Goal: Task Accomplishment & Management: Manage account settings

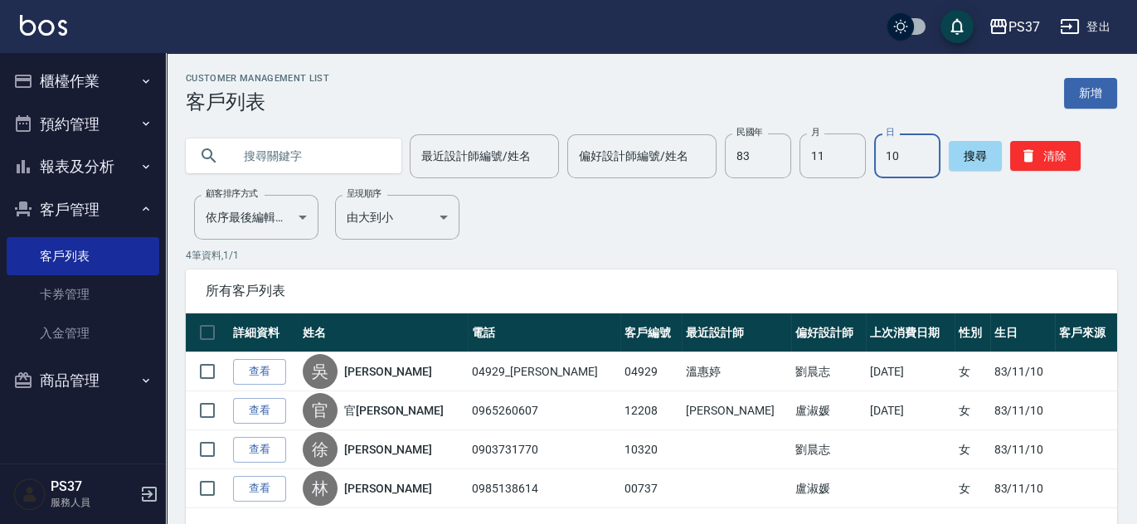
click at [85, 79] on button "櫃檯作業" at bounding box center [83, 81] width 153 height 43
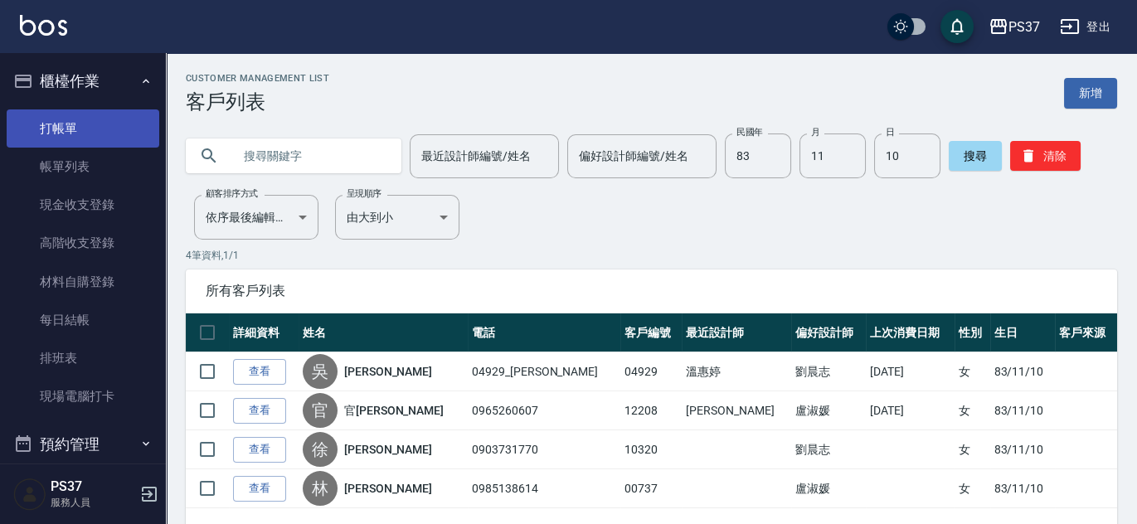
click at [81, 122] on link "打帳單" at bounding box center [83, 128] width 153 height 38
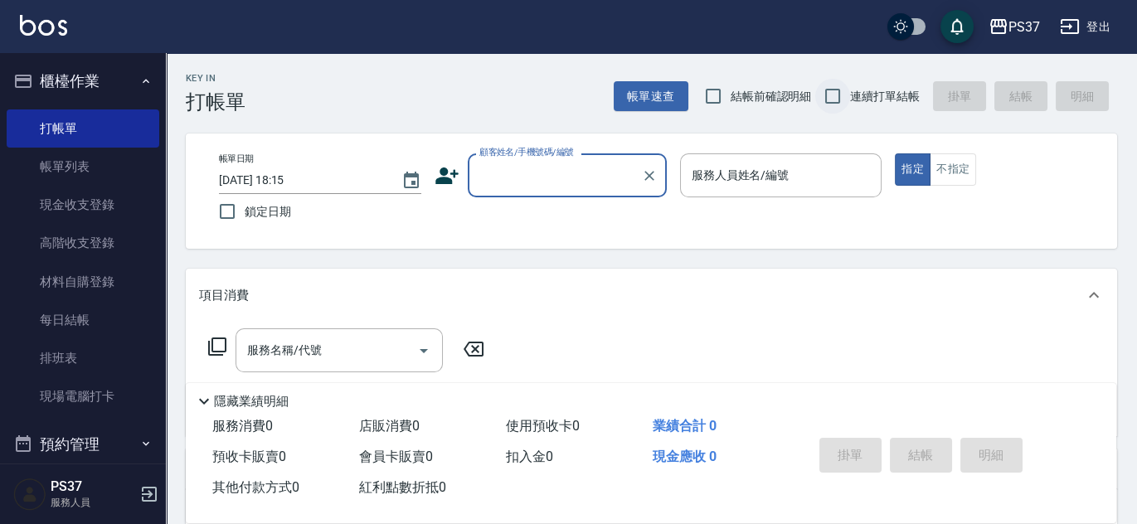
click at [833, 94] on input "連續打單結帳" at bounding box center [832, 96] width 35 height 35
checkbox input "true"
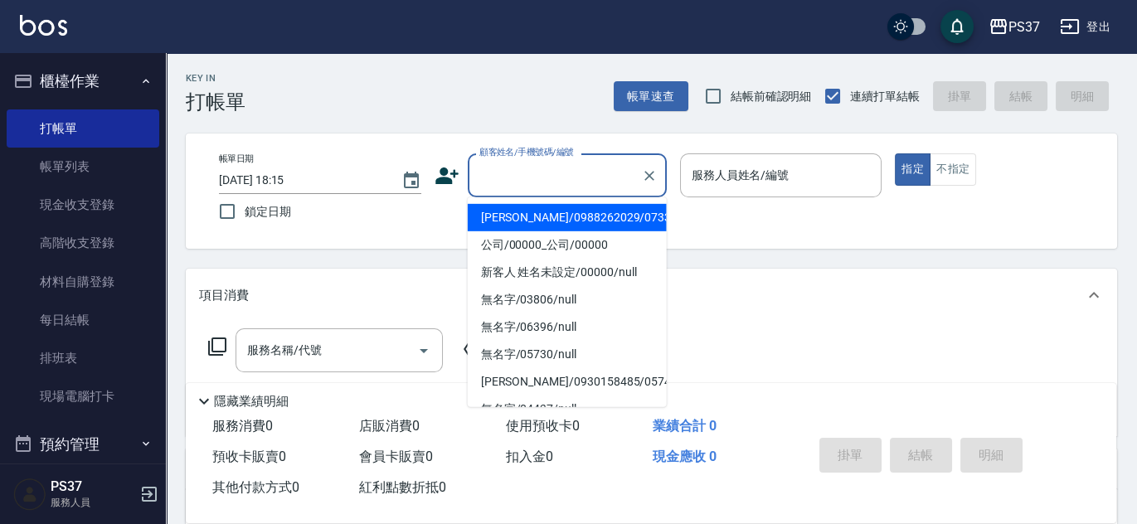
click at [514, 185] on input "顧客姓名/手機號碼/編號" at bounding box center [554, 175] width 159 height 29
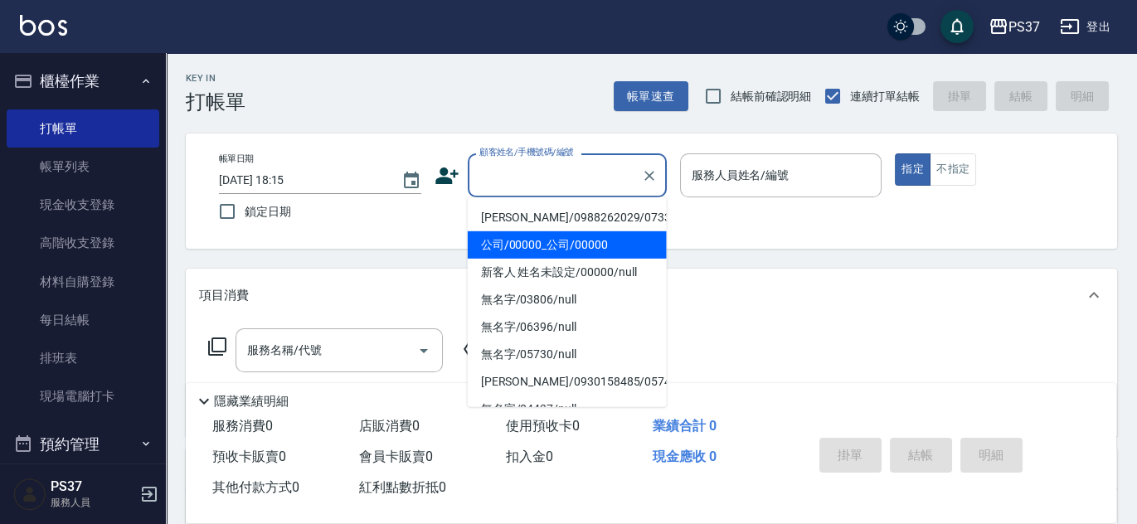
click at [539, 237] on li "公司/00000_公司/00000" at bounding box center [567, 244] width 199 height 27
type input "公司/00000_公司/00000"
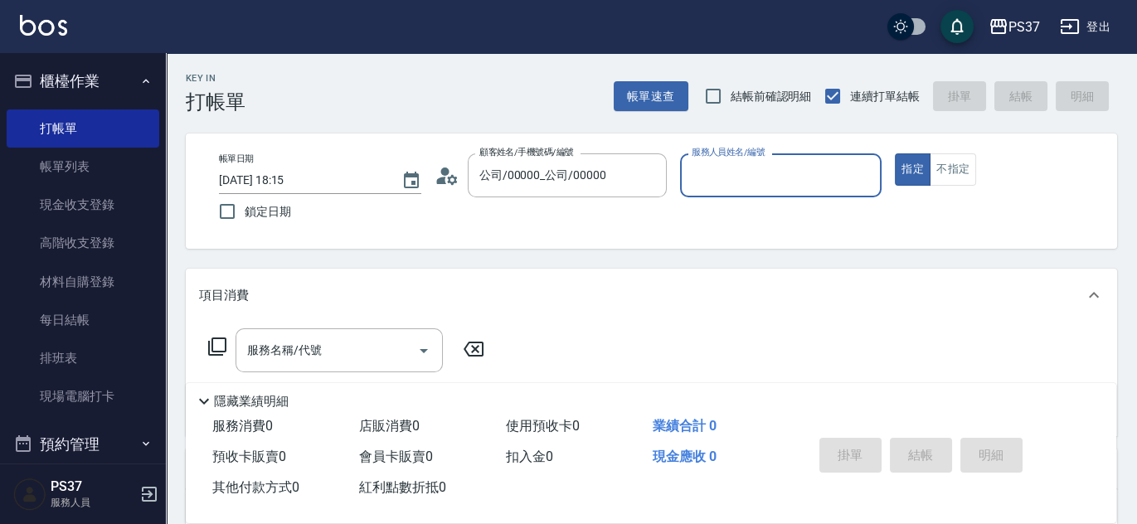
click at [733, 168] on input "服務人員姓名/編號" at bounding box center [781, 175] width 187 height 29
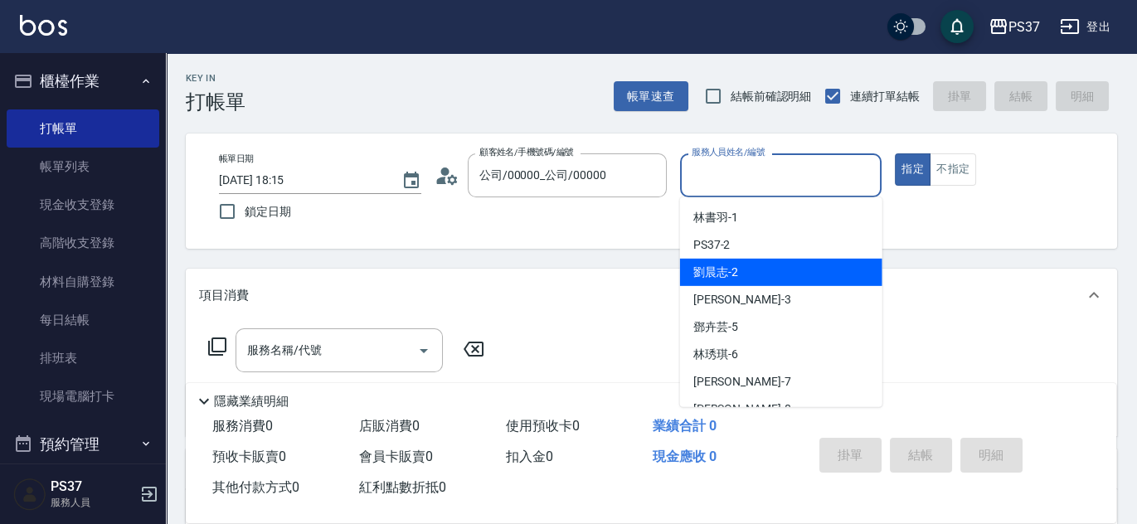
click at [737, 275] on div "[PERSON_NAME]-2" at bounding box center [781, 272] width 202 height 27
type input "劉晨志-2"
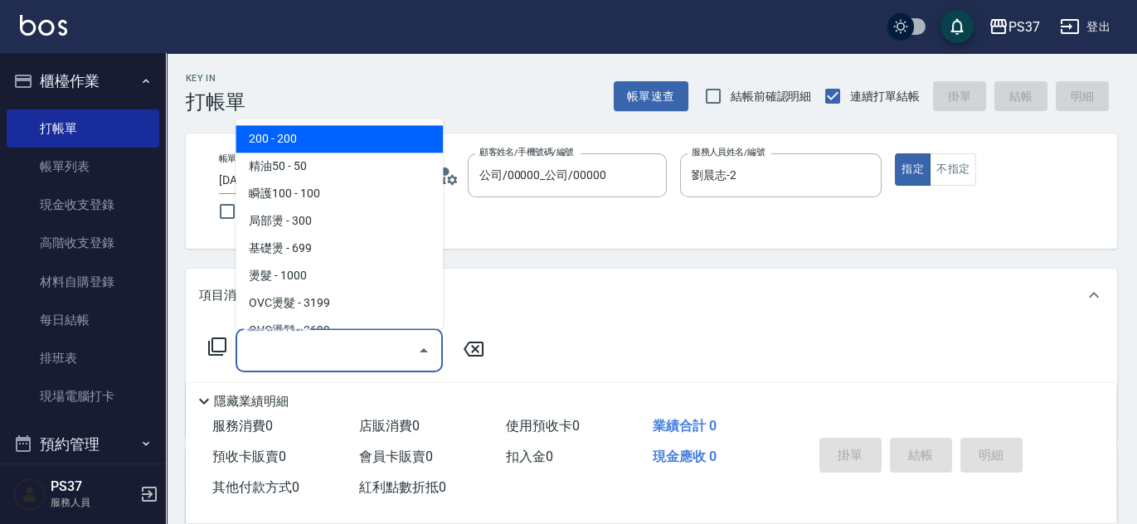
click at [327, 364] on input "服務名稱/代號" at bounding box center [327, 350] width 168 height 29
click at [323, 148] on span "200 - 200" at bounding box center [339, 139] width 207 height 27
type input "200(111)"
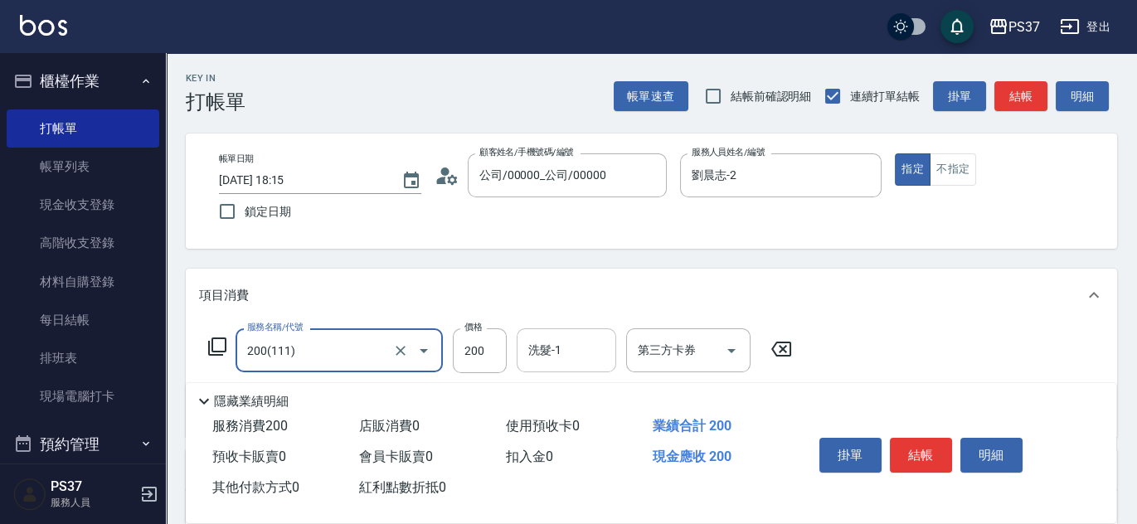
click at [577, 360] on input "洗髮-1" at bounding box center [566, 350] width 85 height 29
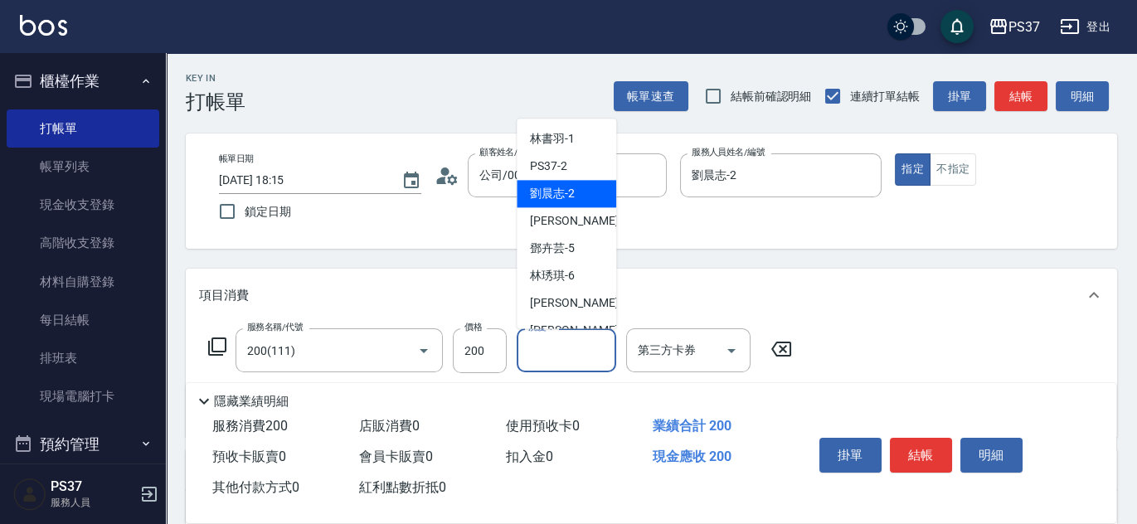
click at [550, 189] on span "[PERSON_NAME]-2" at bounding box center [552, 194] width 45 height 17
type input "劉晨志-2"
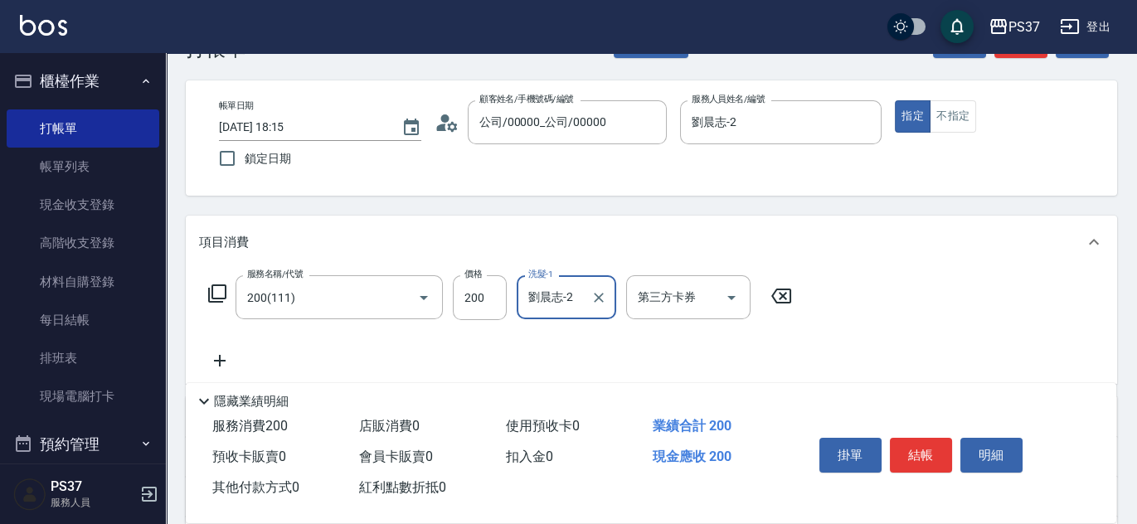
scroll to position [75, 0]
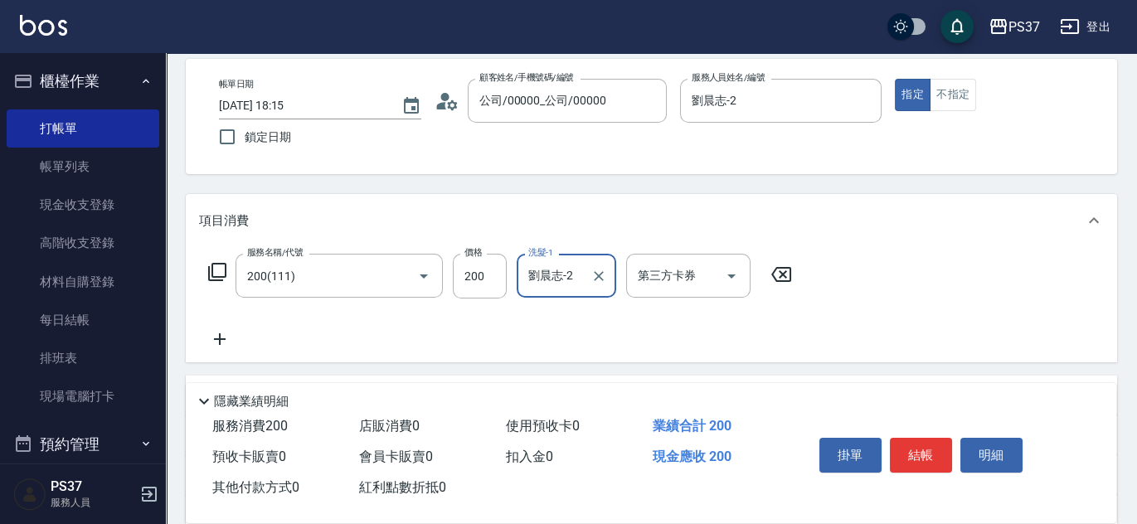
click at [221, 340] on icon at bounding box center [219, 339] width 41 height 20
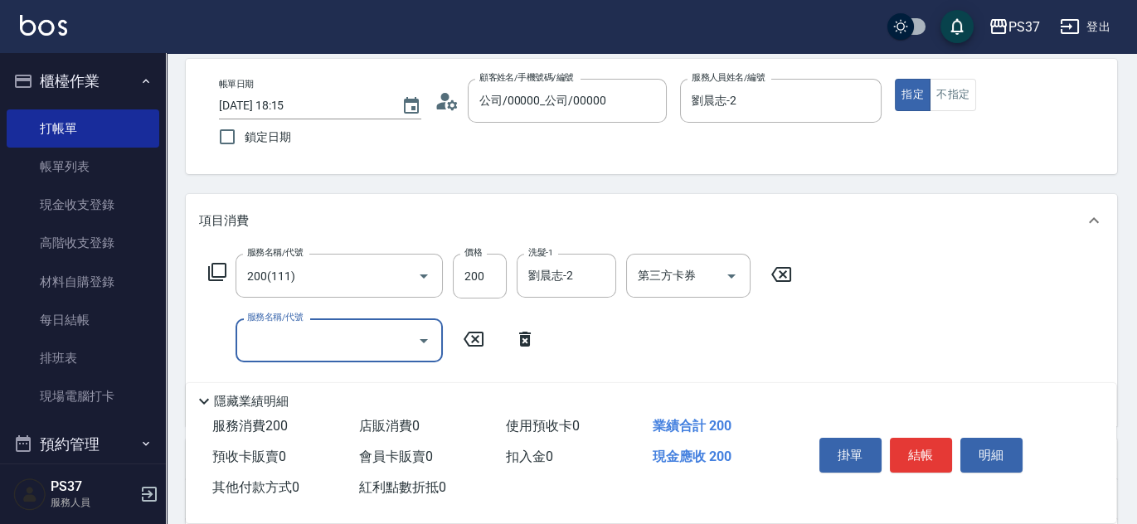
click at [281, 323] on div "服務名稱/代號" at bounding box center [339, 340] width 207 height 44
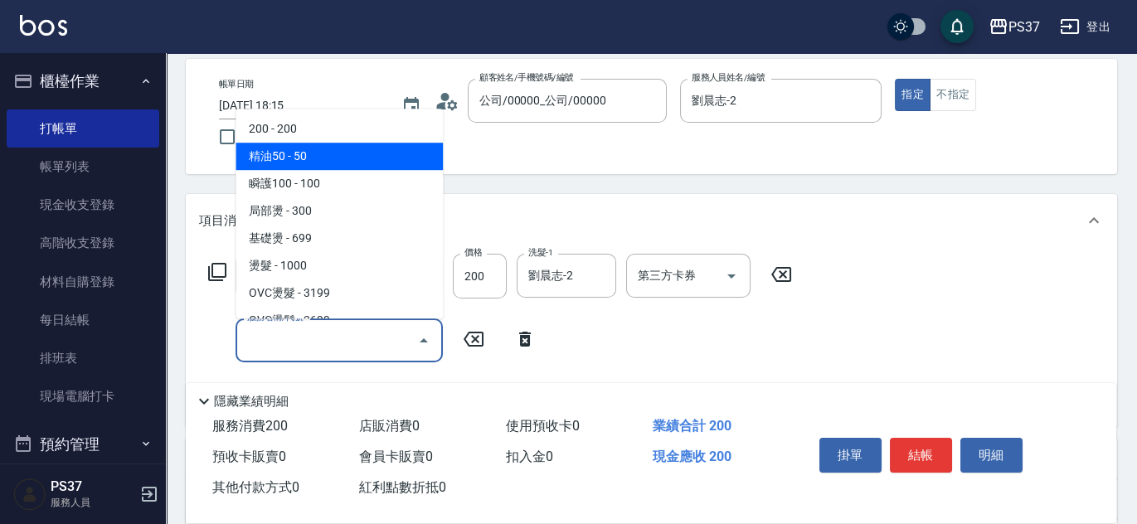
click at [347, 150] on span "精油50 - 50" at bounding box center [339, 156] width 207 height 27
type input "精油50(112)"
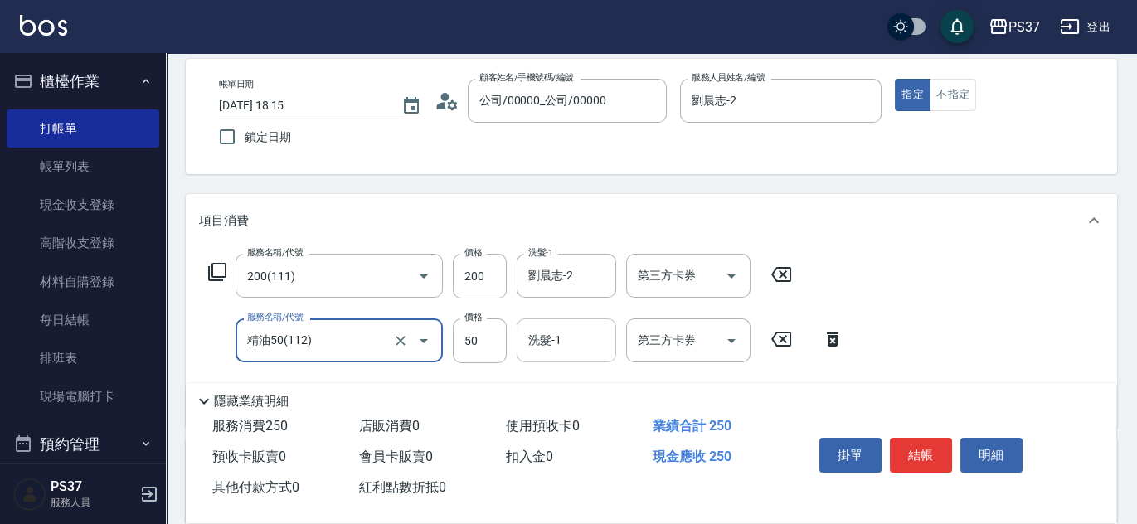
click at [561, 351] on input "洗髮-1" at bounding box center [566, 340] width 85 height 29
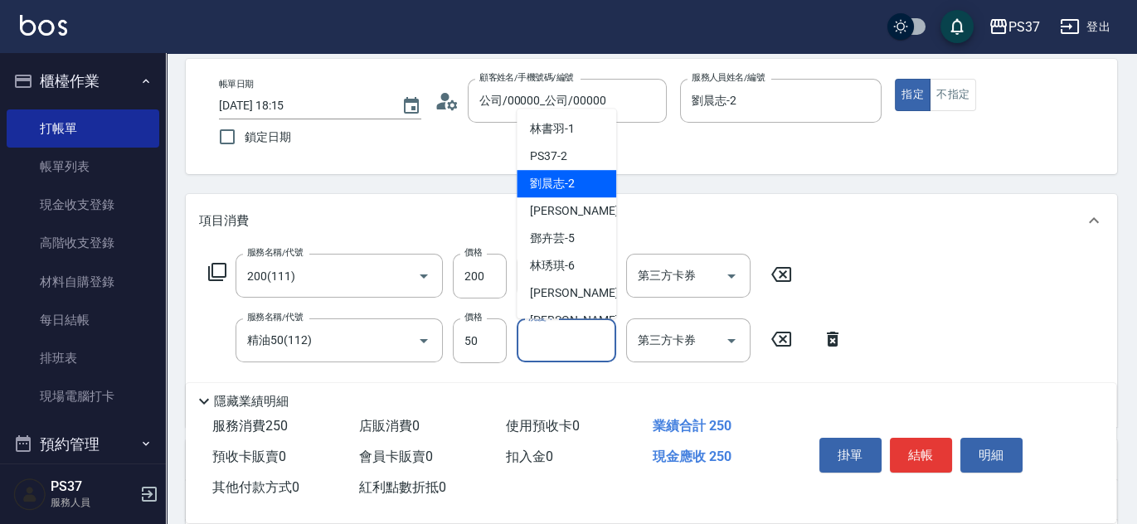
click at [566, 177] on span "[PERSON_NAME]-2" at bounding box center [552, 183] width 45 height 17
type input "劉晨志-2"
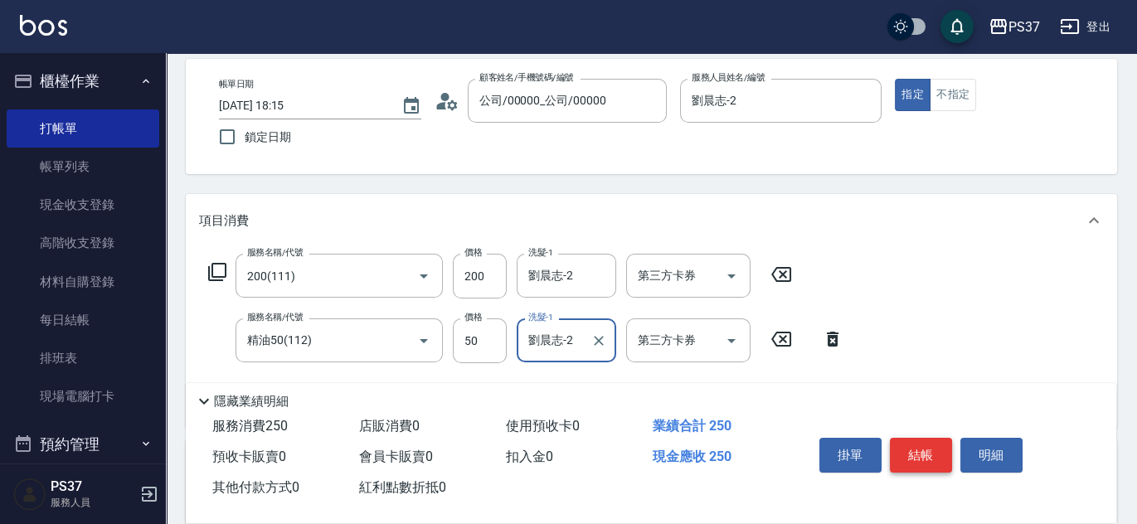
click at [922, 460] on button "結帳" at bounding box center [921, 455] width 62 height 35
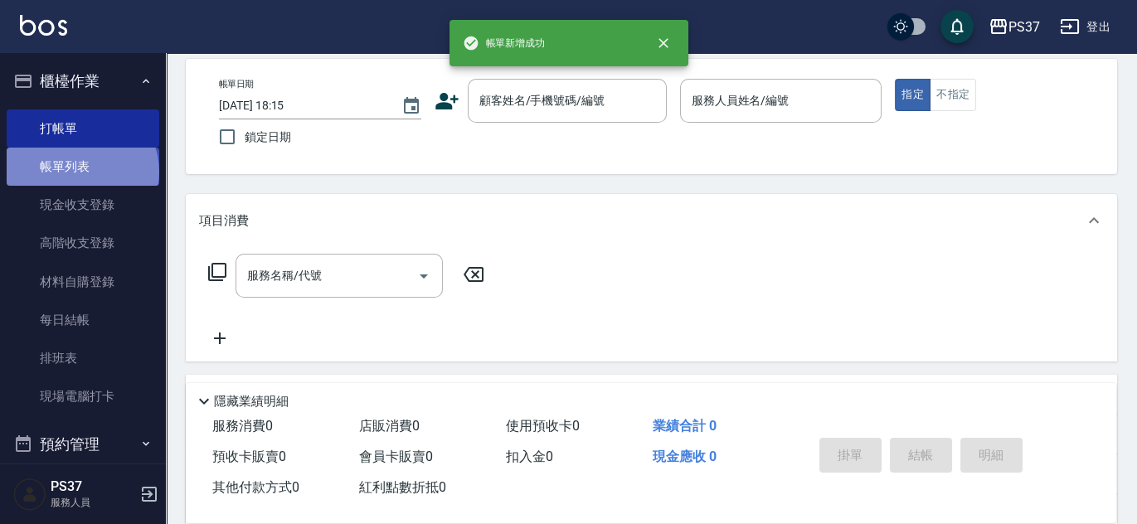
click at [80, 172] on link "帳單列表" at bounding box center [83, 167] width 153 height 38
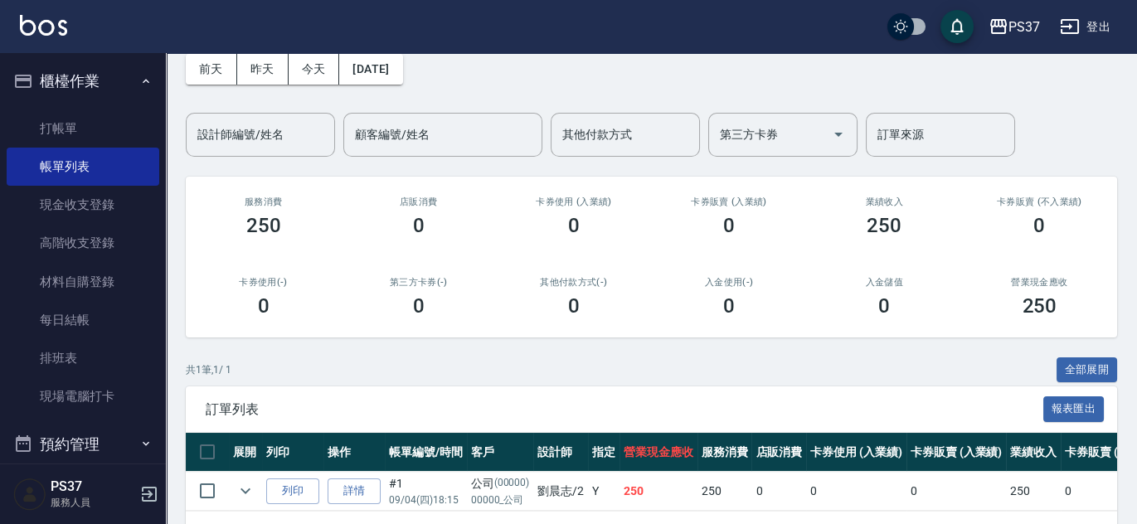
scroll to position [142, 0]
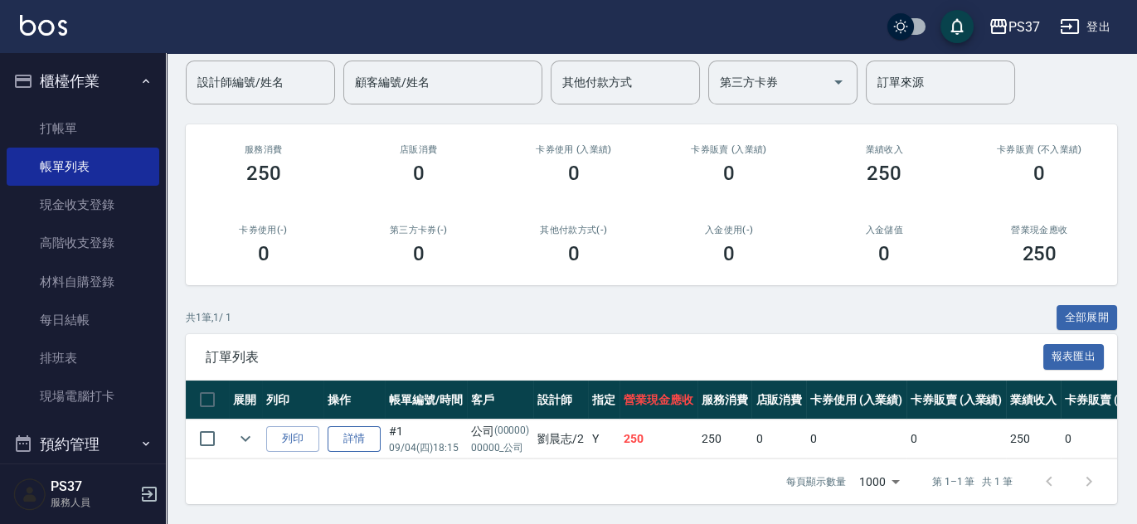
click at [357, 426] on link "詳情" at bounding box center [354, 439] width 53 height 26
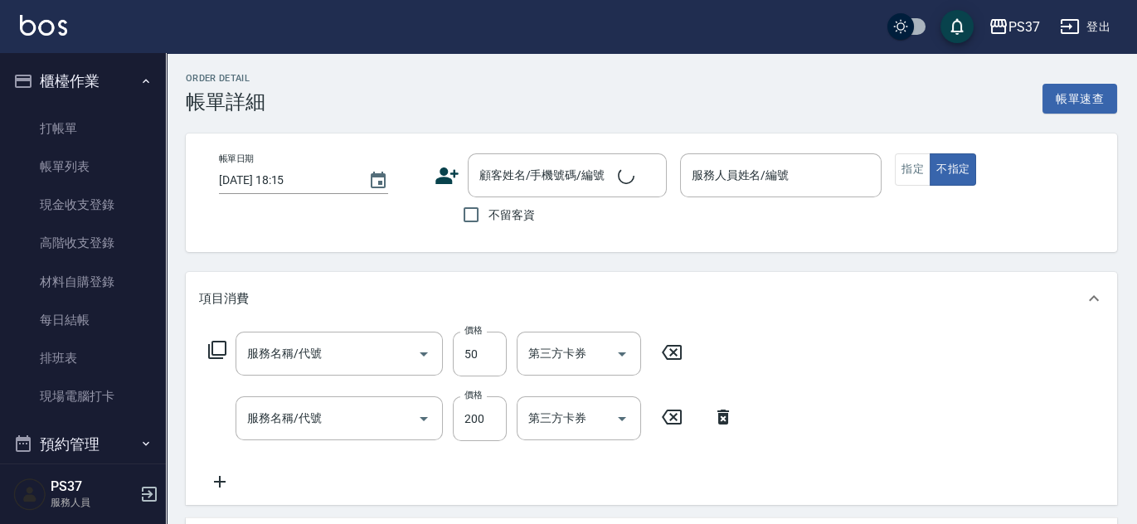
type input "劉晨志-2"
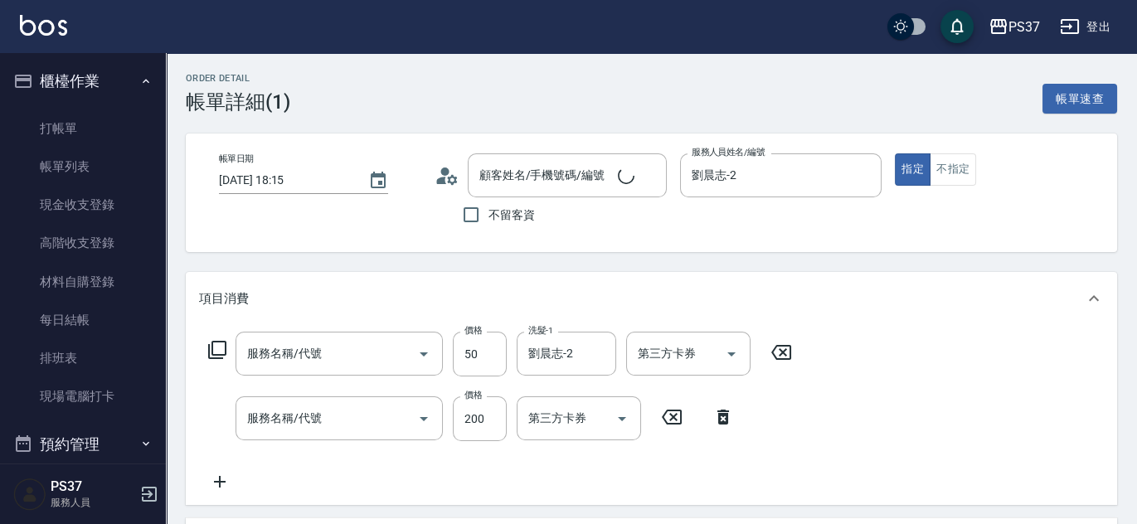
type input "精油50(112)"
type input "200(111)"
type input "公司/00000_公司/00000"
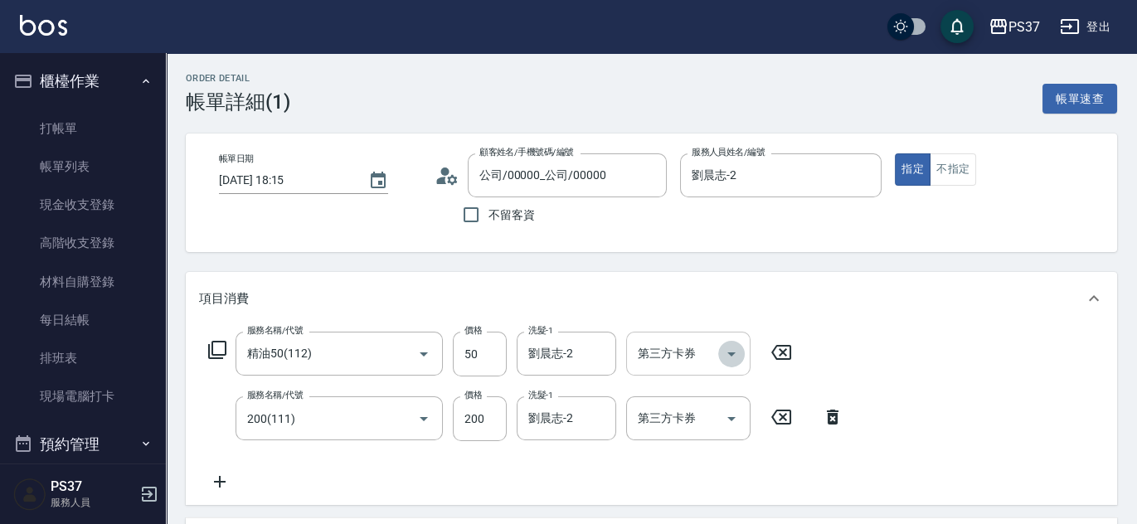
click at [732, 347] on icon "Open" at bounding box center [732, 354] width 20 height 20
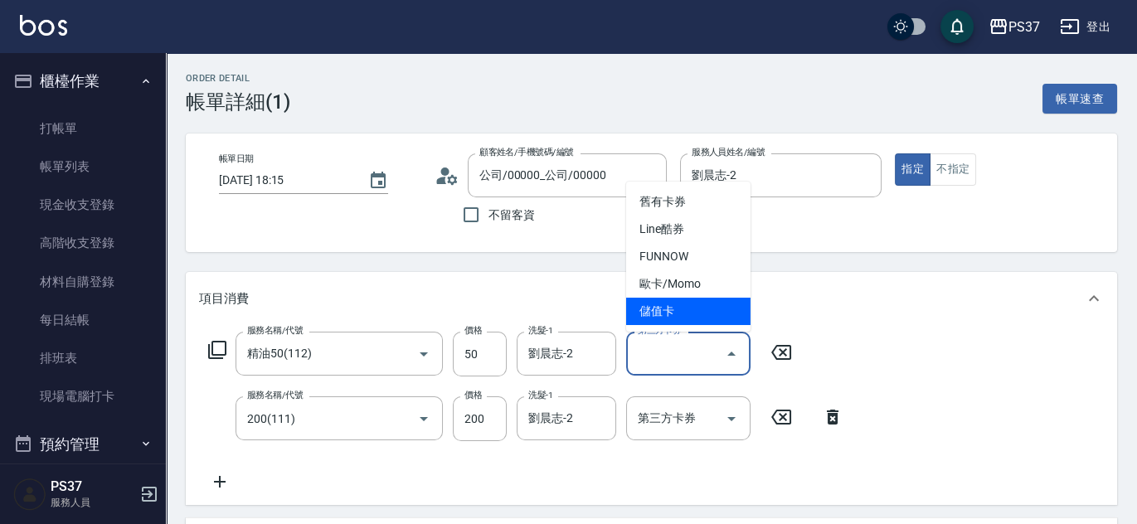
click at [712, 318] on span "儲值卡" at bounding box center [688, 311] width 124 height 27
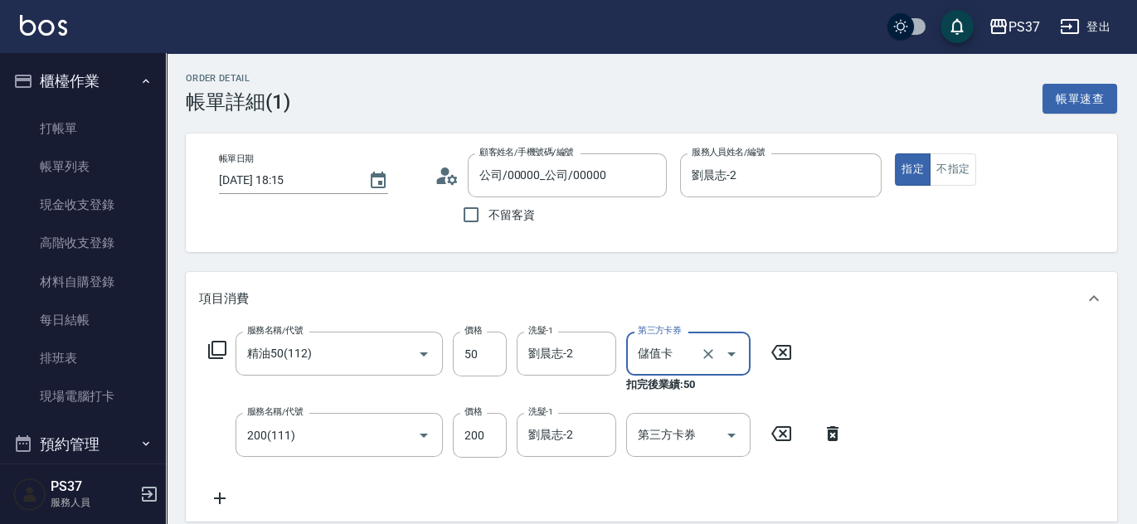
type input "儲值卡"
click at [737, 436] on icon "Open" at bounding box center [732, 435] width 20 height 20
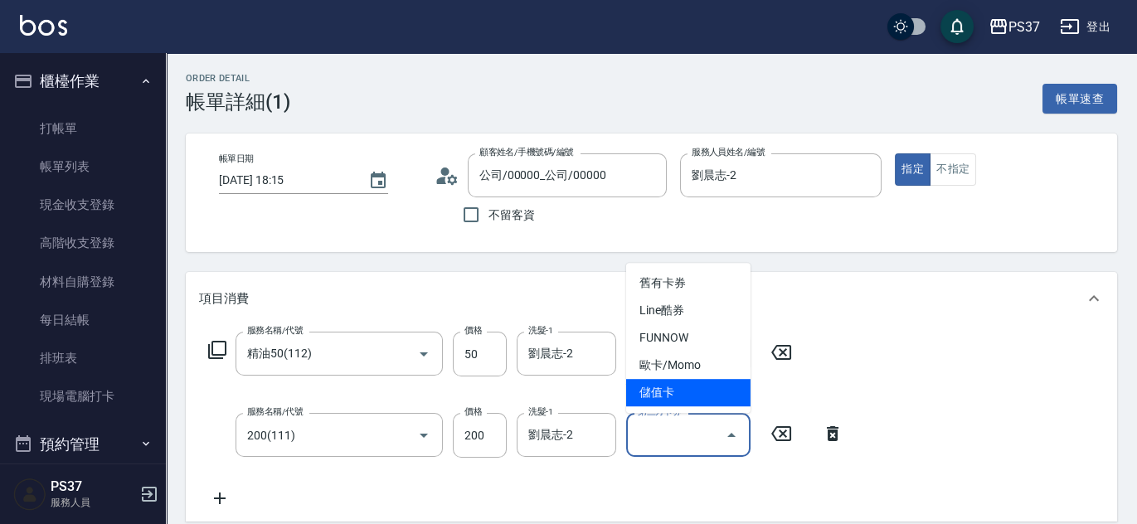
click at [712, 394] on span "儲值卡" at bounding box center [688, 392] width 124 height 27
type input "儲值卡"
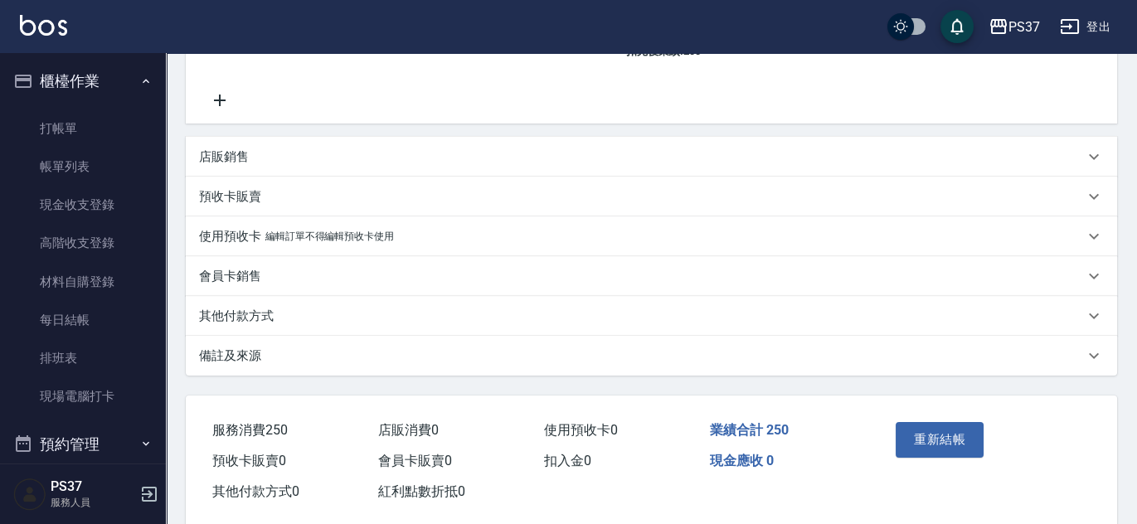
scroll to position [444, 0]
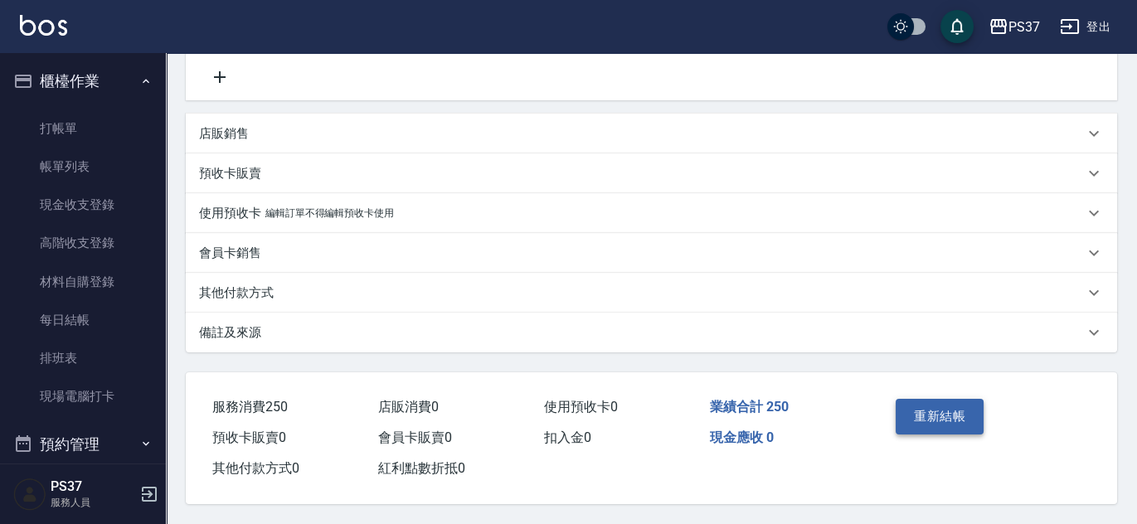
click at [965, 416] on button "重新結帳" at bounding box center [940, 416] width 88 height 35
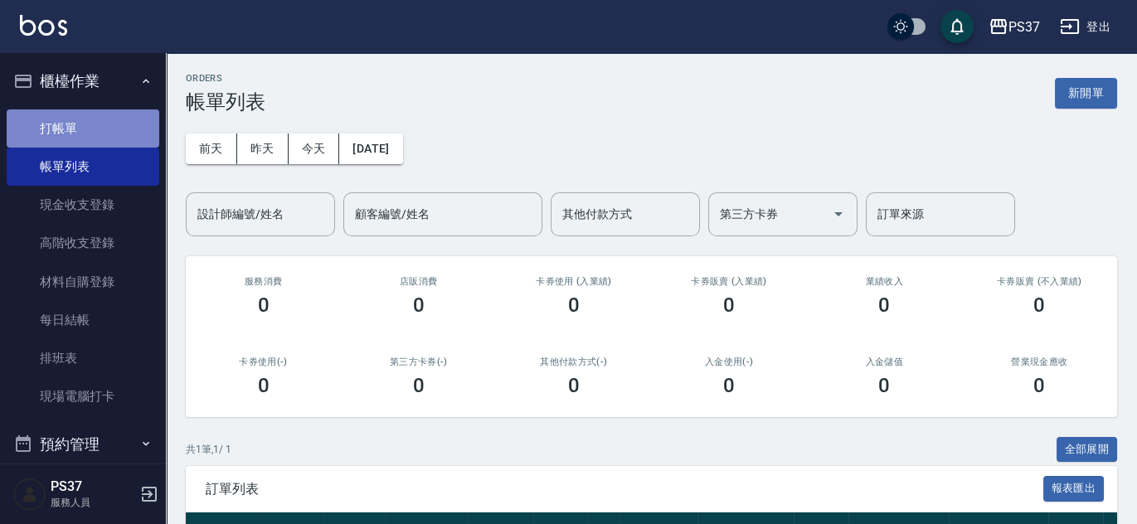
click at [92, 125] on link "打帳單" at bounding box center [83, 128] width 153 height 38
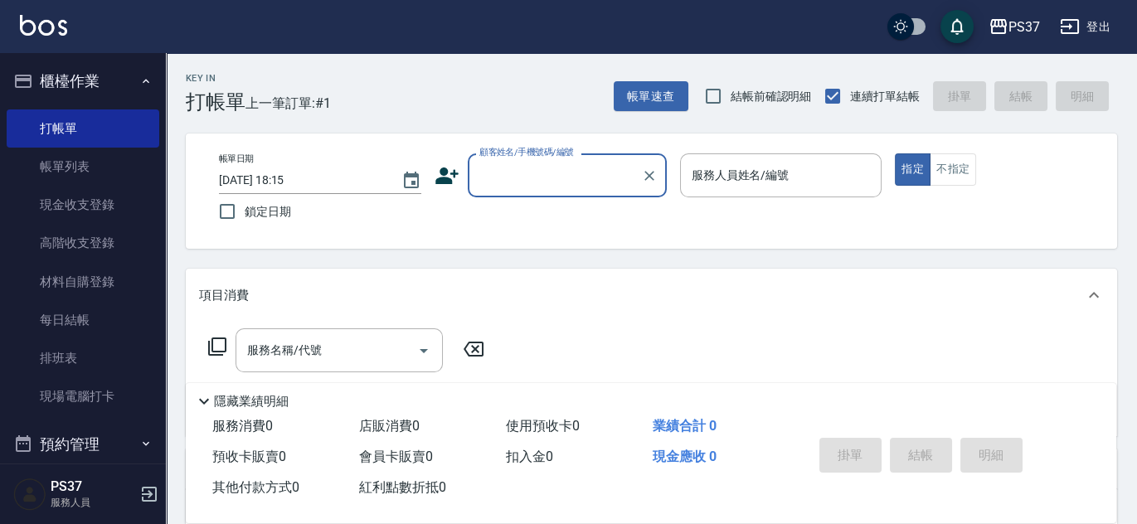
click at [578, 173] on input "顧客姓名/手機號碼/編號" at bounding box center [554, 175] width 159 height 29
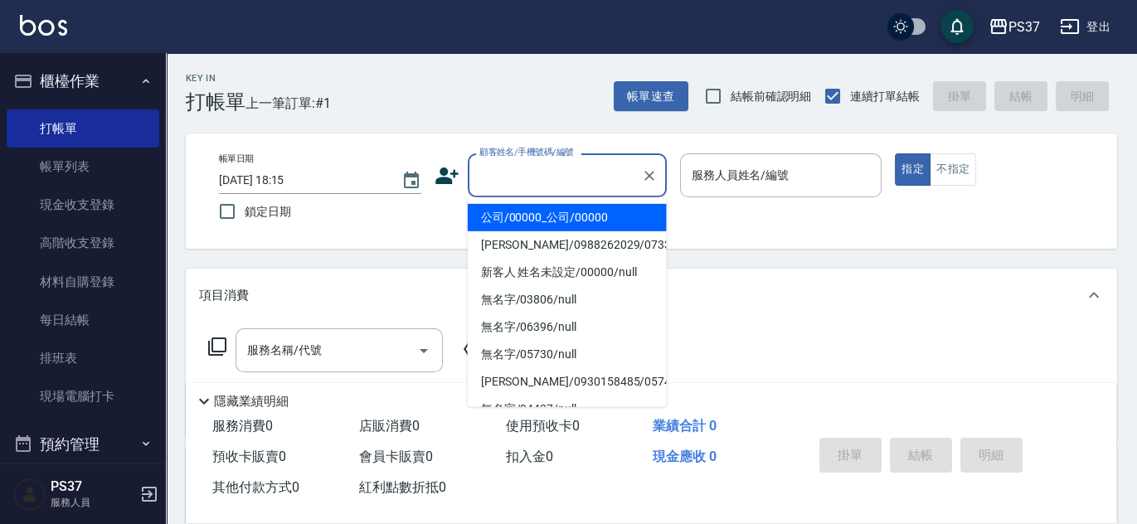
click at [590, 218] on li "公司/00000_公司/00000" at bounding box center [567, 217] width 199 height 27
type input "公司/00000_公司/00000"
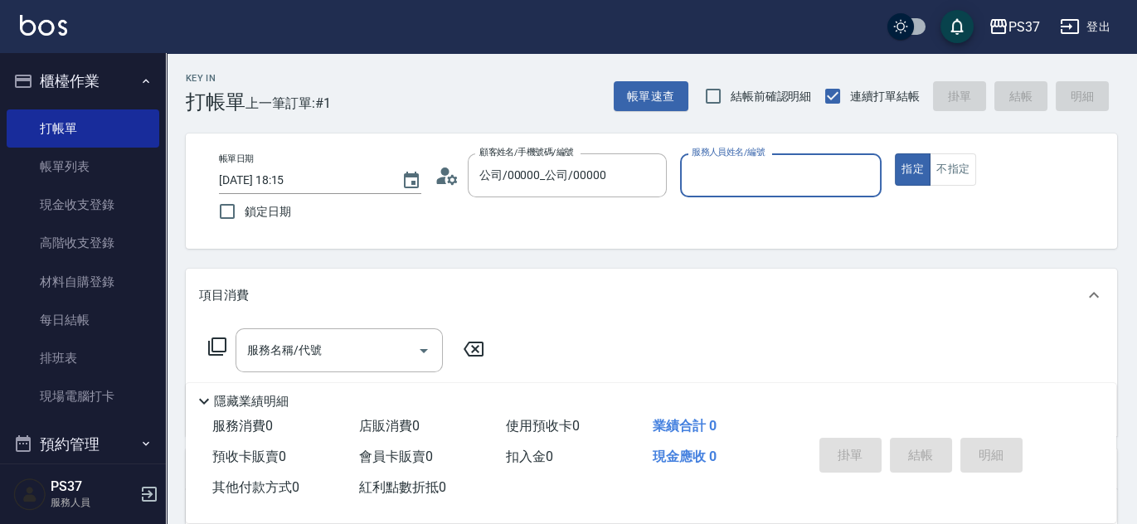
click at [721, 190] on div "服務人員姓名/編號" at bounding box center [781, 175] width 202 height 44
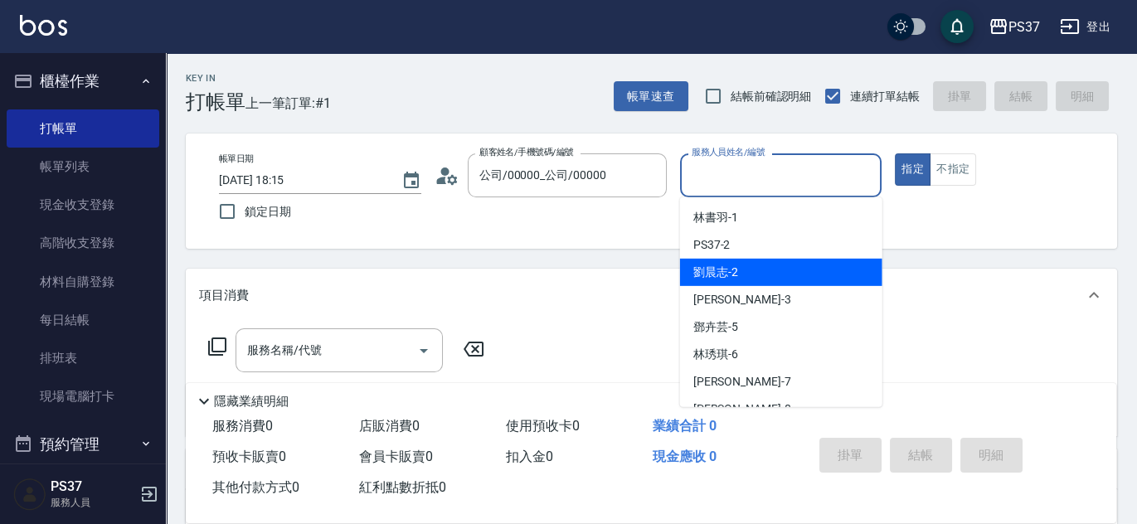
scroll to position [150, 0]
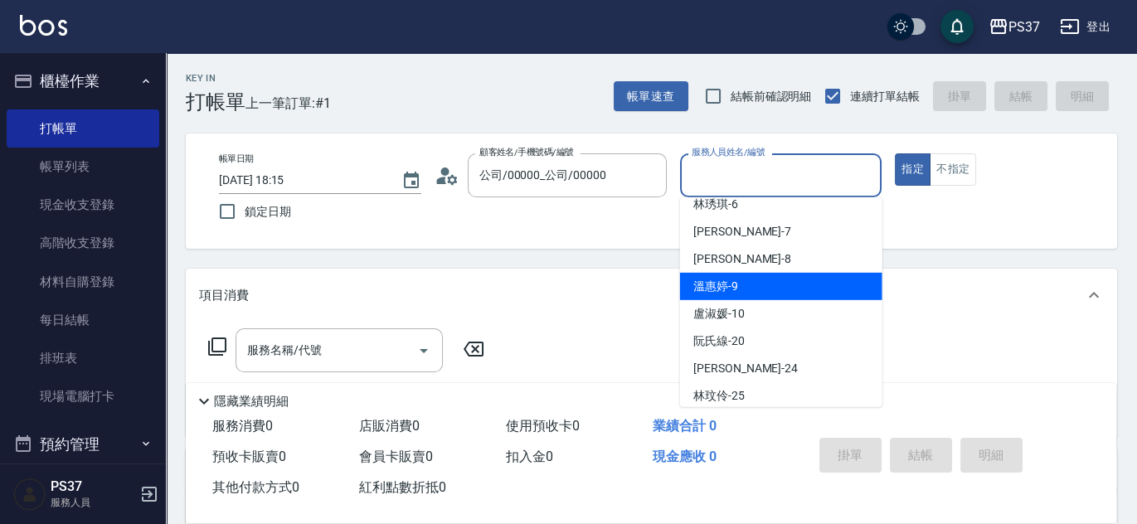
click at [747, 289] on div "[PERSON_NAME]-9" at bounding box center [781, 286] width 202 height 27
type input "溫惠婷-9"
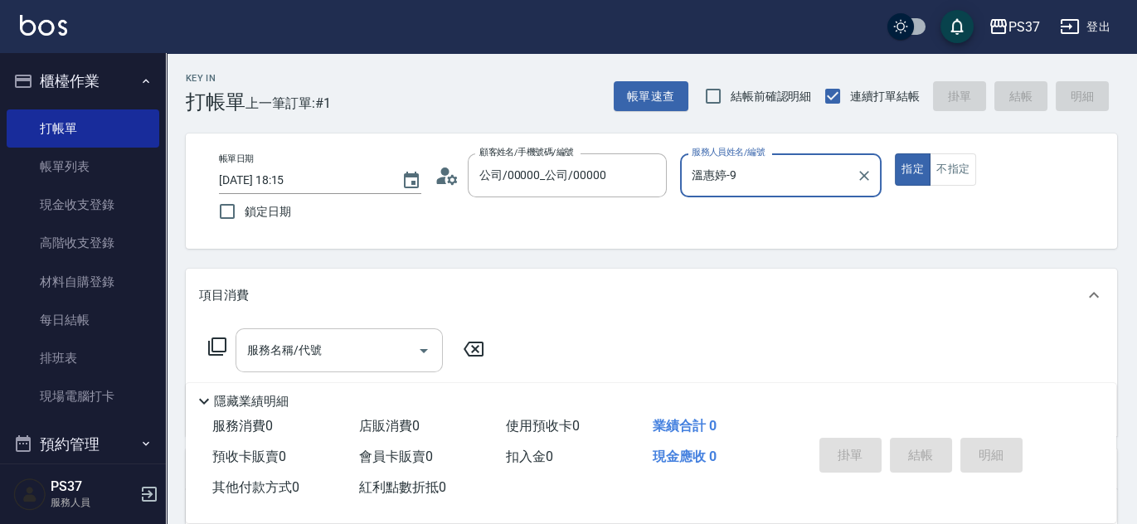
click at [343, 338] on input "服務名稱/代號" at bounding box center [327, 350] width 168 height 29
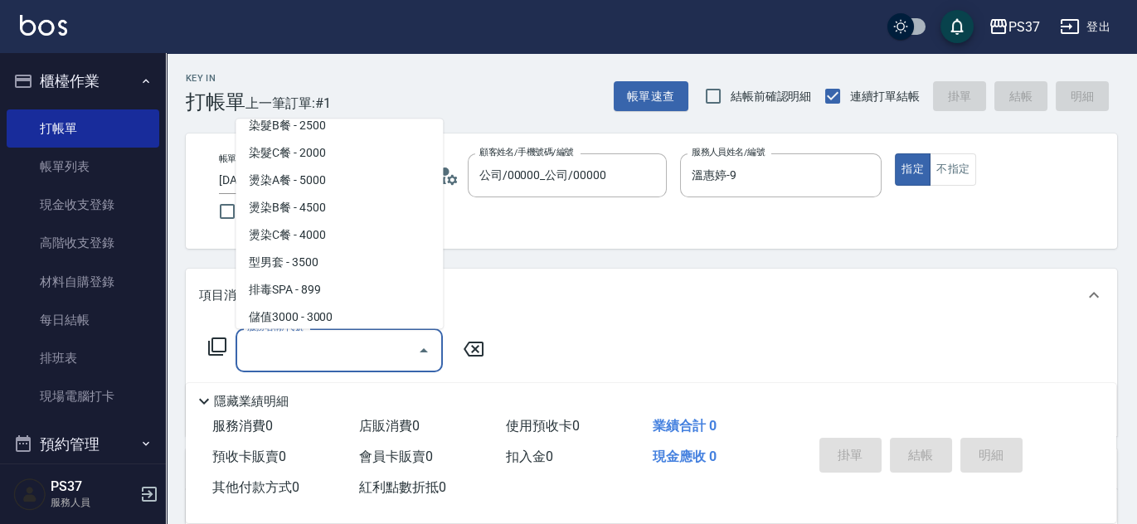
scroll to position [1809, 0]
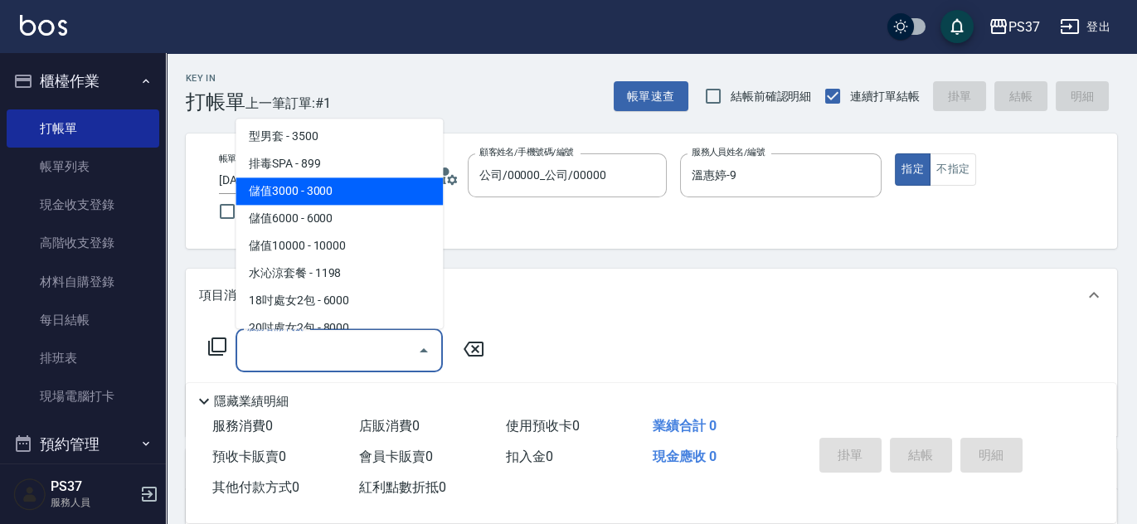
click at [341, 196] on span "儲值3000 - 3000" at bounding box center [339, 191] width 207 height 27
type input "儲值3000(901)"
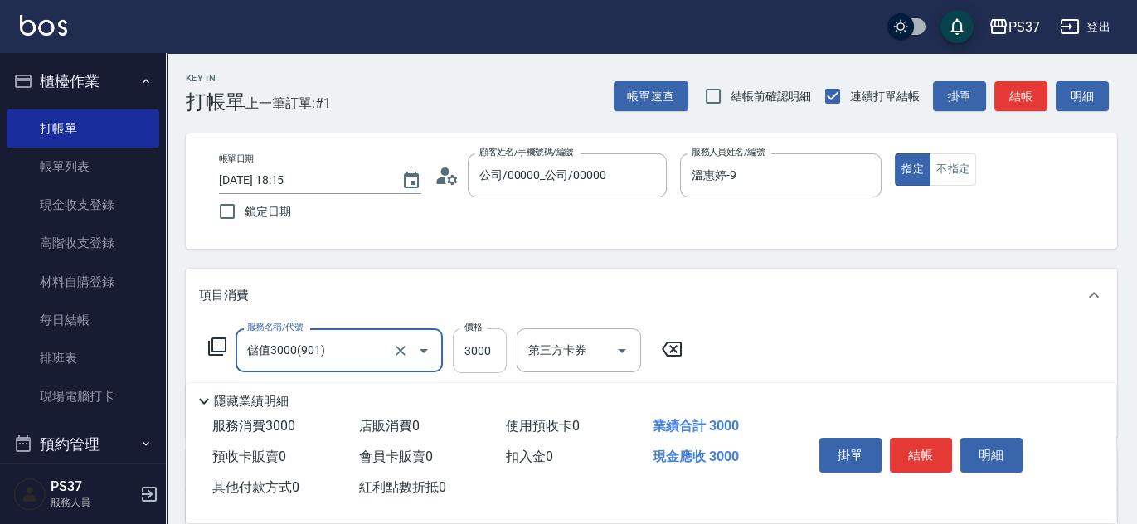
click at [495, 349] on input "3000" at bounding box center [480, 350] width 54 height 45
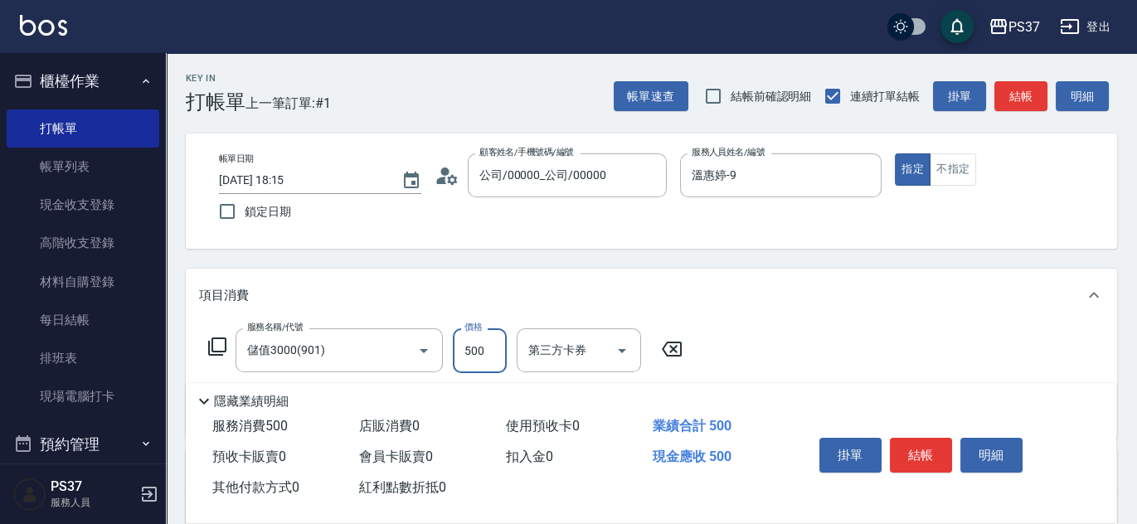
type input "500"
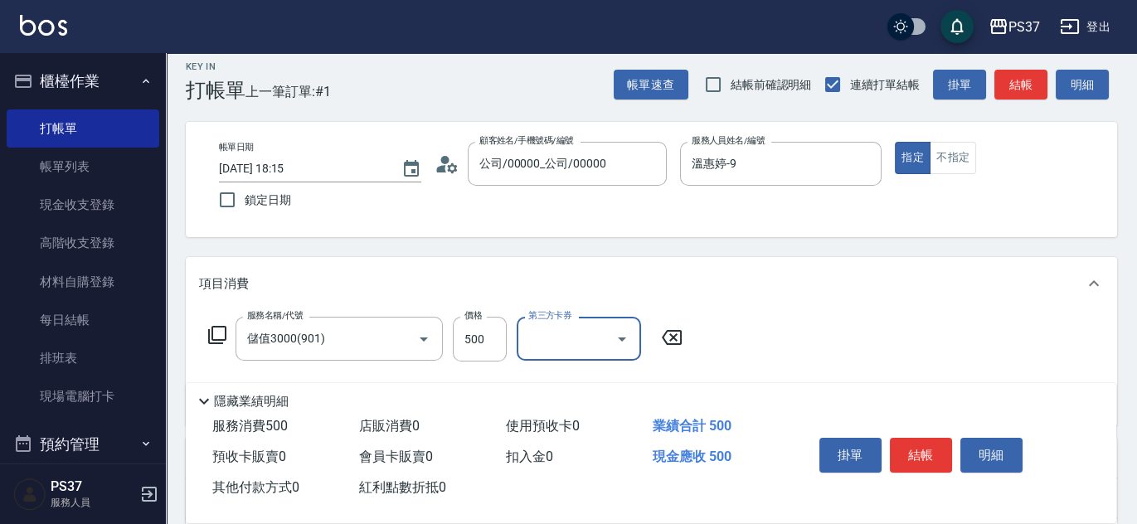
scroll to position [150, 0]
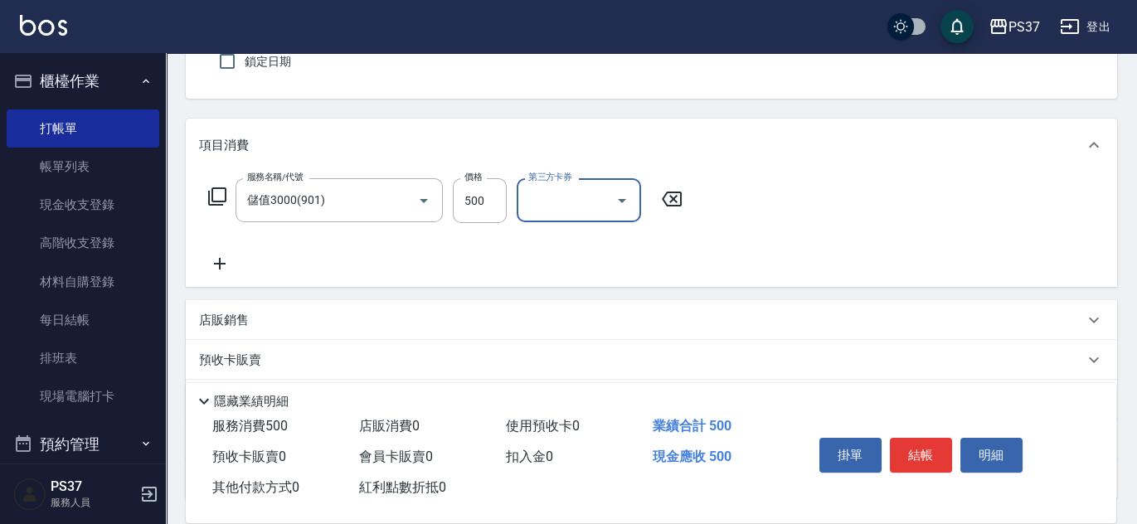
click at [220, 258] on icon at bounding box center [220, 264] width 12 height 12
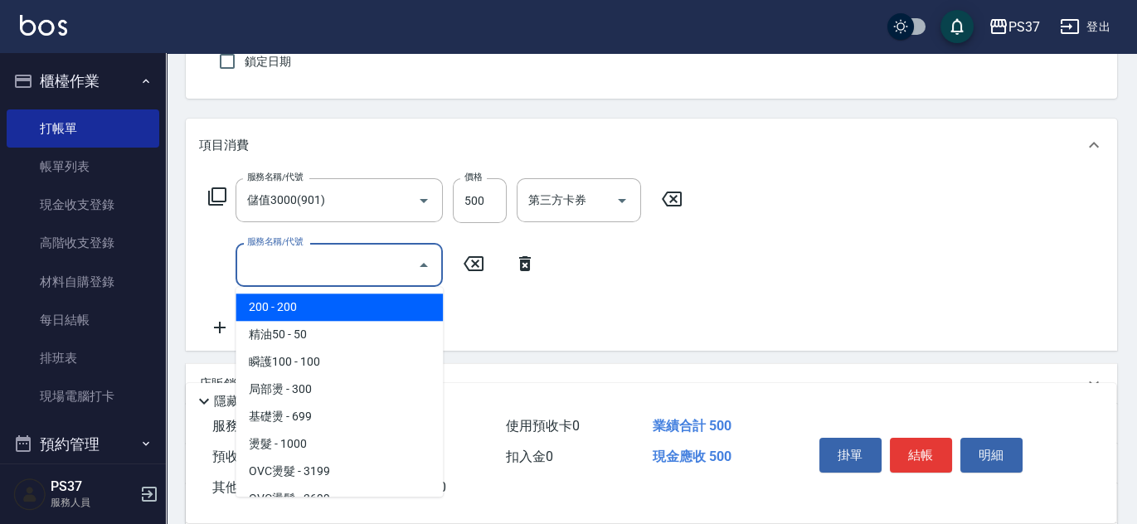
click at [285, 265] on input "服務名稱/代號" at bounding box center [327, 264] width 168 height 29
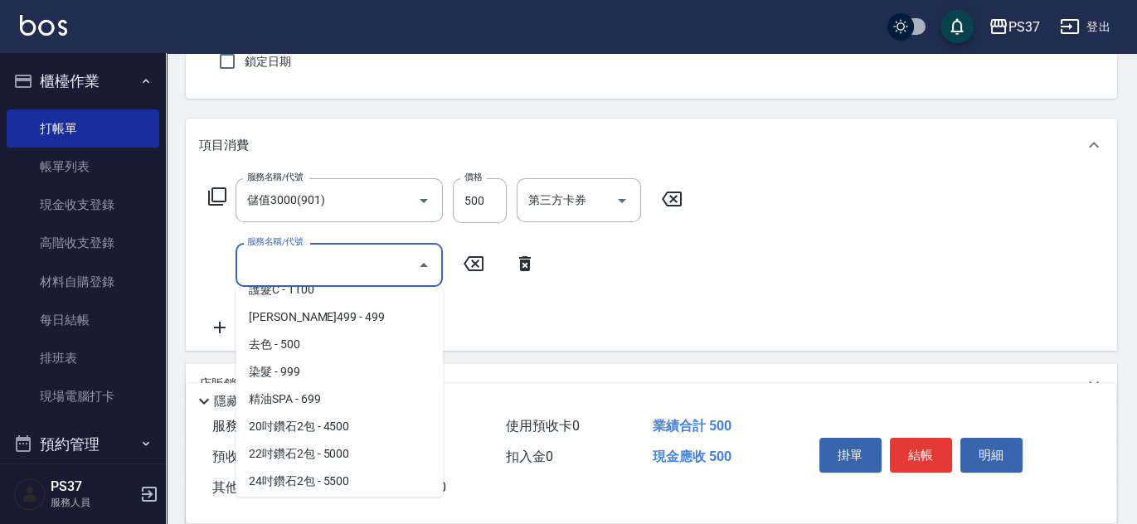
scroll to position [829, 0]
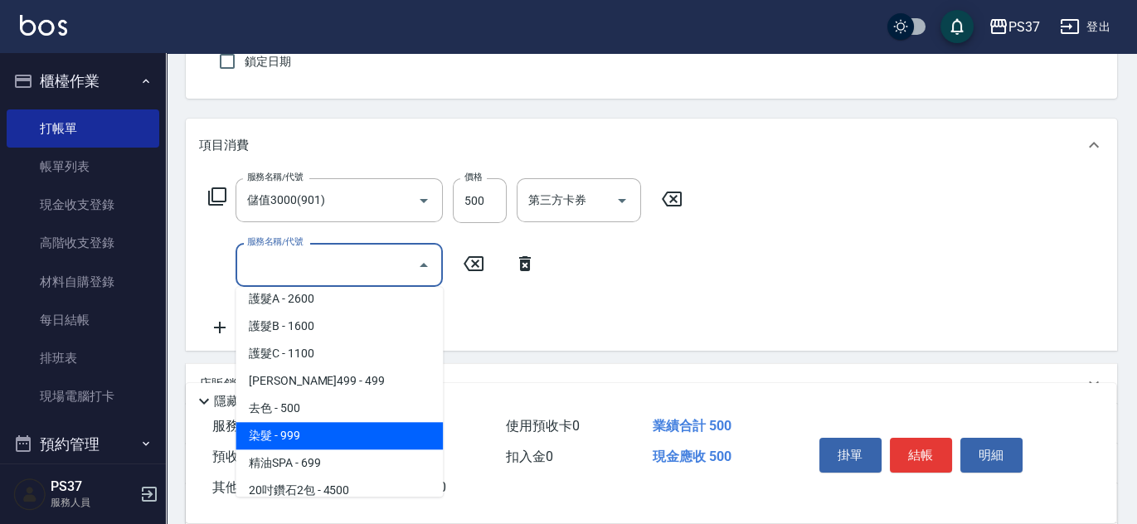
click at [342, 433] on span "染髮 - 999" at bounding box center [339, 435] width 207 height 27
type input "染髮(501)"
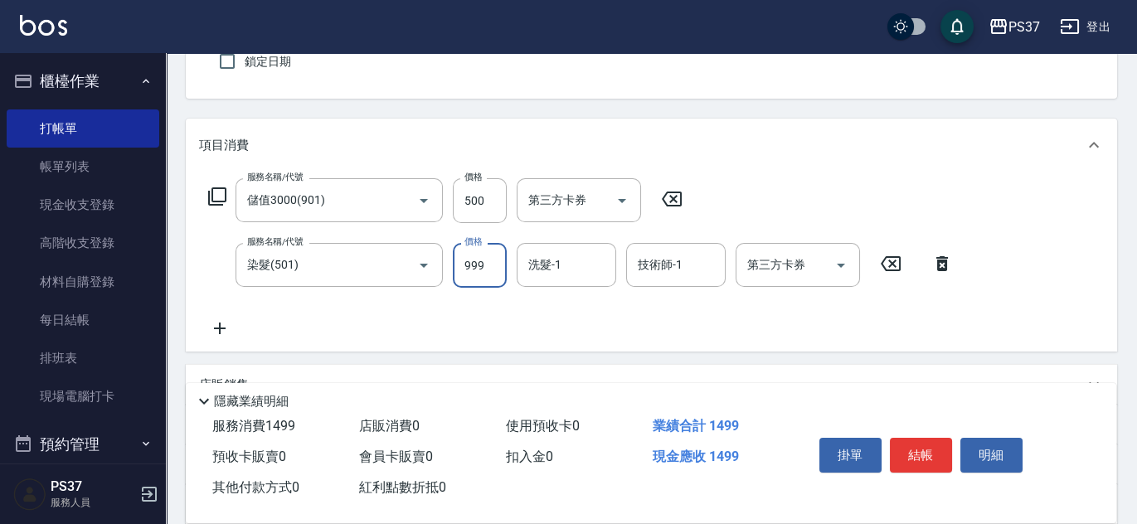
click at [489, 264] on input "999" at bounding box center [480, 265] width 54 height 45
type input "1088"
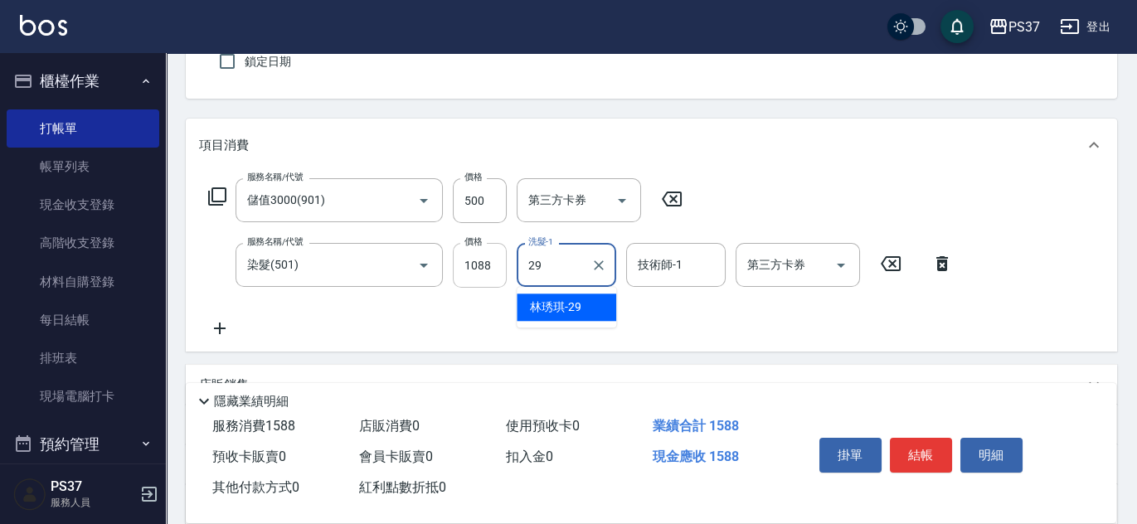
type input "林琇琪-29"
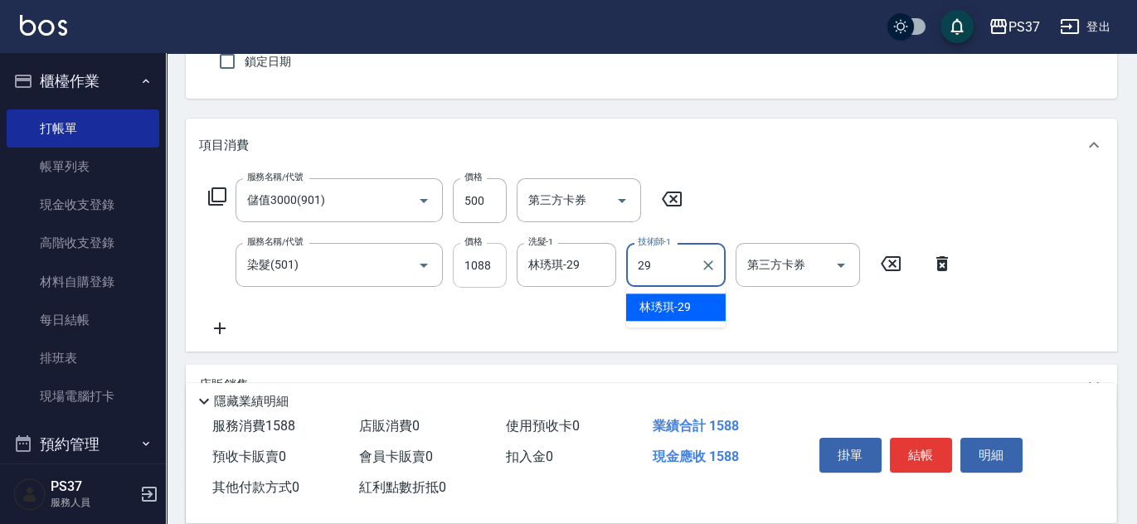
type input "林琇琪-29"
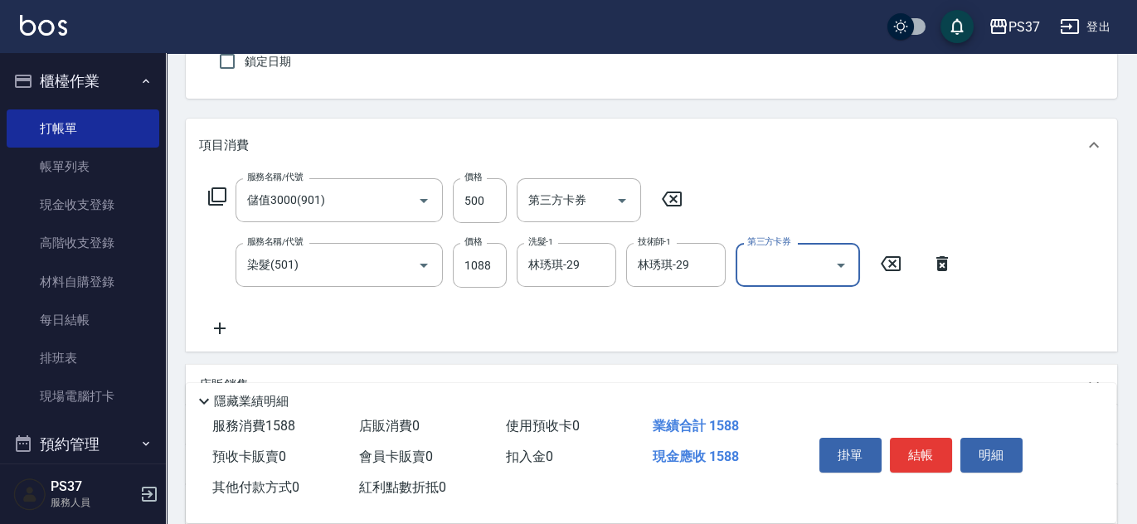
click at [216, 335] on icon at bounding box center [219, 328] width 41 height 20
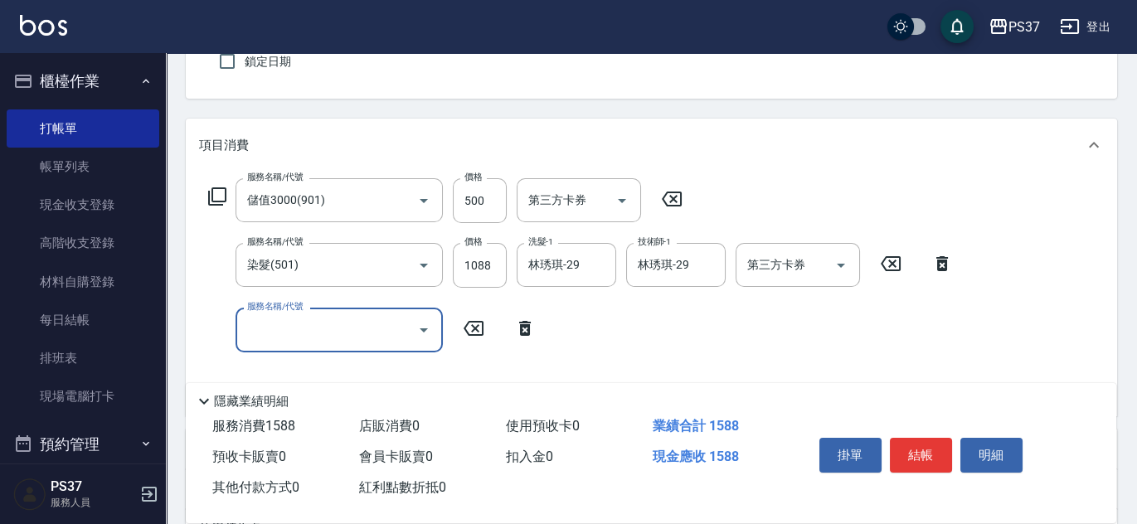
click at [288, 329] on input "服務名稱/代號" at bounding box center [327, 329] width 168 height 29
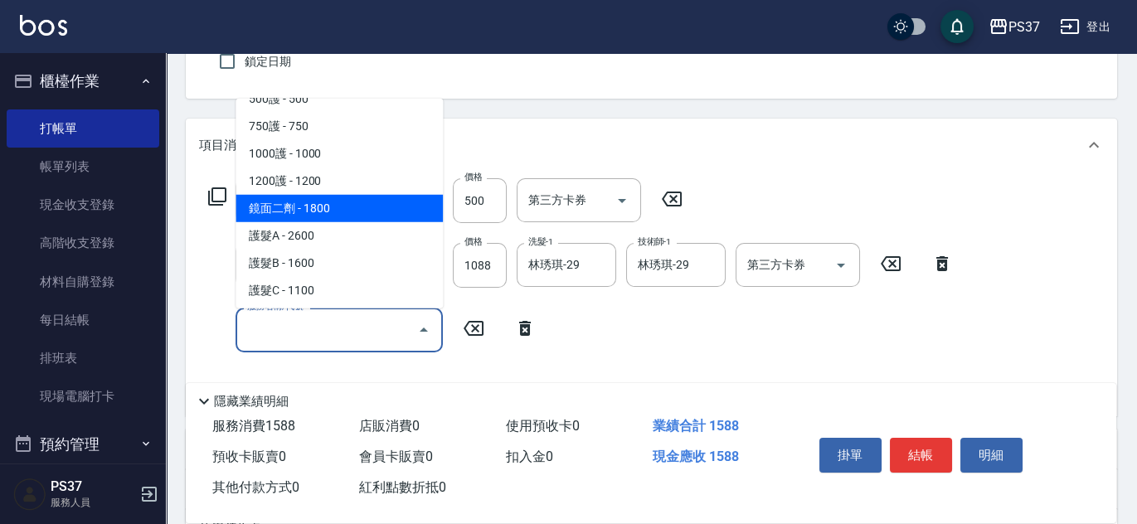
scroll to position [678, 0]
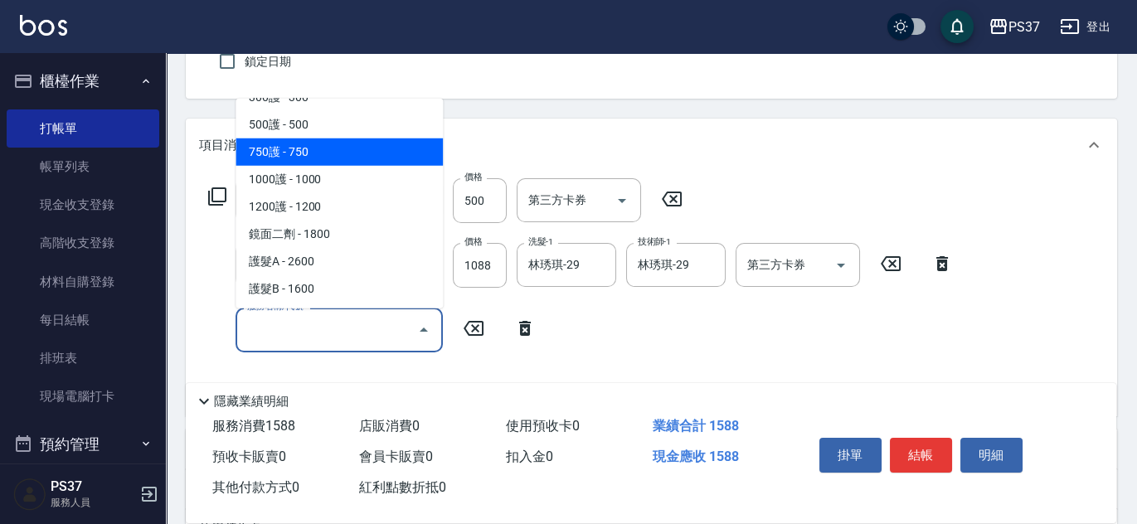
click at [347, 154] on span "750護 - 750" at bounding box center [339, 152] width 207 height 27
type input "750護(403)"
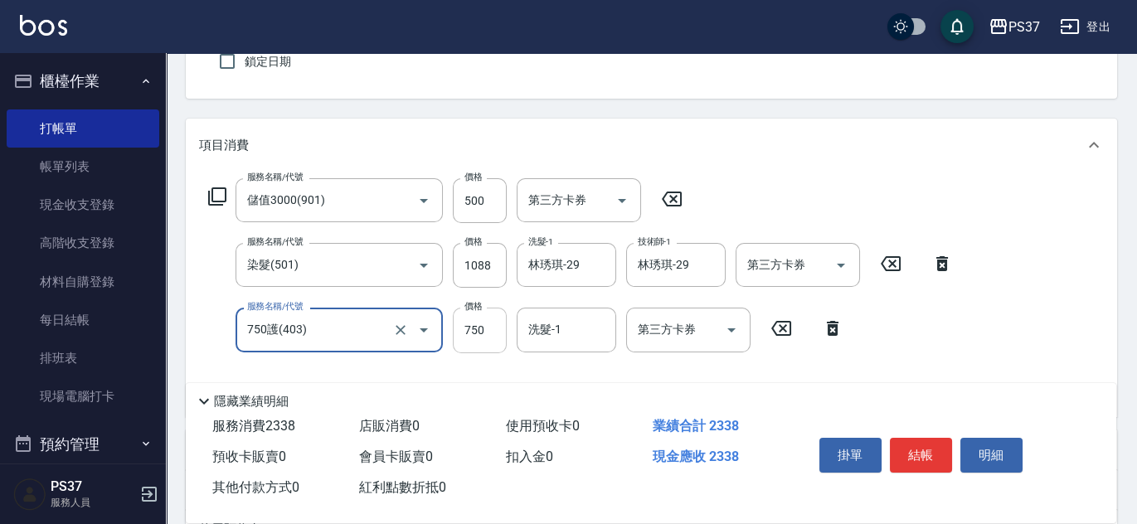
click at [483, 346] on input "750" at bounding box center [480, 330] width 54 height 45
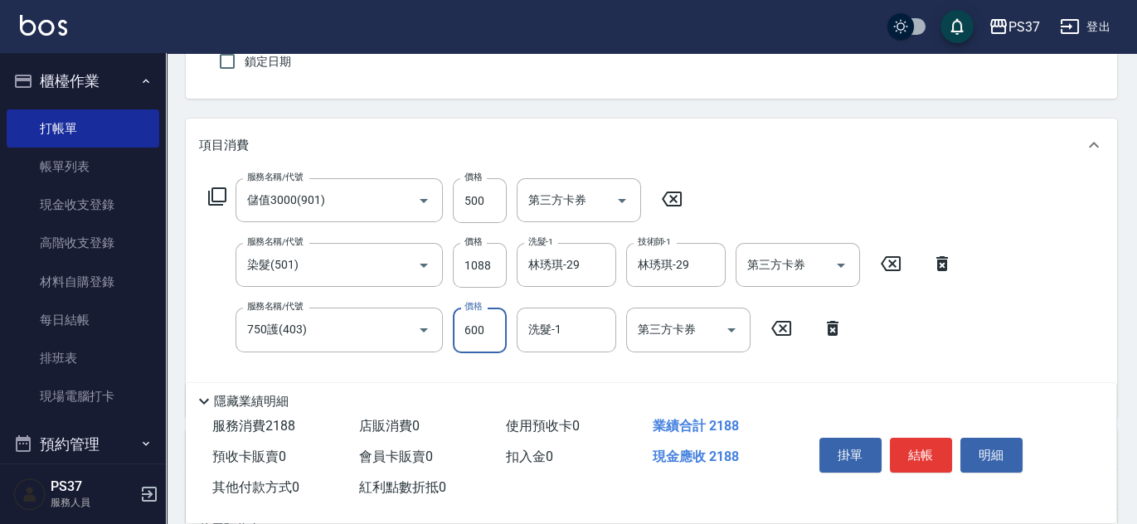
type input "600"
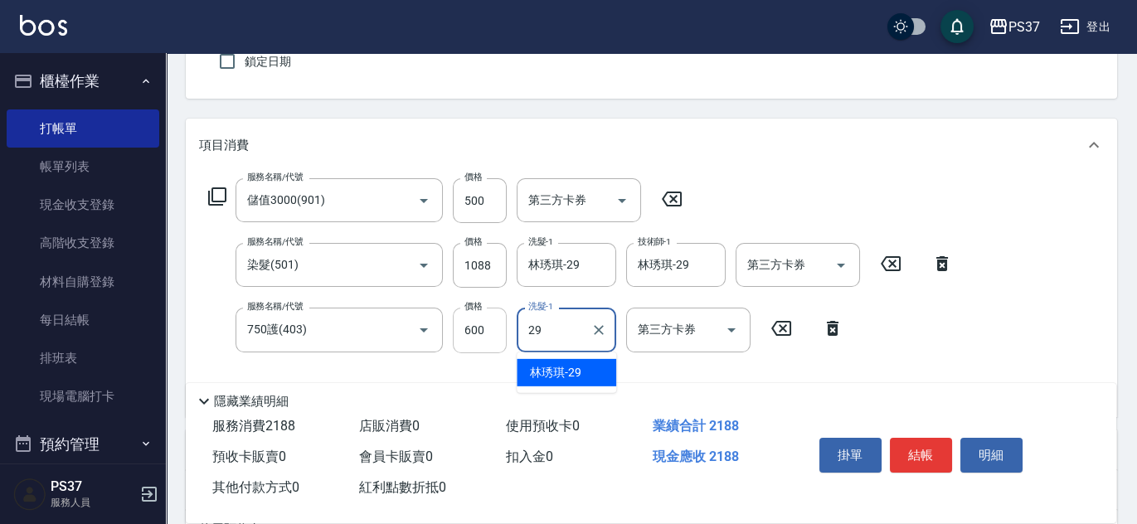
type input "林琇琪-29"
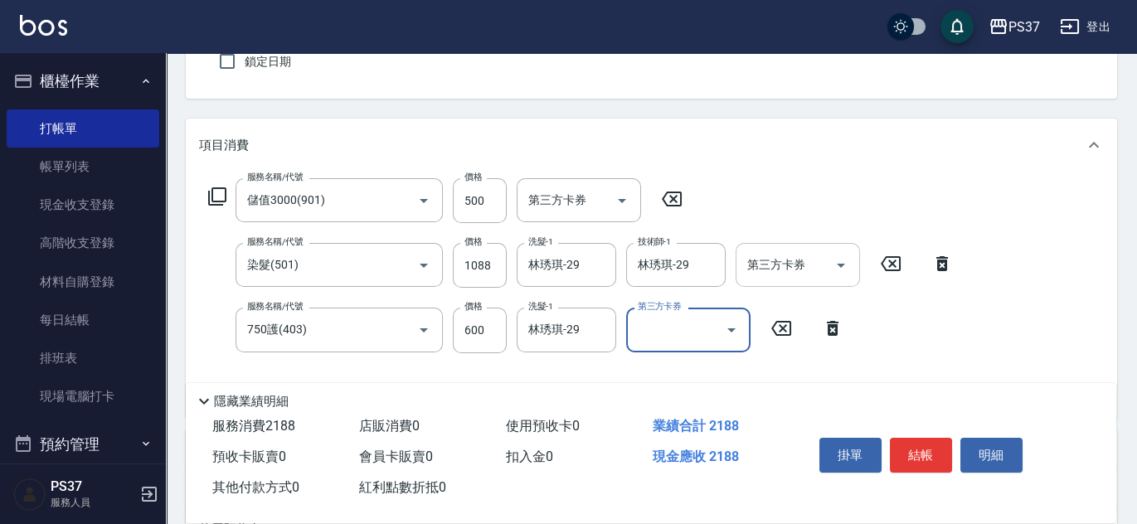
click at [839, 252] on button "Open" at bounding box center [841, 265] width 27 height 27
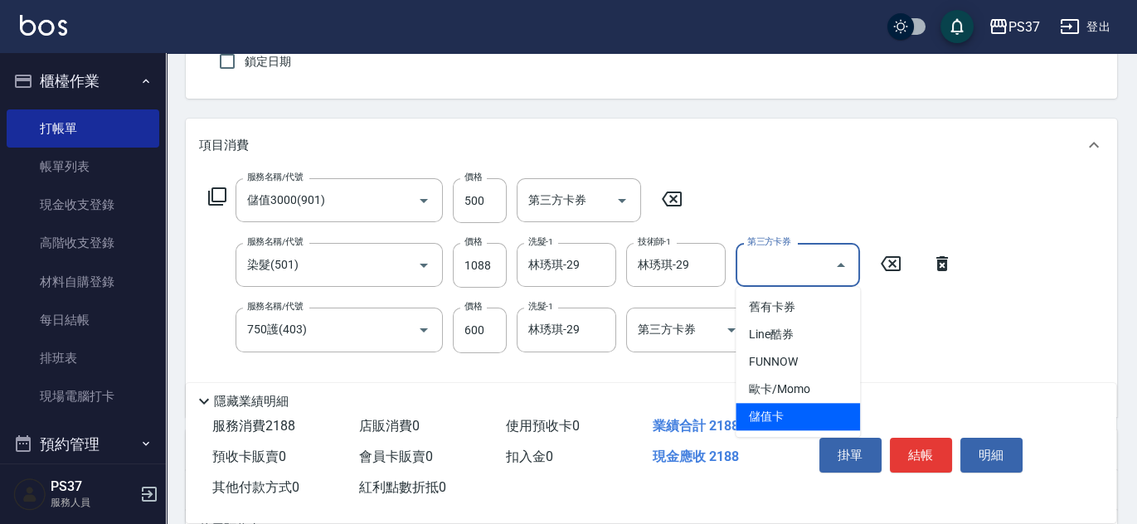
click at [795, 419] on span "儲值卡" at bounding box center [798, 416] width 124 height 27
type input "儲值卡"
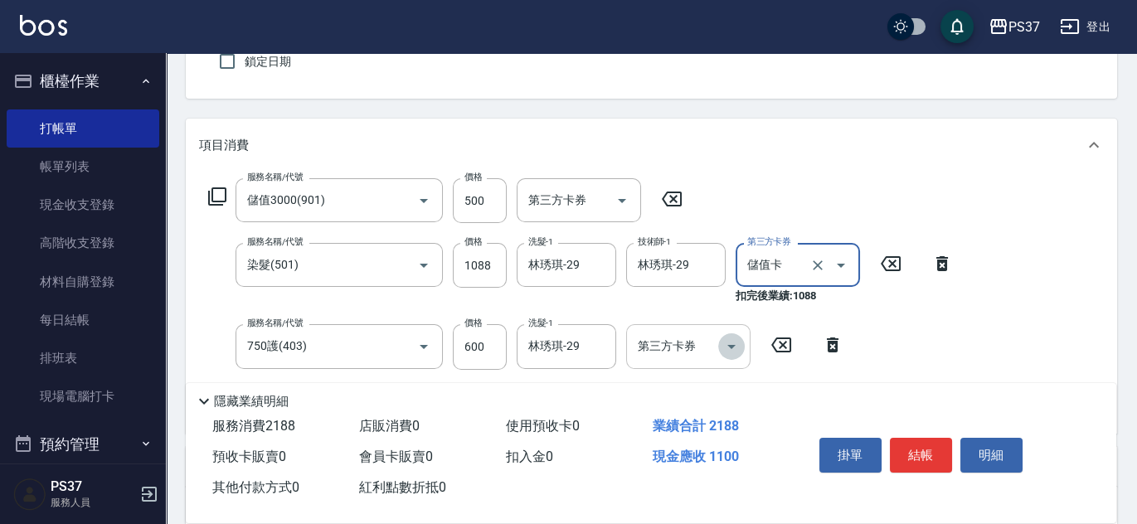
click at [730, 346] on icon "Open" at bounding box center [731, 347] width 8 height 4
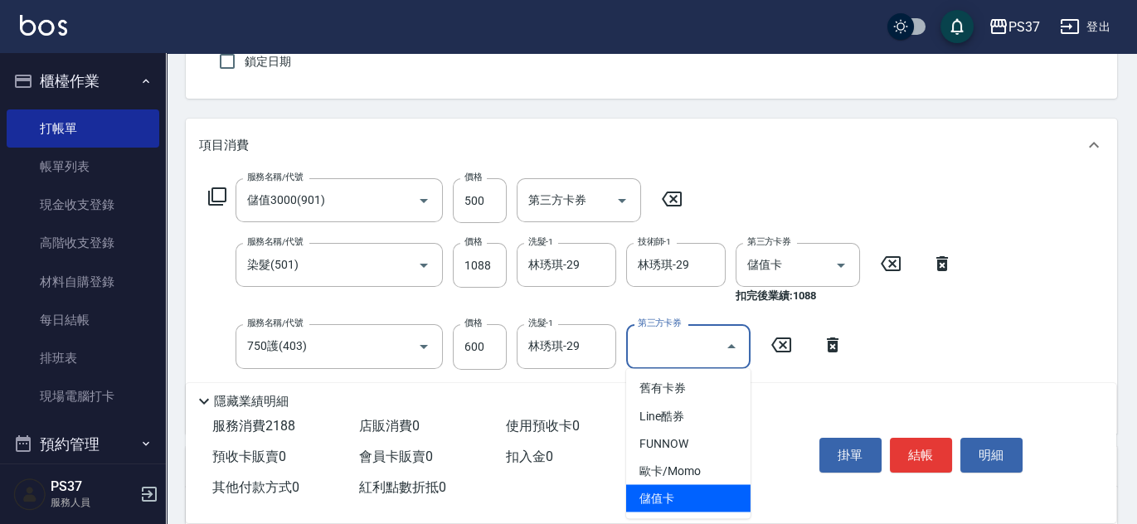
click at [712, 494] on span "儲值卡" at bounding box center [688, 497] width 124 height 27
type input "儲值卡"
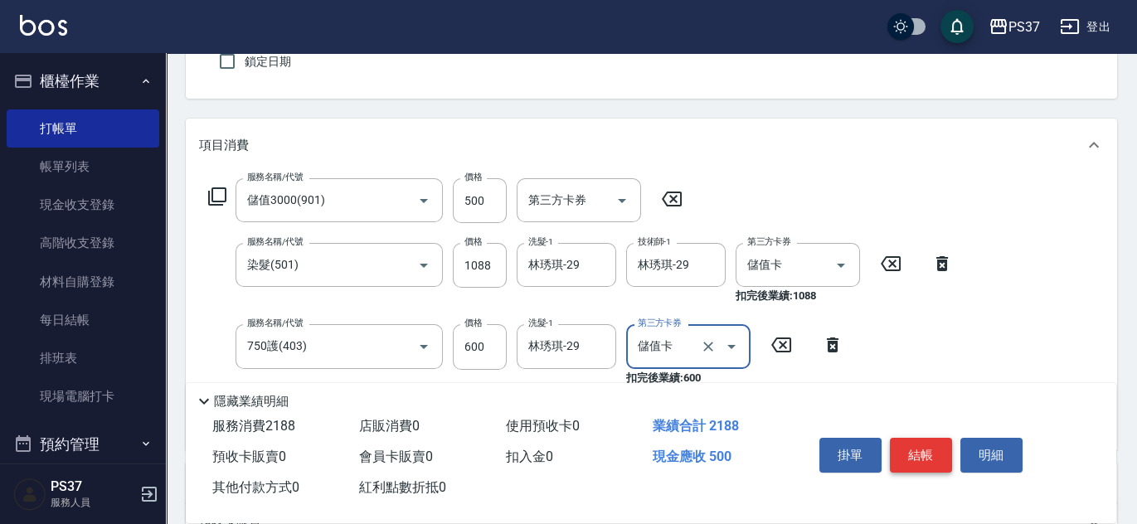
click at [917, 441] on button "結帳" at bounding box center [921, 455] width 62 height 35
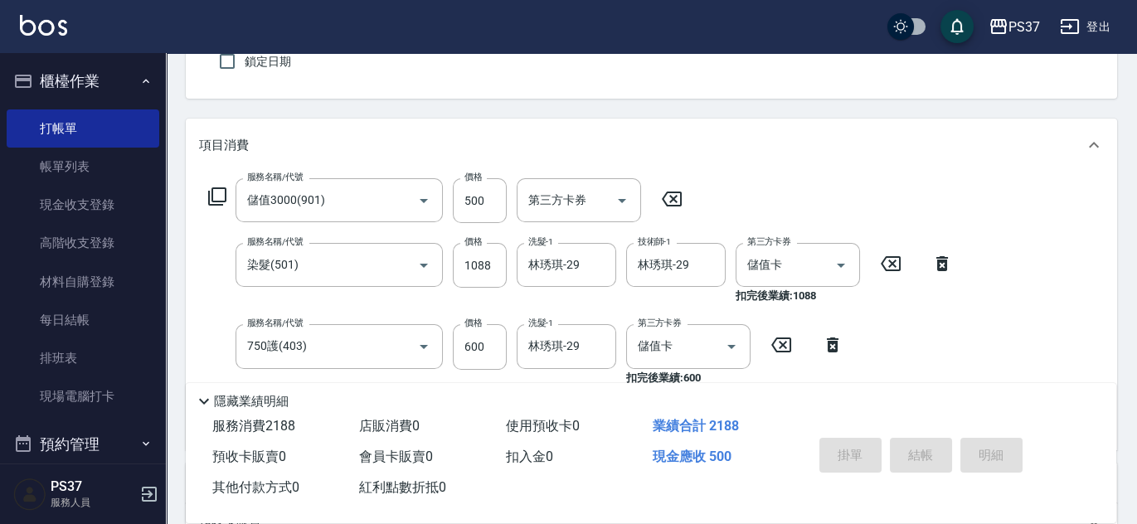
type input "[DATE] 18:16"
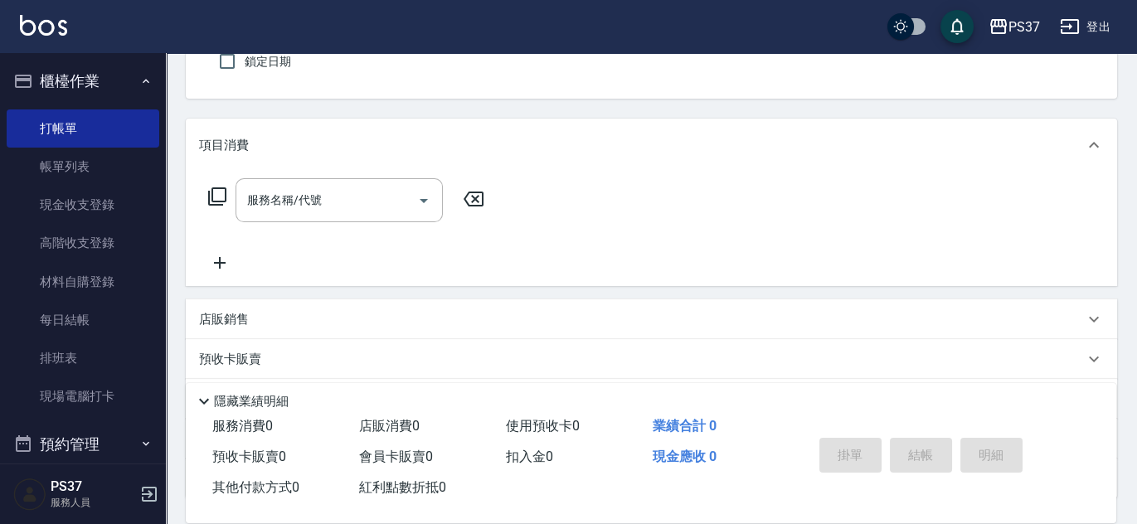
scroll to position [0, 0]
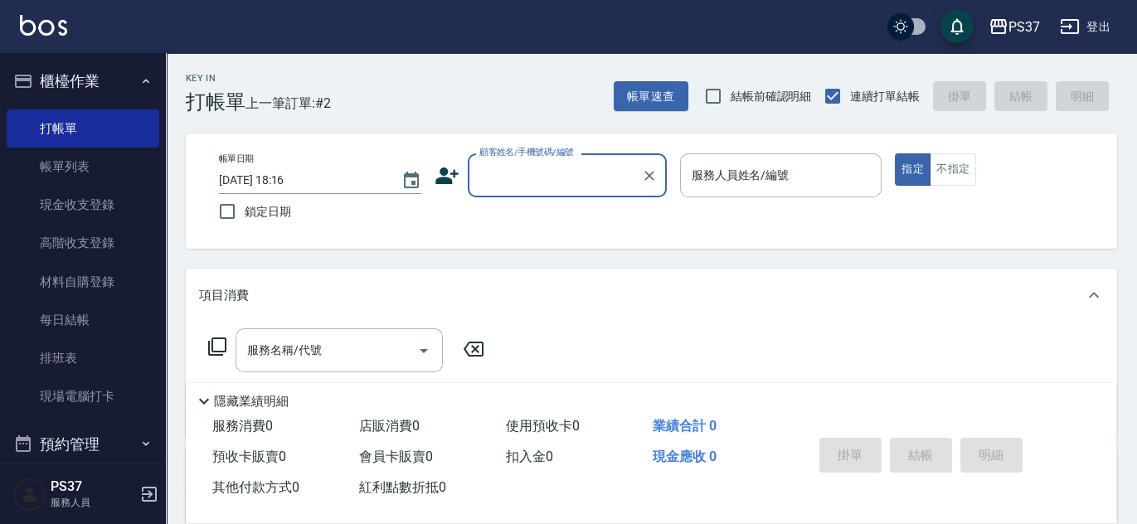
click at [536, 177] on input "顧客姓名/手機號碼/編號" at bounding box center [554, 175] width 159 height 29
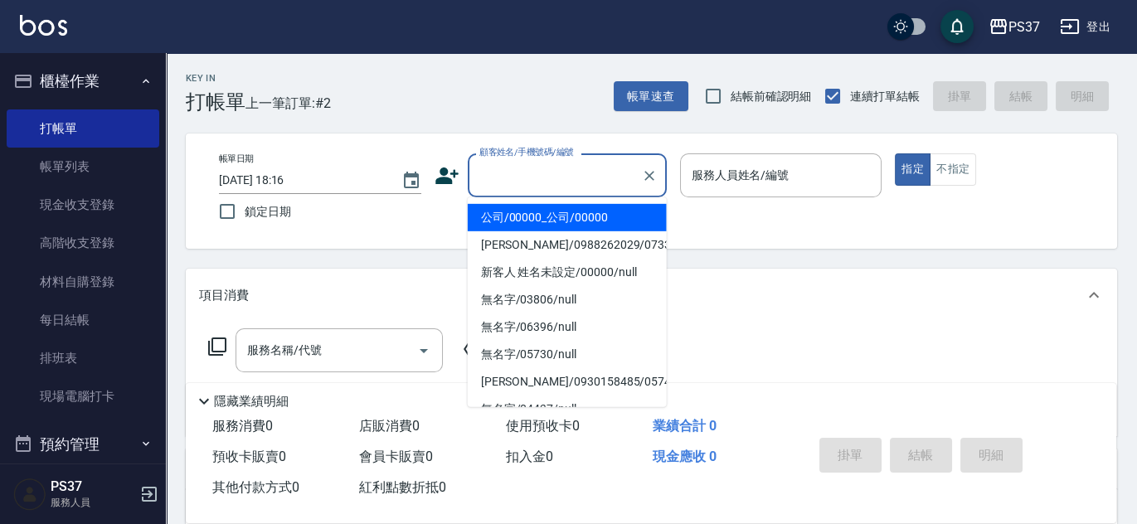
click at [543, 216] on li "公司/00000_公司/00000" at bounding box center [567, 217] width 199 height 27
type input "公司/00000_公司/00000"
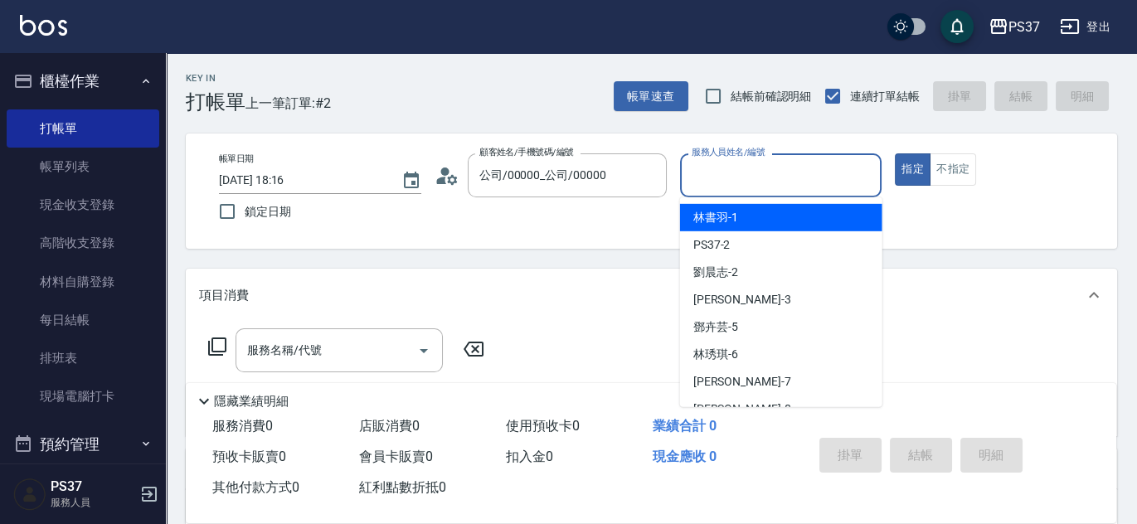
click at [703, 187] on input "服務人員姓名/編號" at bounding box center [781, 175] width 187 height 29
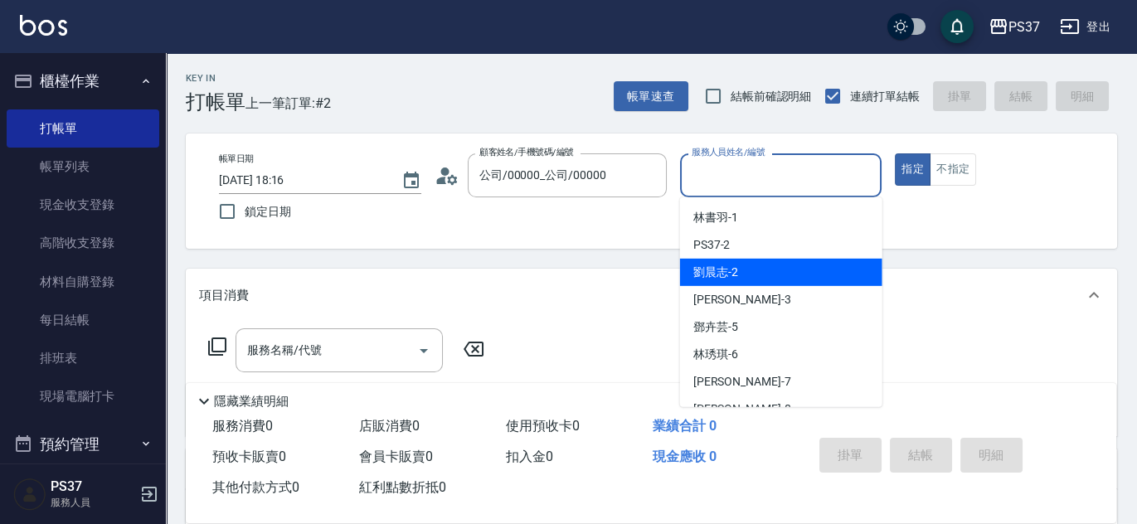
click at [756, 266] on div "[PERSON_NAME]-2" at bounding box center [781, 272] width 202 height 27
type input "劉晨志-2"
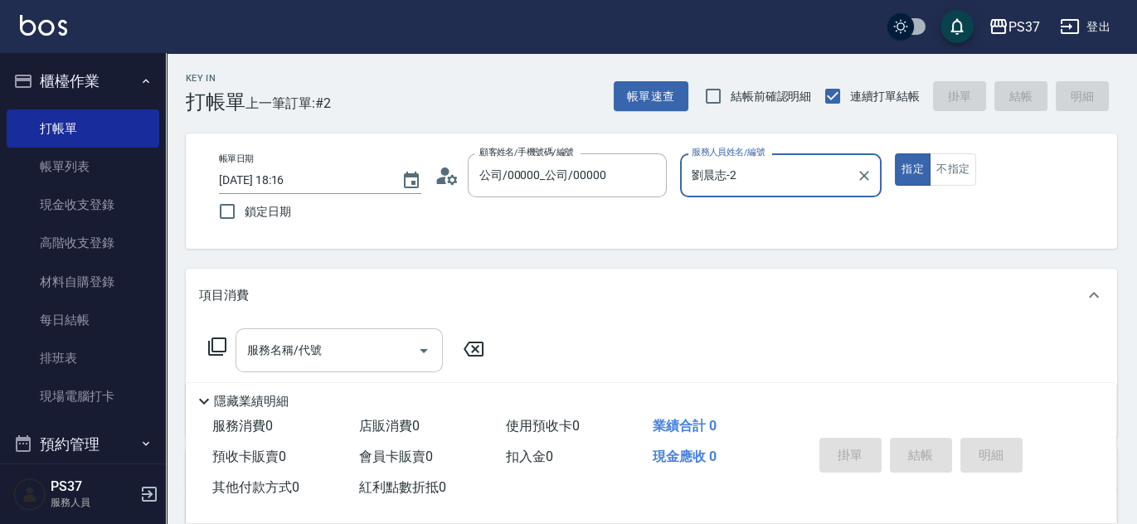
click at [334, 347] on input "服務名稱/代號" at bounding box center [327, 350] width 168 height 29
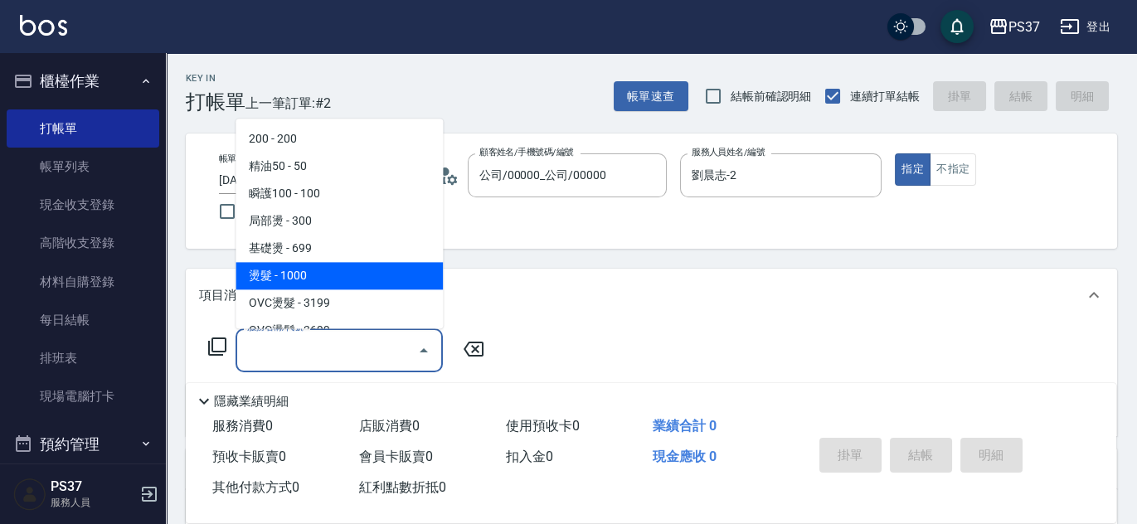
click at [335, 270] on span "燙髮 - 1000" at bounding box center [339, 276] width 207 height 27
type input "燙髮(202)"
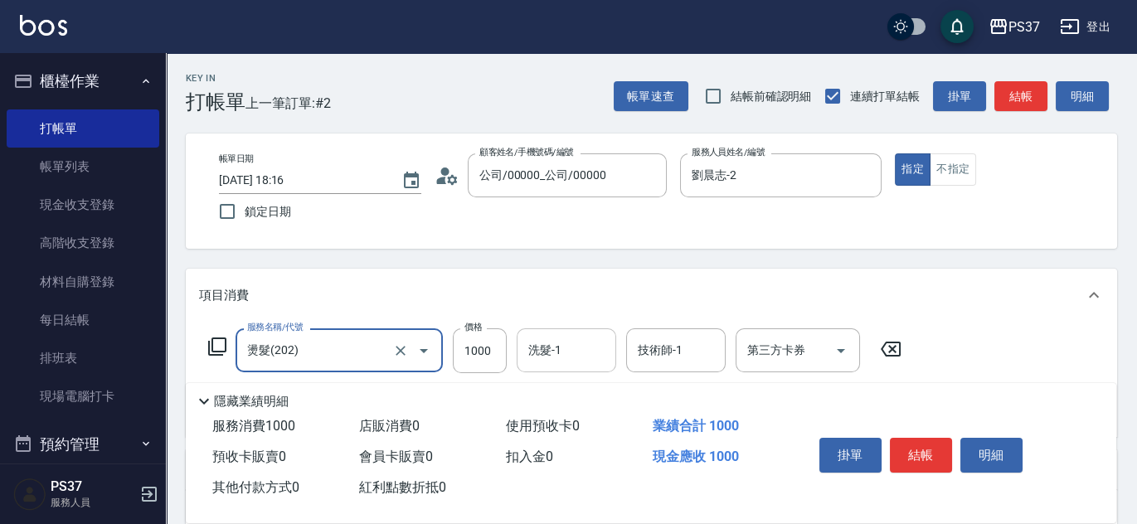
click at [588, 348] on input "洗髮-1" at bounding box center [566, 350] width 85 height 29
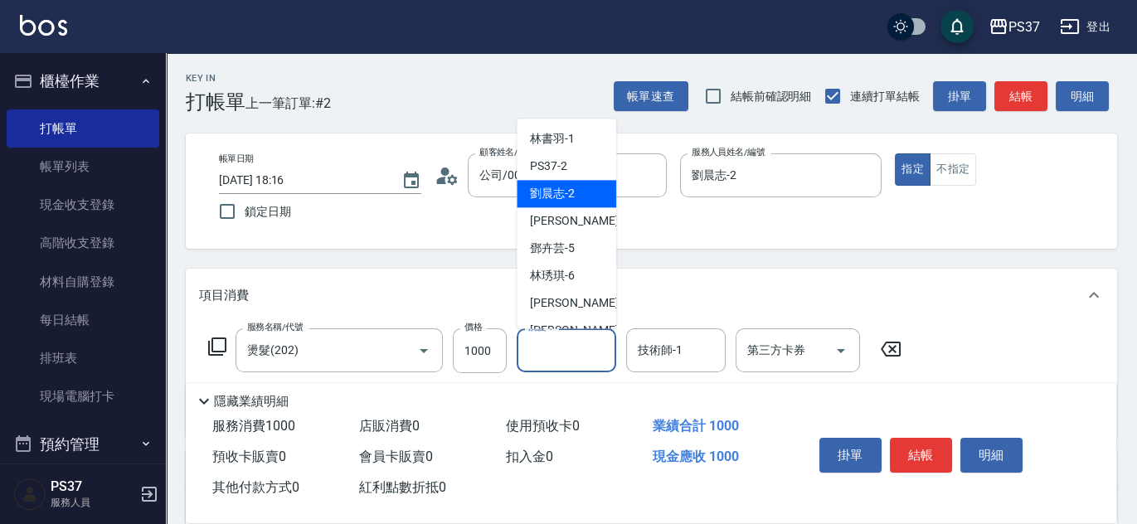
click at [568, 197] on span "[PERSON_NAME]-2" at bounding box center [552, 194] width 45 height 17
type input "劉晨志-2"
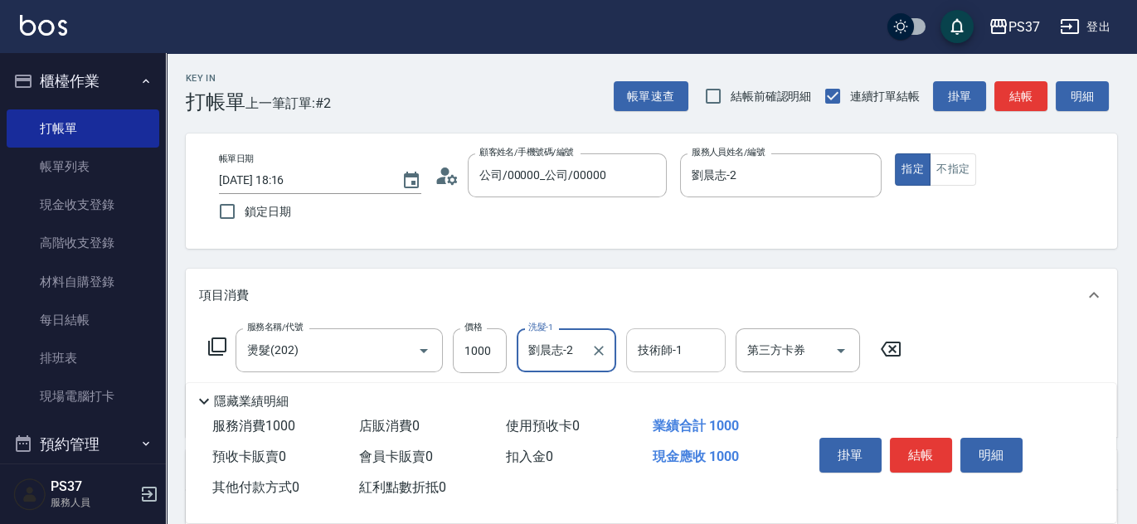
click at [677, 342] on div "技術師-1 技術師-1" at bounding box center [676, 350] width 100 height 44
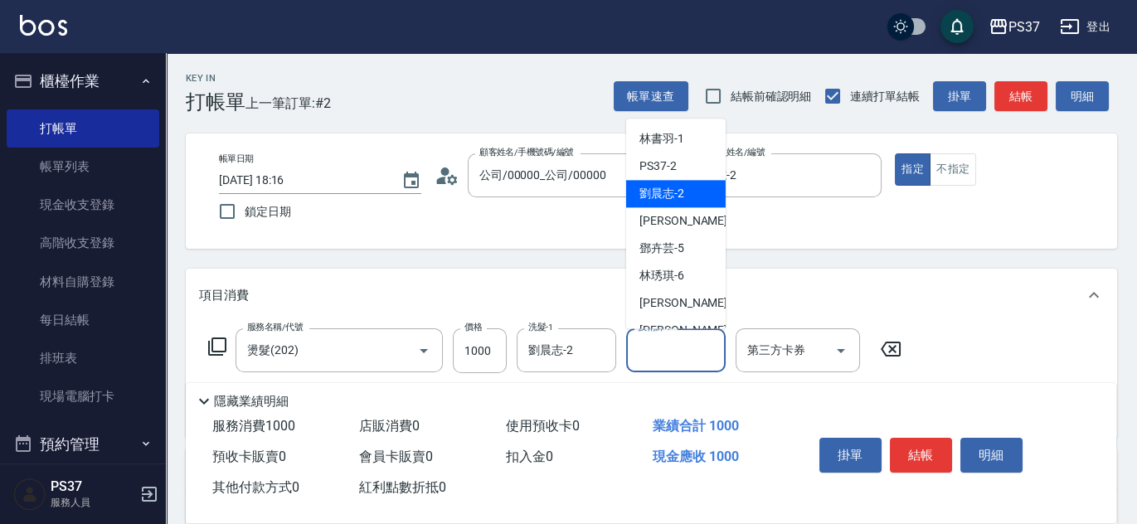
click at [680, 191] on span "[PERSON_NAME]-2" at bounding box center [661, 194] width 45 height 17
type input "劉晨志-2"
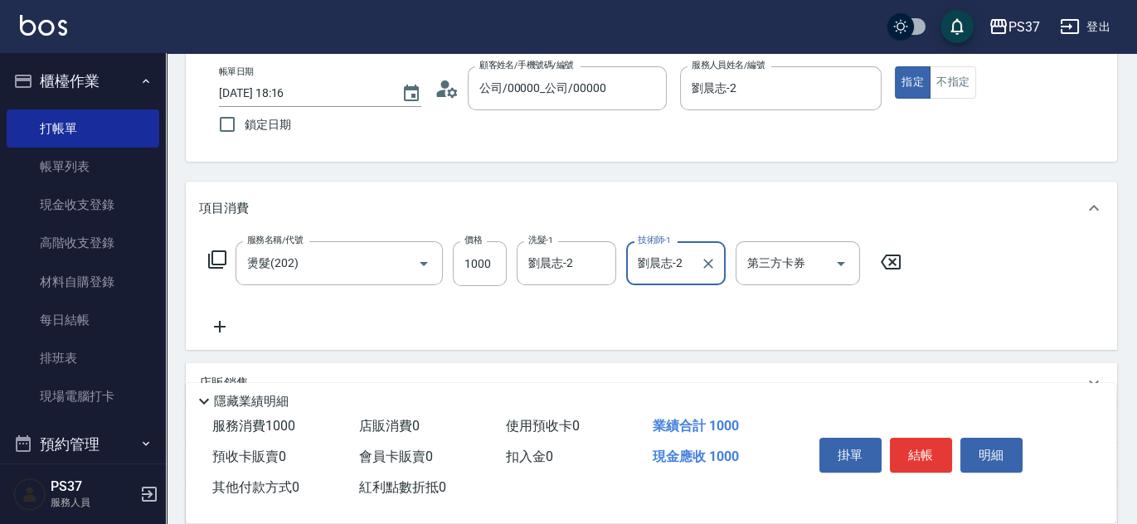
scroll to position [150, 0]
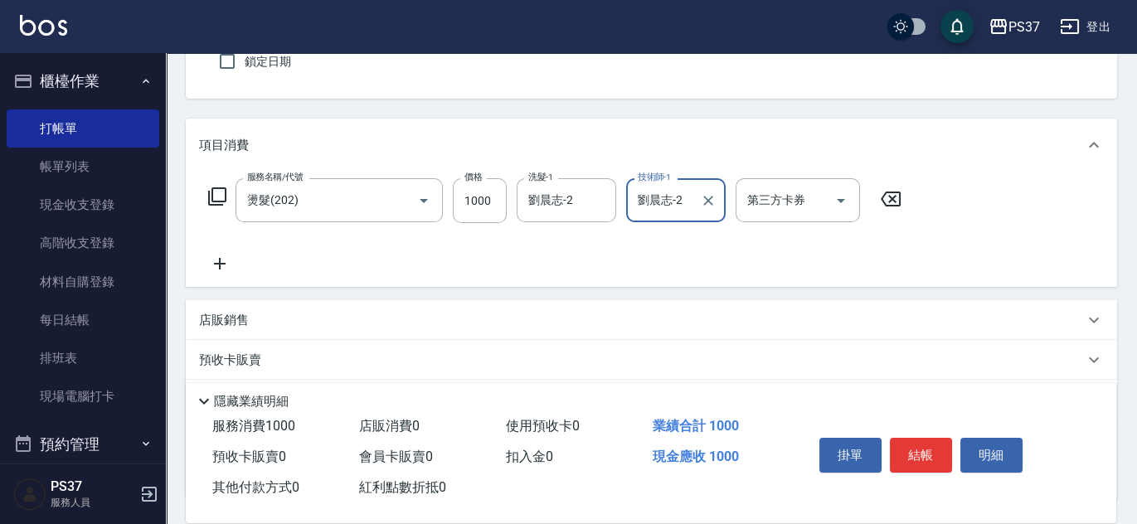
click at [226, 268] on icon at bounding box center [219, 264] width 41 height 20
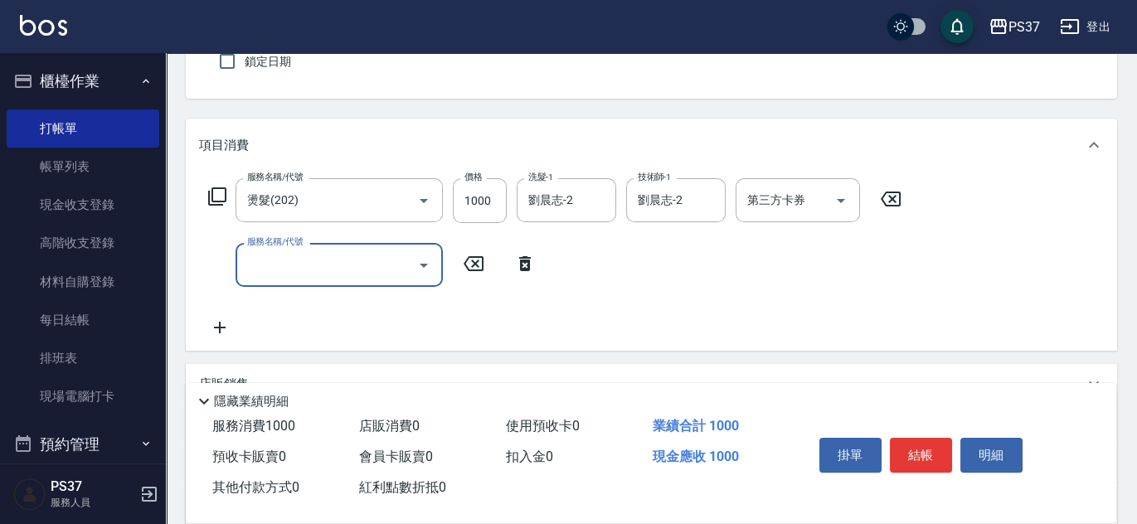
click at [312, 276] on input "服務名稱/代號" at bounding box center [327, 264] width 168 height 29
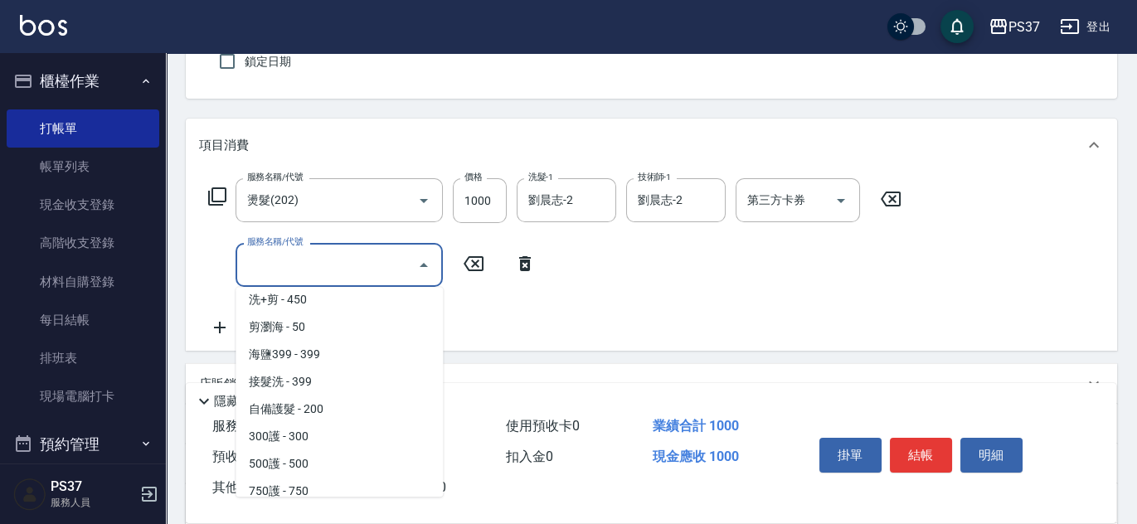
scroll to position [754, 0]
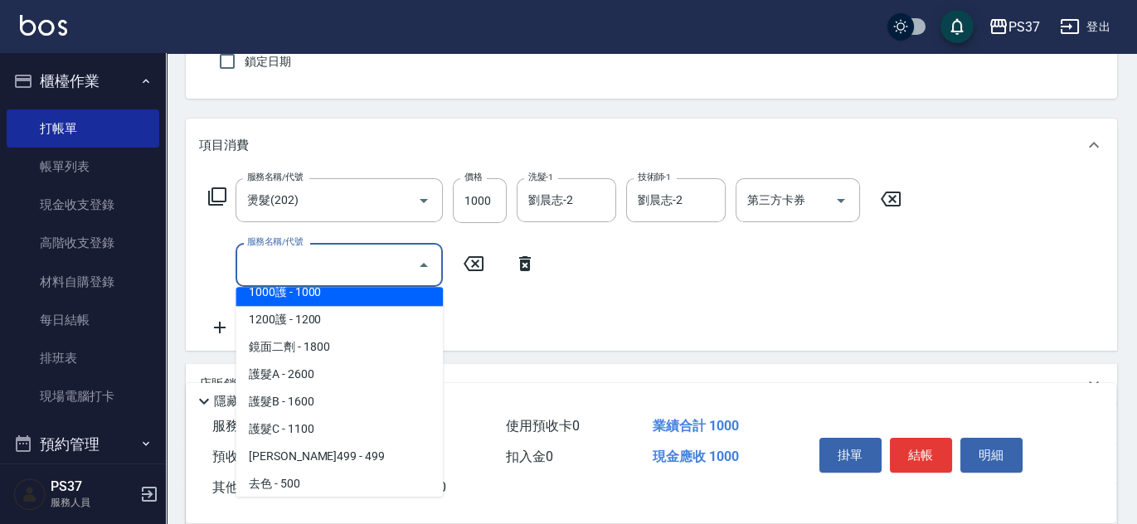
click at [349, 298] on span "1000護 - 1000" at bounding box center [339, 292] width 207 height 27
type input "1000護(404)"
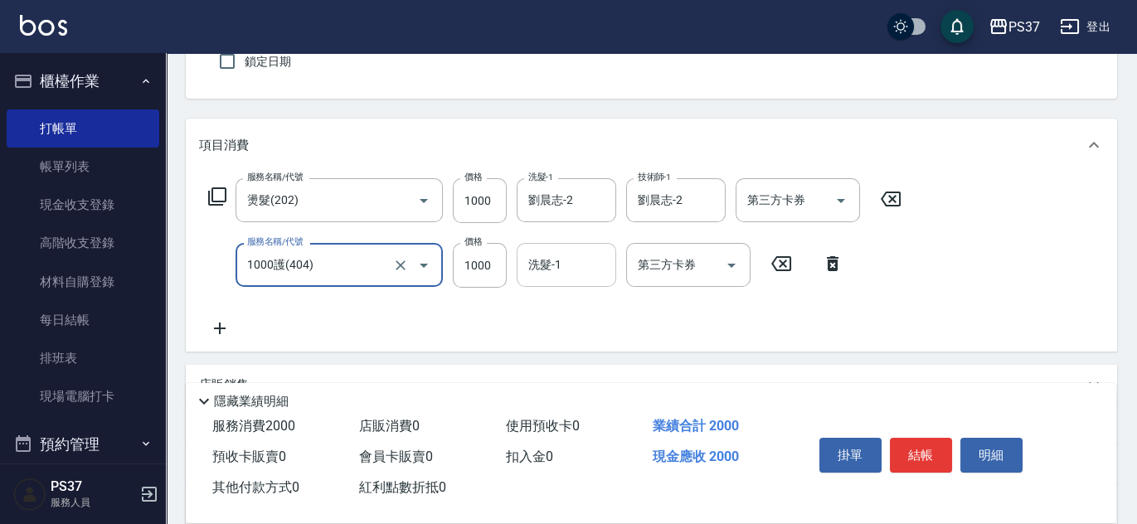
click at [562, 265] on input "洗髮-1" at bounding box center [566, 264] width 85 height 29
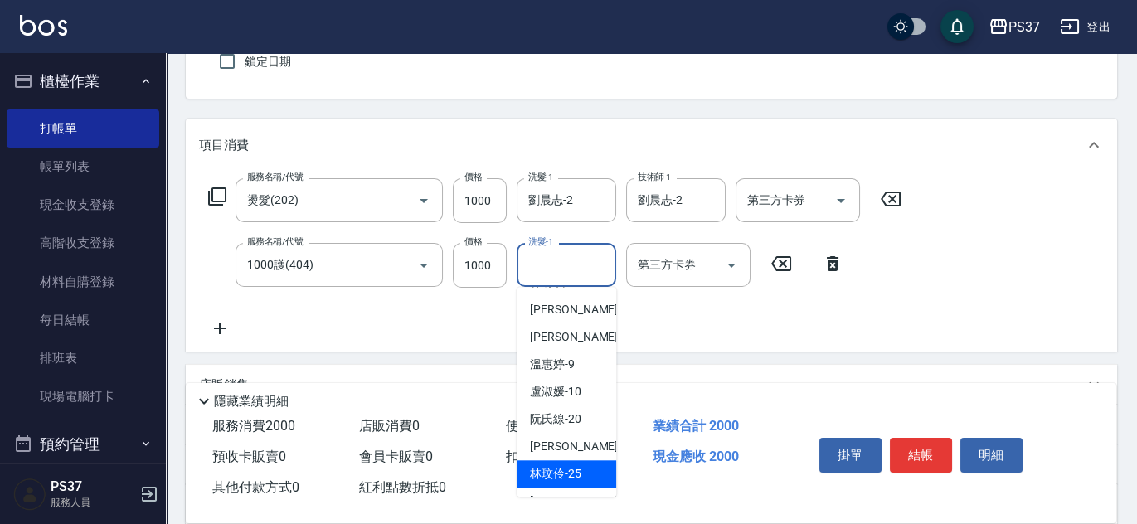
scroll to position [268, 0]
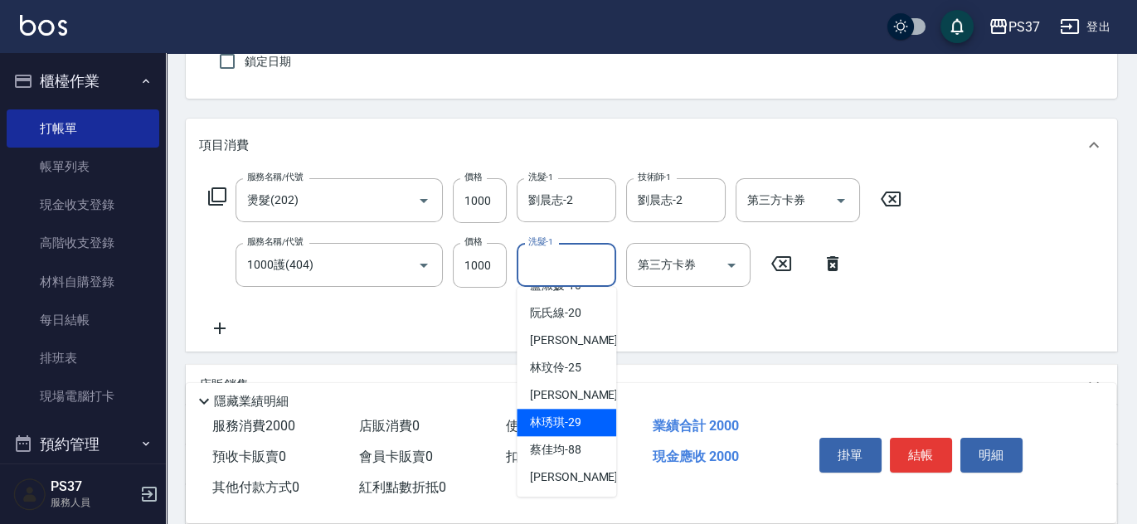
click at [563, 421] on span "[PERSON_NAME]-29" at bounding box center [555, 422] width 51 height 17
type input "林琇琪-29"
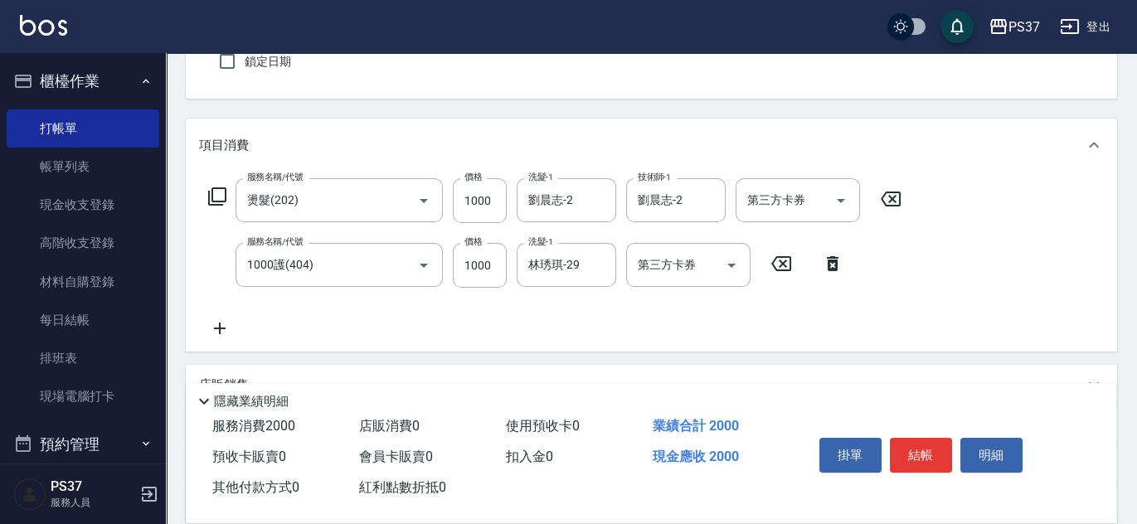
click at [216, 331] on icon at bounding box center [219, 328] width 41 height 20
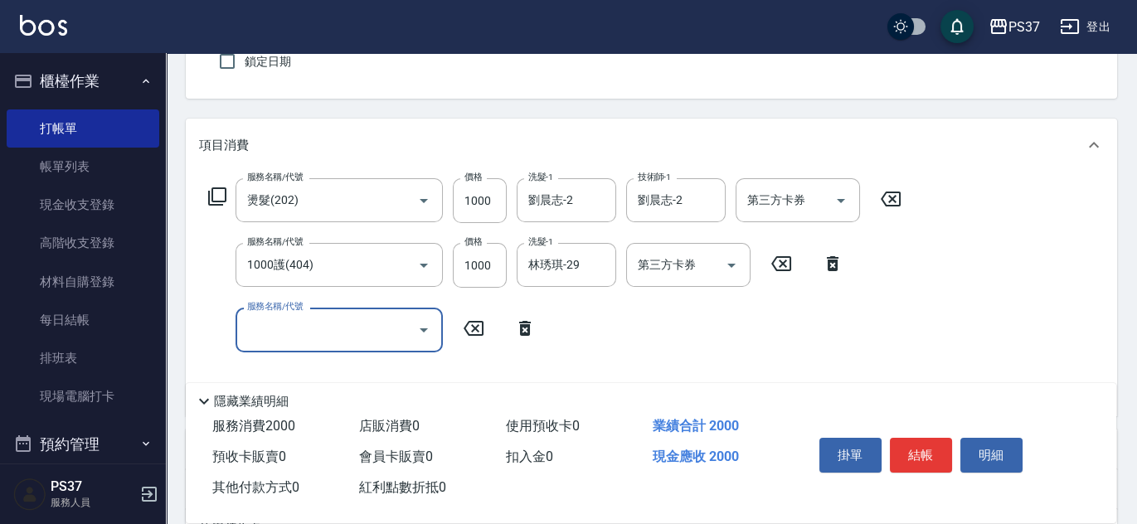
click at [274, 328] on input "服務名稱/代號" at bounding box center [327, 329] width 168 height 29
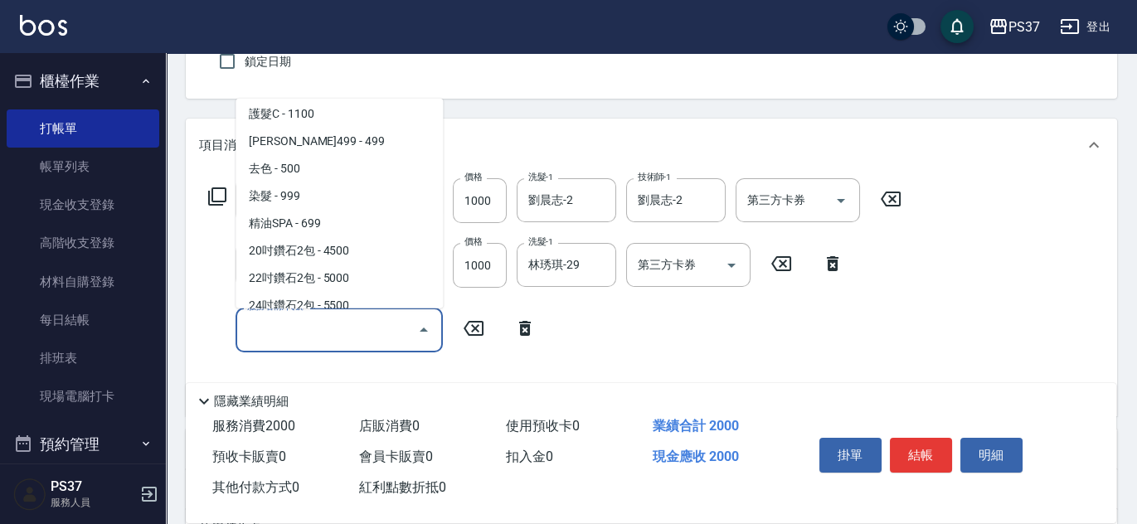
scroll to position [904, 0]
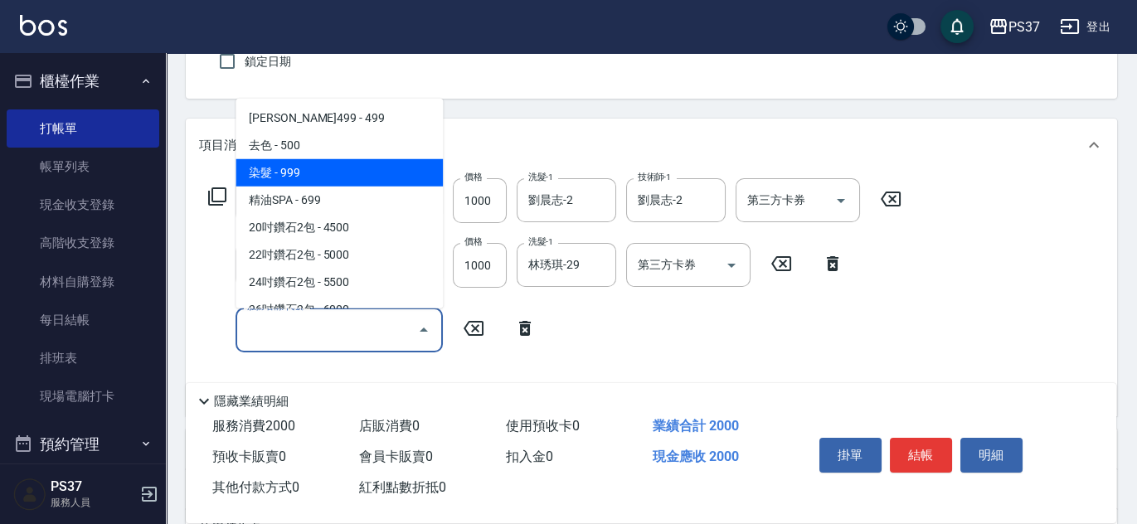
click at [336, 178] on span "染髮 - 999" at bounding box center [339, 172] width 207 height 27
type input "染髮(501)"
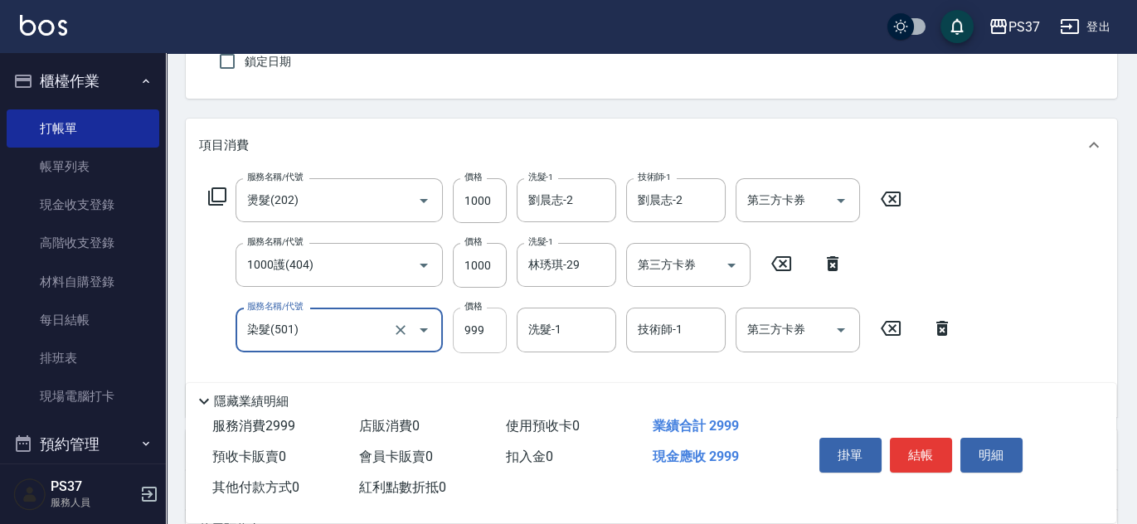
click at [474, 338] on input "999" at bounding box center [480, 330] width 54 height 45
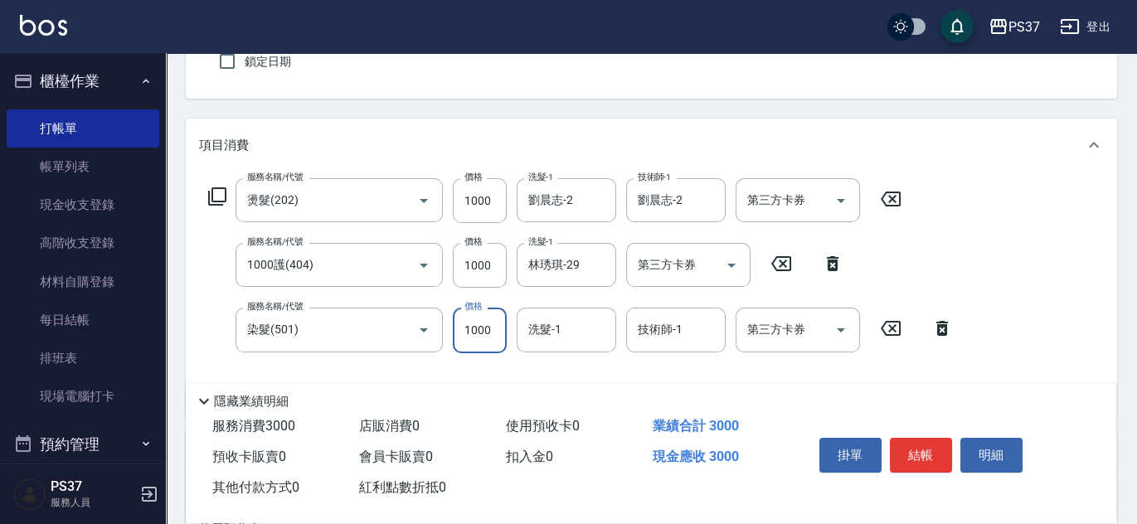
type input "1000"
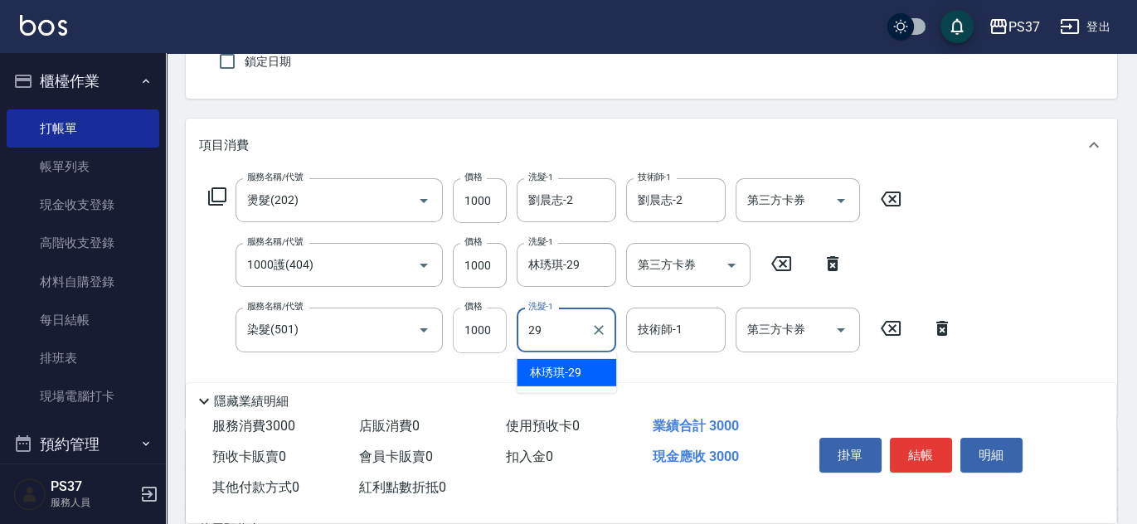
type input "林琇琪-29"
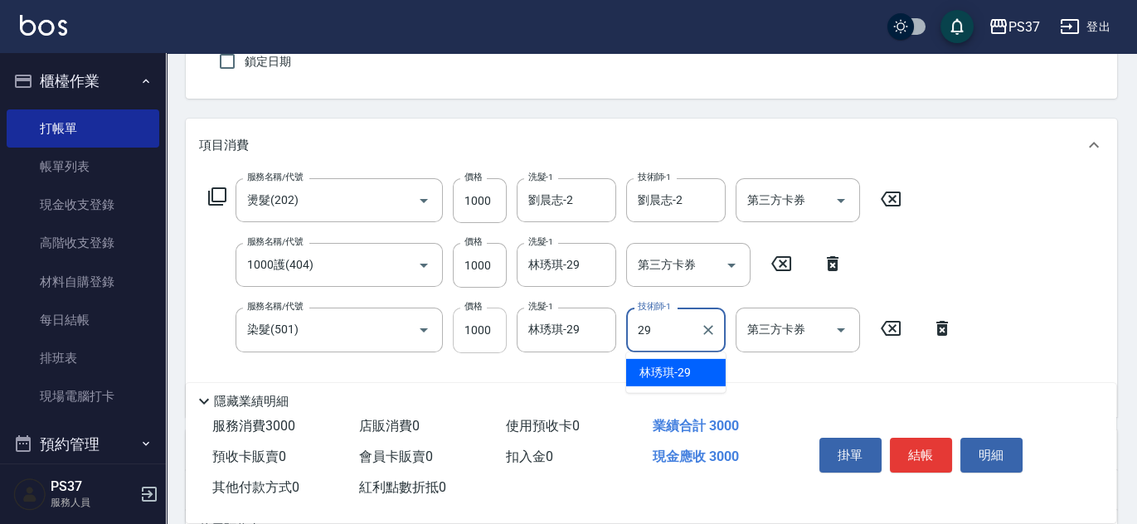
type input "林琇琪-29"
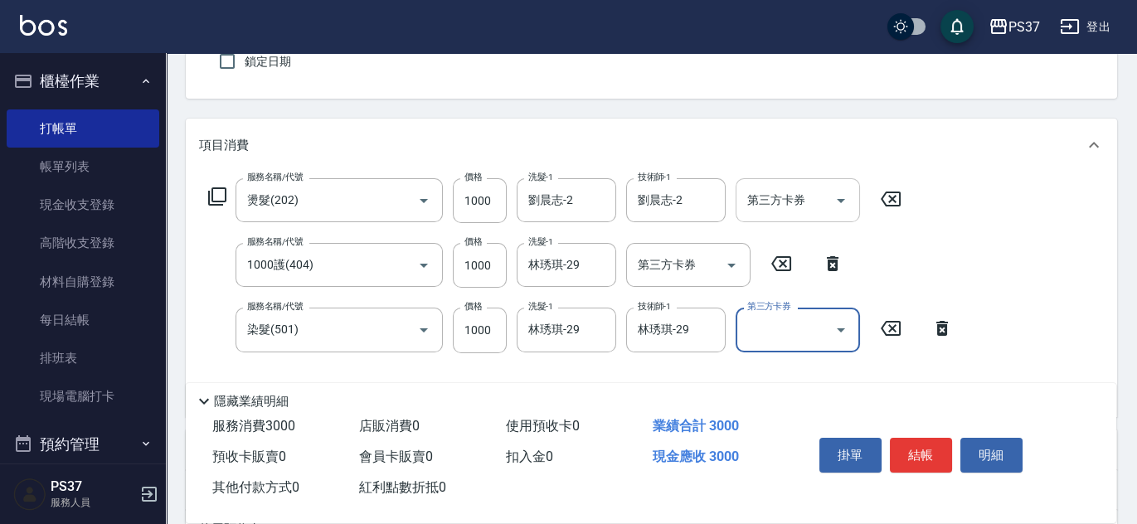
click at [849, 198] on icon "Open" at bounding box center [841, 201] width 20 height 20
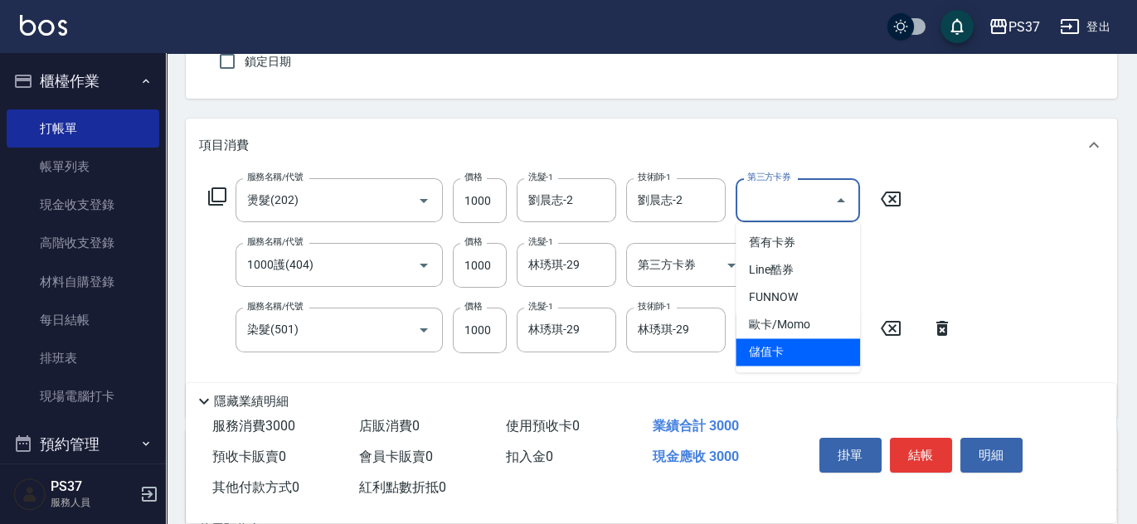
click at [828, 348] on span "儲值卡" at bounding box center [798, 351] width 124 height 27
type input "儲值卡"
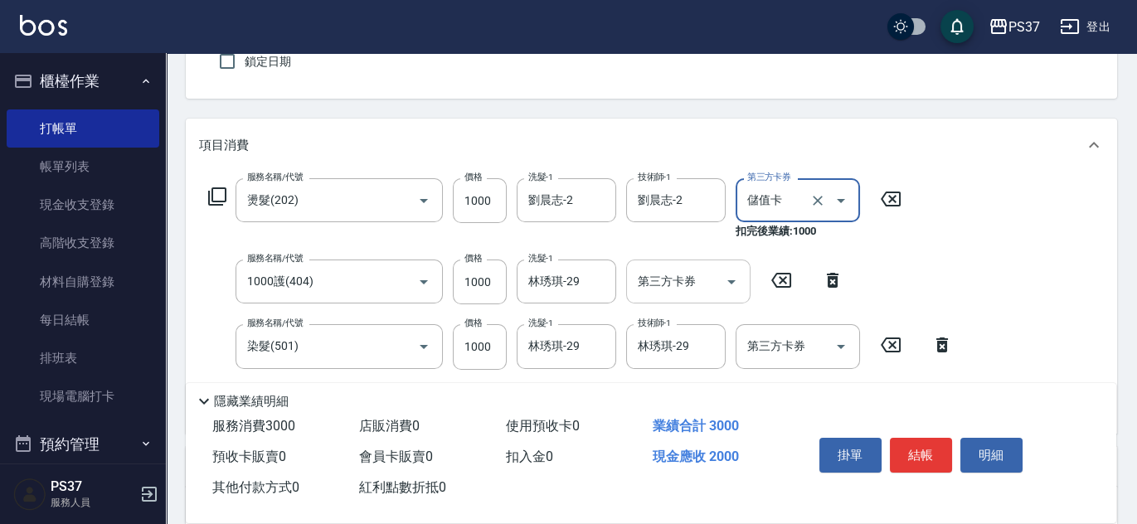
click at [721, 270] on div at bounding box center [730, 282] width 25 height 44
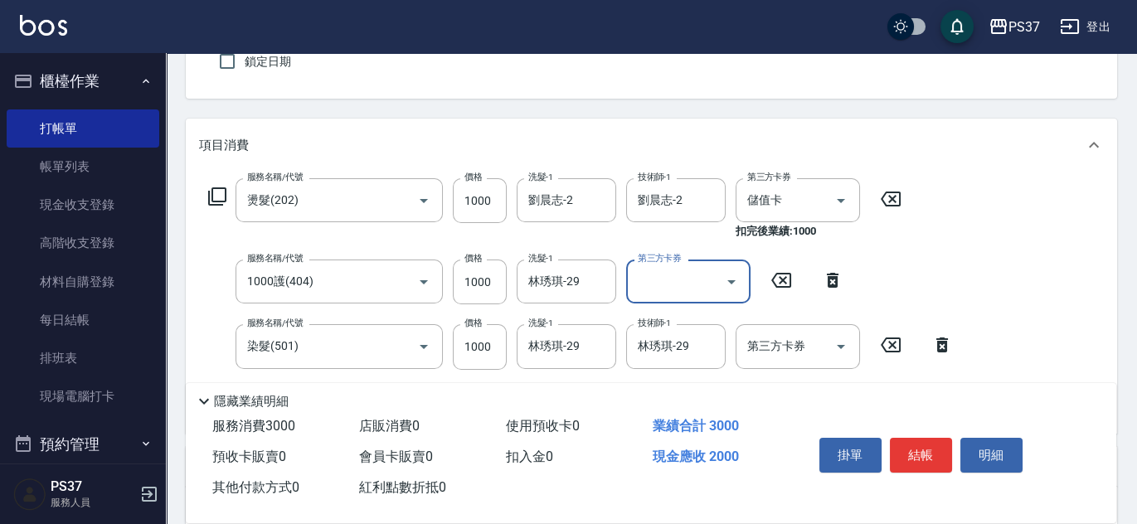
click at [741, 274] on icon "Open" at bounding box center [732, 282] width 20 height 20
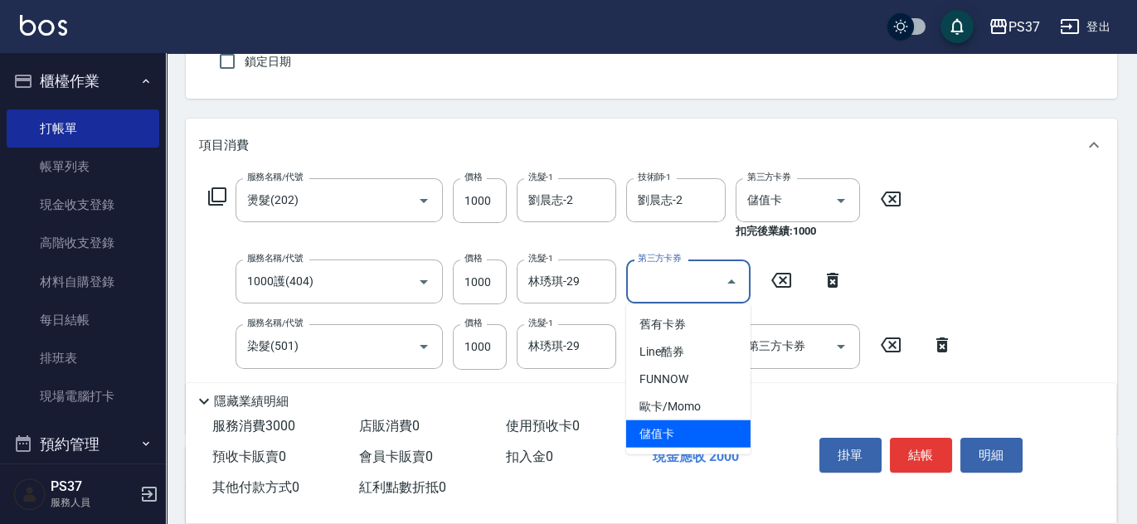
click at [691, 440] on span "儲值卡" at bounding box center [688, 434] width 124 height 27
type input "儲值卡"
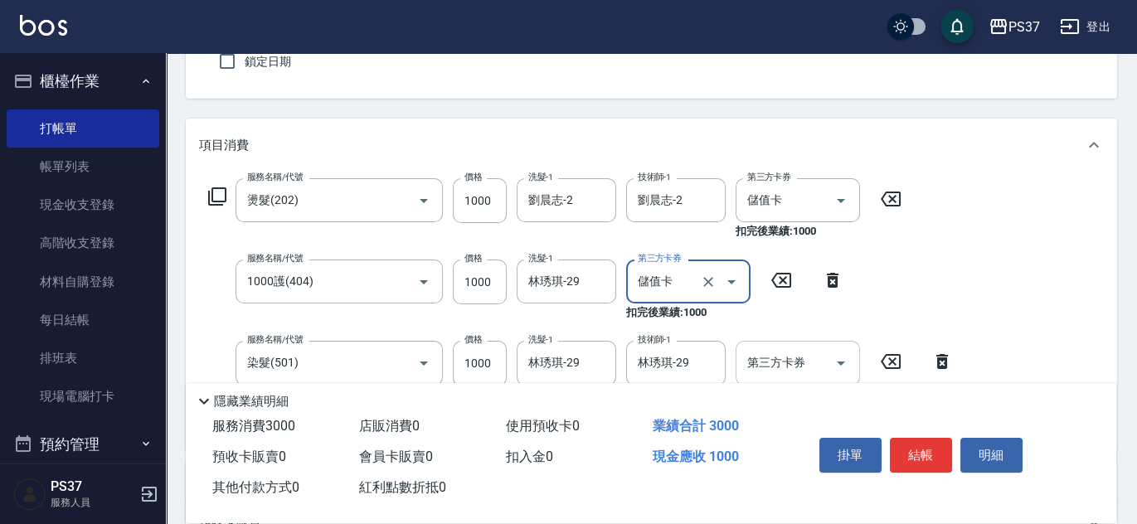
click at [836, 362] on icon "Open" at bounding box center [841, 363] width 20 height 20
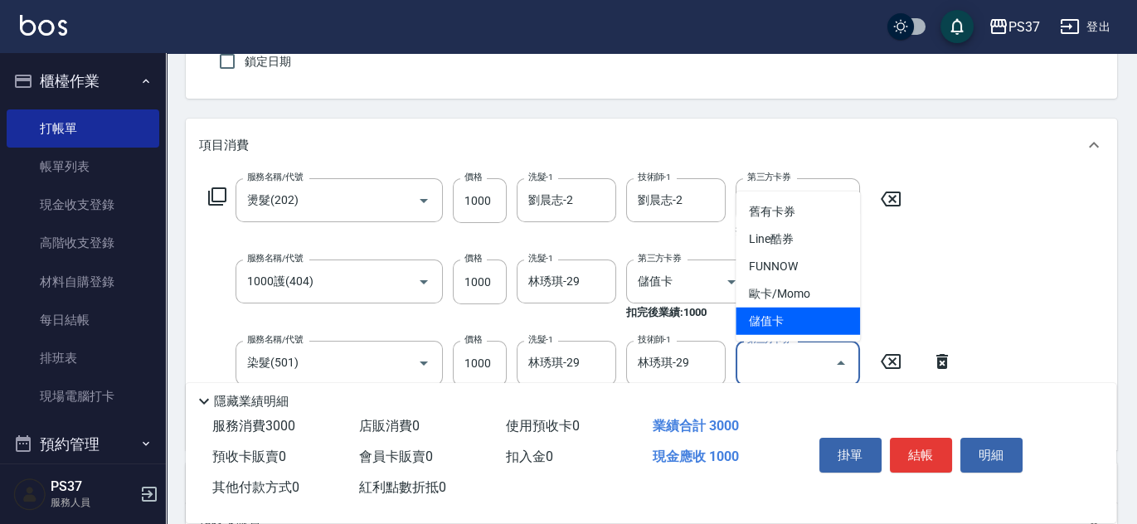
click at [842, 322] on span "儲值卡" at bounding box center [798, 321] width 124 height 27
type input "儲值卡"
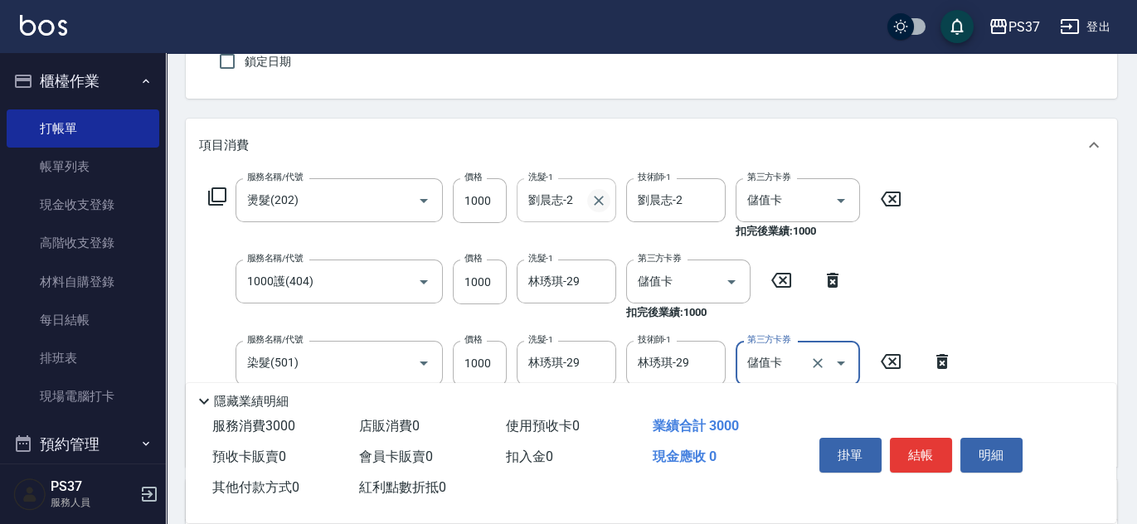
click at [602, 199] on icon "Clear" at bounding box center [599, 200] width 17 height 17
click at [576, 198] on input "洗髮-1" at bounding box center [566, 200] width 85 height 29
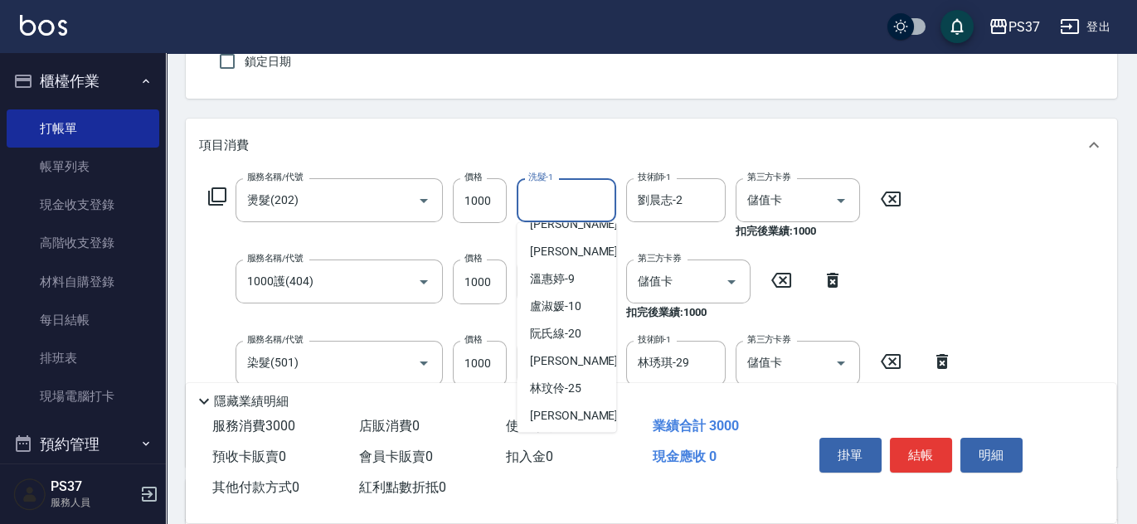
scroll to position [268, 0]
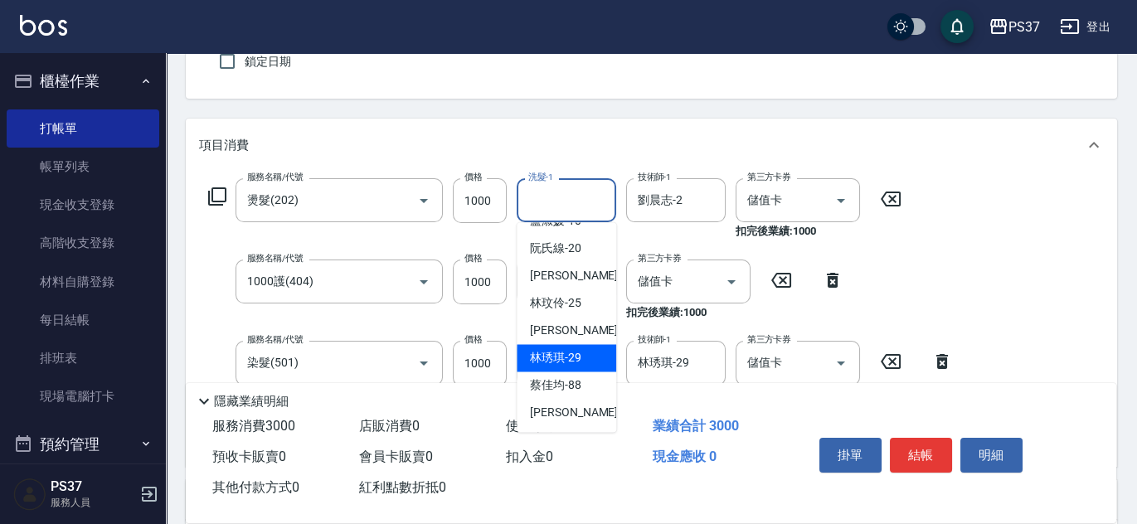
click at [575, 361] on span "[PERSON_NAME]-29" at bounding box center [555, 357] width 51 height 17
type input "林琇琪-29"
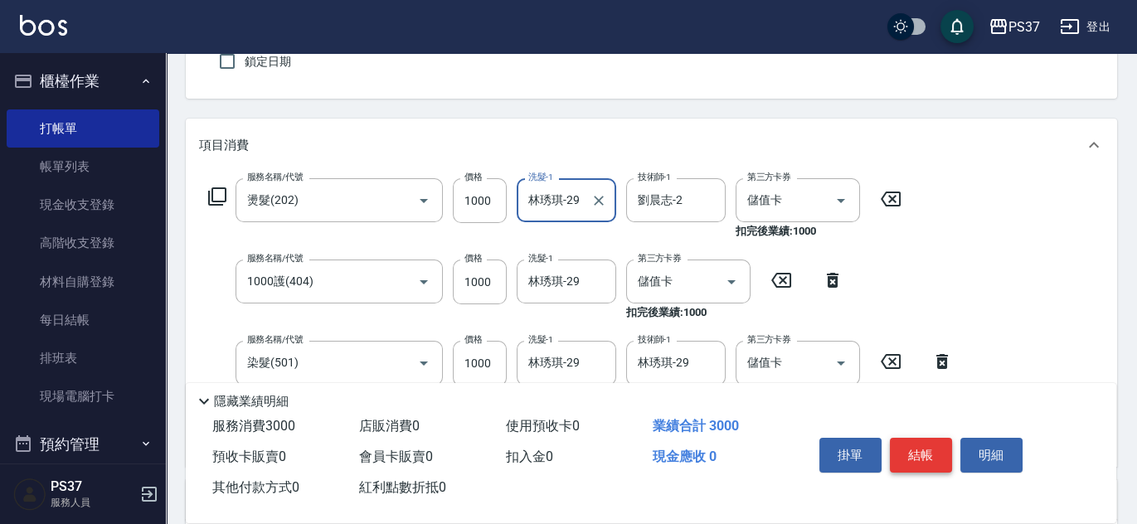
click at [937, 453] on button "結帳" at bounding box center [921, 455] width 62 height 35
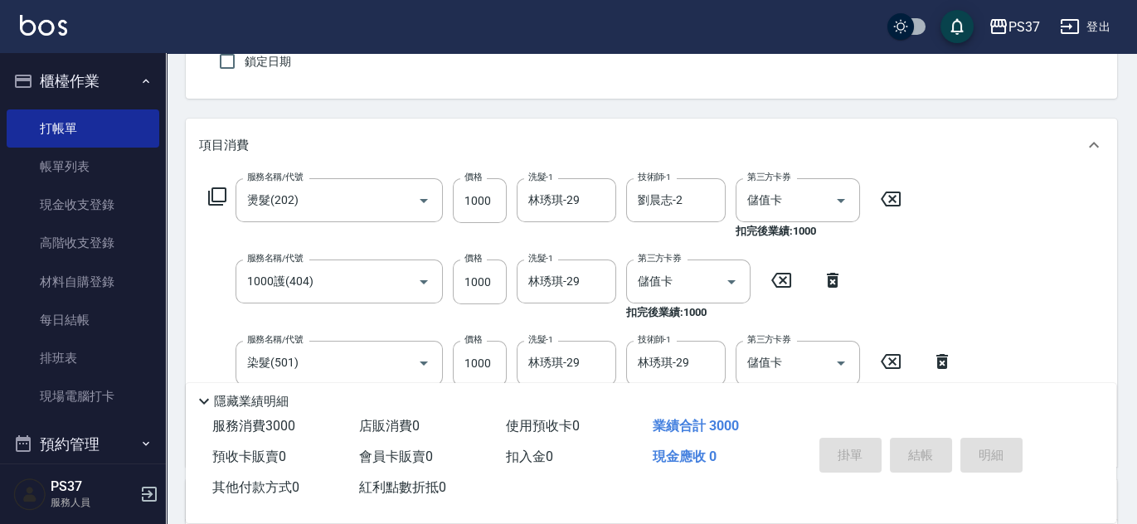
type input "[DATE] 18:17"
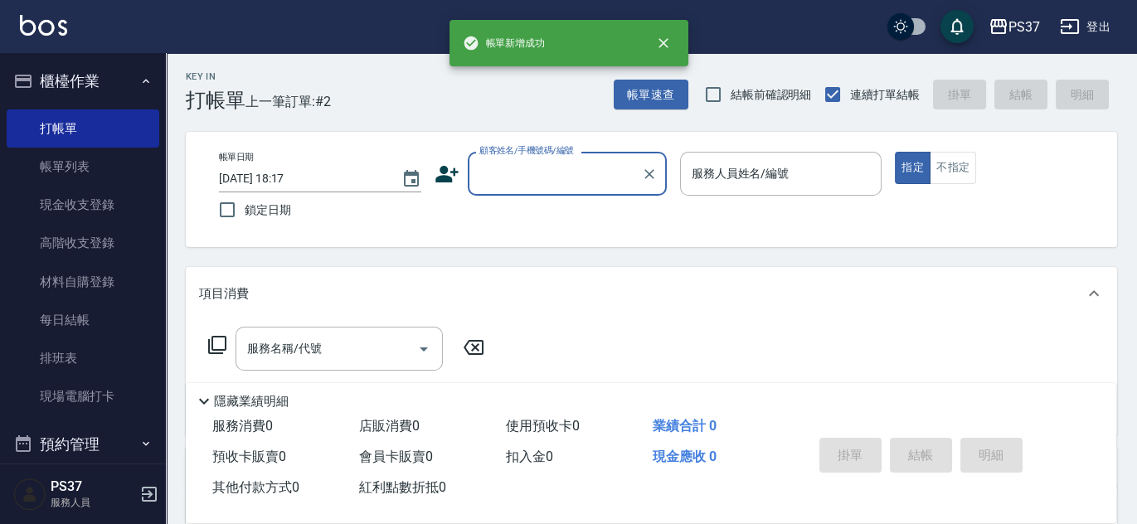
scroll to position [0, 0]
click at [500, 180] on input "顧客姓名/手機號碼/編號" at bounding box center [554, 175] width 159 height 29
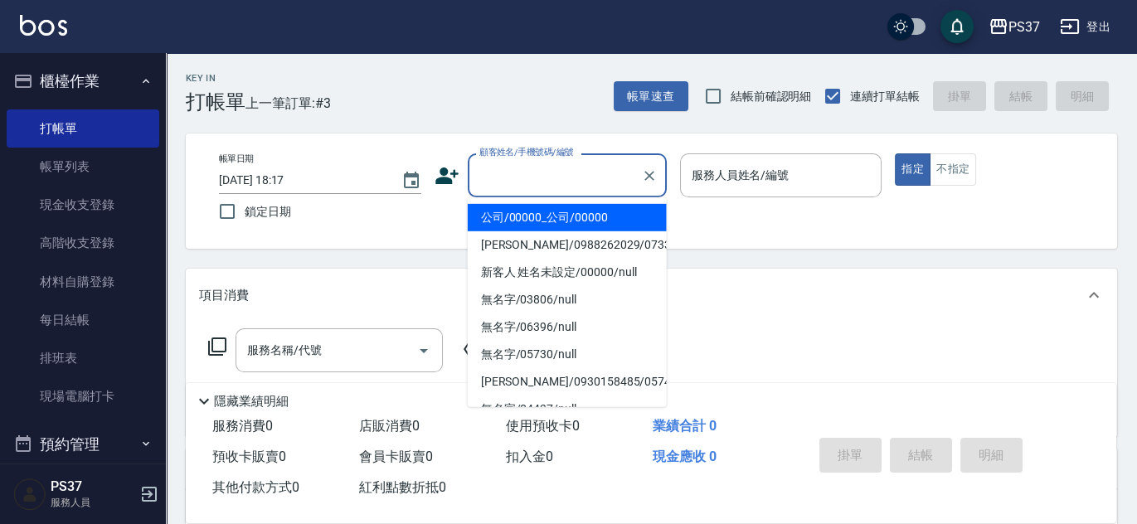
click at [525, 212] on li "公司/00000_公司/00000" at bounding box center [567, 217] width 199 height 27
type input "公司/00000_公司/00000"
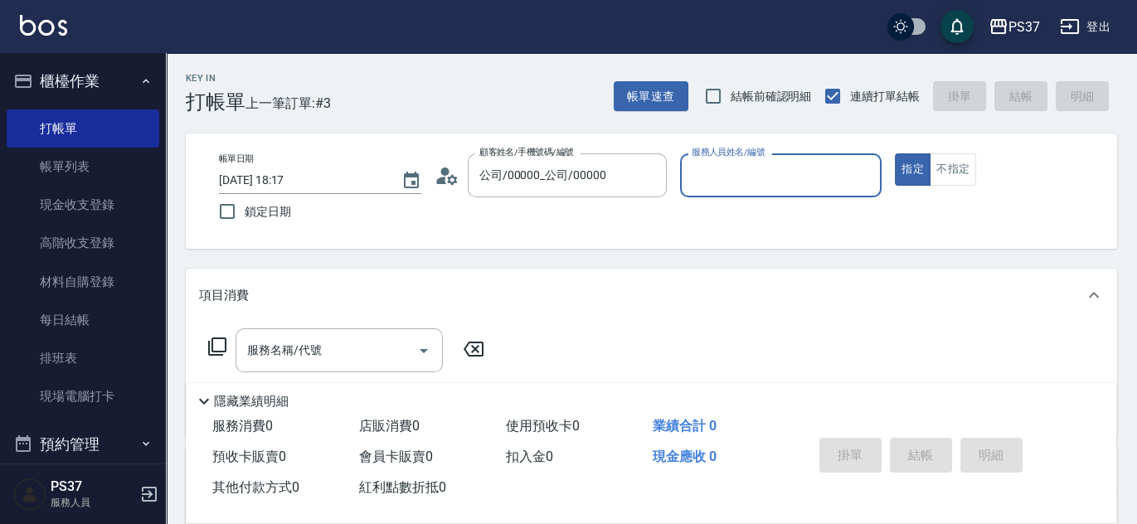
click at [744, 187] on input "服務人員姓名/編號" at bounding box center [781, 175] width 187 height 29
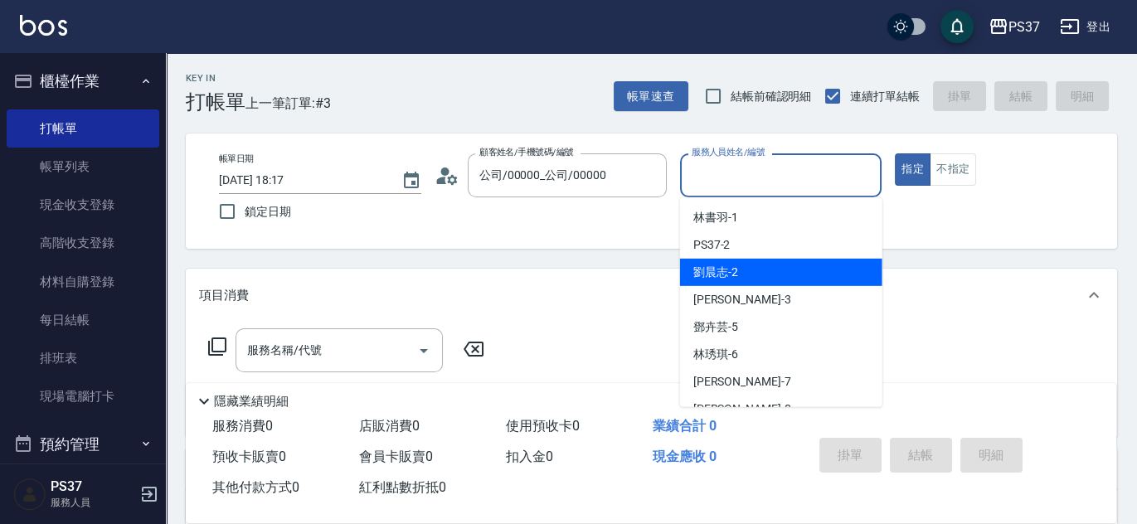
click at [787, 270] on div "[PERSON_NAME]-2" at bounding box center [781, 272] width 202 height 27
type input "劉晨志-2"
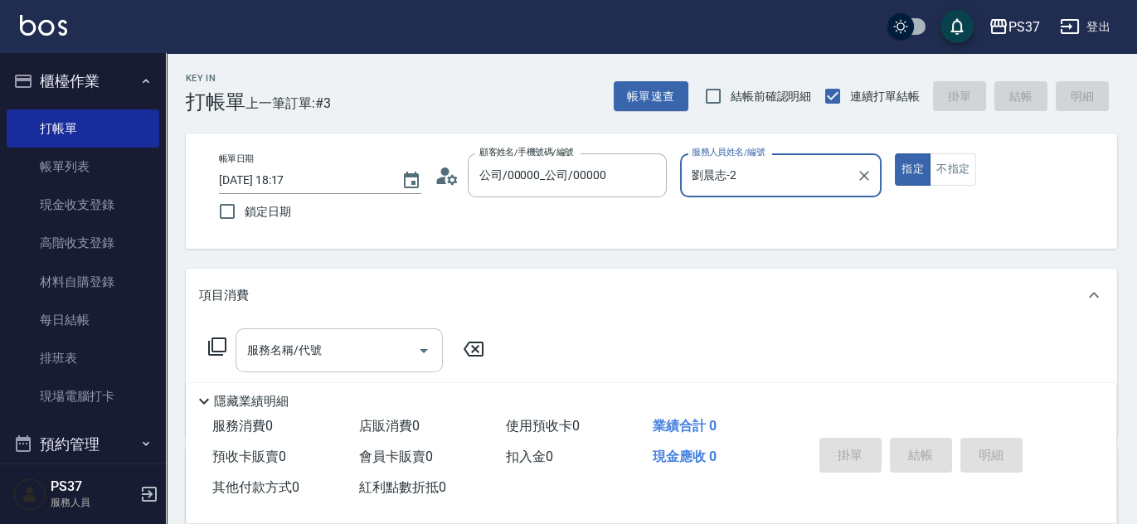
drag, startPoint x: 370, startPoint y: 331, endPoint x: 359, endPoint y: 342, distance: 15.2
click at [365, 336] on div "服務名稱/代號" at bounding box center [339, 350] width 207 height 44
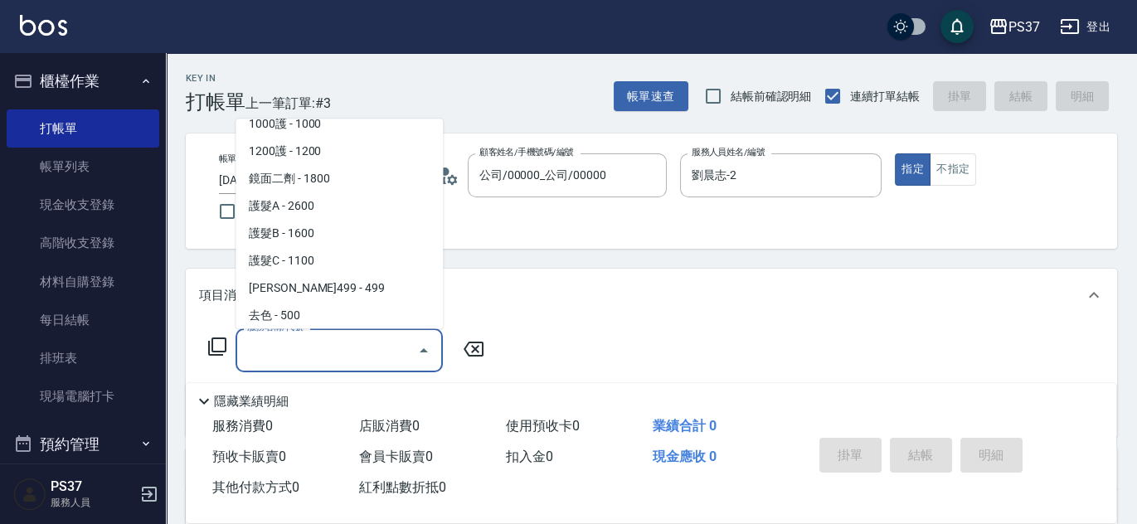
scroll to position [980, 0]
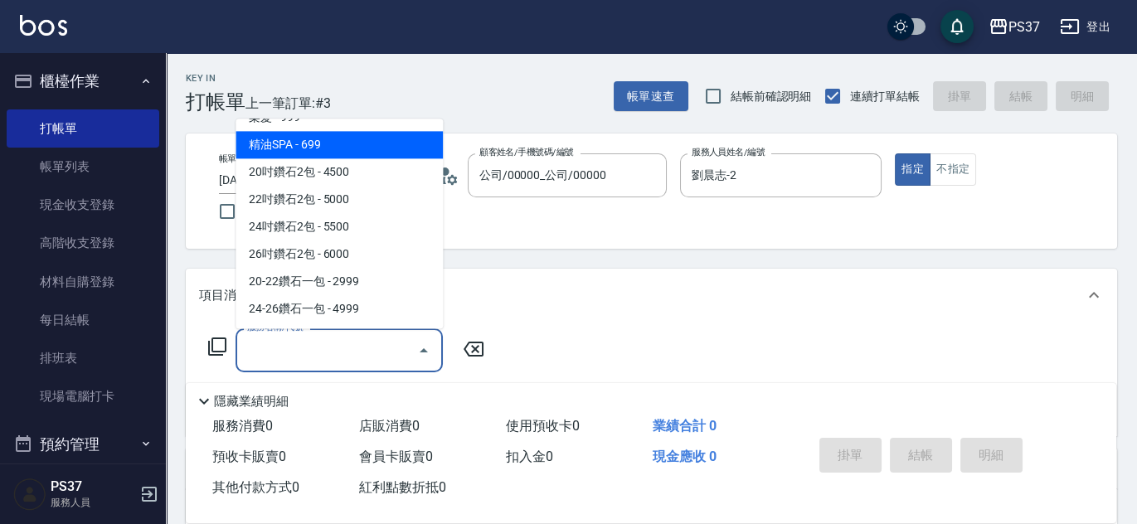
click at [369, 154] on span "精油SPA - 699" at bounding box center [339, 145] width 207 height 27
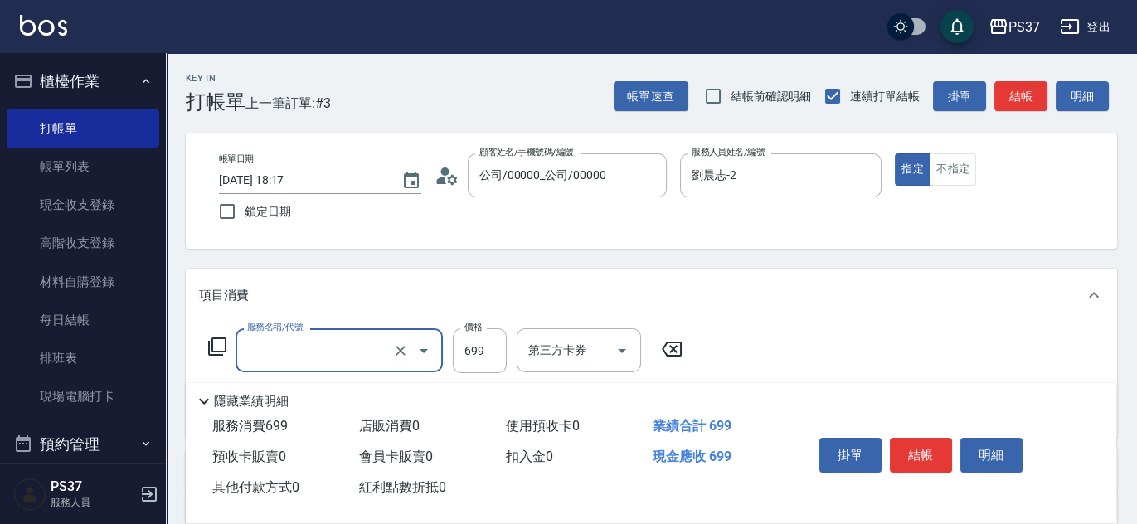
type input "精油SPA(0699)"
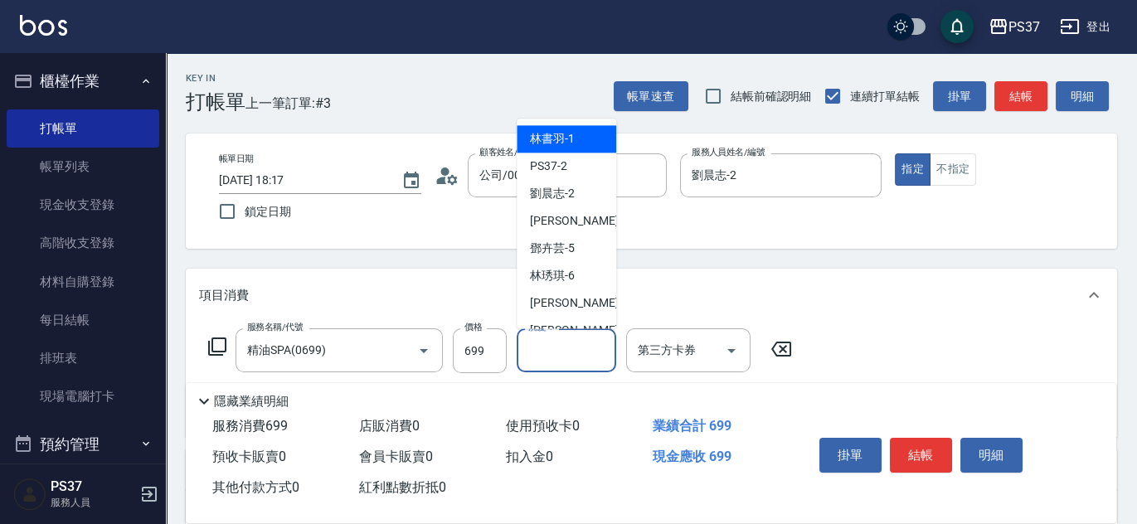
click at [560, 362] on input "洗髮-1" at bounding box center [566, 350] width 85 height 29
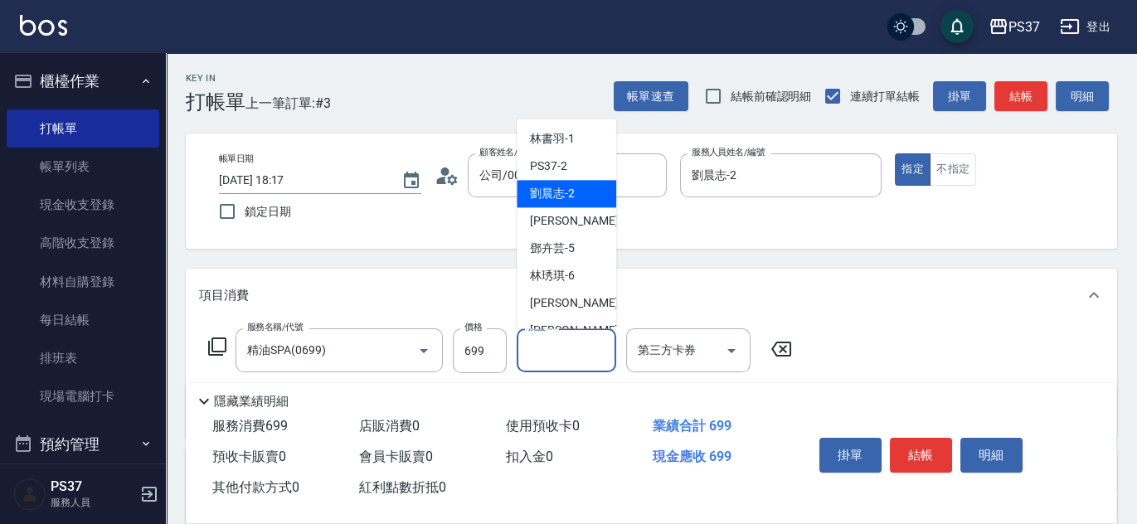
click at [567, 194] on span "[PERSON_NAME]-2" at bounding box center [552, 194] width 45 height 17
type input "劉晨志-2"
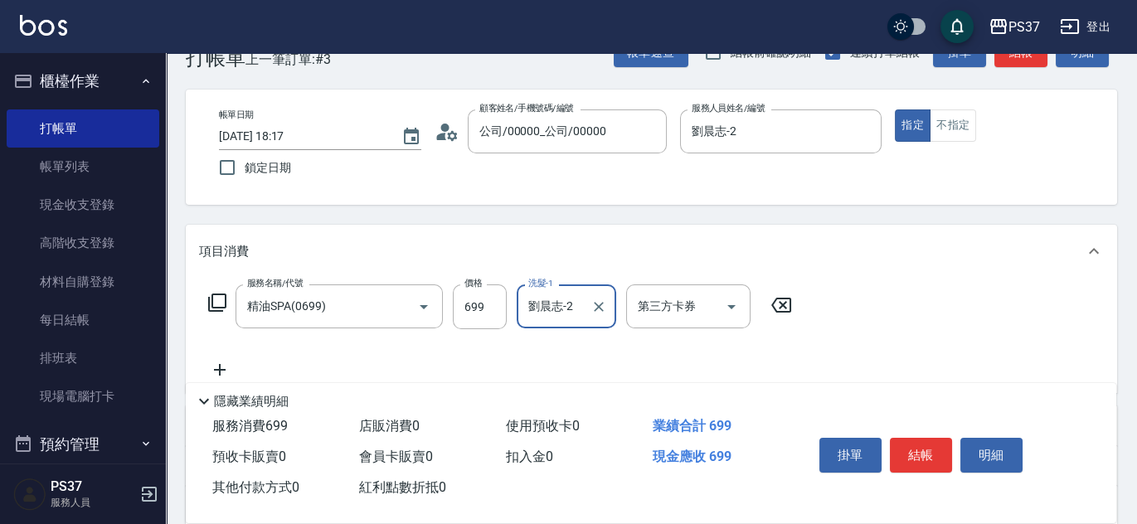
scroll to position [150, 0]
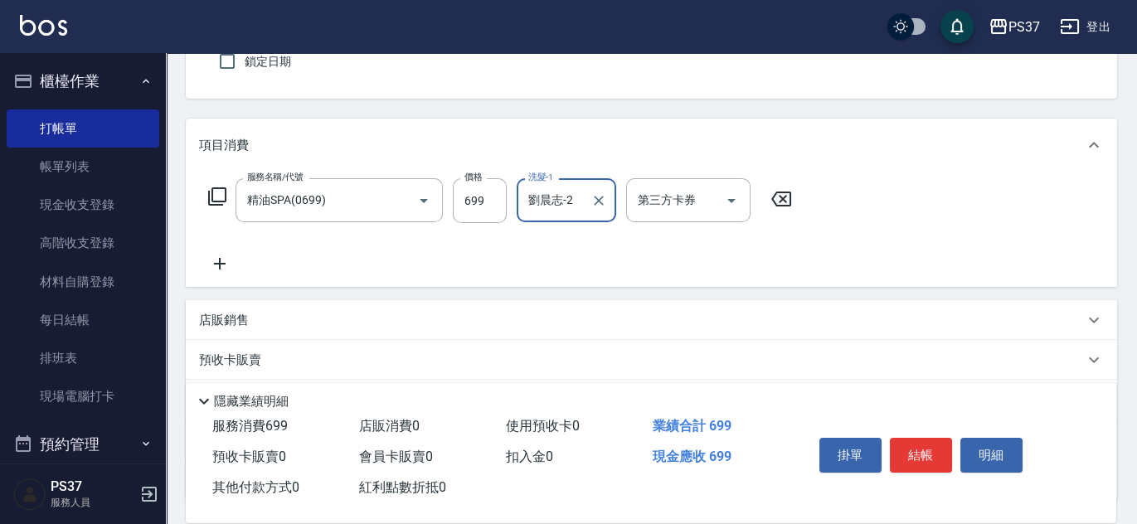
click at [216, 257] on icon at bounding box center [219, 264] width 41 height 20
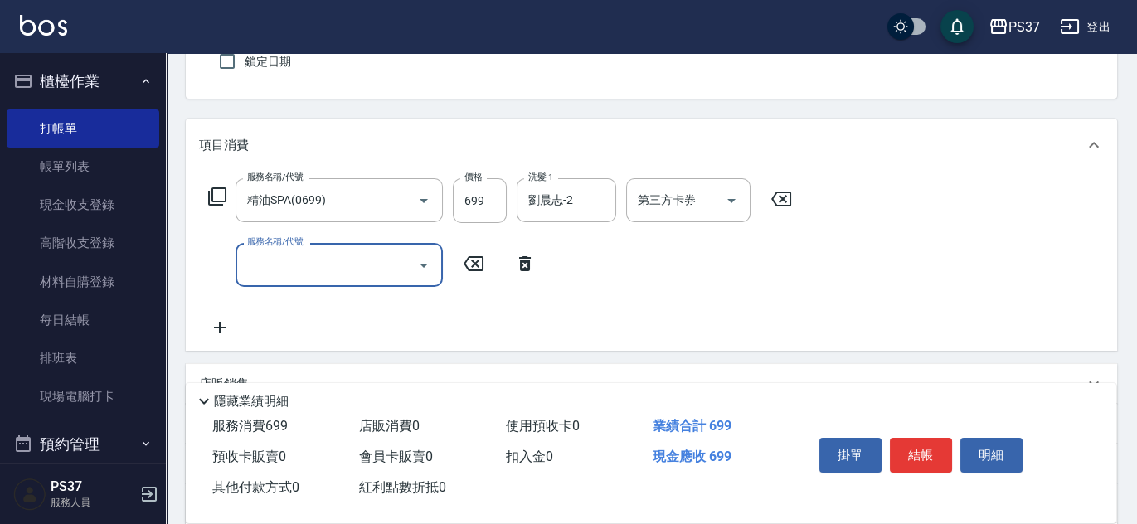
click at [303, 268] on input "服務名稱/代號" at bounding box center [327, 264] width 168 height 29
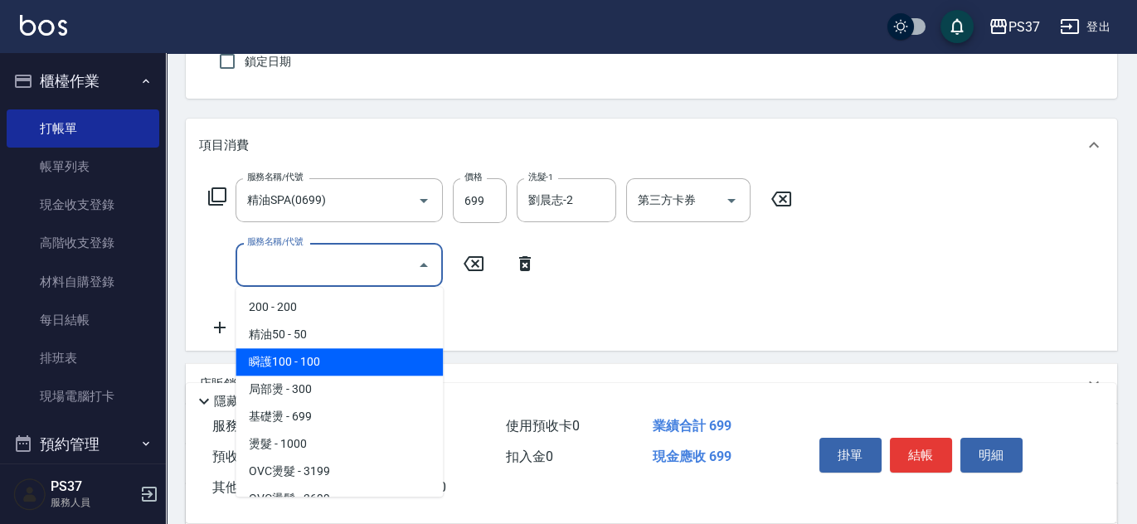
click at [345, 362] on span "瞬護100 - 100" at bounding box center [339, 361] width 207 height 27
type input "瞬護100(113)"
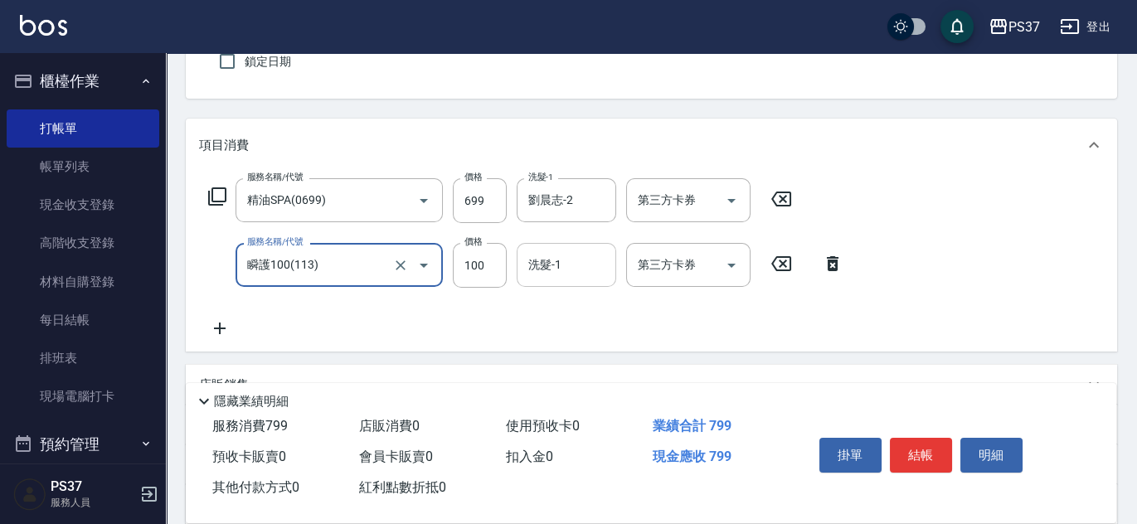
click at [549, 269] on input "洗髮-1" at bounding box center [566, 264] width 85 height 29
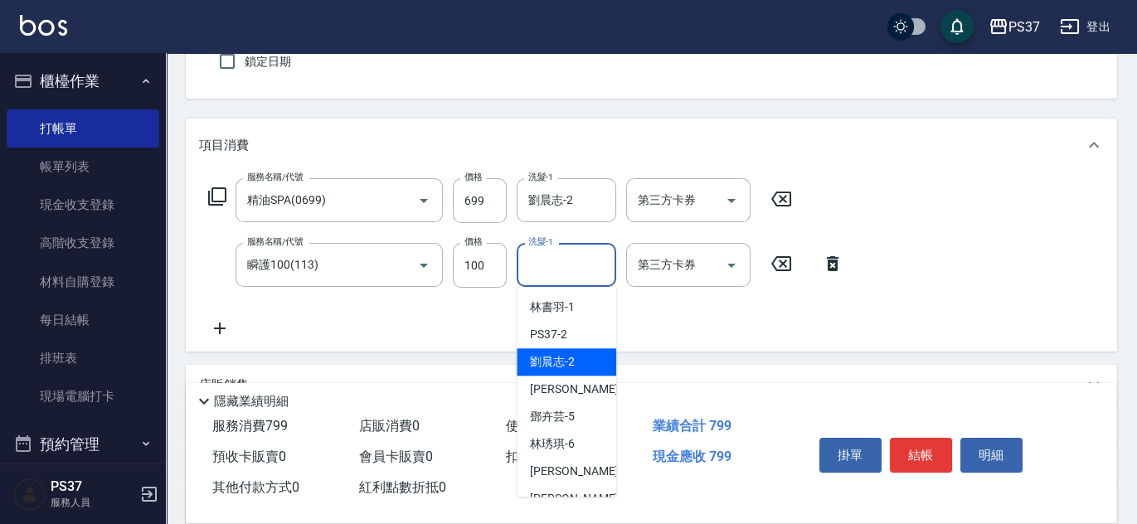
click at [563, 353] on span "[PERSON_NAME]-2" at bounding box center [552, 361] width 45 height 17
type input "劉晨志-2"
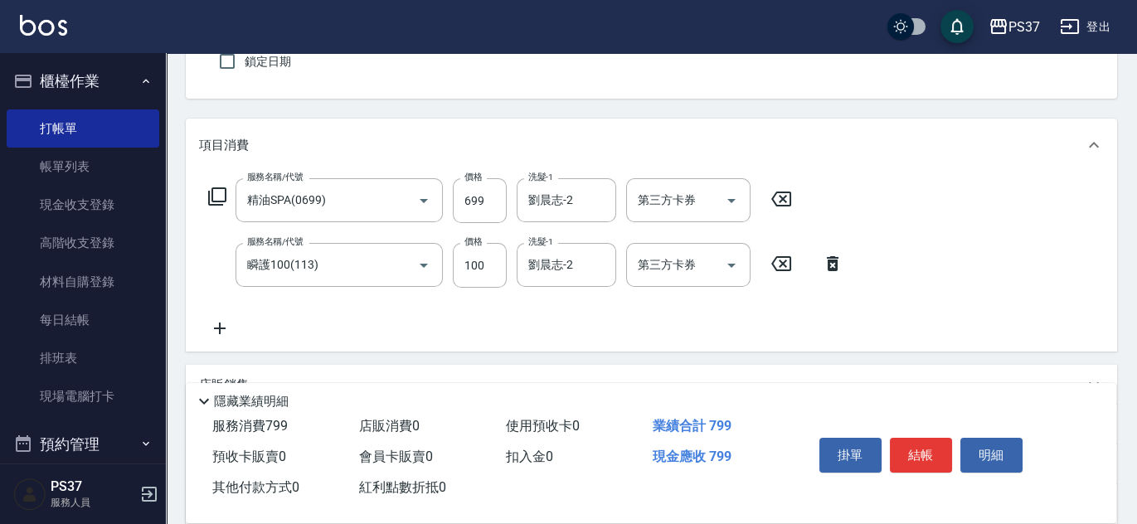
click at [224, 331] on icon at bounding box center [219, 328] width 41 height 20
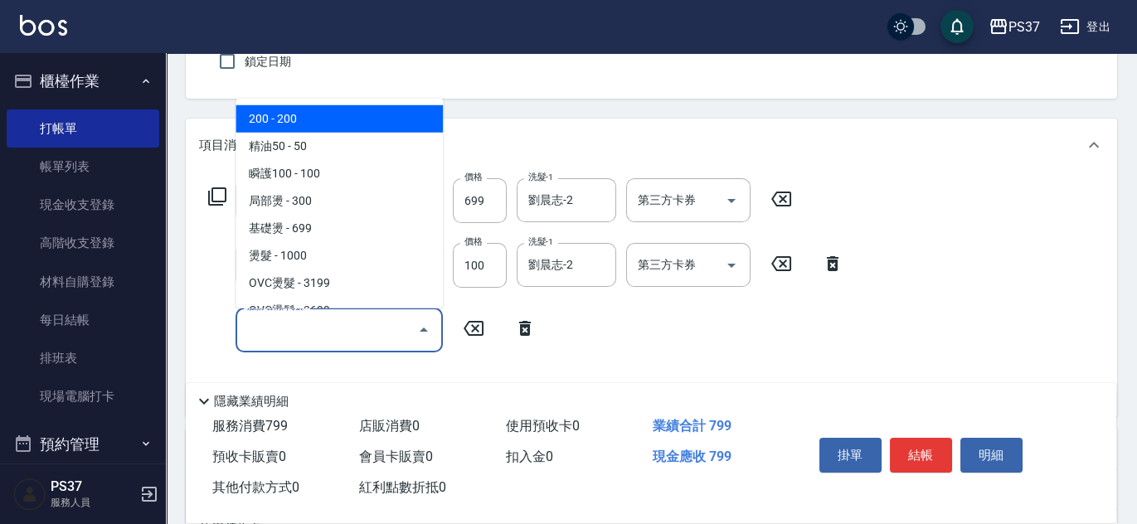
click at [276, 329] on input "服務名稱/代號" at bounding box center [327, 329] width 168 height 29
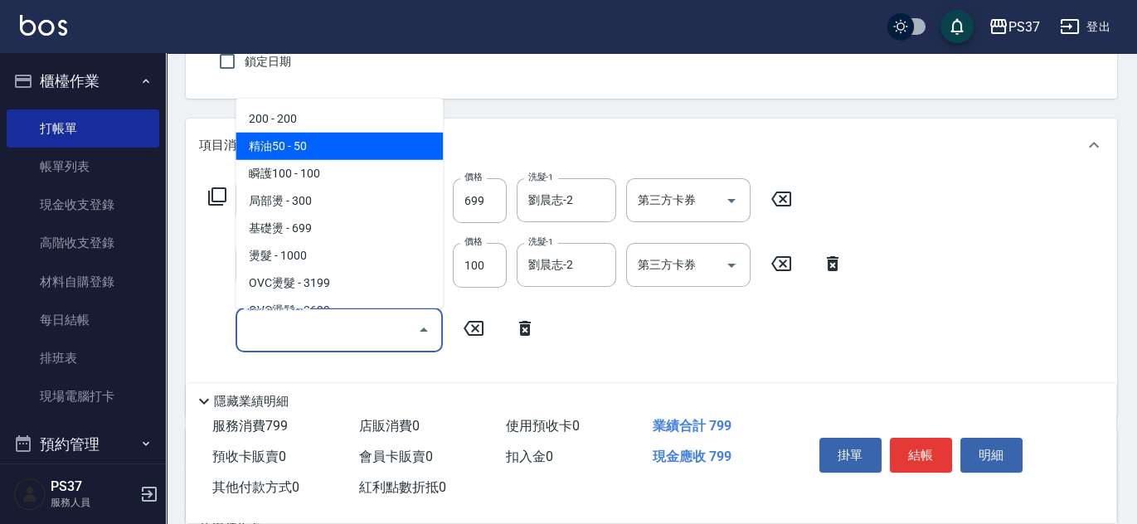
click at [314, 152] on span "精油50 - 50" at bounding box center [339, 146] width 207 height 27
type input "精油50(112)"
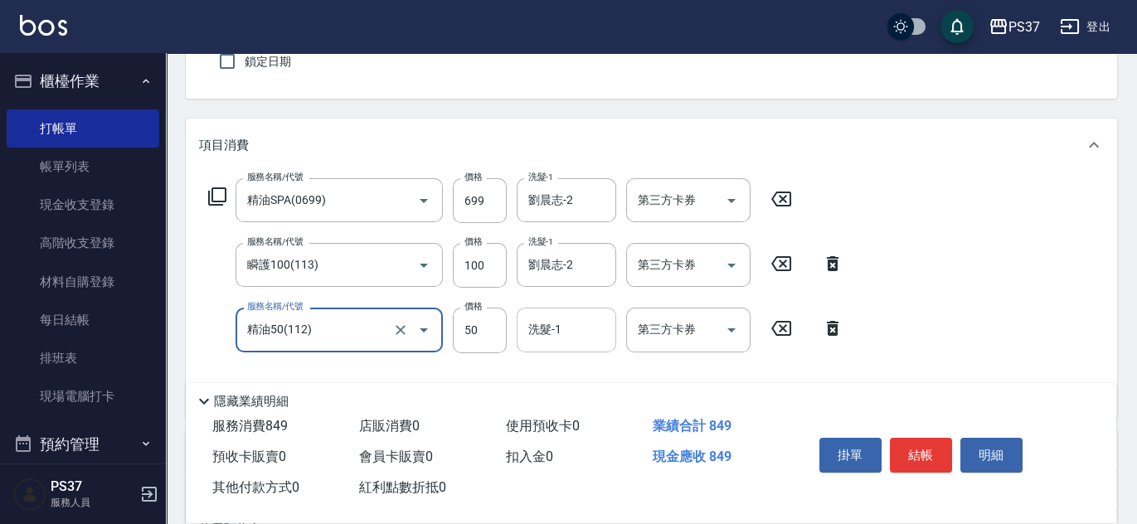
click at [576, 331] on input "洗髮-1" at bounding box center [566, 329] width 85 height 29
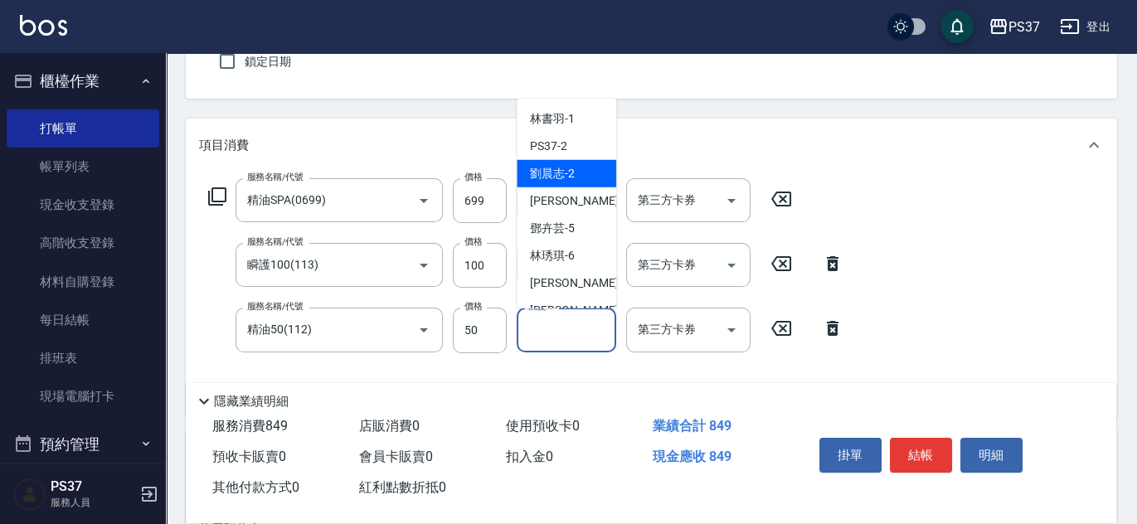
click at [563, 177] on span "[PERSON_NAME]-2" at bounding box center [552, 173] width 45 height 17
type input "劉晨志-2"
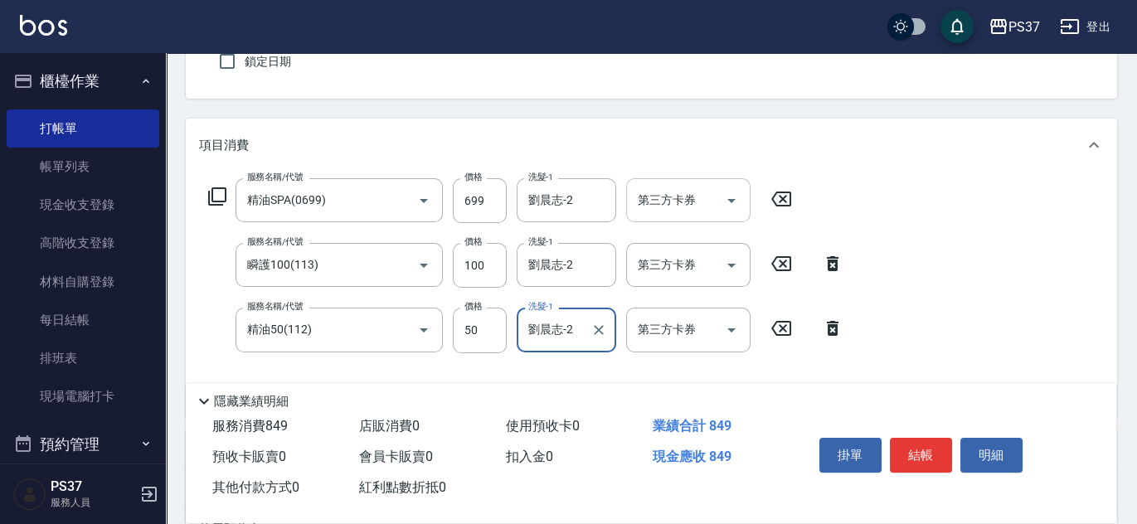
click at [727, 199] on icon "Open" at bounding box center [731, 201] width 8 height 4
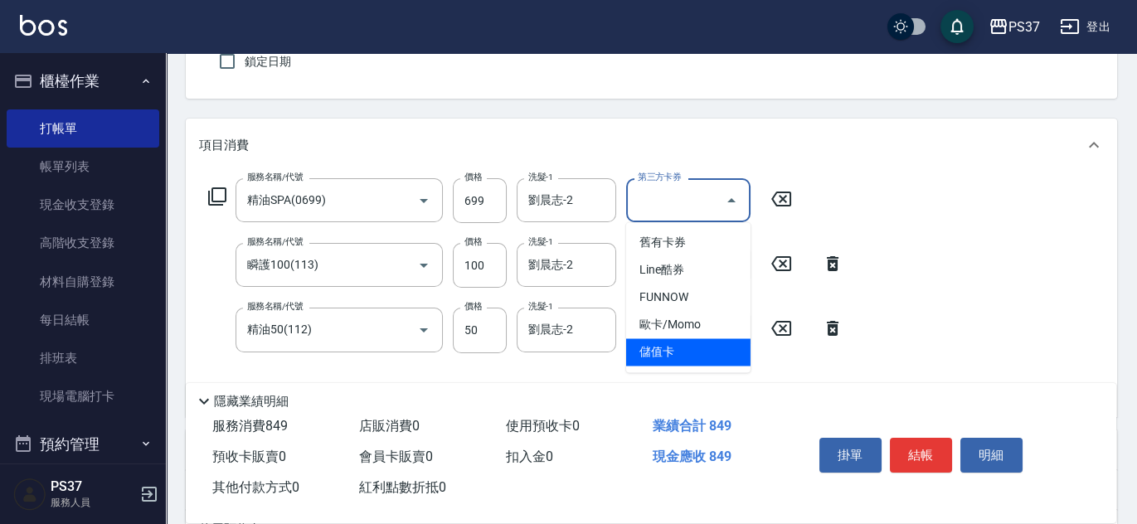
click at [677, 357] on span "儲值卡" at bounding box center [688, 351] width 124 height 27
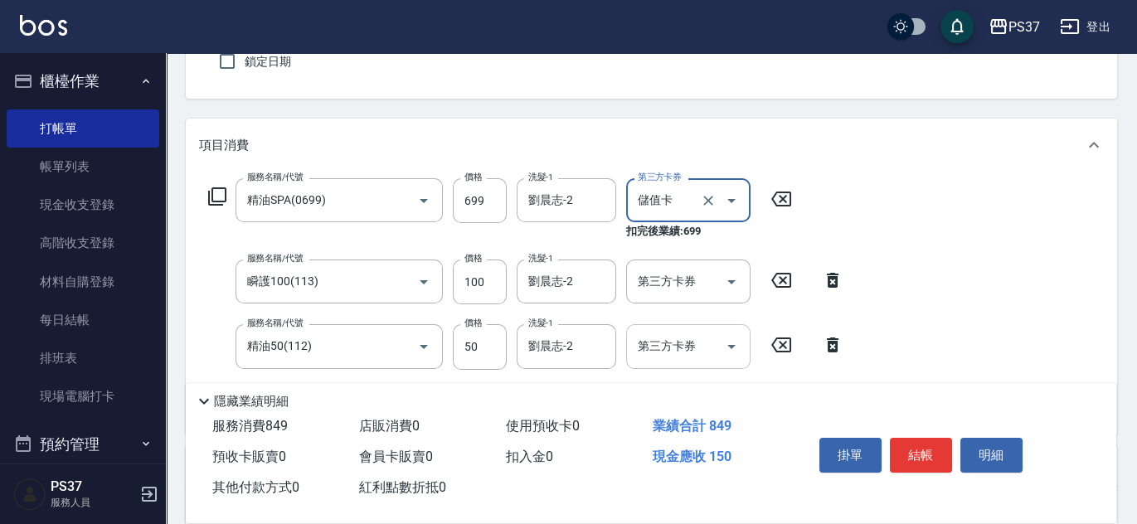
type input "儲值卡"
click at [738, 281] on icon "Open" at bounding box center [732, 282] width 20 height 20
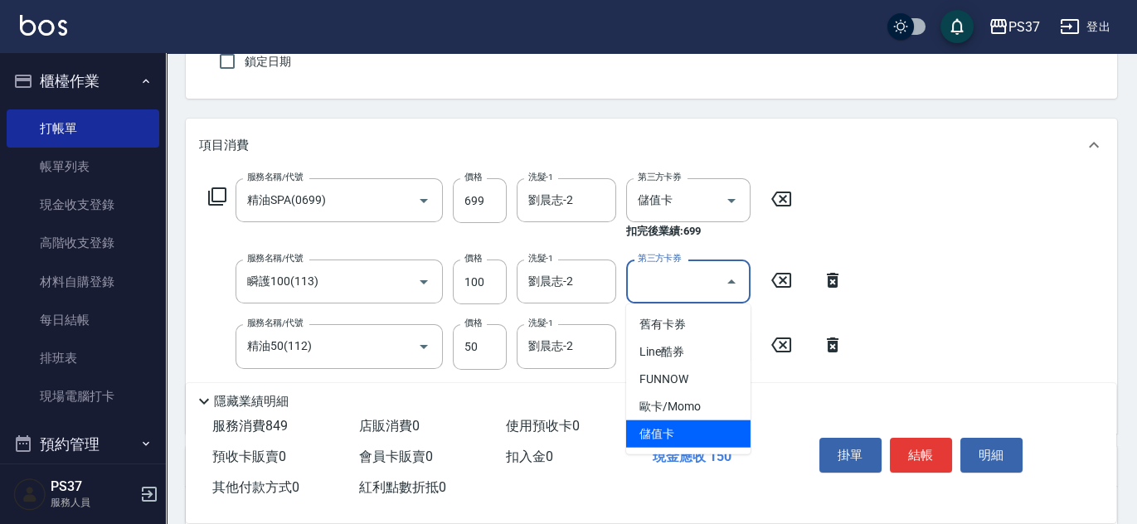
click at [686, 430] on span "儲值卡" at bounding box center [688, 434] width 124 height 27
type input "儲值卡"
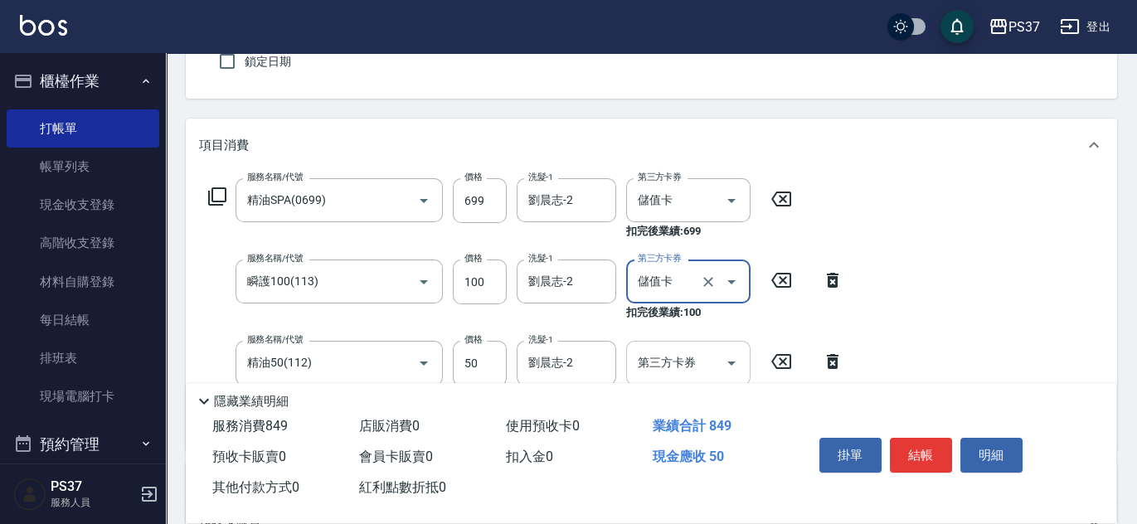
click at [726, 356] on icon "Open" at bounding box center [732, 363] width 20 height 20
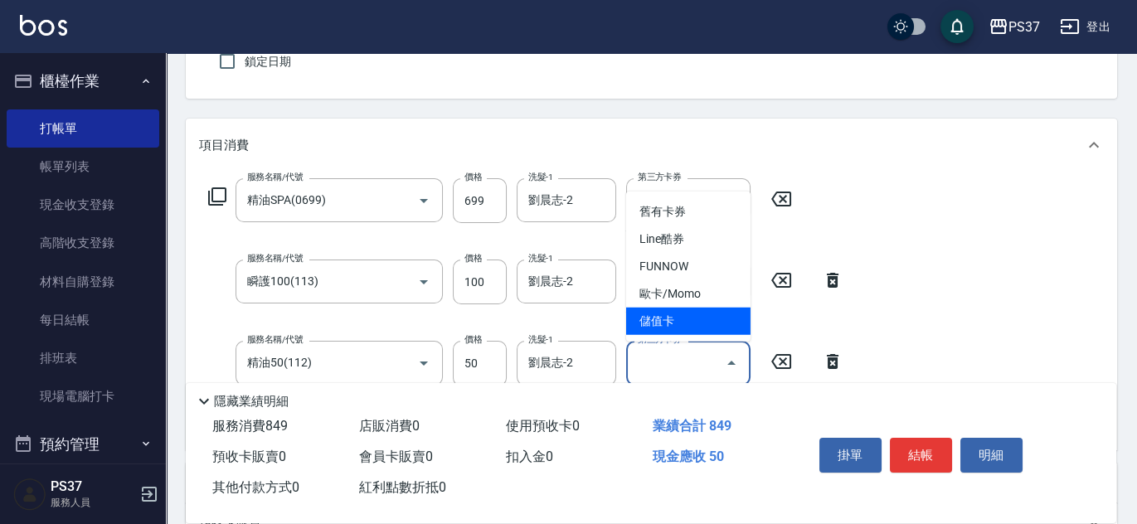
click at [709, 318] on span "儲值卡" at bounding box center [688, 321] width 124 height 27
type input "儲值卡"
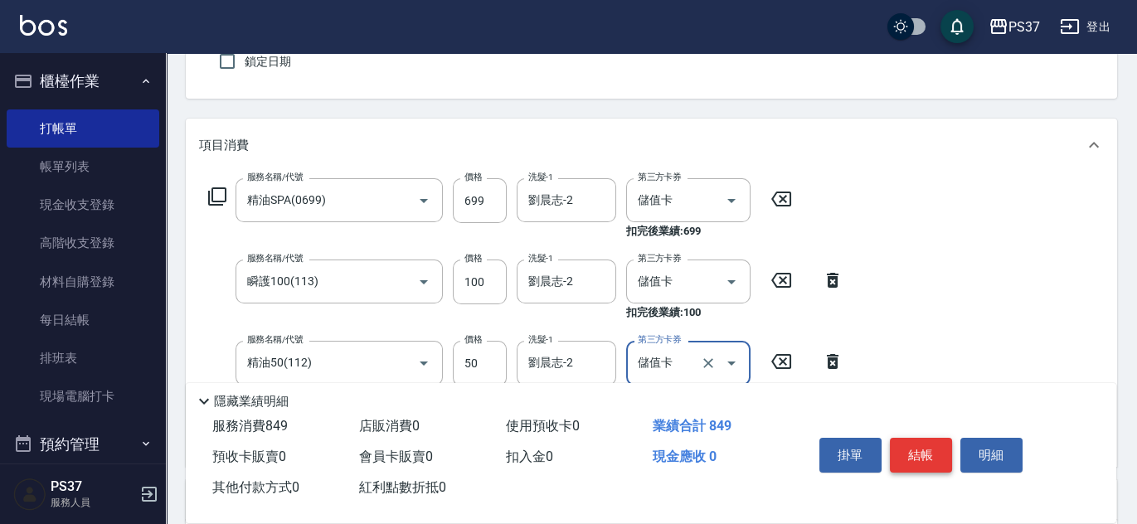
click at [918, 456] on button "結帳" at bounding box center [921, 455] width 62 height 35
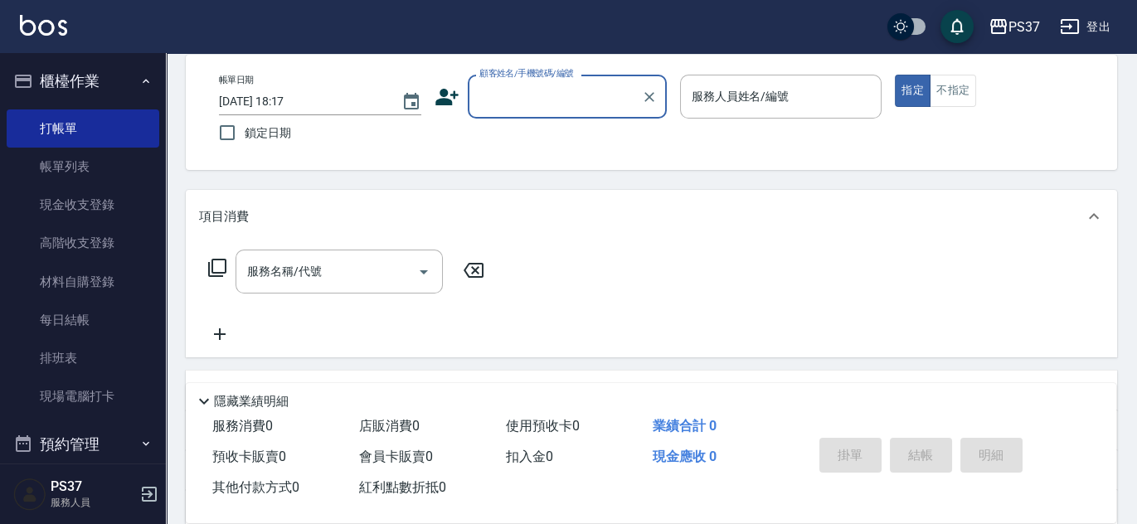
scroll to position [0, 0]
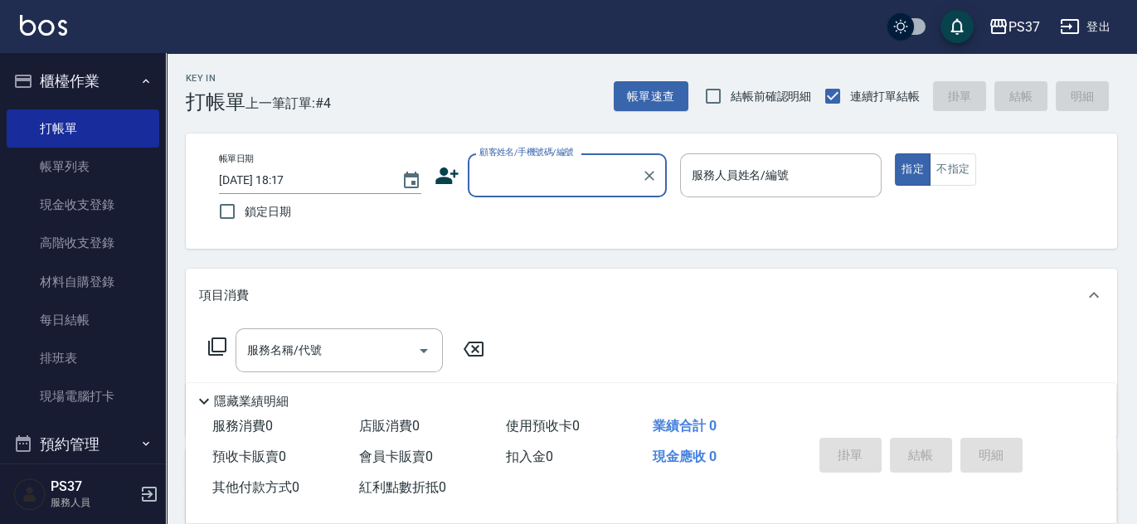
click at [579, 182] on input "顧客姓名/手機號碼/編號" at bounding box center [554, 175] width 159 height 29
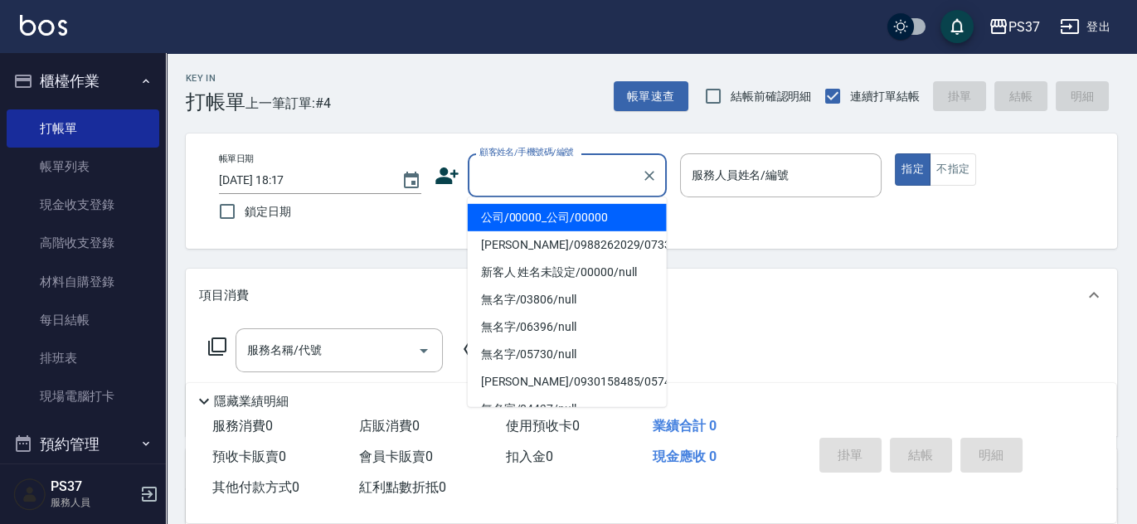
click at [575, 214] on li "公司/00000_公司/00000" at bounding box center [567, 217] width 199 height 27
type input "公司/00000_公司/00000"
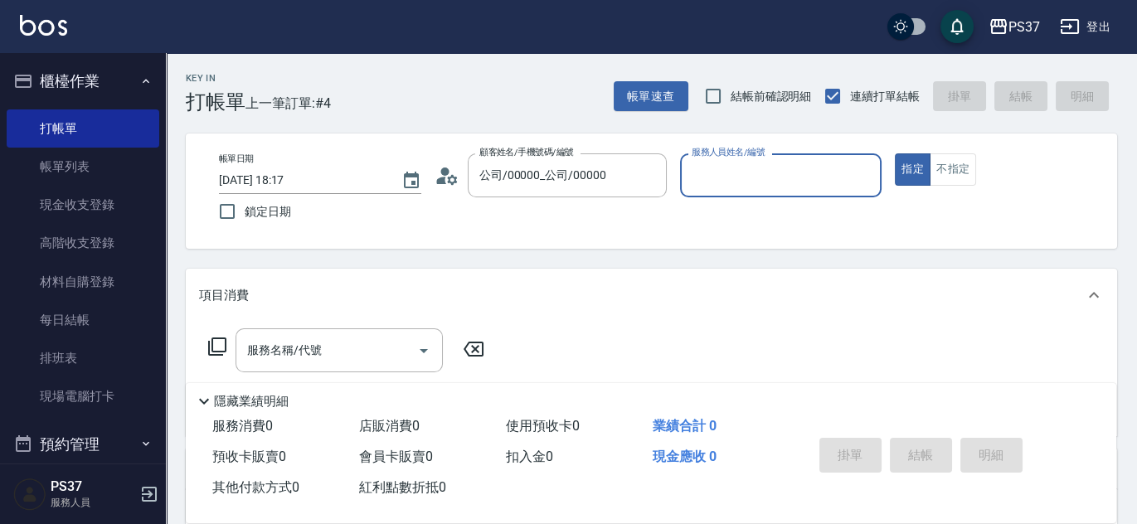
click at [705, 185] on input "服務人員姓名/編號" at bounding box center [781, 175] width 187 height 29
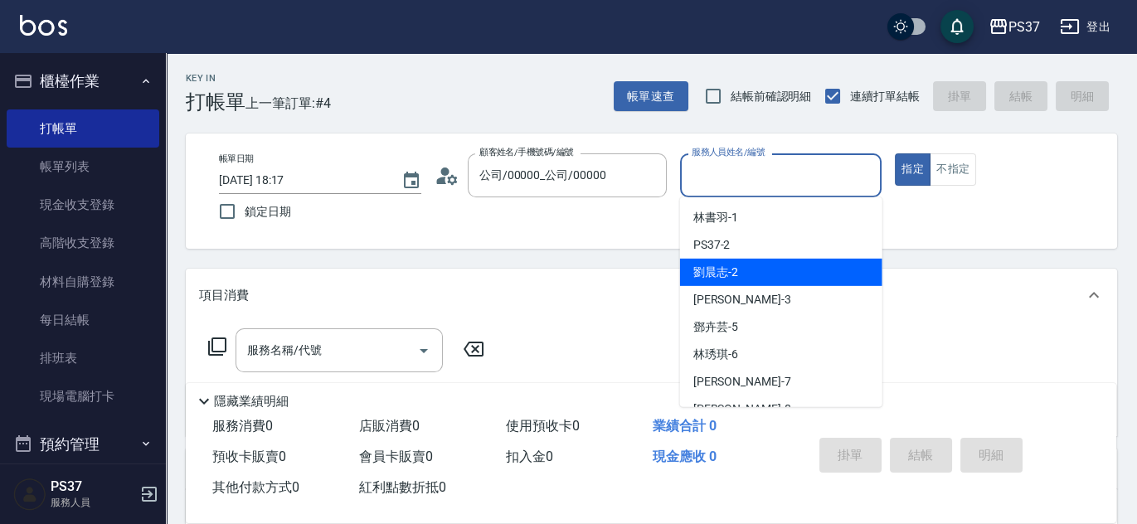
click at [746, 262] on div "[PERSON_NAME]-2" at bounding box center [781, 272] width 202 height 27
type input "劉晨志-2"
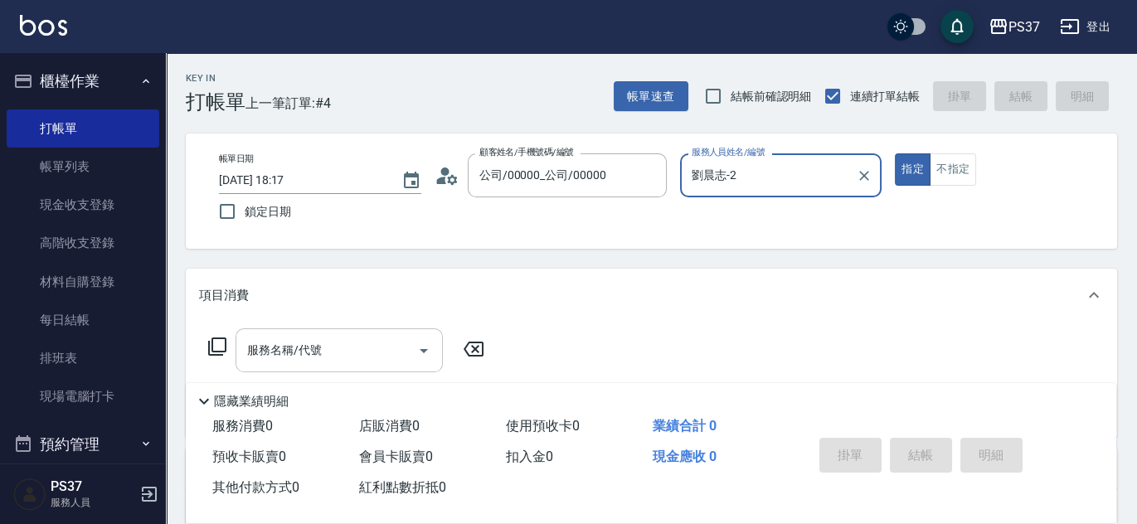
click at [378, 355] on input "服務名稱/代號" at bounding box center [327, 350] width 168 height 29
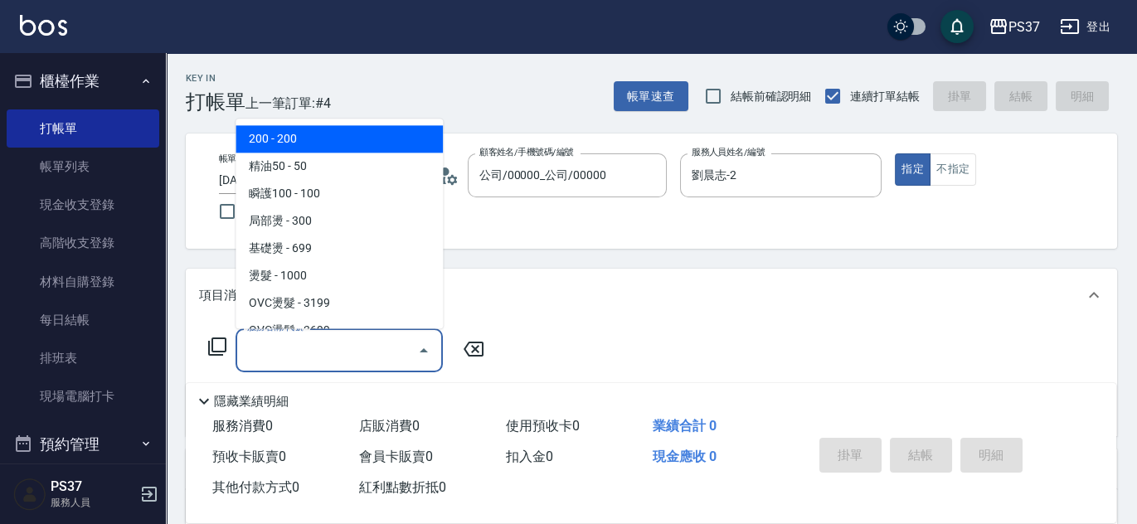
click at [332, 146] on span "200 - 200" at bounding box center [339, 139] width 207 height 27
type input "200(111)"
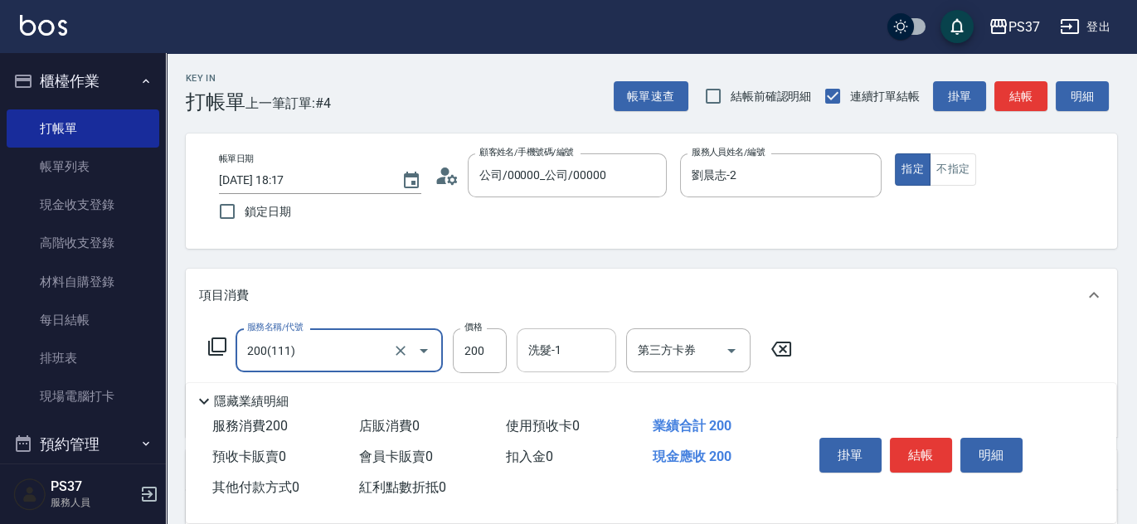
click at [562, 362] on input "洗髮-1" at bounding box center [566, 350] width 85 height 29
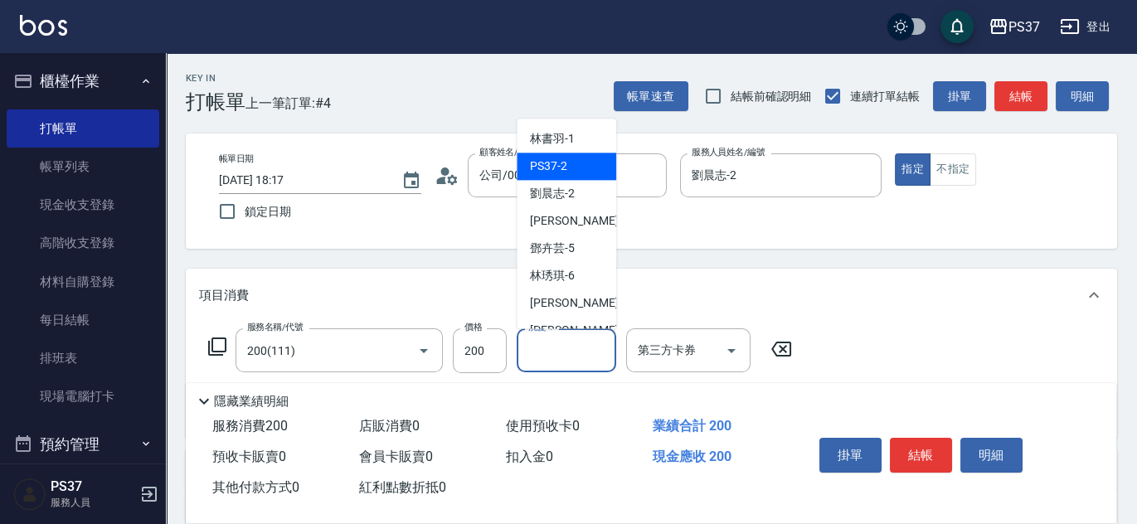
click at [555, 142] on span "[PERSON_NAME]-1" at bounding box center [552, 139] width 45 height 17
type input "林書羽-1"
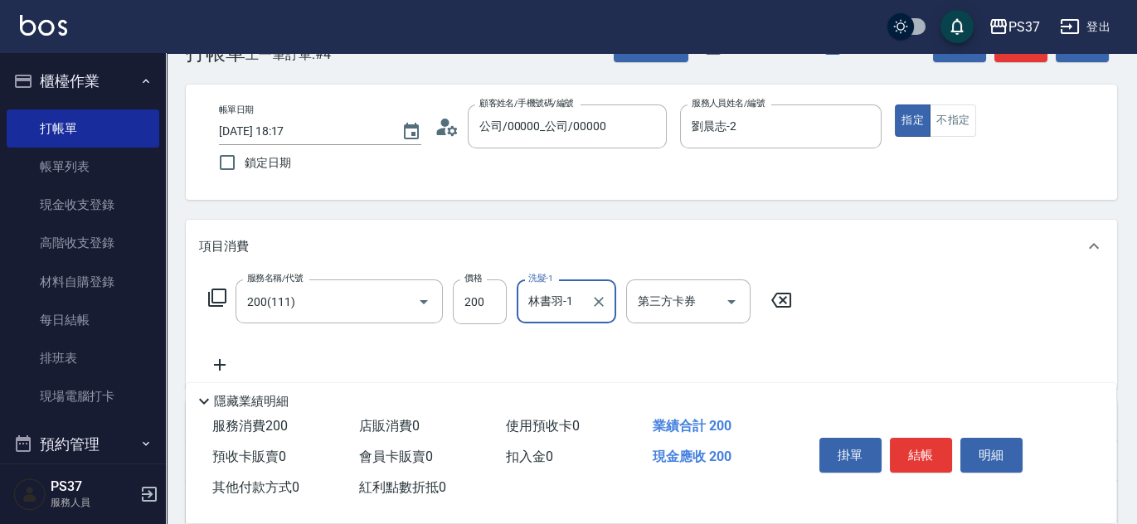
scroll to position [75, 0]
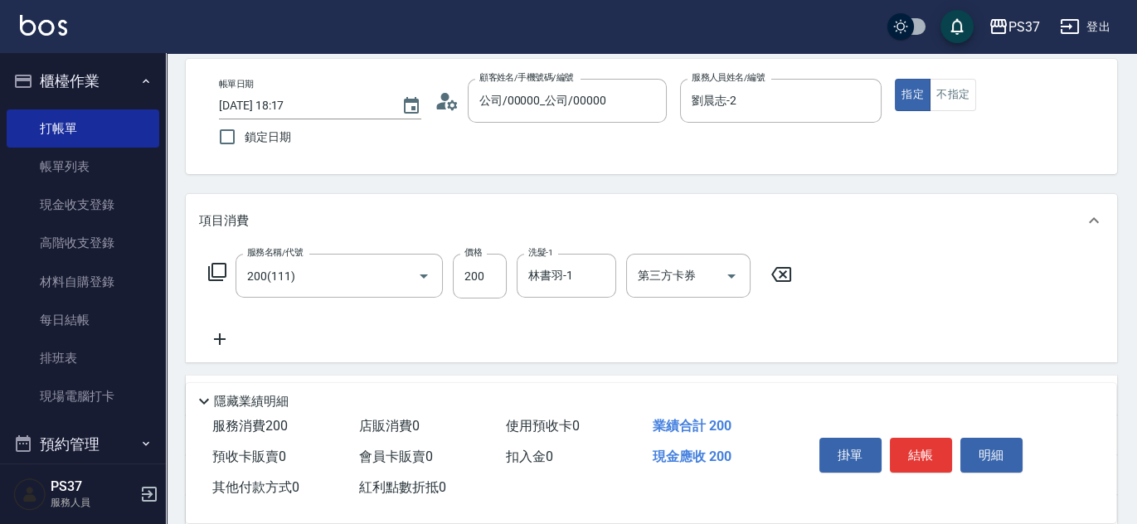
click at [219, 338] on icon at bounding box center [220, 339] width 12 height 12
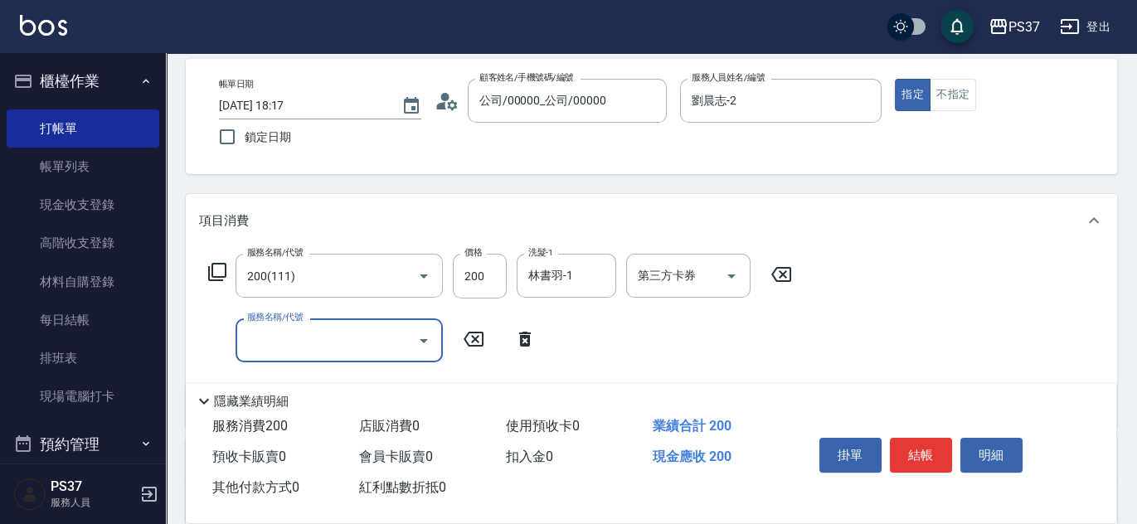
click at [285, 350] on input "服務名稱/代號" at bounding box center [327, 340] width 168 height 29
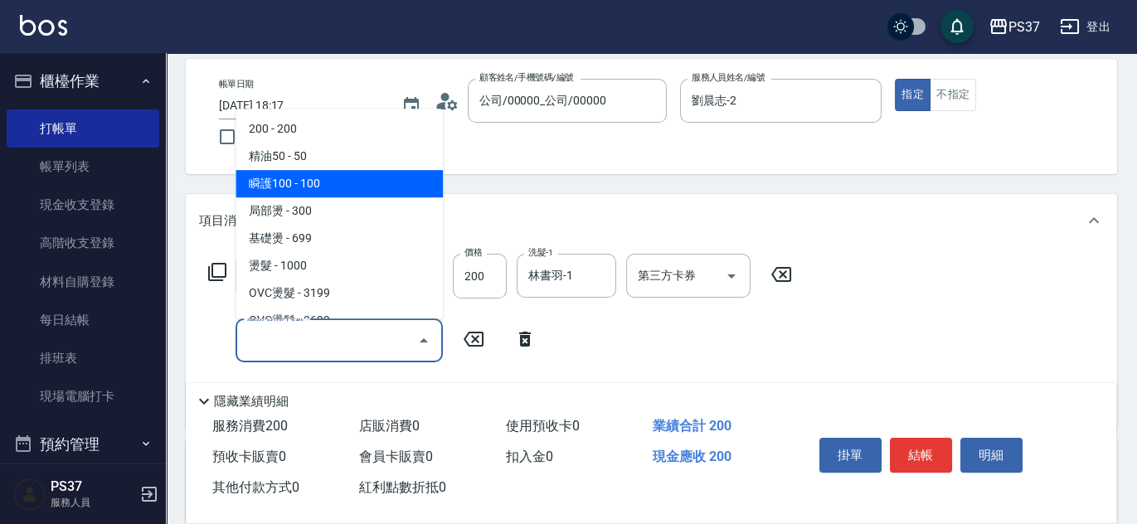
click at [316, 182] on span "瞬護100 - 100" at bounding box center [339, 183] width 207 height 27
type input "瞬護100(113)"
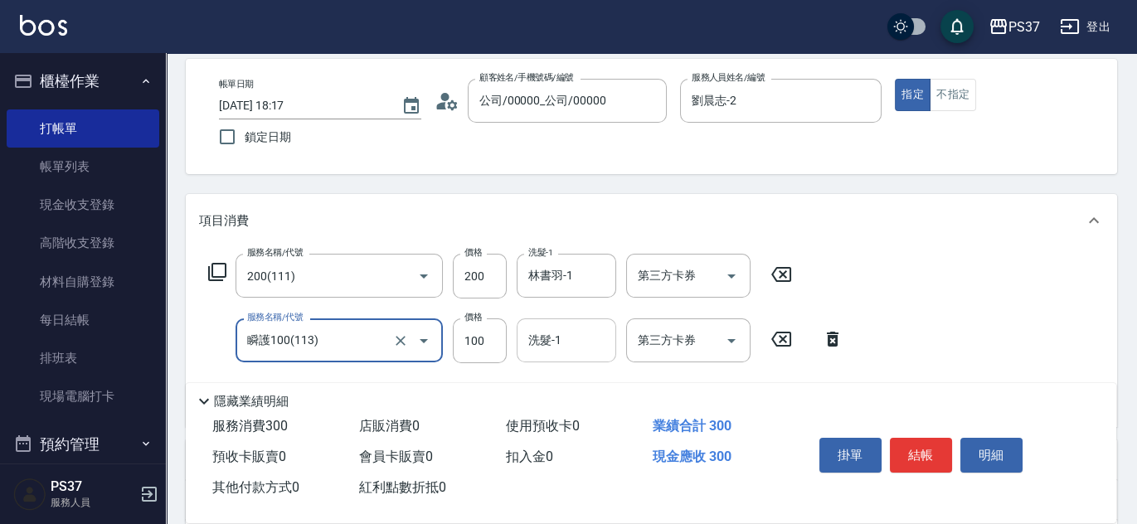
click at [555, 345] on input "洗髮-1" at bounding box center [566, 340] width 85 height 29
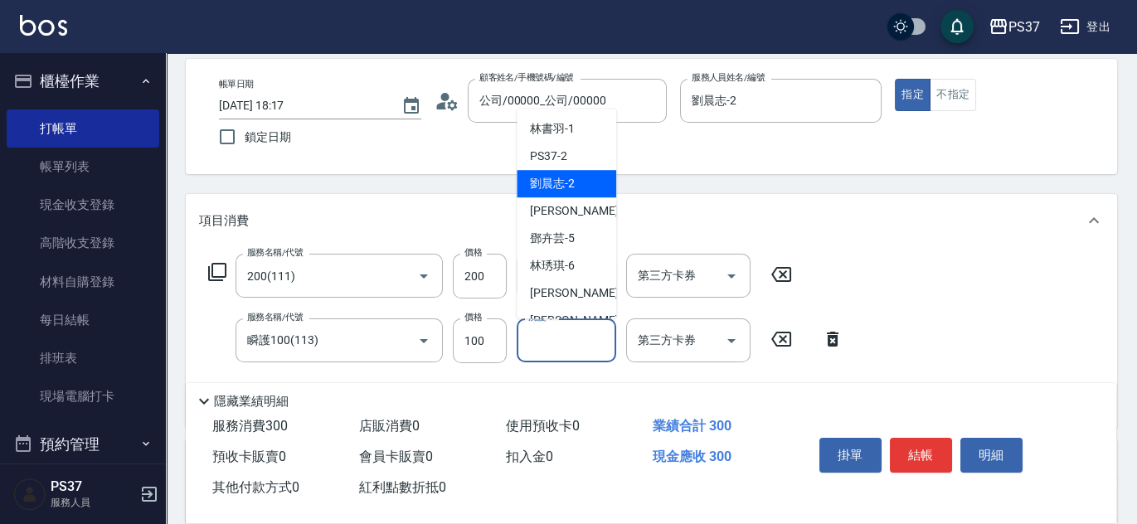
click at [565, 189] on span "[PERSON_NAME]-2" at bounding box center [552, 183] width 45 height 17
type input "劉晨志-2"
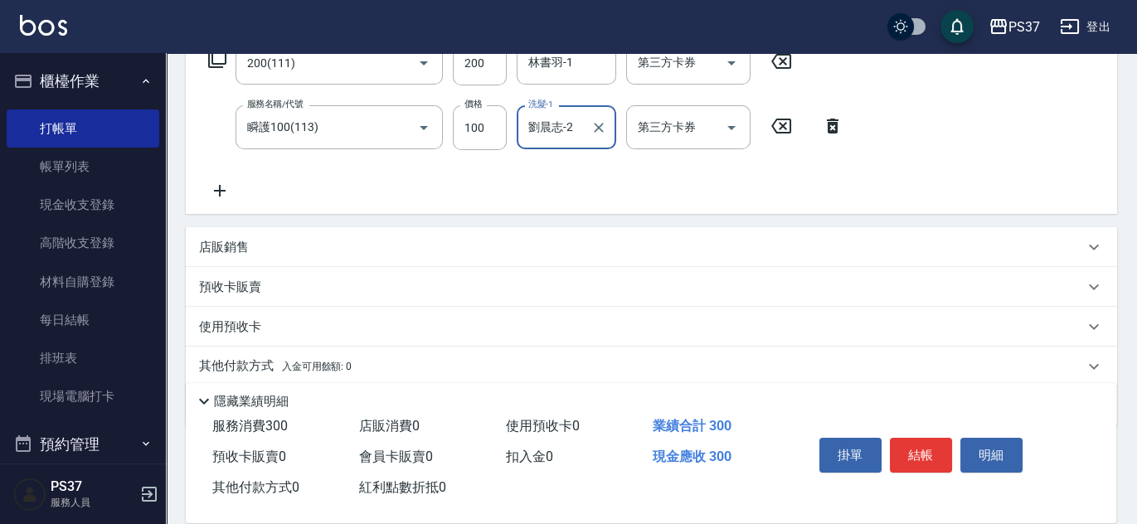
scroll to position [301, 0]
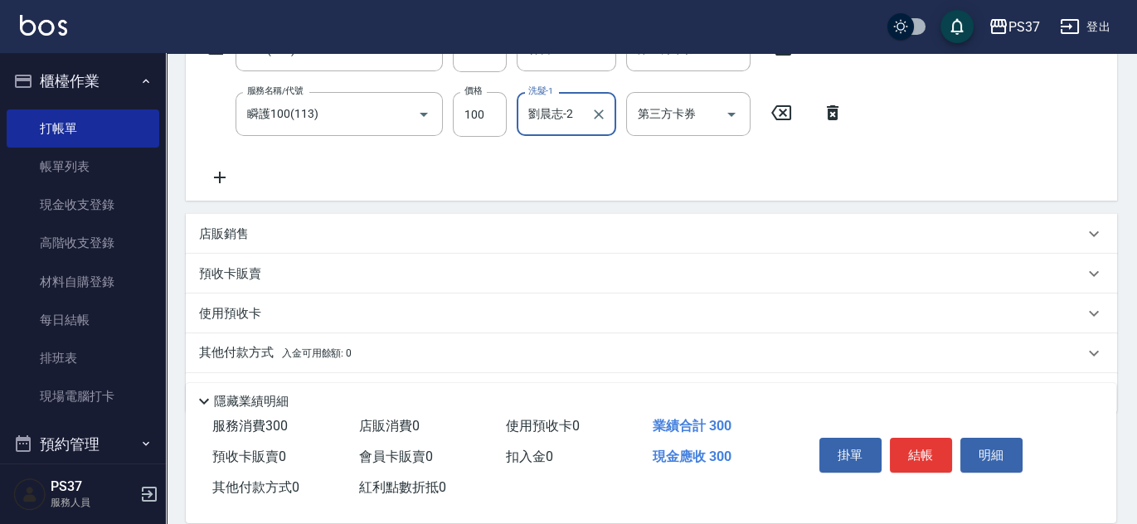
click at [226, 177] on icon at bounding box center [220, 178] width 12 height 12
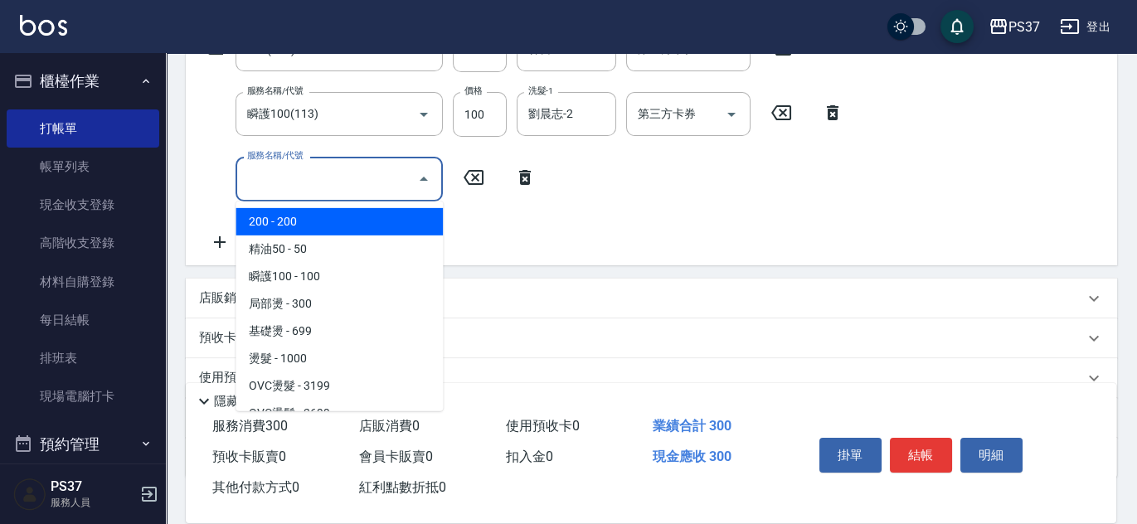
click at [310, 190] on input "服務名稱/代號" at bounding box center [327, 178] width 168 height 29
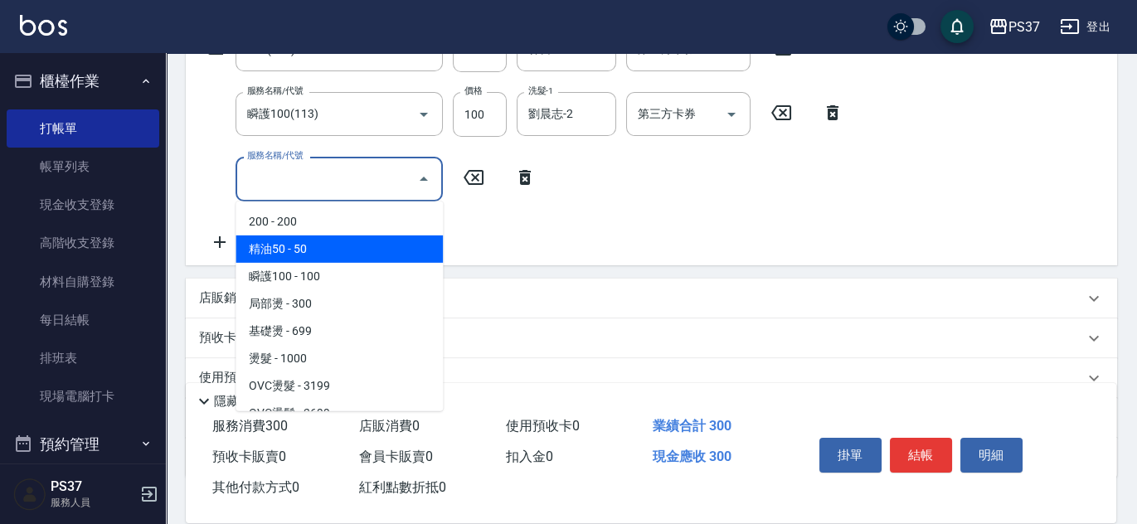
click at [333, 240] on span "精油50 - 50" at bounding box center [339, 249] width 207 height 27
type input "精油50(112)"
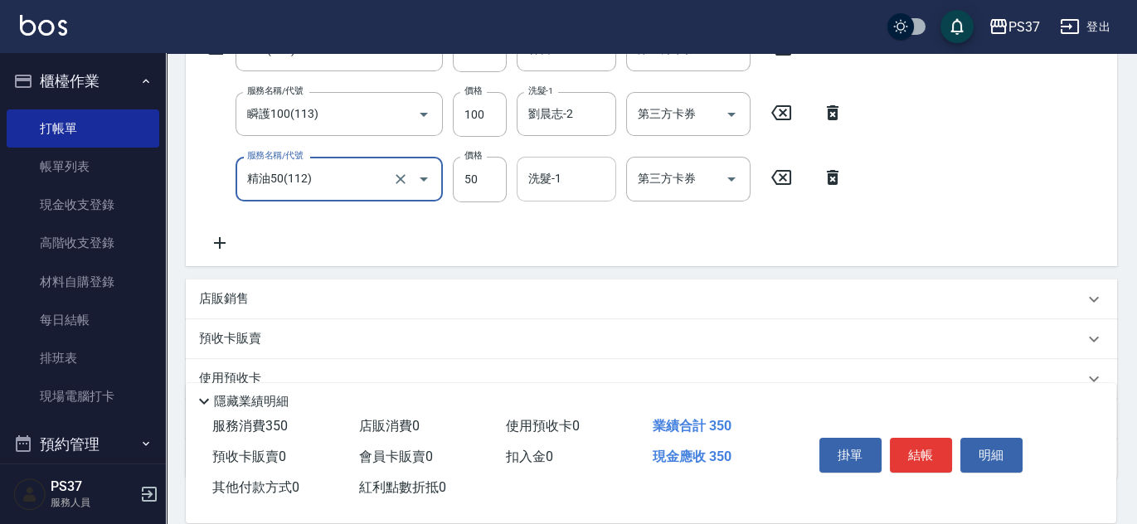
click at [553, 171] on div "洗髮-1 洗髮-1" at bounding box center [567, 179] width 100 height 44
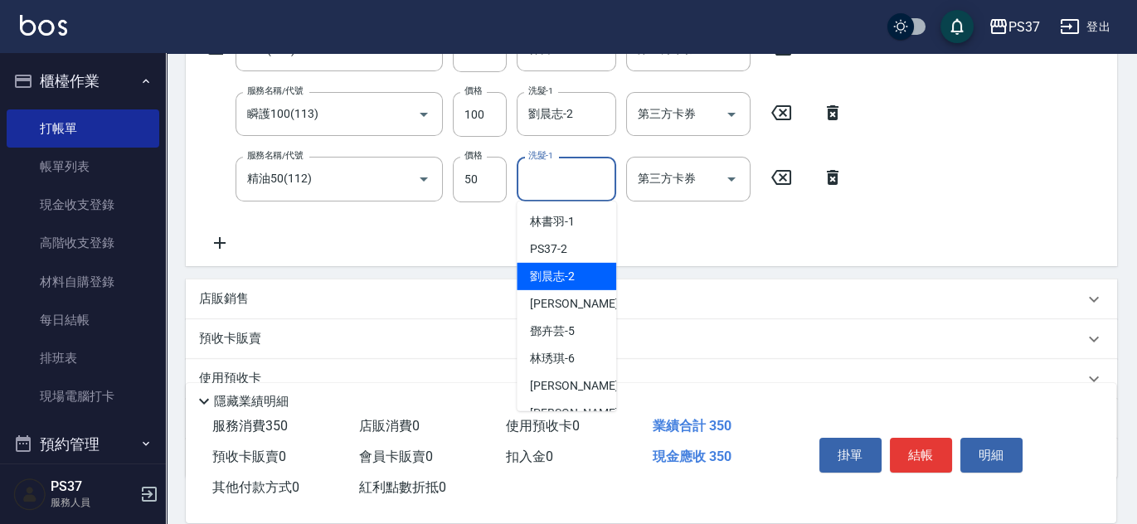
click at [574, 268] on span "[PERSON_NAME]-2" at bounding box center [552, 276] width 45 height 17
type input "劉晨志-2"
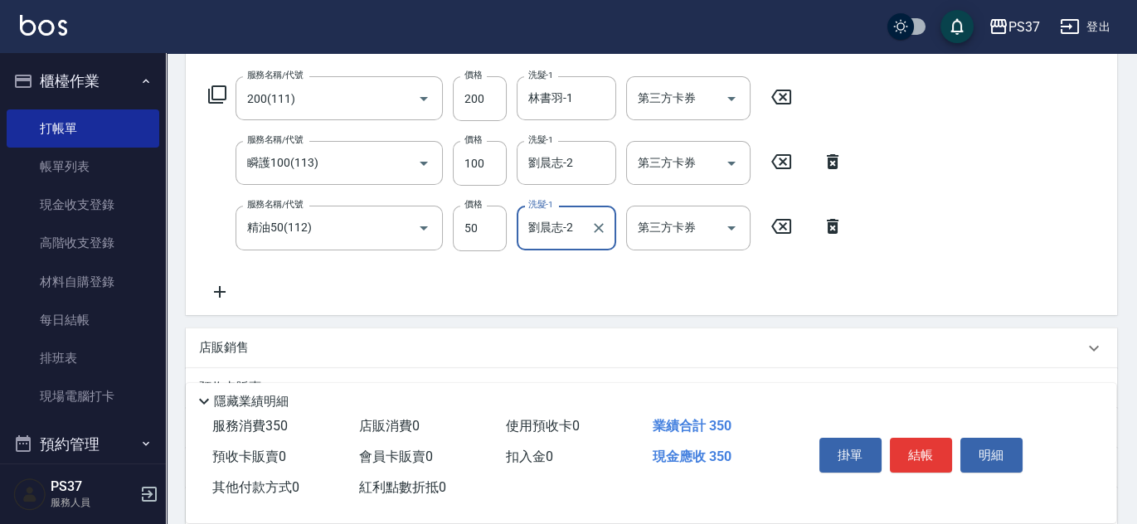
scroll to position [226, 0]
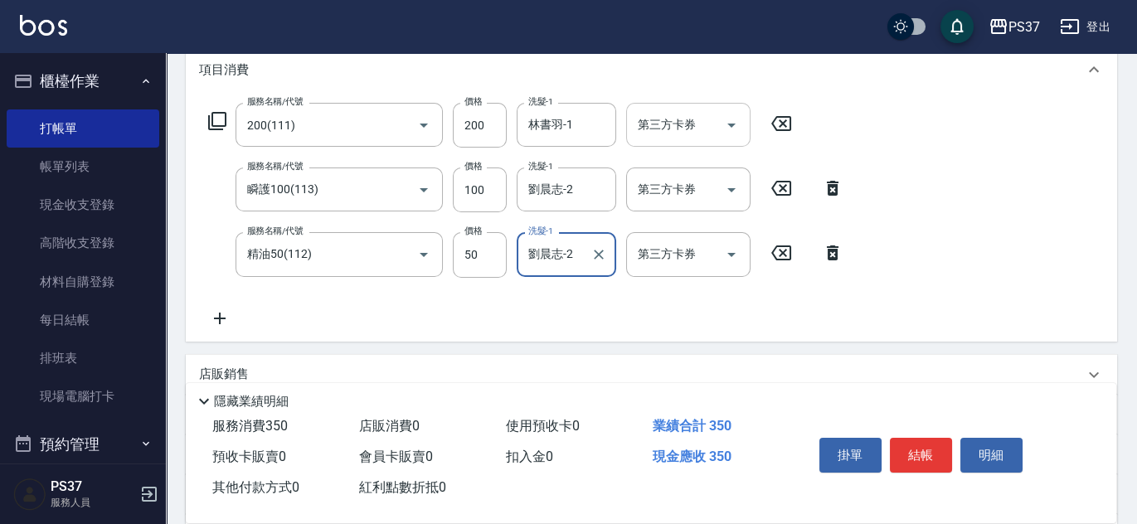
click at [741, 122] on icon "Open" at bounding box center [732, 125] width 20 height 20
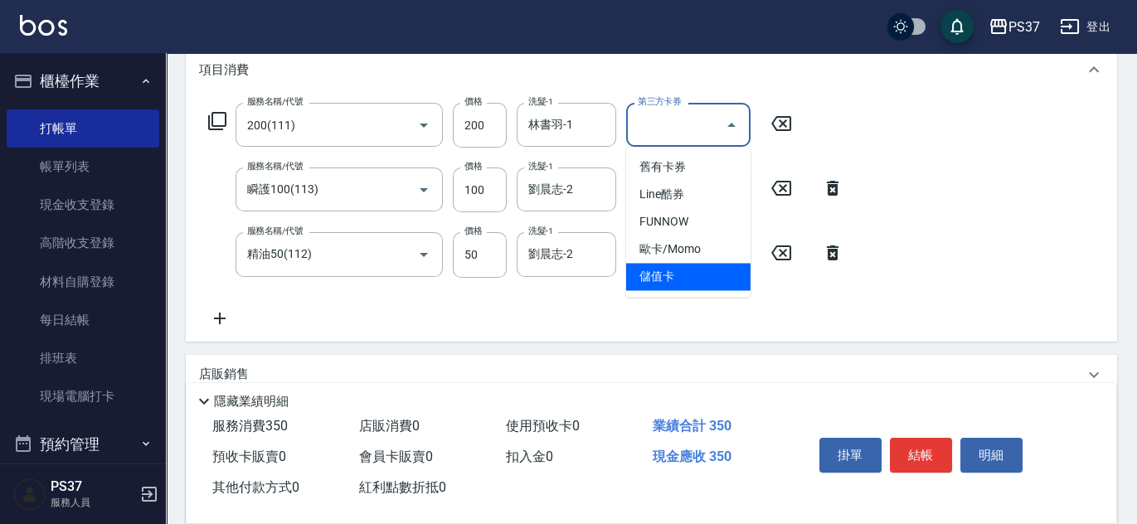
click at [722, 271] on span "儲值卡" at bounding box center [688, 276] width 124 height 27
type input "儲值卡"
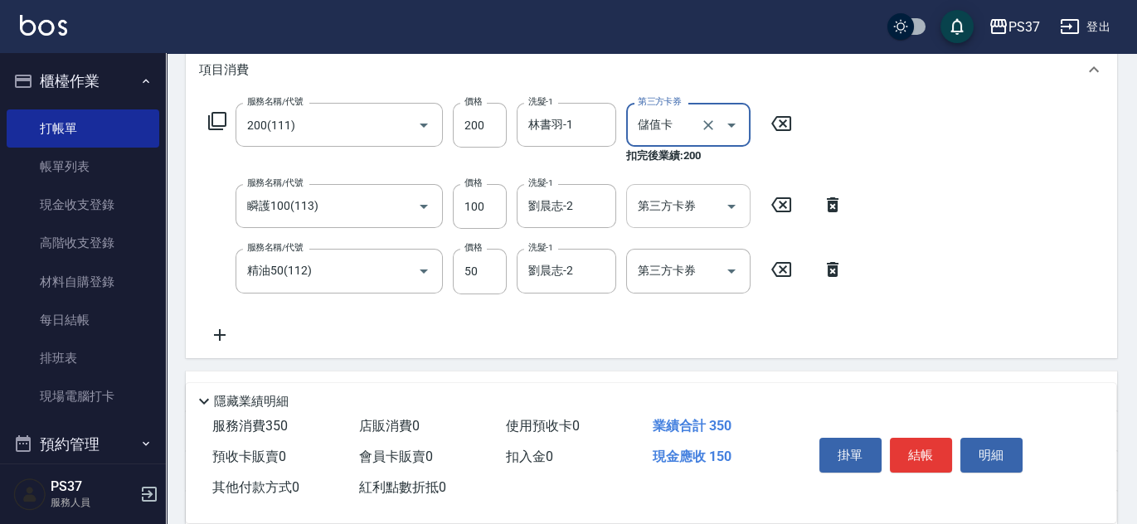
click at [734, 207] on icon "Open" at bounding box center [732, 207] width 20 height 20
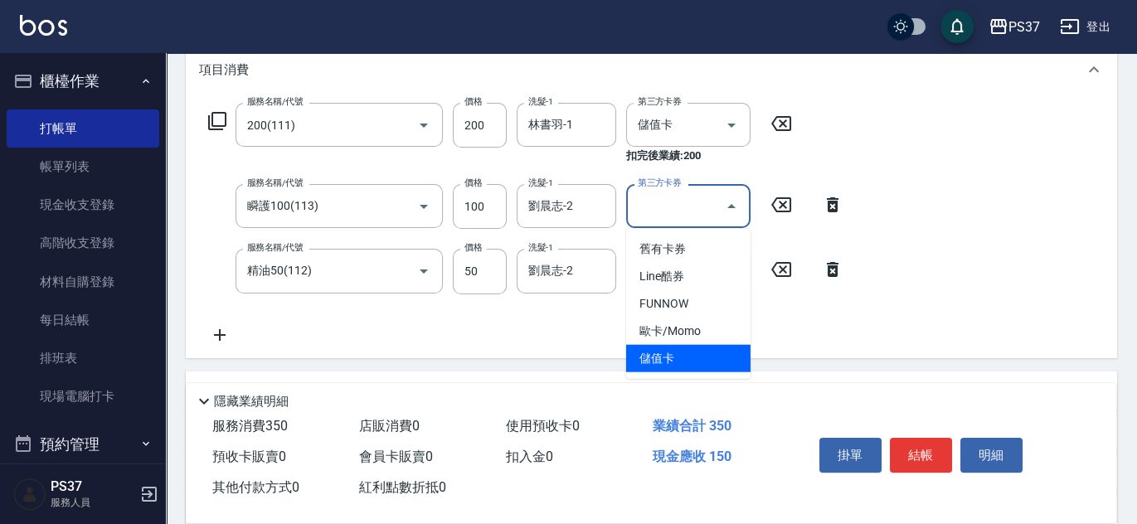
click at [678, 353] on span "儲值卡" at bounding box center [688, 358] width 124 height 27
type input "儲值卡"
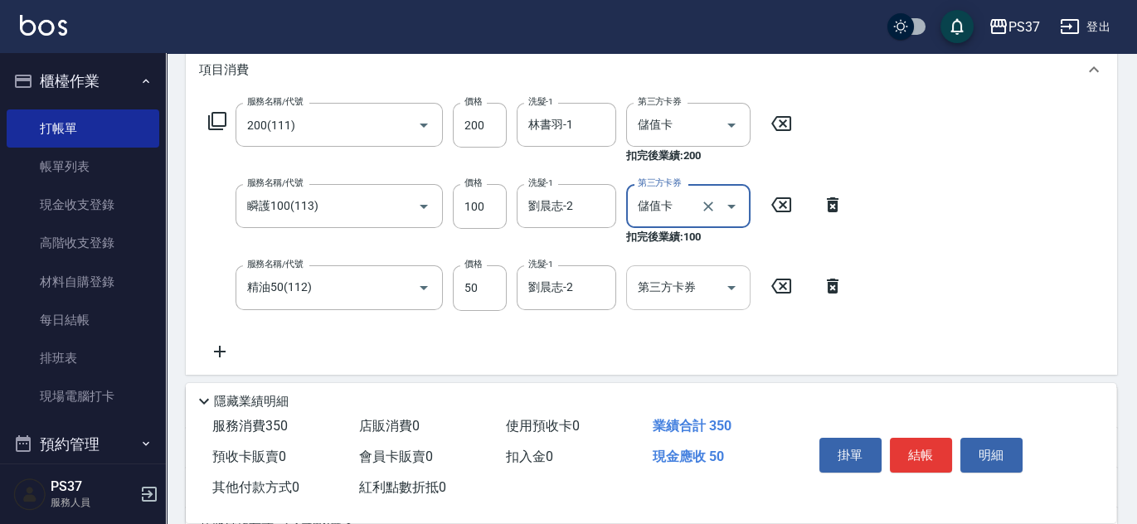
click at [734, 286] on icon "Open" at bounding box center [731, 288] width 8 height 4
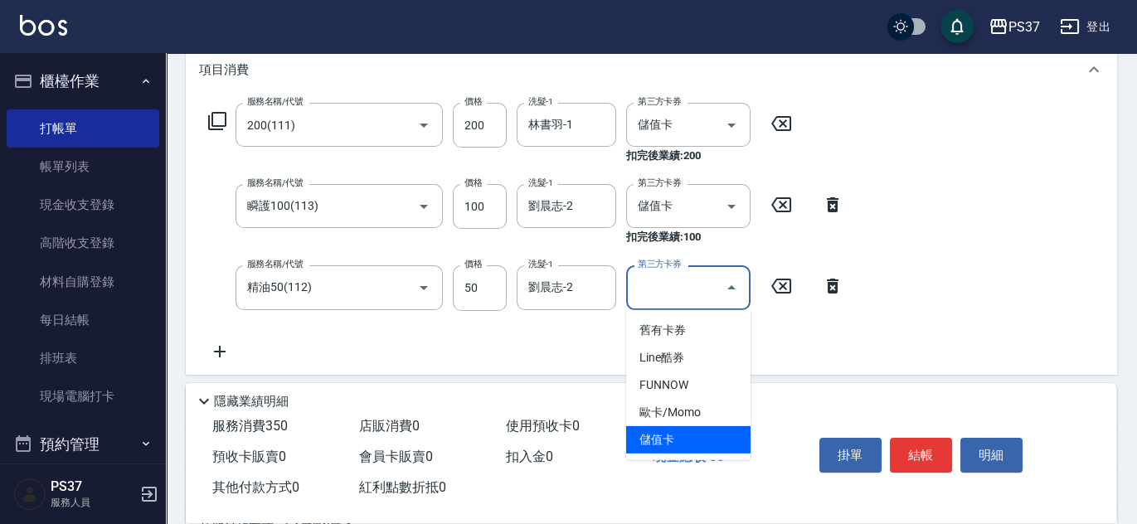
click at [707, 428] on span "儲值卡" at bounding box center [688, 439] width 124 height 27
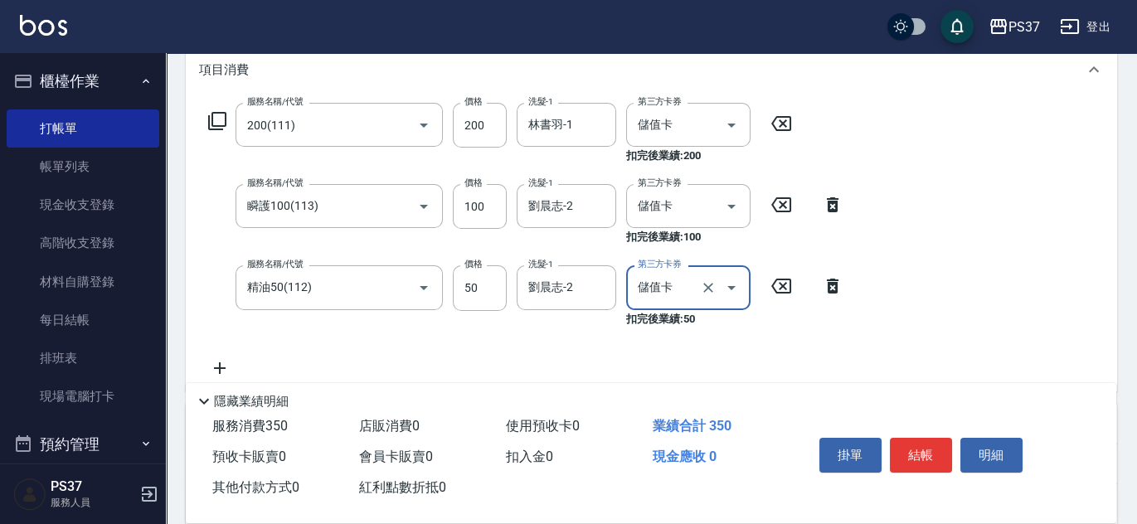
type input "儲值卡"
click at [928, 450] on button "結帳" at bounding box center [921, 455] width 62 height 35
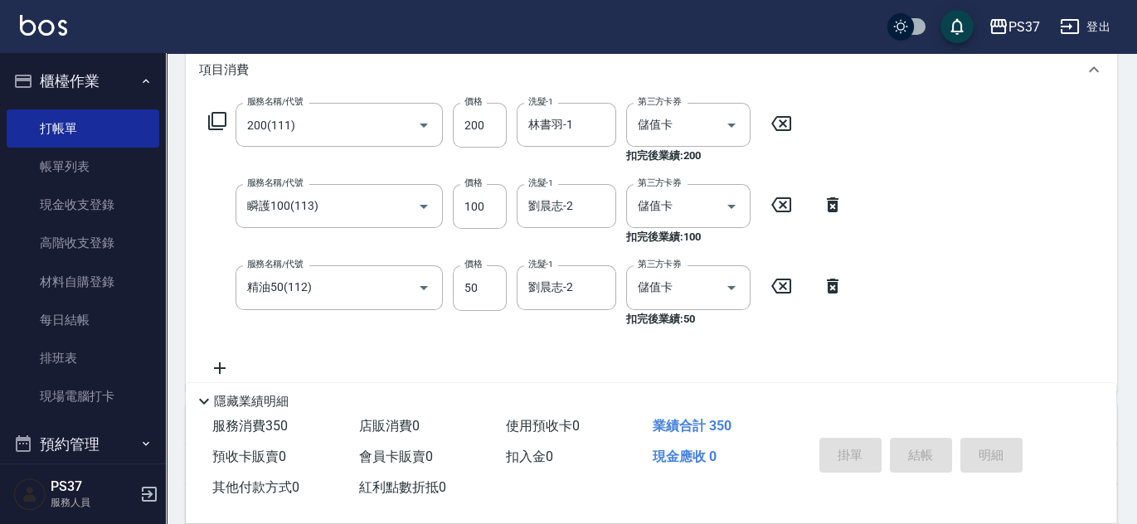
type input "[DATE] 18:18"
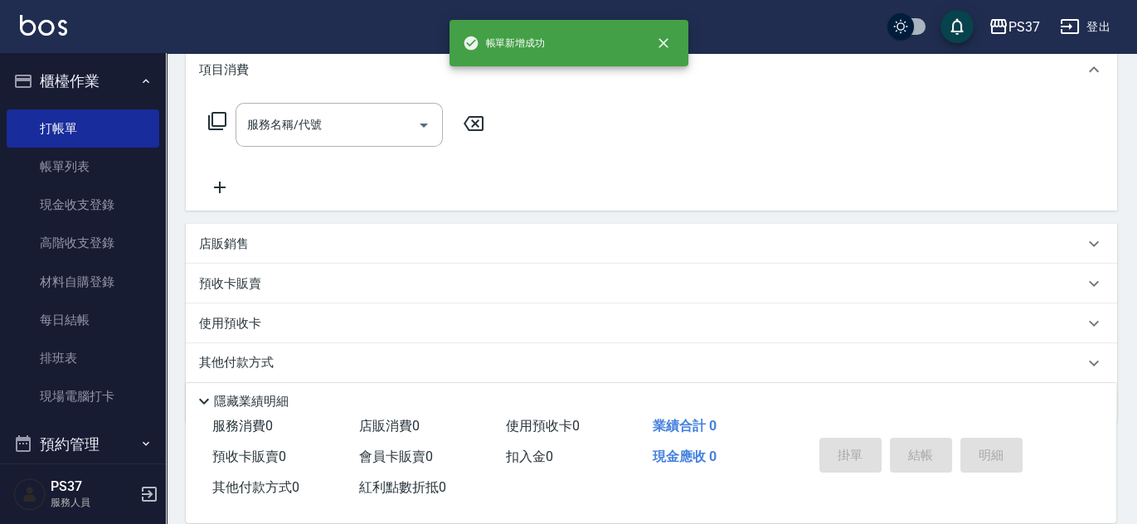
scroll to position [0, 0]
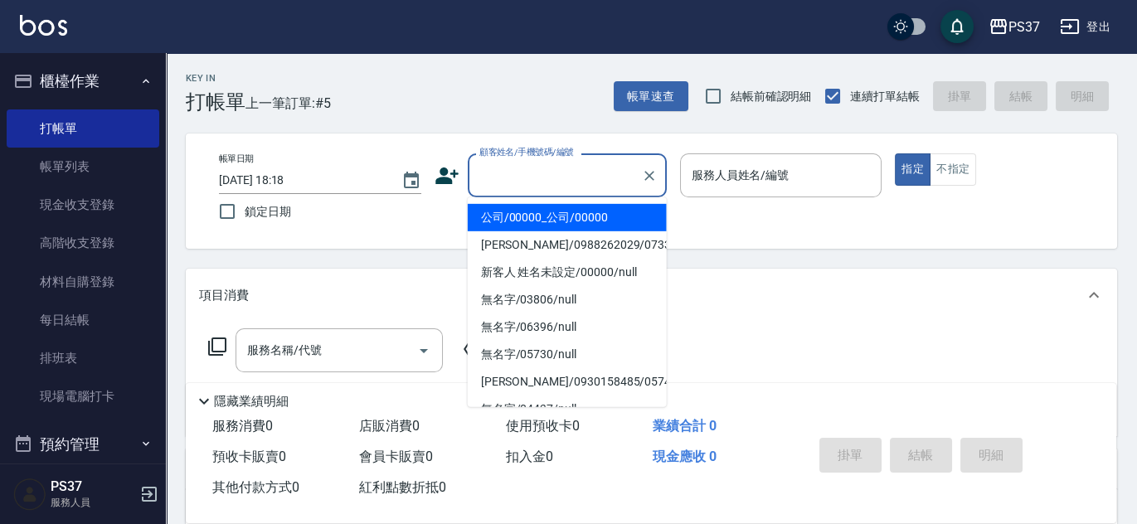
click at [557, 177] on input "顧客姓名/手機號碼/編號" at bounding box center [554, 175] width 159 height 29
click at [566, 217] on li "公司/00000_公司/00000" at bounding box center [567, 217] width 199 height 27
type input "公司/00000_公司/00000"
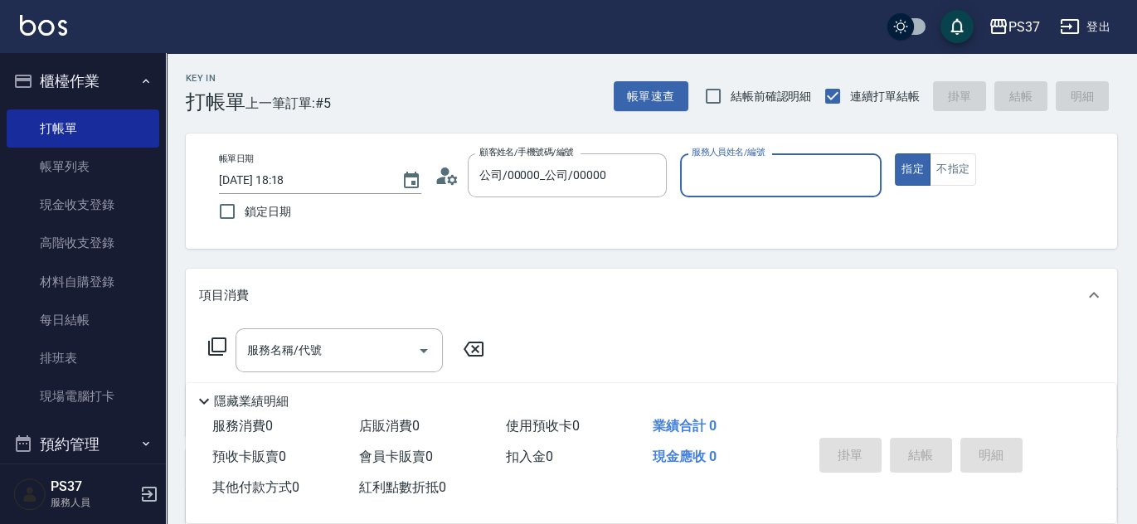
click at [724, 178] on input "服務人員姓名/編號" at bounding box center [781, 175] width 187 height 29
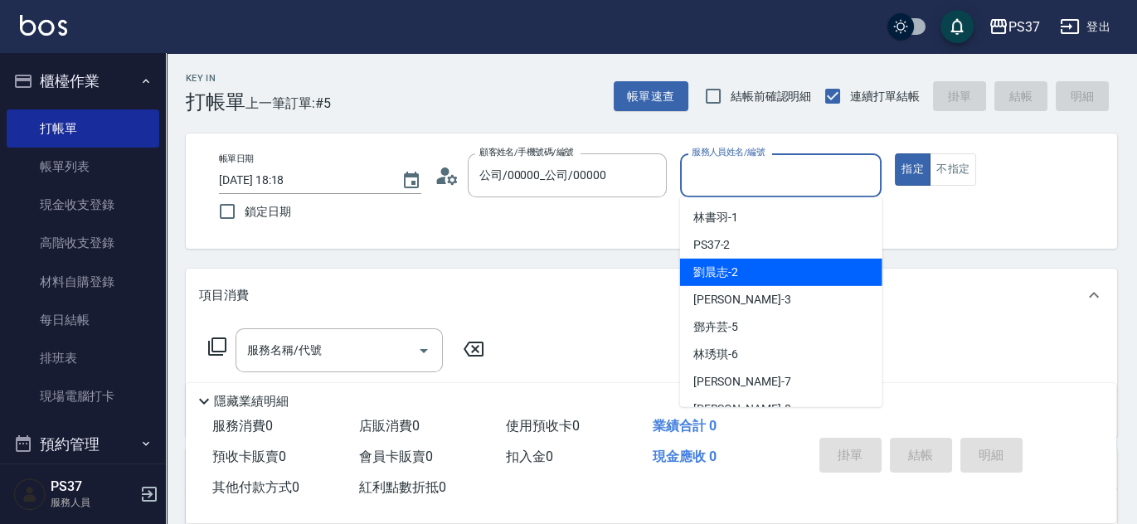
click at [747, 270] on div "[PERSON_NAME]-2" at bounding box center [781, 272] width 202 height 27
type input "劉晨志-2"
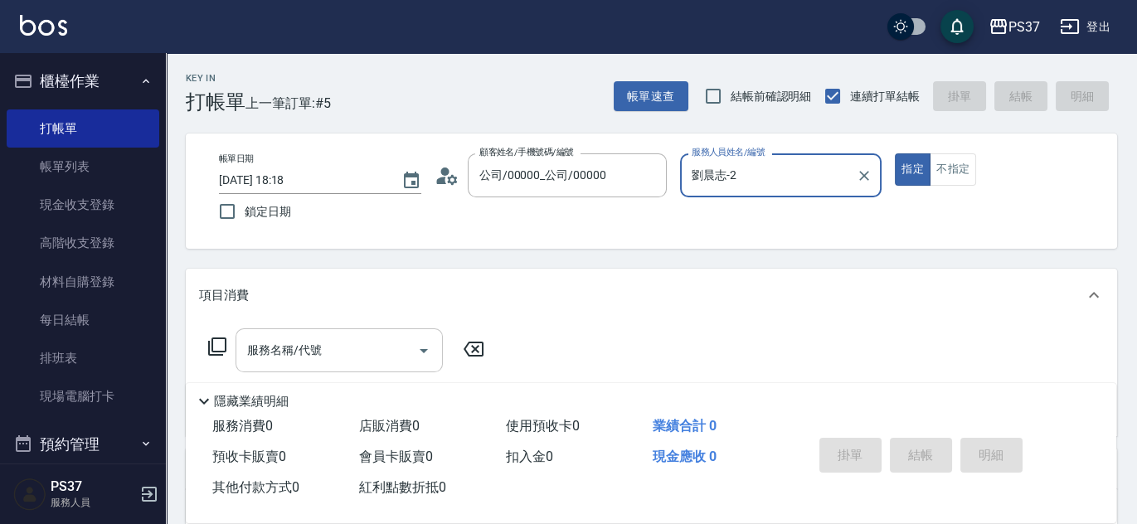
click at [329, 354] on input "服務名稱/代號" at bounding box center [327, 350] width 168 height 29
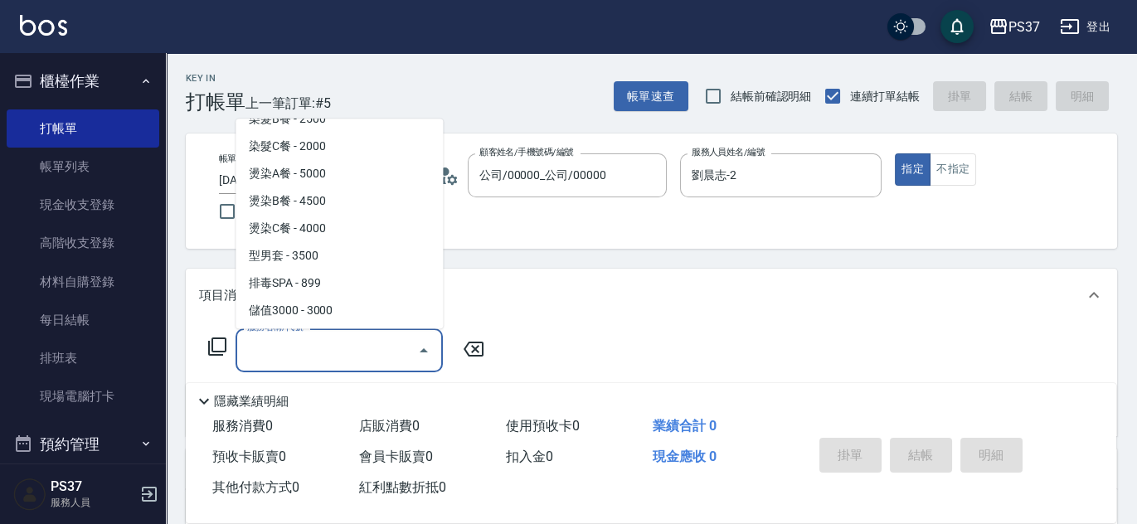
scroll to position [1733, 0]
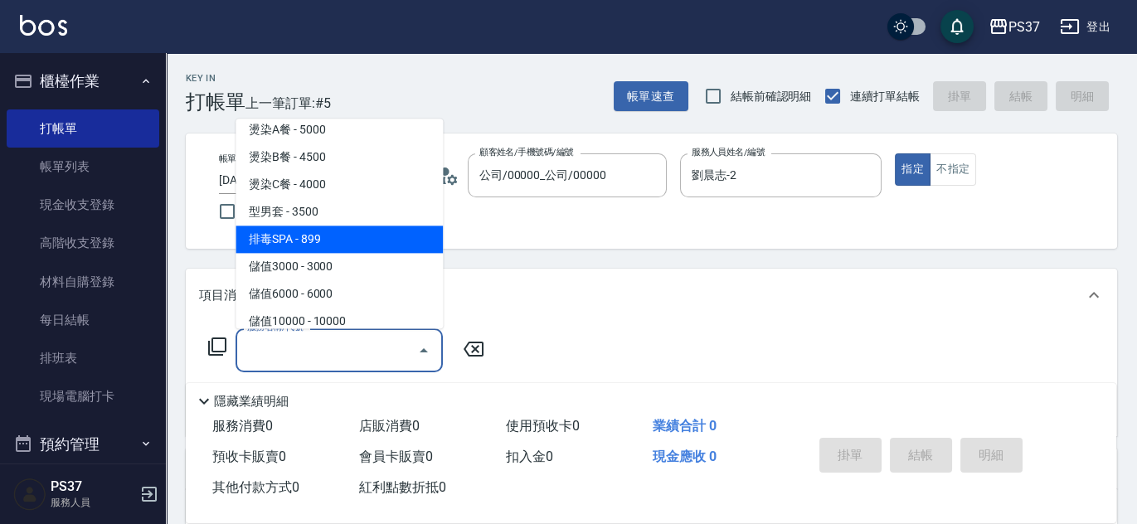
click at [357, 226] on span "排毒SPA - 899" at bounding box center [339, 239] width 207 height 27
type input "排毒SPA(0899)"
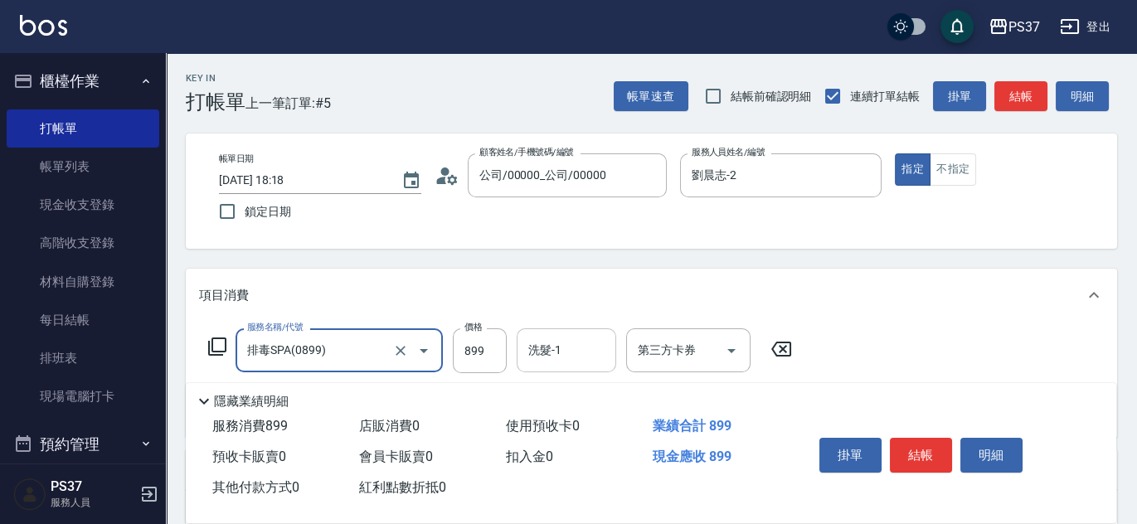
click at [559, 344] on input "洗髮-1" at bounding box center [566, 350] width 85 height 29
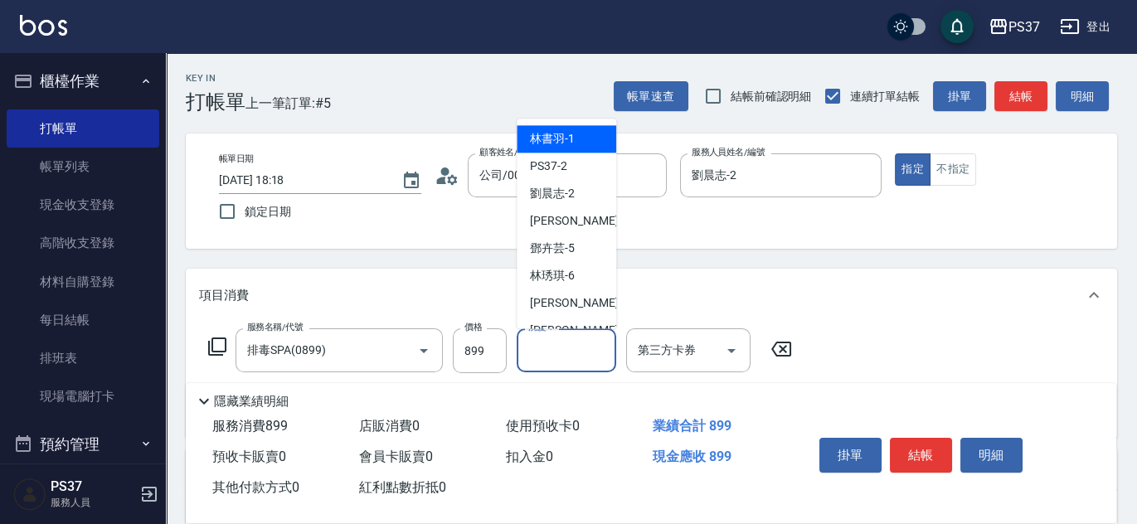
click at [542, 134] on span "[PERSON_NAME]-1" at bounding box center [552, 139] width 45 height 17
type input "林書羽-1"
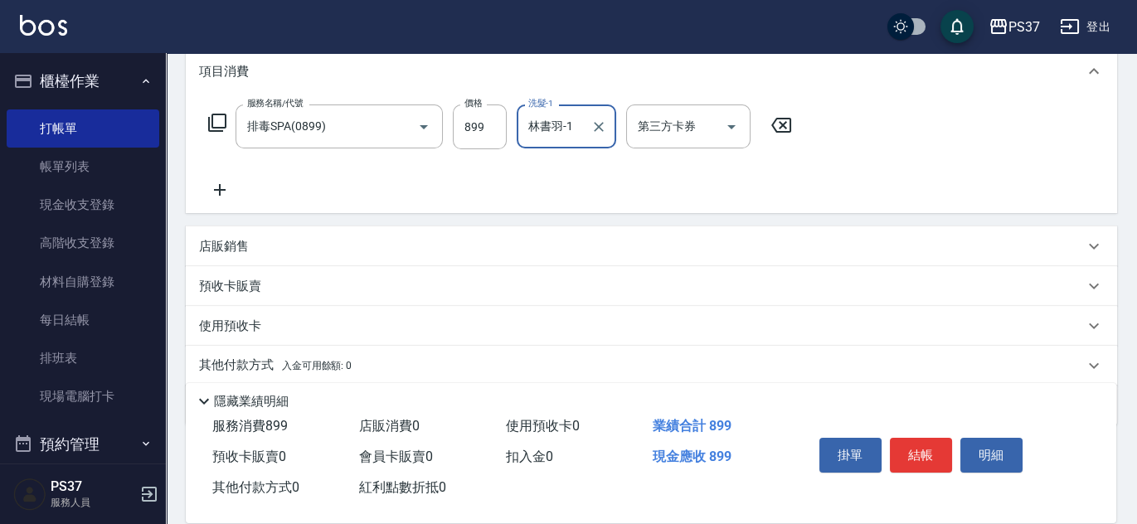
scroll to position [226, 0]
click at [220, 187] on icon at bounding box center [220, 188] width 12 height 12
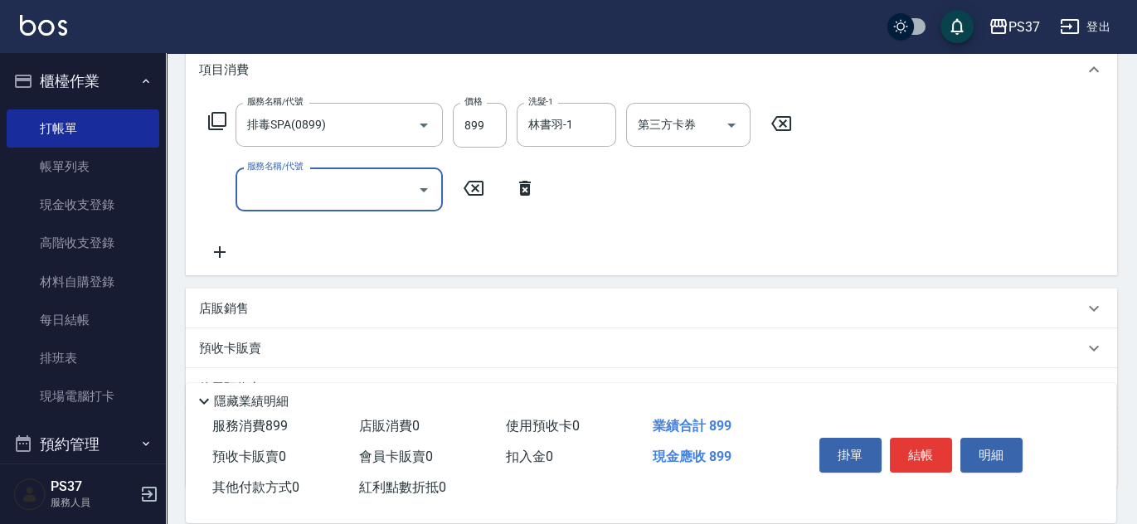
click at [302, 194] on input "服務名稱/代號" at bounding box center [327, 189] width 168 height 29
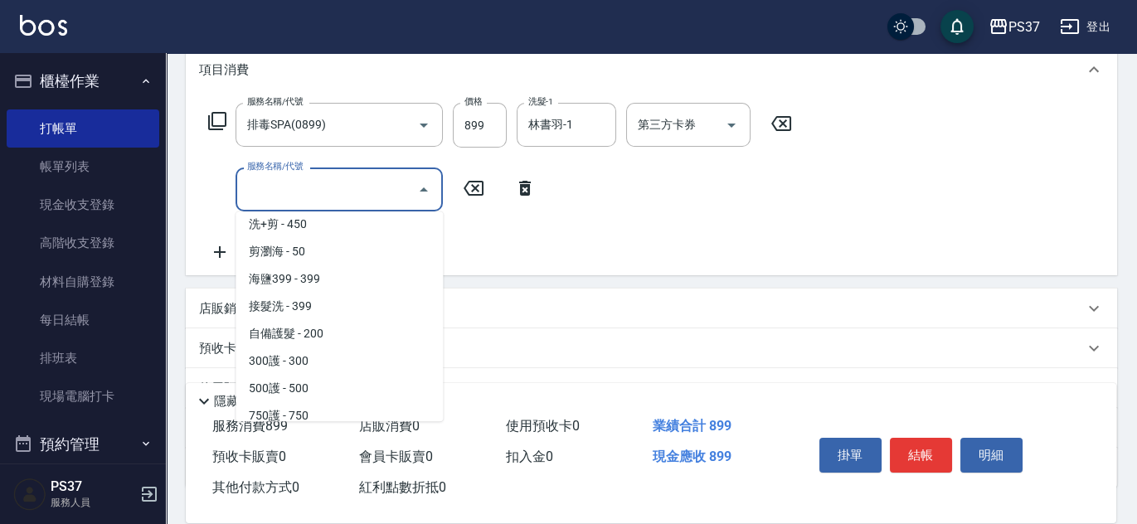
scroll to position [603, 0]
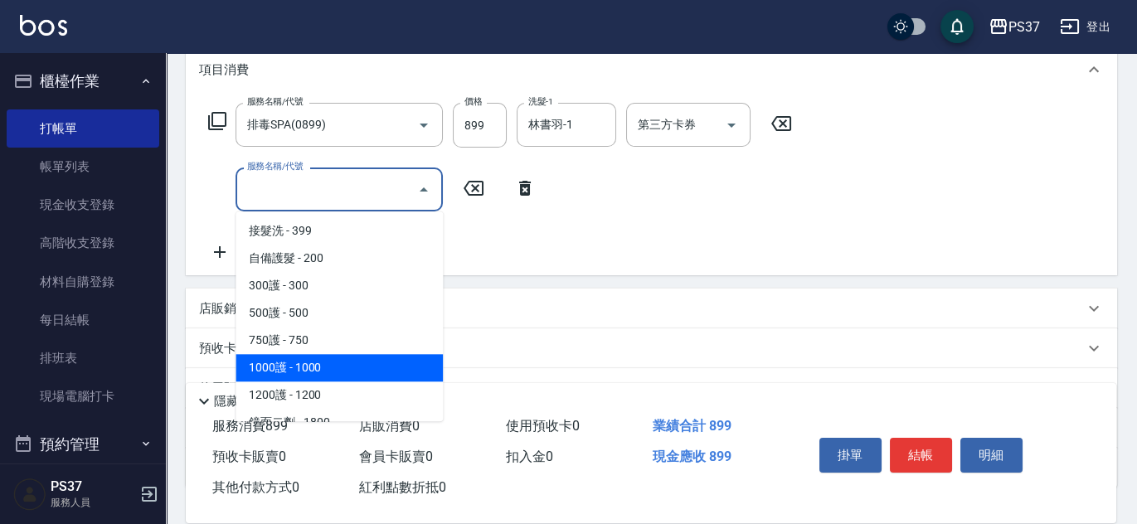
click at [336, 362] on span "1000護 - 1000" at bounding box center [339, 367] width 207 height 27
type input "1000護(404)"
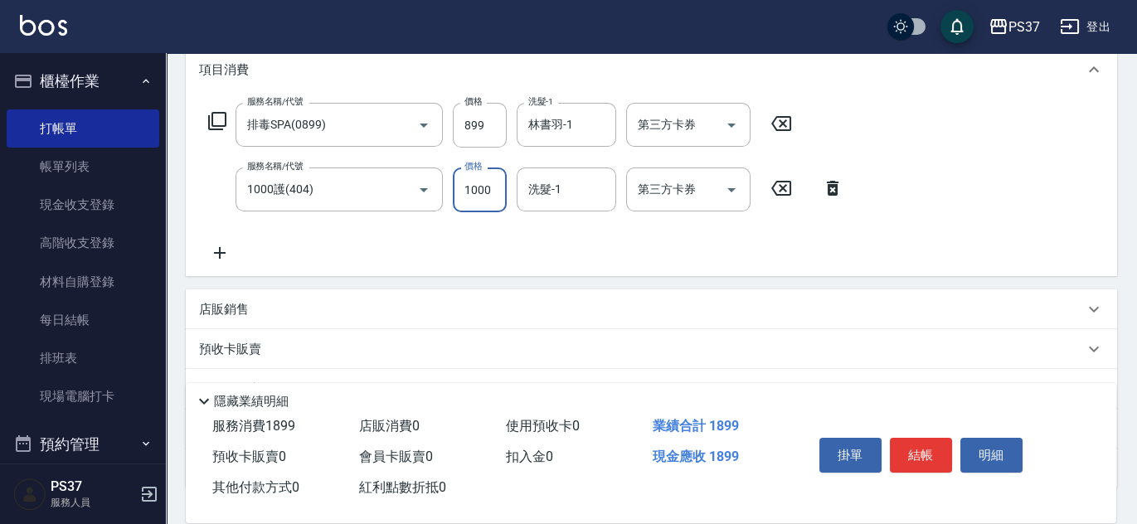
click at [499, 205] on input "1000" at bounding box center [480, 190] width 54 height 45
type input "900"
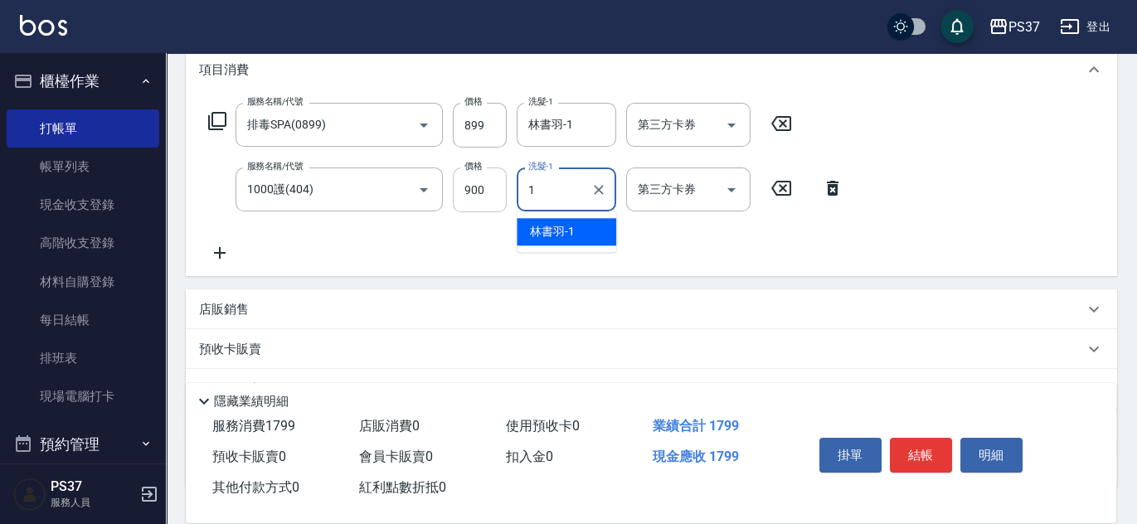
type input "林書羽-1"
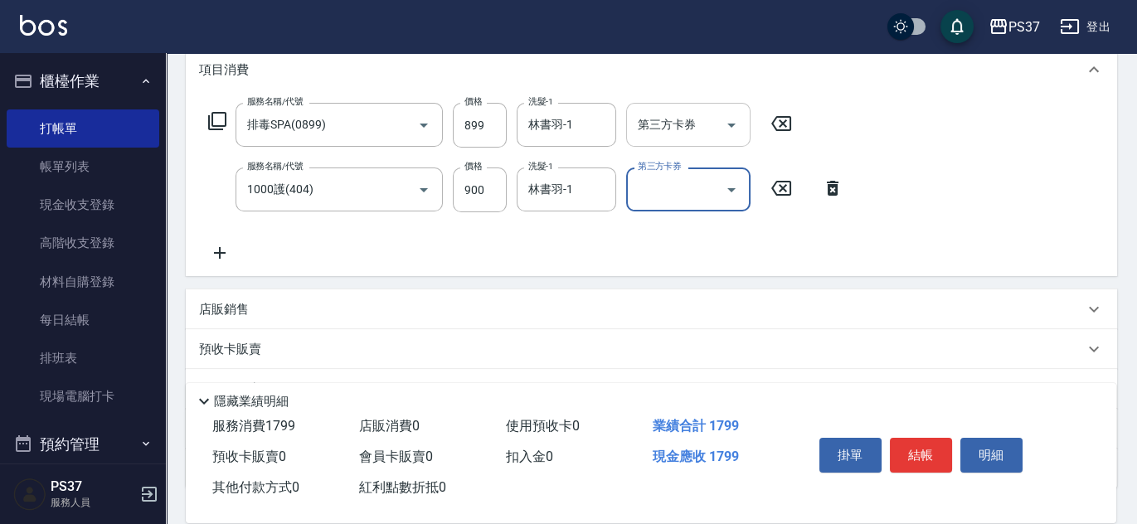
click at [732, 122] on icon "Open" at bounding box center [732, 125] width 20 height 20
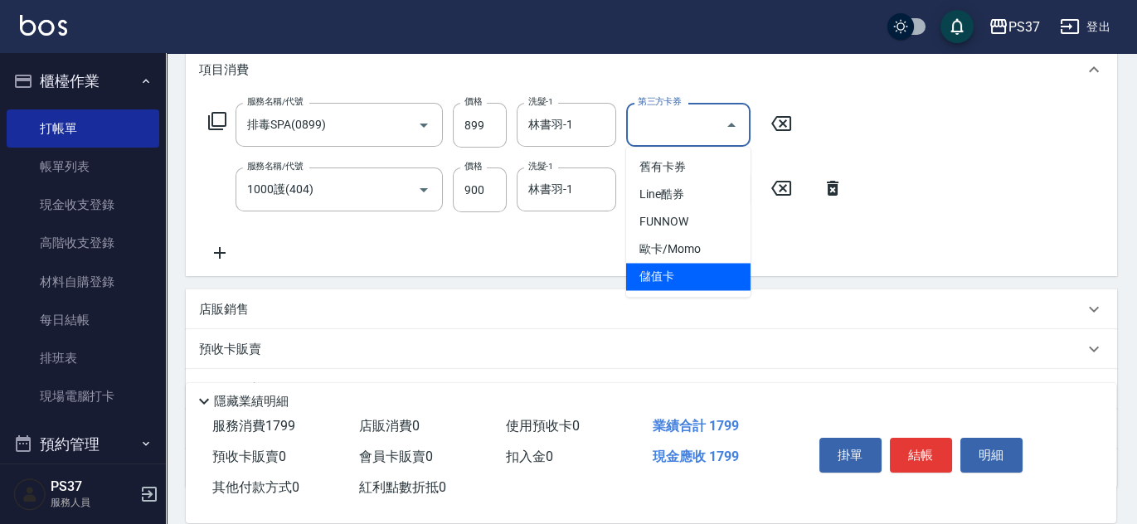
click at [713, 280] on span "儲值卡" at bounding box center [688, 276] width 124 height 27
type input "儲值卡"
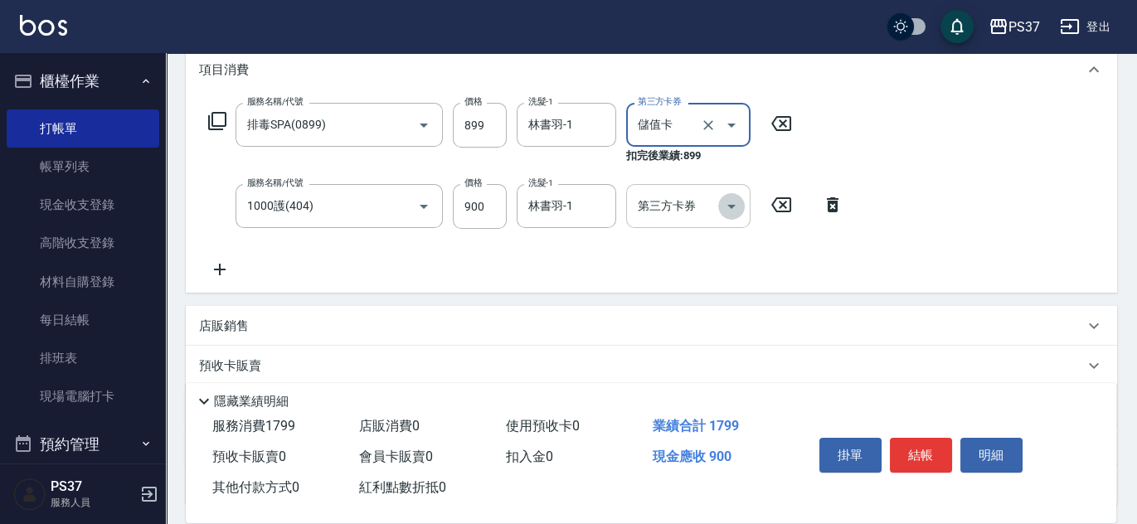
click at [737, 205] on icon "Open" at bounding box center [732, 207] width 20 height 20
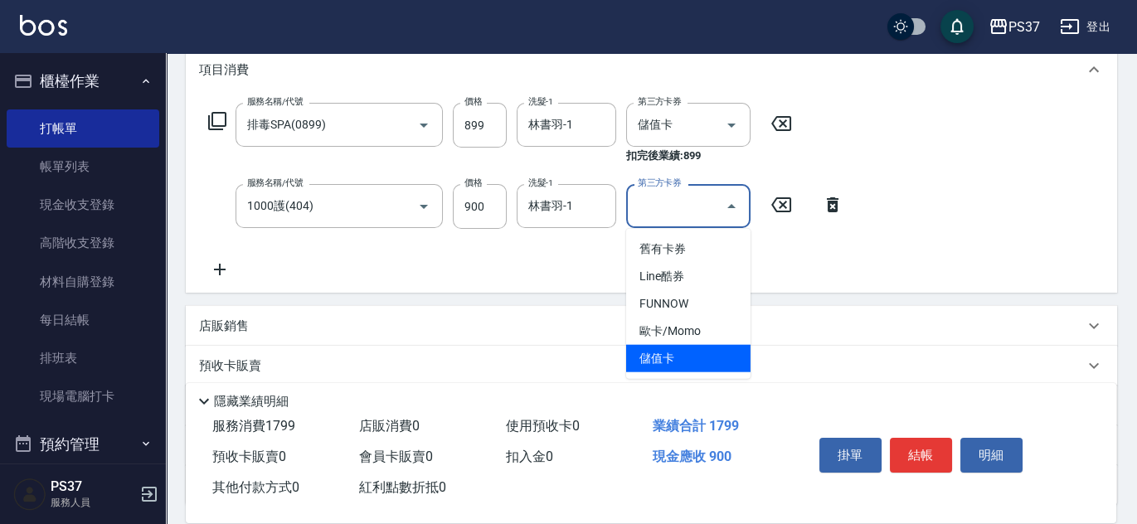
click at [721, 356] on span "儲值卡" at bounding box center [688, 358] width 124 height 27
type input "儲值卡"
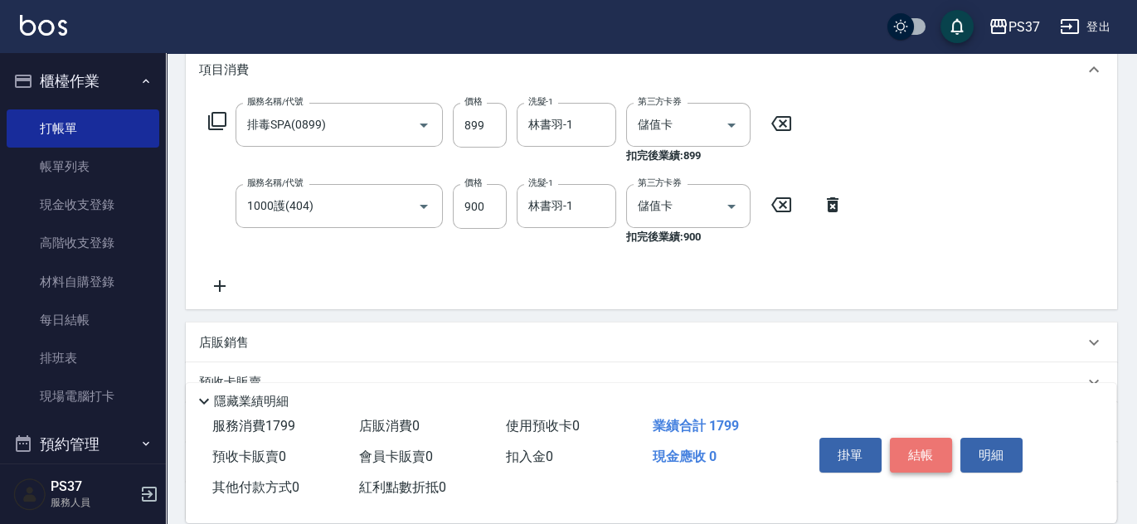
click at [930, 459] on button "結帳" at bounding box center [921, 455] width 62 height 35
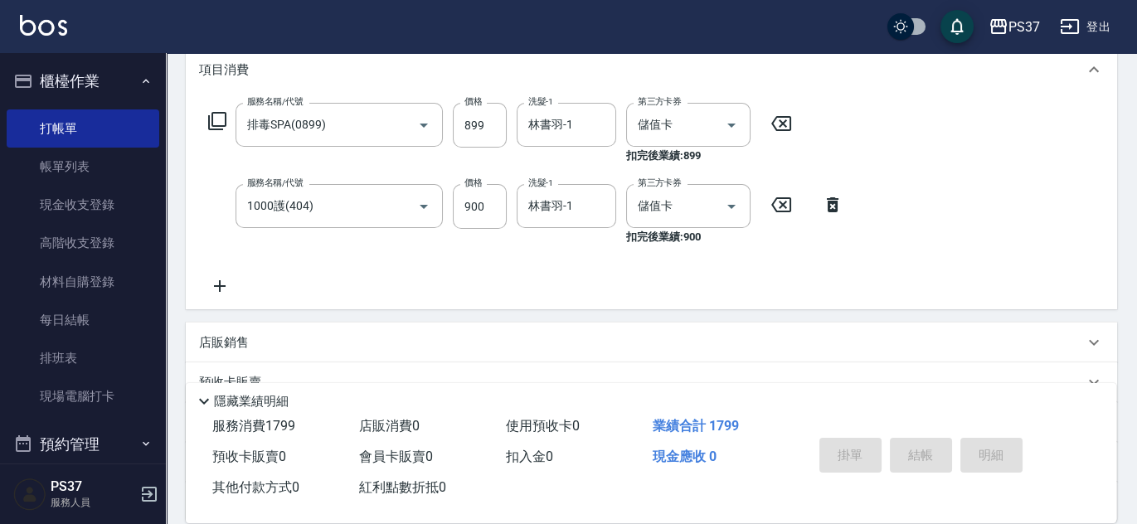
type input "[DATE] 18:19"
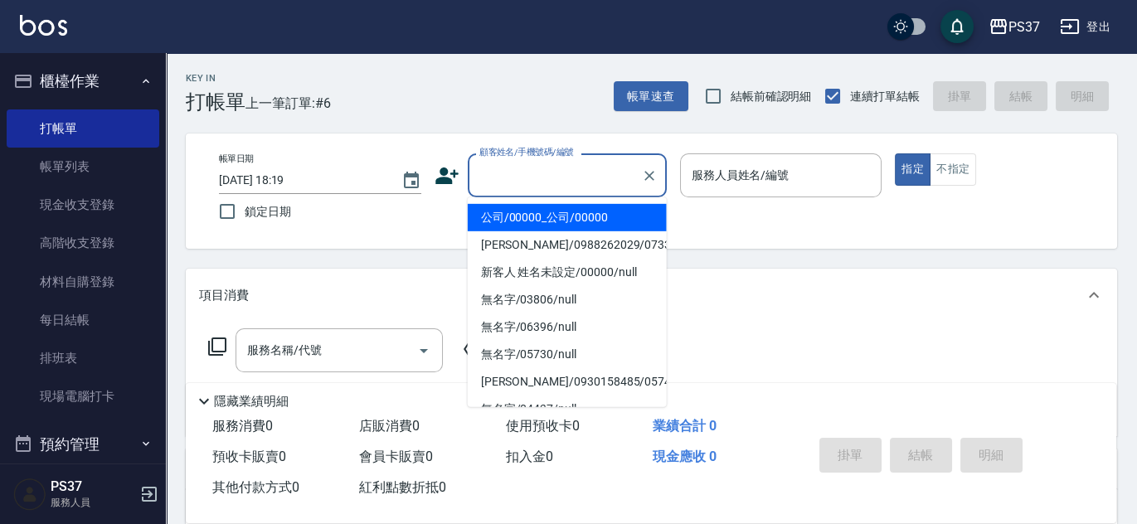
click at [526, 185] on input "顧客姓名/手機號碼/編號" at bounding box center [554, 175] width 159 height 29
click at [533, 215] on li "公司/00000_公司/00000" at bounding box center [567, 217] width 199 height 27
type input "公司/00000_公司/00000"
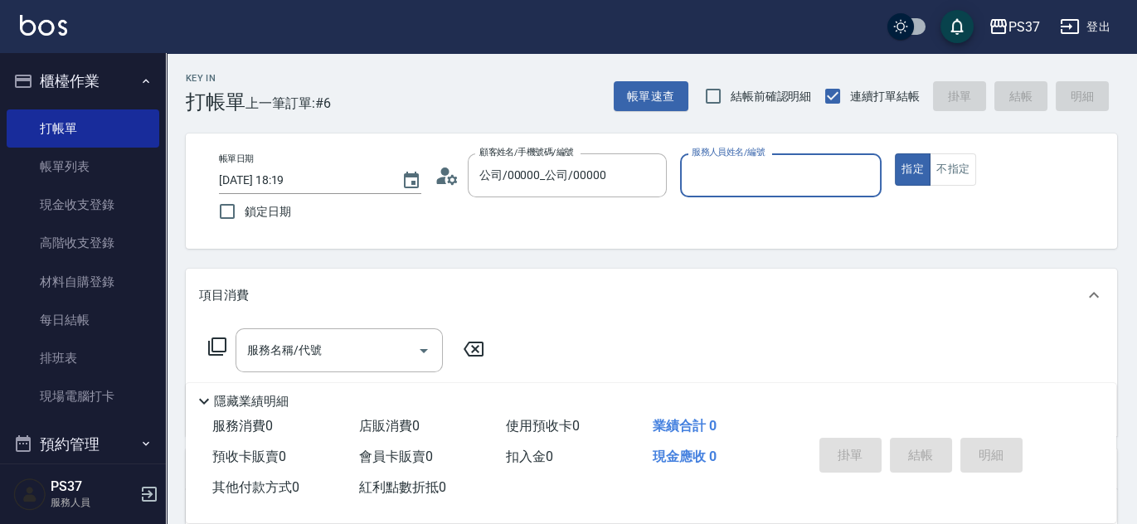
click at [730, 190] on div "服務人員姓名/編號" at bounding box center [781, 175] width 202 height 44
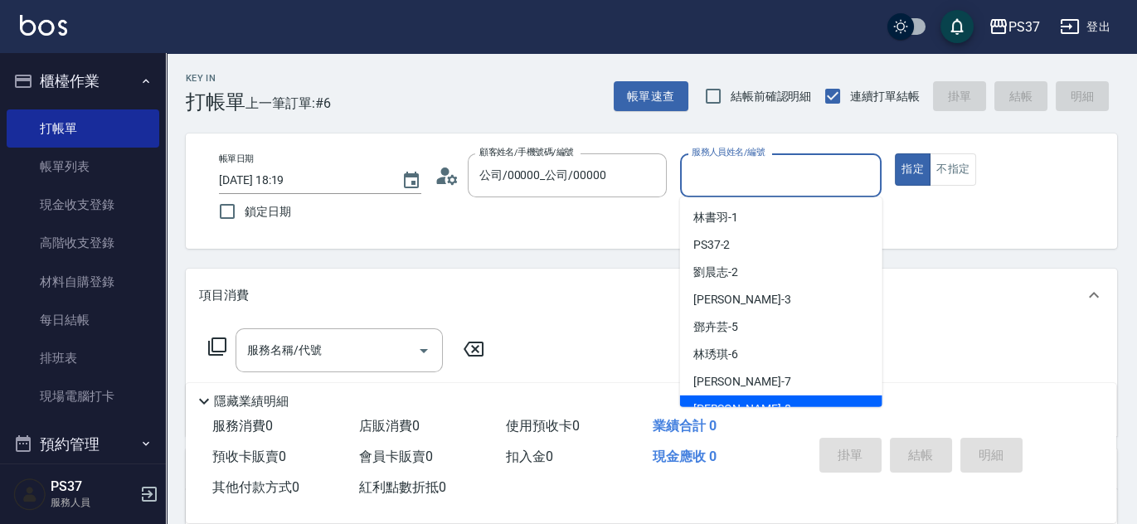
click at [760, 397] on div "[PERSON_NAME]-8" at bounding box center [781, 409] width 202 height 27
type input "[PERSON_NAME]-8"
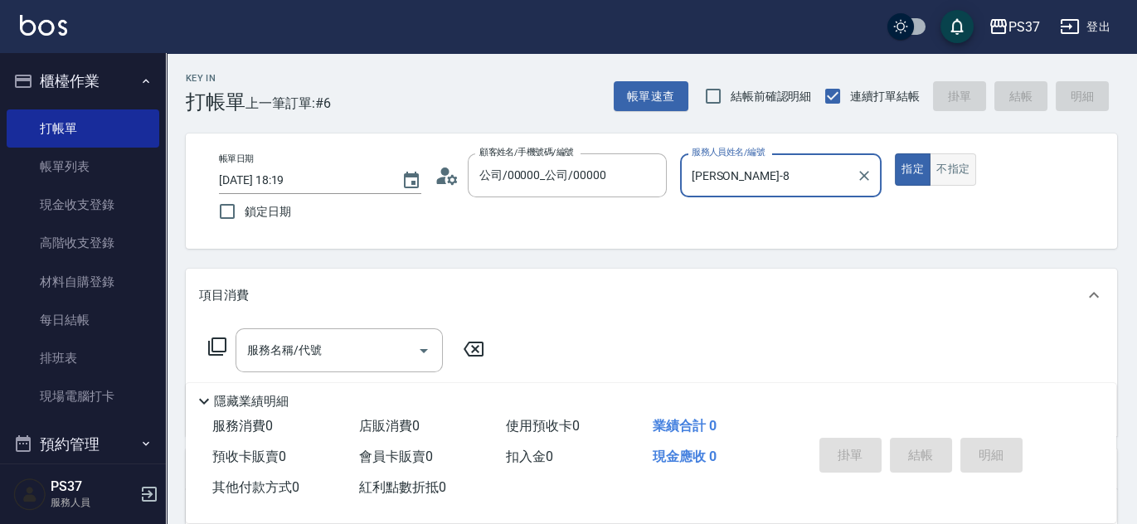
click at [968, 171] on button "不指定" at bounding box center [953, 169] width 46 height 32
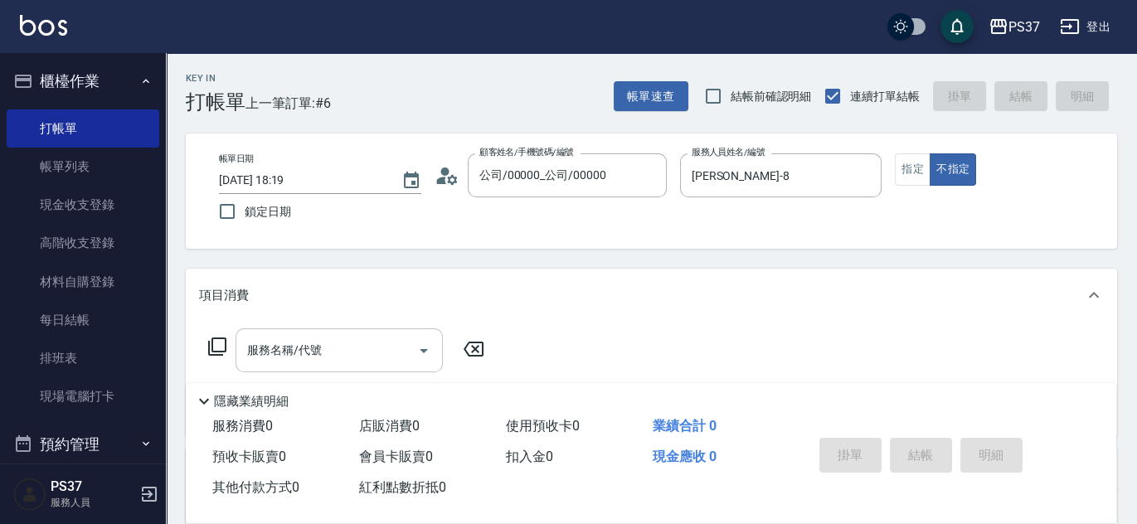
click at [338, 352] on input "服務名稱/代號" at bounding box center [327, 350] width 168 height 29
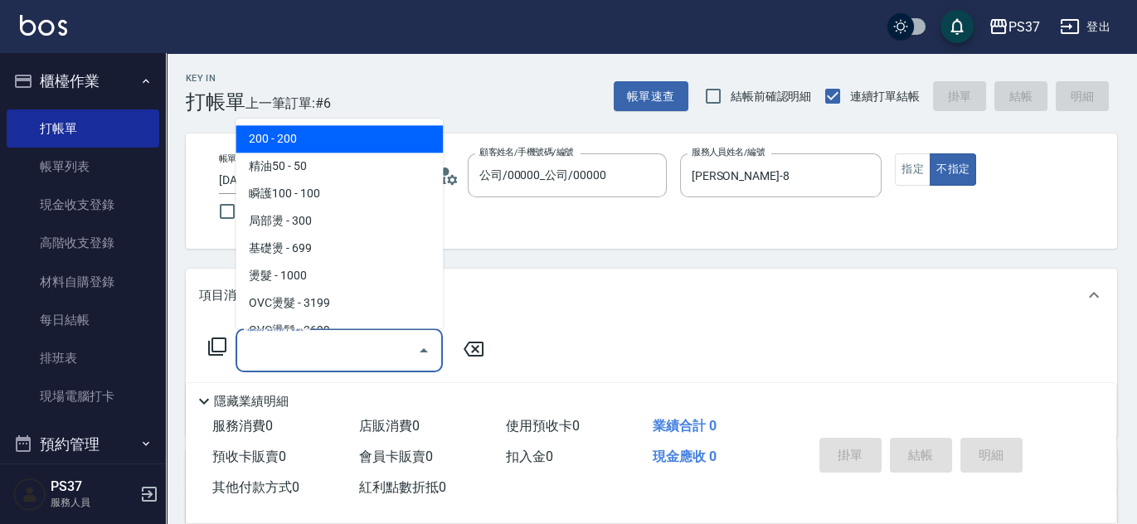
click at [317, 148] on span "200 - 200" at bounding box center [339, 139] width 207 height 27
type input "200(111)"
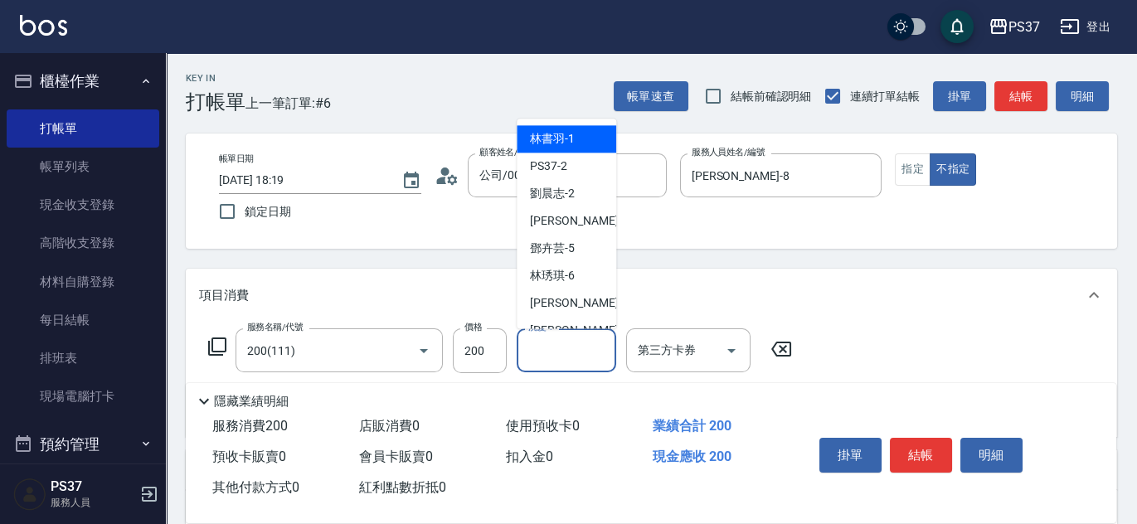
click at [581, 356] on input "洗髮-1" at bounding box center [566, 350] width 85 height 29
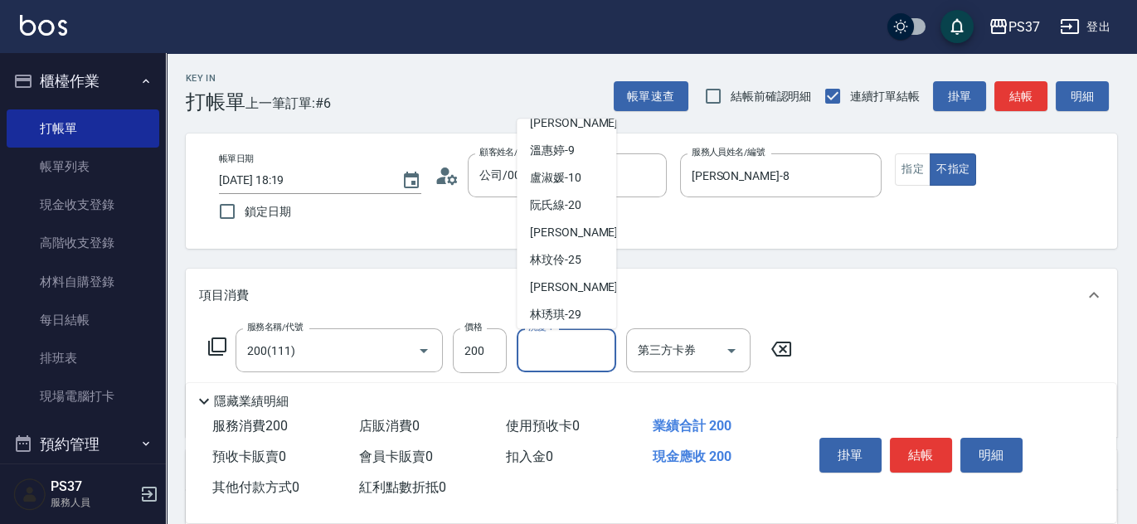
scroll to position [268, 0]
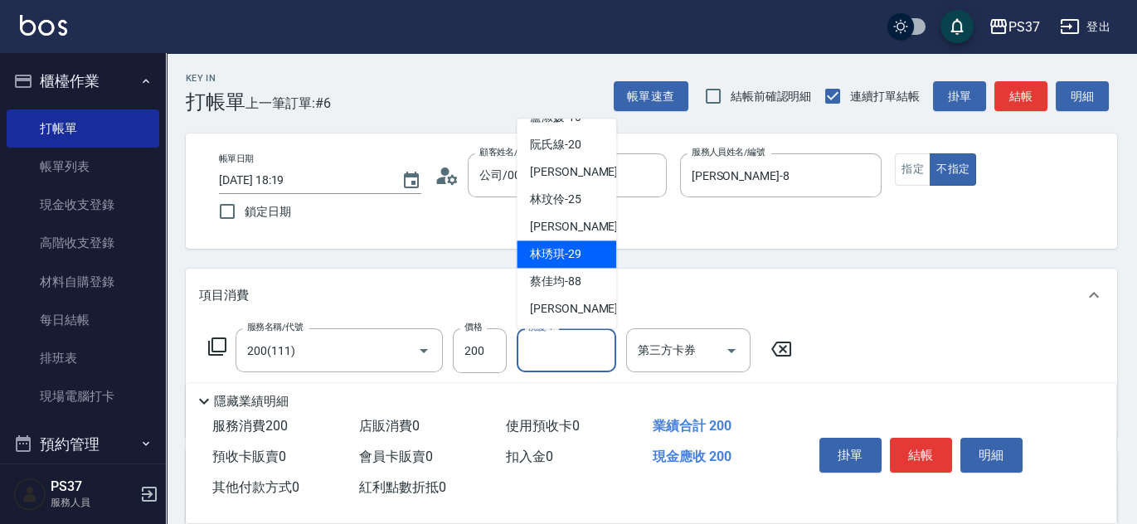
click at [565, 260] on span "[PERSON_NAME]-29" at bounding box center [555, 254] width 51 height 17
type input "林琇琪-29"
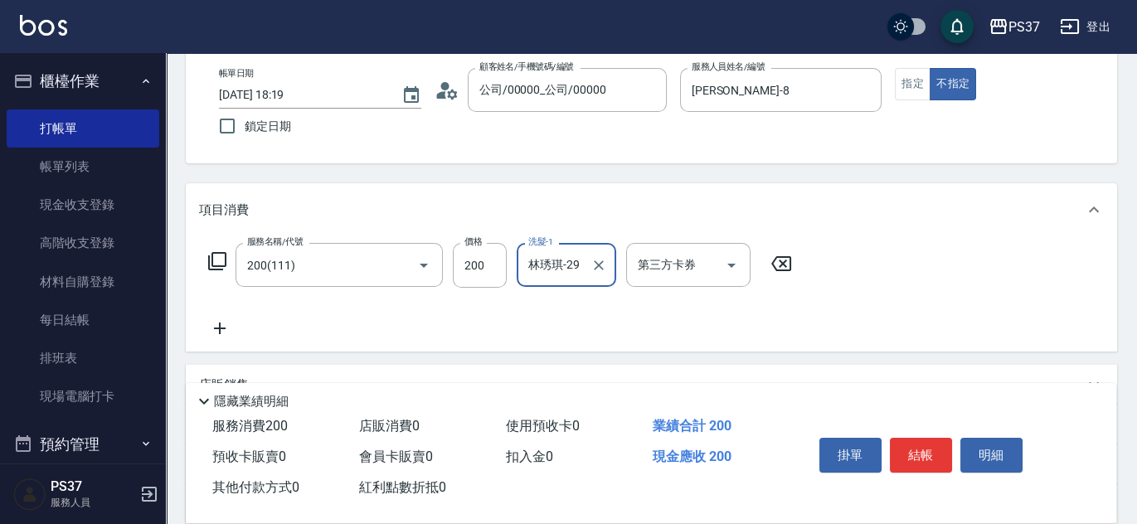
scroll to position [150, 0]
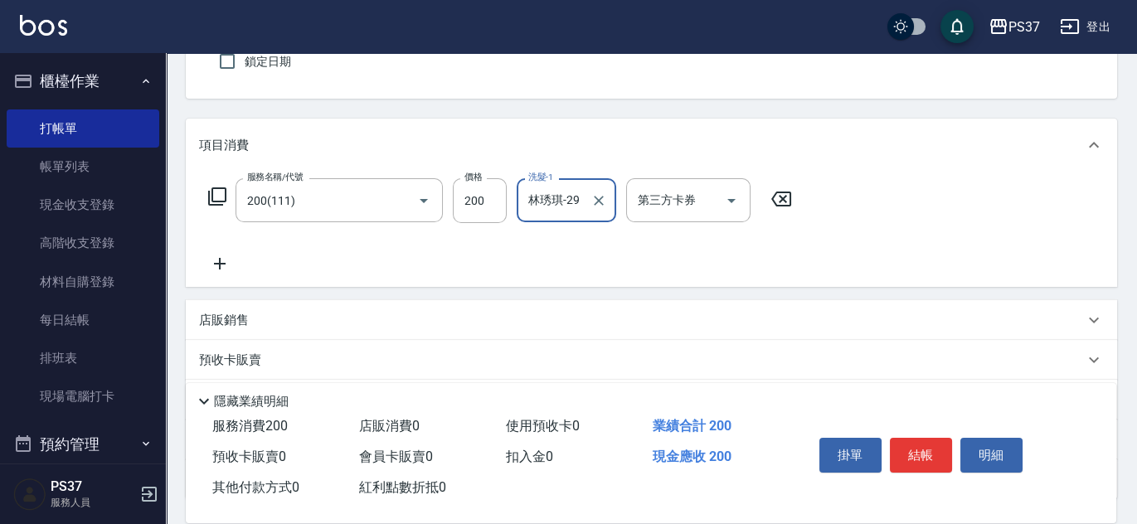
click at [230, 261] on icon at bounding box center [219, 264] width 41 height 20
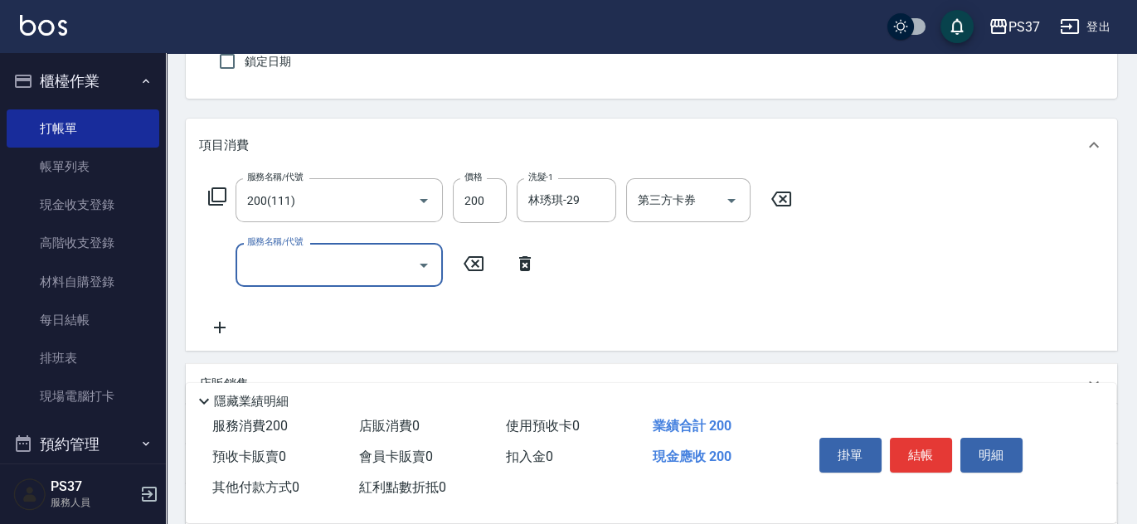
click at [304, 280] on div "服務名稱/代號" at bounding box center [339, 265] width 207 height 44
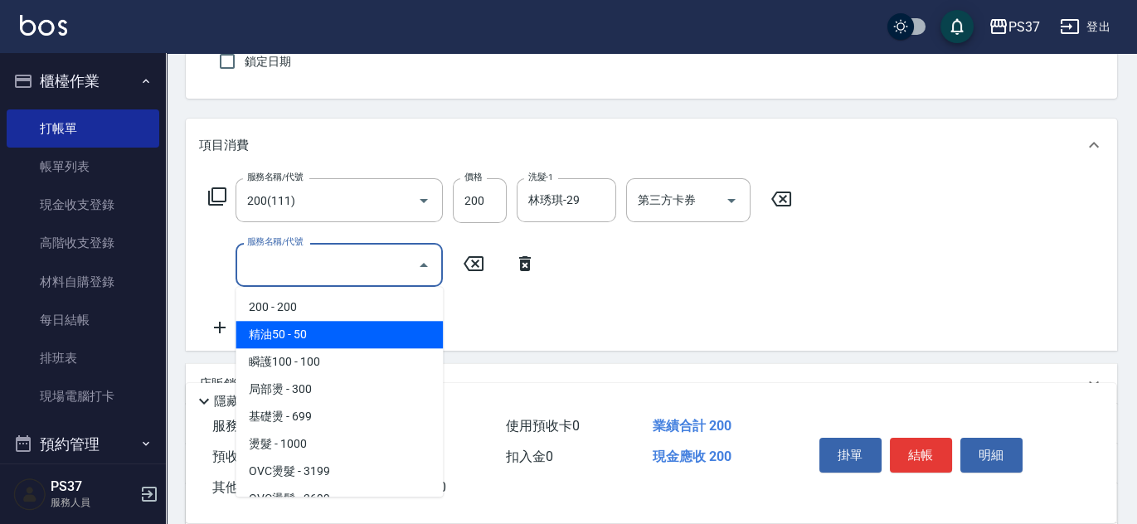
click at [327, 338] on span "精油50 - 50" at bounding box center [339, 334] width 207 height 27
type input "精油50(112)"
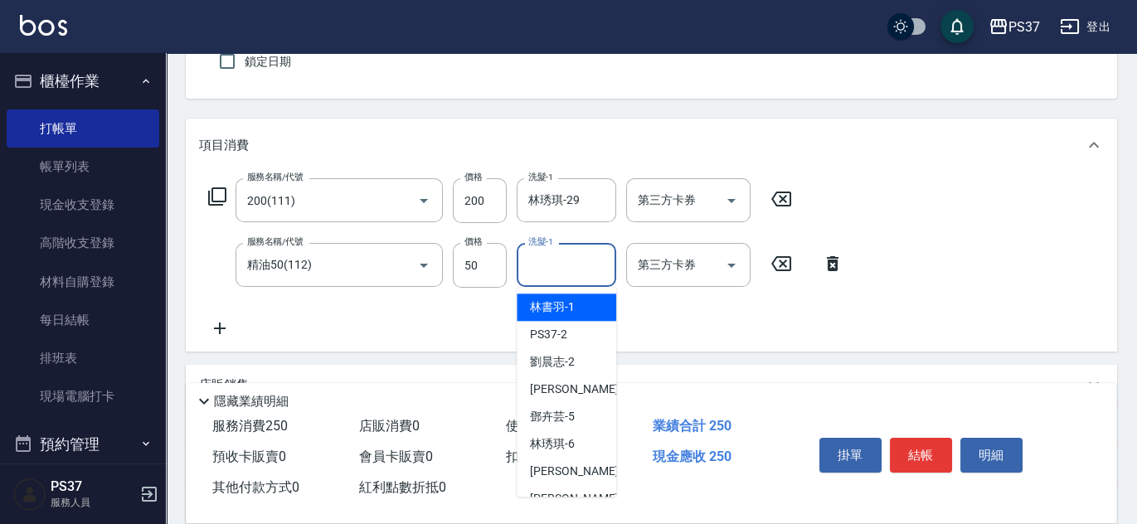
click at [547, 270] on input "洗髮-1" at bounding box center [566, 264] width 85 height 29
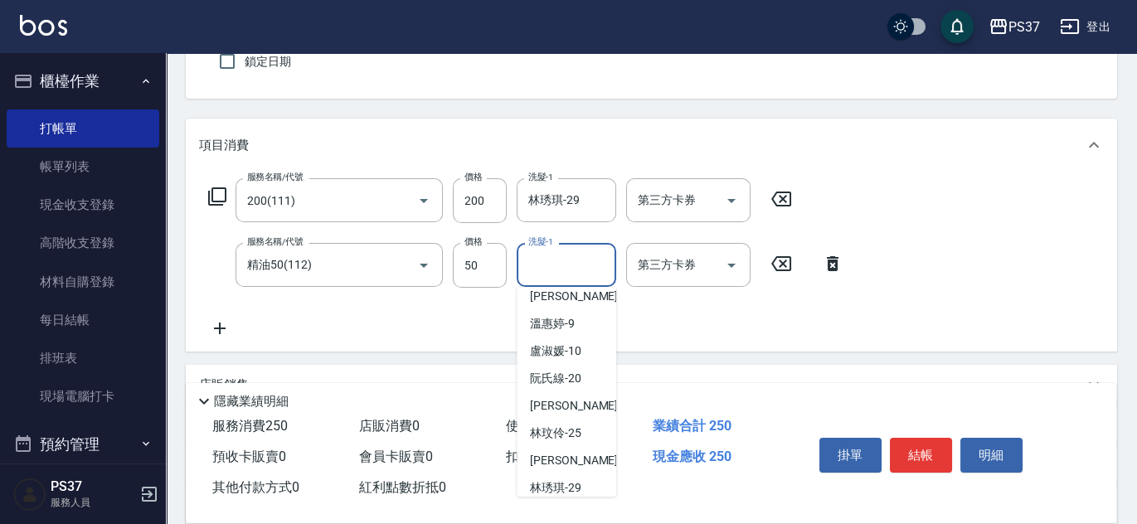
scroll to position [268, 0]
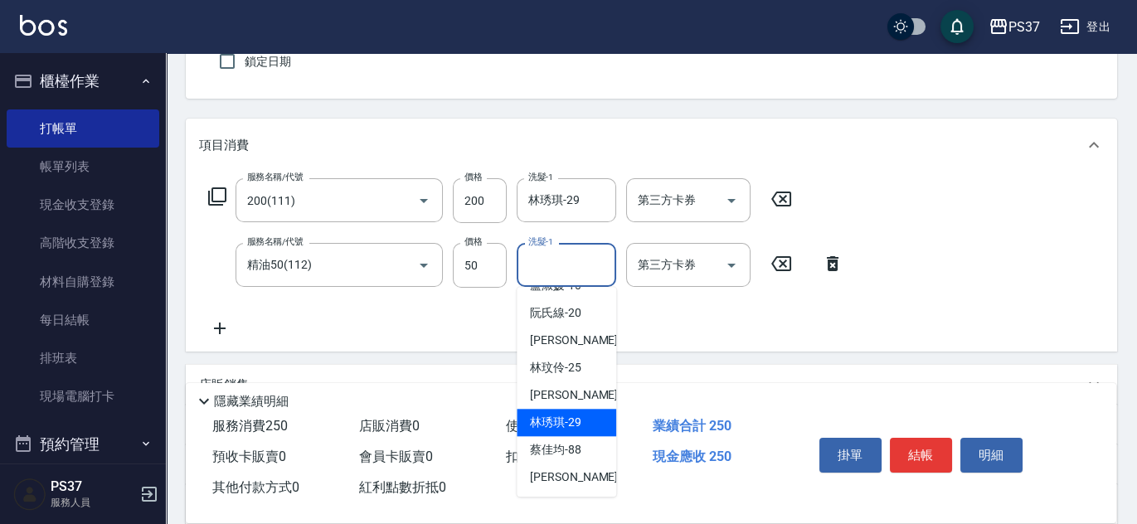
click at [557, 428] on span "[PERSON_NAME]-29" at bounding box center [555, 422] width 51 height 17
type input "林琇琪-29"
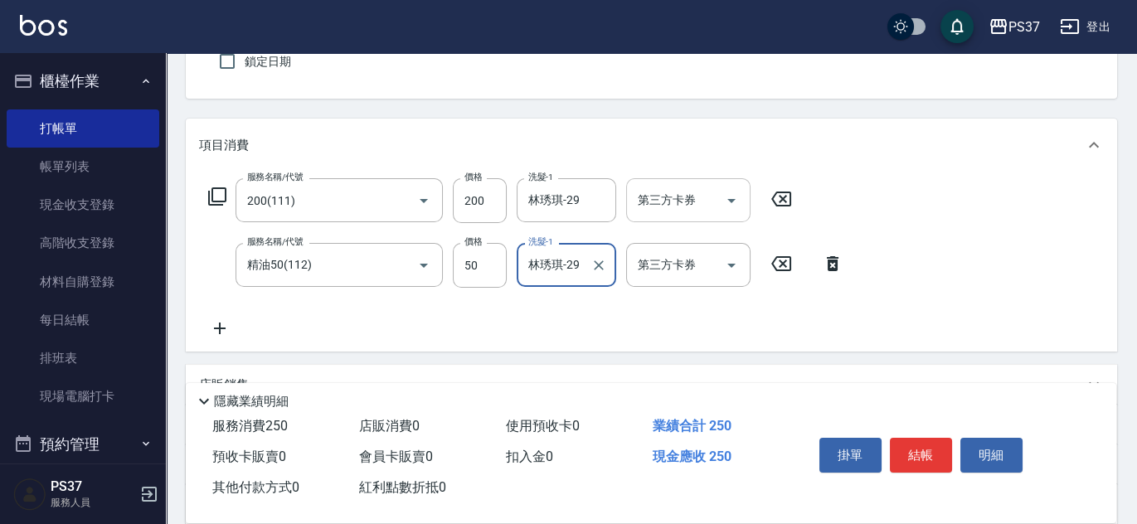
click at [743, 199] on button "Open" at bounding box center [731, 200] width 27 height 27
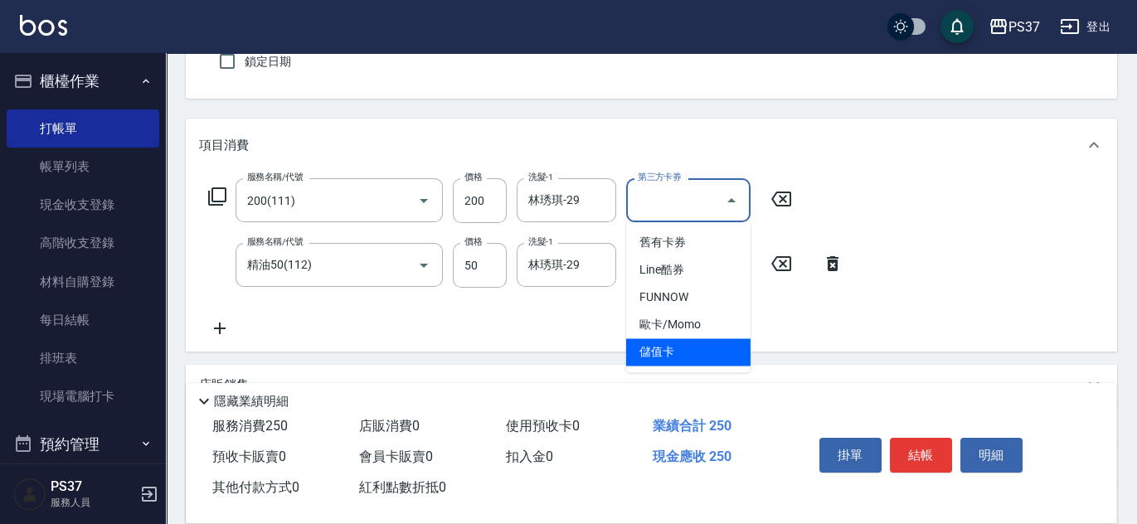
click at [694, 350] on span "儲值卡" at bounding box center [688, 351] width 124 height 27
type input "儲值卡"
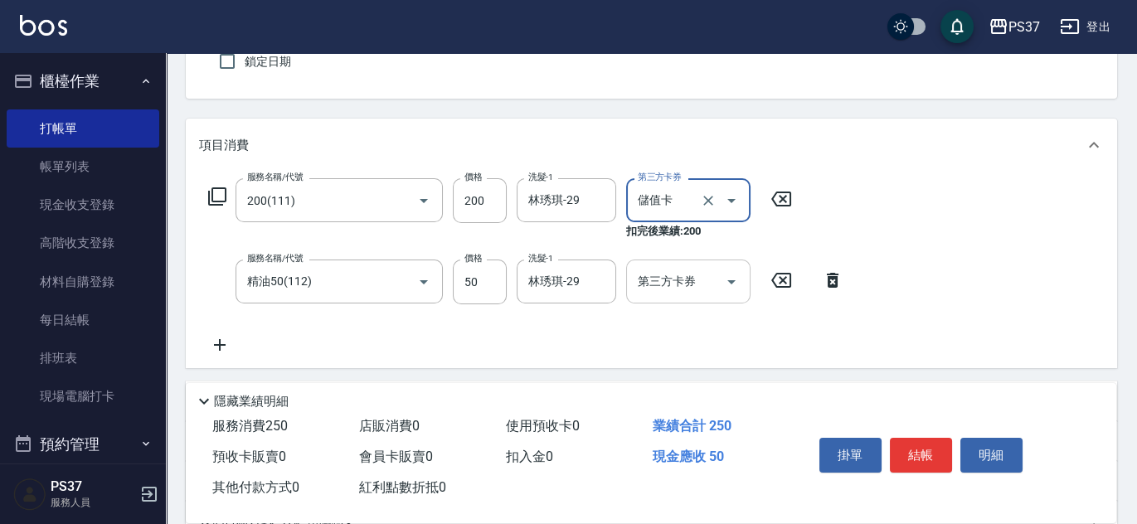
click at [727, 284] on icon "Open" at bounding box center [732, 282] width 20 height 20
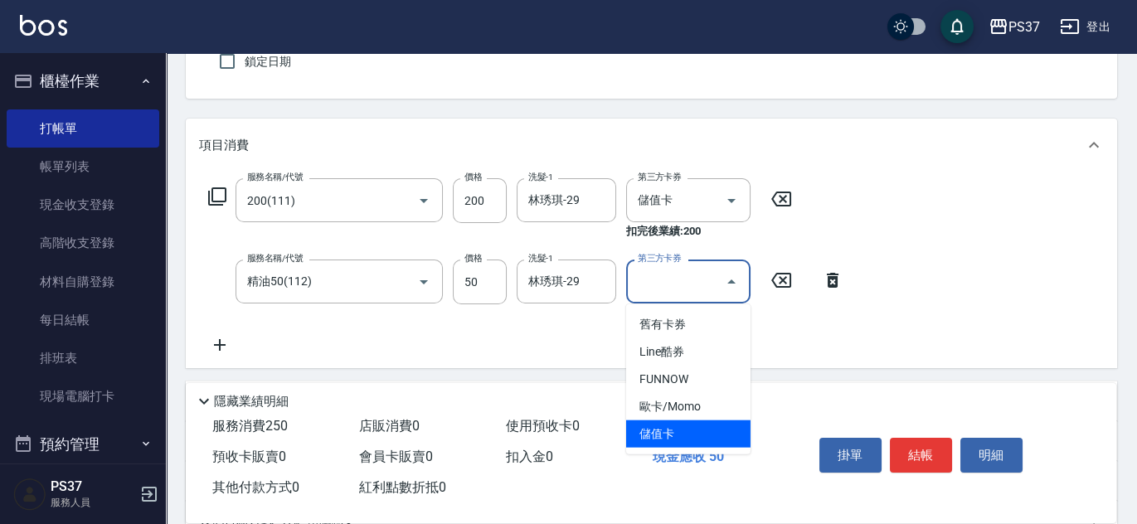
click at [700, 434] on span "儲值卡" at bounding box center [688, 434] width 124 height 27
type input "儲值卡"
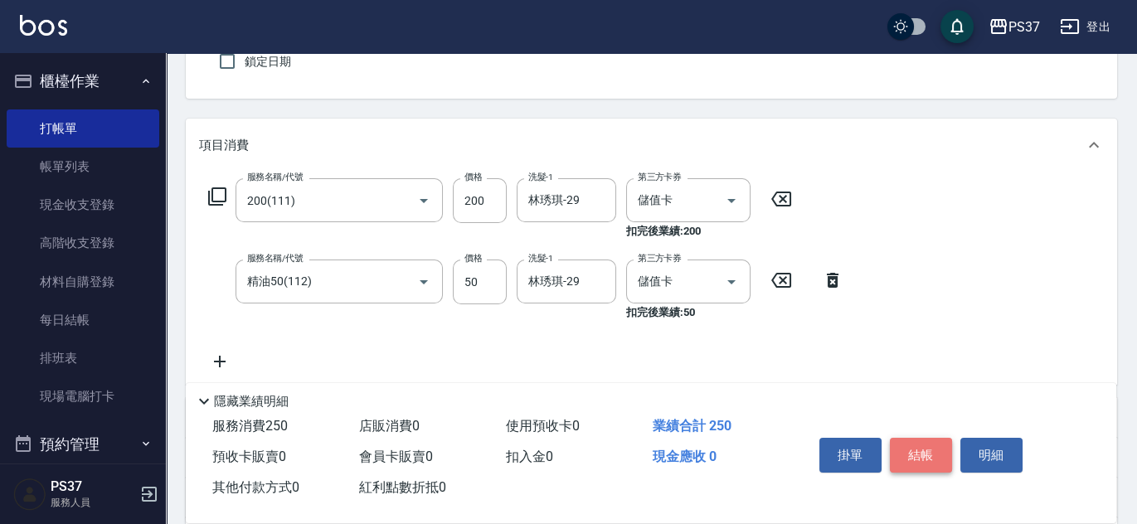
click at [917, 455] on button "結帳" at bounding box center [921, 455] width 62 height 35
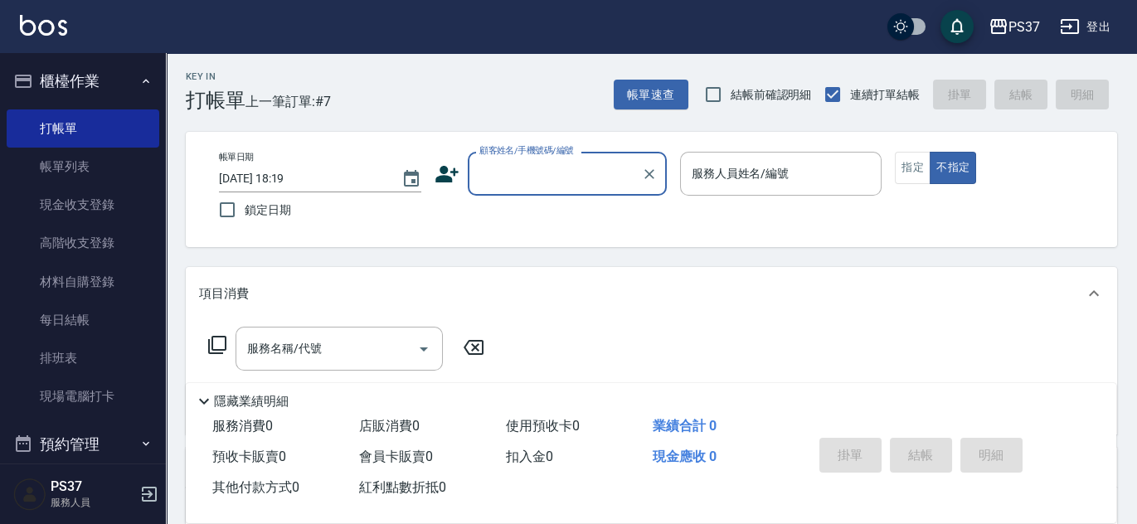
scroll to position [0, 0]
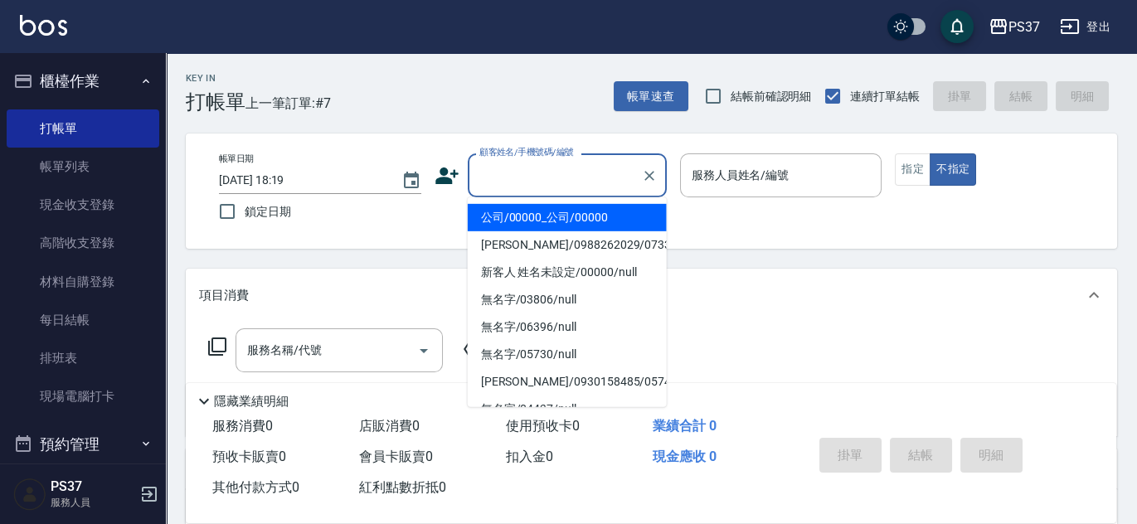
click at [577, 188] on input "顧客姓名/手機號碼/編號" at bounding box center [554, 175] width 159 height 29
click at [580, 215] on li "公司/00000_公司/00000" at bounding box center [567, 217] width 199 height 27
type input "公司/00000_公司/00000"
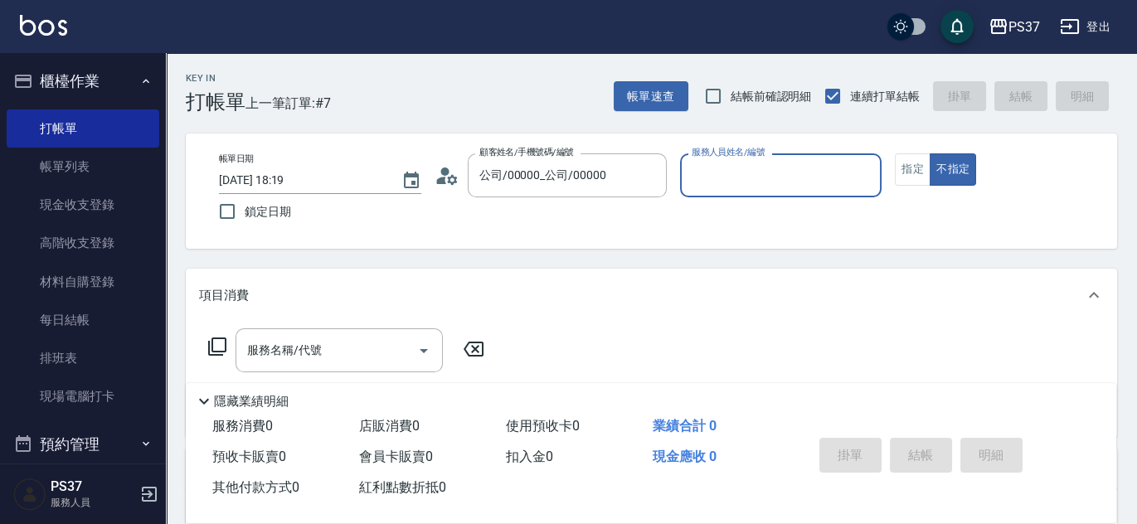
click at [709, 177] on input "服務人員姓名/編號" at bounding box center [781, 175] width 187 height 29
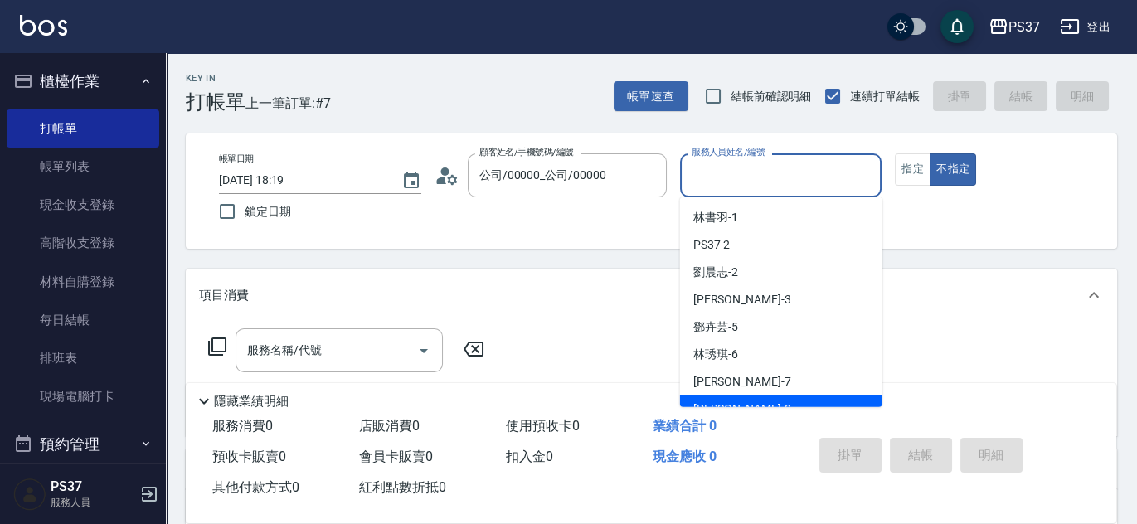
click at [791, 401] on div "[PERSON_NAME]-8" at bounding box center [781, 409] width 202 height 27
type input "[PERSON_NAME]-8"
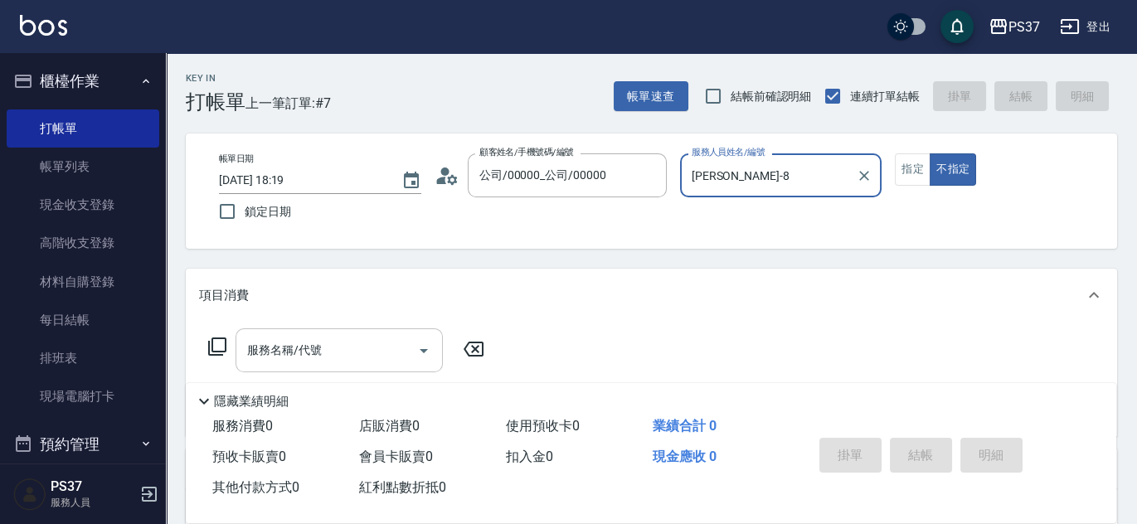
drag, startPoint x: 350, startPoint y: 359, endPoint x: 368, endPoint y: 336, distance: 29.5
click at [351, 360] on input "服務名稱/代號" at bounding box center [327, 350] width 168 height 29
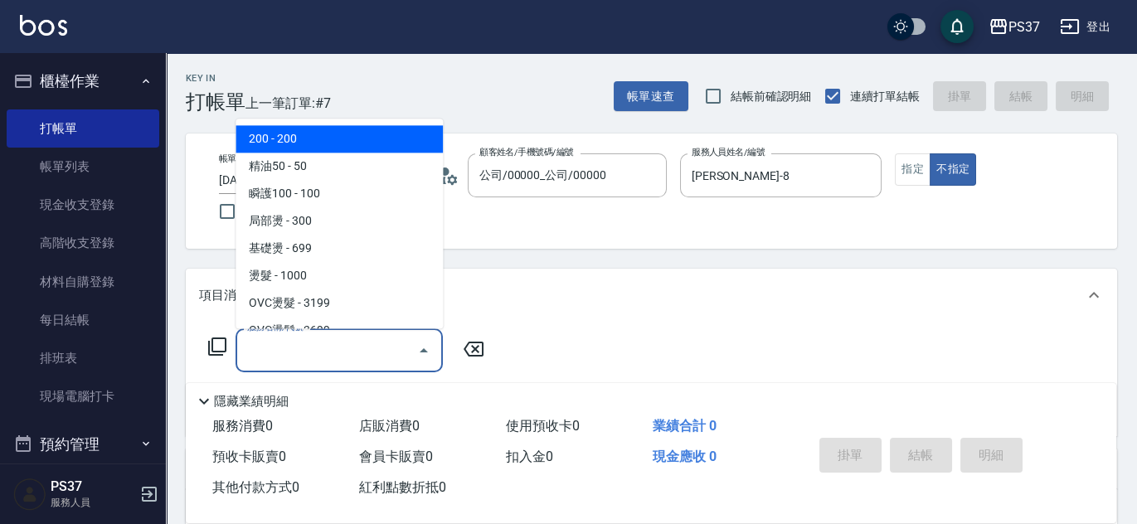
click at [309, 139] on span "200 - 200" at bounding box center [339, 139] width 207 height 27
type input "200(111)"
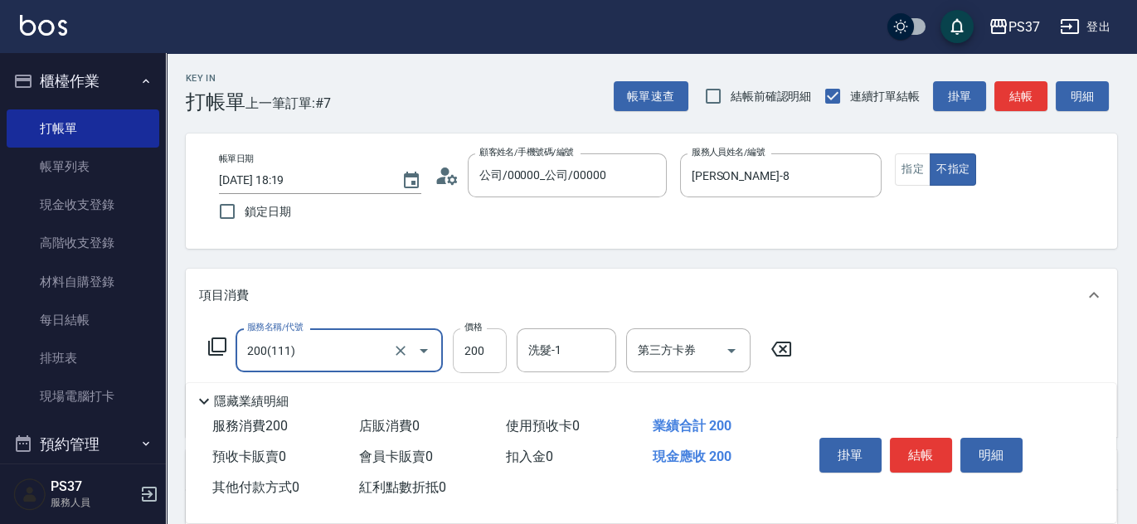
click at [474, 348] on input "200" at bounding box center [480, 350] width 54 height 45
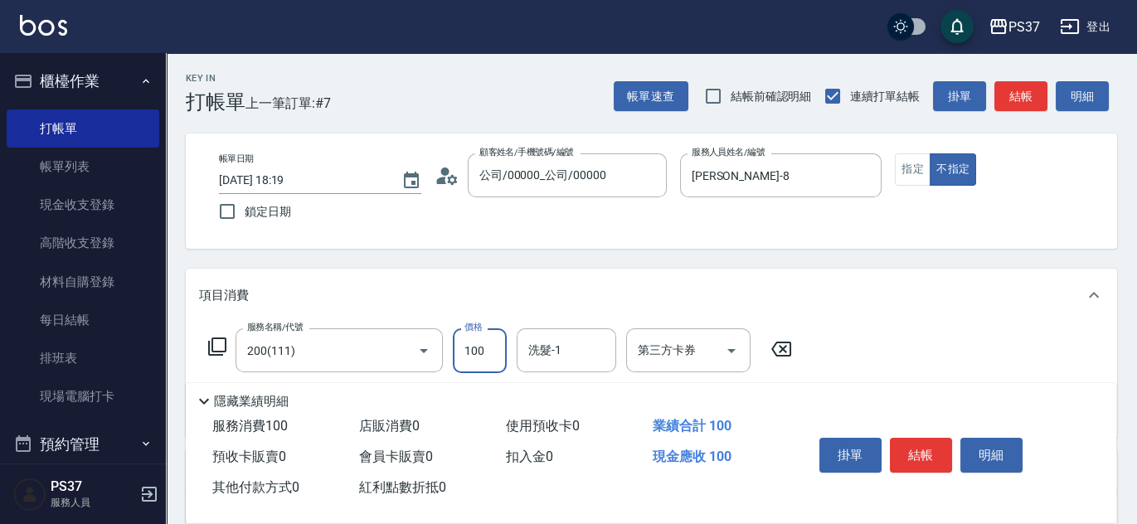
type input "100"
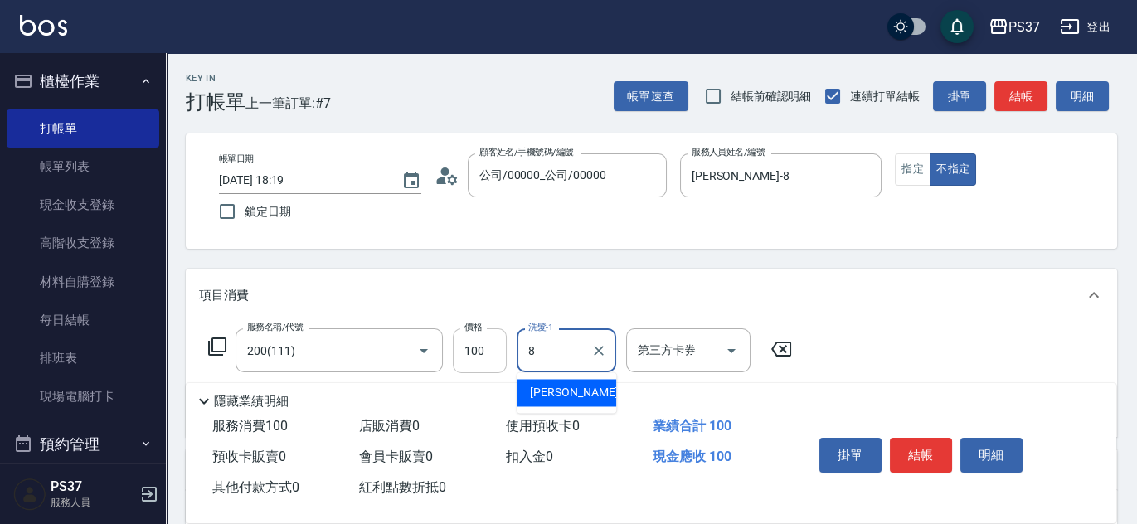
type input "[PERSON_NAME]-8"
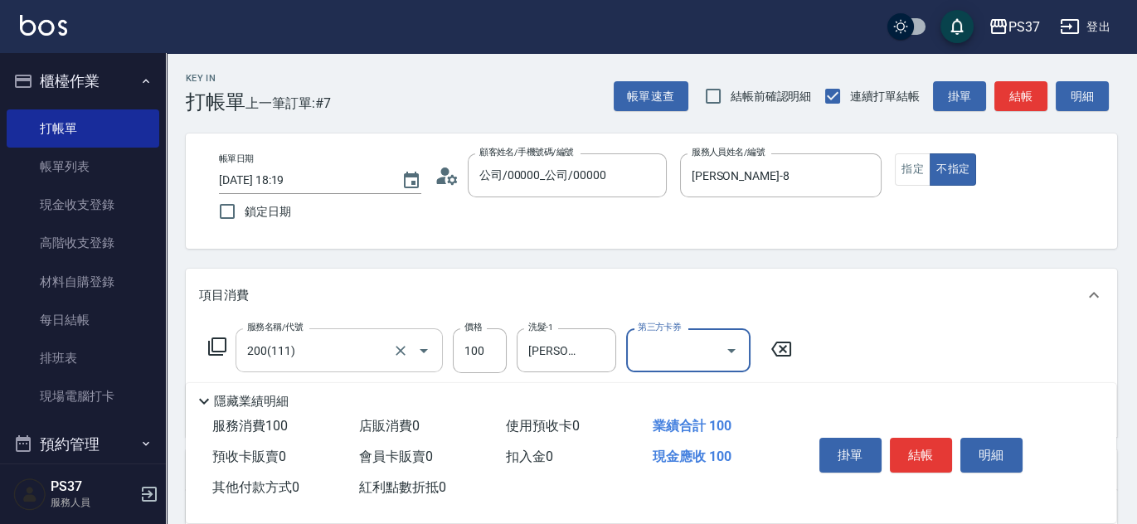
scroll to position [150, 0]
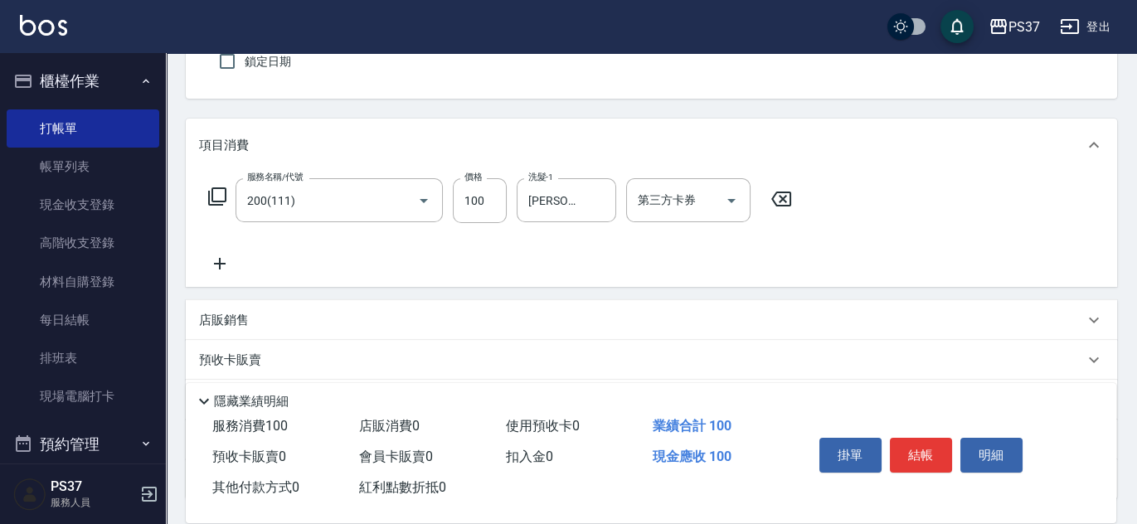
click at [223, 260] on icon at bounding box center [219, 264] width 41 height 20
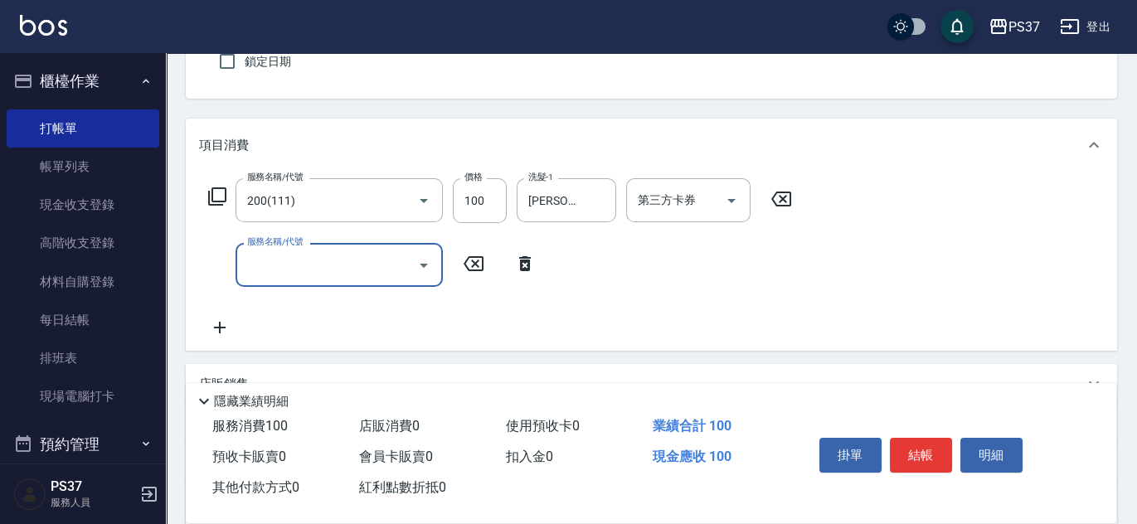
click at [280, 250] on input "服務名稱/代號" at bounding box center [327, 264] width 168 height 29
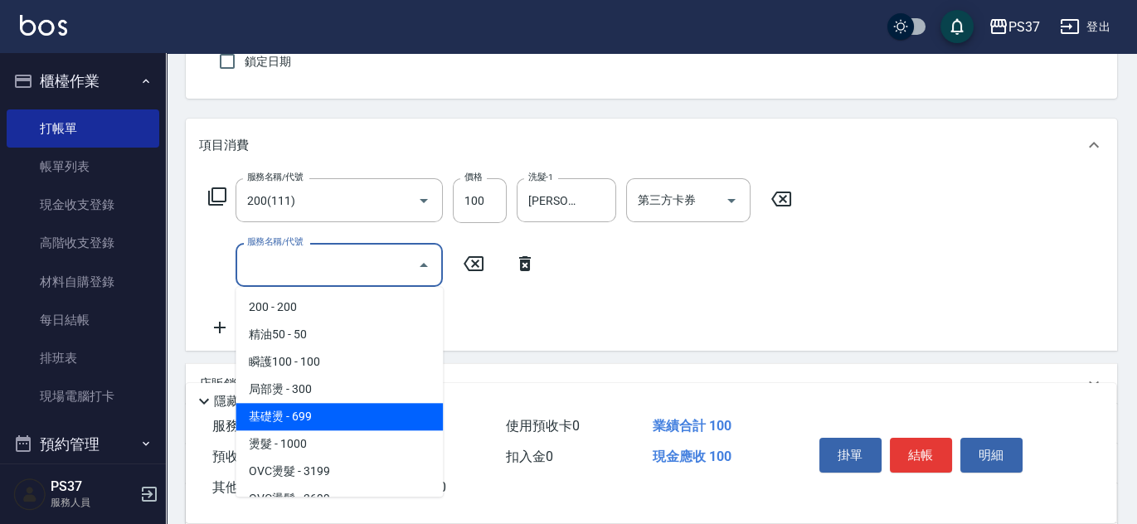
scroll to position [377, 0]
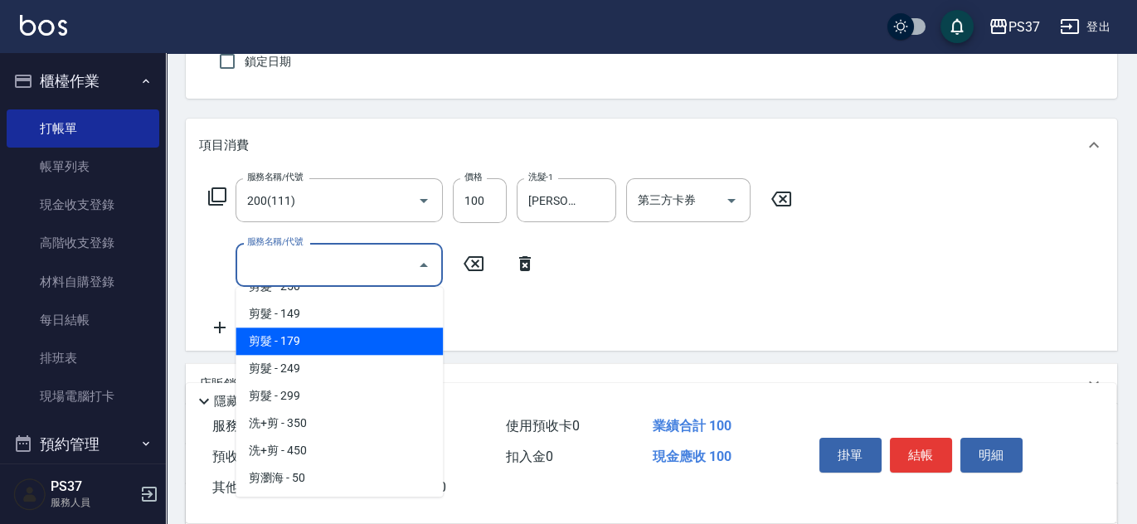
click at [338, 349] on span "剪髮 - 179" at bounding box center [339, 341] width 207 height 27
type input "剪髮(305)"
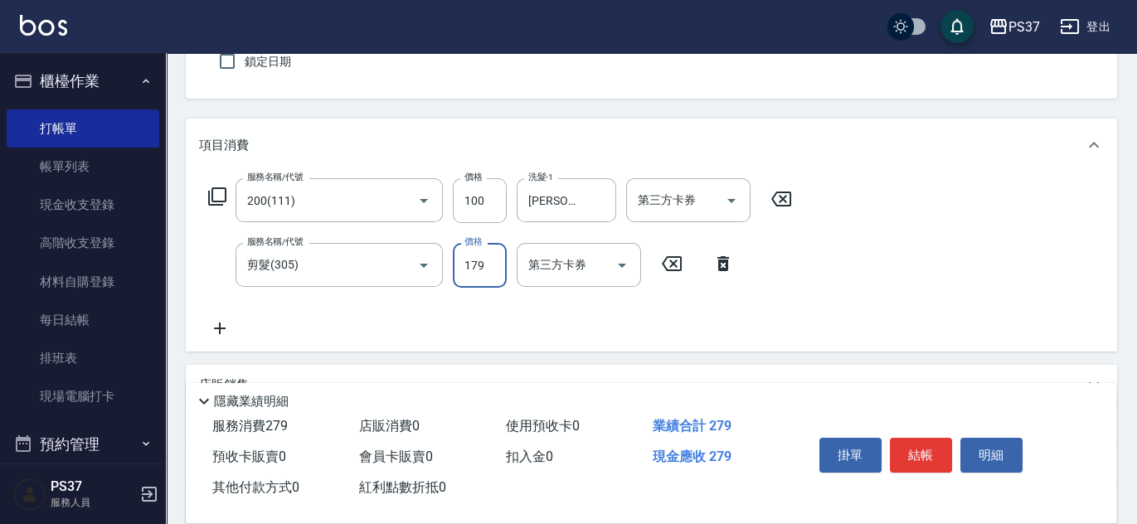
click at [465, 267] on input "179" at bounding box center [480, 265] width 54 height 45
type input "180"
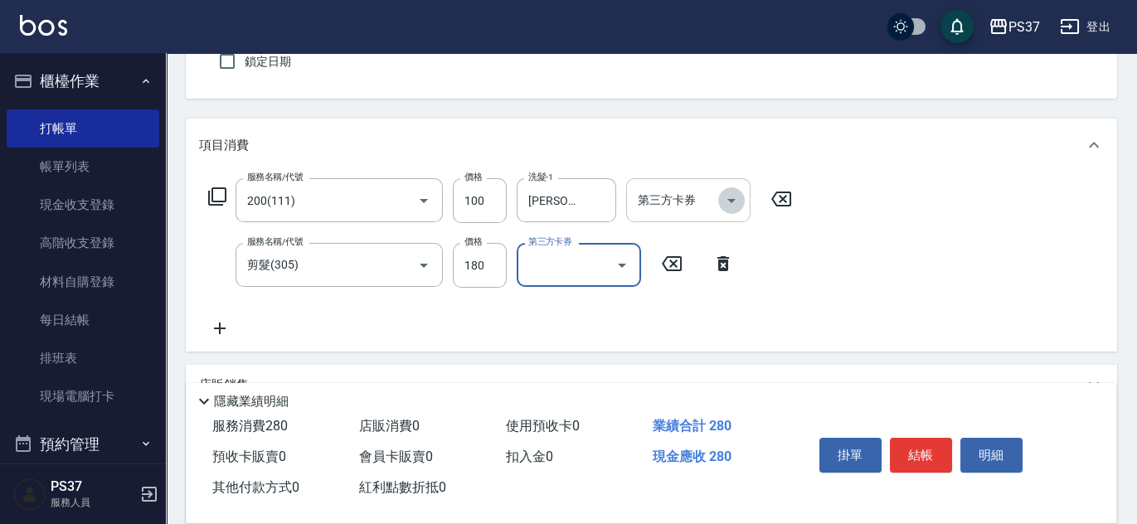
click at [741, 204] on icon "Open" at bounding box center [732, 201] width 20 height 20
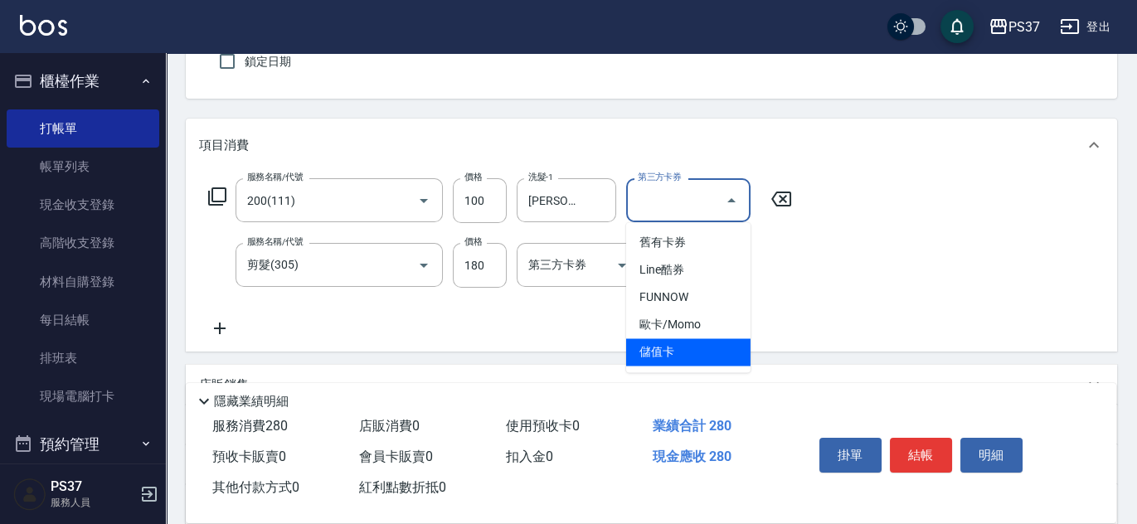
click at [702, 351] on span "儲值卡" at bounding box center [688, 351] width 124 height 27
type input "儲值卡"
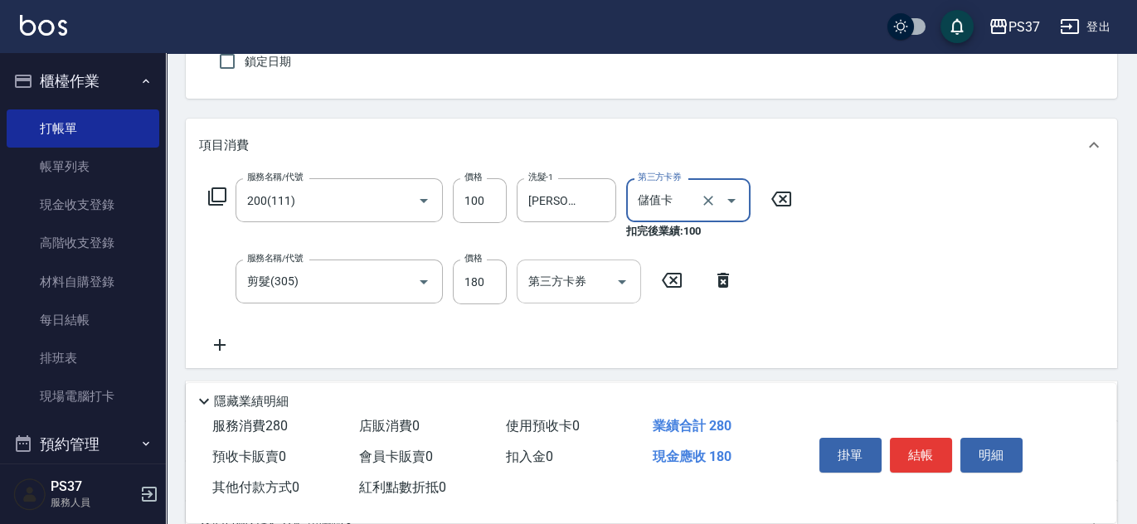
click at [632, 280] on button "Open" at bounding box center [622, 282] width 27 height 27
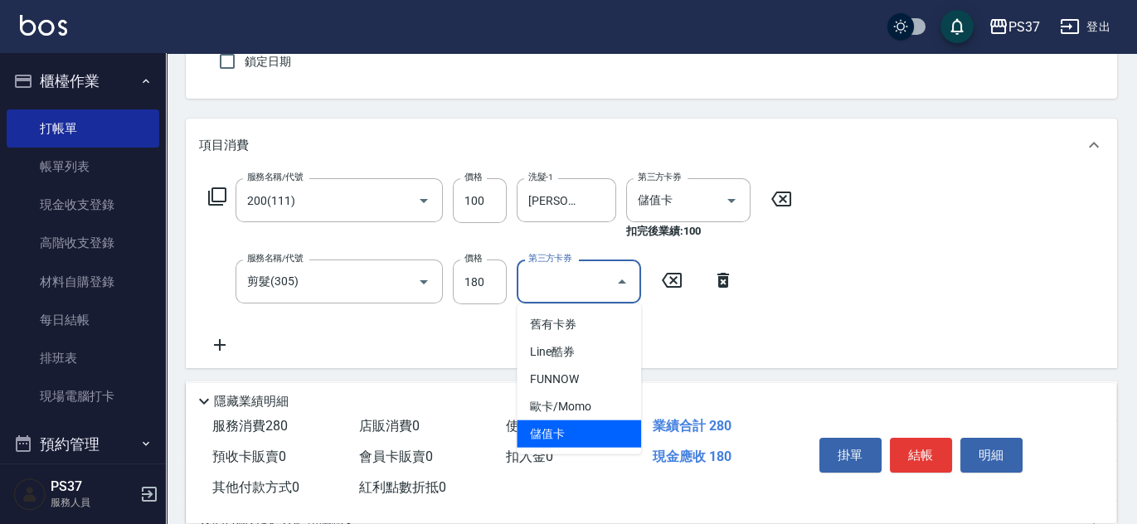
click at [591, 441] on span "儲值卡" at bounding box center [579, 434] width 124 height 27
type input "儲值卡"
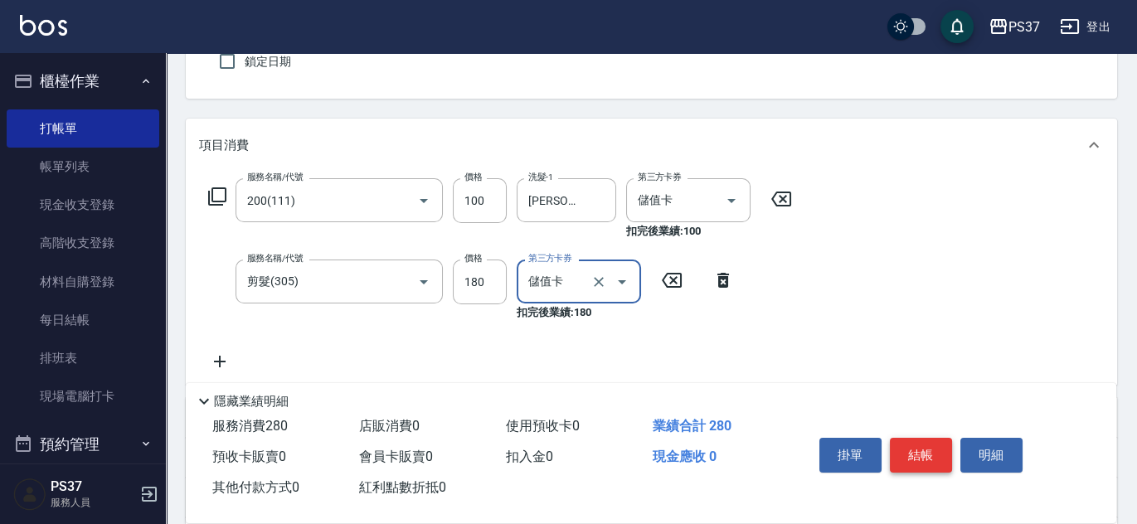
click at [927, 460] on button "結帳" at bounding box center [921, 455] width 62 height 35
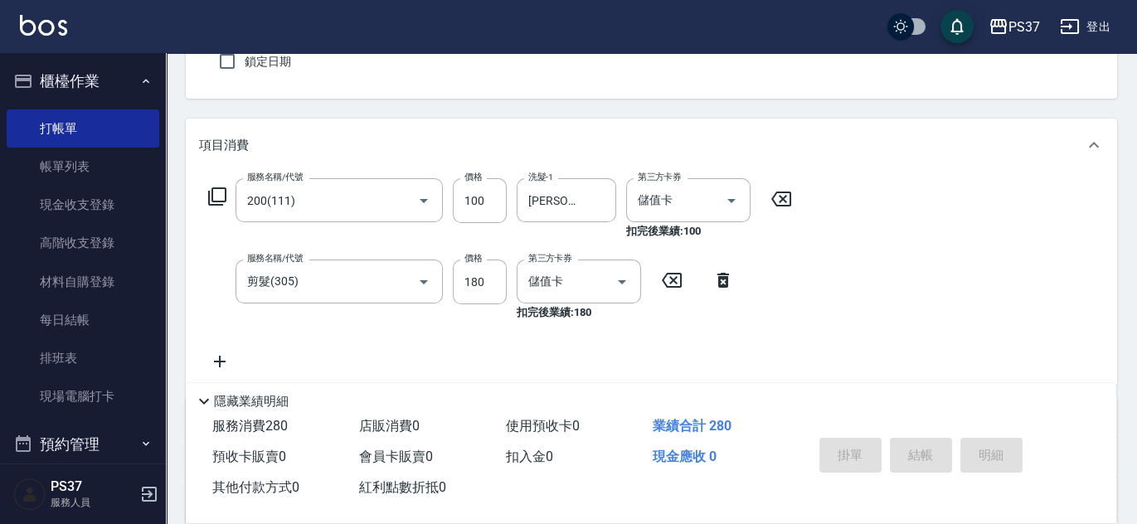
type input "[DATE] 18:20"
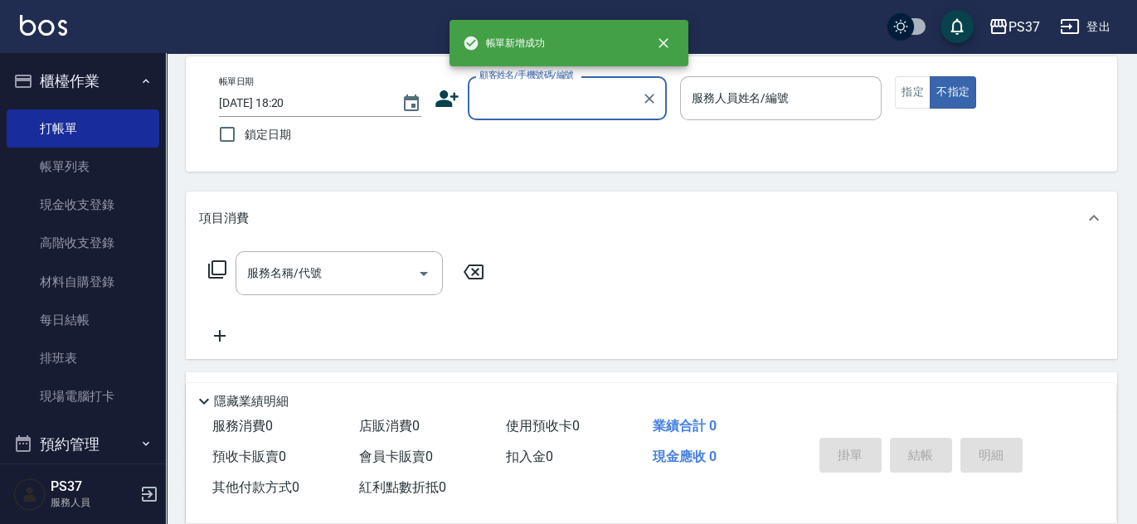
scroll to position [0, 0]
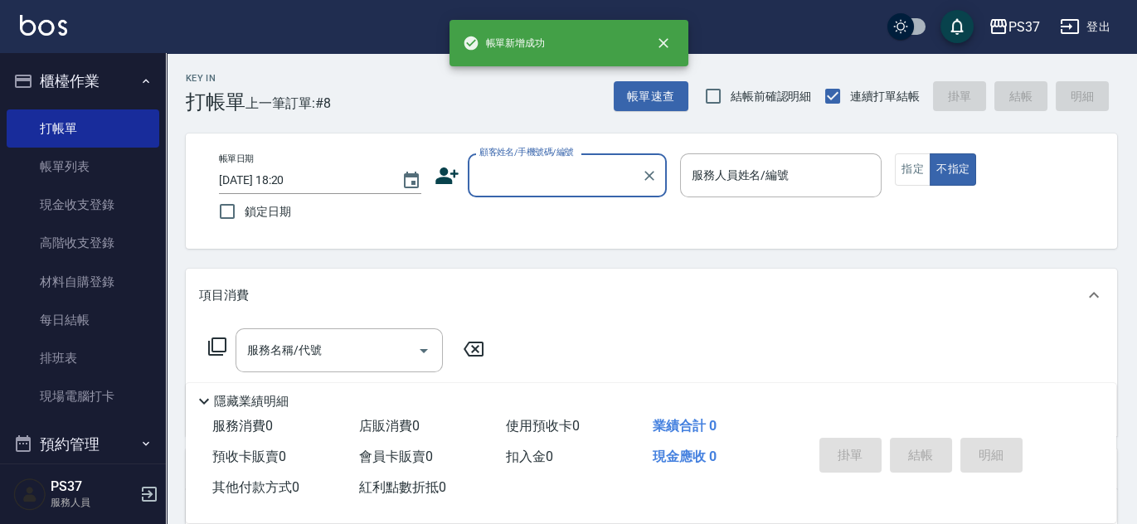
click at [552, 174] on input "顧客姓名/手機號碼/編號" at bounding box center [554, 175] width 159 height 29
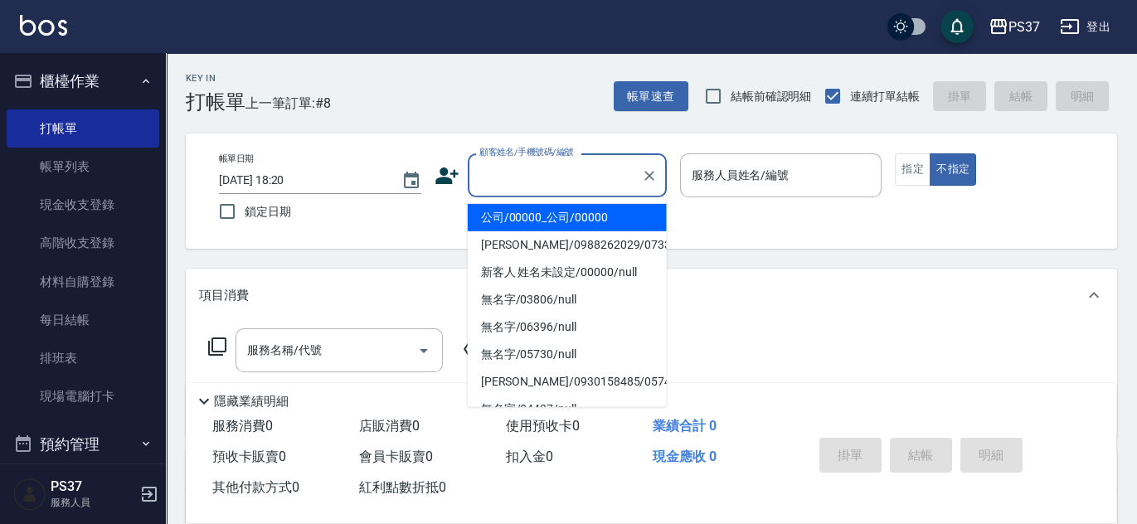
click at [554, 210] on li "公司/00000_公司/00000" at bounding box center [567, 217] width 199 height 27
type input "公司/00000_公司/00000"
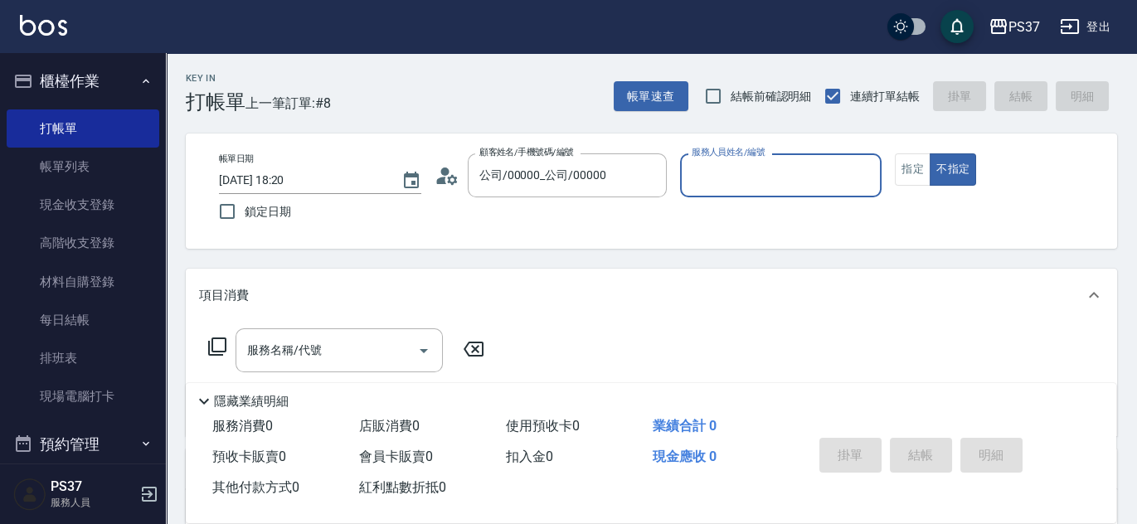
click at [729, 173] on input "服務人員姓名/編號" at bounding box center [781, 175] width 187 height 29
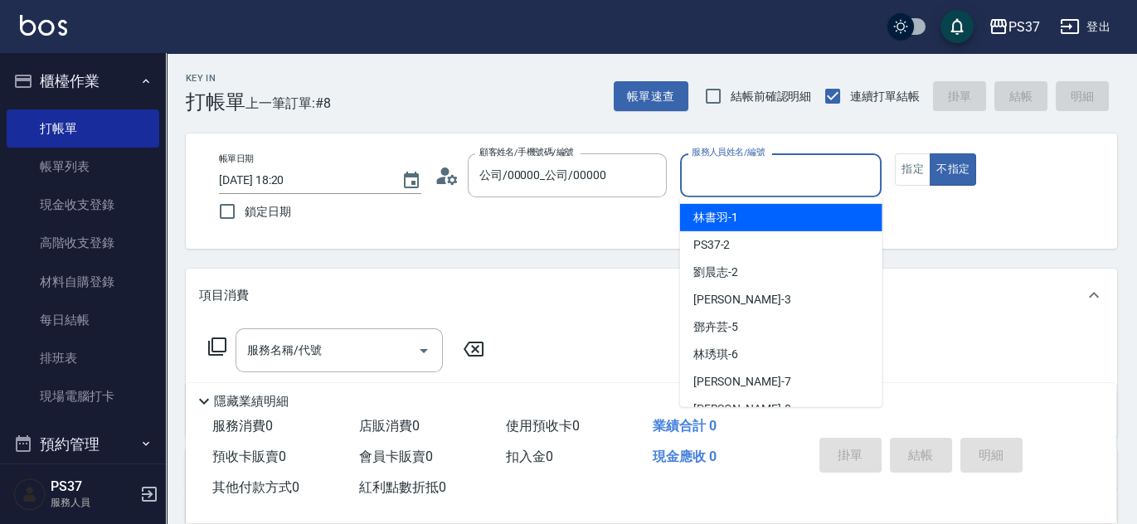
scroll to position [75, 0]
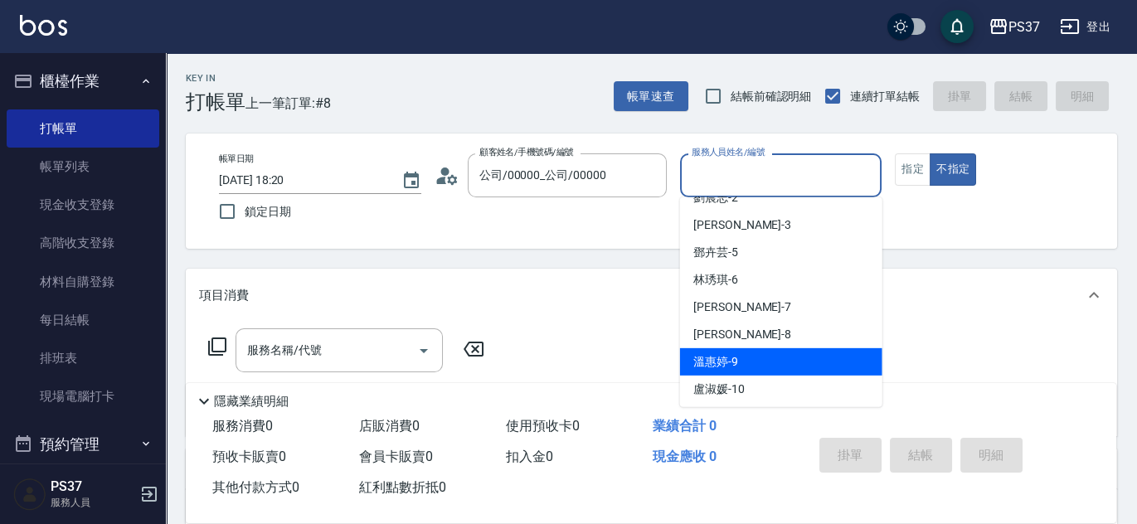
drag, startPoint x: 770, startPoint y: 357, endPoint x: 615, endPoint y: 373, distance: 156.0
click at [770, 357] on div "[PERSON_NAME]-9" at bounding box center [781, 361] width 202 height 27
type input "溫惠婷-9"
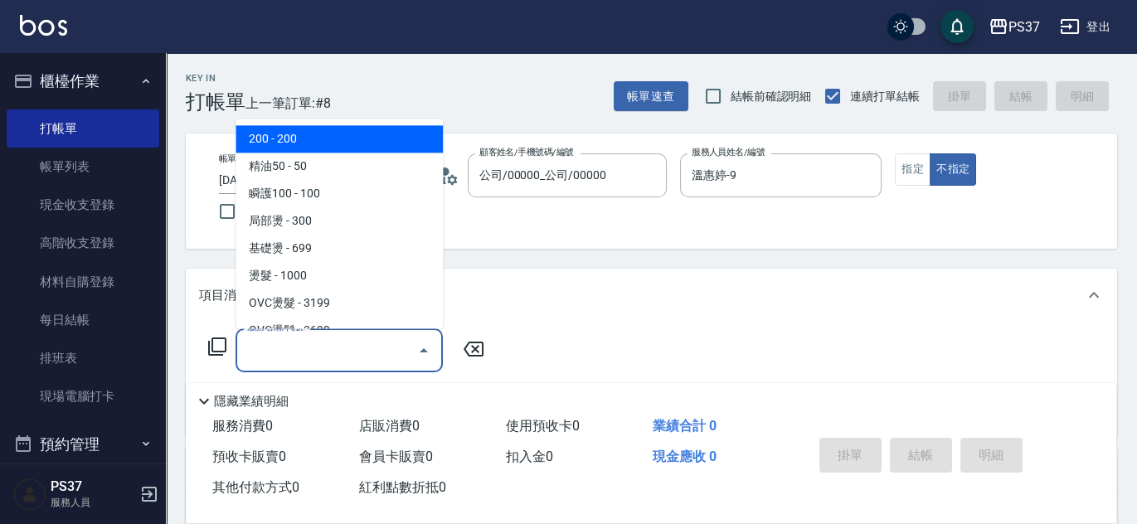
click at [338, 351] on input "服務名稱/代號" at bounding box center [327, 350] width 168 height 29
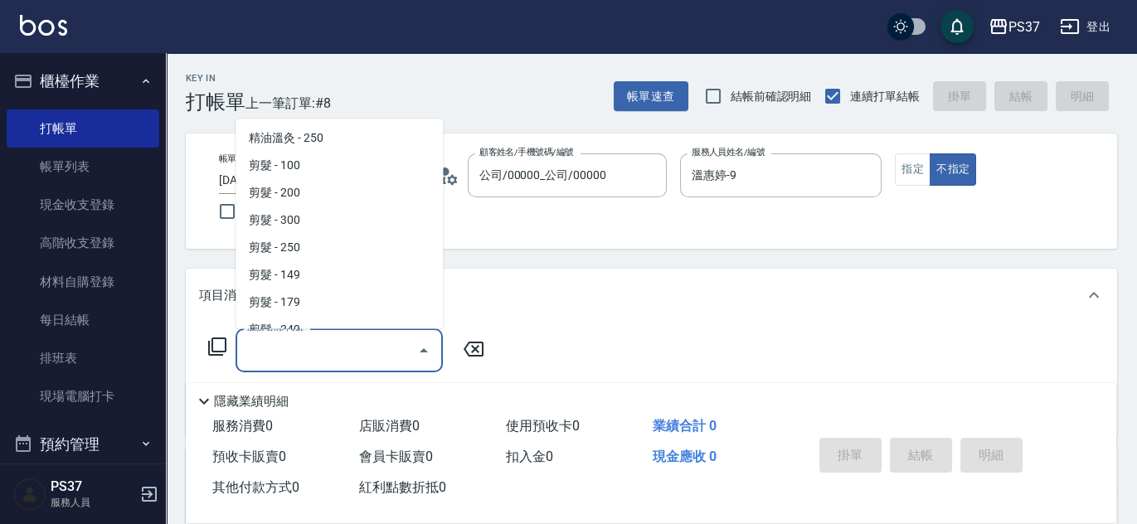
scroll to position [301, 0]
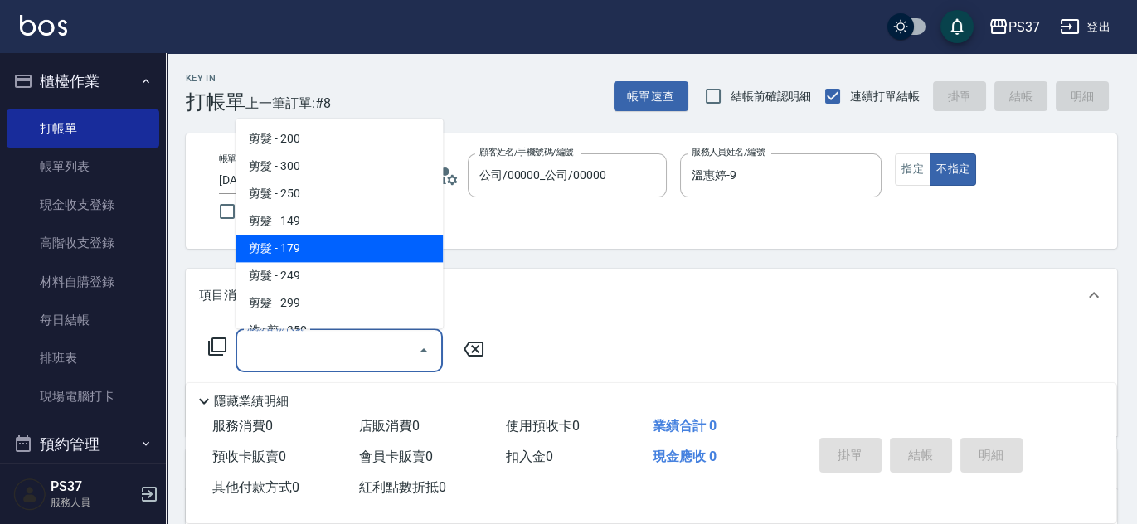
click at [333, 253] on span "剪髮 - 179" at bounding box center [339, 249] width 207 height 27
type input "剪髮(305)"
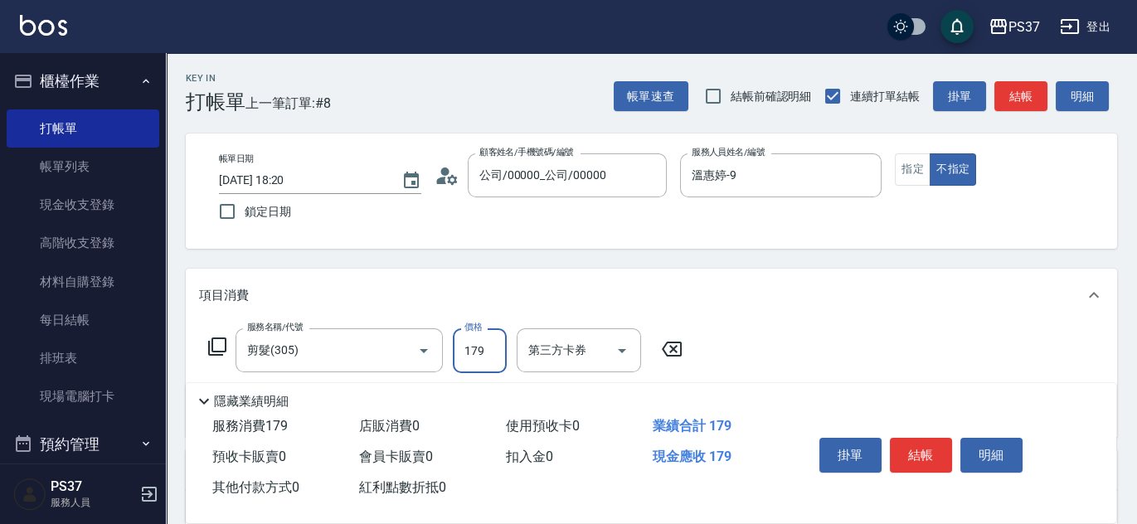
click at [464, 349] on input "179" at bounding box center [480, 350] width 54 height 45
type input "180"
click at [629, 356] on icon "Open" at bounding box center [622, 351] width 20 height 20
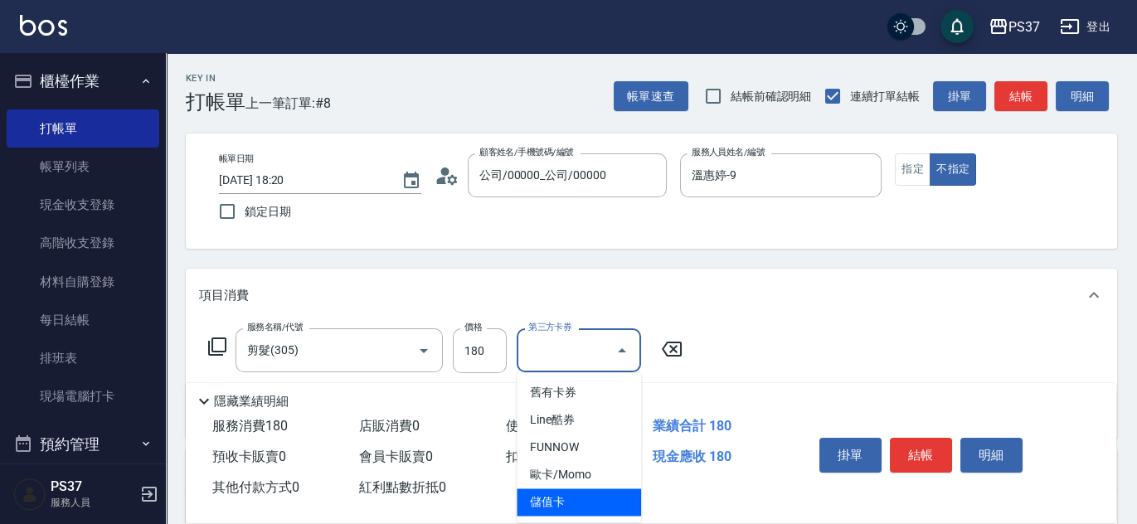
click at [601, 503] on span "儲值卡" at bounding box center [579, 502] width 124 height 27
type input "儲值卡"
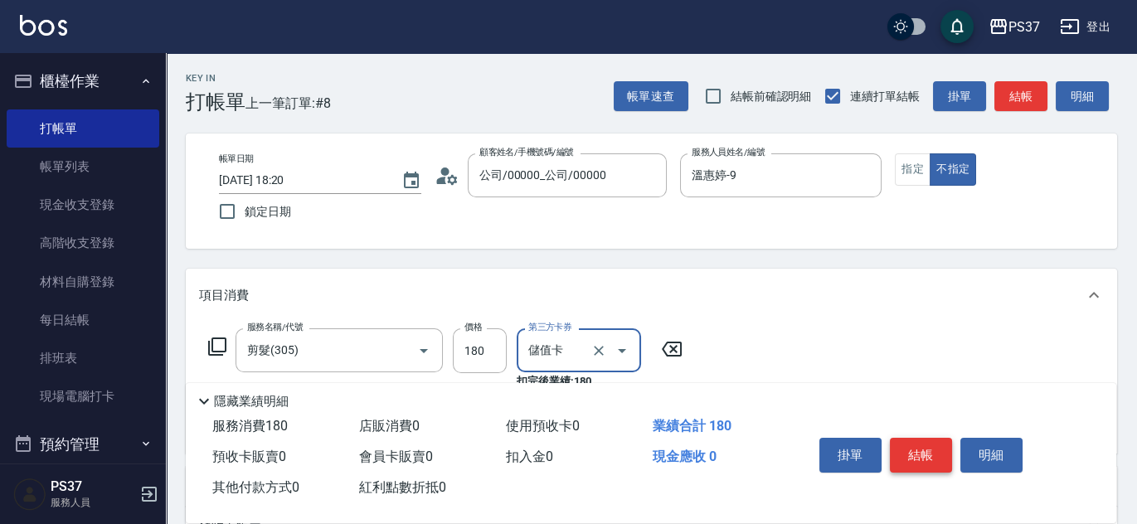
click at [939, 449] on button "結帳" at bounding box center [921, 455] width 62 height 35
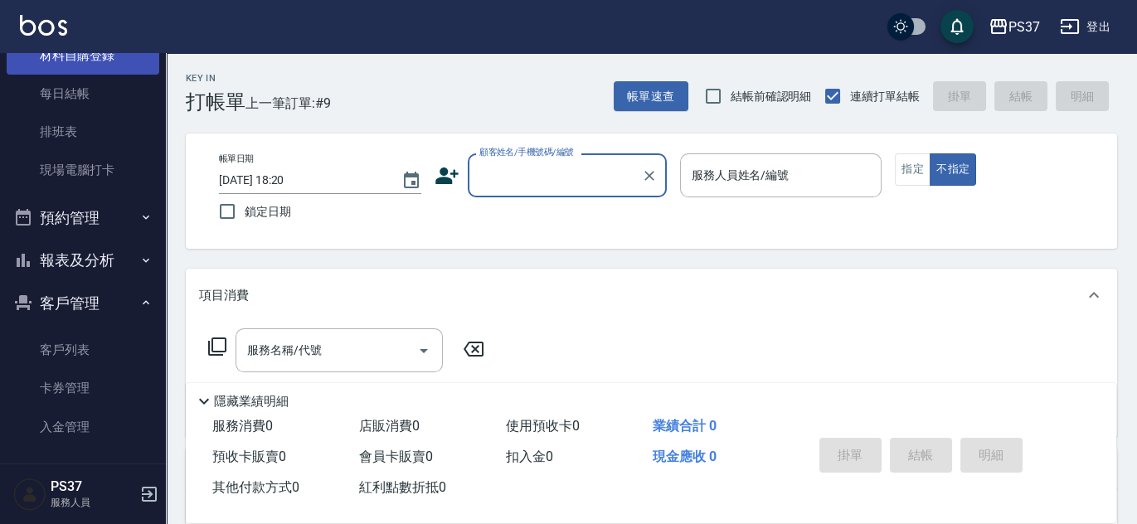
scroll to position [278, 0]
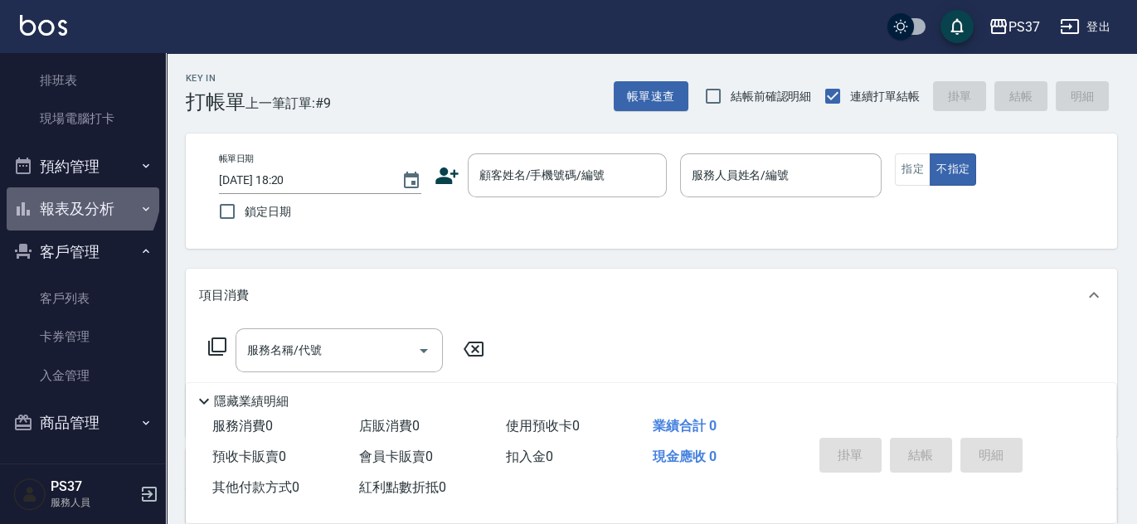
click at [73, 194] on button "報表及分析" at bounding box center [83, 208] width 153 height 43
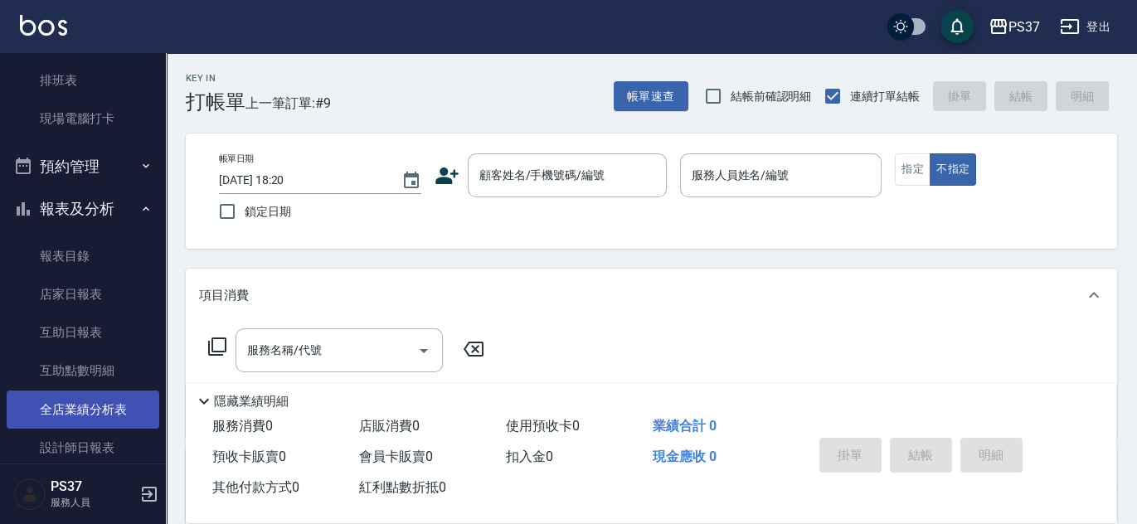
click at [81, 425] on link "全店業績分析表" at bounding box center [83, 410] width 153 height 38
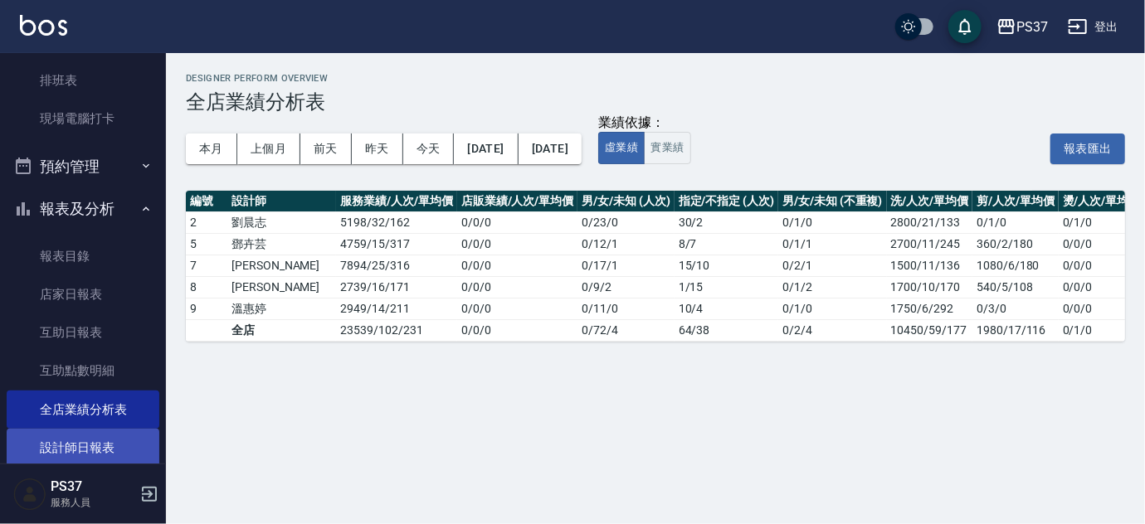
click at [81, 437] on link "設計師日報表" at bounding box center [83, 448] width 153 height 38
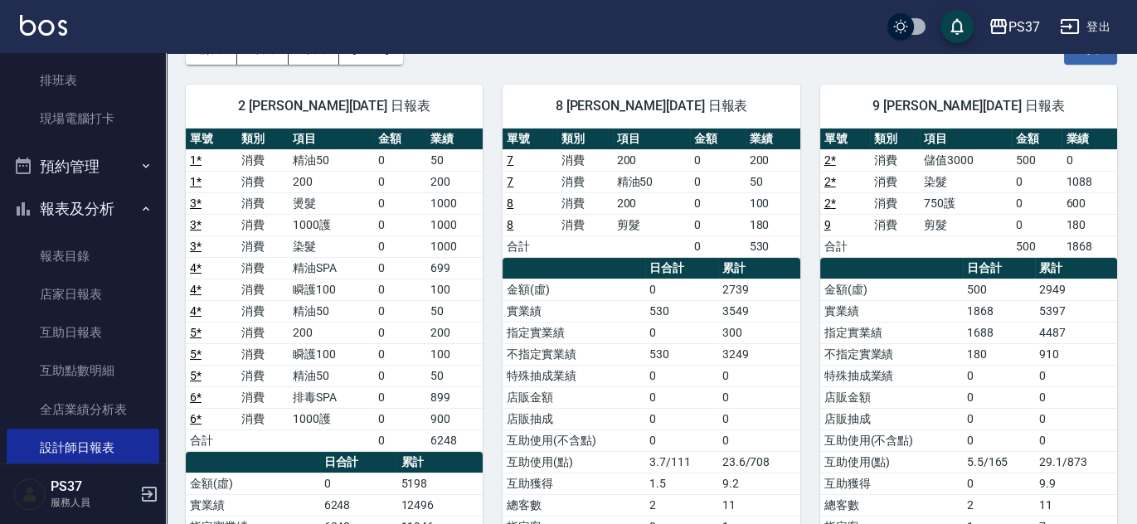
scroll to position [75, 0]
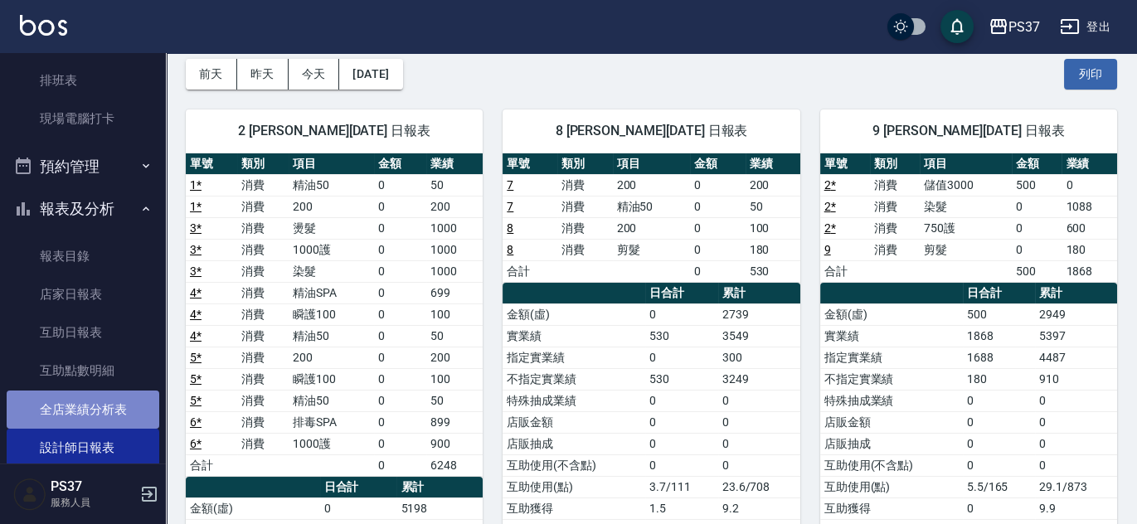
click at [85, 427] on link "全店業績分析表" at bounding box center [83, 410] width 153 height 38
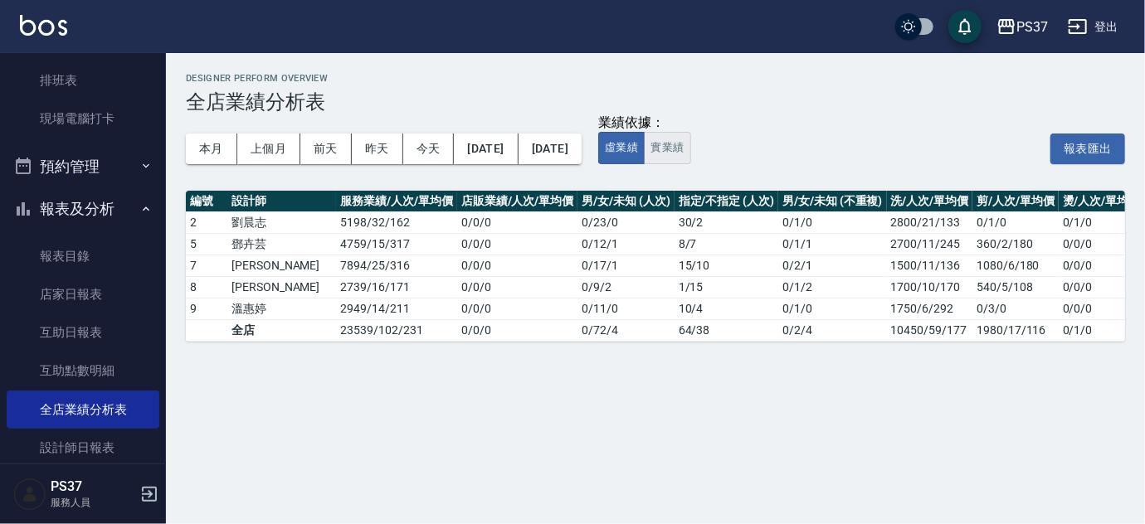
click at [690, 158] on button "實業績" at bounding box center [667, 148] width 46 height 32
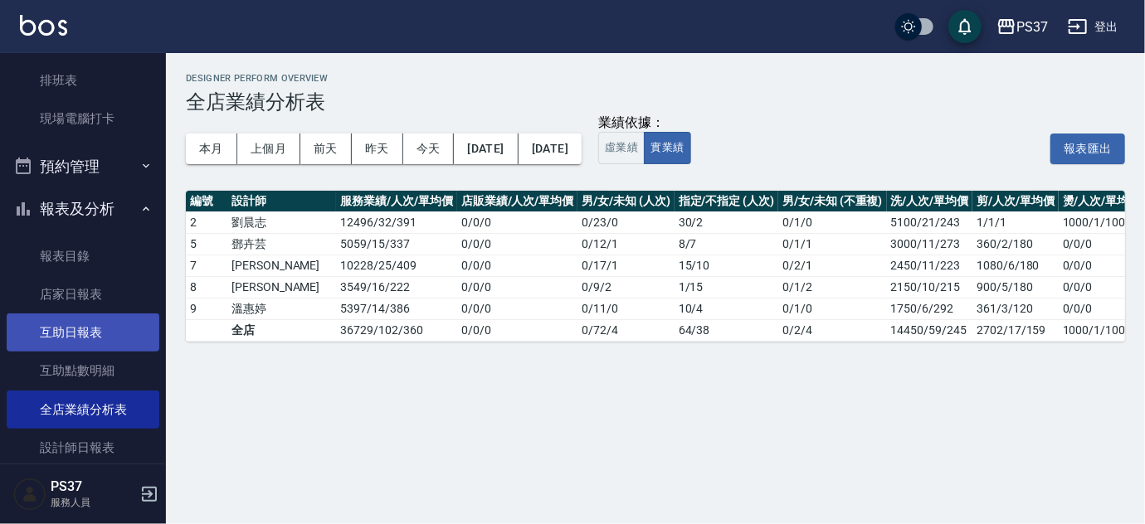
click at [64, 328] on link "互助日報表" at bounding box center [83, 333] width 153 height 38
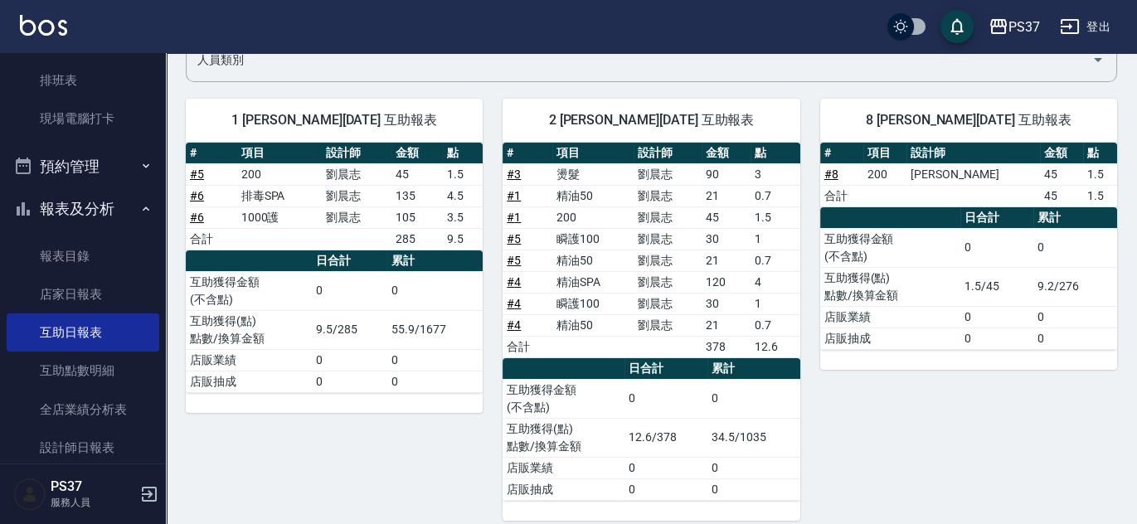
scroll to position [241, 0]
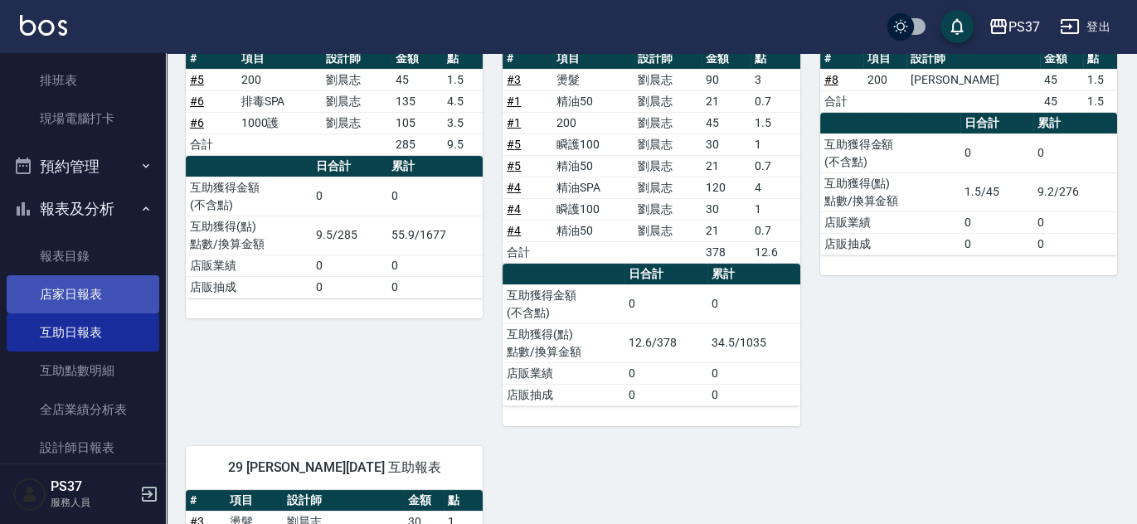
click at [71, 294] on link "店家日報表" at bounding box center [83, 294] width 153 height 38
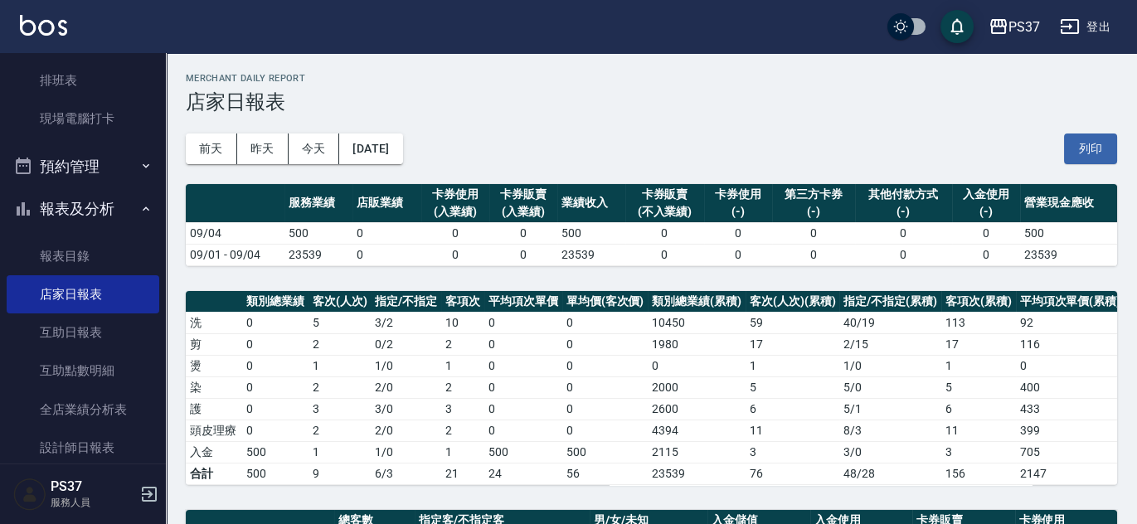
click at [88, 198] on button "報表及分析" at bounding box center [83, 208] width 153 height 43
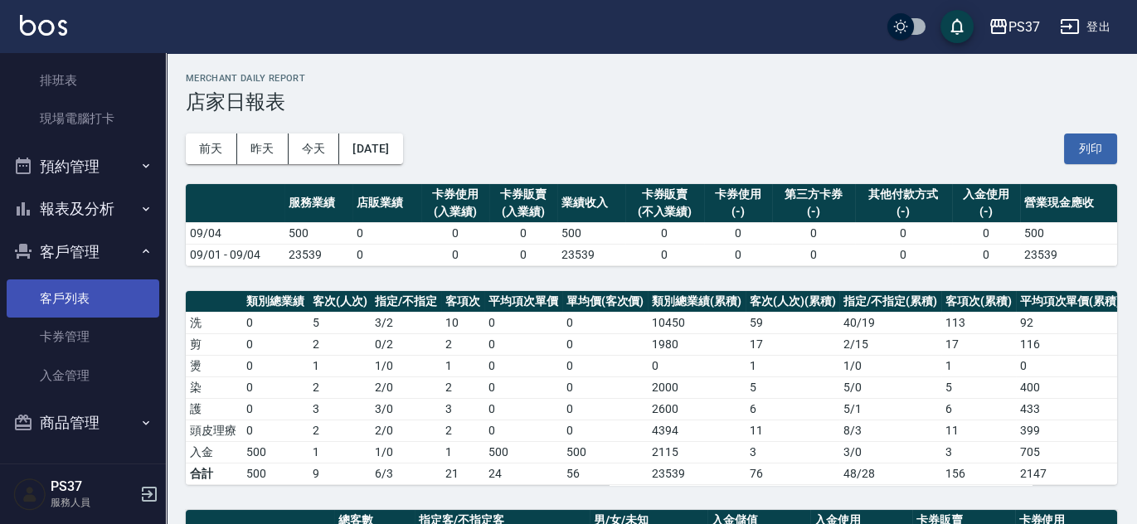
click at [90, 294] on link "客戶列表" at bounding box center [83, 299] width 153 height 38
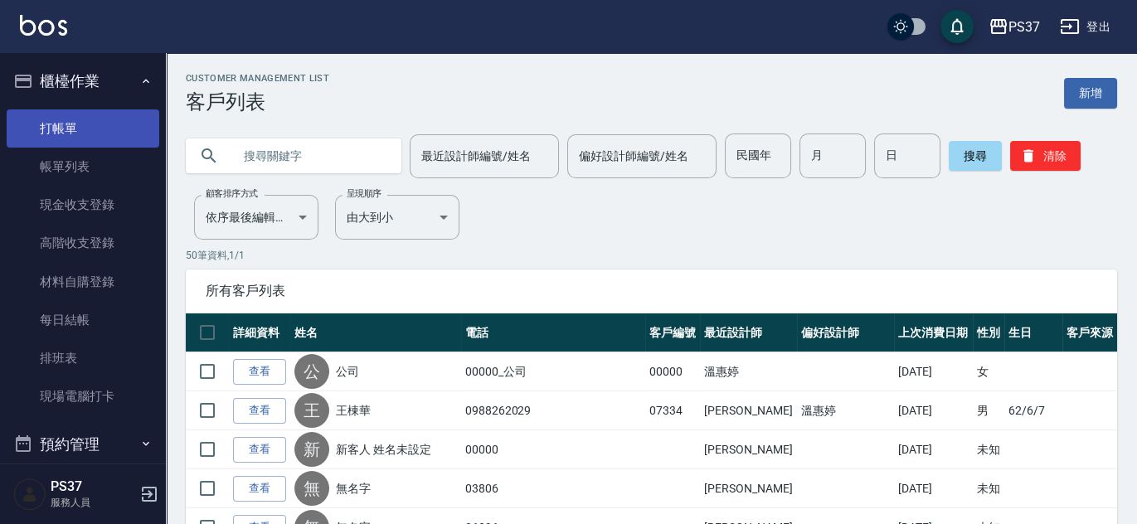
click at [68, 127] on link "打帳單" at bounding box center [83, 128] width 153 height 38
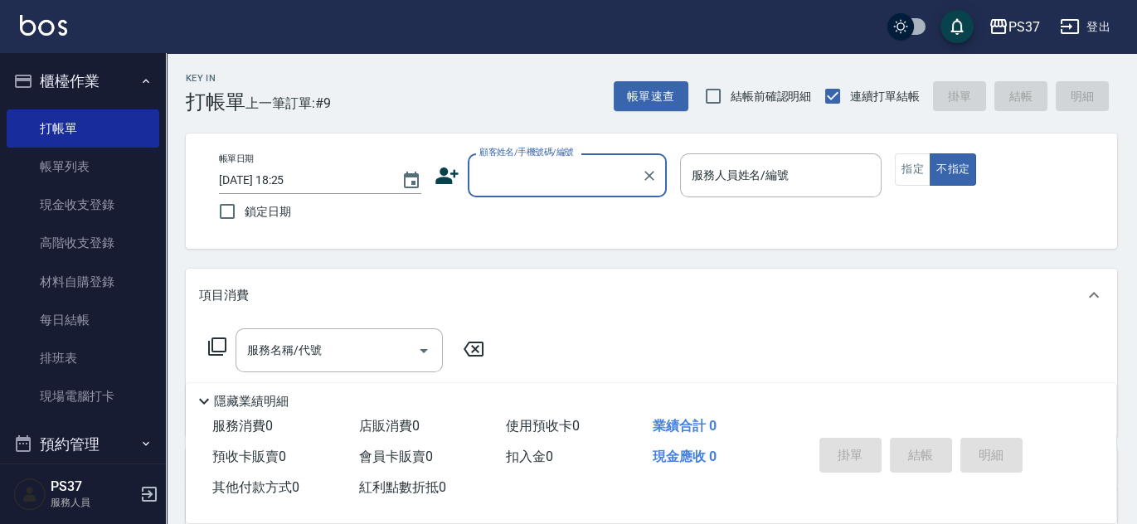
click at [568, 170] on input "顧客姓名/手機號碼/編號" at bounding box center [554, 175] width 159 height 29
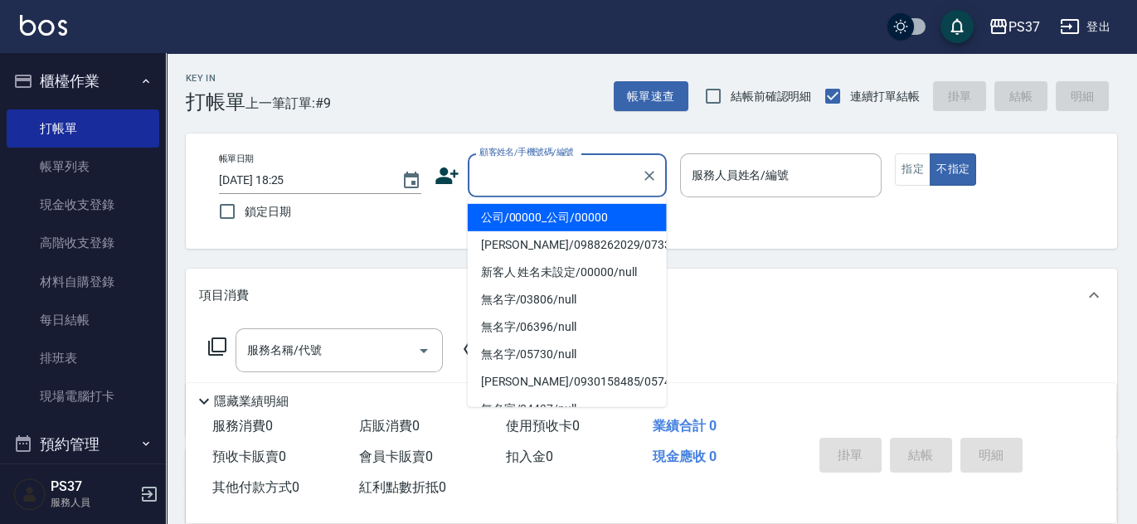
click at [573, 212] on li "公司/00000_公司/00000" at bounding box center [567, 217] width 199 height 27
type input "公司/00000_公司/00000"
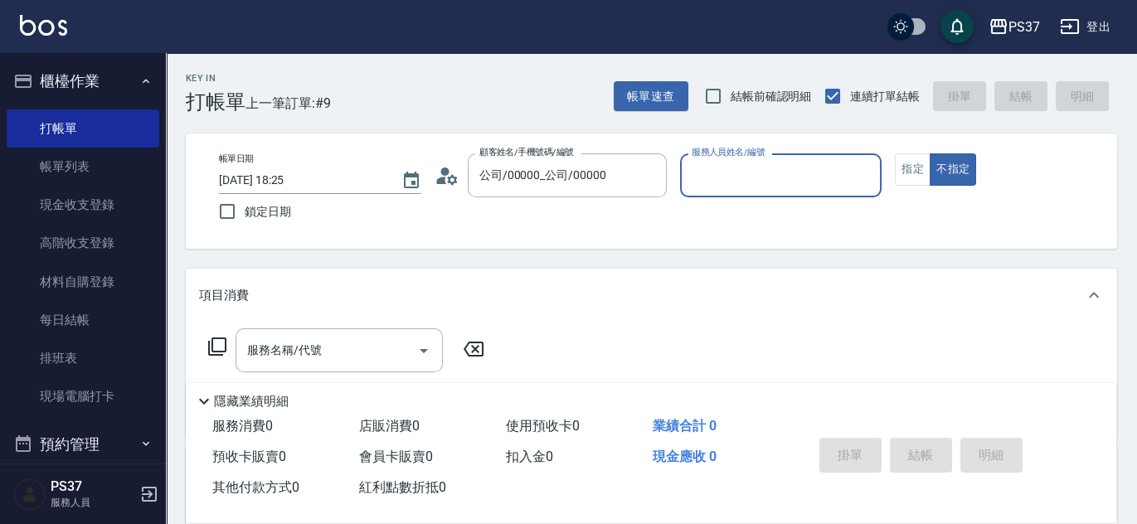
click at [743, 186] on input "服務人員姓名/編號" at bounding box center [781, 175] width 187 height 29
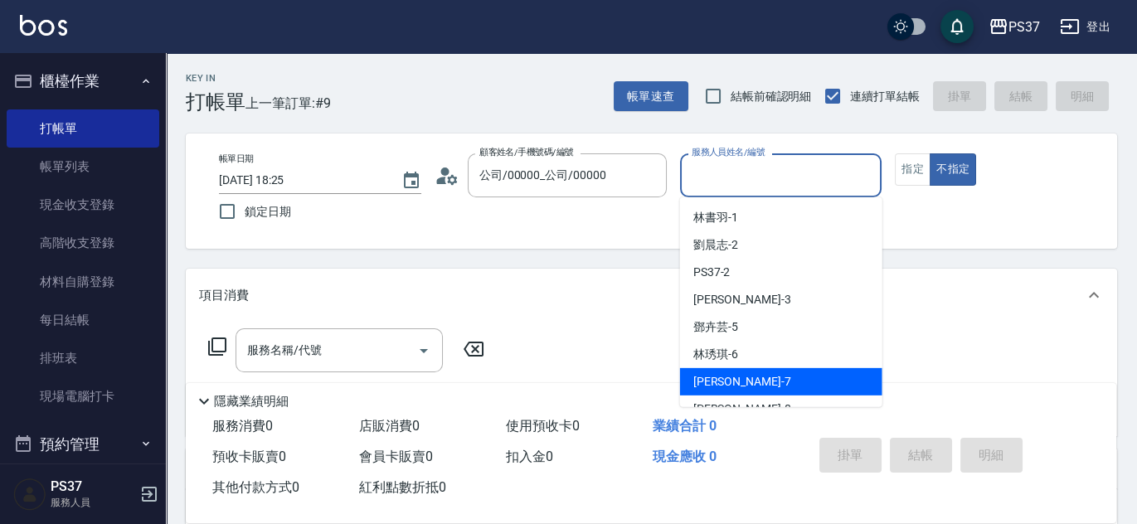
click at [771, 380] on div "[PERSON_NAME] -7" at bounding box center [781, 381] width 202 height 27
type input "[PERSON_NAME]-7"
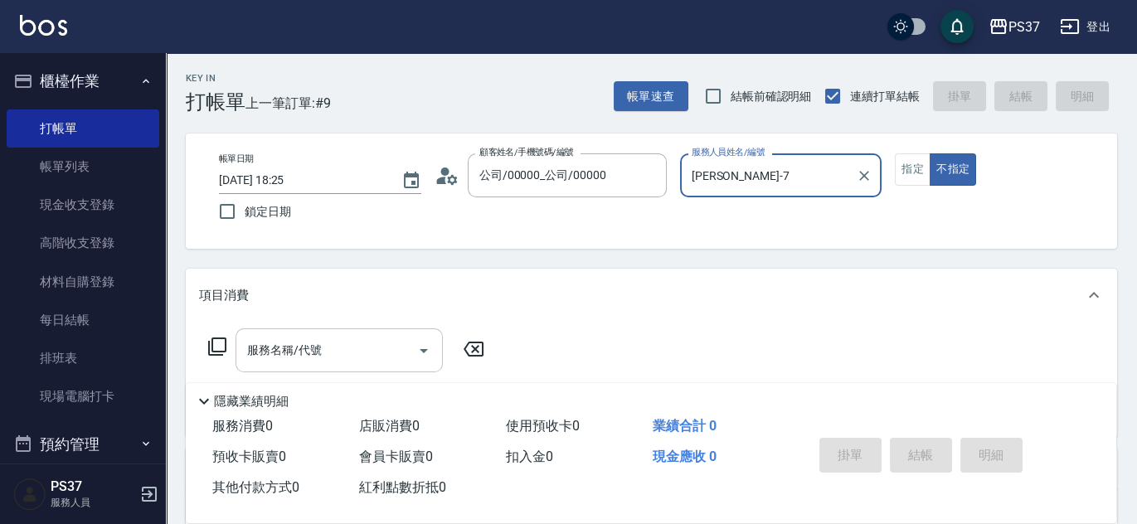
click at [379, 357] on input "服務名稱/代號" at bounding box center [327, 350] width 168 height 29
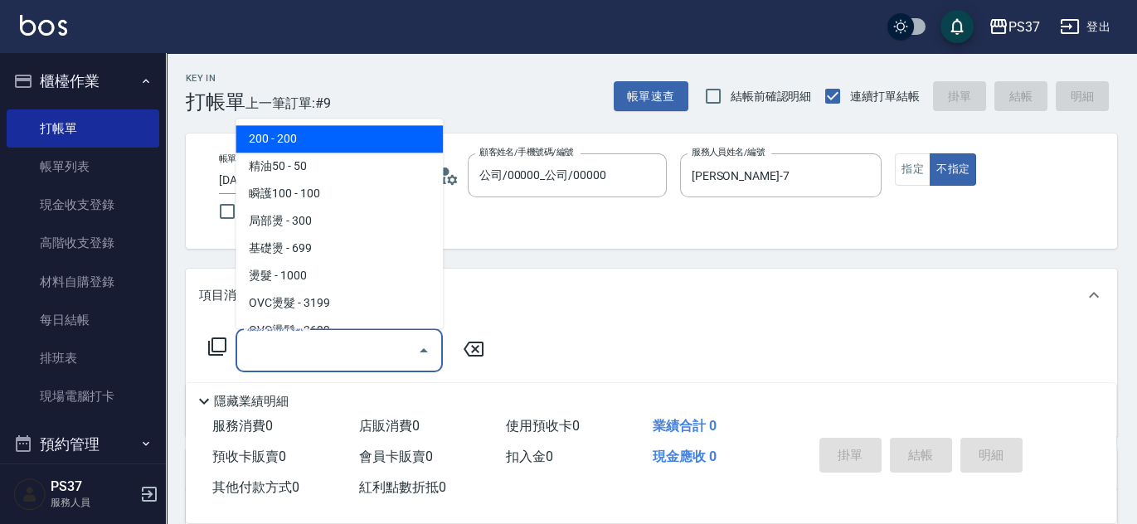
click at [272, 144] on span "200 - 200" at bounding box center [339, 139] width 207 height 27
type input "200(111)"
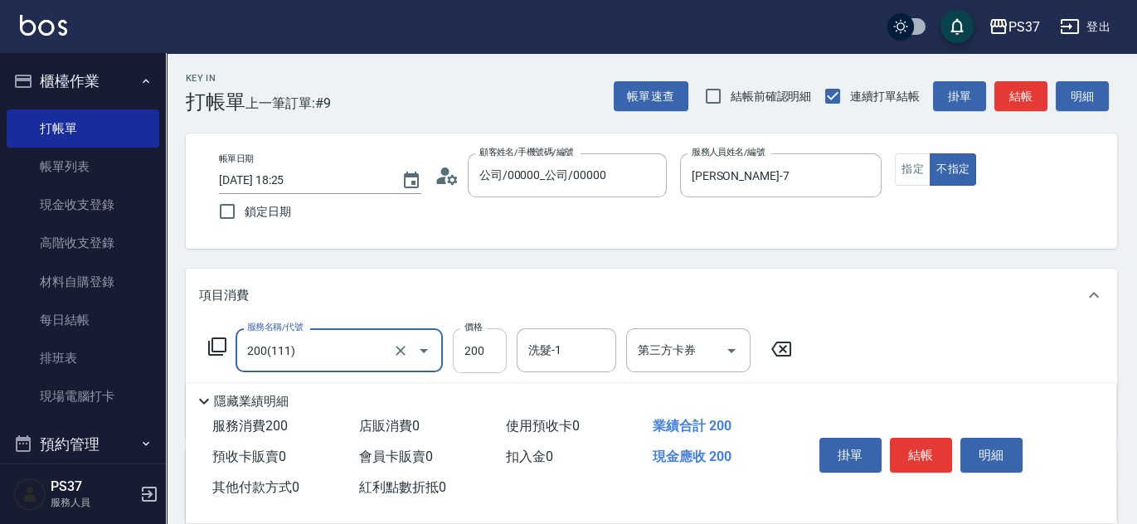
click at [467, 353] on input "200" at bounding box center [480, 350] width 54 height 45
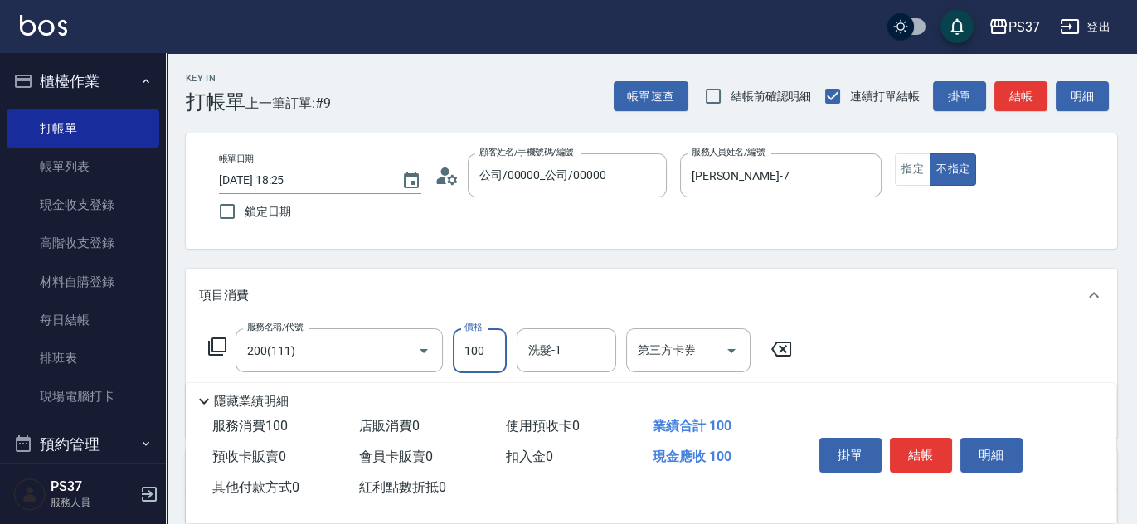
type input "100"
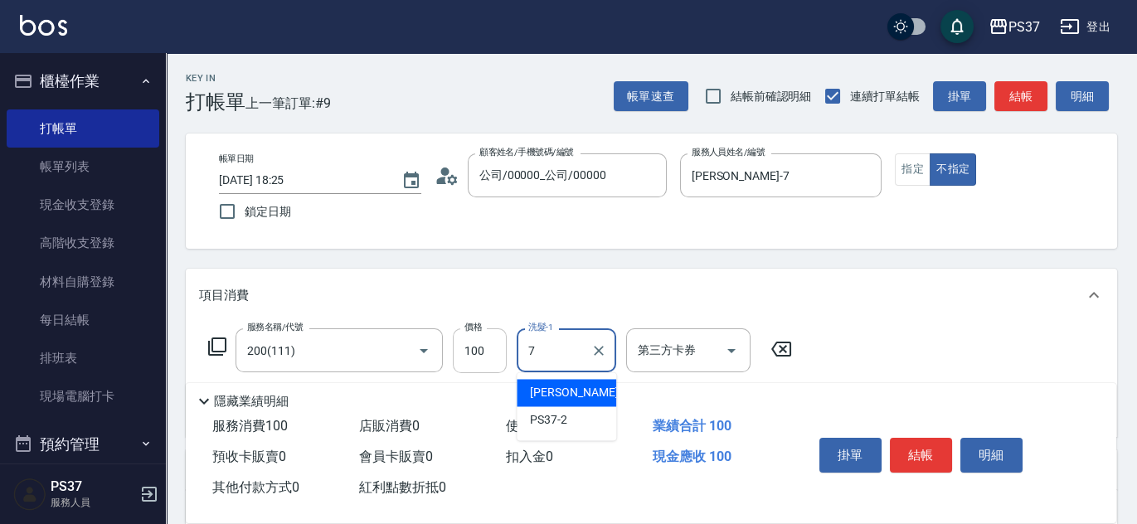
type input "[PERSON_NAME]-7"
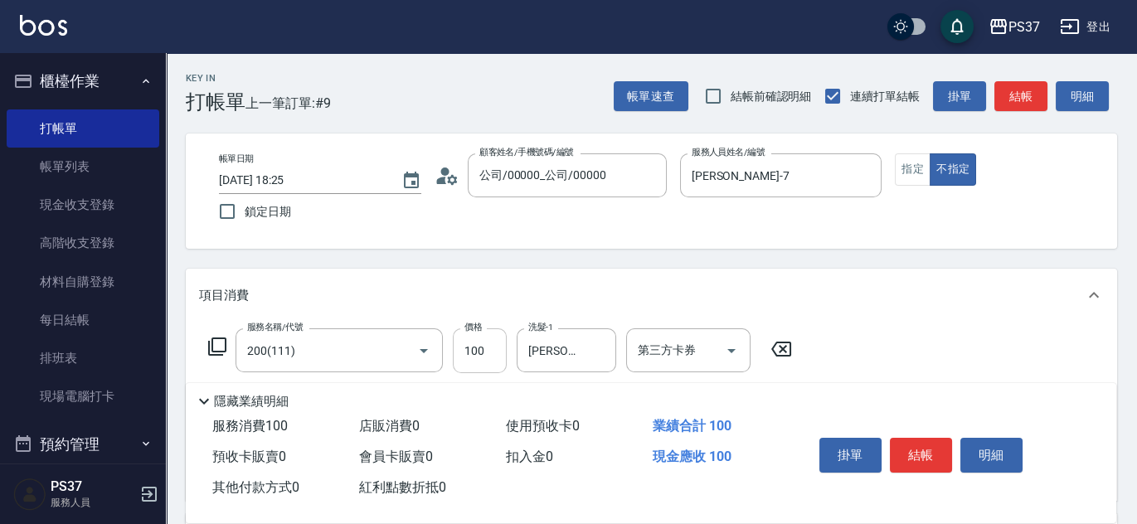
scroll to position [75, 0]
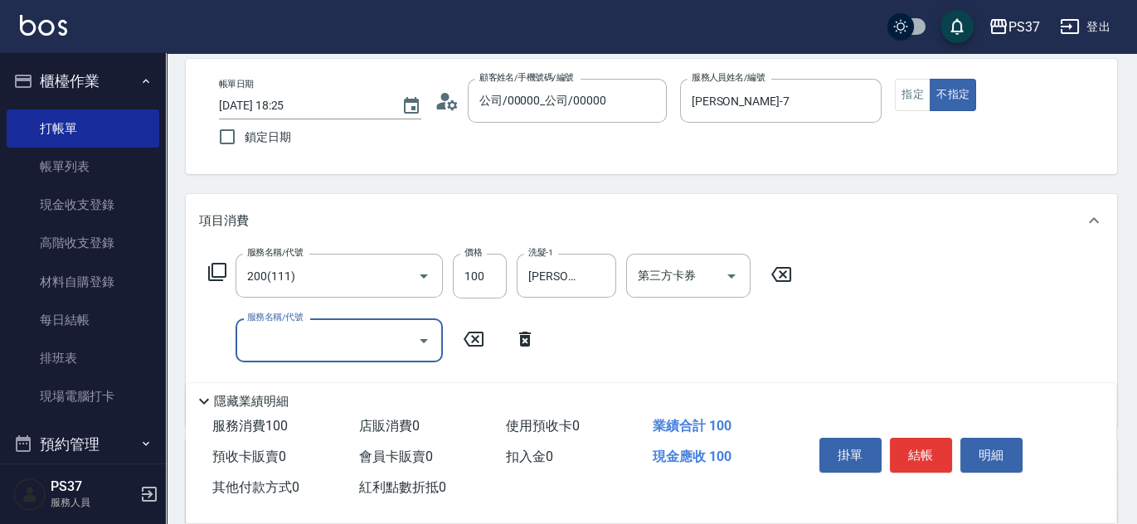
click at [349, 344] on input "服務名稱/代號" at bounding box center [327, 340] width 168 height 29
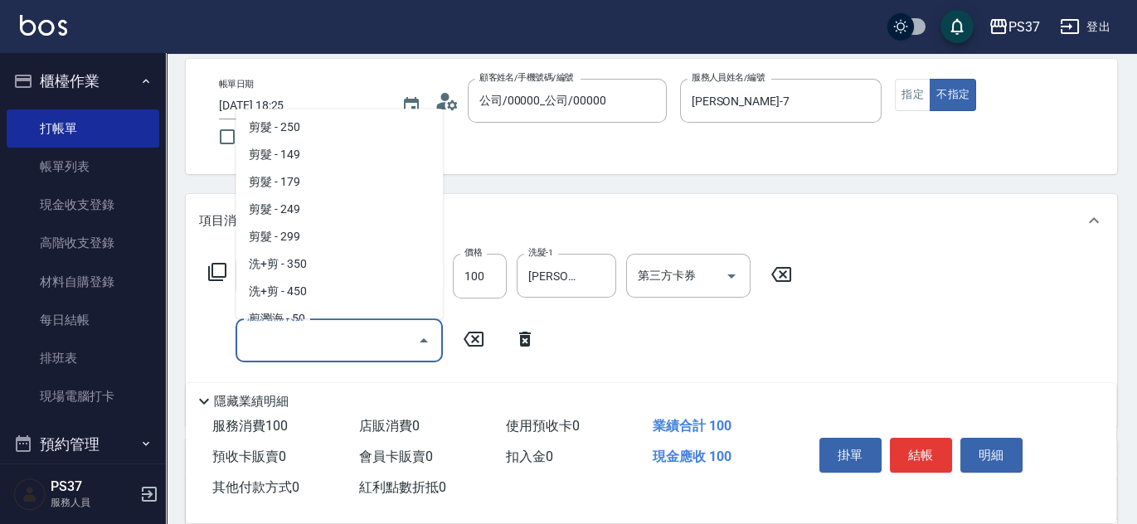
scroll to position [377, 0]
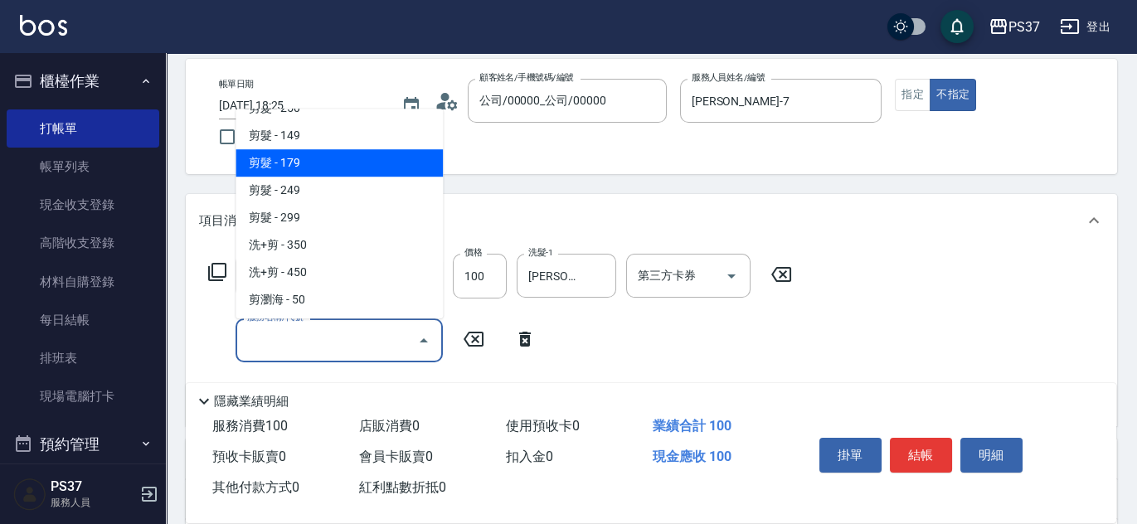
click at [340, 167] on span "剪髮 - 179" at bounding box center [339, 162] width 207 height 27
type input "剪髮(305)"
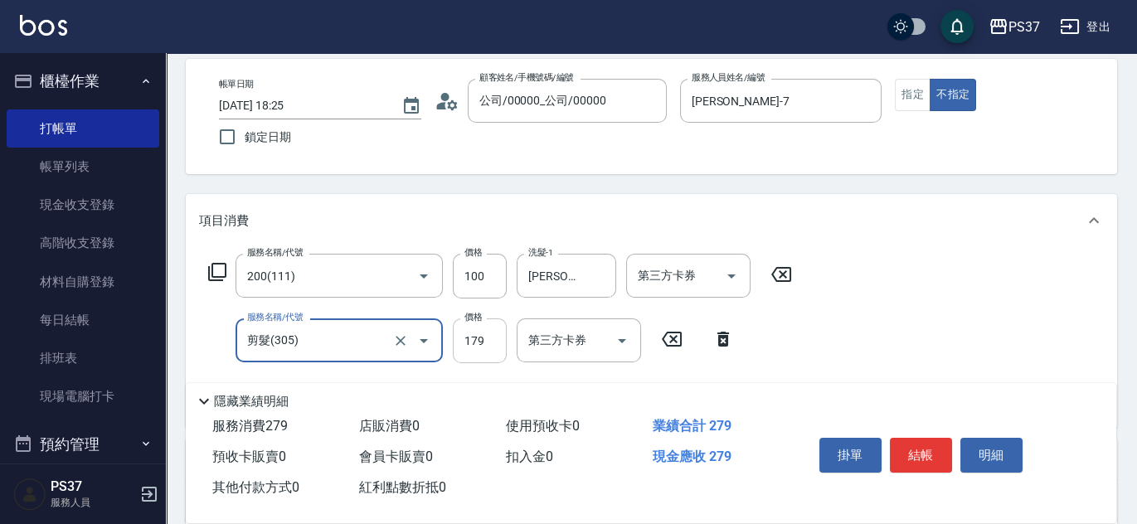
click at [491, 351] on input "179" at bounding box center [480, 340] width 54 height 45
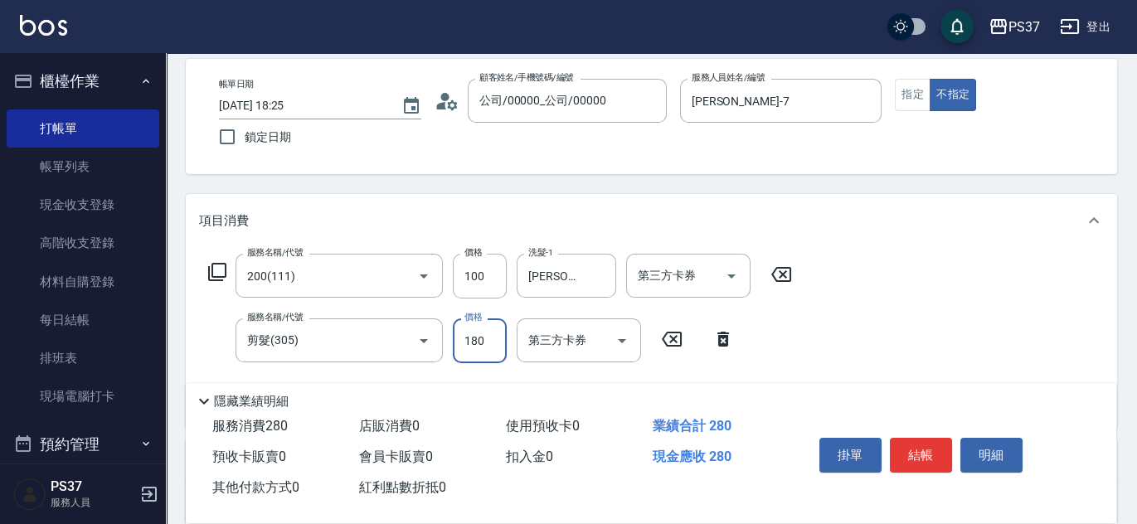
type input "180"
click at [916, 463] on button "結帳" at bounding box center [921, 455] width 62 height 35
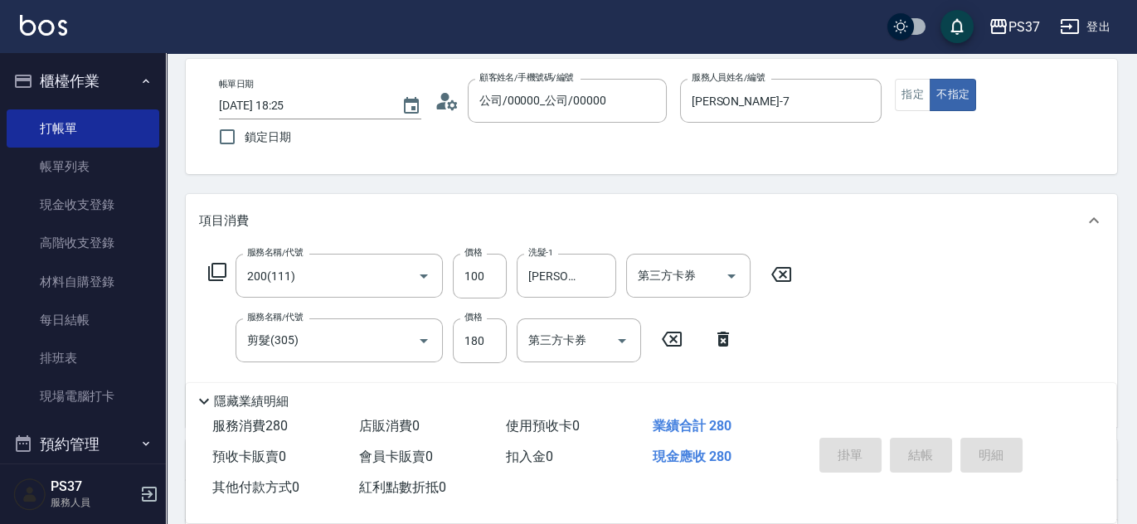
type input "[DATE] 18:26"
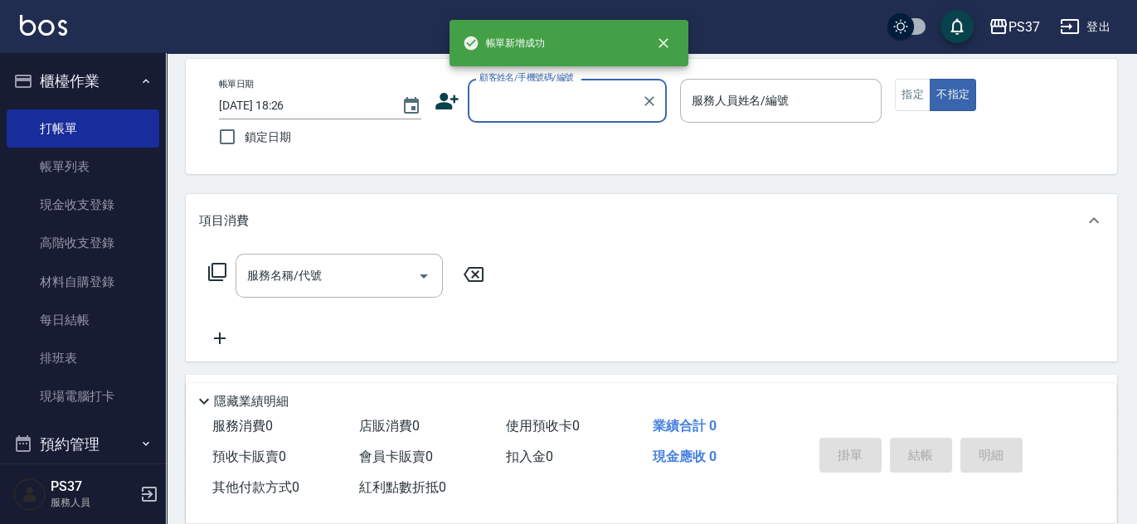
click at [547, 99] on input "顧客姓名/手機號碼/編號" at bounding box center [554, 100] width 159 height 29
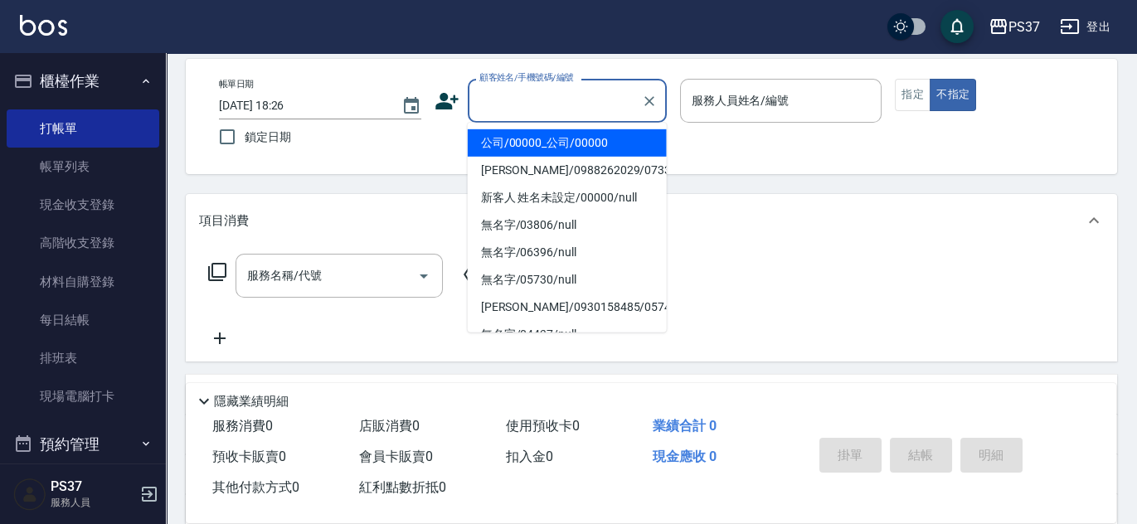
click at [557, 144] on li "公司/00000_公司/00000" at bounding box center [567, 142] width 199 height 27
type input "公司/00000_公司/00000"
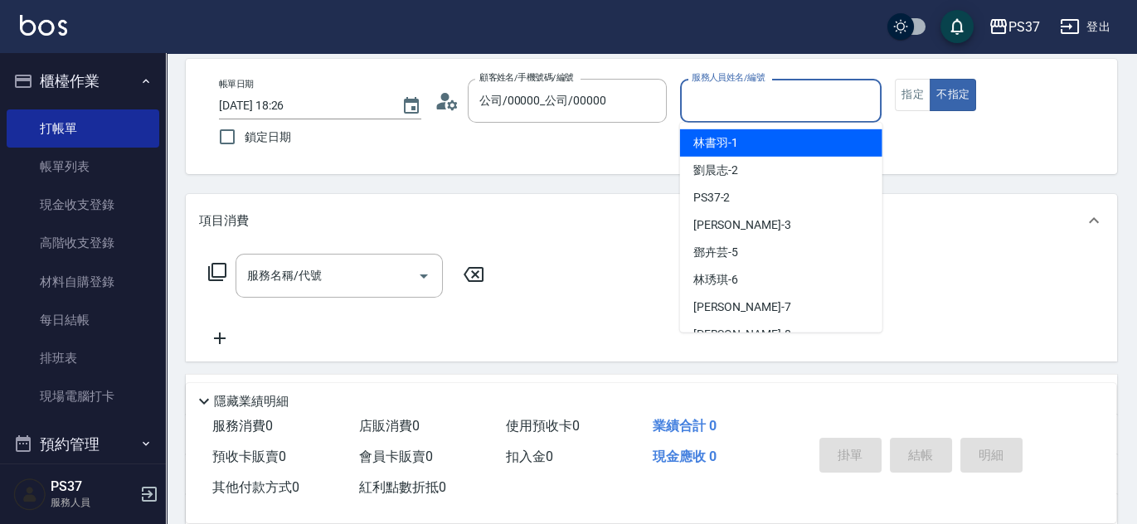
click at [710, 108] on input "服務人員姓名/編號" at bounding box center [781, 100] width 187 height 29
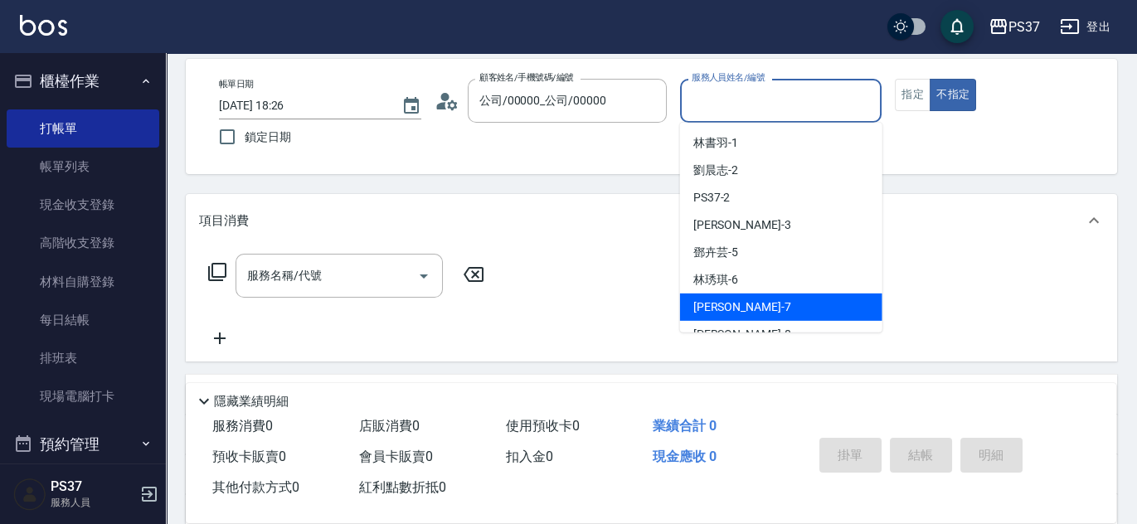
click at [765, 303] on div "[PERSON_NAME] -7" at bounding box center [781, 307] width 202 height 27
type input "[PERSON_NAME]-7"
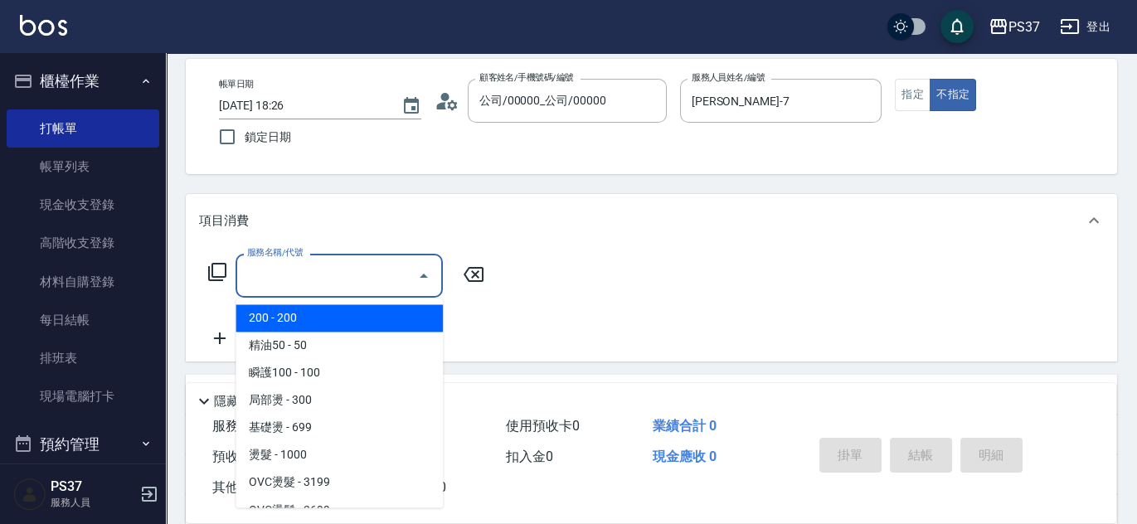
click at [369, 277] on input "服務名稱/代號" at bounding box center [327, 275] width 168 height 29
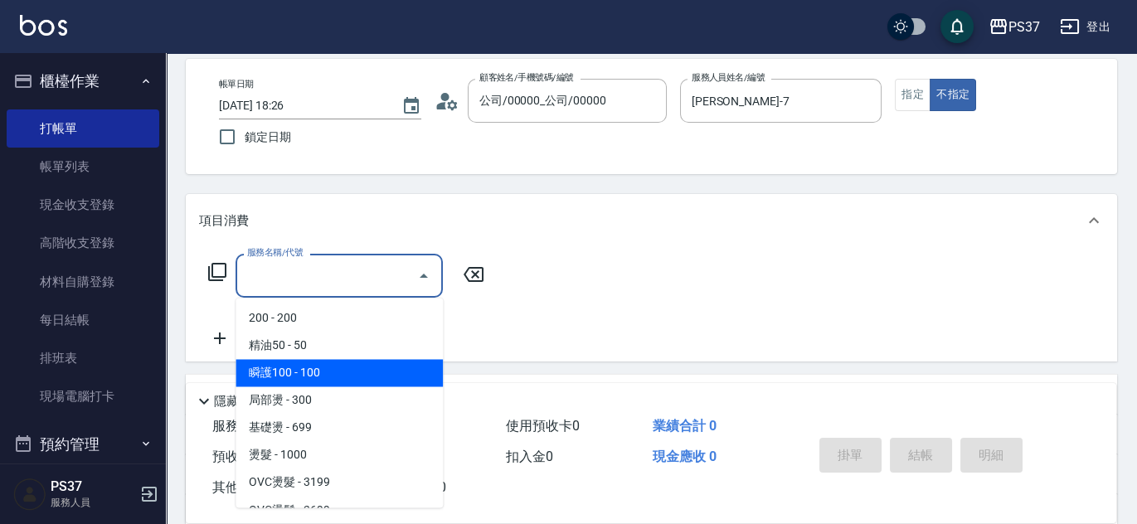
click at [353, 364] on span "瞬護100 - 100" at bounding box center [339, 372] width 207 height 27
type input "瞬護100(113)"
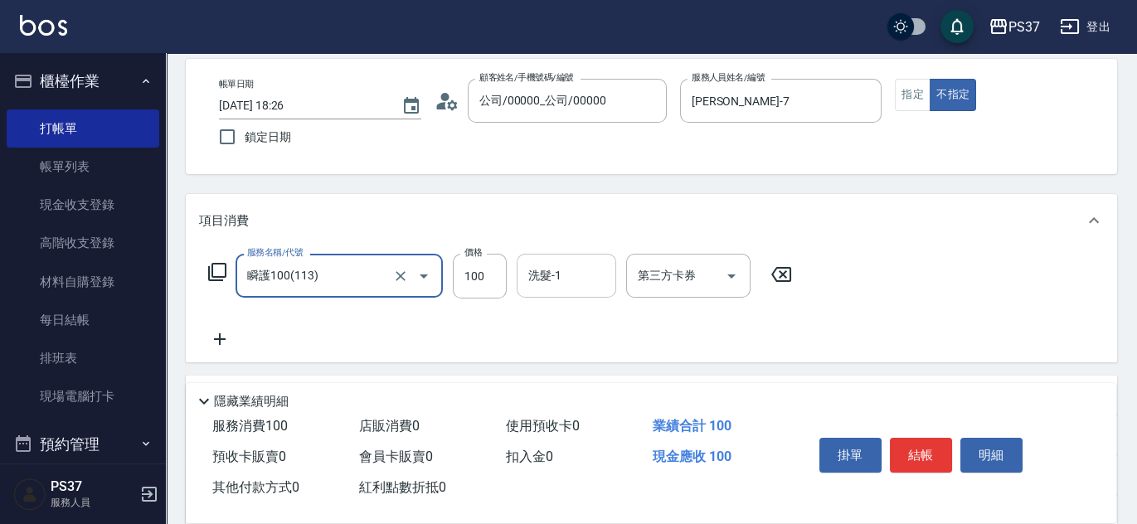
click at [571, 274] on input "洗髮-1" at bounding box center [566, 275] width 85 height 29
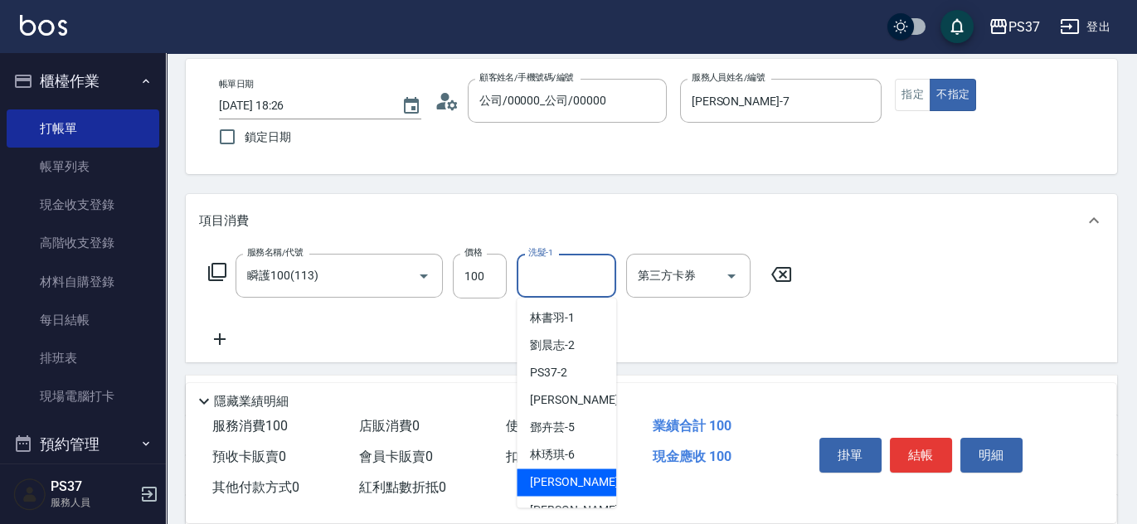
click at [571, 476] on span "[PERSON_NAME] -7" at bounding box center [579, 482] width 98 height 17
type input "[PERSON_NAME]-7"
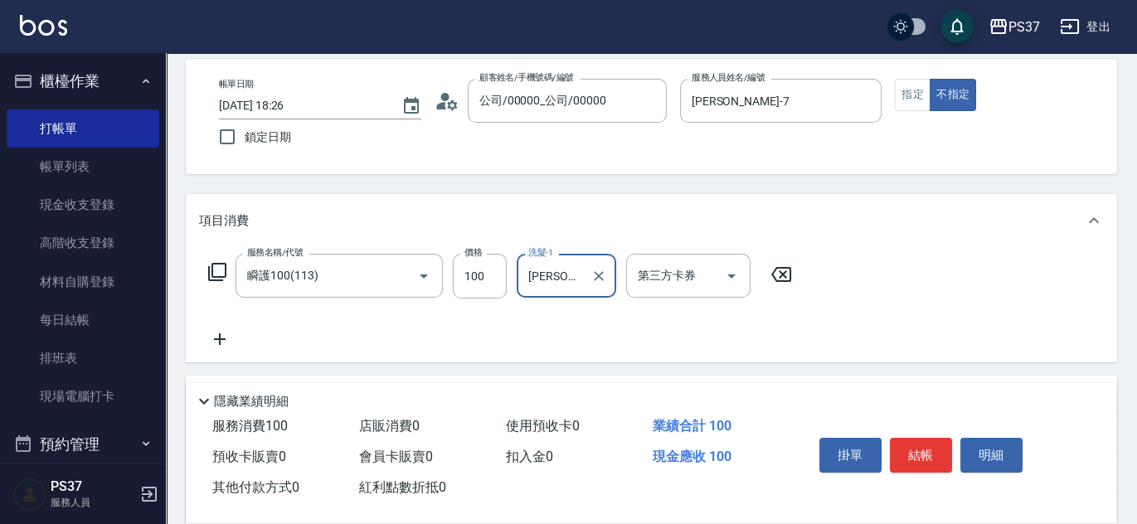
click at [227, 335] on icon at bounding box center [219, 339] width 41 height 20
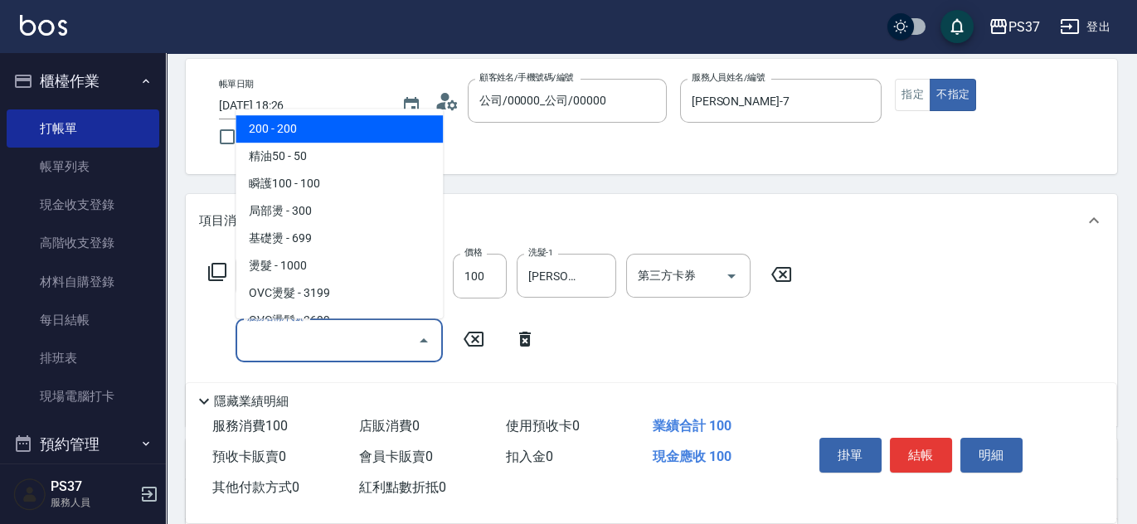
click at [290, 350] on input "服務名稱/代號" at bounding box center [327, 340] width 168 height 29
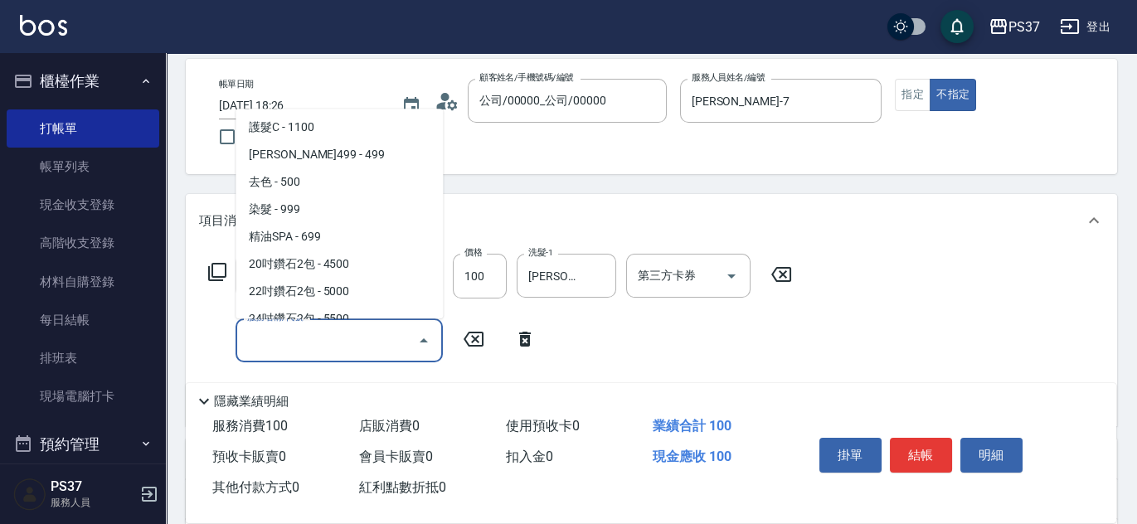
scroll to position [904, 0]
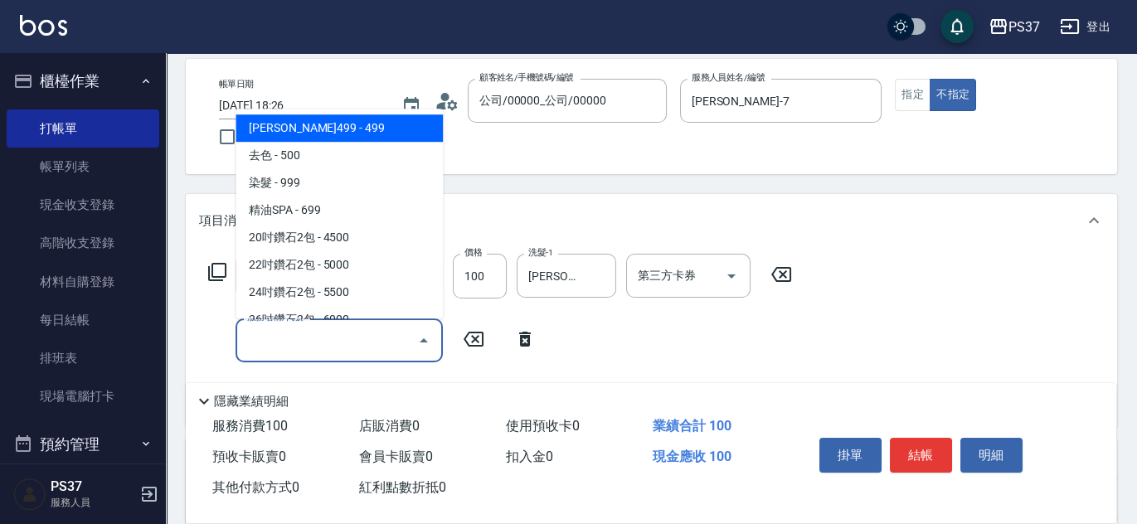
click at [342, 125] on span "[PERSON_NAME]499 - 499" at bounding box center [339, 127] width 207 height 27
type input "[PERSON_NAME]499(0499)"
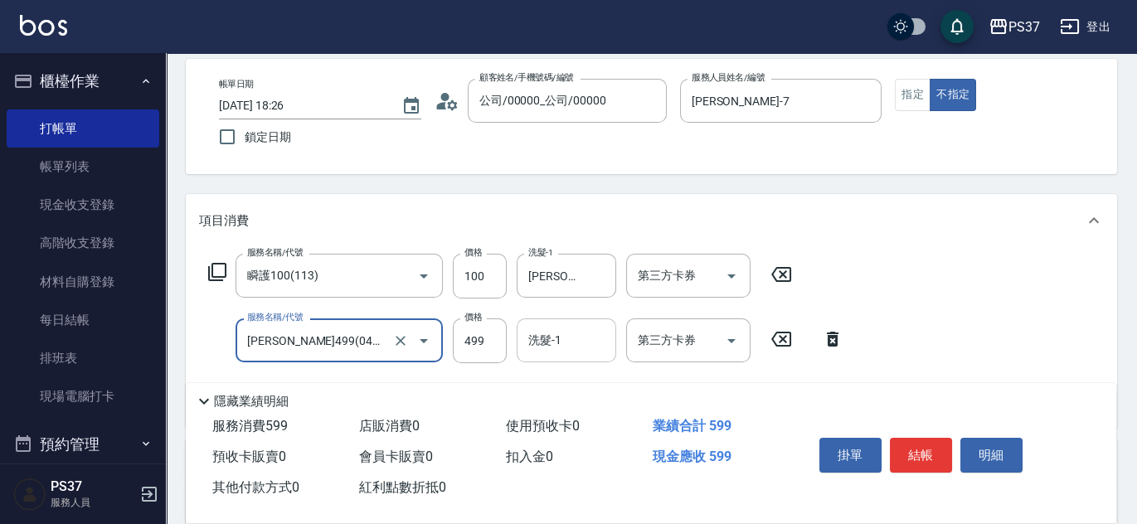
click at [546, 333] on div "洗髮-1 洗髮-1" at bounding box center [567, 340] width 100 height 44
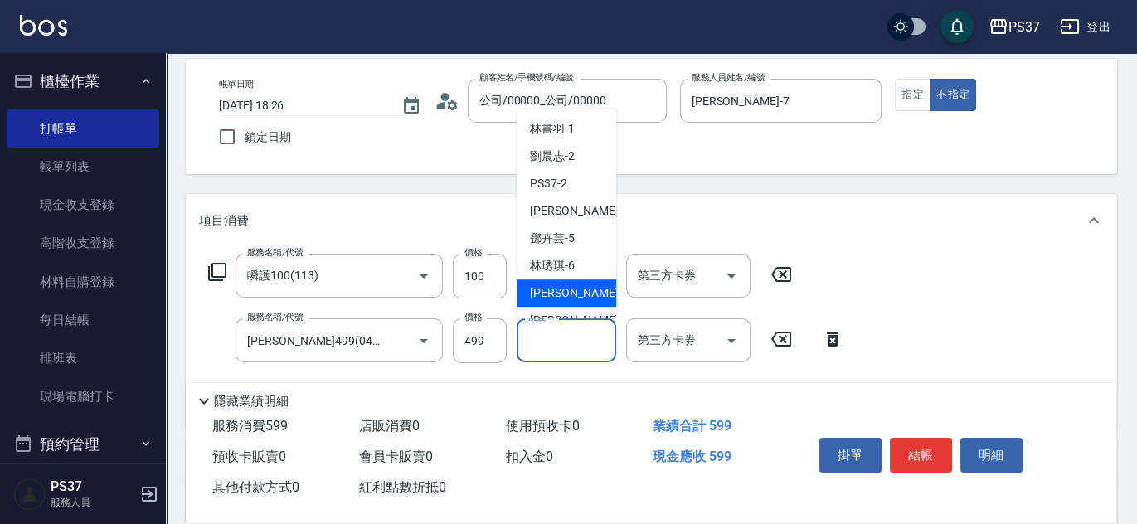
click at [560, 289] on span "[PERSON_NAME] -7" at bounding box center [579, 292] width 98 height 17
type input "[PERSON_NAME]-7"
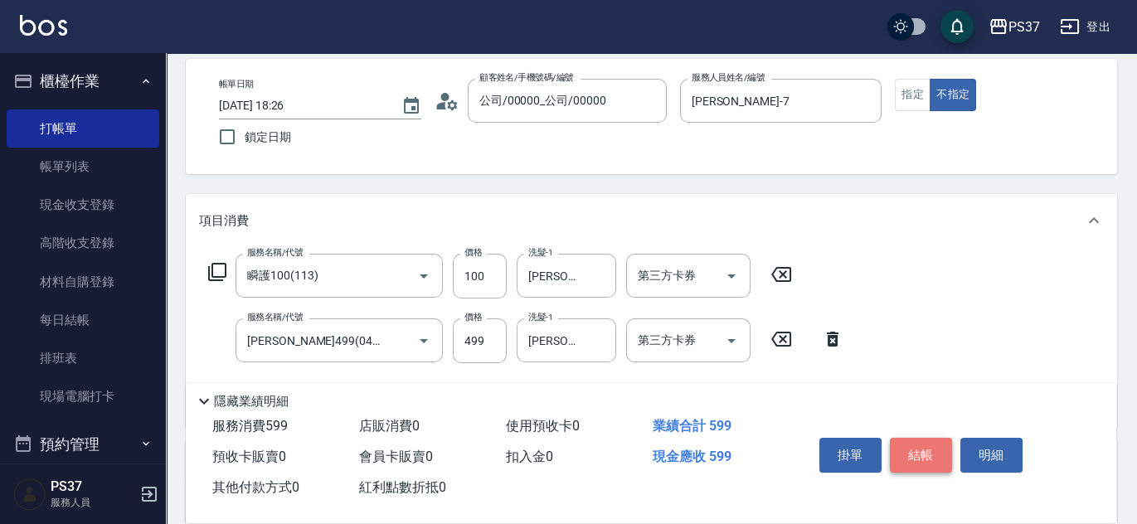
click at [925, 440] on button "結帳" at bounding box center [921, 455] width 62 height 35
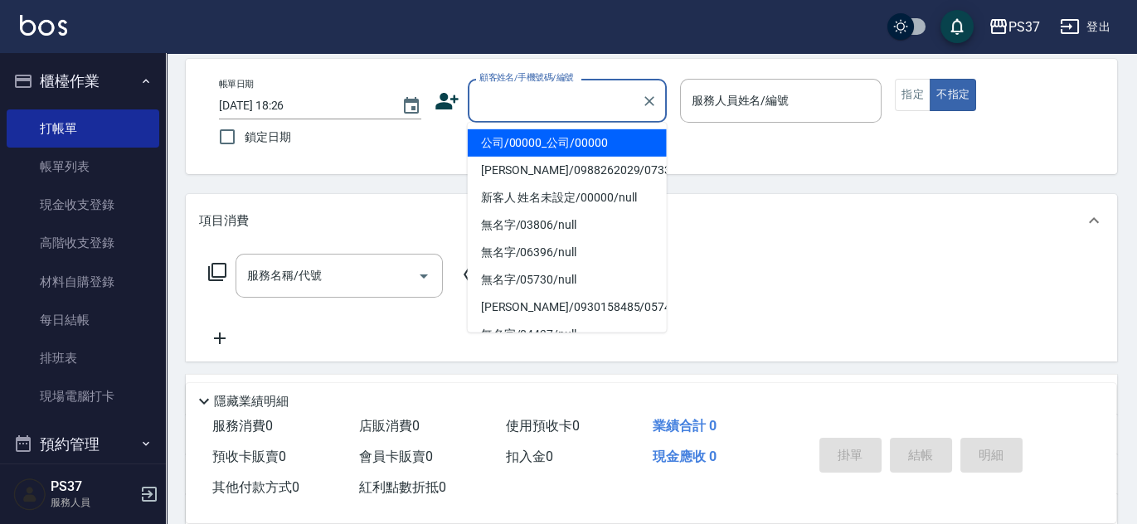
click at [586, 99] on input "顧客姓名/手機號碼/編號" at bounding box center [554, 100] width 159 height 29
click at [581, 143] on li "公司/00000_公司/00000" at bounding box center [567, 142] width 199 height 27
type input "公司/00000_公司/00000"
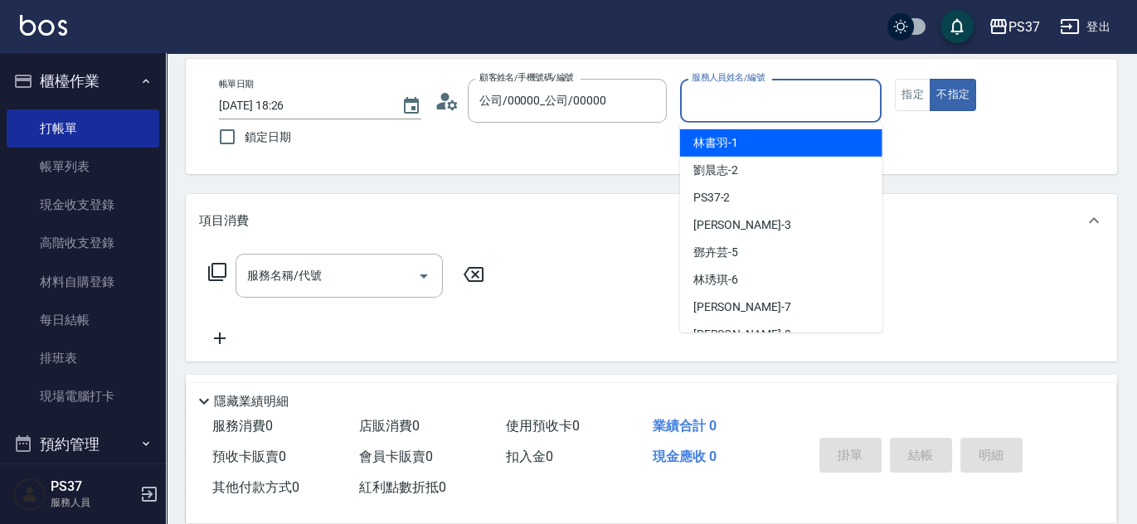
click at [742, 102] on input "服務人員姓名/編號" at bounding box center [781, 100] width 187 height 29
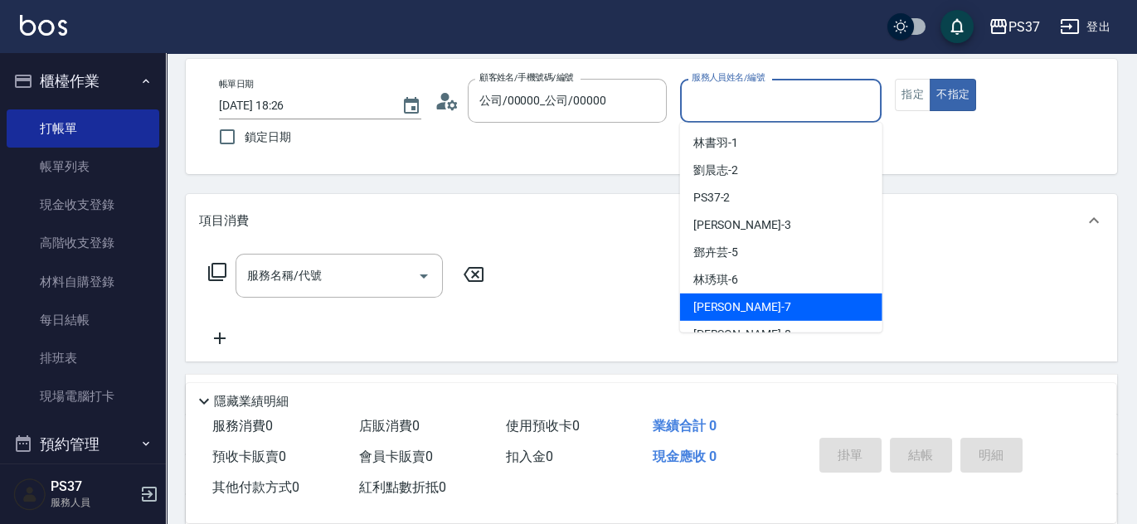
click at [765, 301] on div "[PERSON_NAME] -7" at bounding box center [781, 307] width 202 height 27
type input "[PERSON_NAME]-7"
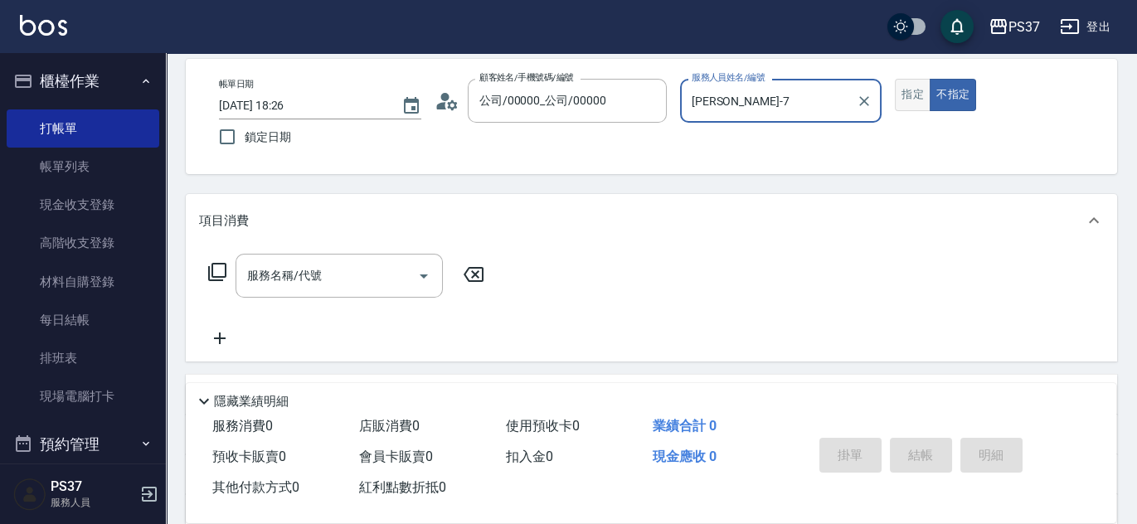
click at [901, 93] on button "指定" at bounding box center [913, 95] width 36 height 32
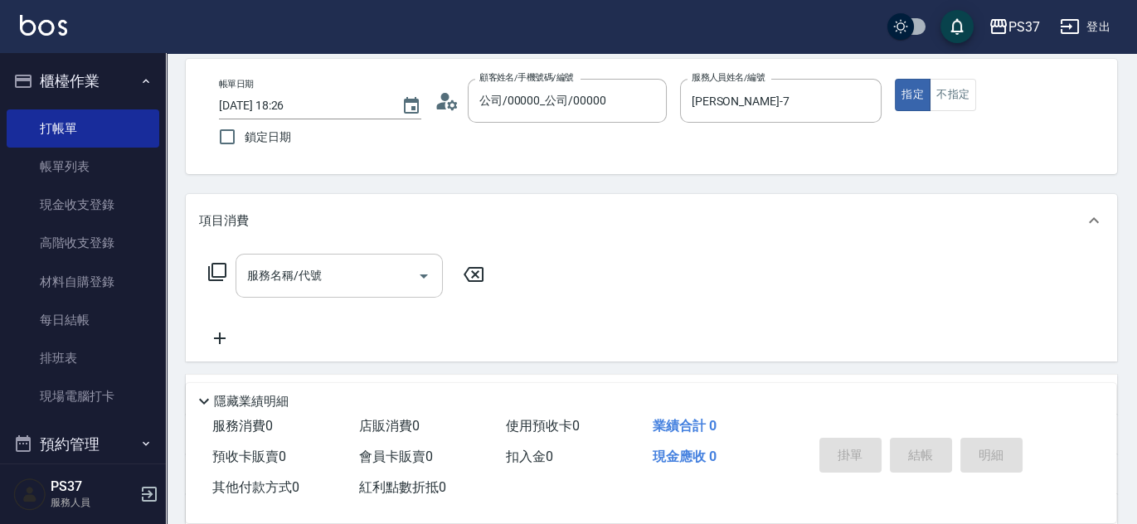
click at [329, 278] on input "服務名稱/代號" at bounding box center [327, 275] width 168 height 29
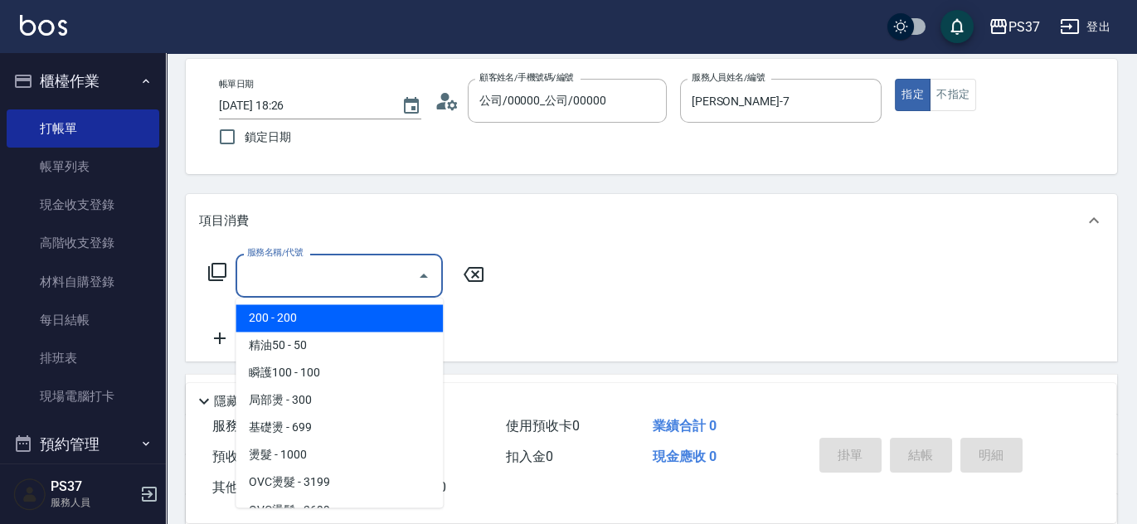
click at [333, 321] on span "200 - 200" at bounding box center [339, 317] width 207 height 27
type input "200(111)"
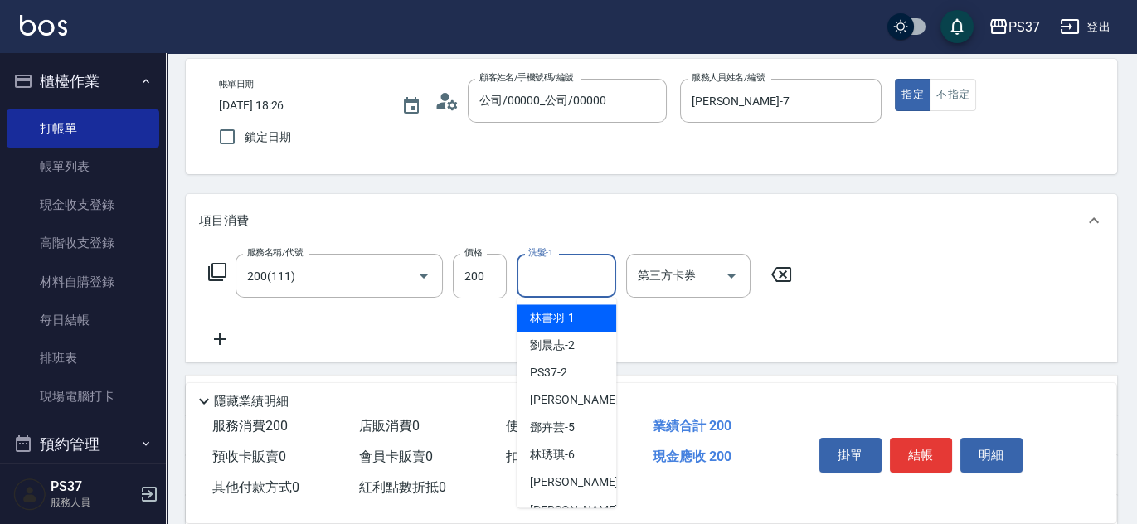
click at [575, 283] on input "洗髮-1" at bounding box center [566, 275] width 85 height 29
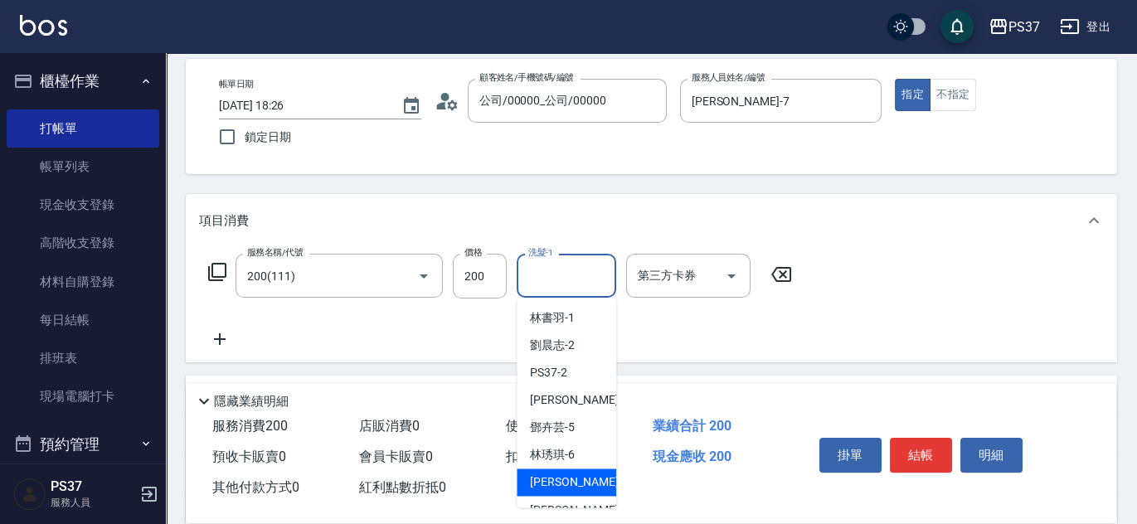
click at [546, 484] on span "[PERSON_NAME] -7" at bounding box center [579, 482] width 98 height 17
type input "[PERSON_NAME]-7"
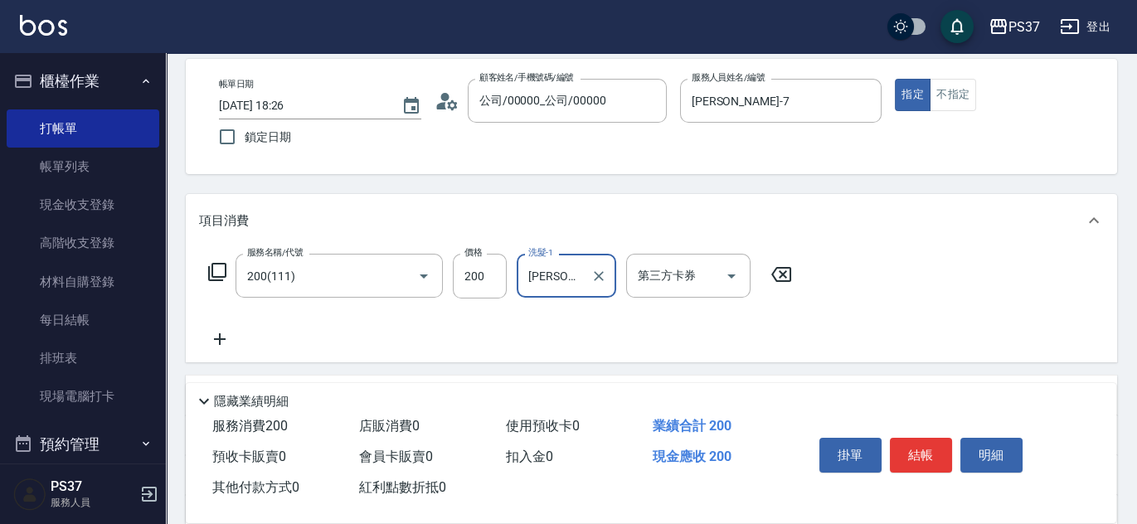
click at [221, 338] on icon at bounding box center [220, 339] width 12 height 12
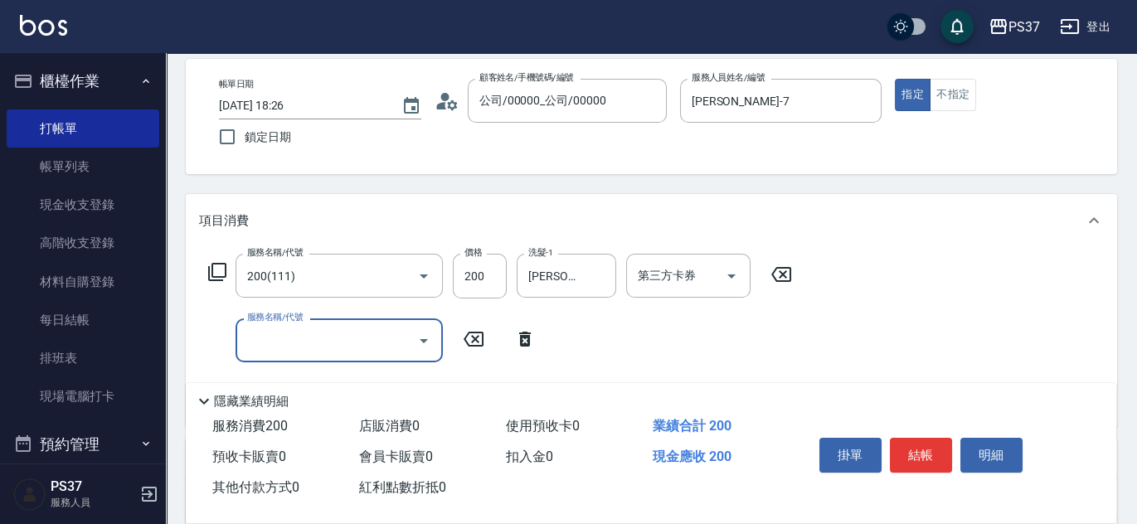
click at [309, 345] on input "服務名稱/代號" at bounding box center [327, 340] width 168 height 29
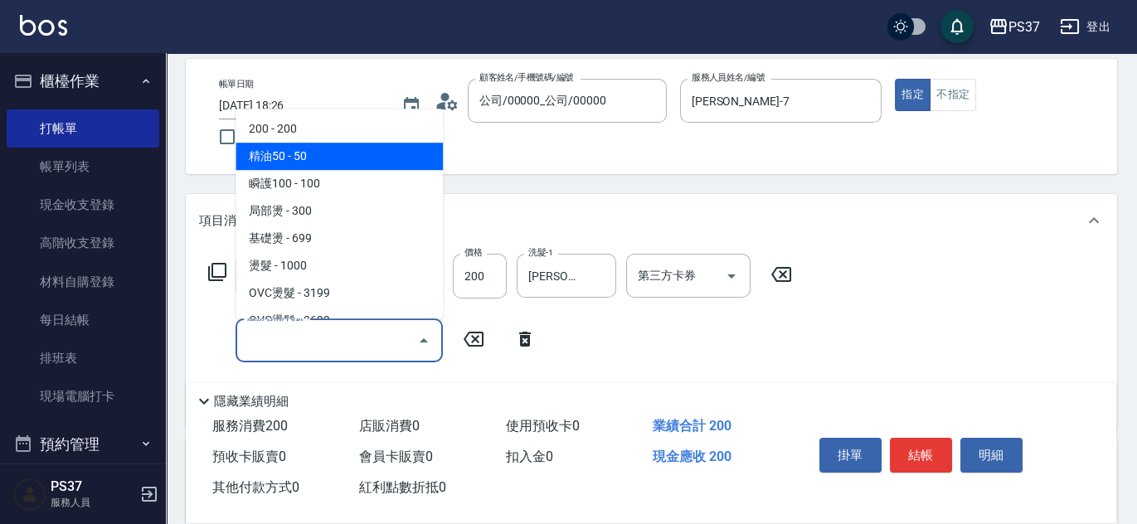
click at [314, 154] on span "精油50 - 50" at bounding box center [339, 156] width 207 height 27
type input "精油50(112)"
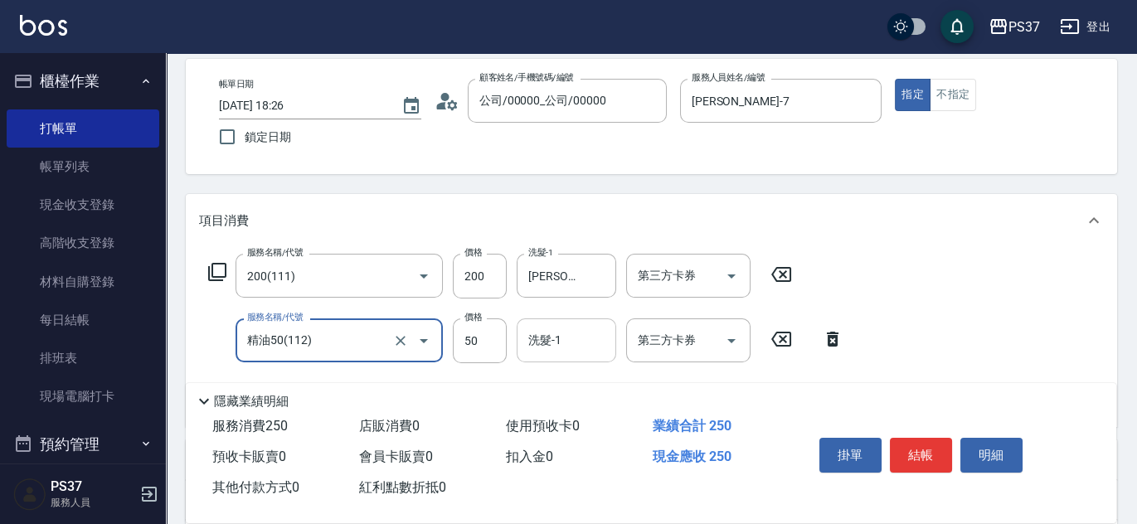
click at [548, 352] on input "洗髮-1" at bounding box center [566, 340] width 85 height 29
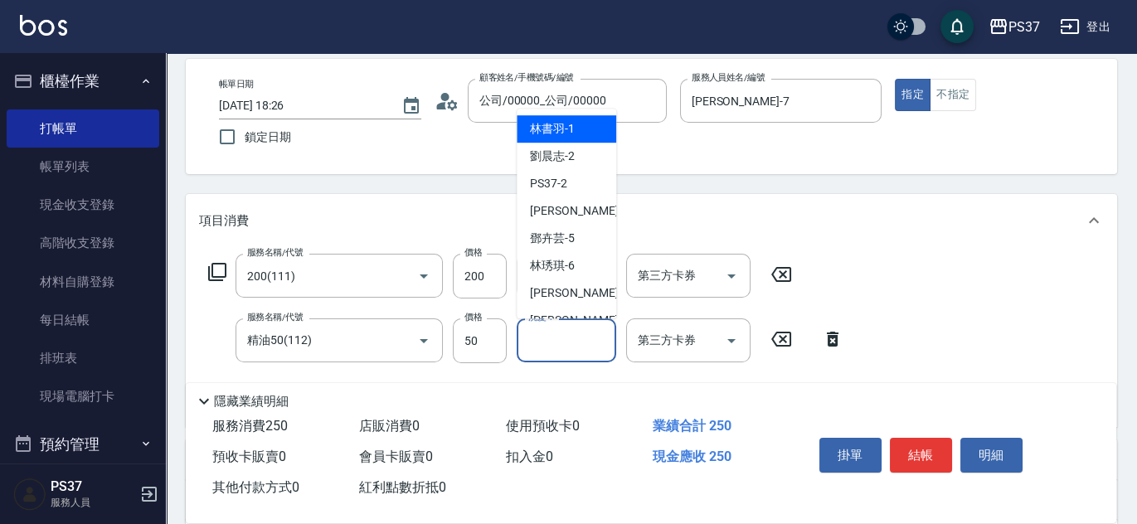
click at [576, 129] on div "[PERSON_NAME]-1" at bounding box center [567, 128] width 100 height 27
type input "林書羽-1"
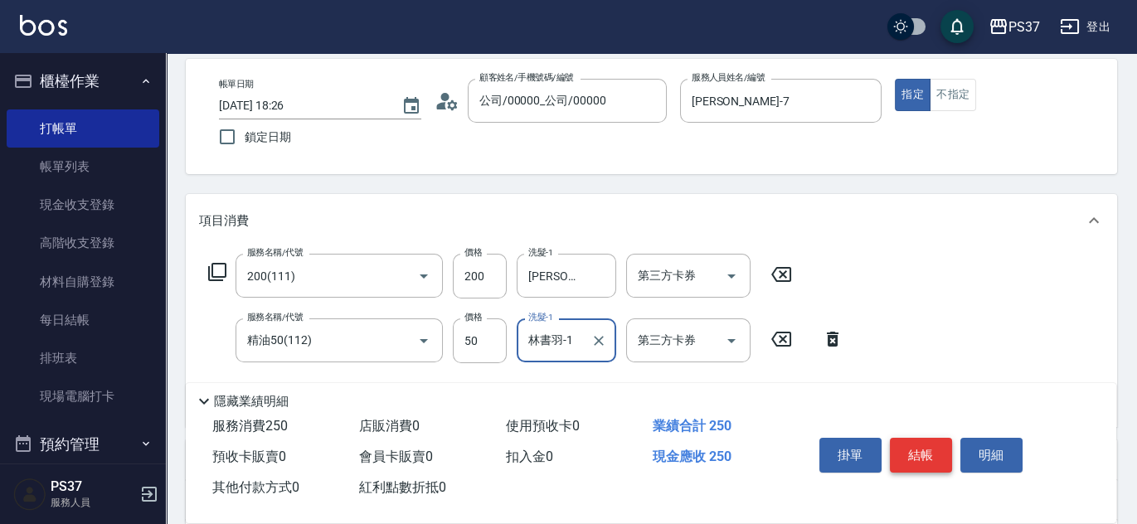
click at [930, 459] on button "結帳" at bounding box center [921, 455] width 62 height 35
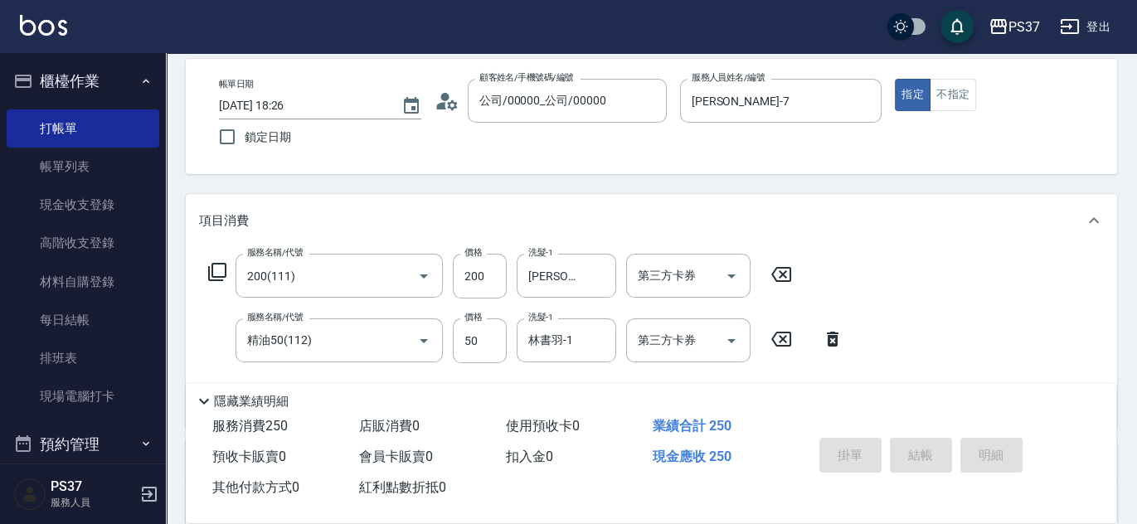
type input "[DATE] 18:27"
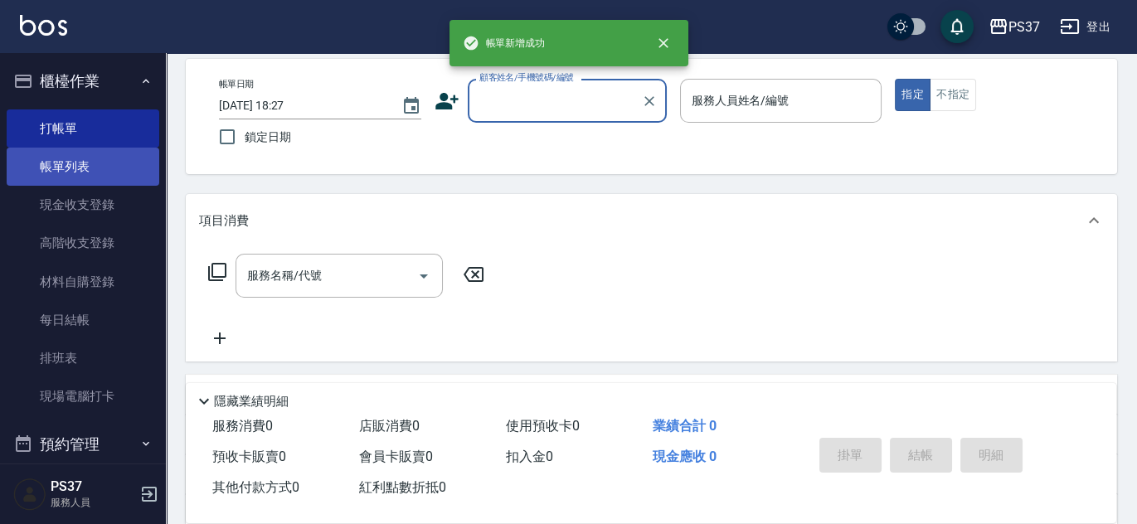
click at [101, 160] on link "帳單列表" at bounding box center [83, 167] width 153 height 38
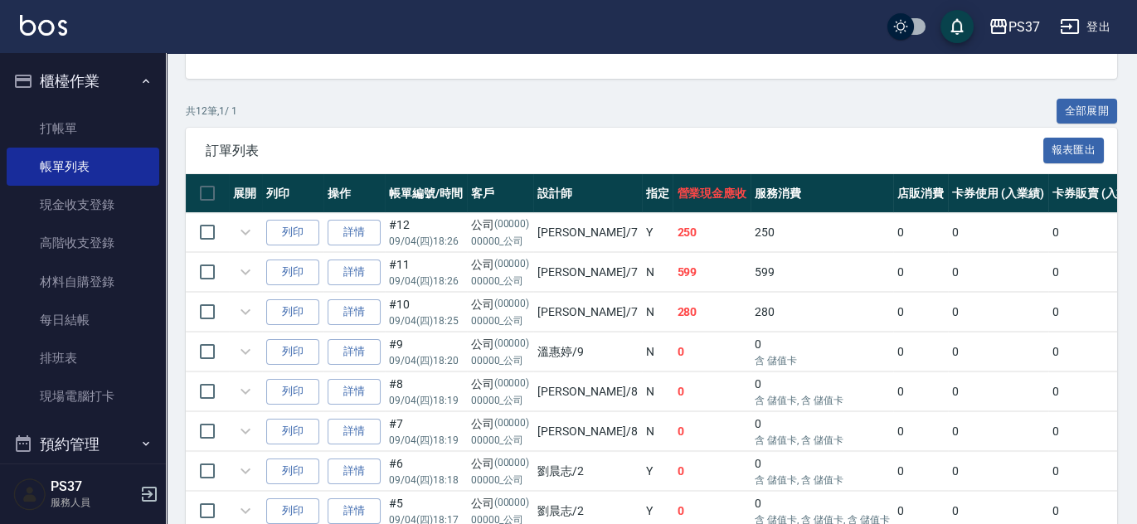
scroll to position [452, 0]
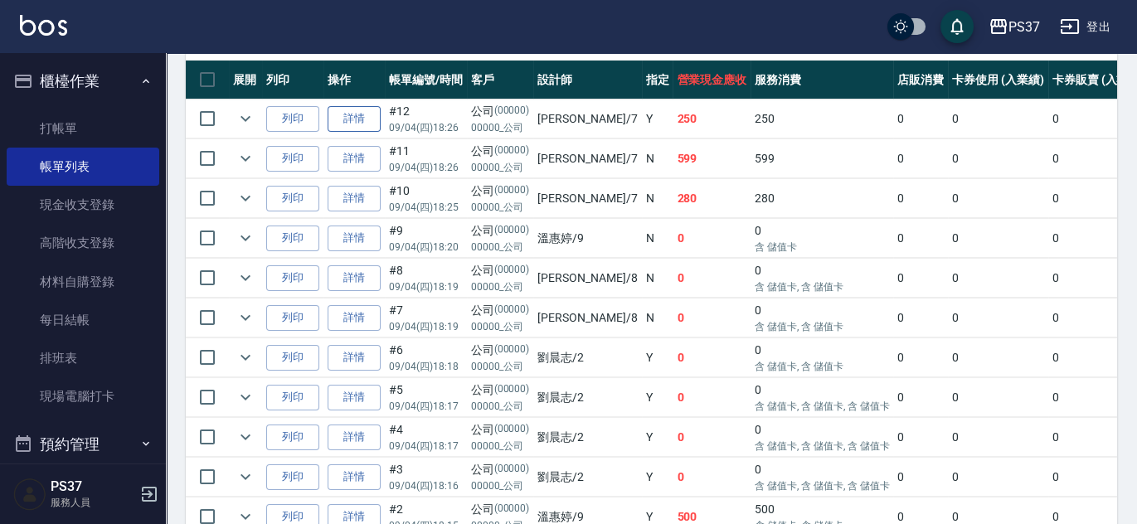
click at [372, 116] on link "詳情" at bounding box center [354, 119] width 53 height 26
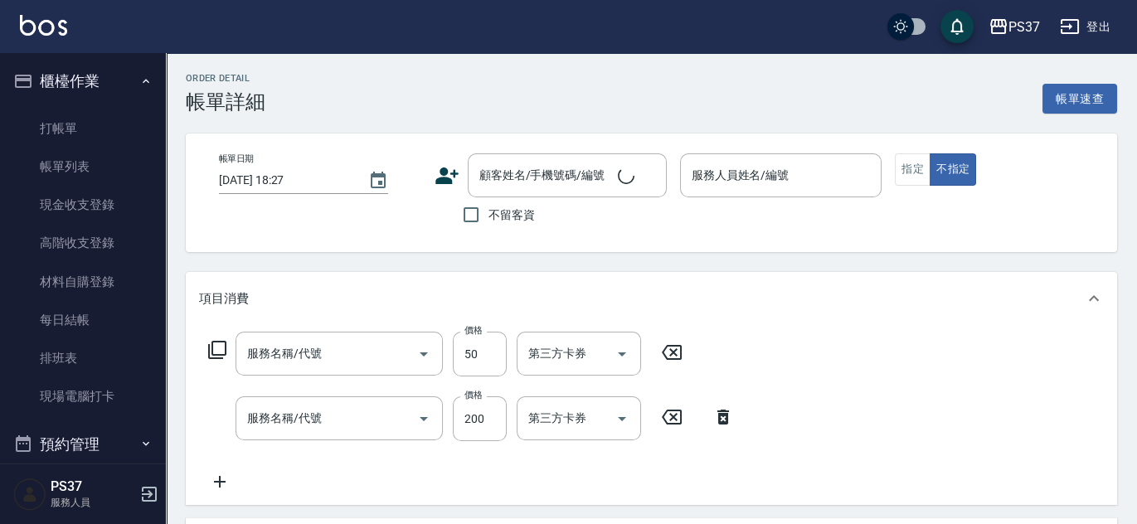
type input "精油50(112)"
type input "200(111)"
type input "[DATE] 18:26"
type input "[PERSON_NAME]-7"
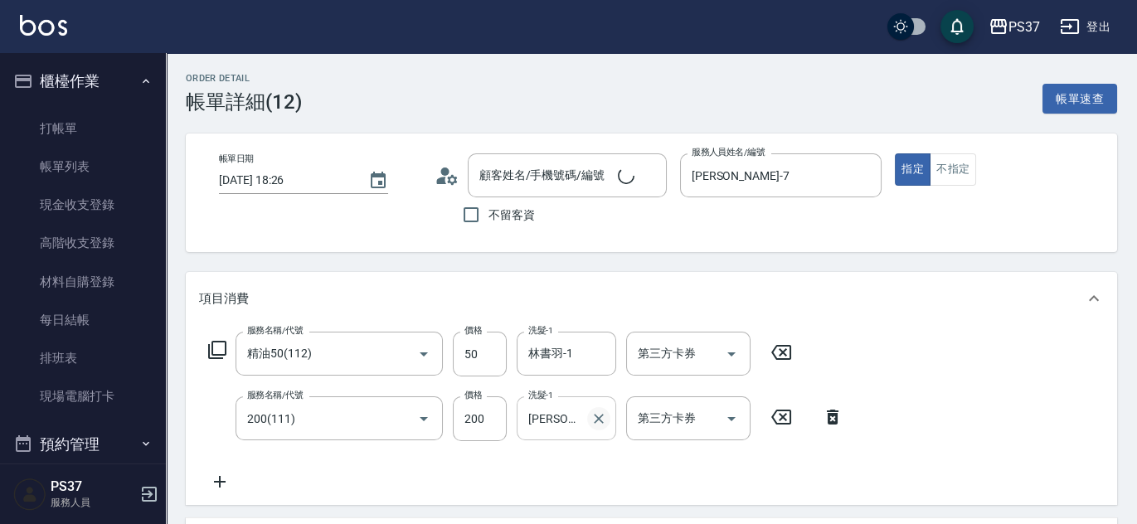
type input "公司/00000_公司/00000"
click at [601, 354] on icon "Clear" at bounding box center [599, 354] width 17 height 17
click at [557, 357] on input "洗髮-1" at bounding box center [566, 353] width 85 height 29
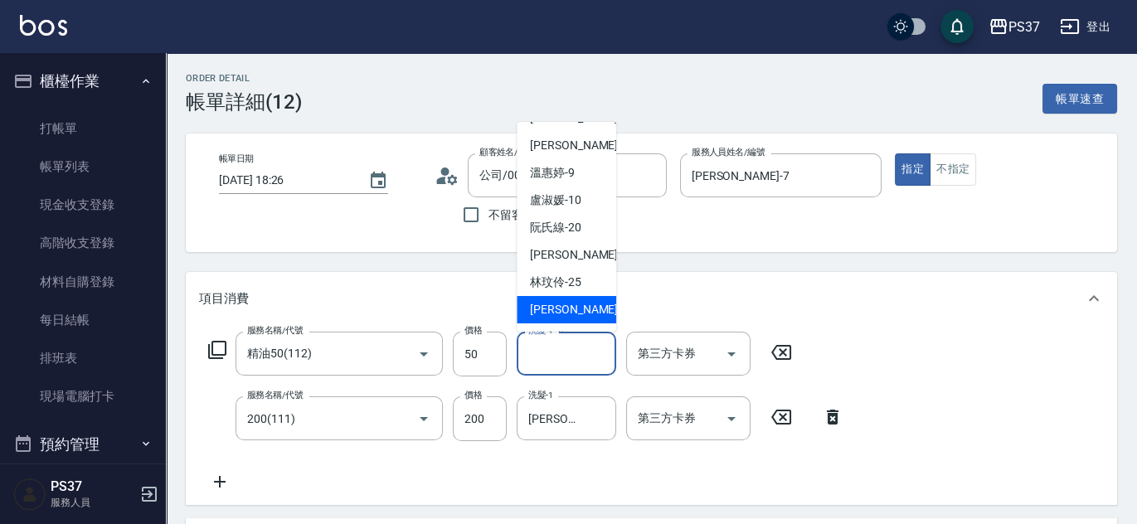
scroll to position [268, 0]
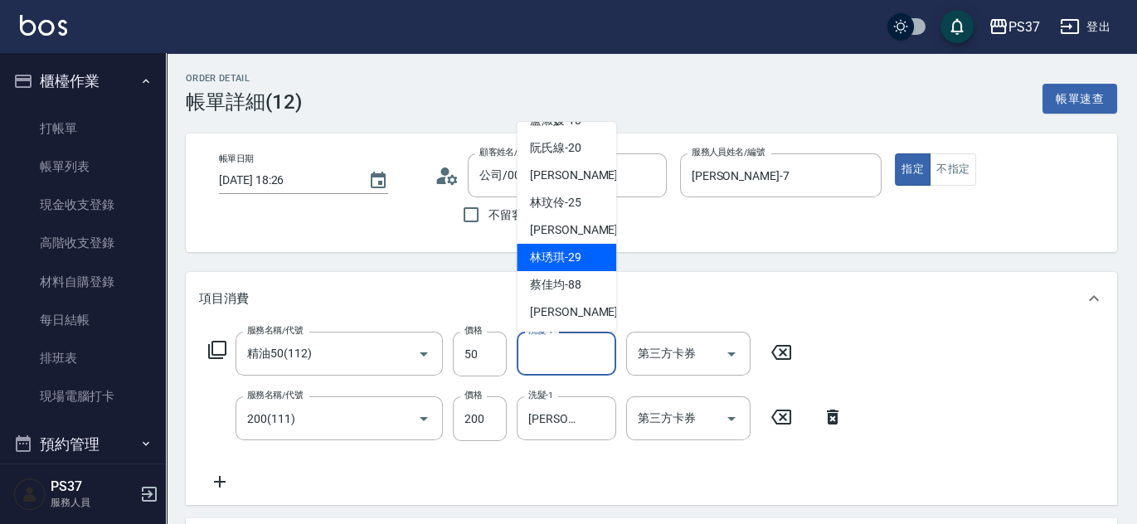
click at [586, 265] on div "[PERSON_NAME]-29" at bounding box center [567, 257] width 100 height 27
type input "林琇琪-29"
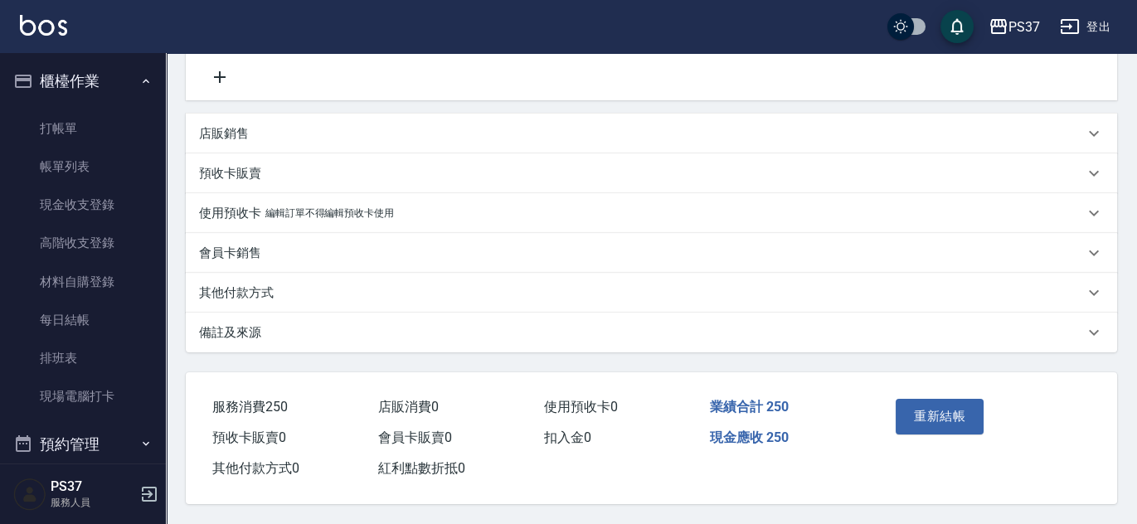
scroll to position [411, 0]
click at [932, 420] on button "重新結帳" at bounding box center [940, 416] width 88 height 35
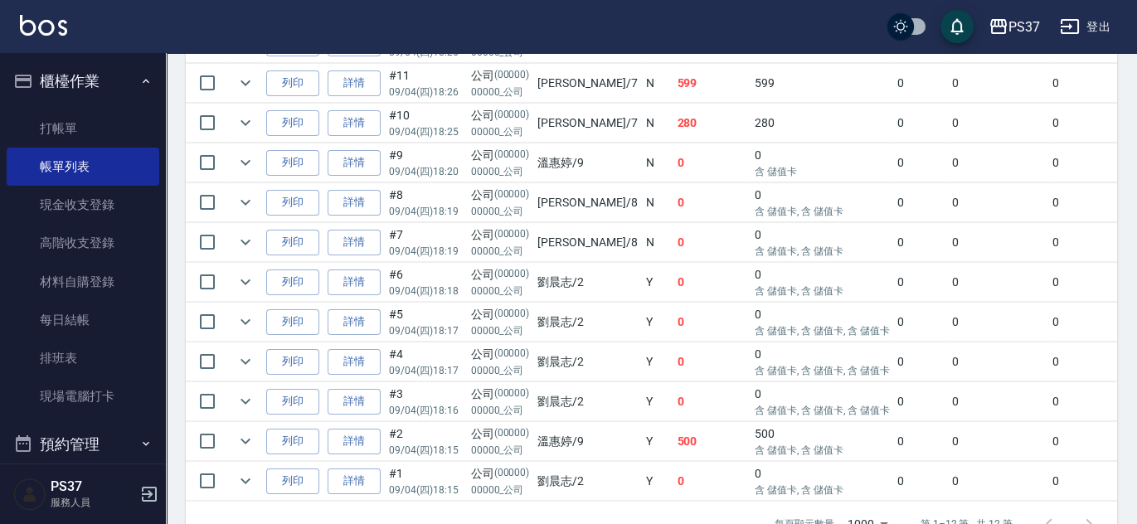
scroll to position [377, 0]
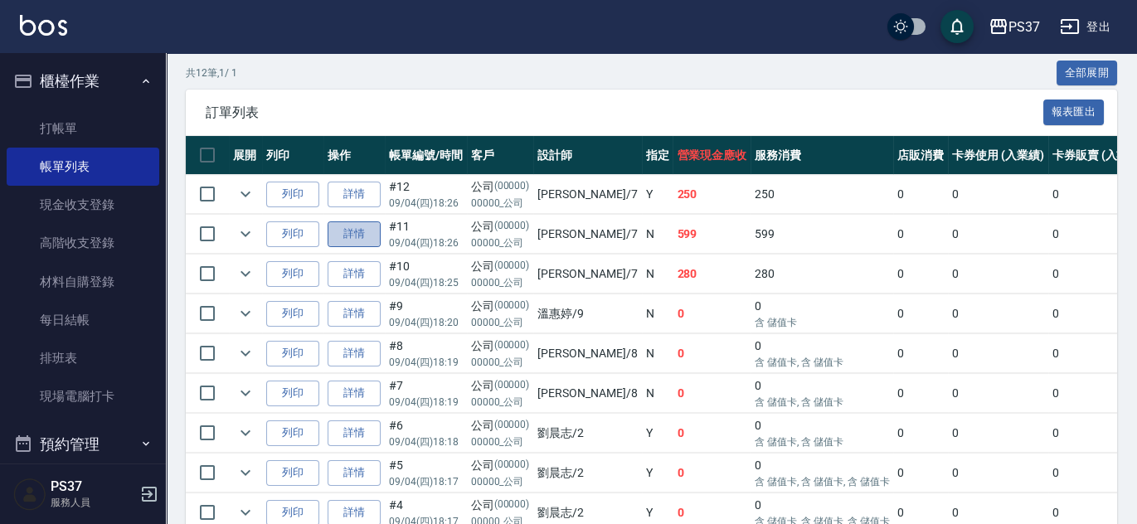
click at [369, 242] on link "詳情" at bounding box center [354, 234] width 53 height 26
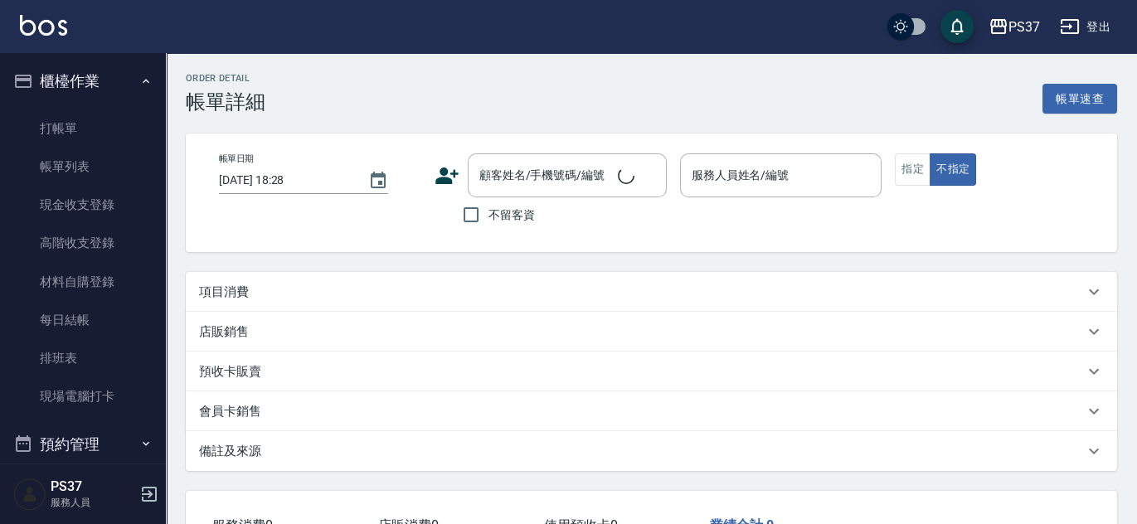
type input "[DATE] 18:26"
type input "[PERSON_NAME]-7"
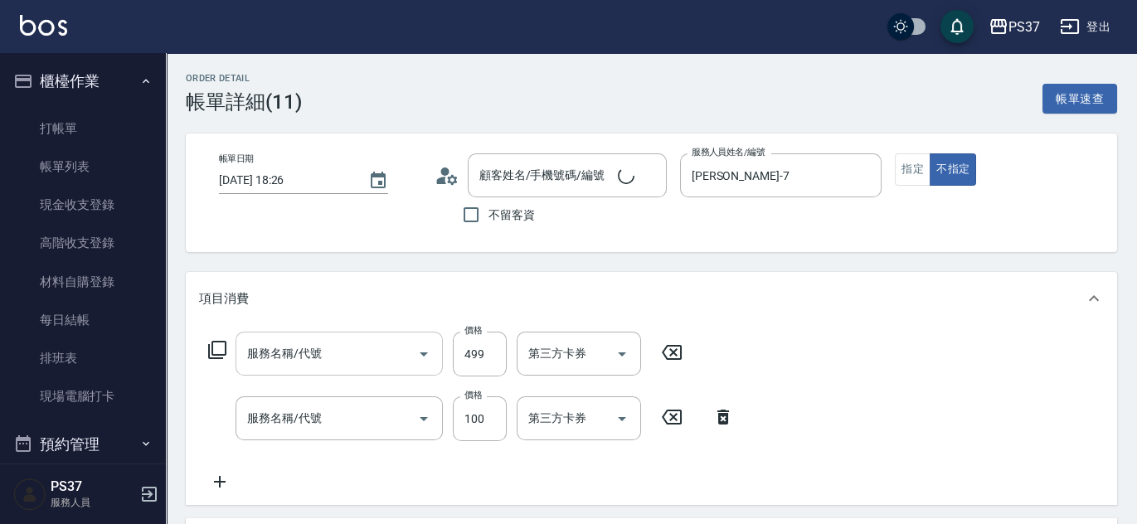
type input "[PERSON_NAME]499(0499)"
type input "瞬護100(113)"
type input "公司/00000_公司/00000"
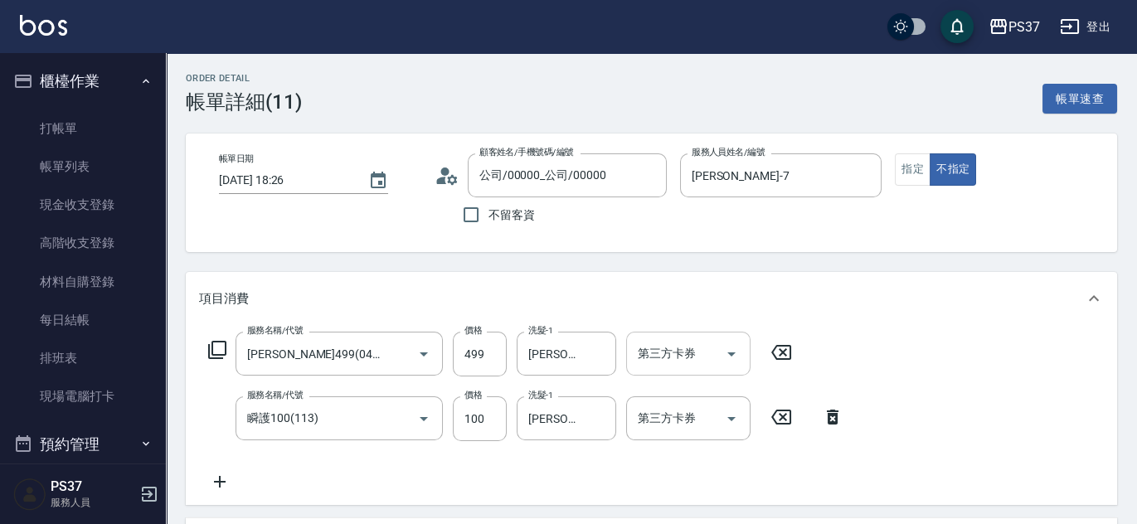
click at [724, 353] on icon "Open" at bounding box center [732, 354] width 20 height 20
click at [85, 123] on link "打帳單" at bounding box center [83, 128] width 153 height 38
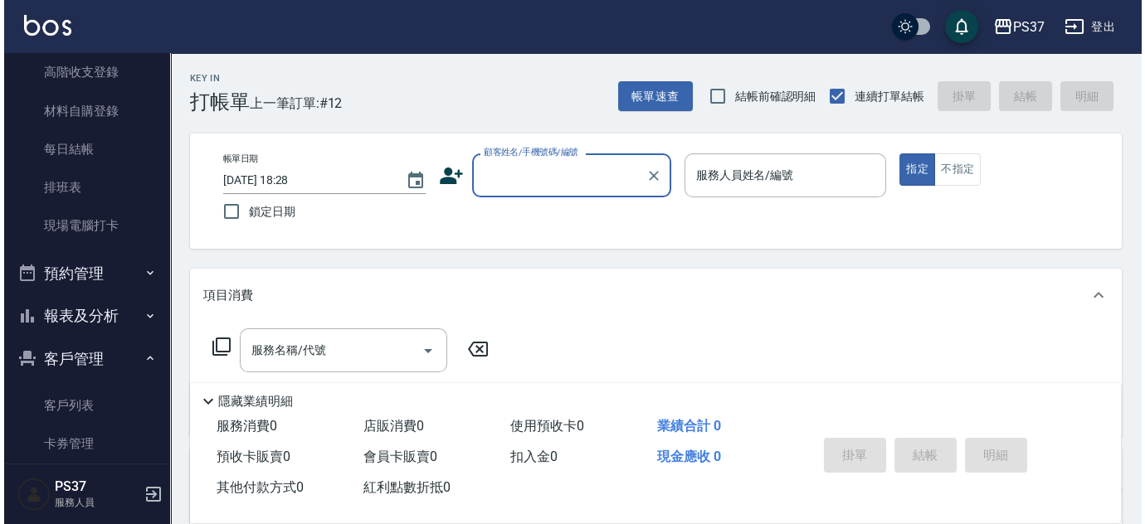
scroll to position [226, 0]
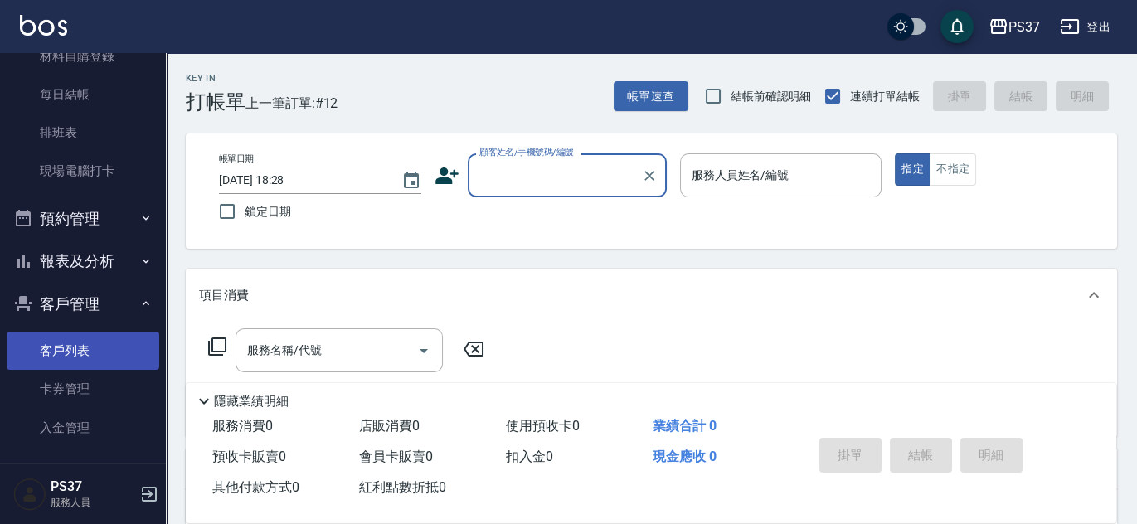
click at [96, 342] on link "客戶列表" at bounding box center [83, 351] width 153 height 38
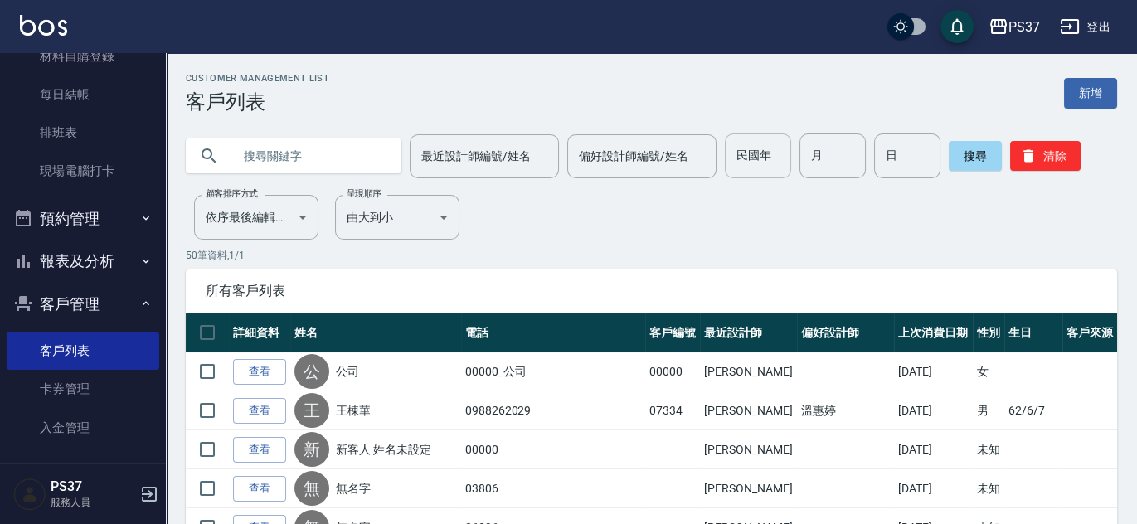
click at [770, 174] on input "民國年" at bounding box center [758, 156] width 66 height 45
type input "90"
type input "3"
type input "19"
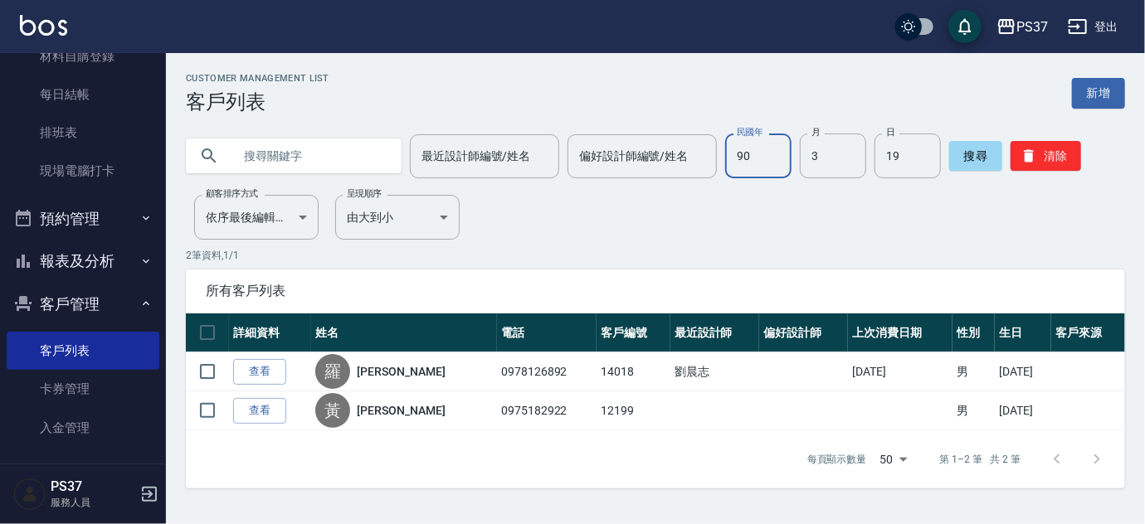
click at [770, 174] on input "90" at bounding box center [758, 156] width 66 height 45
type input "78"
type input "9"
type input "11"
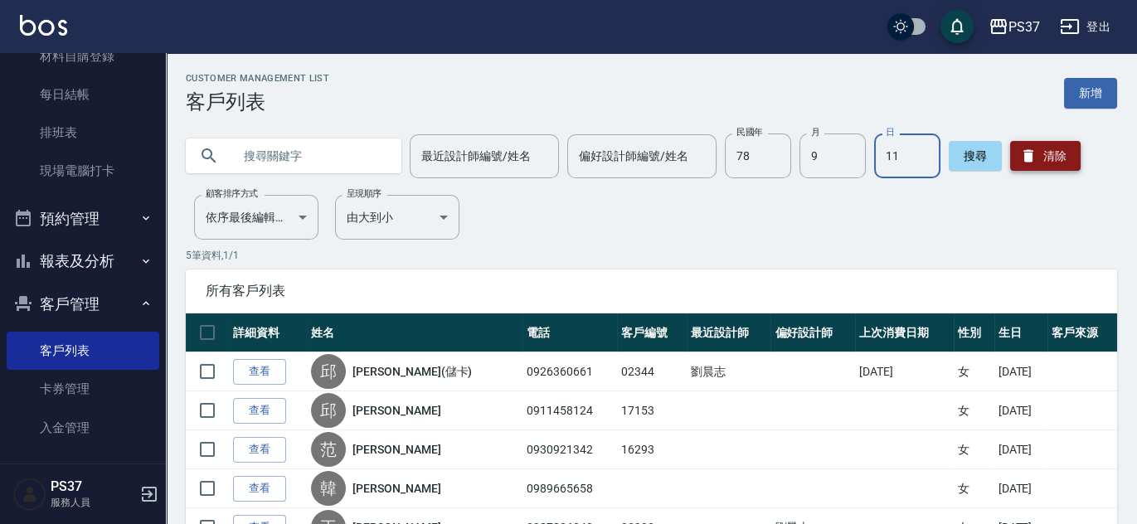
click at [1043, 169] on button "清除" at bounding box center [1045, 156] width 71 height 30
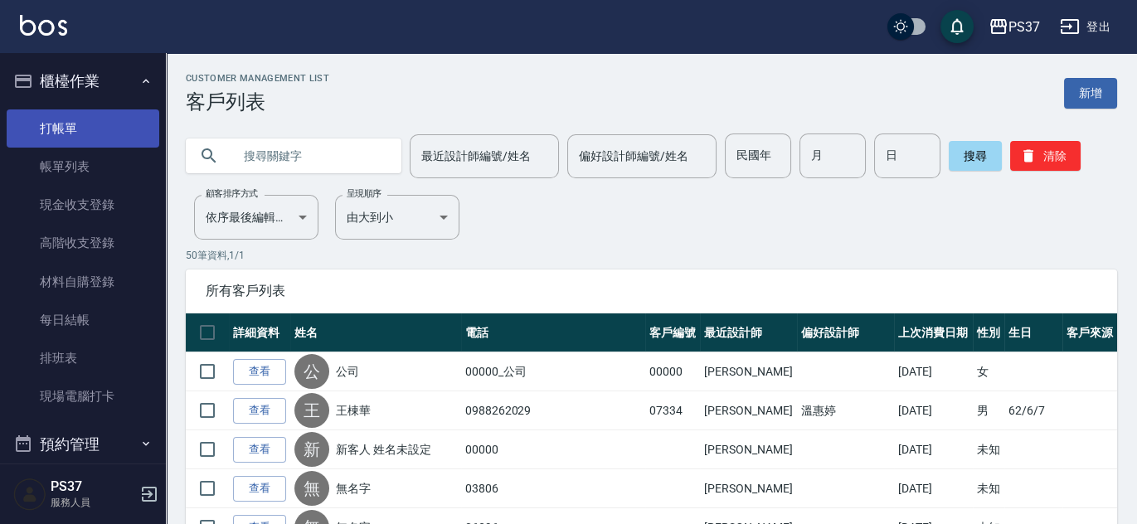
click at [56, 125] on link "打帳單" at bounding box center [83, 128] width 153 height 38
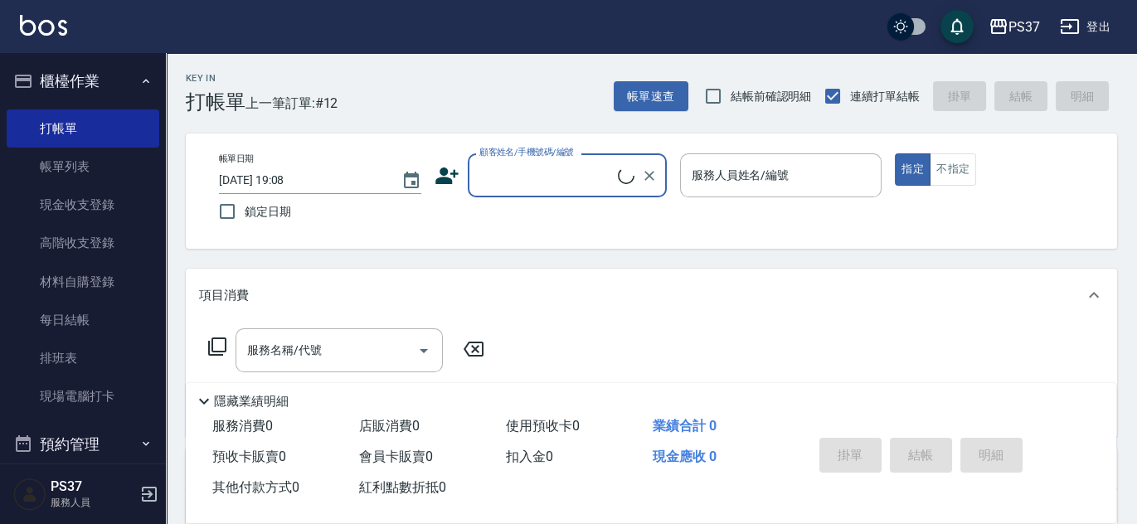
click at [535, 189] on input "顧客姓名/手機號碼/編號" at bounding box center [546, 175] width 143 height 29
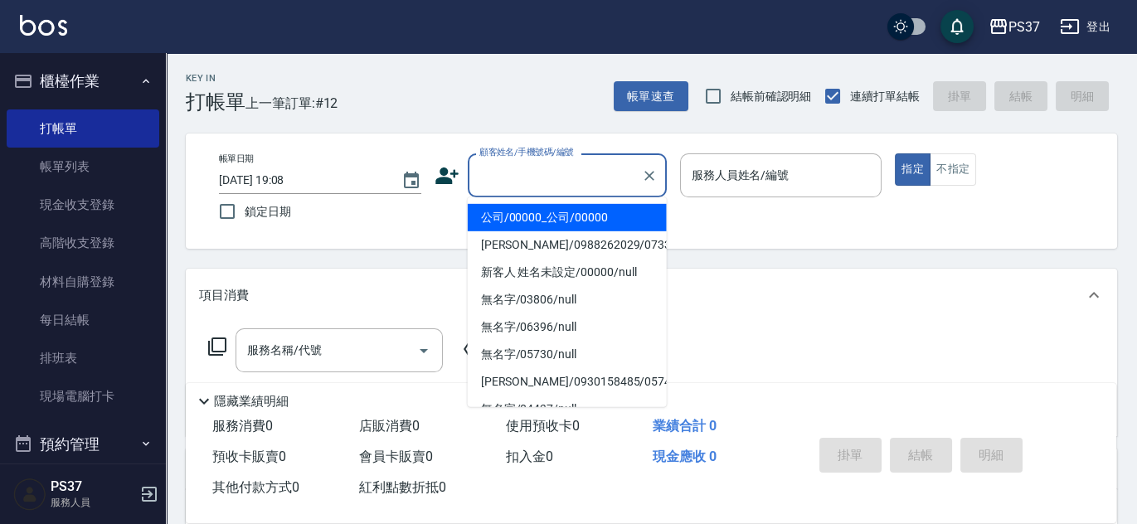
click at [546, 214] on li "公司/00000_公司/00000" at bounding box center [567, 217] width 199 height 27
type input "公司/00000_公司/00000"
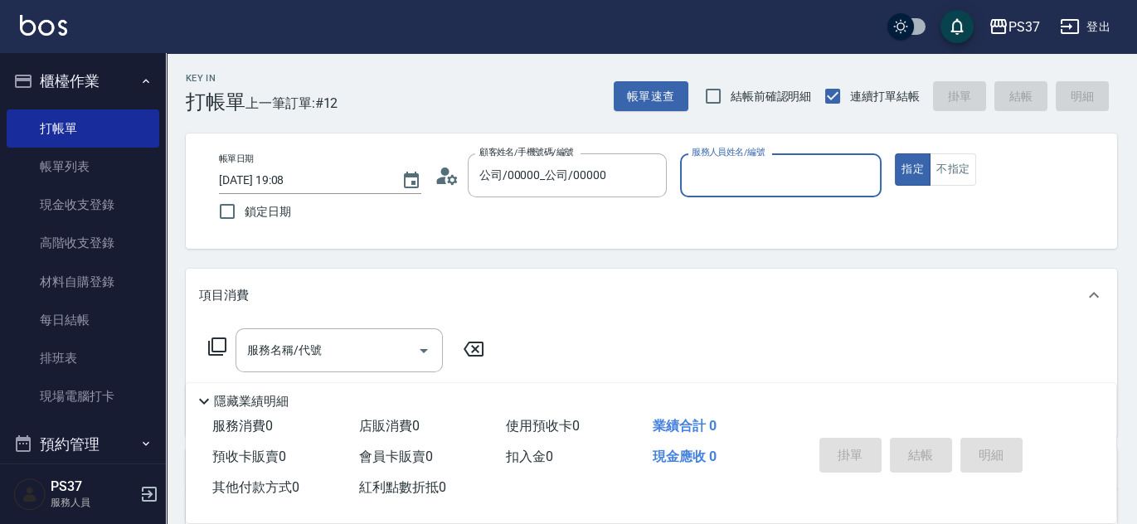
click at [758, 192] on div "服務人員姓名/編號" at bounding box center [781, 175] width 202 height 44
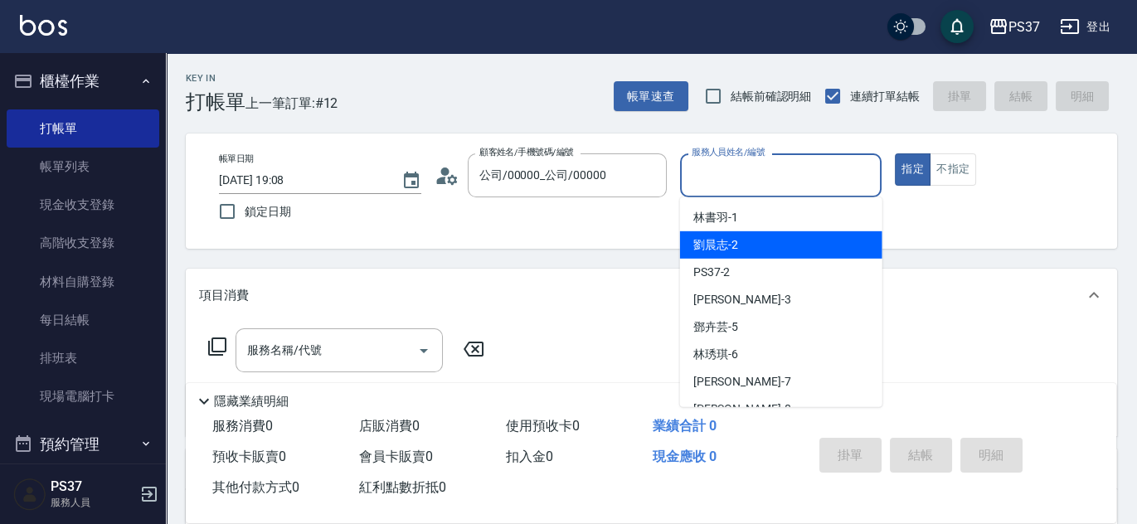
click at [761, 255] on div "[PERSON_NAME]-2" at bounding box center [781, 244] width 202 height 27
type input "劉晨志-2"
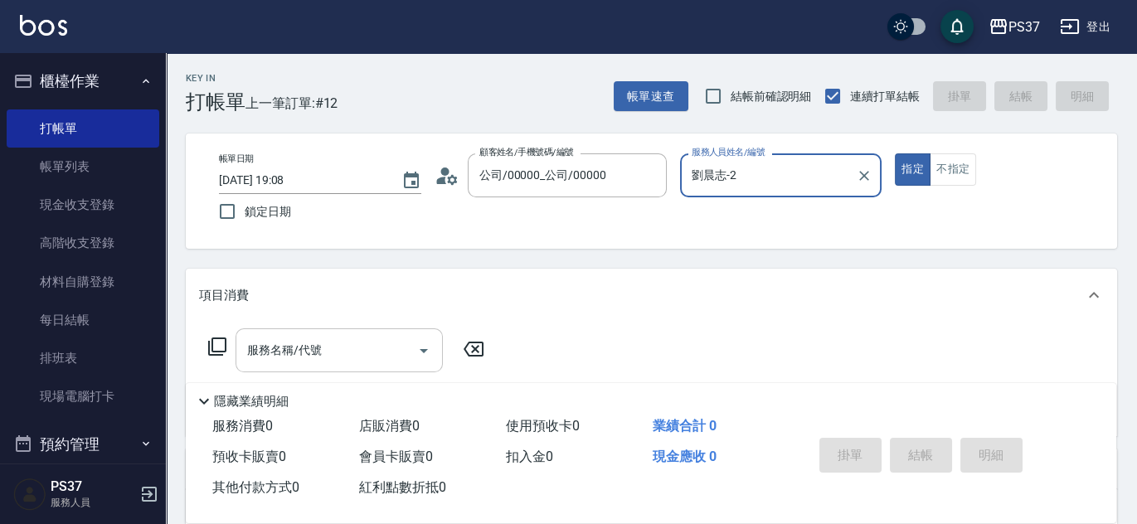
click at [340, 370] on div "服務名稱/代號" at bounding box center [339, 350] width 207 height 44
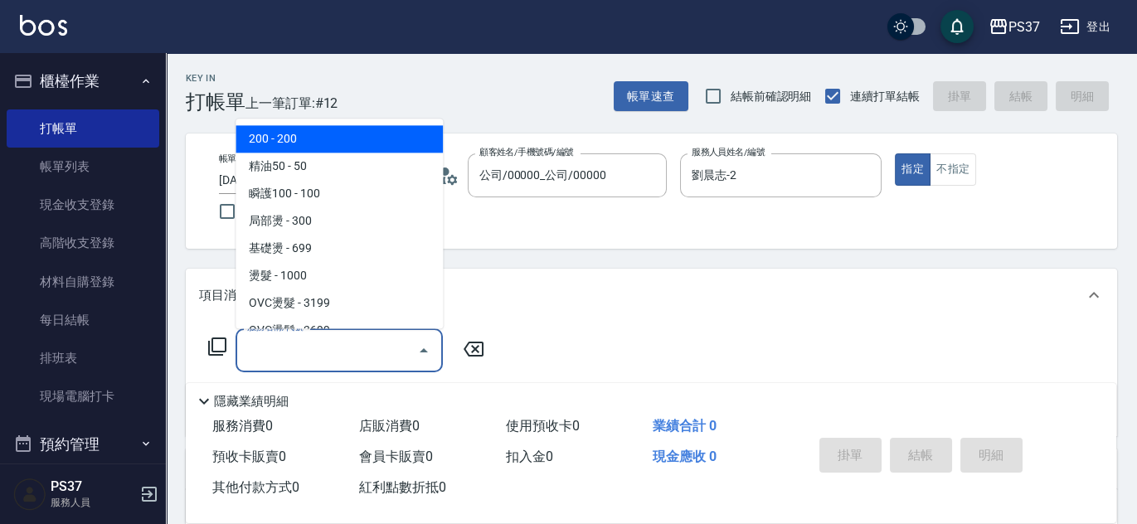
click at [322, 131] on span "200 - 200" at bounding box center [339, 139] width 207 height 27
type input "200(111)"
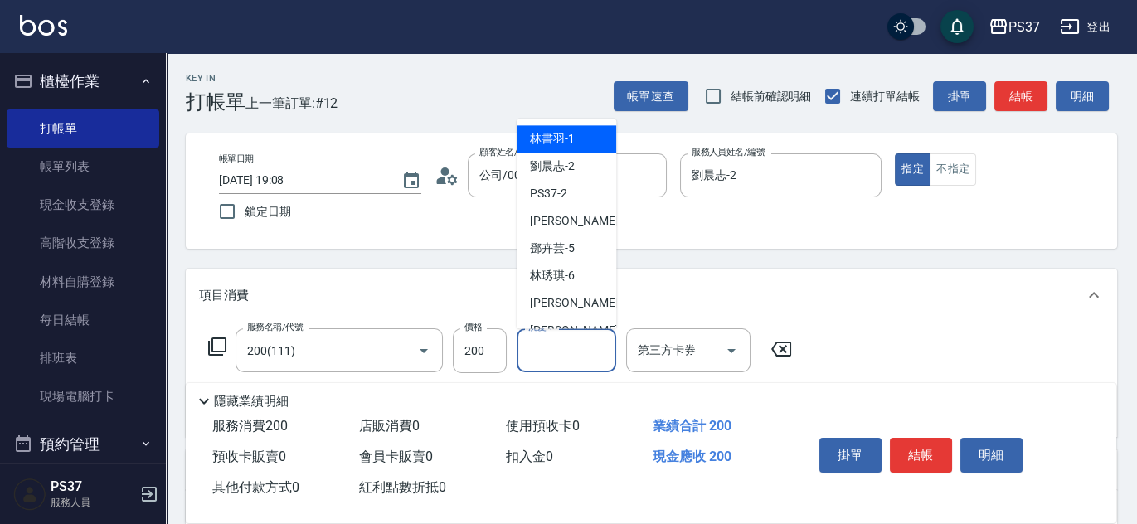
click at [562, 345] on input "洗髮-1" at bounding box center [566, 350] width 85 height 29
click at [566, 173] on span "[PERSON_NAME]-2" at bounding box center [552, 166] width 45 height 17
type input "劉晨志-2"
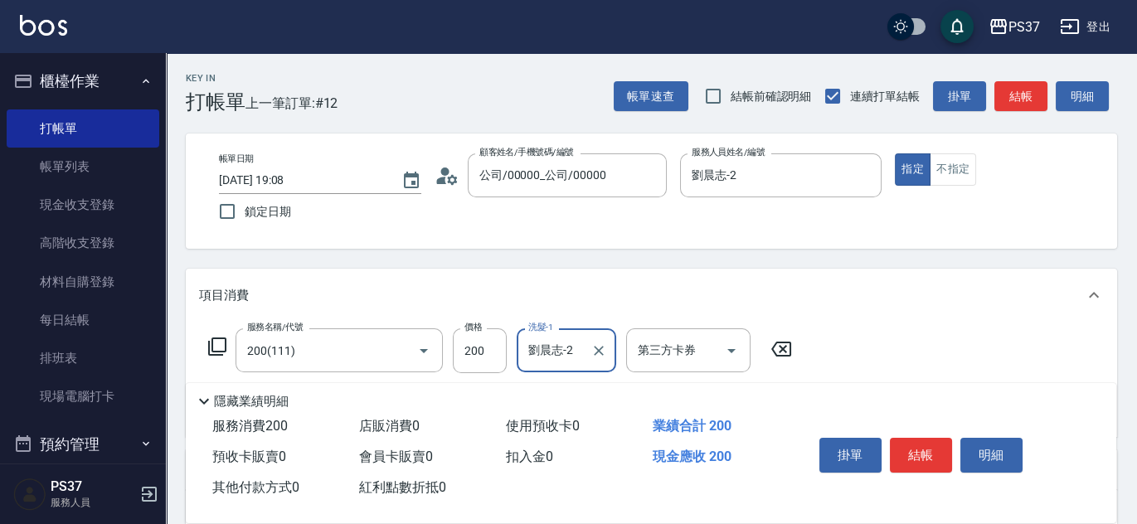
scroll to position [150, 0]
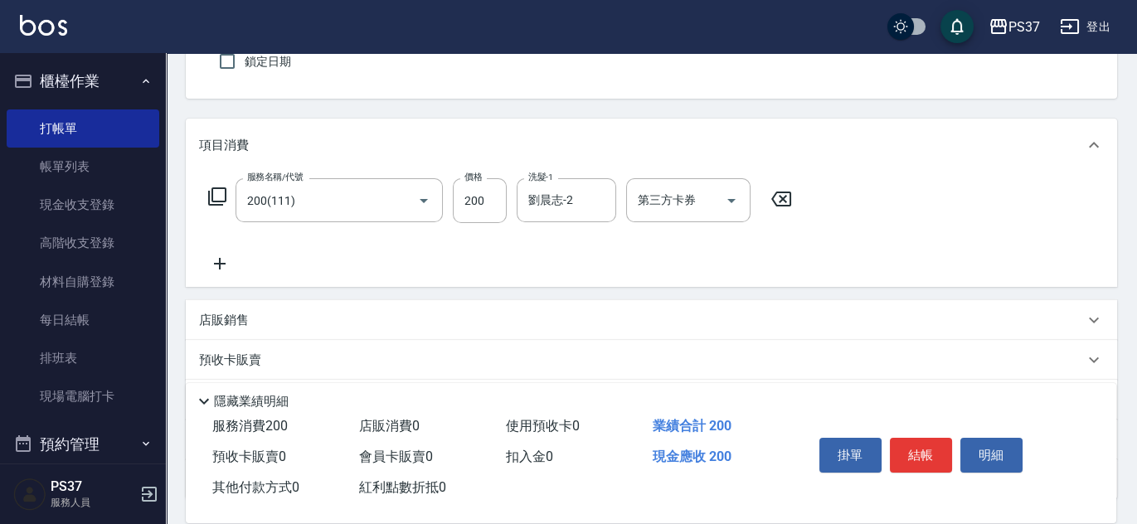
click at [216, 260] on icon at bounding box center [219, 264] width 41 height 20
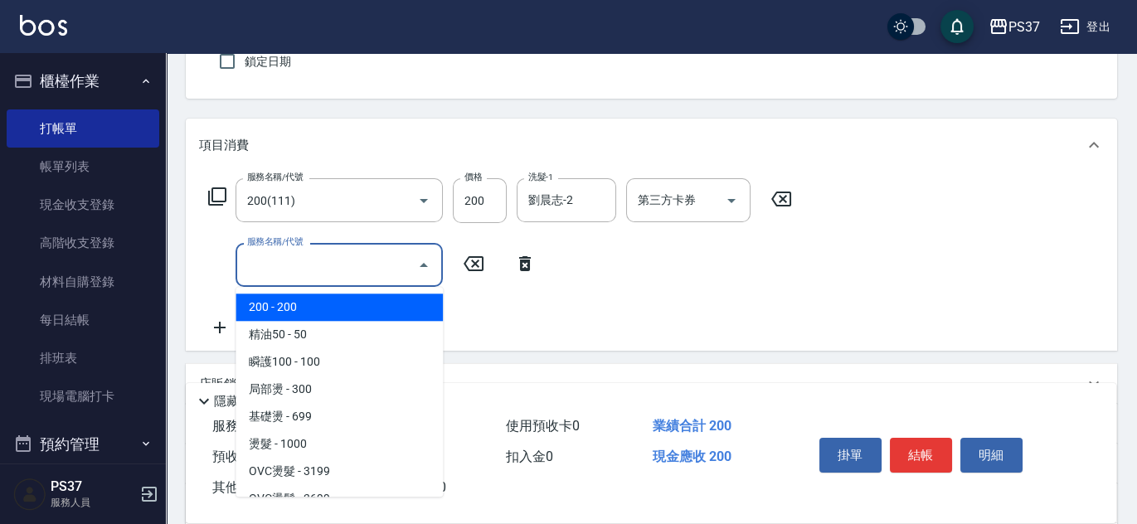
click at [270, 262] on input "服務名稱/代號" at bounding box center [327, 264] width 168 height 29
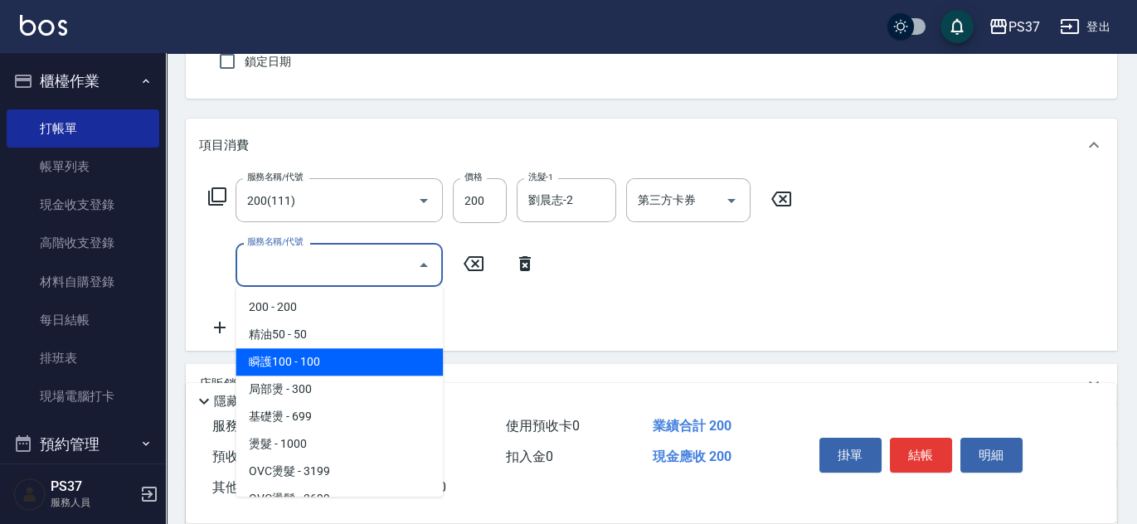
click at [333, 364] on span "瞬護100 - 100" at bounding box center [339, 361] width 207 height 27
type input "瞬護100(113)"
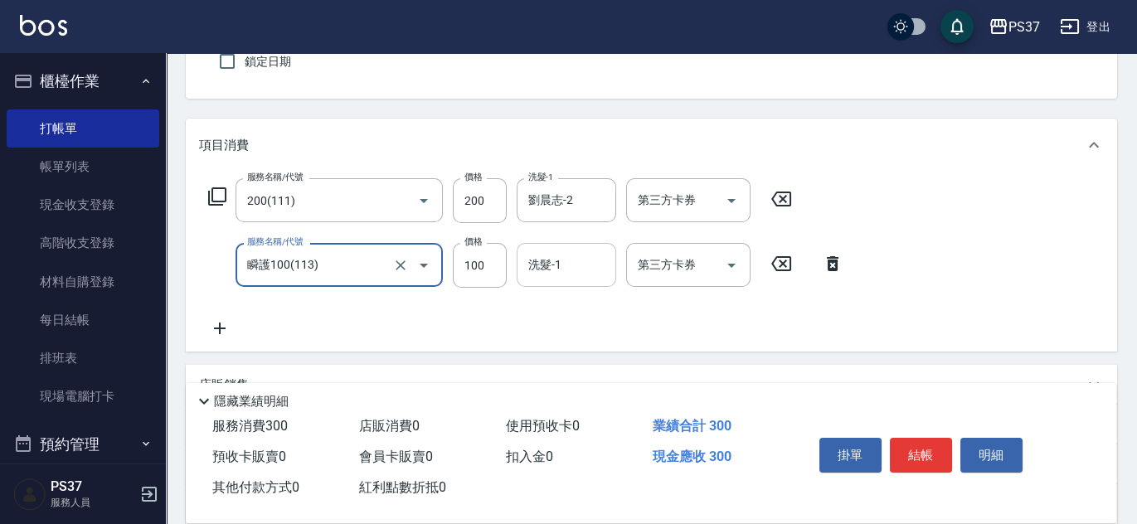
click at [558, 260] on div "洗髮-1 洗髮-1" at bounding box center [567, 265] width 100 height 44
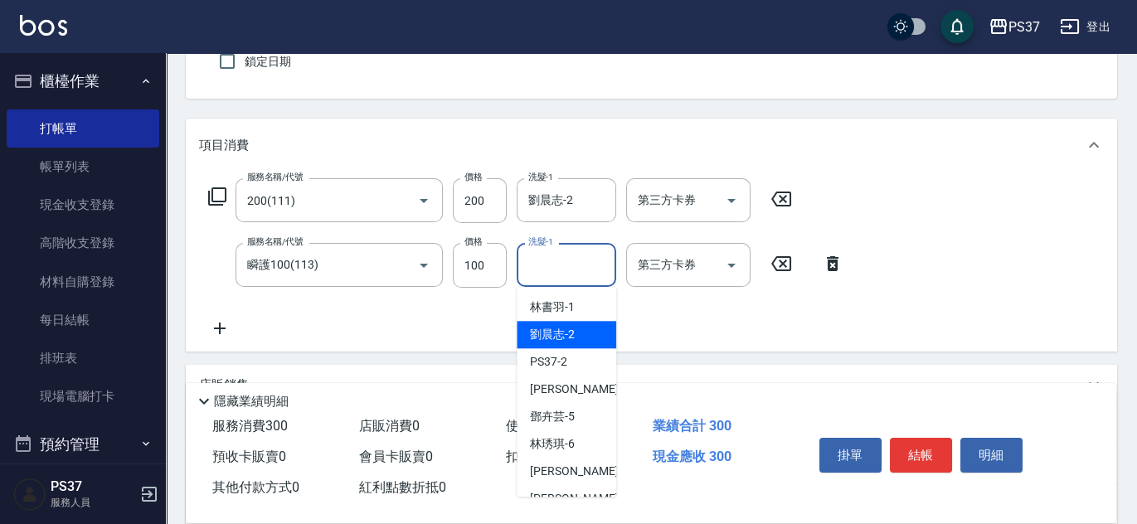
click at [568, 326] on span "[PERSON_NAME]-2" at bounding box center [552, 334] width 45 height 17
type input "劉晨志-2"
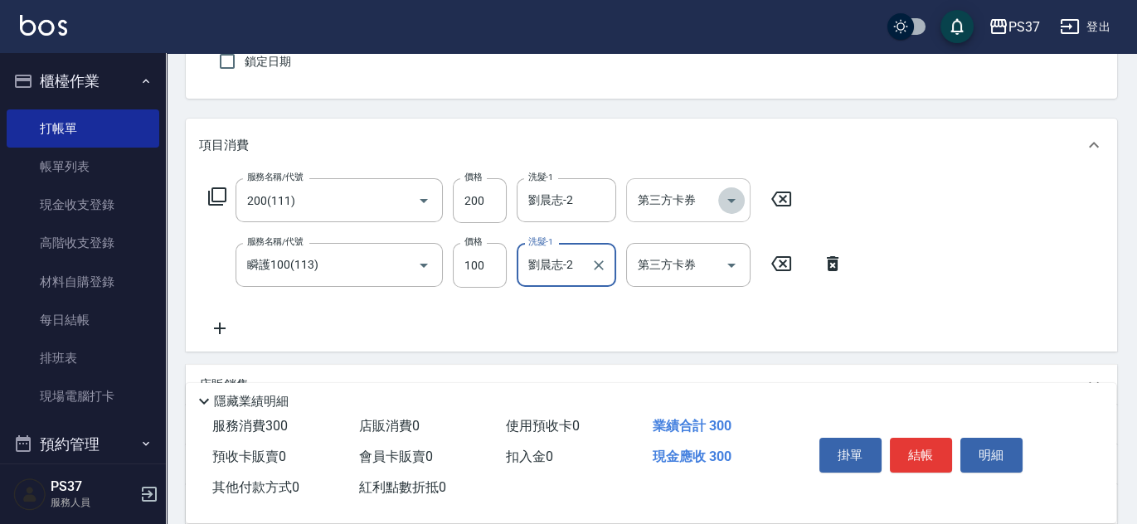
click at [722, 198] on icon "Open" at bounding box center [732, 201] width 20 height 20
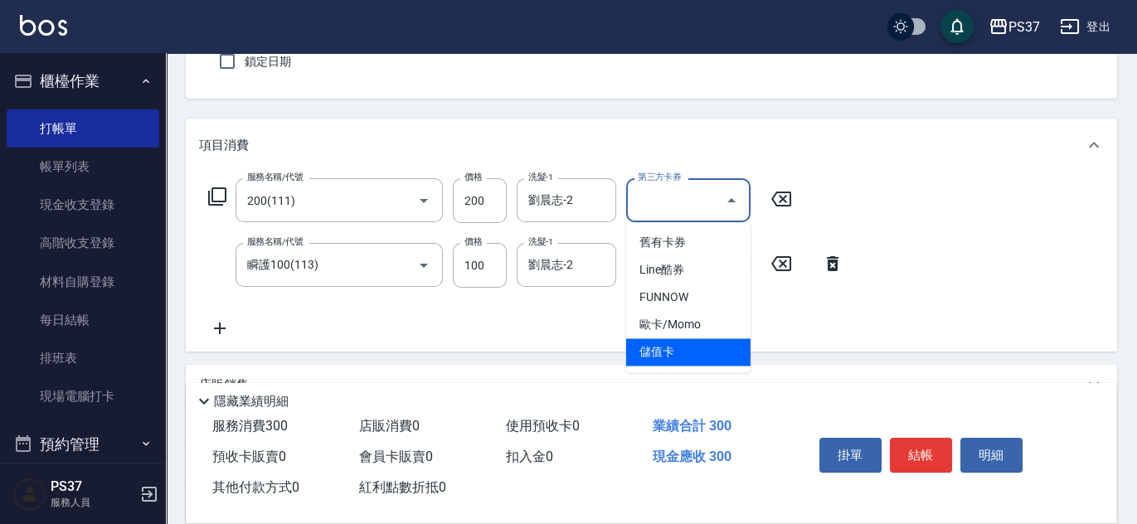
click at [696, 348] on span "儲值卡" at bounding box center [688, 351] width 124 height 27
type input "儲值卡"
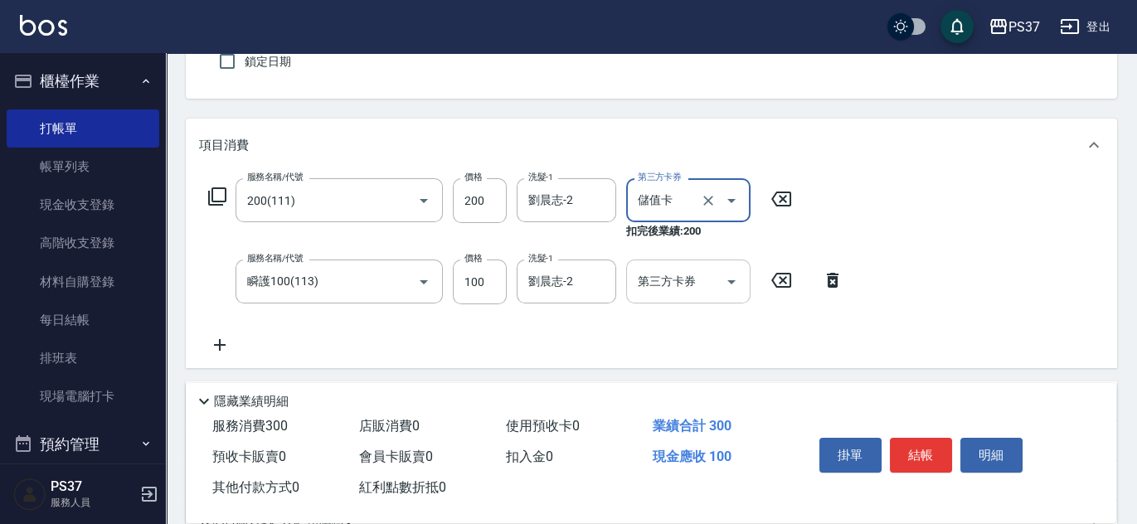
click at [740, 273] on icon "Open" at bounding box center [732, 282] width 20 height 20
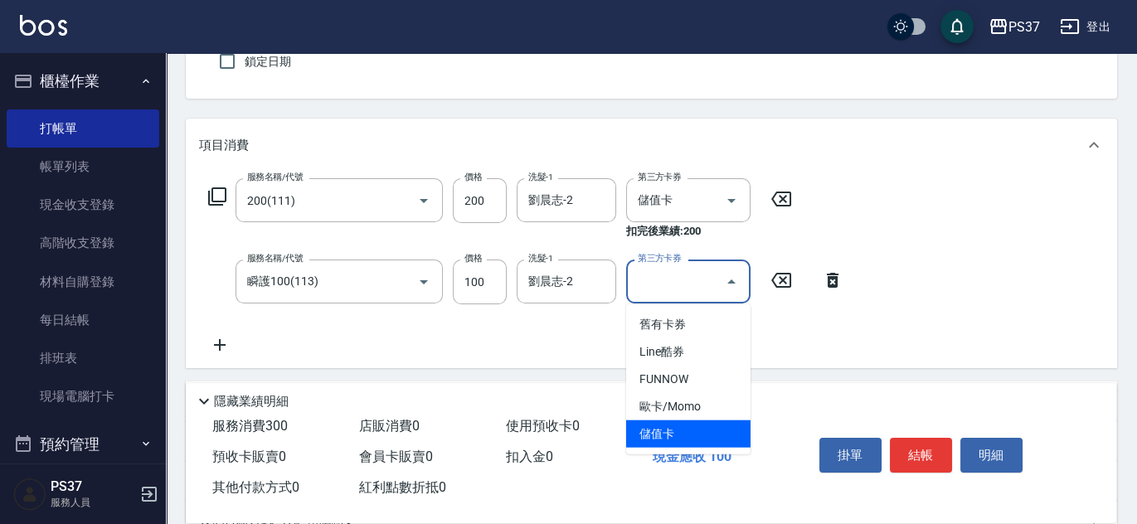
click at [716, 428] on span "儲值卡" at bounding box center [688, 434] width 124 height 27
type input "儲值卡"
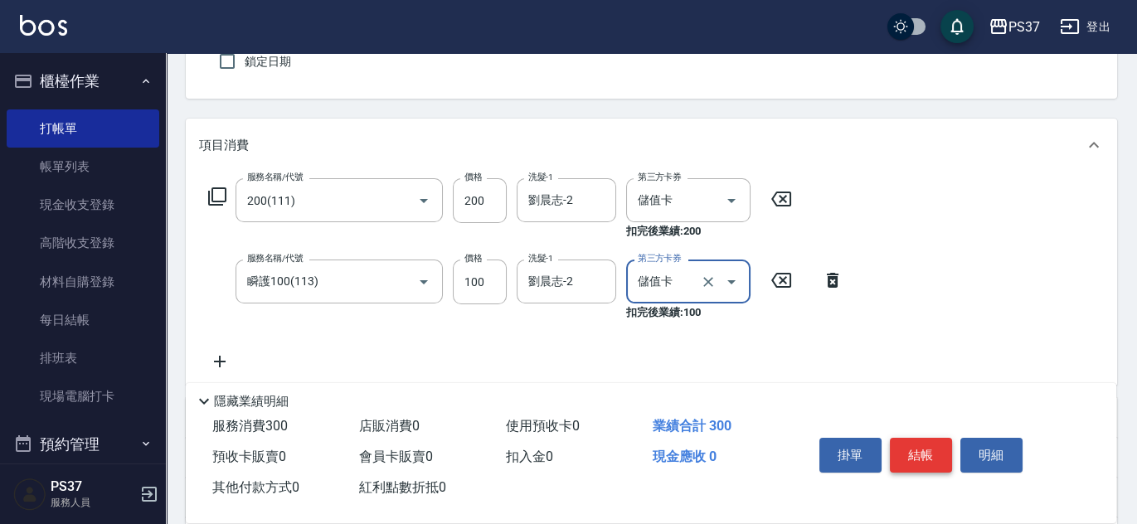
click at [904, 445] on button "結帳" at bounding box center [921, 455] width 62 height 35
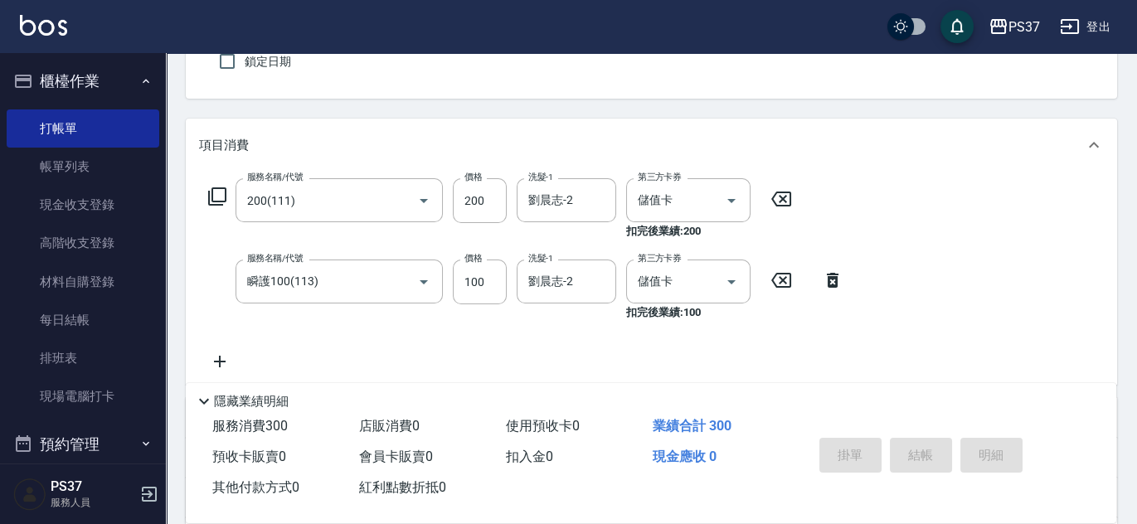
type input "[DATE] 19:09"
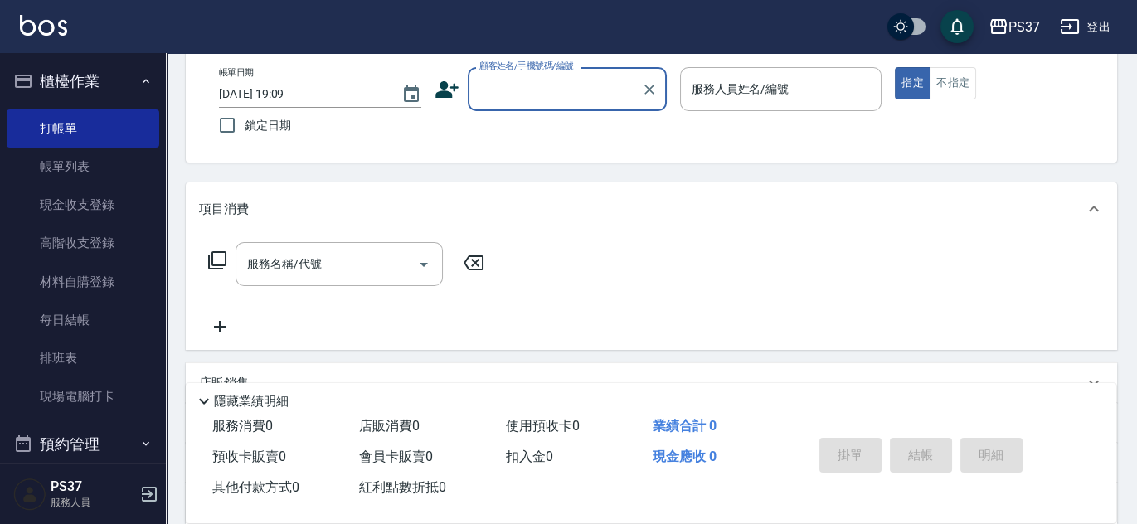
scroll to position [0, 0]
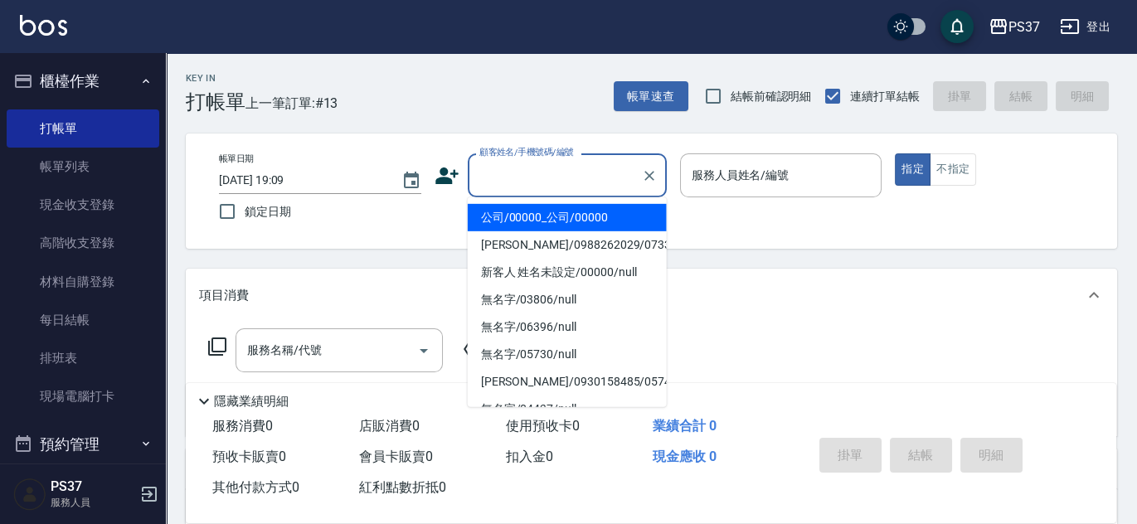
click at [571, 173] on input "顧客姓名/手機號碼/編號" at bounding box center [554, 175] width 159 height 29
click at [573, 209] on li "公司/00000_公司/00000" at bounding box center [567, 217] width 199 height 27
type input "公司/00000_公司/00000"
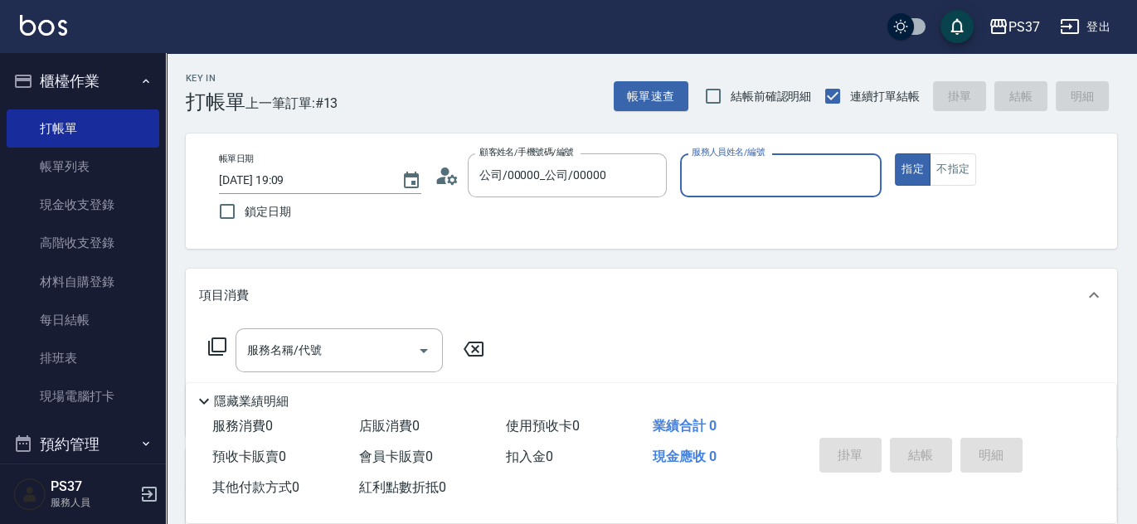
click at [722, 186] on input "服務人員姓名/編號" at bounding box center [781, 175] width 187 height 29
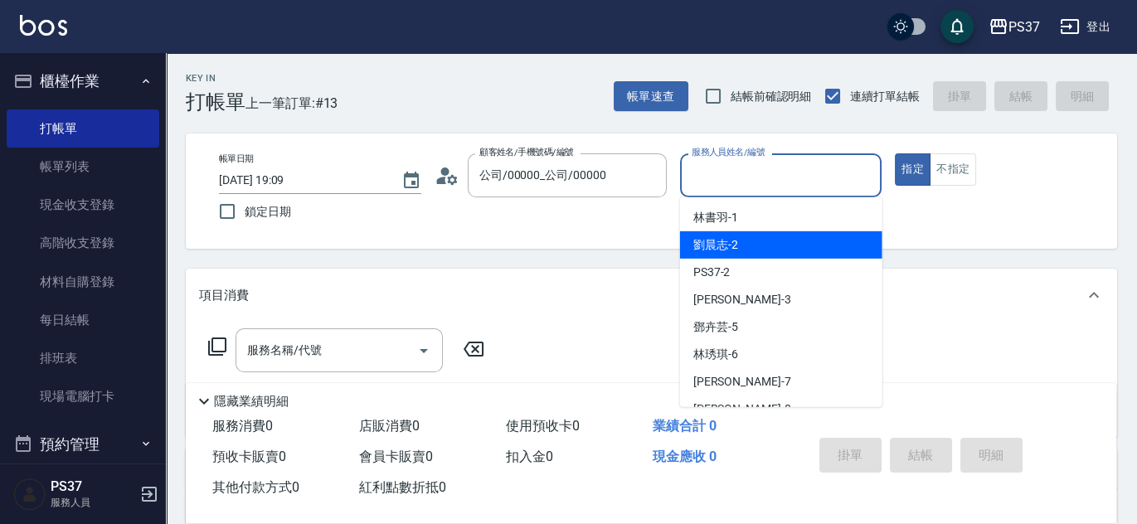
click at [750, 248] on div "[PERSON_NAME]-2" at bounding box center [781, 244] width 202 height 27
type input "劉晨志-2"
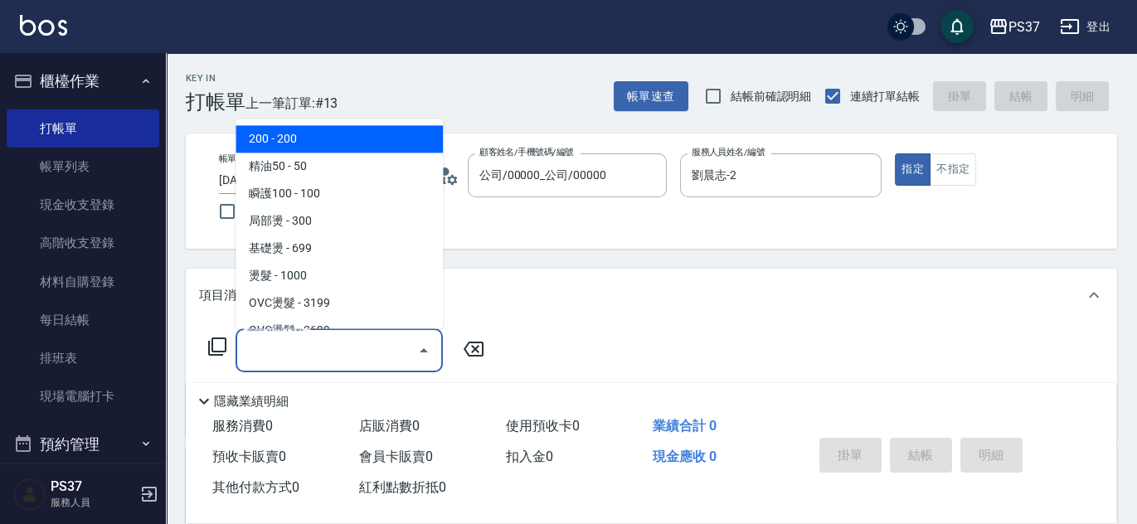
click at [349, 343] on input "服務名稱/代號" at bounding box center [327, 350] width 168 height 29
click at [272, 138] on span "200 - 200" at bounding box center [339, 139] width 207 height 27
type input "200(111)"
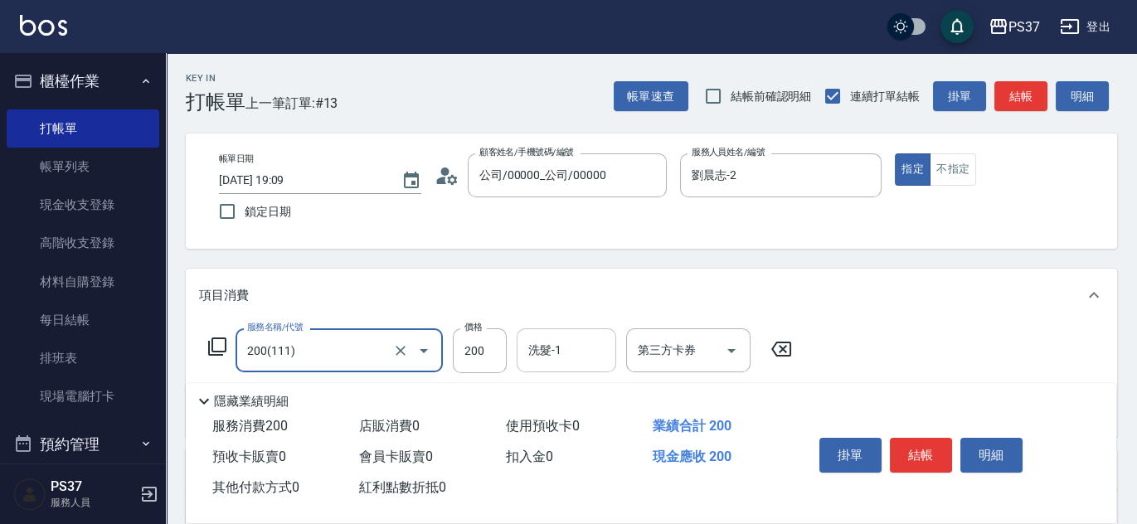
click at [544, 353] on input "洗髮-1" at bounding box center [566, 350] width 85 height 29
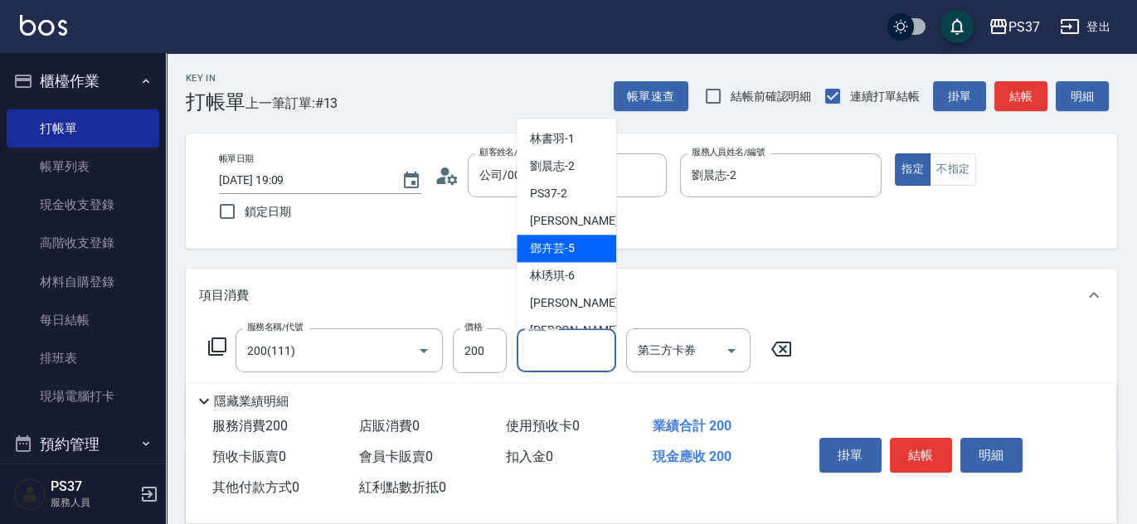
scroll to position [268, 0]
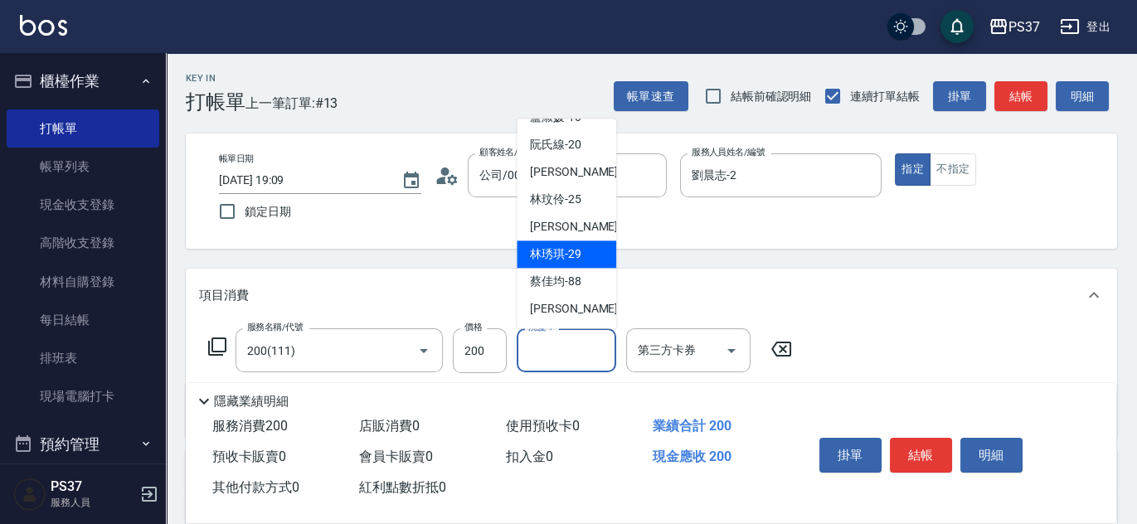
click at [551, 247] on span "[PERSON_NAME]-29" at bounding box center [555, 254] width 51 height 17
type input "林琇琪-29"
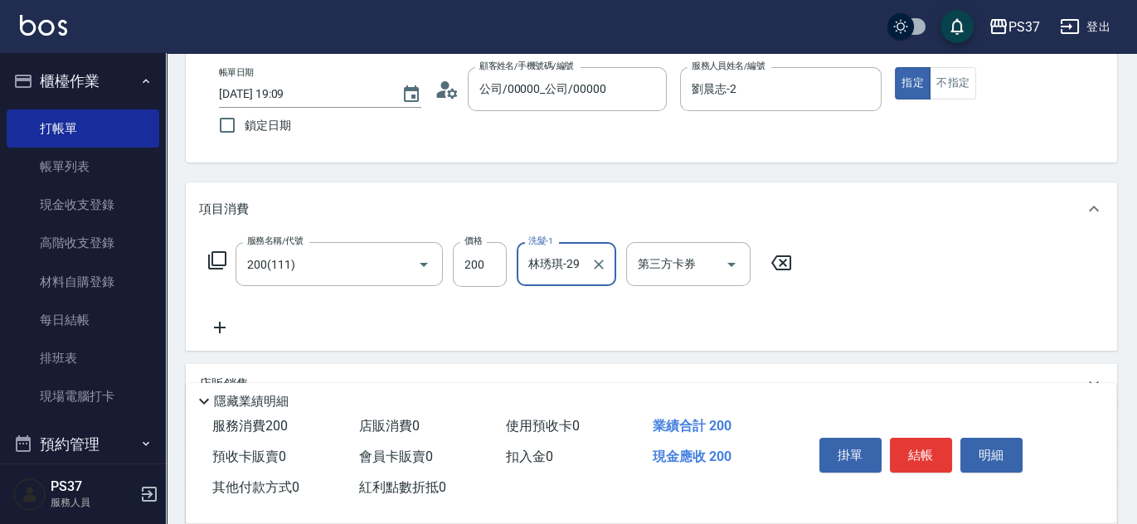
scroll to position [150, 0]
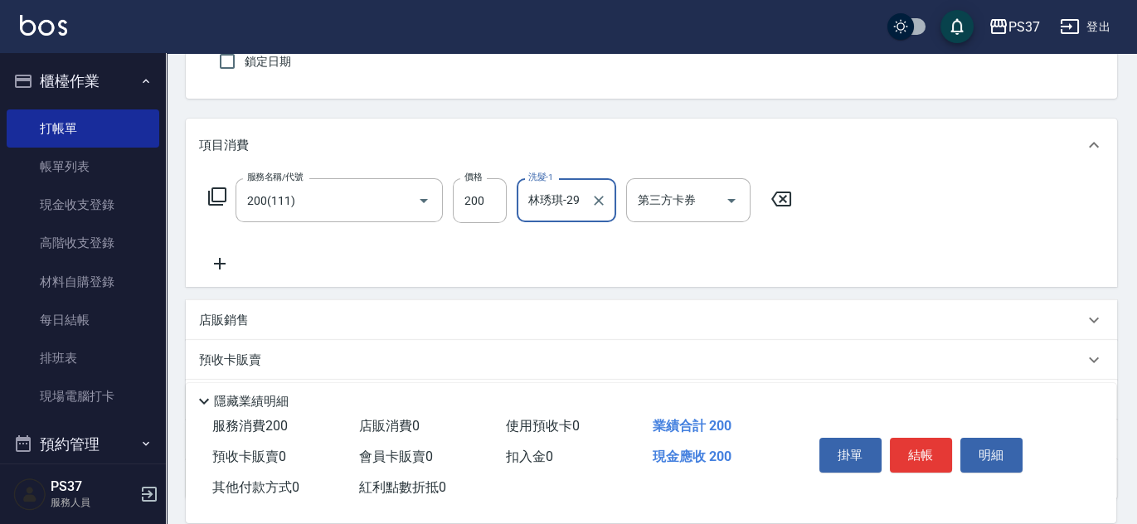
click at [213, 261] on icon at bounding box center [219, 264] width 41 height 20
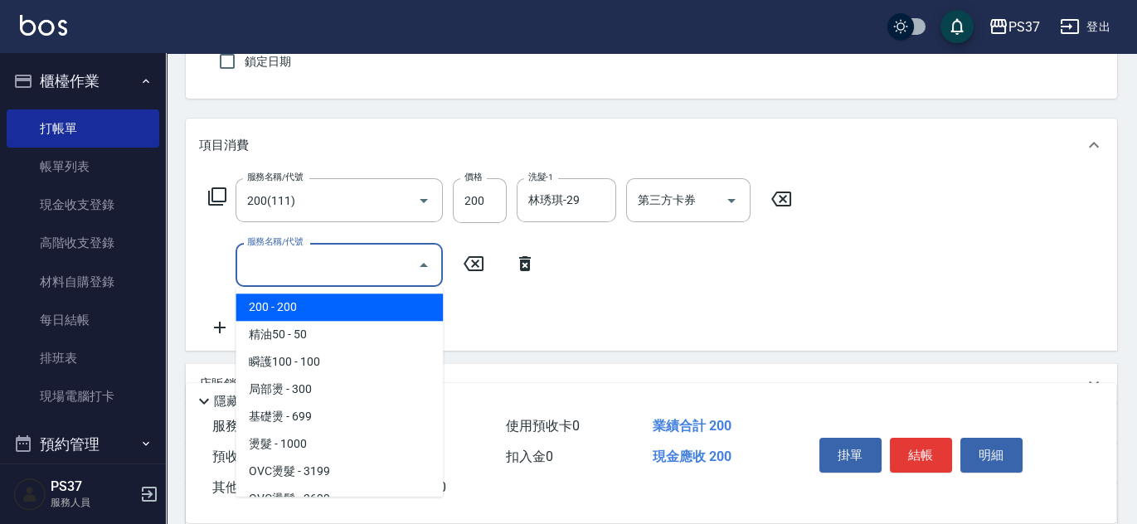
click at [279, 267] on input "服務名稱/代號" at bounding box center [327, 264] width 168 height 29
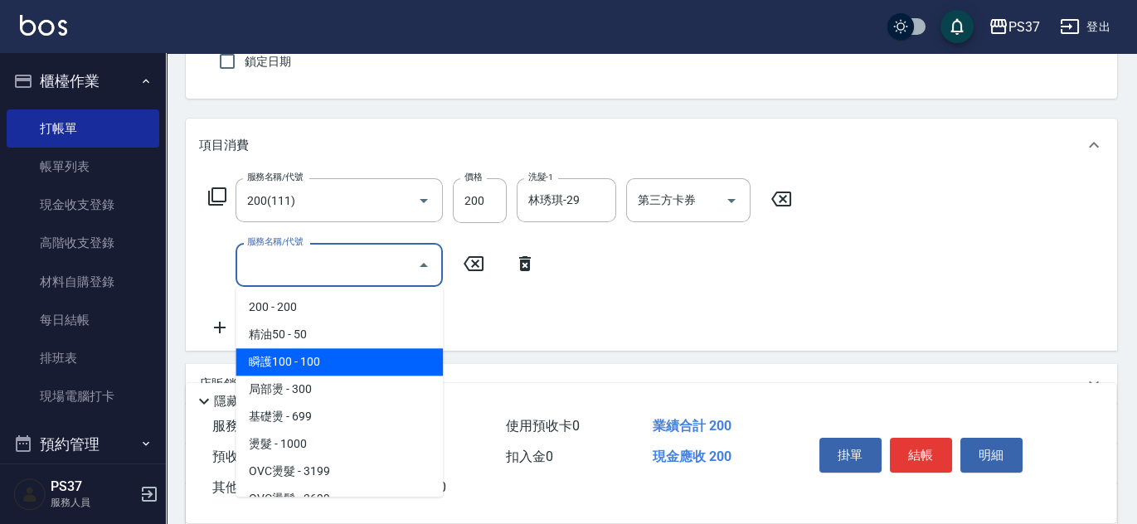
click at [343, 359] on span "瞬護100 - 100" at bounding box center [339, 361] width 207 height 27
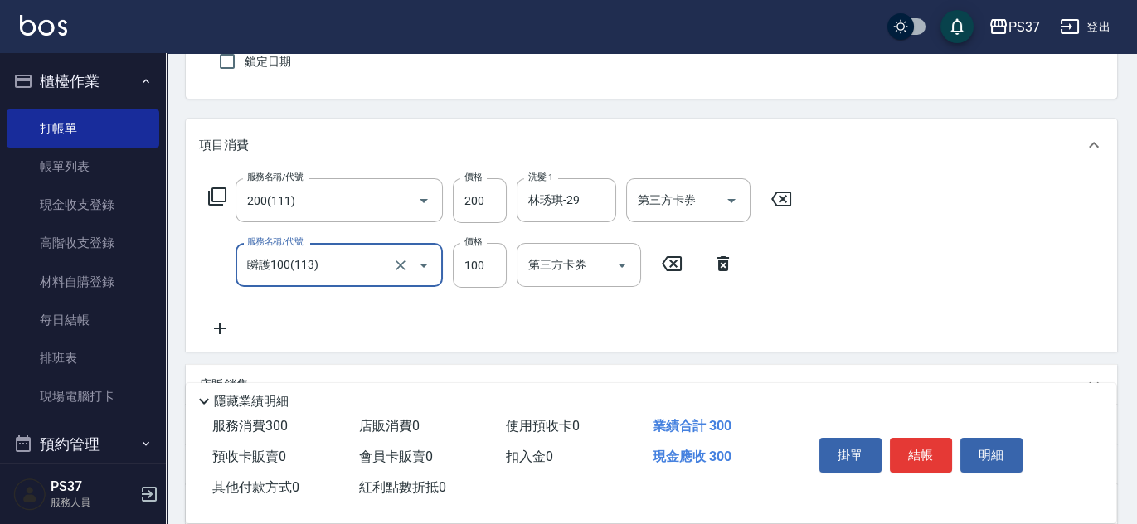
type input "瞬護100(113)"
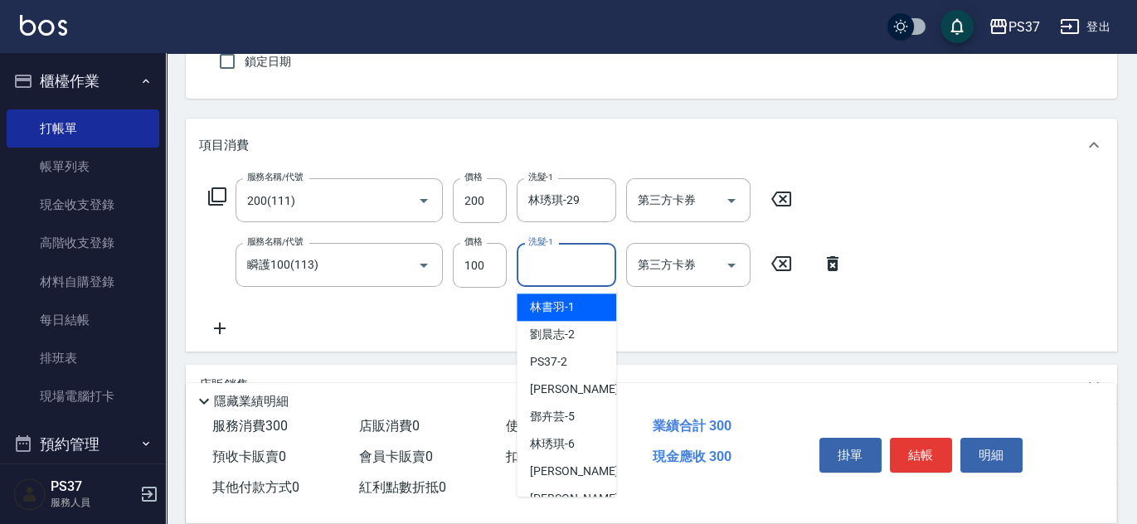
click at [559, 258] on input "洗髮-1" at bounding box center [566, 264] width 85 height 29
click at [559, 327] on span "[PERSON_NAME]-2" at bounding box center [552, 334] width 45 height 17
type input "劉晨志-2"
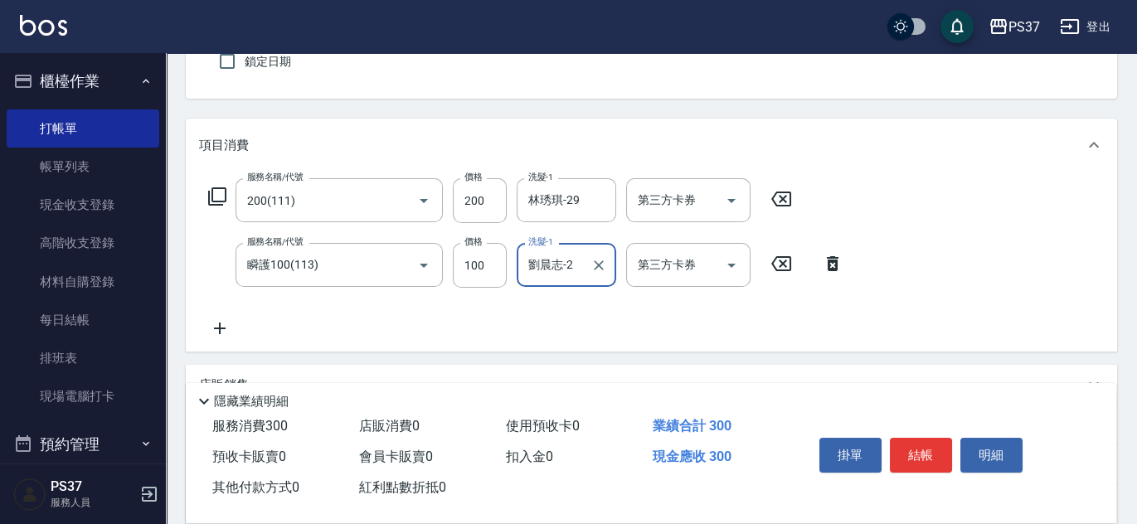
click at [224, 327] on icon at bounding box center [219, 328] width 41 height 20
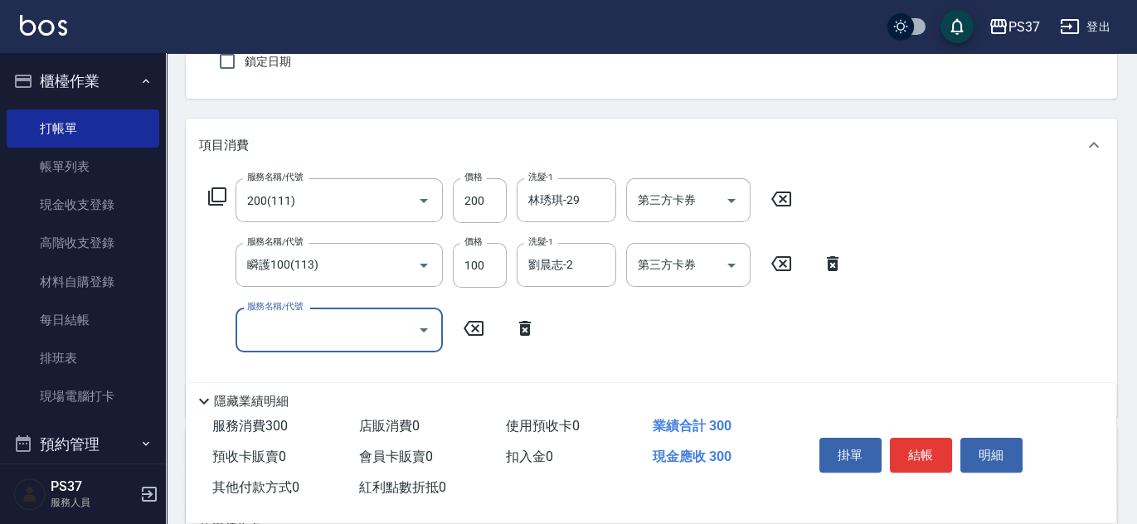
click at [277, 328] on input "服務名稱/代號" at bounding box center [327, 329] width 168 height 29
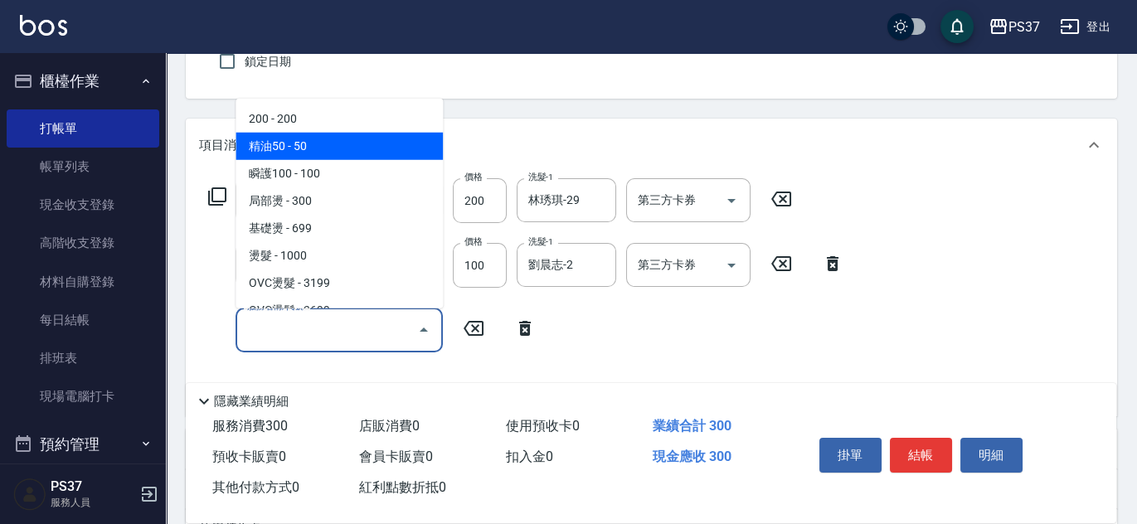
click at [340, 152] on span "精油50 - 50" at bounding box center [339, 146] width 207 height 27
type input "精油50(112)"
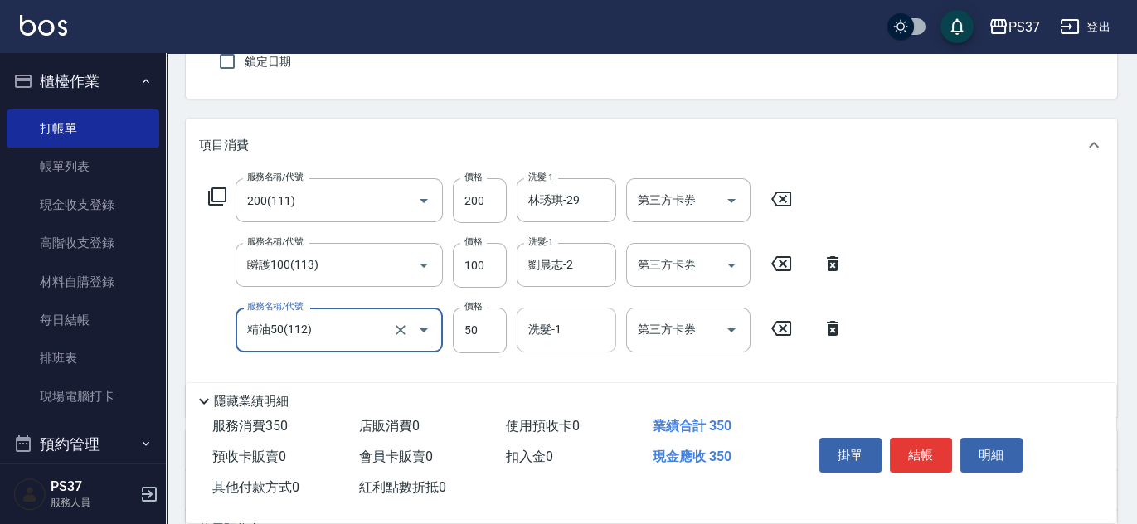
click at [568, 333] on input "洗髮-1" at bounding box center [566, 329] width 85 height 29
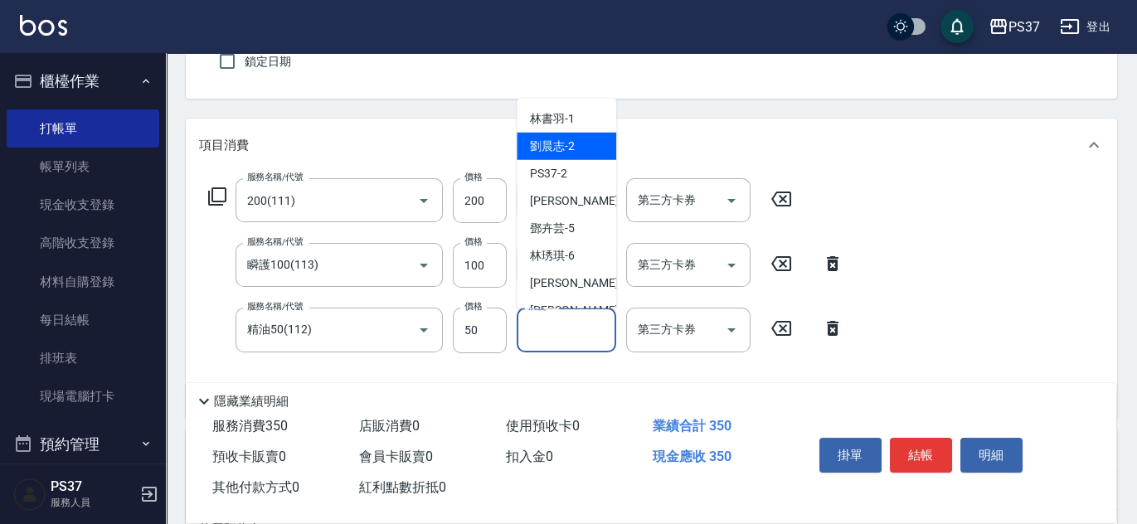
click at [559, 144] on span "[PERSON_NAME]-2" at bounding box center [552, 146] width 45 height 17
type input "劉晨志-2"
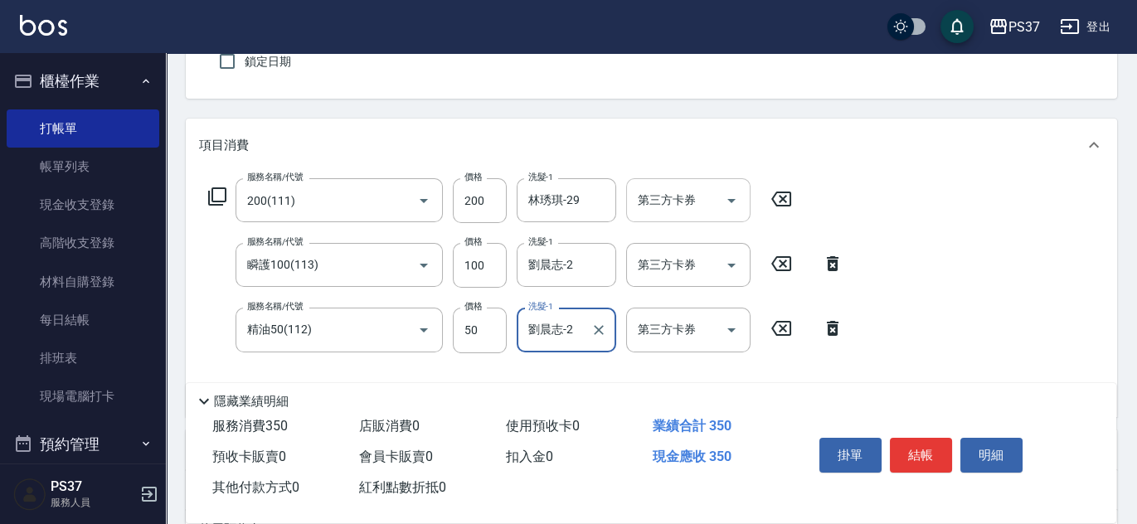
click at [728, 196] on icon "Open" at bounding box center [732, 201] width 20 height 20
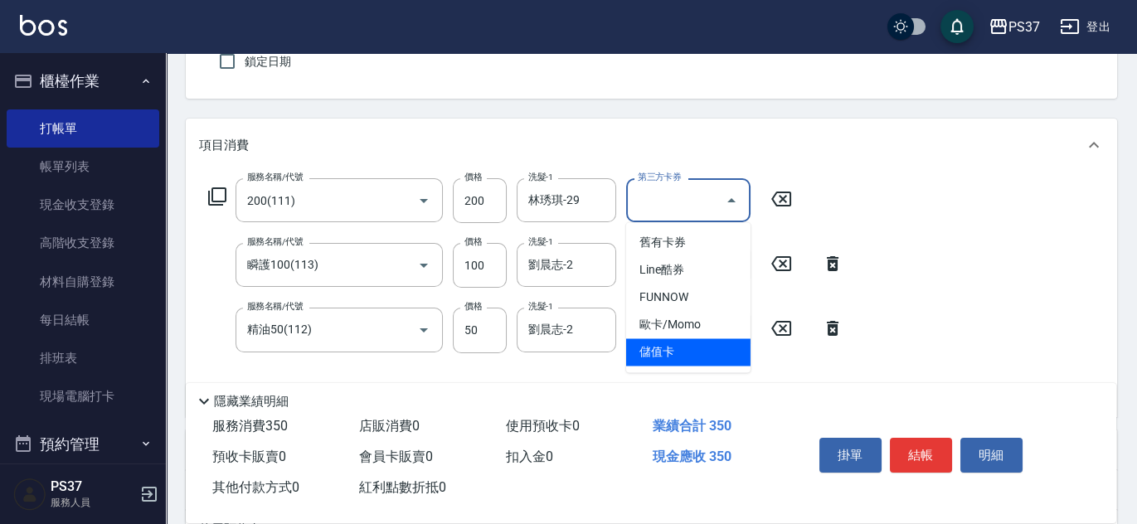
click at [686, 365] on span "儲值卡" at bounding box center [688, 351] width 124 height 27
type input "儲值卡"
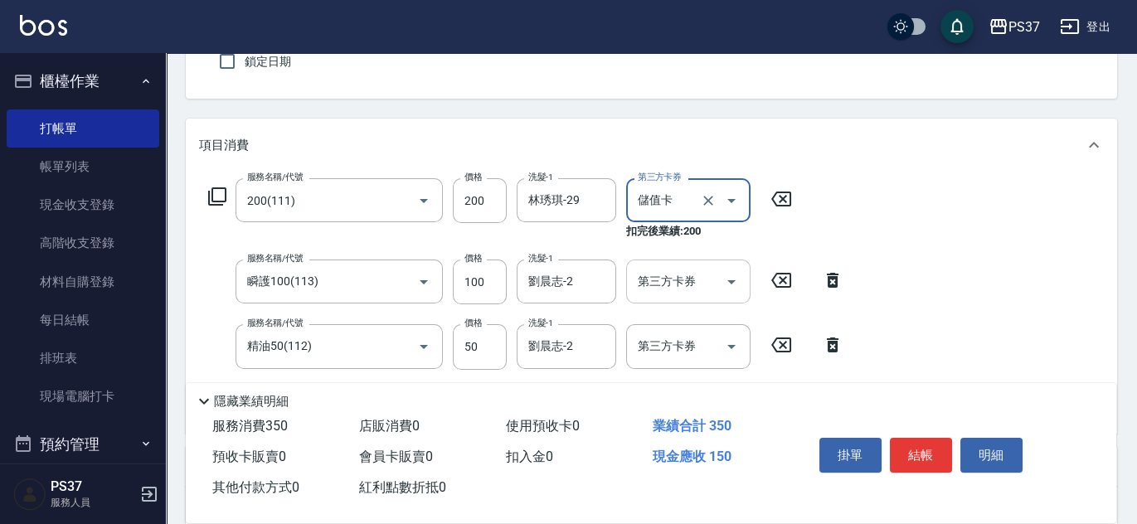
click at [729, 285] on icon "Open" at bounding box center [732, 282] width 20 height 20
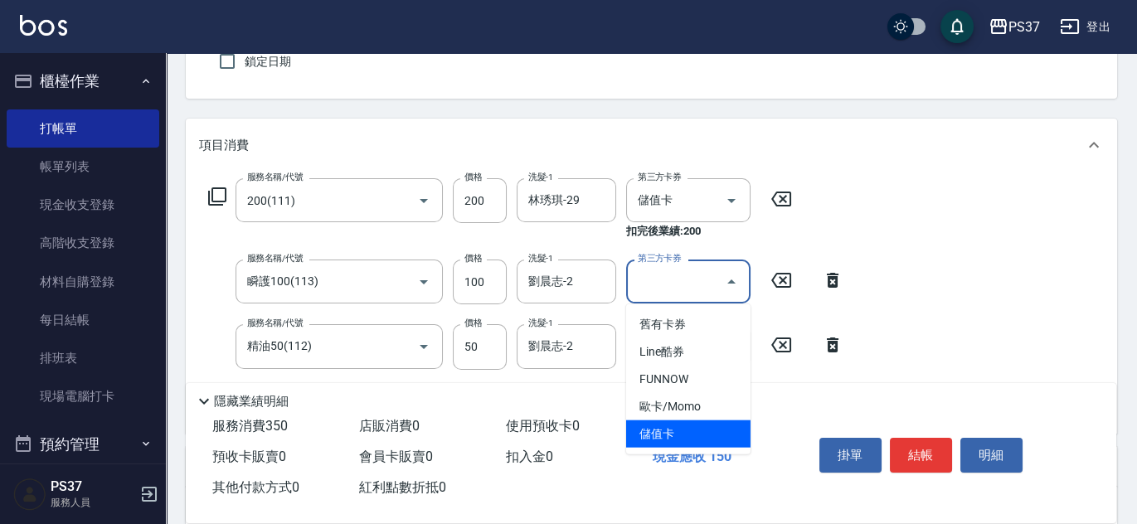
click at [705, 433] on span "儲值卡" at bounding box center [688, 434] width 124 height 27
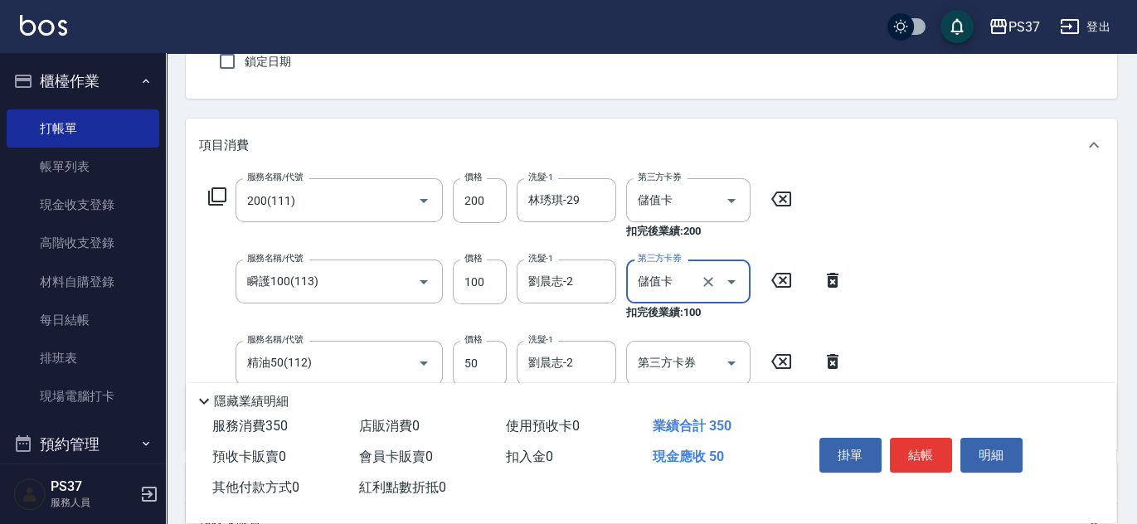
type input "儲值卡"
click at [732, 357] on icon "Open" at bounding box center [732, 363] width 20 height 20
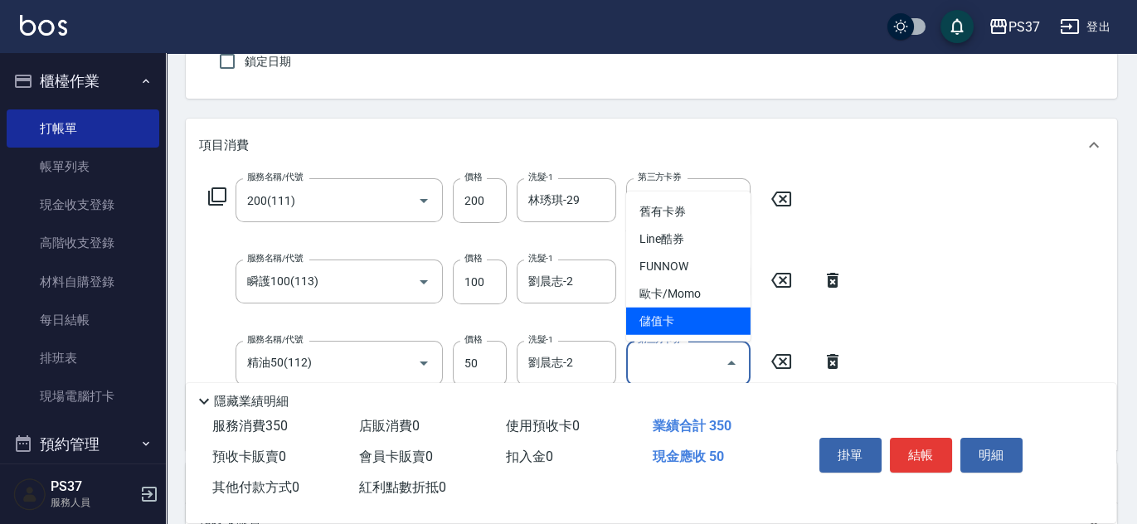
click at [707, 322] on span "儲值卡" at bounding box center [688, 321] width 124 height 27
type input "儲值卡"
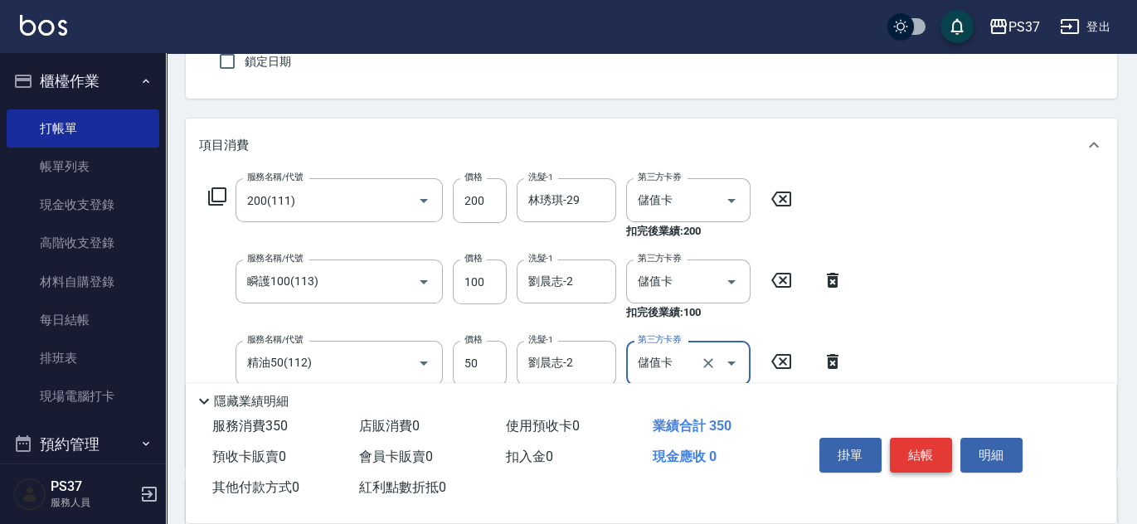
click at [935, 452] on button "結帳" at bounding box center [921, 455] width 62 height 35
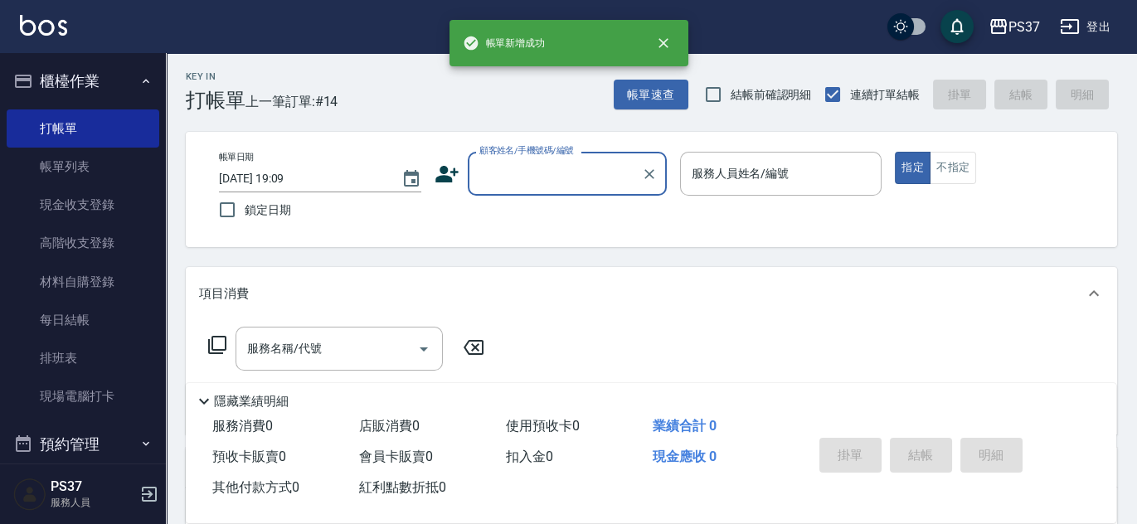
scroll to position [0, 0]
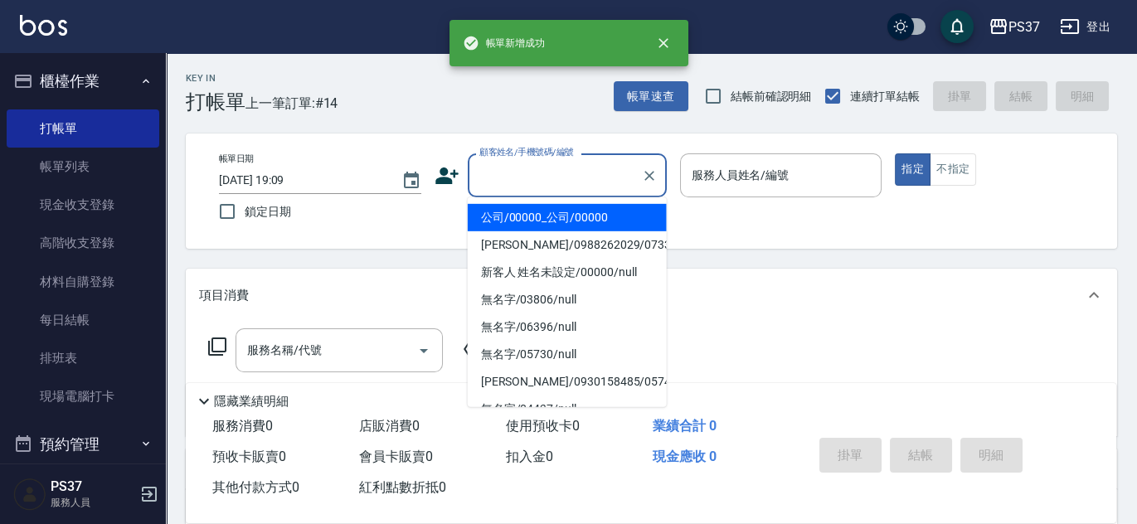
click at [568, 187] on input "顧客姓名/手機號碼/編號" at bounding box center [554, 175] width 159 height 29
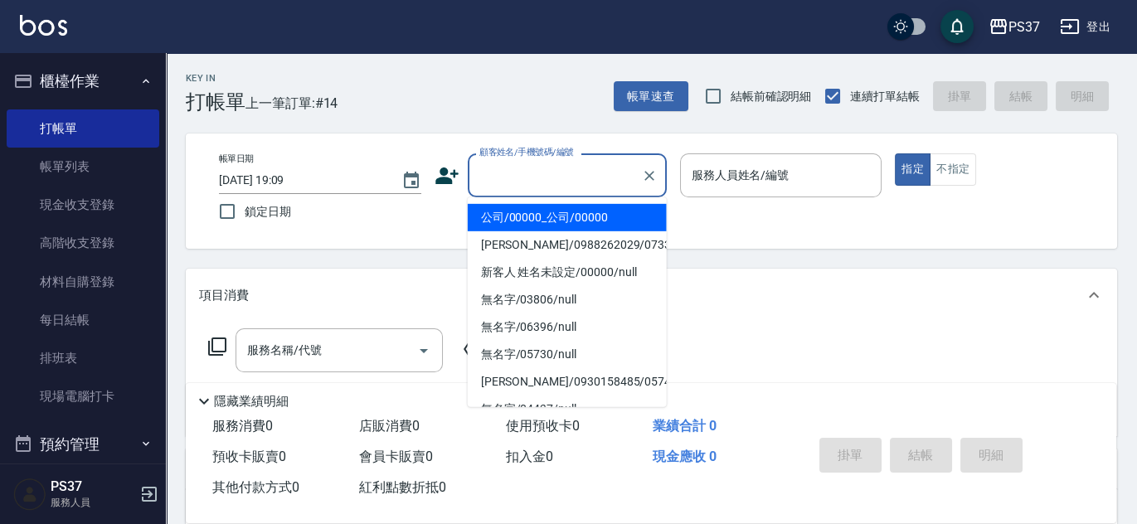
click at [572, 212] on li "公司/00000_公司/00000" at bounding box center [567, 217] width 199 height 27
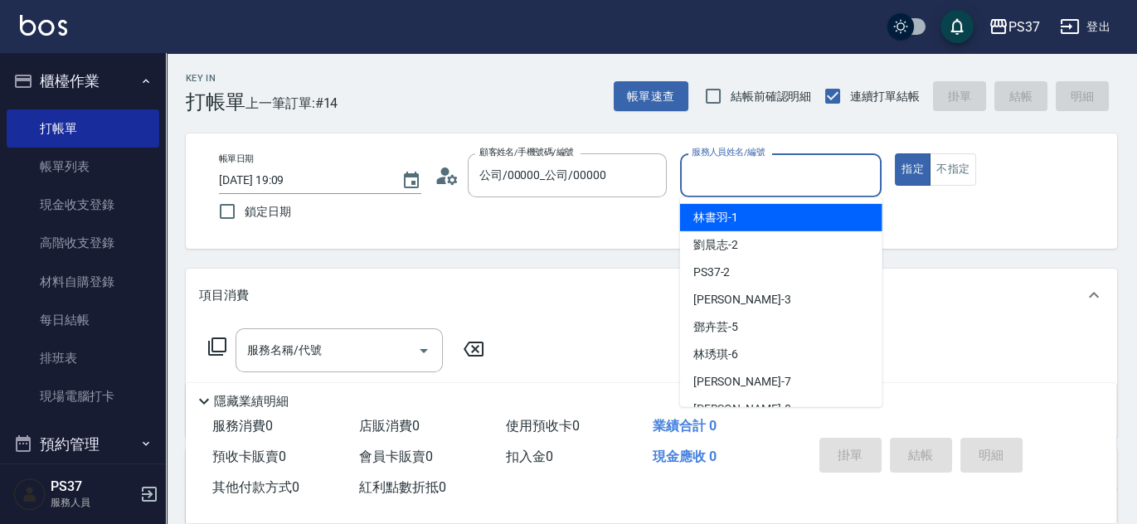
click at [707, 177] on input "服務人員姓名/編號" at bounding box center [781, 175] width 187 height 29
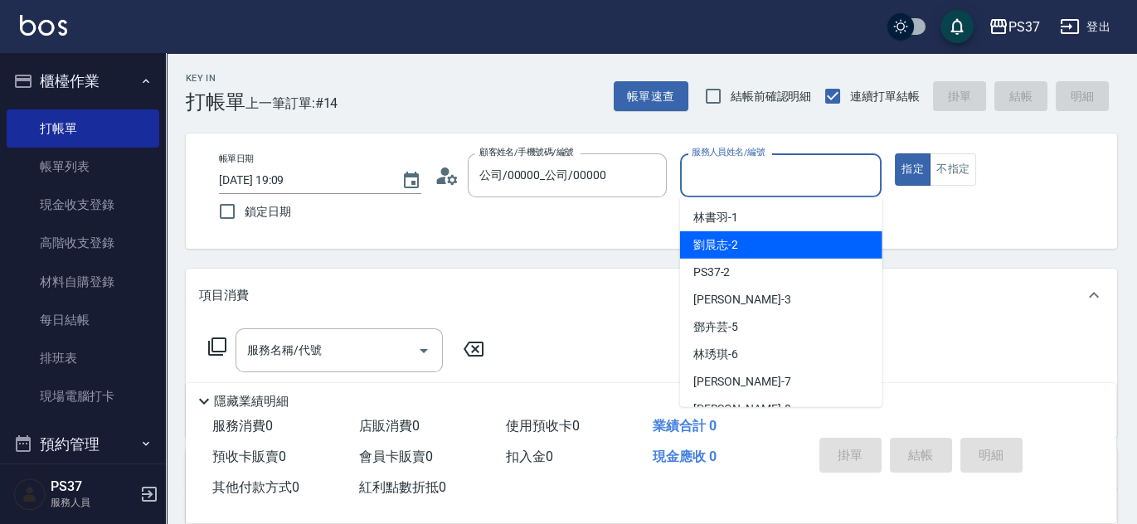
click at [727, 242] on span "[PERSON_NAME]-2" at bounding box center [715, 244] width 45 height 17
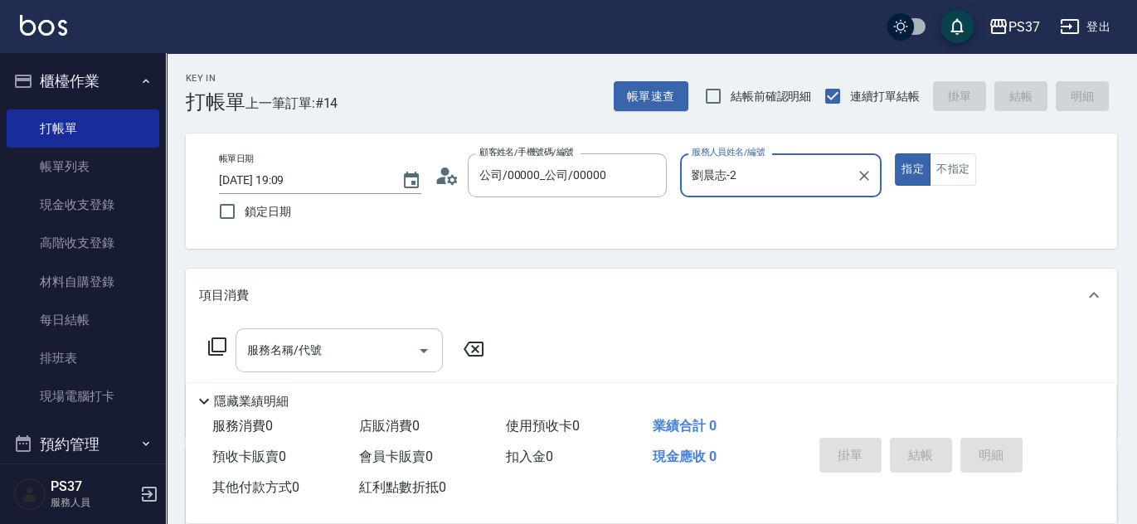
click at [382, 355] on input "服務名稱/代號" at bounding box center [327, 350] width 168 height 29
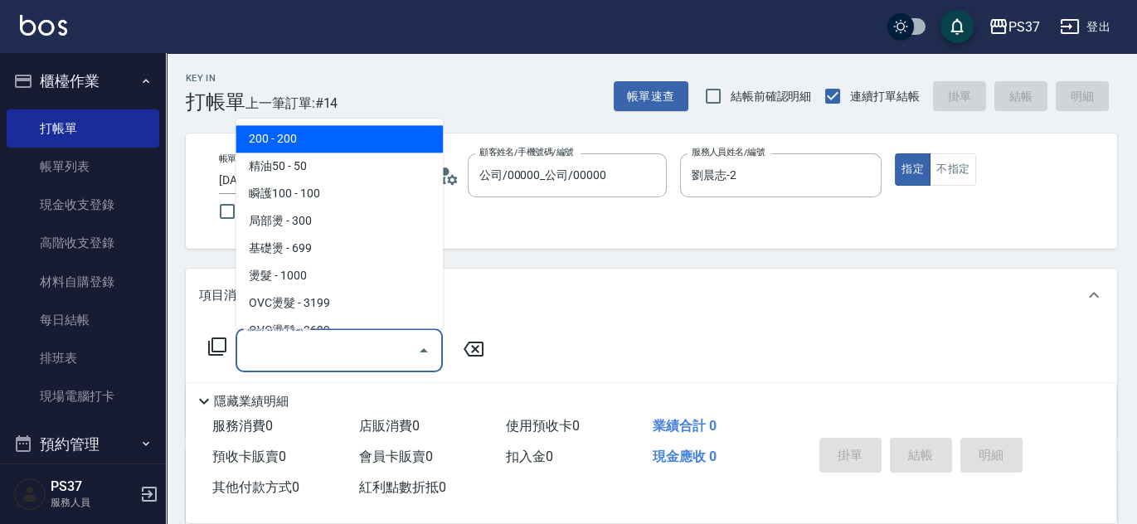
click at [333, 141] on span "200 - 200" at bounding box center [339, 139] width 207 height 27
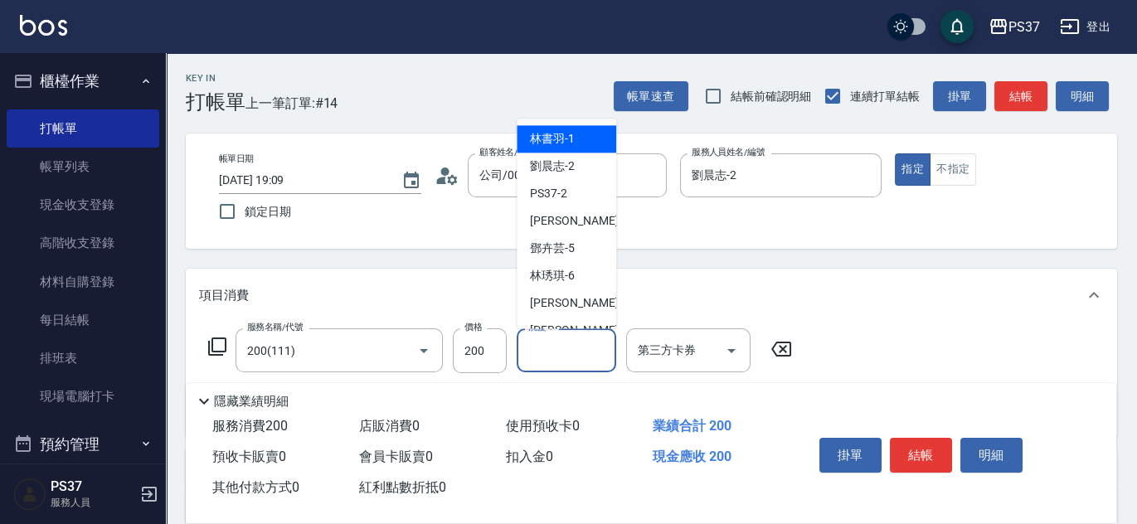
click at [551, 359] on input "洗髮-1" at bounding box center [566, 350] width 85 height 29
click at [584, 141] on div "[PERSON_NAME]-1" at bounding box center [567, 139] width 100 height 27
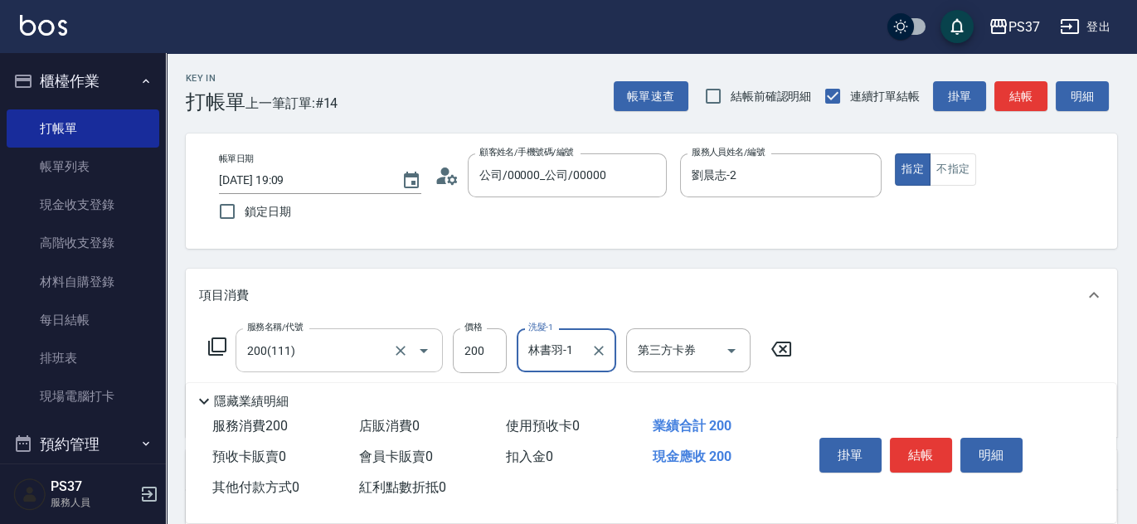
click at [356, 355] on input "200(111)" at bounding box center [316, 350] width 146 height 29
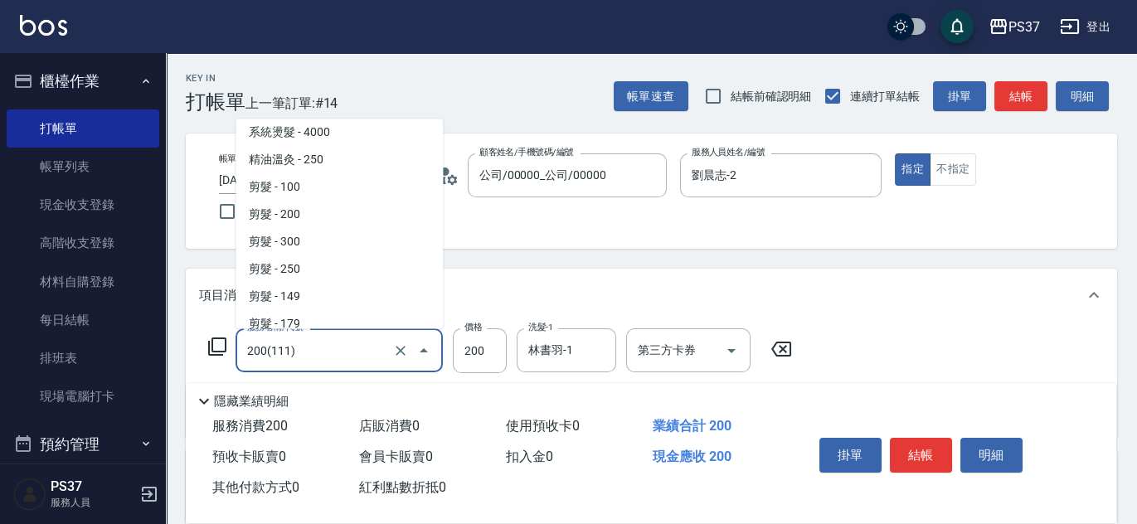
scroll to position [452, 0]
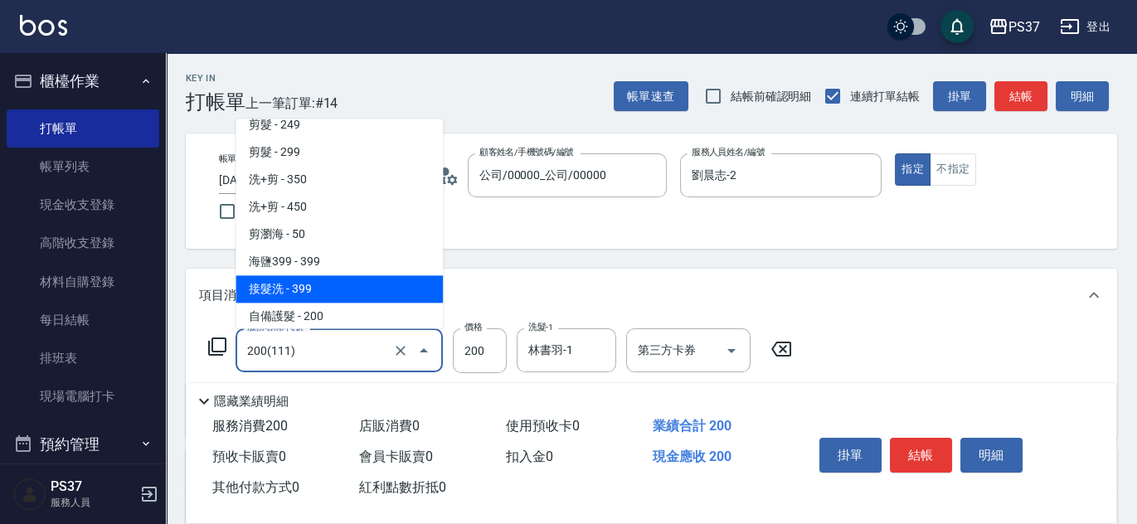
click at [357, 289] on span "接髮洗 - 399" at bounding box center [339, 289] width 207 height 27
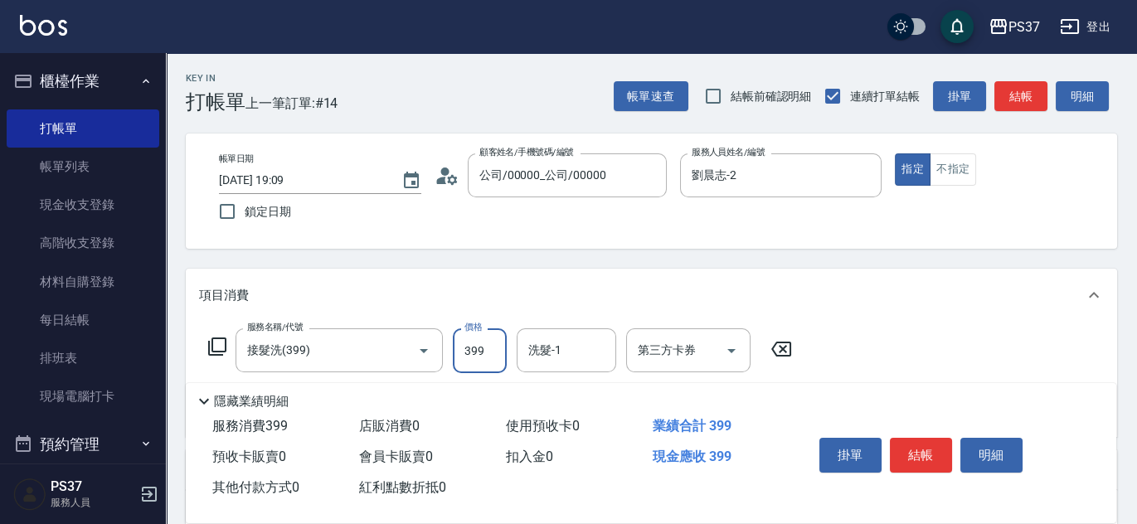
click at [484, 353] on input "399" at bounding box center [480, 350] width 54 height 45
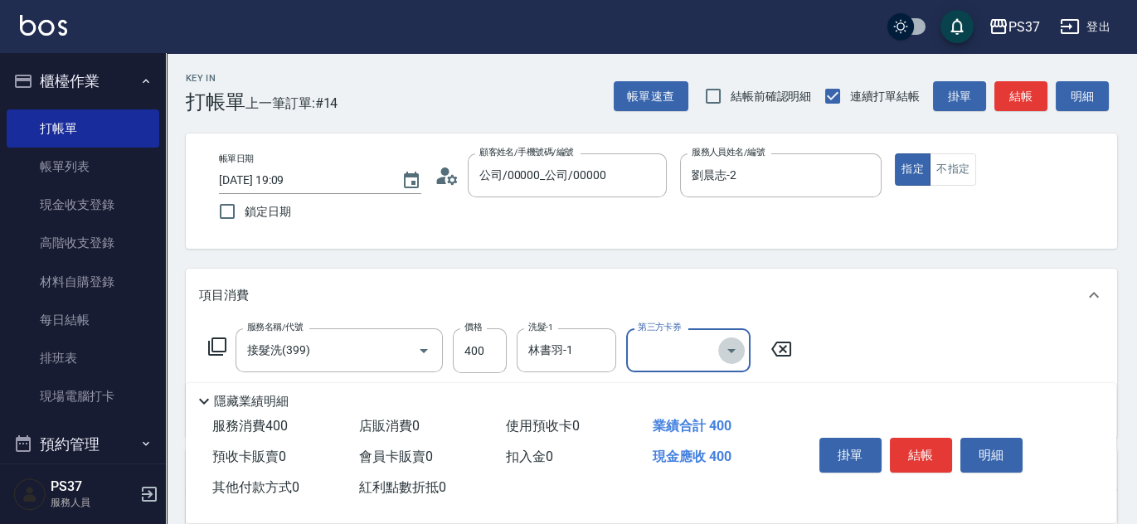
click at [730, 349] on icon "Open" at bounding box center [731, 351] width 8 height 4
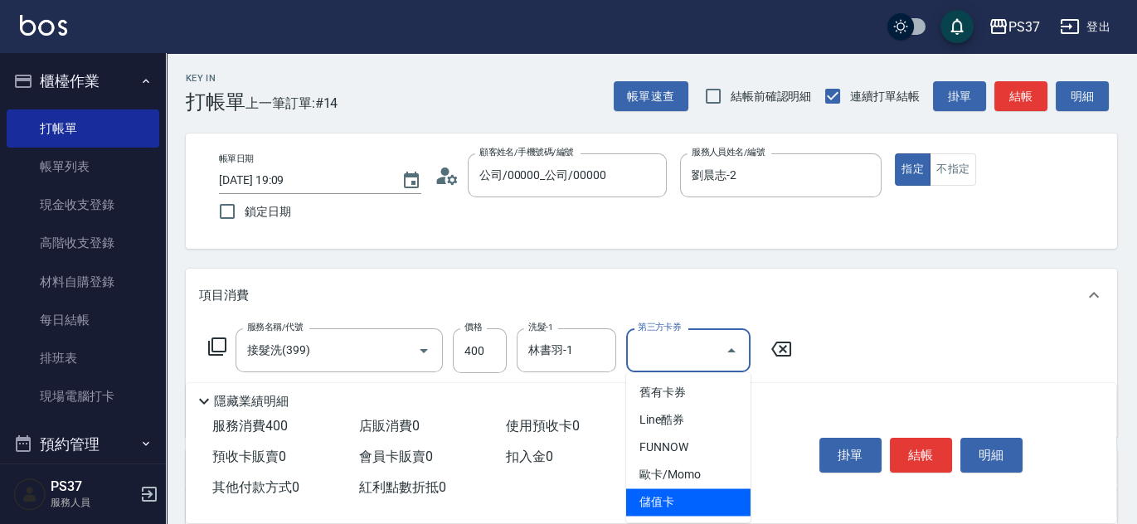
click at [712, 494] on span "儲值卡" at bounding box center [688, 502] width 124 height 27
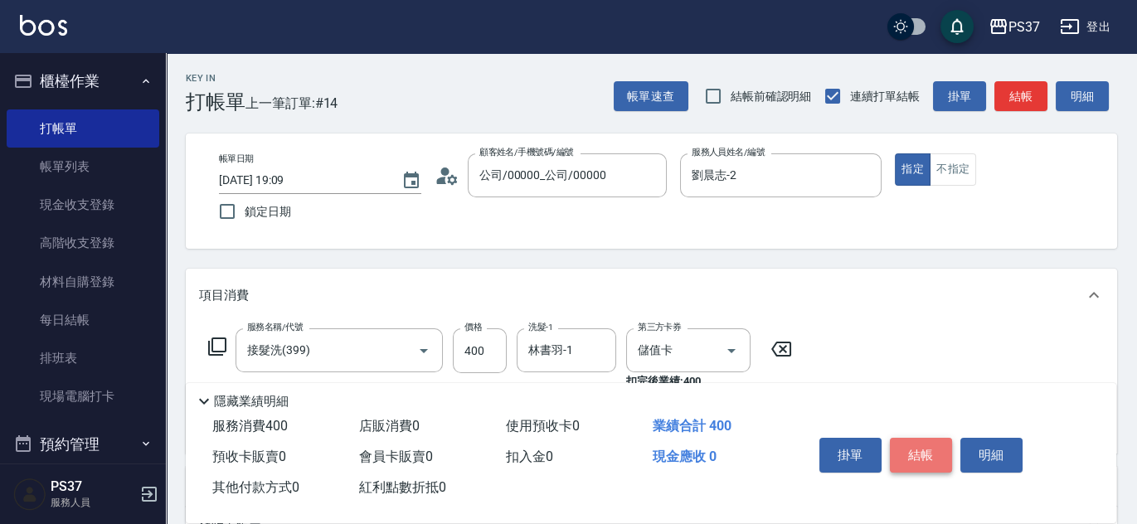
click at [937, 445] on button "結帳" at bounding box center [921, 455] width 62 height 35
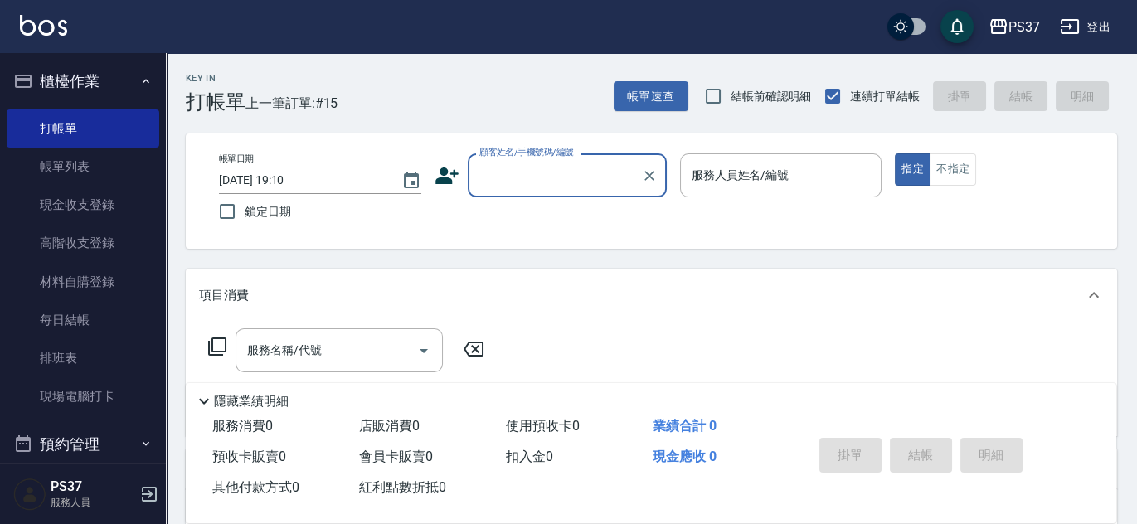
drag, startPoint x: 101, startPoint y: 161, endPoint x: 556, endPoint y: 304, distance: 476.6
click at [101, 161] on link "帳單列表" at bounding box center [83, 167] width 153 height 38
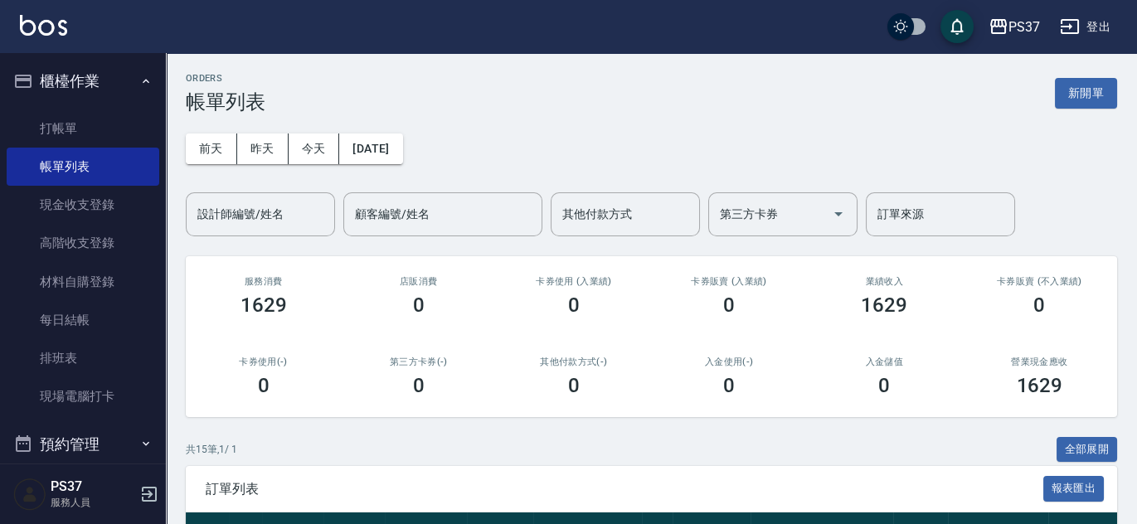
scroll to position [377, 0]
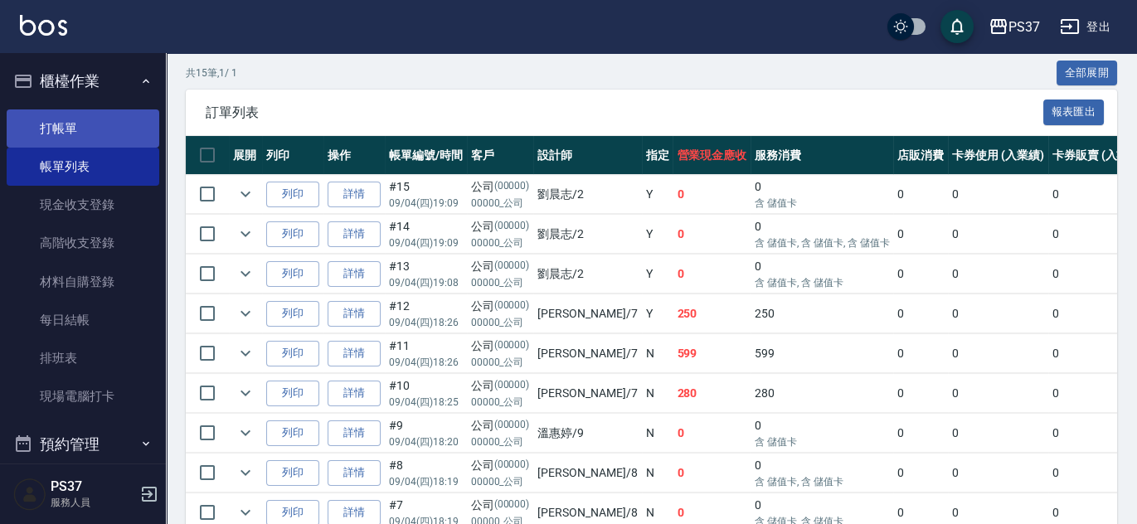
click at [67, 132] on link "打帳單" at bounding box center [83, 128] width 153 height 38
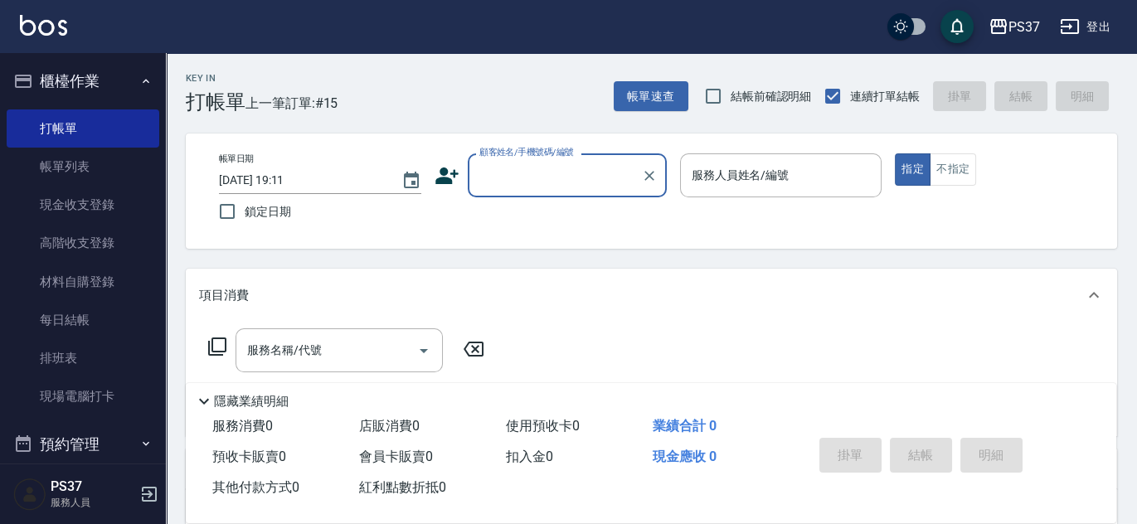
click at [534, 193] on div "顧客姓名/手機號碼/編號" at bounding box center [567, 175] width 199 height 44
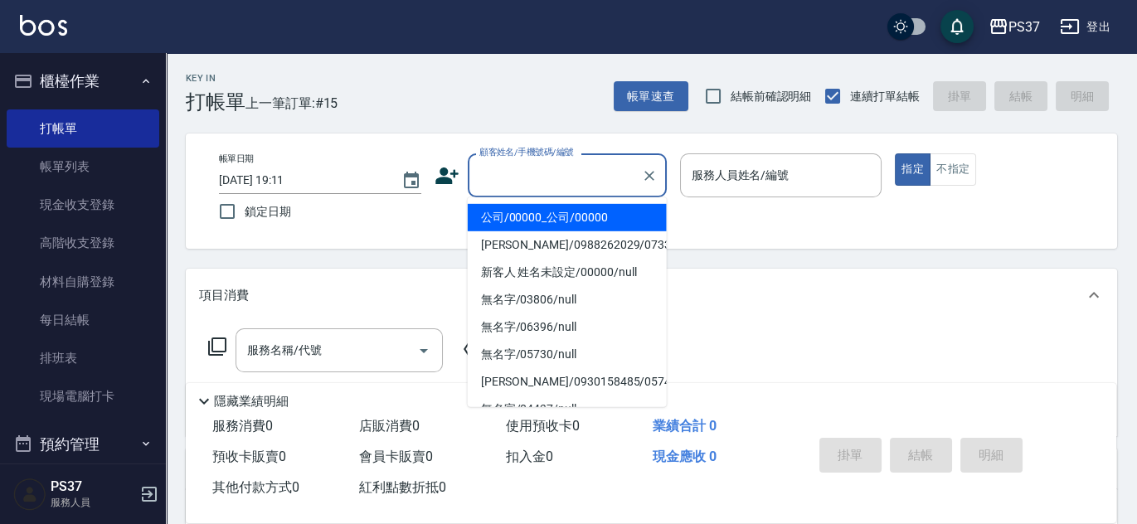
click at [541, 226] on li "公司/00000_公司/00000" at bounding box center [567, 217] width 199 height 27
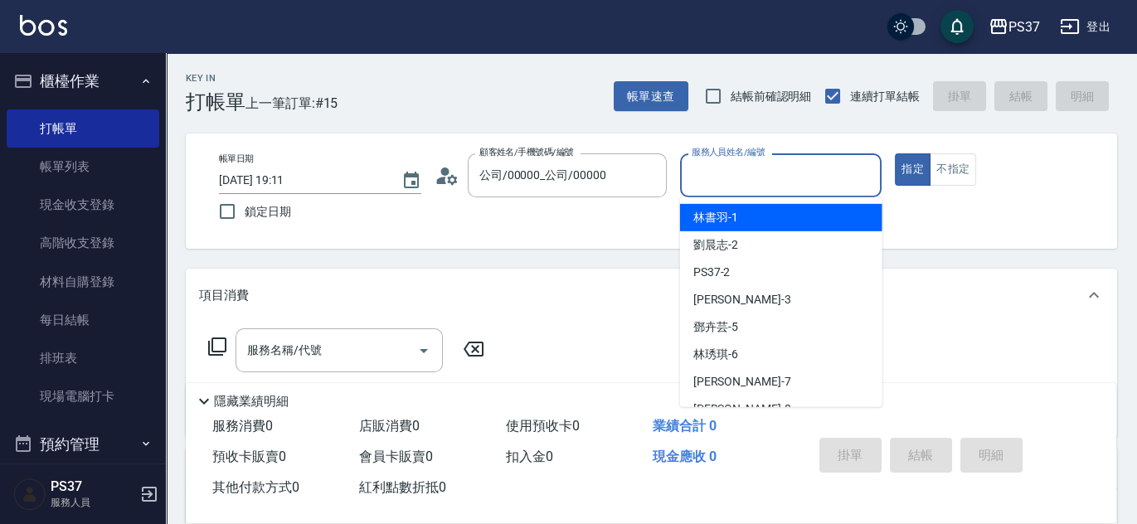
click at [758, 185] on input "服務人員姓名/編號" at bounding box center [781, 175] width 187 height 29
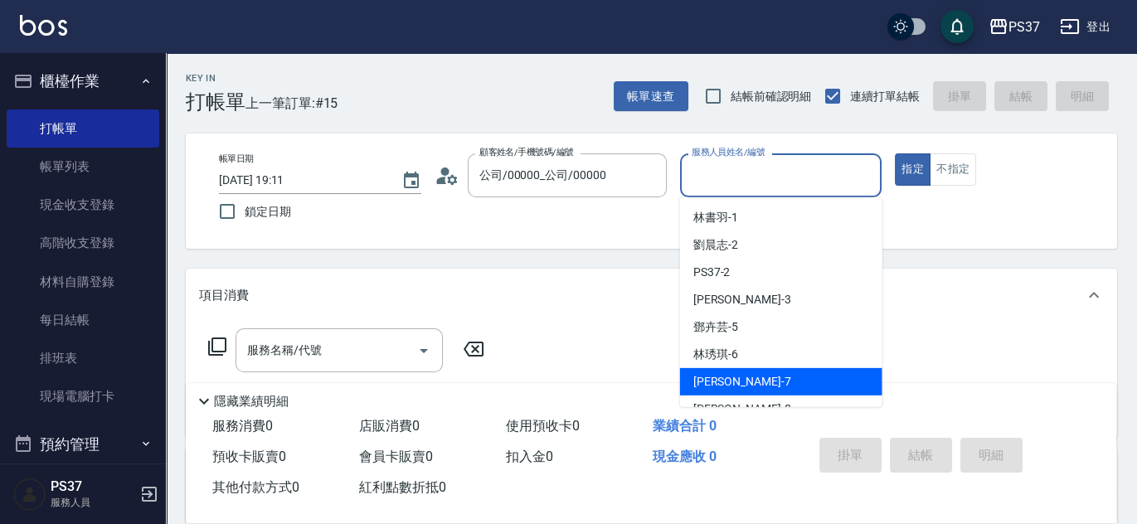
click at [751, 380] on div "[PERSON_NAME] -7" at bounding box center [781, 381] width 202 height 27
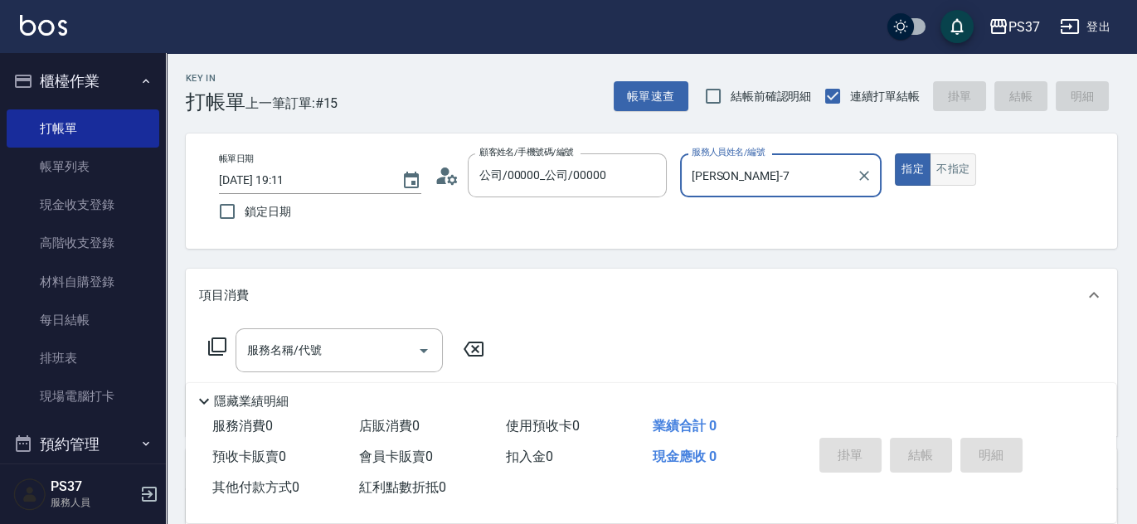
click at [932, 171] on button "不指定" at bounding box center [953, 169] width 46 height 32
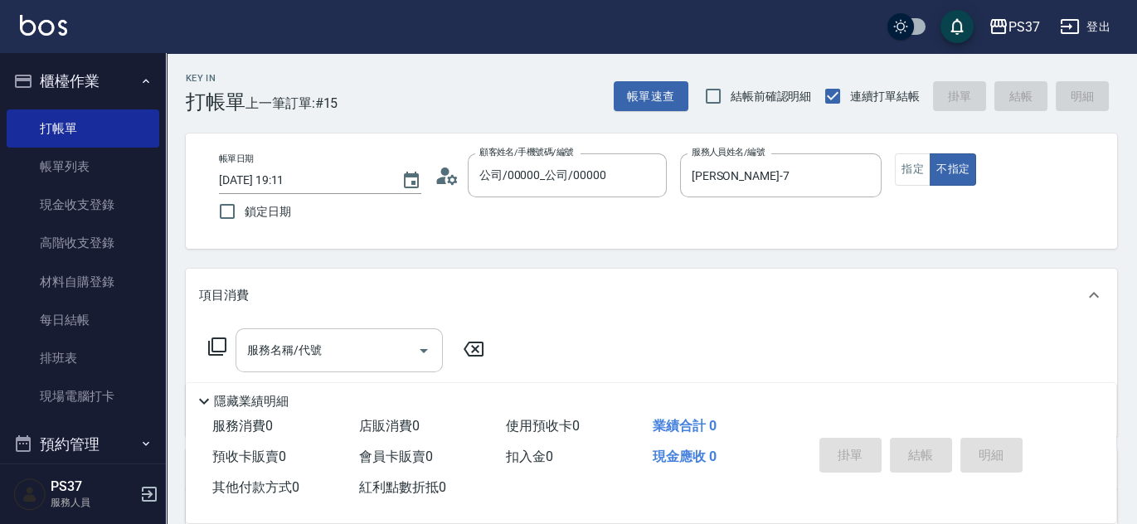
click at [321, 353] on input "服務名稱/代號" at bounding box center [327, 350] width 168 height 29
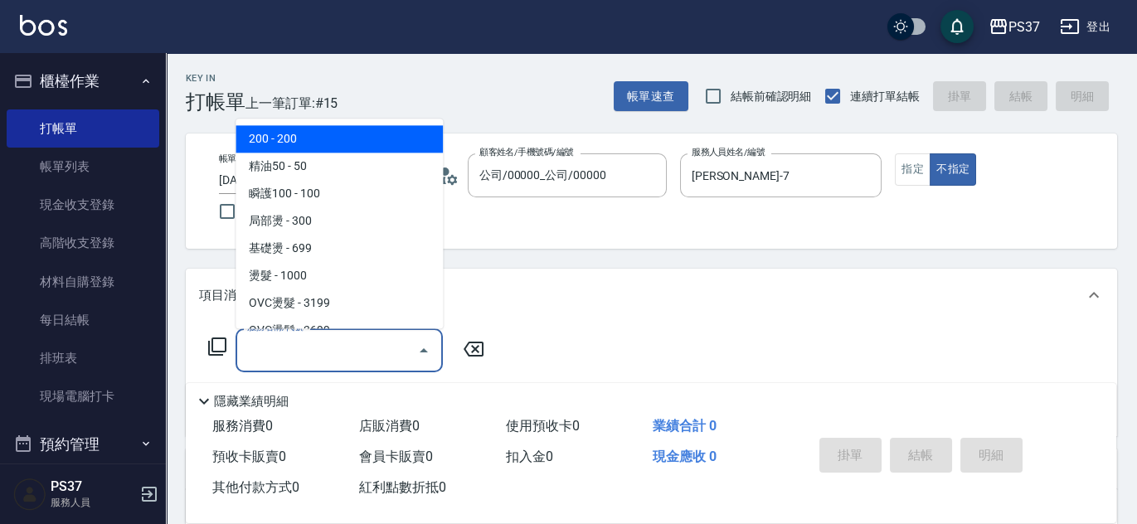
click at [315, 137] on span "200 - 200" at bounding box center [339, 139] width 207 height 27
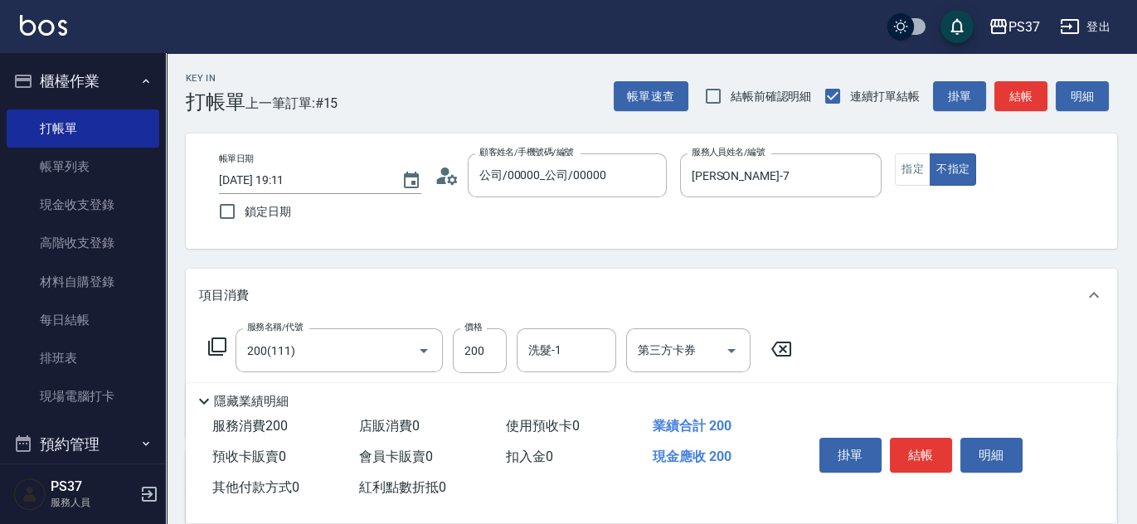
click at [469, 374] on div "服務名稱/代號 200(111) 服務名稱/代號 價格 200 價格 洗髮-1 洗髮-1 第三方卡券 第三方卡券" at bounding box center [500, 375] width 603 height 95
click at [482, 363] on input "200" at bounding box center [480, 350] width 54 height 45
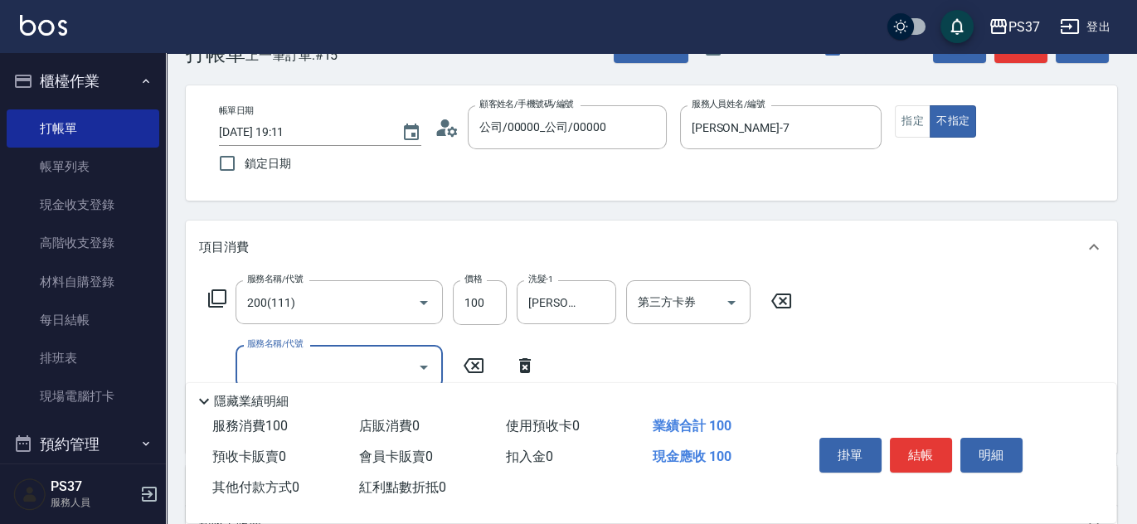
scroll to position [75, 0]
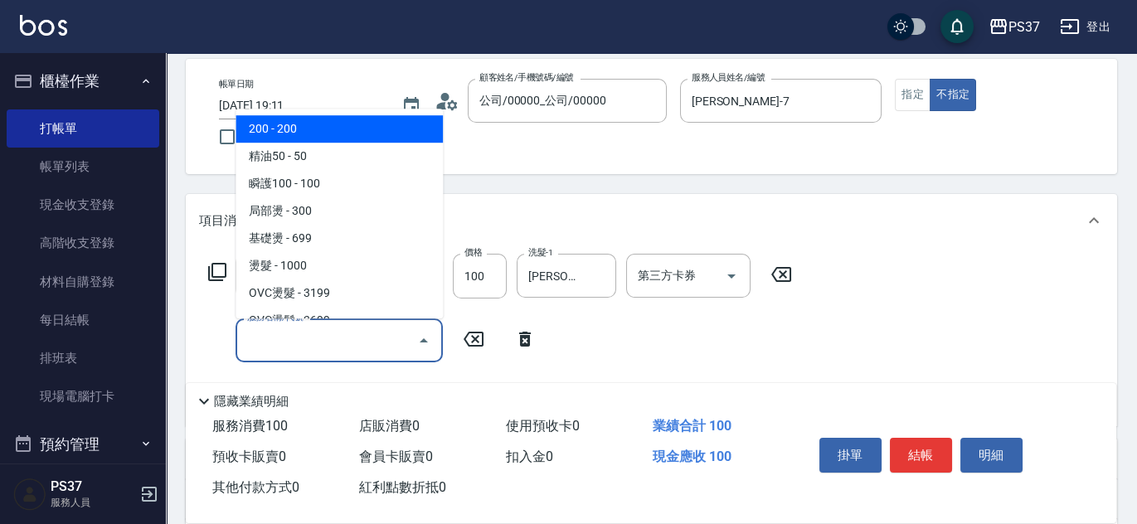
click at [356, 344] on input "服務名稱/代號" at bounding box center [327, 340] width 168 height 29
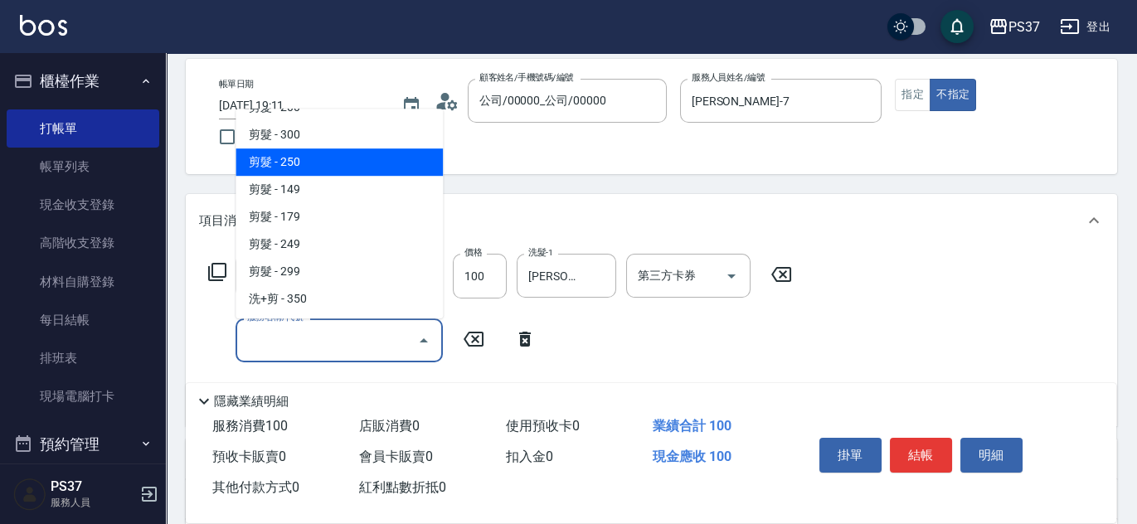
scroll to position [377, 0]
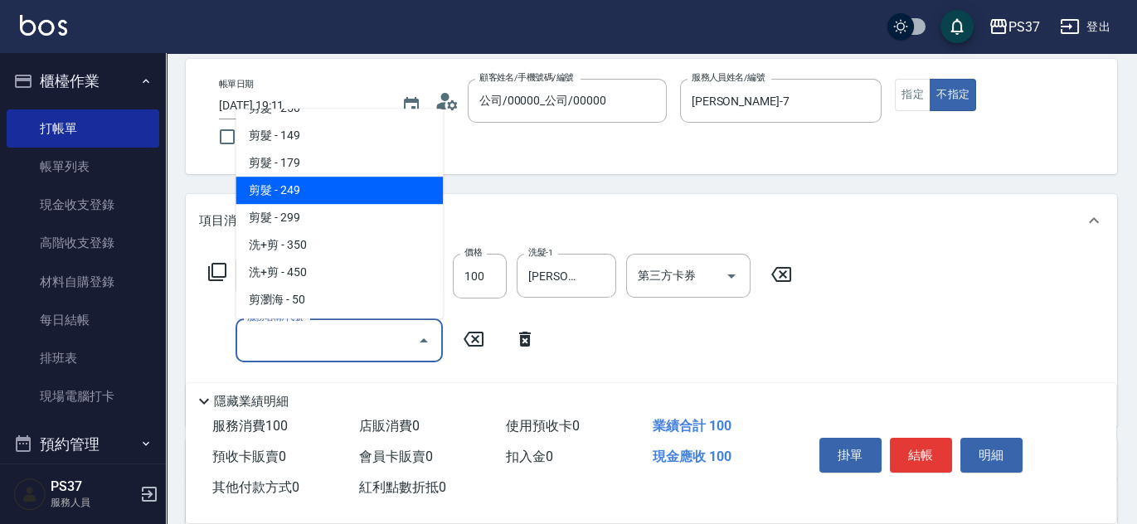
click at [345, 177] on span "剪髮 - 249" at bounding box center [339, 190] width 207 height 27
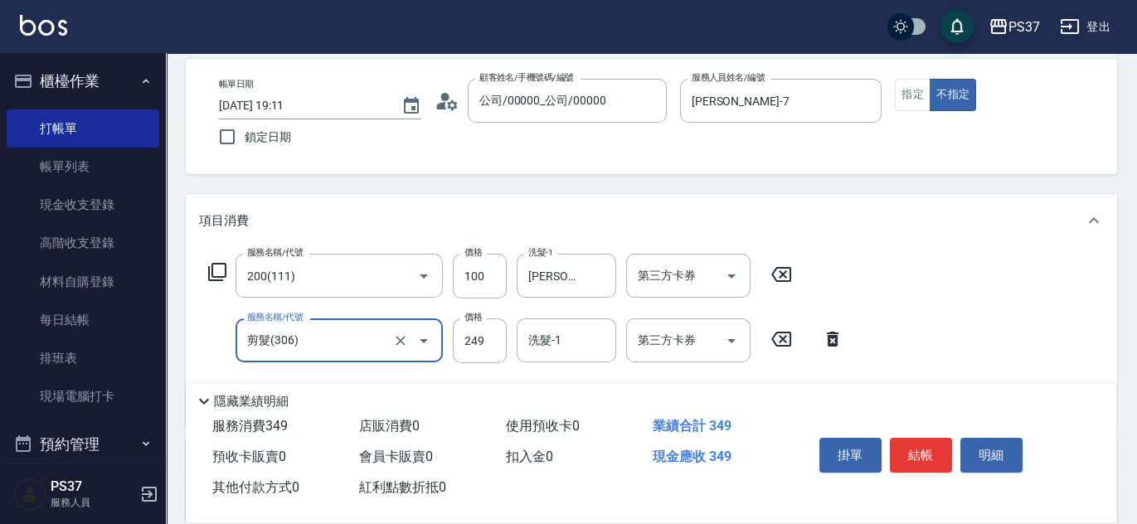
click at [329, 342] on input "剪髮(306)" at bounding box center [316, 340] width 146 height 29
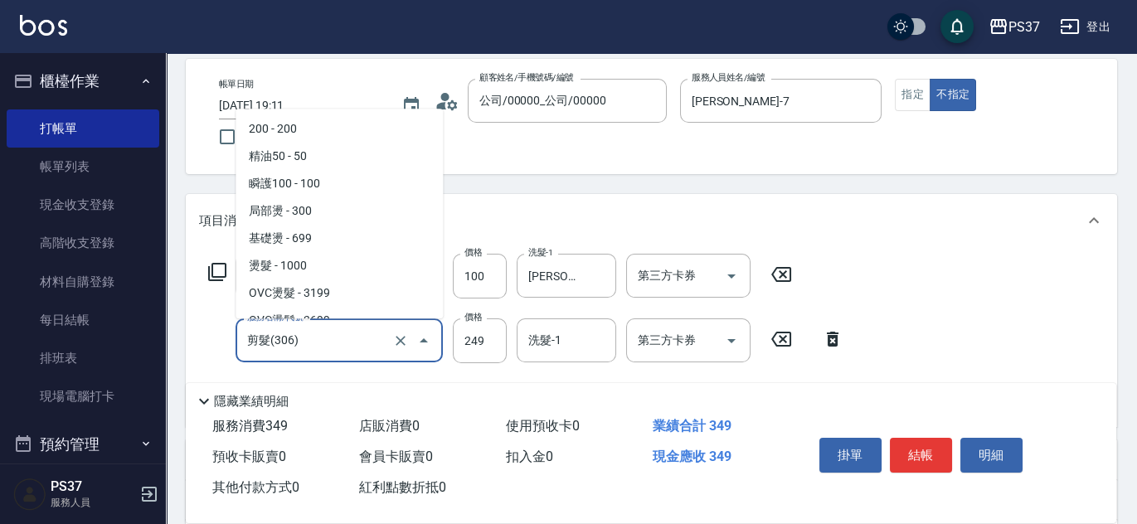
scroll to position [262, 0]
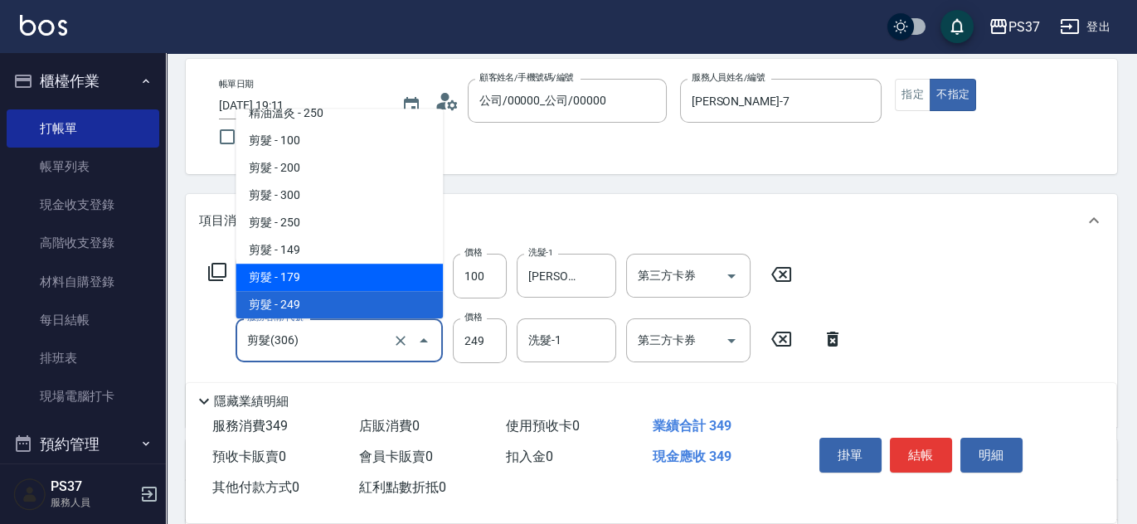
click at [329, 275] on span "剪髮 - 179" at bounding box center [339, 277] width 207 height 27
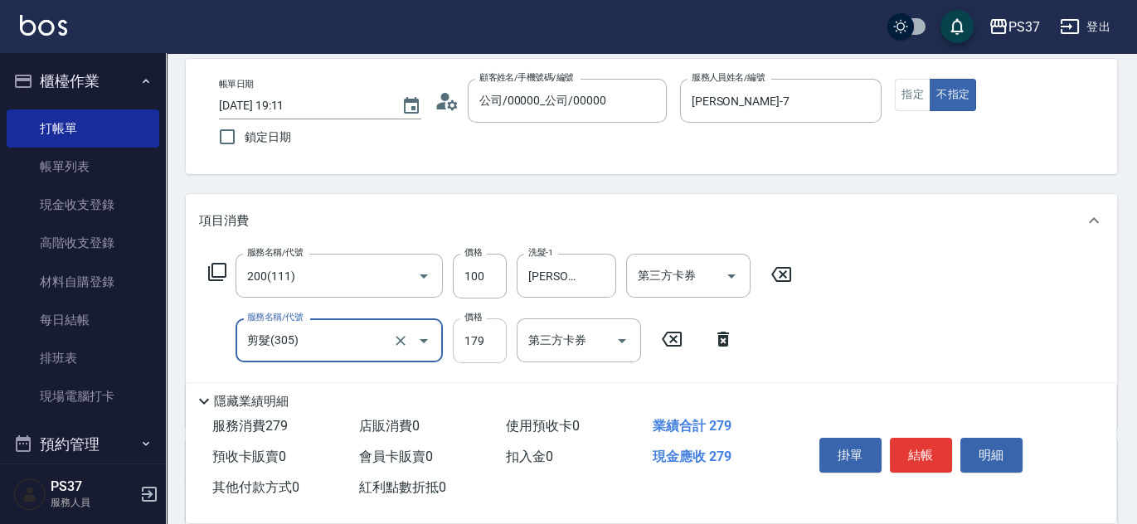
click at [484, 344] on input "179" at bounding box center [480, 340] width 54 height 45
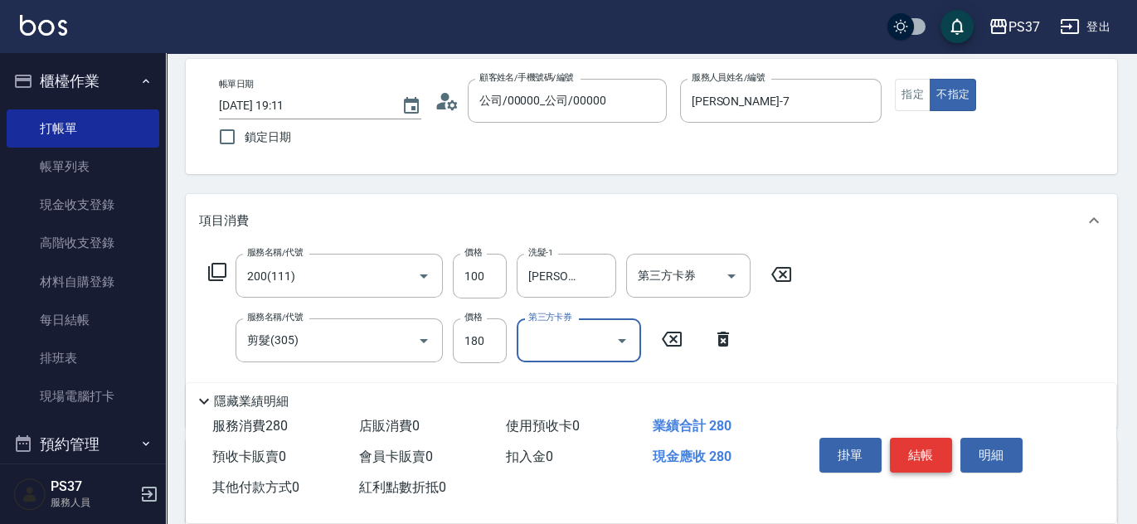
click at [945, 448] on button "結帳" at bounding box center [921, 455] width 62 height 35
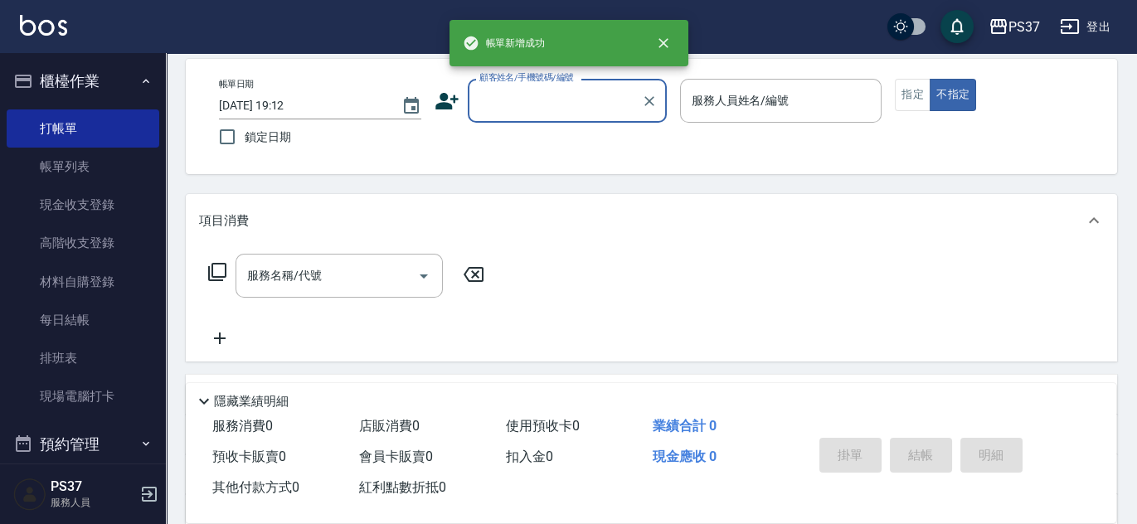
click at [566, 95] on input "顧客姓名/手機號碼/編號" at bounding box center [554, 100] width 159 height 29
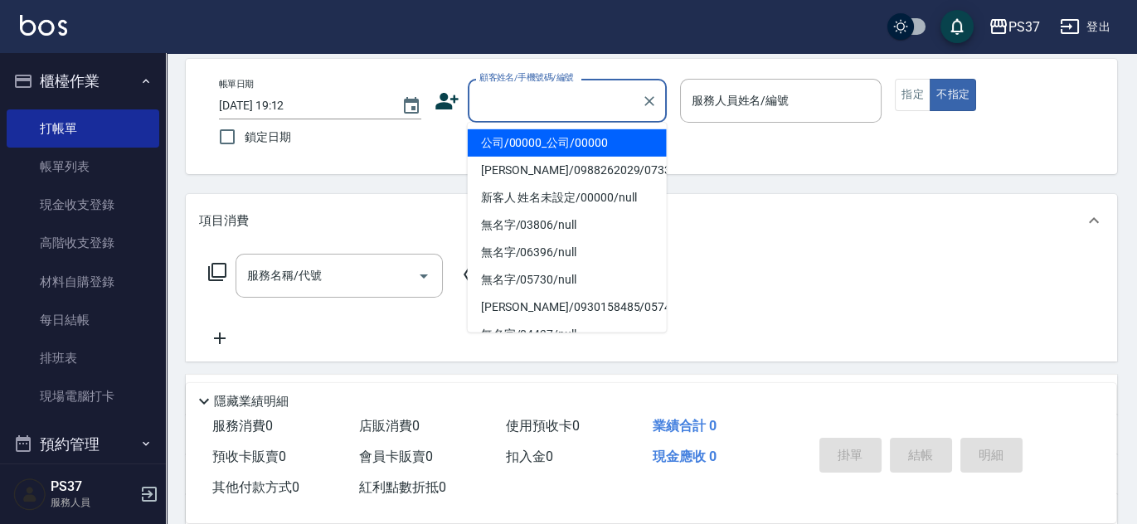
click at [566, 134] on li "公司/00000_公司/00000" at bounding box center [567, 142] width 199 height 27
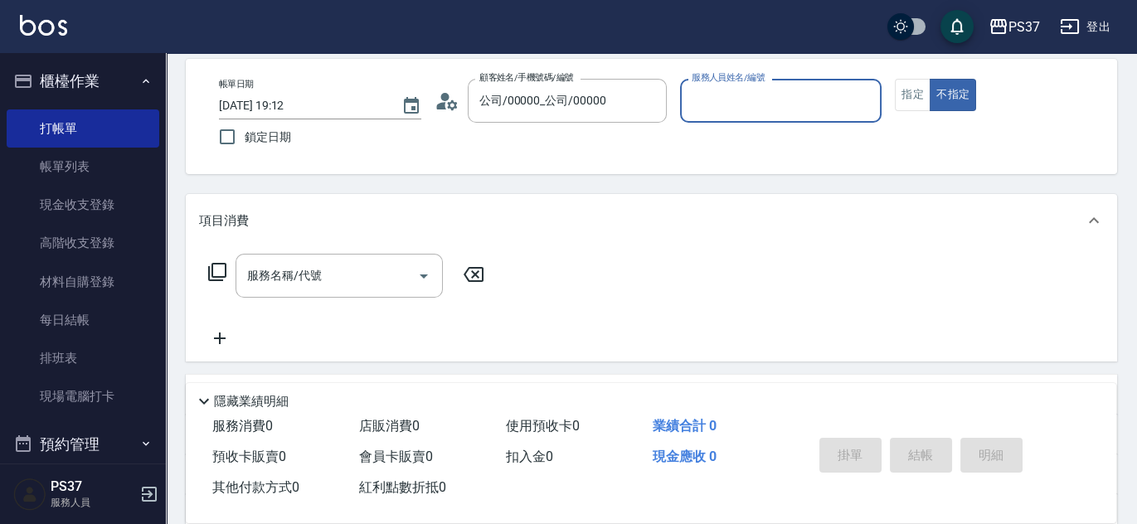
click at [750, 107] on input "服務人員姓名/編號" at bounding box center [781, 100] width 187 height 29
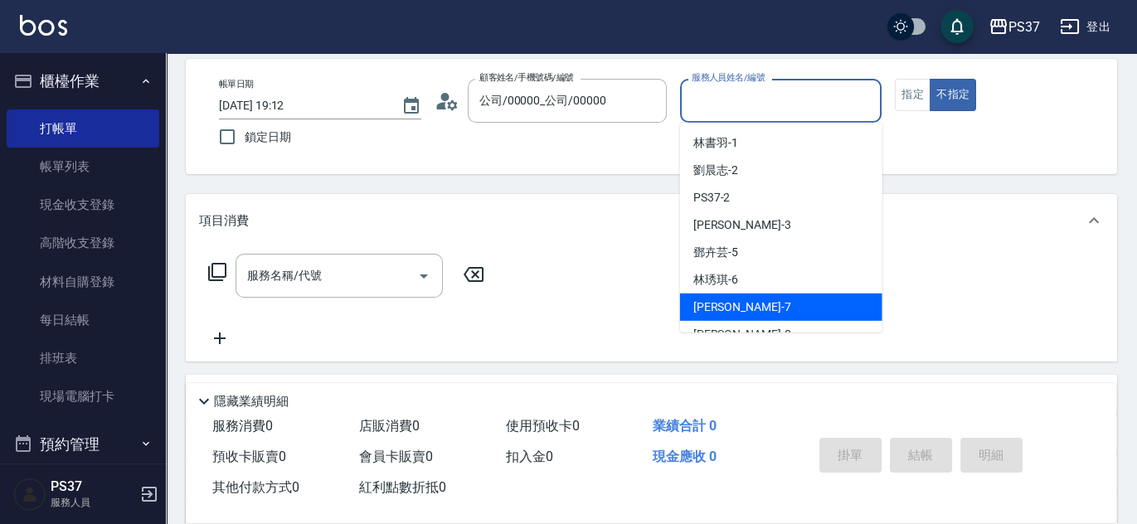
click at [761, 304] on div "[PERSON_NAME] -7" at bounding box center [781, 307] width 202 height 27
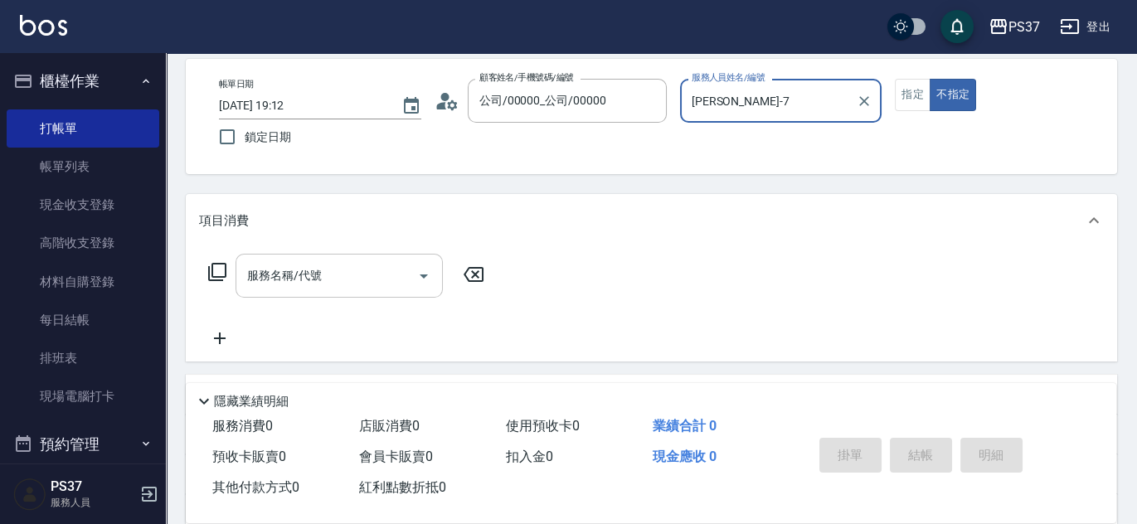
click at [353, 267] on input "服務名稱/代號" at bounding box center [327, 275] width 168 height 29
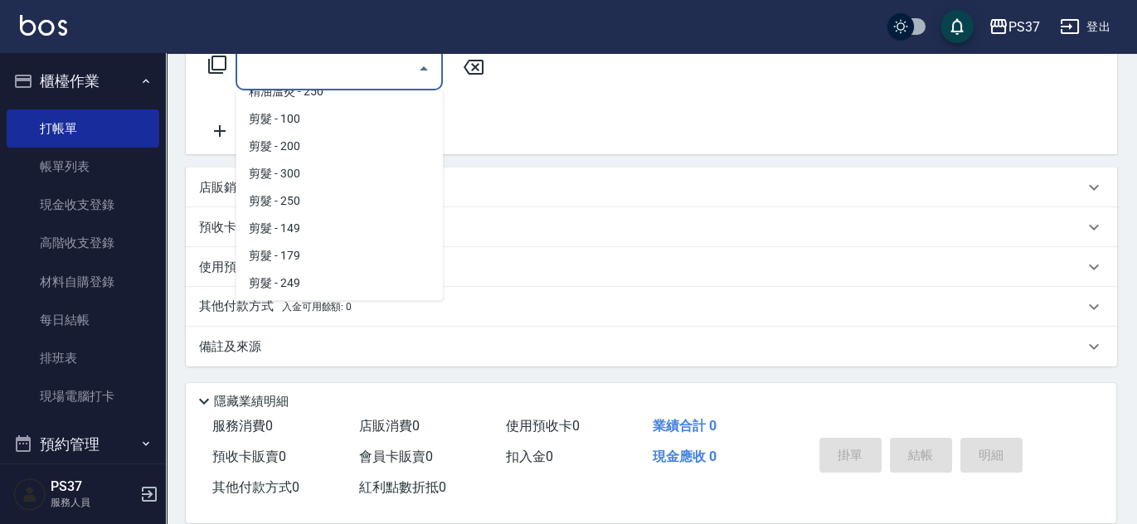
scroll to position [301, 0]
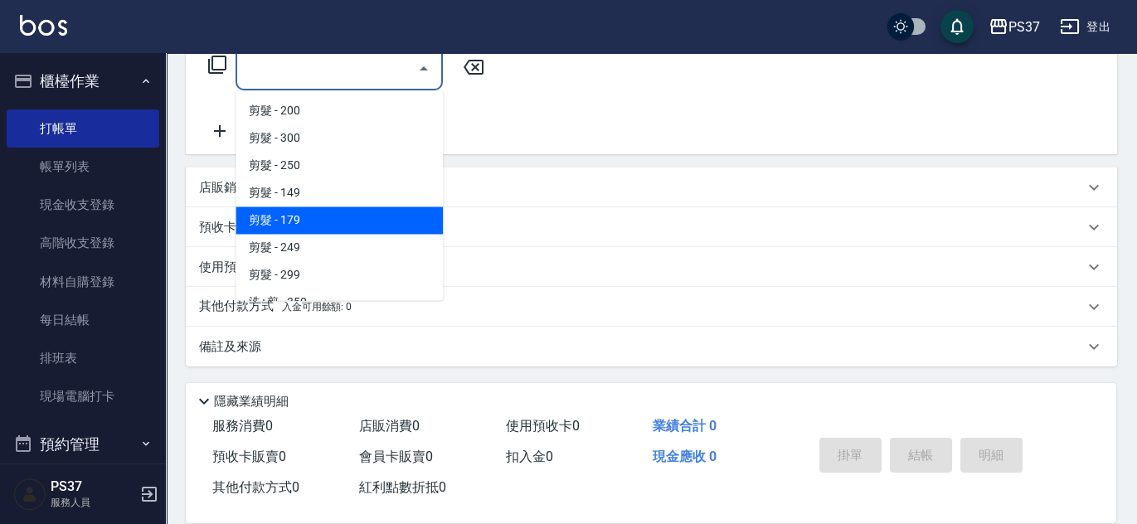
click at [330, 216] on span "剪髮 - 179" at bounding box center [339, 220] width 207 height 27
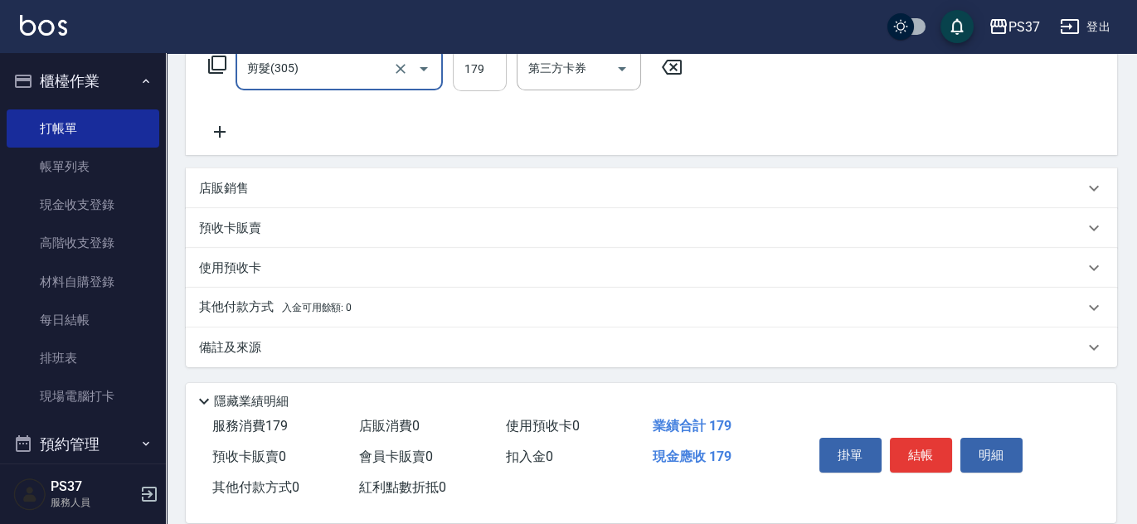
click at [488, 76] on input "179" at bounding box center [480, 68] width 54 height 45
click at [905, 439] on button "結帳" at bounding box center [921, 455] width 62 height 35
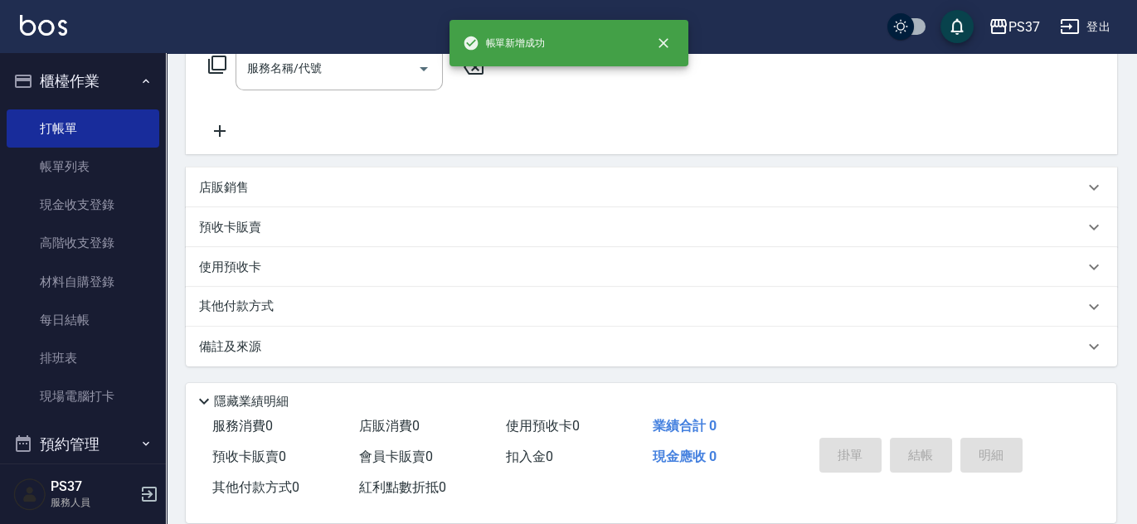
scroll to position [0, 0]
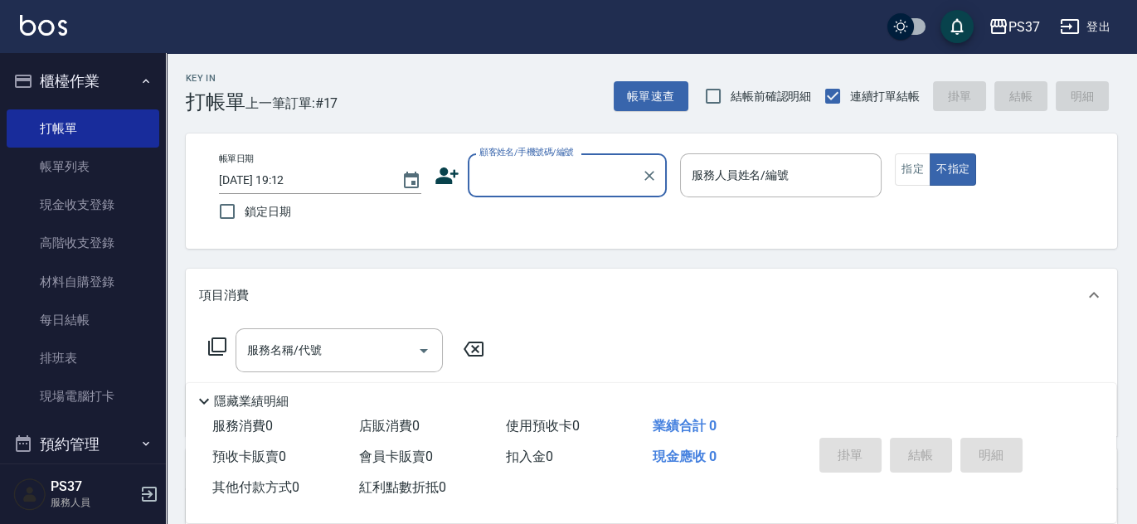
click at [575, 168] on input "顧客姓名/手機號碼/編號" at bounding box center [554, 175] width 159 height 29
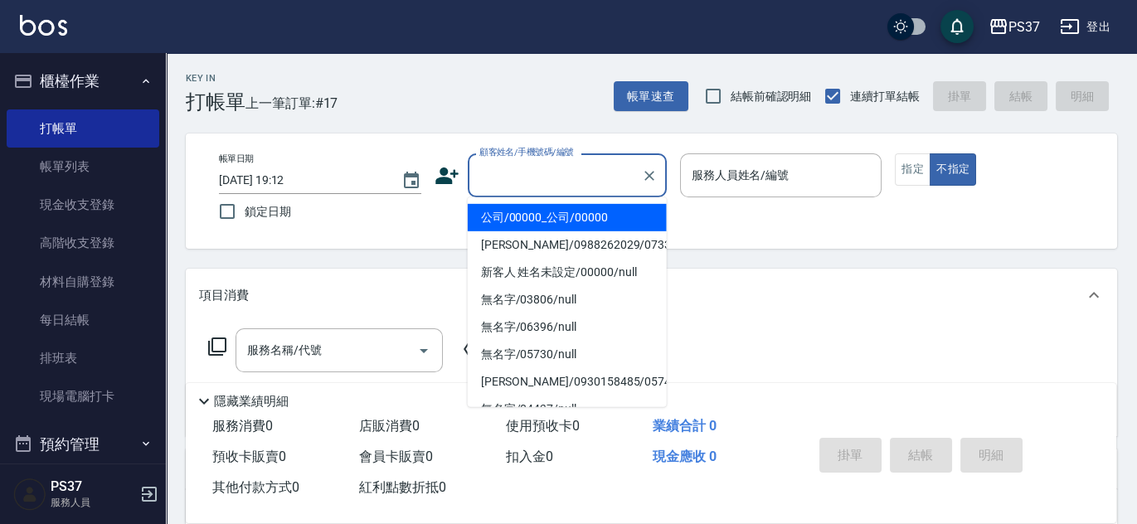
click at [571, 212] on li "公司/00000_公司/00000" at bounding box center [567, 217] width 199 height 27
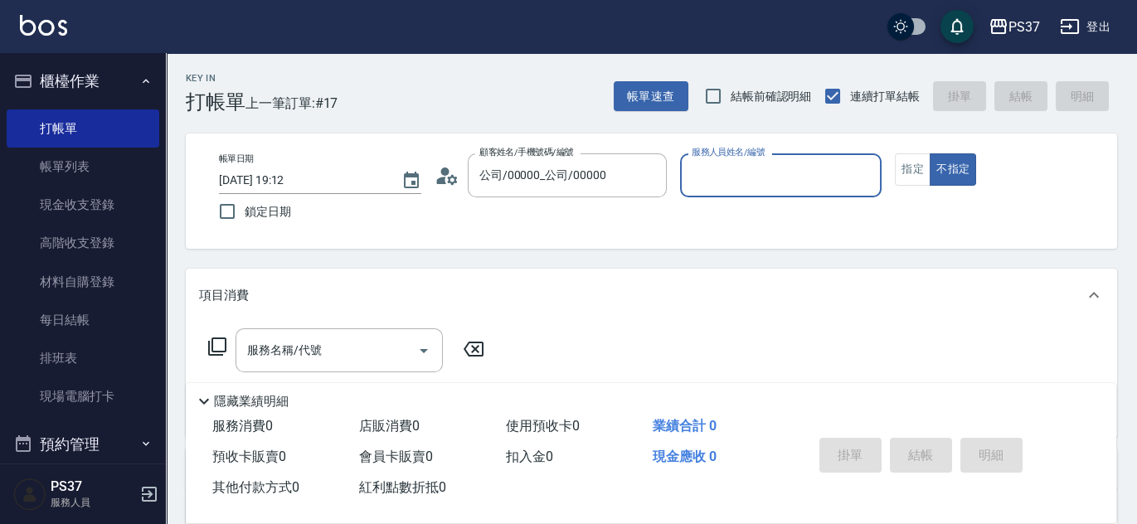
click at [741, 177] on input "服務人員姓名/編號" at bounding box center [781, 175] width 187 height 29
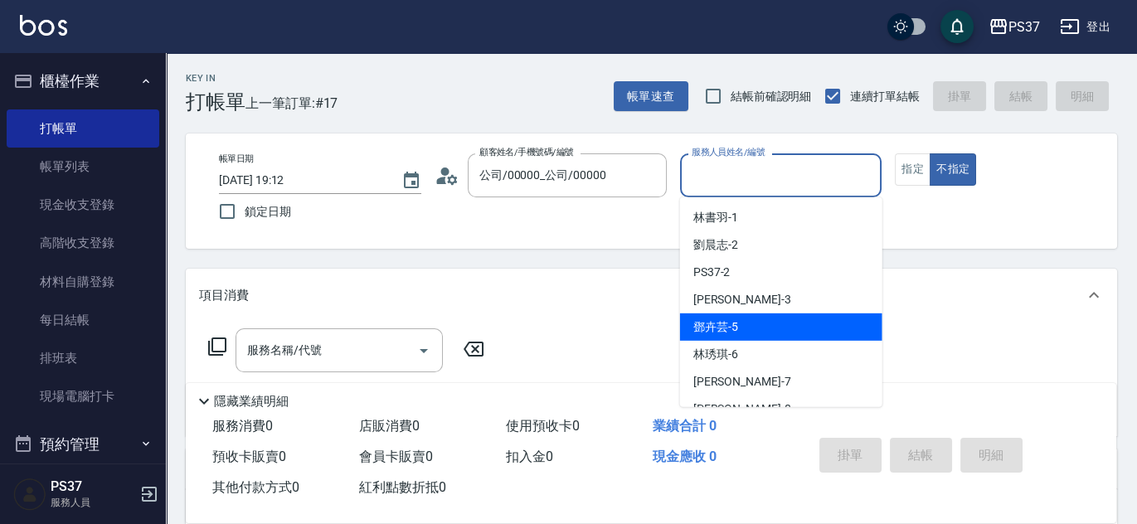
click at [761, 314] on div "[PERSON_NAME]-5" at bounding box center [781, 327] width 202 height 27
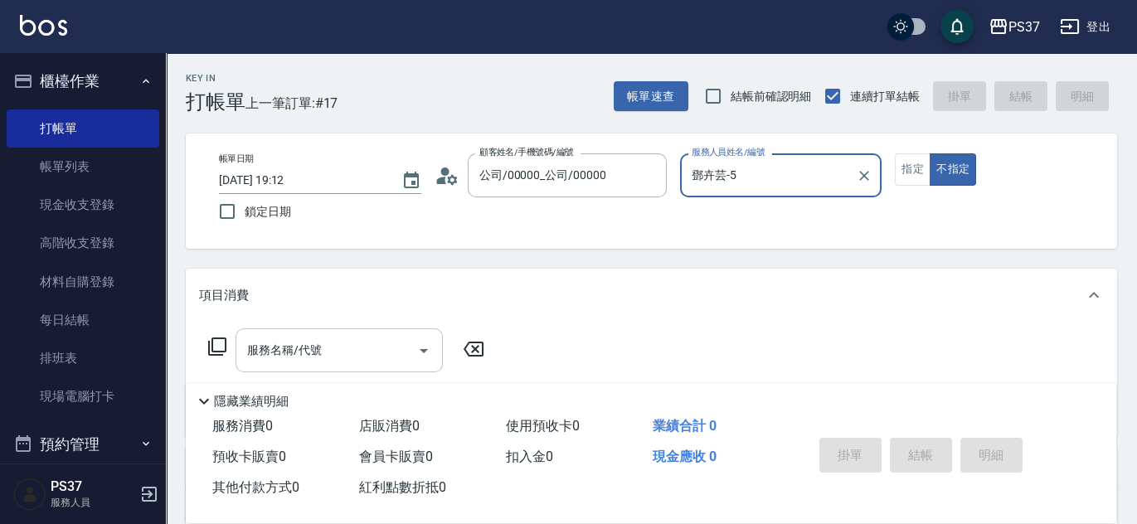
click at [302, 353] on input "服務名稱/代號" at bounding box center [327, 350] width 168 height 29
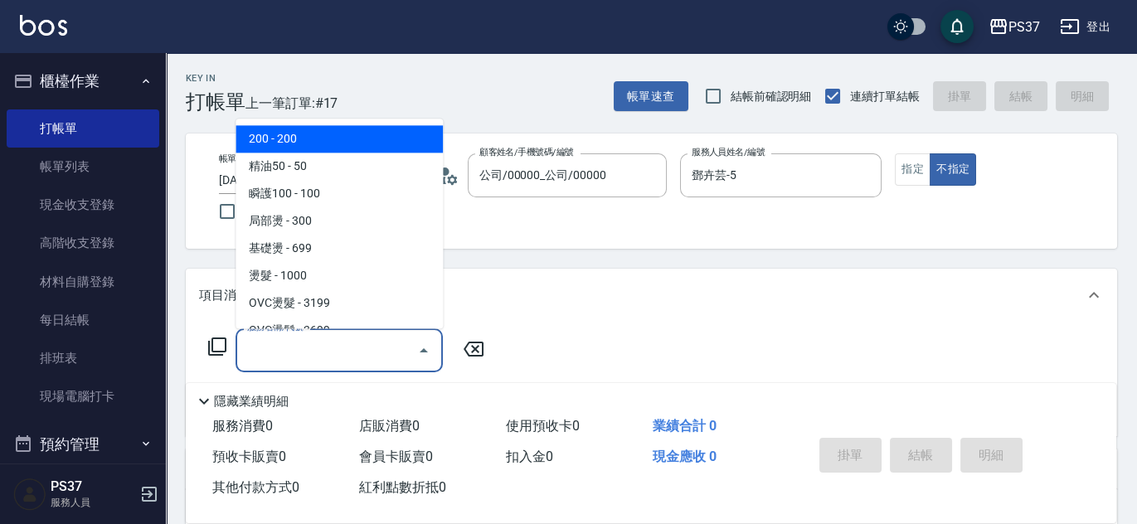
click at [348, 146] on span "200 - 200" at bounding box center [339, 139] width 207 height 27
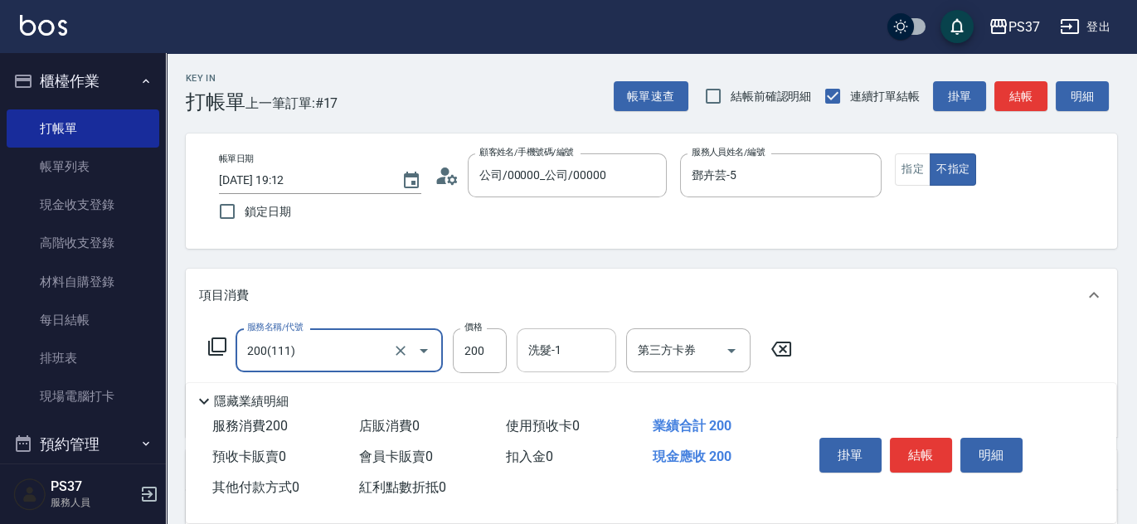
click at [562, 360] on input "洗髮-1" at bounding box center [566, 350] width 85 height 29
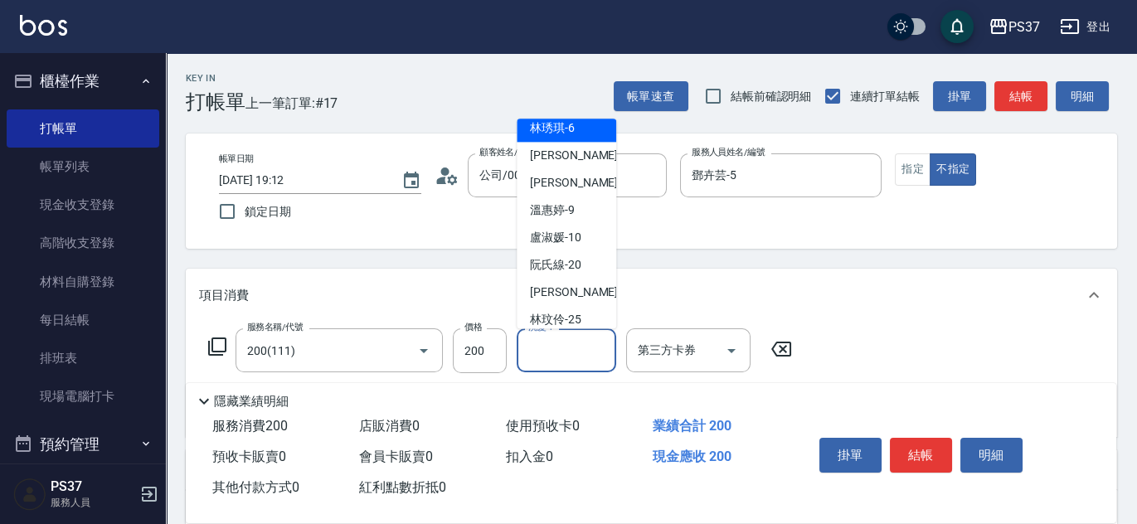
scroll to position [226, 0]
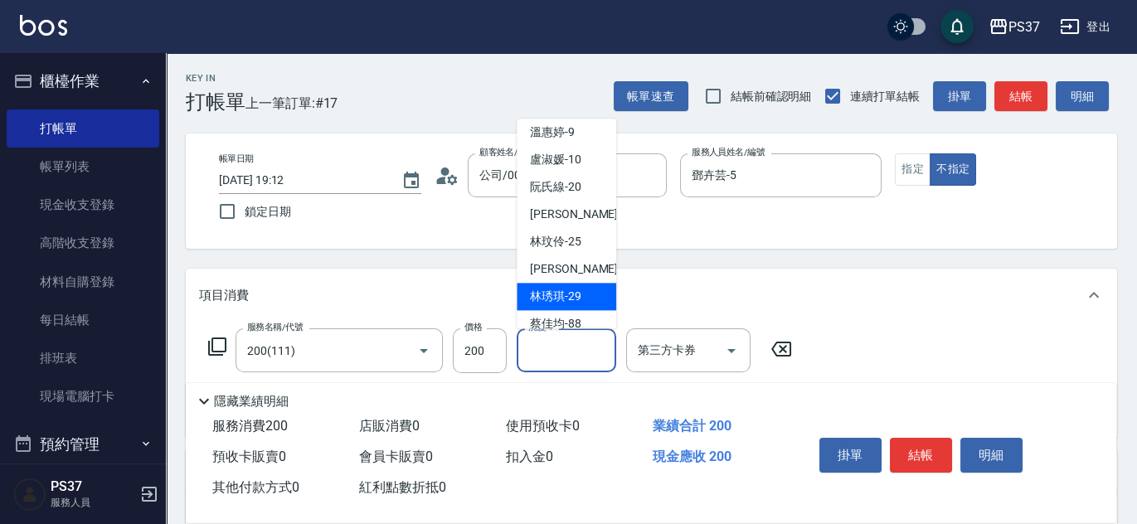
click at [561, 289] on span "[PERSON_NAME]-29" at bounding box center [555, 297] width 51 height 17
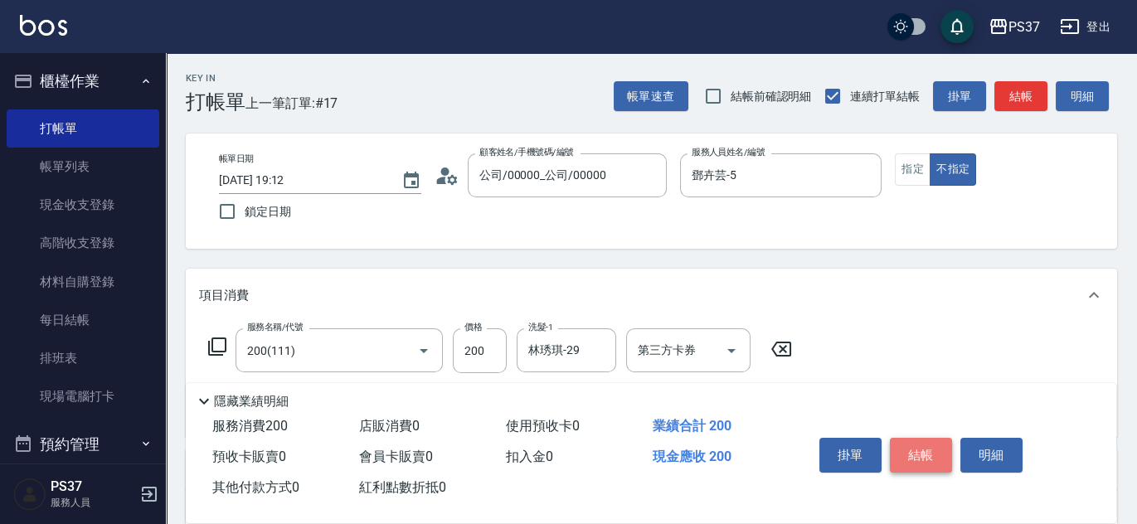
click at [919, 444] on button "結帳" at bounding box center [921, 455] width 62 height 35
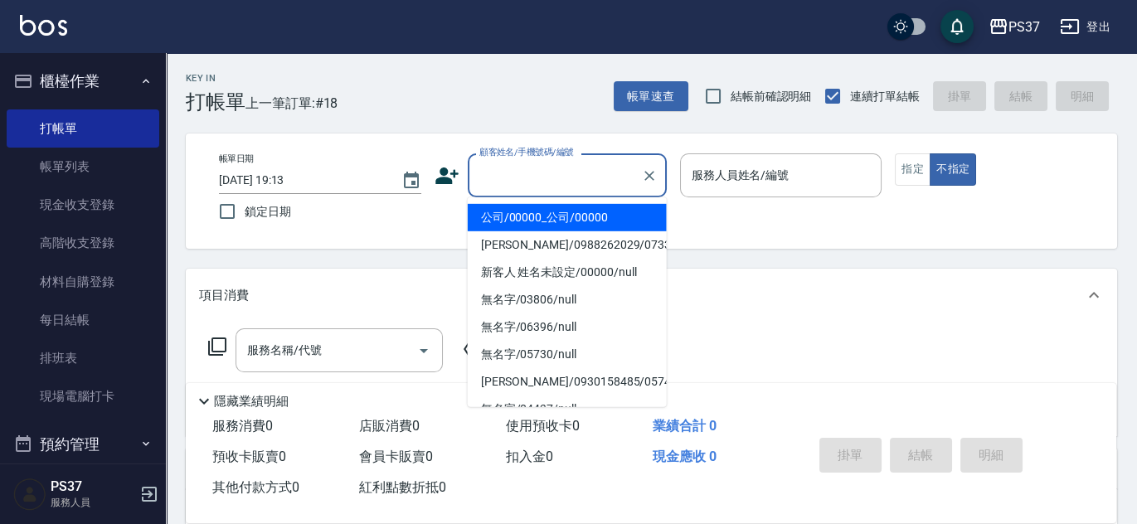
click at [528, 172] on input "顧客姓名/手機號碼/編號" at bounding box center [554, 175] width 159 height 29
click at [540, 211] on li "公司/00000_公司/00000" at bounding box center [567, 217] width 199 height 27
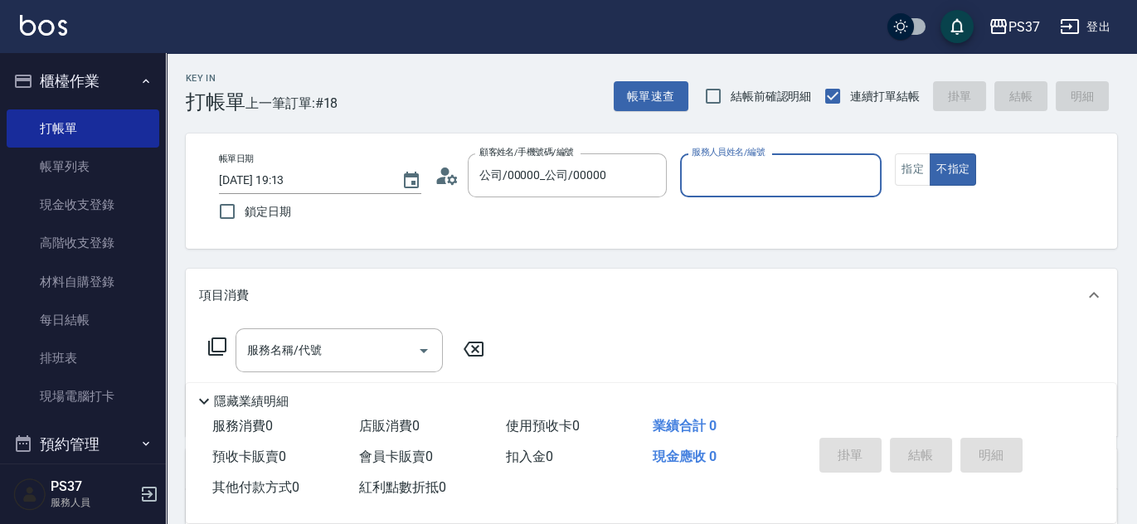
click at [712, 166] on input "服務人員姓名/編號" at bounding box center [781, 175] width 187 height 29
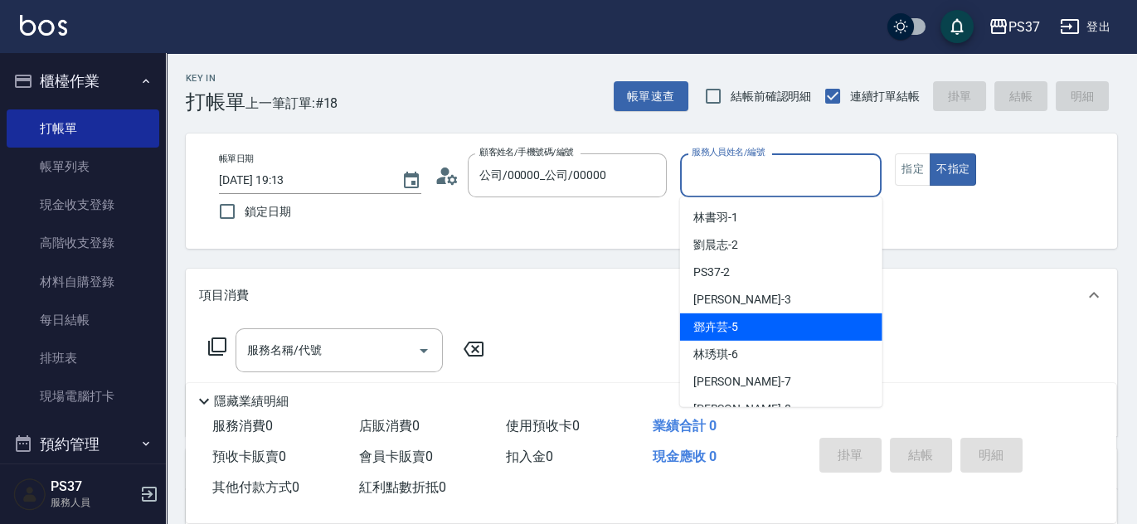
click at [762, 328] on div "[PERSON_NAME]-5" at bounding box center [781, 327] width 202 height 27
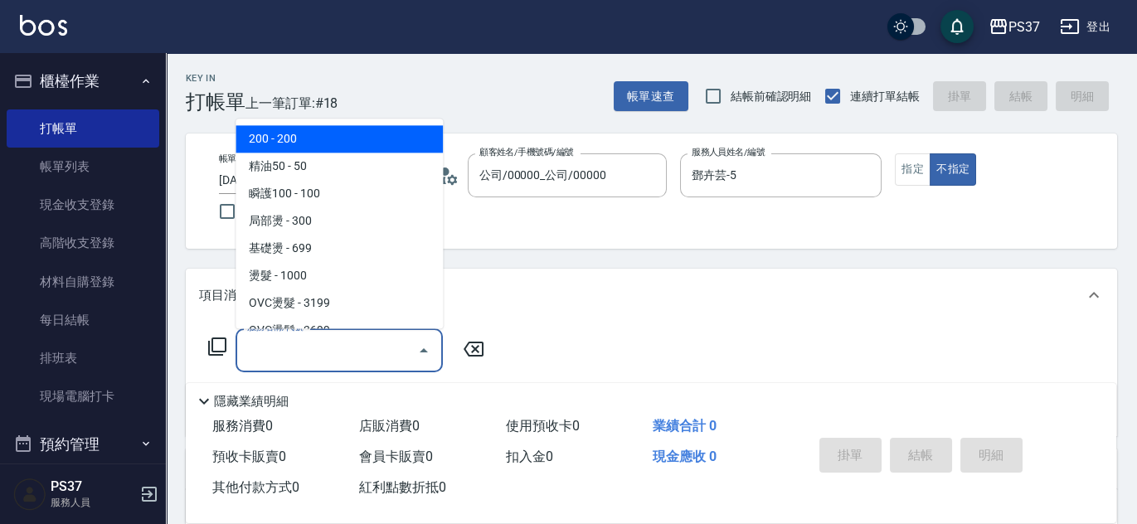
click at [349, 343] on input "服務名稱/代號" at bounding box center [327, 350] width 168 height 29
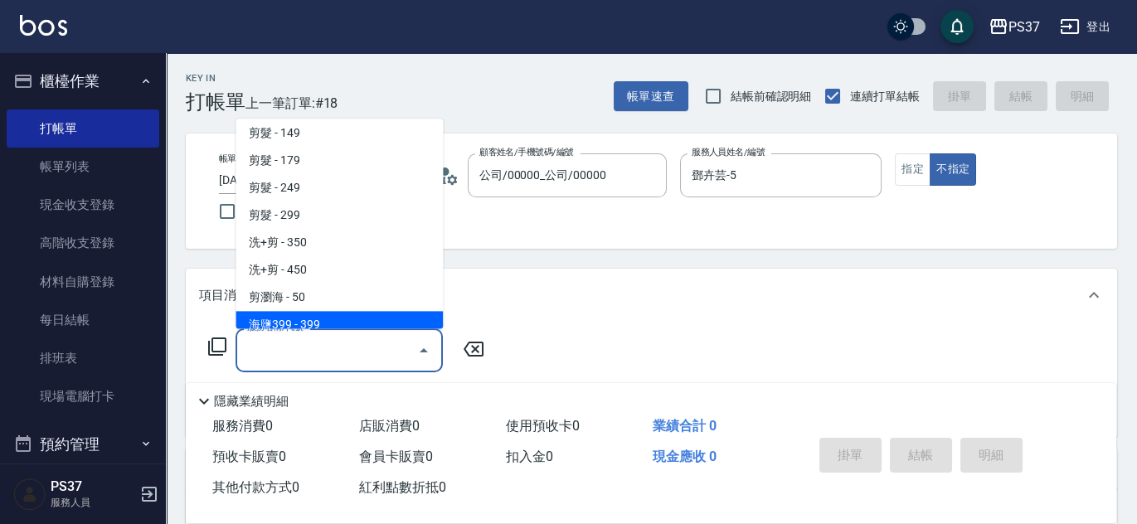
scroll to position [452, 0]
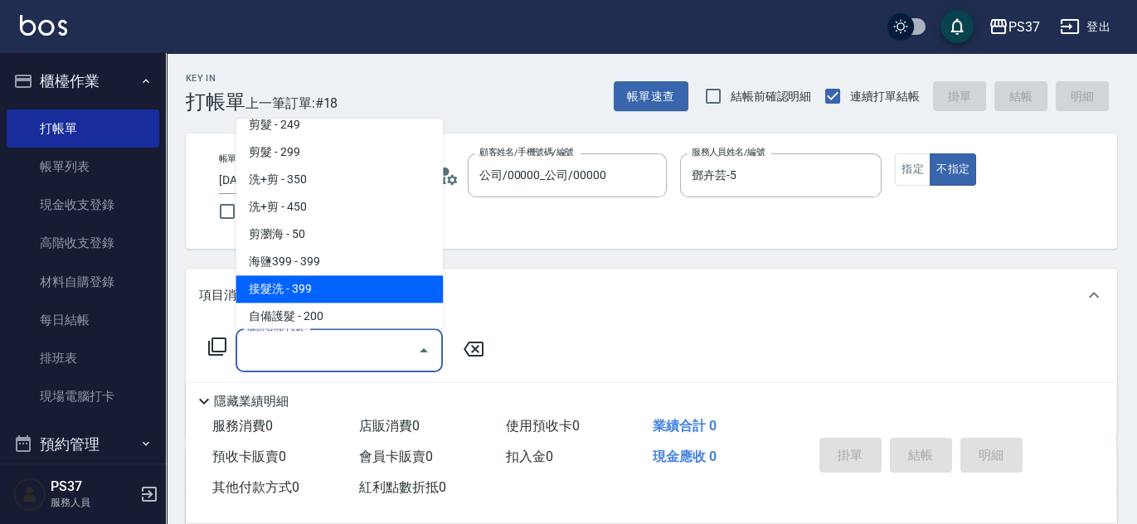
click at [320, 291] on span "接髮洗 - 399" at bounding box center [339, 289] width 207 height 27
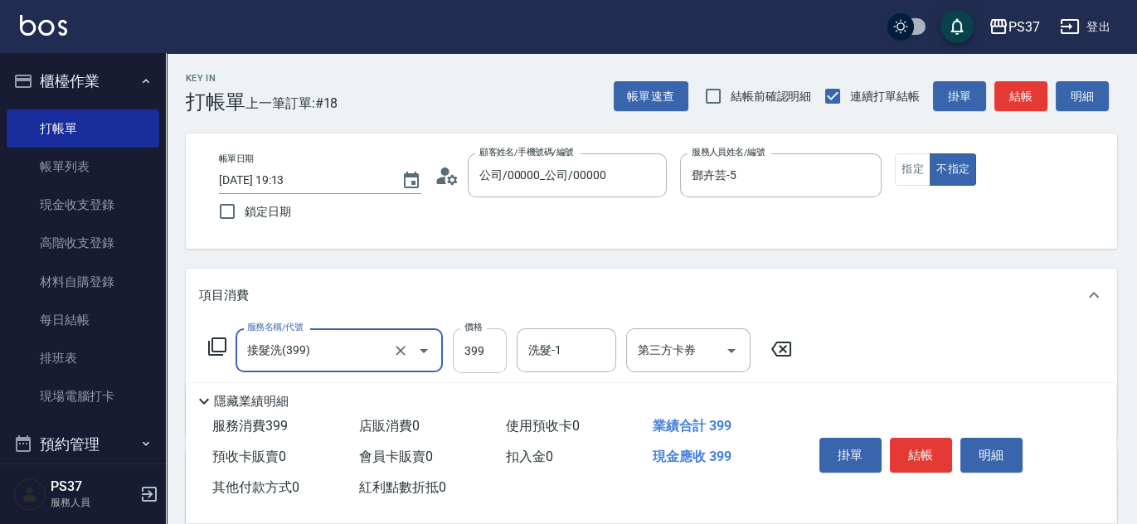
click at [465, 349] on input "399" at bounding box center [480, 350] width 54 height 45
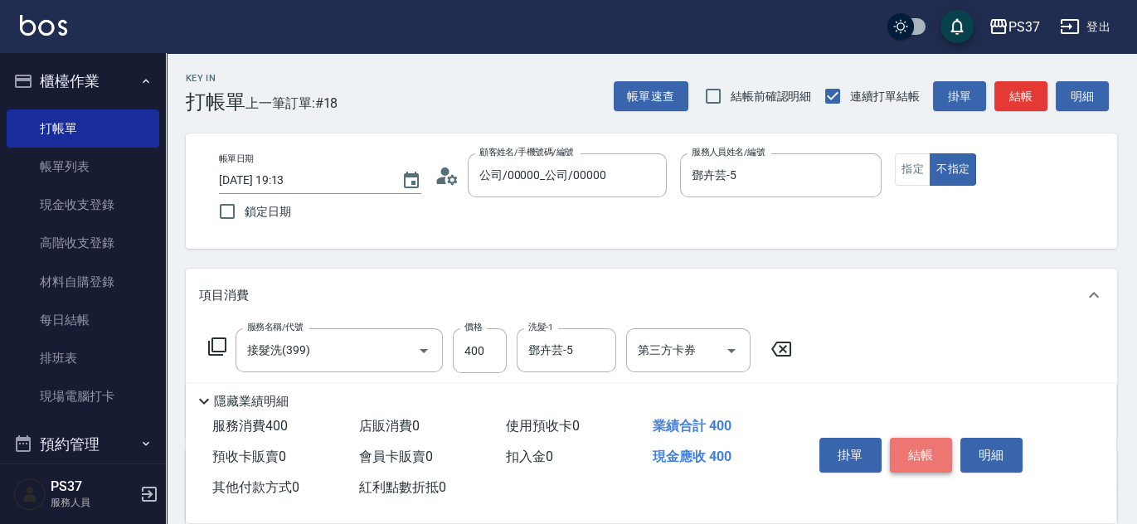
click at [937, 455] on button "結帳" at bounding box center [921, 455] width 62 height 35
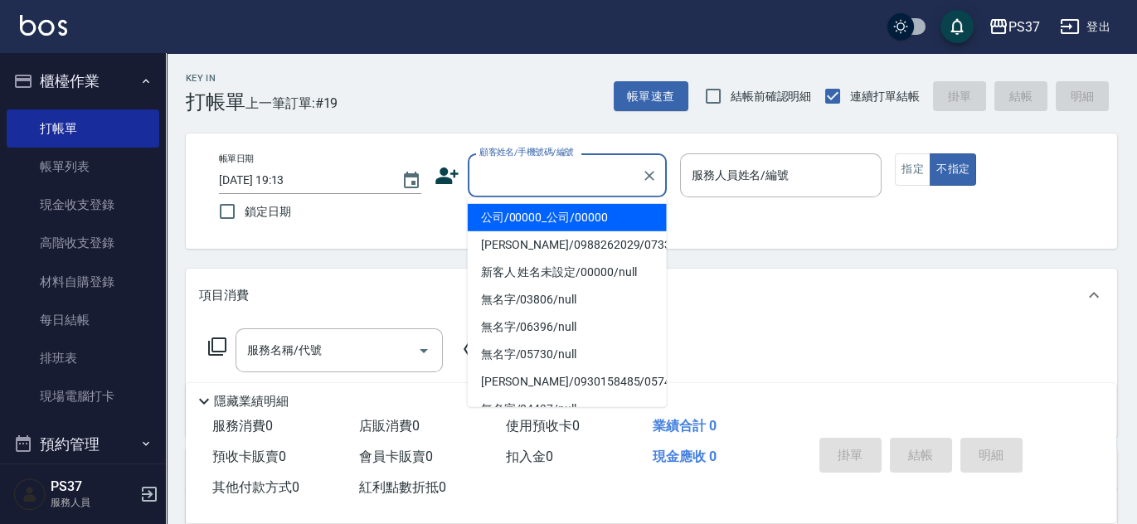
click at [561, 185] on input "顧客姓名/手機號碼/編號" at bounding box center [554, 175] width 159 height 29
click at [566, 209] on li "公司/00000_公司/00000" at bounding box center [567, 217] width 199 height 27
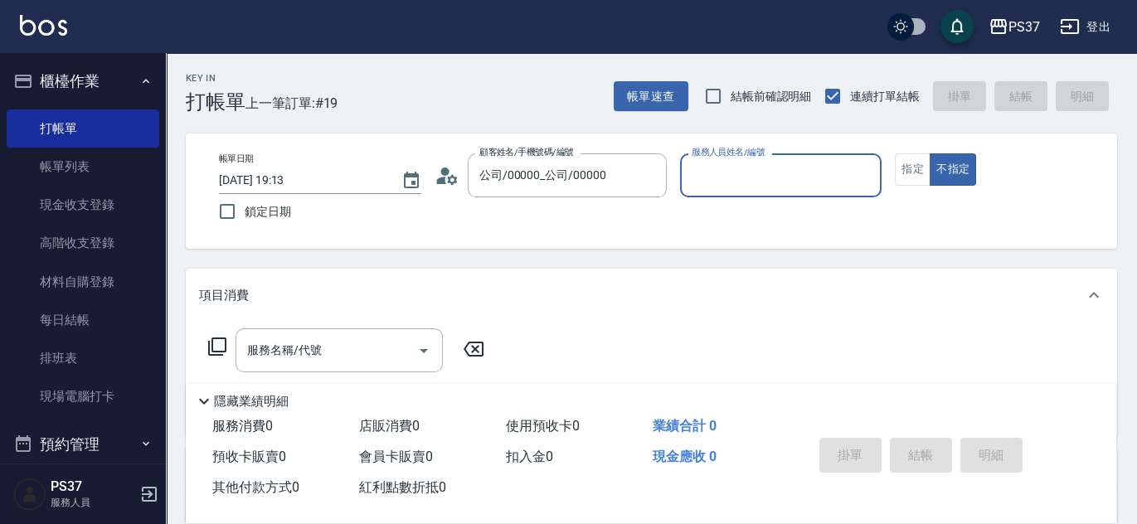
click at [724, 179] on input "服務人員姓名/編號" at bounding box center [781, 175] width 187 height 29
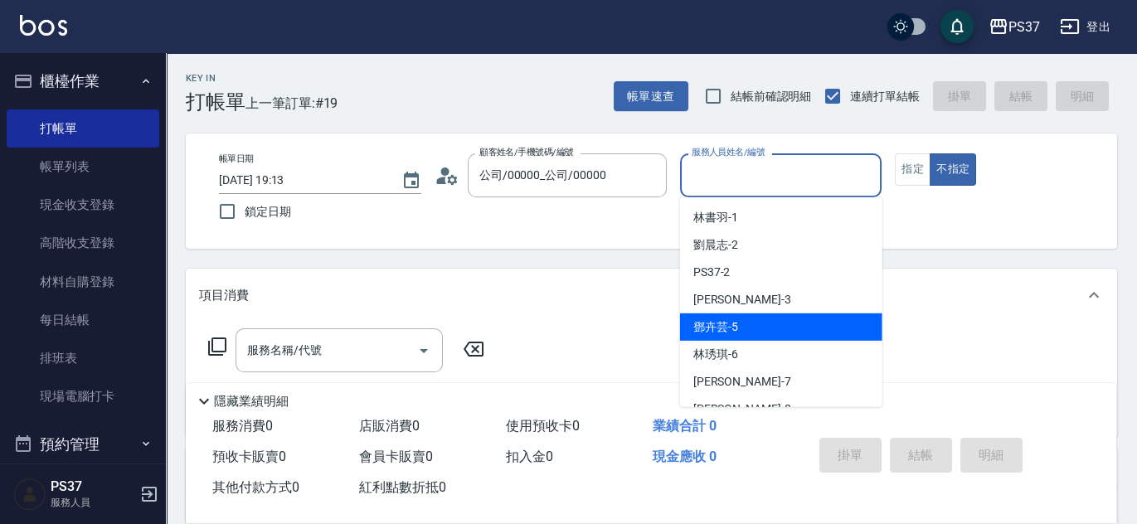
click at [770, 331] on div "[PERSON_NAME]-5" at bounding box center [781, 327] width 202 height 27
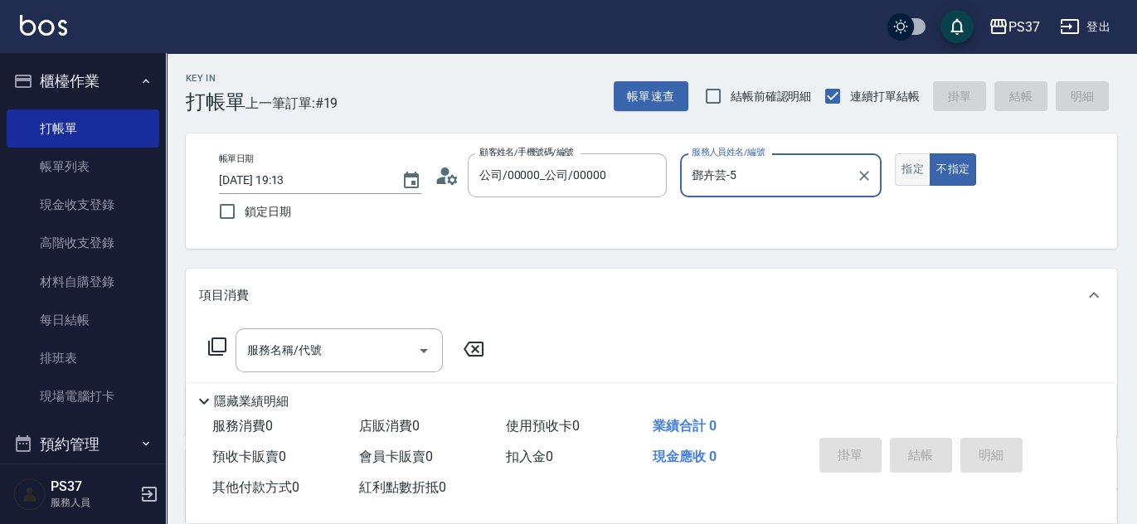
click at [910, 167] on button "指定" at bounding box center [913, 169] width 36 height 32
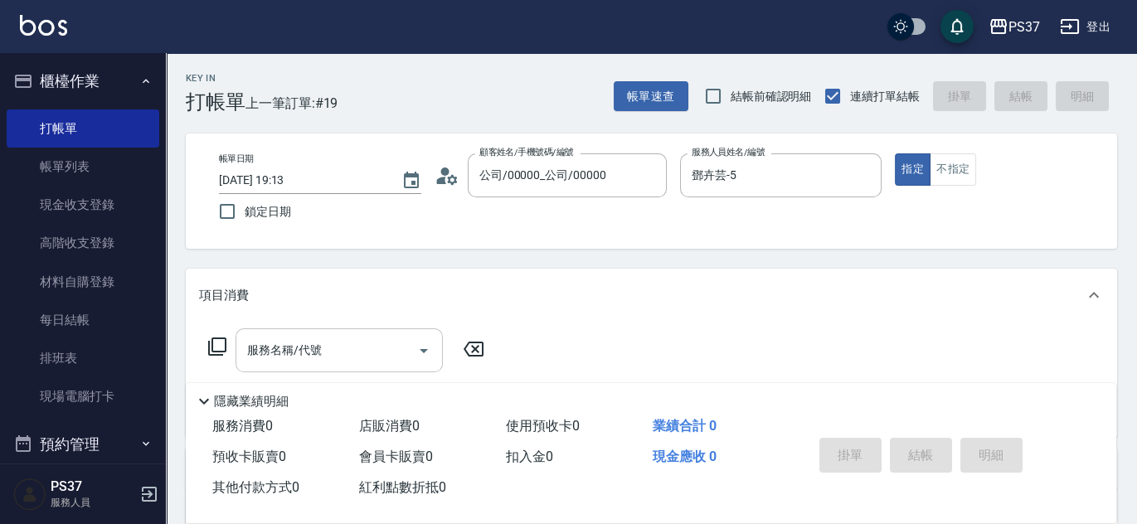
click at [340, 357] on input "服務名稱/代號" at bounding box center [327, 350] width 168 height 29
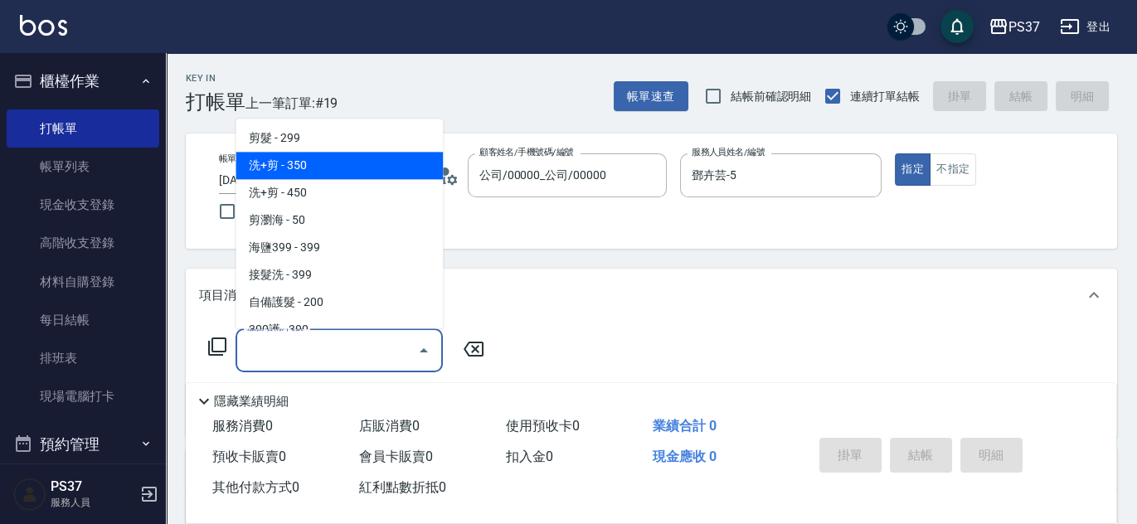
scroll to position [528, 0]
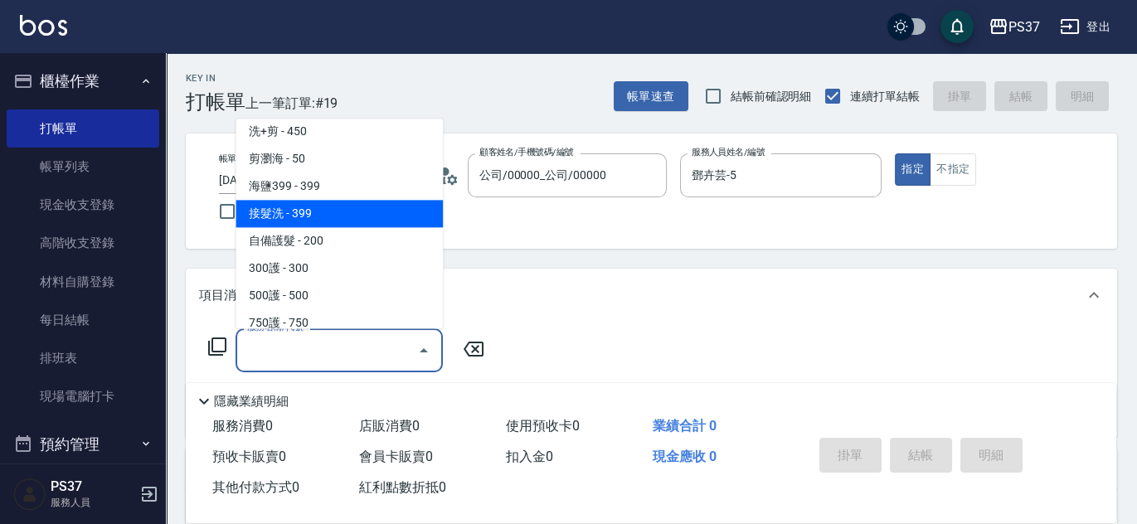
click at [326, 221] on span "接髮洗 - 399" at bounding box center [339, 214] width 207 height 27
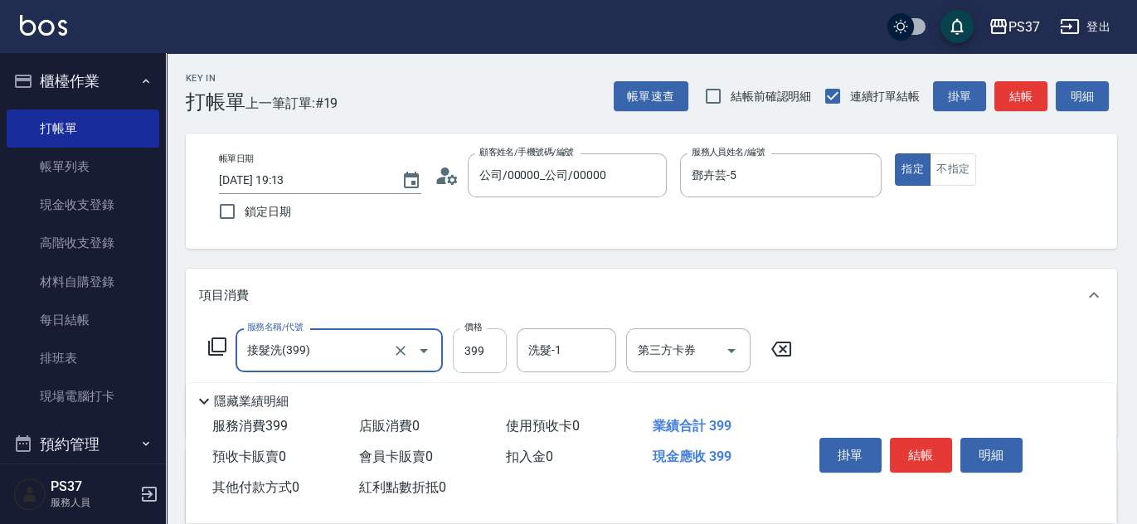
click at [478, 347] on input "399" at bounding box center [480, 350] width 54 height 45
click at [362, 360] on input "接髮洗(399)" at bounding box center [316, 350] width 146 height 29
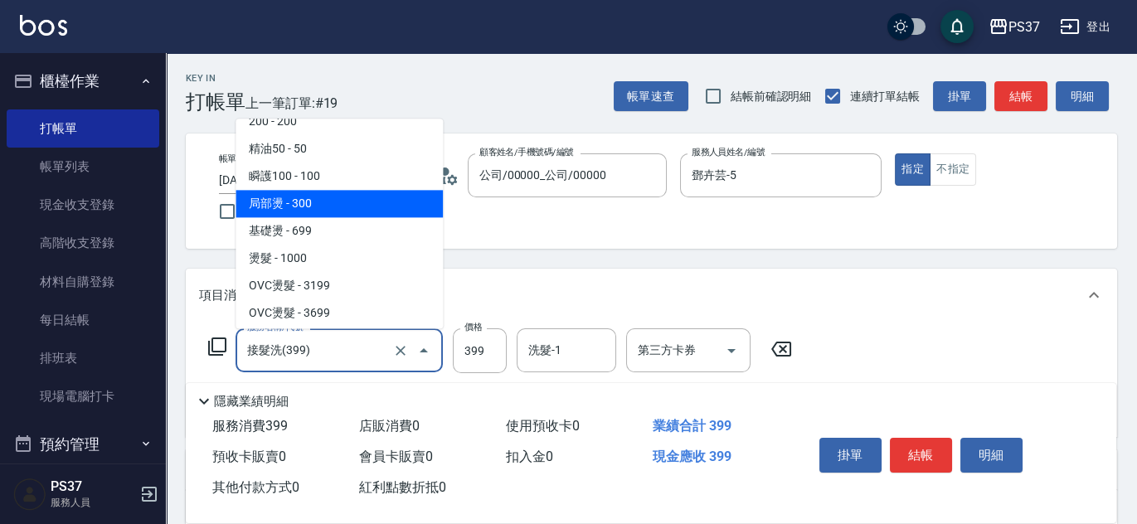
scroll to position [0, 0]
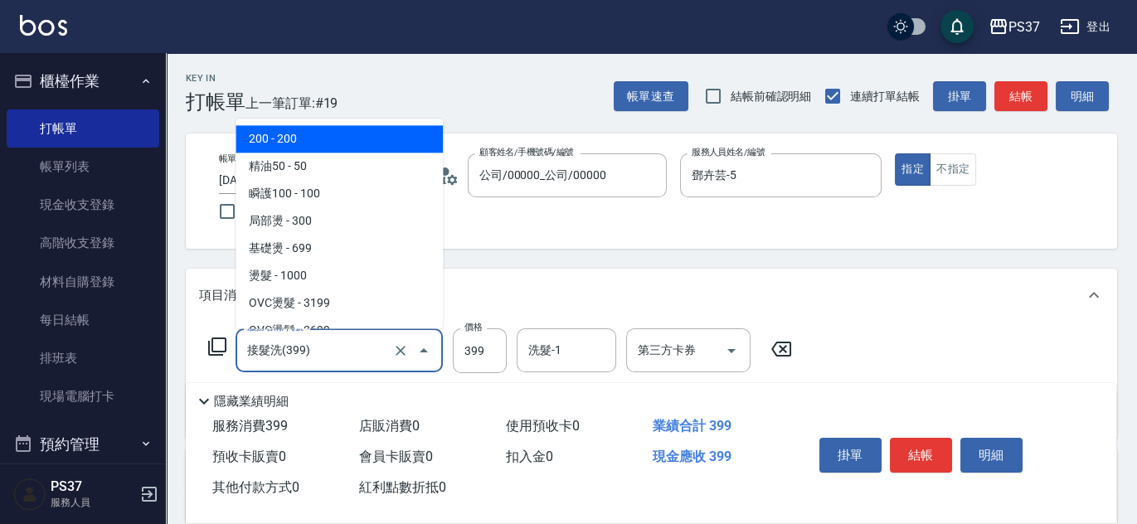
click at [333, 148] on span "200 - 200" at bounding box center [339, 139] width 207 height 27
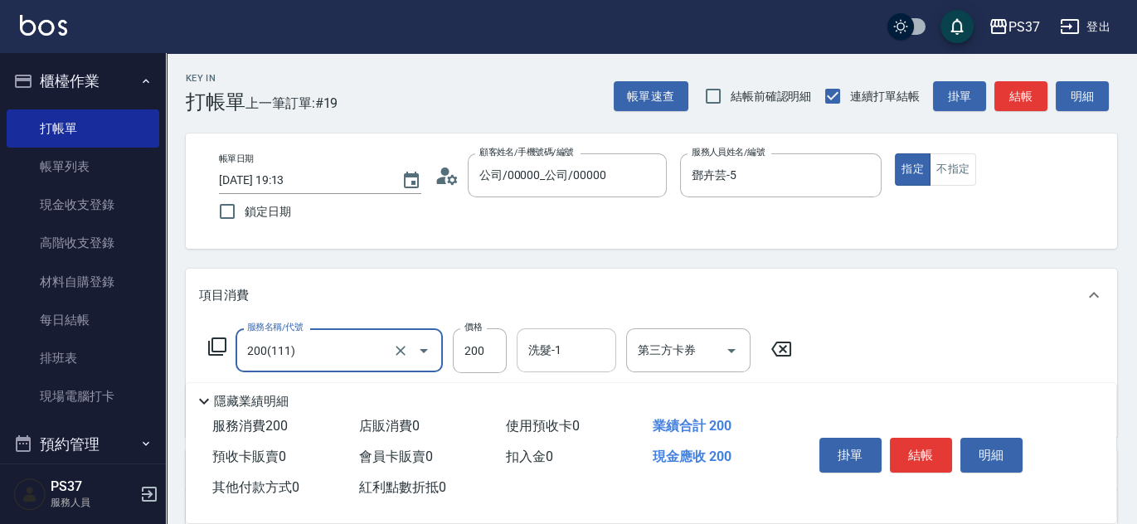
click at [558, 357] on input "洗髮-1" at bounding box center [566, 350] width 85 height 29
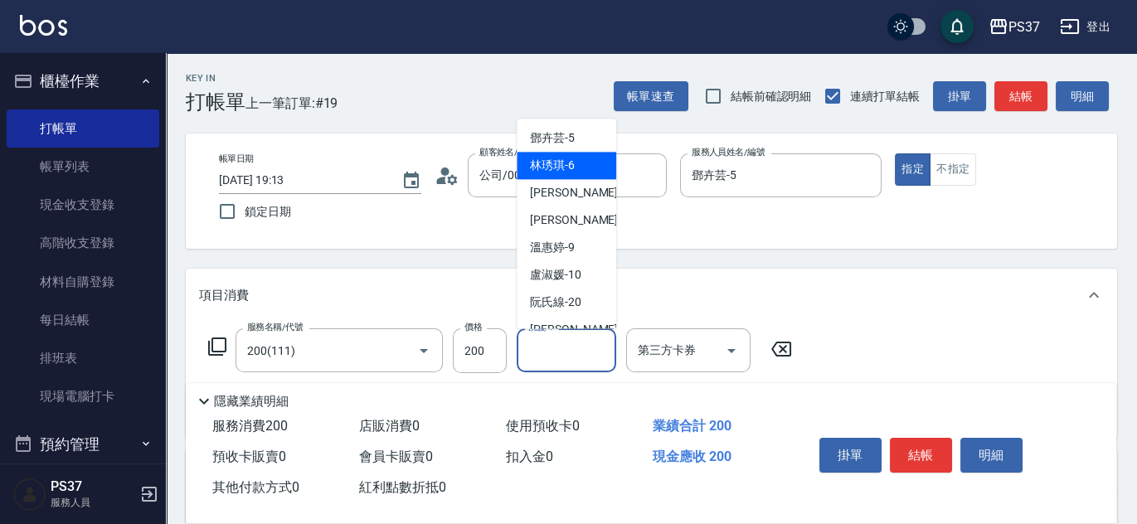
scroll to position [268, 0]
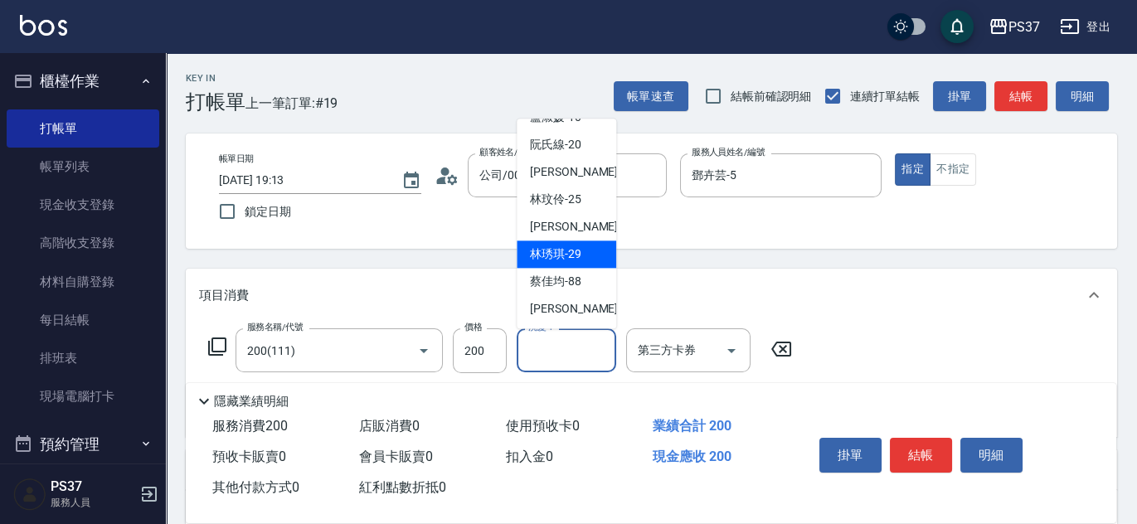
click at [542, 250] on span "[PERSON_NAME]-29" at bounding box center [555, 254] width 51 height 17
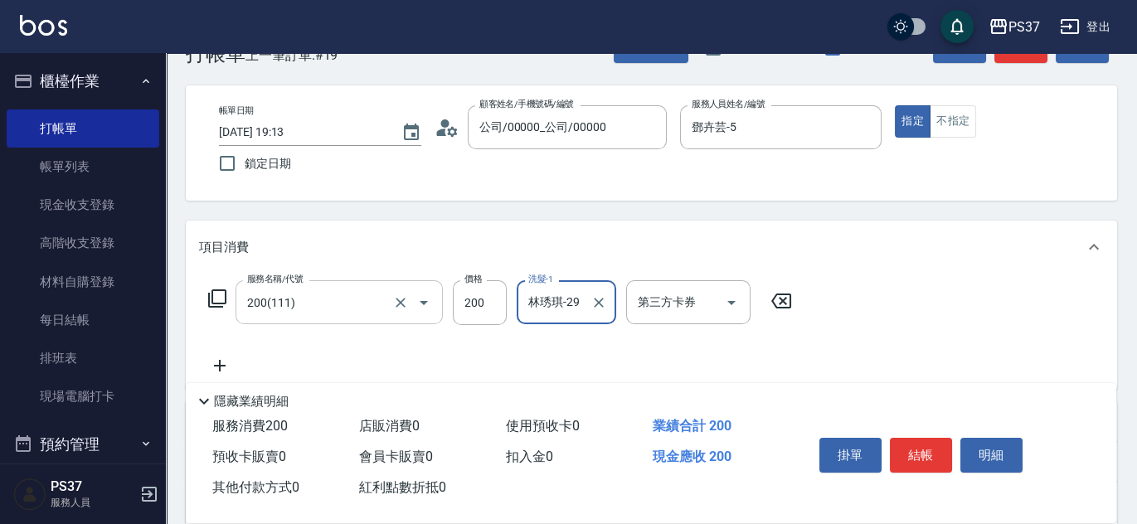
scroll to position [75, 0]
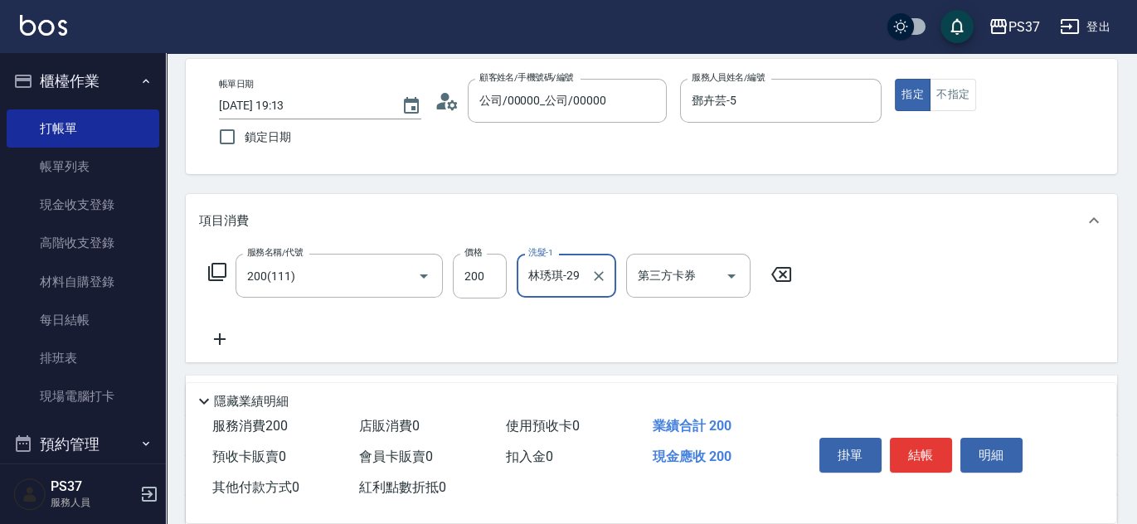
click at [212, 341] on icon at bounding box center [219, 339] width 41 height 20
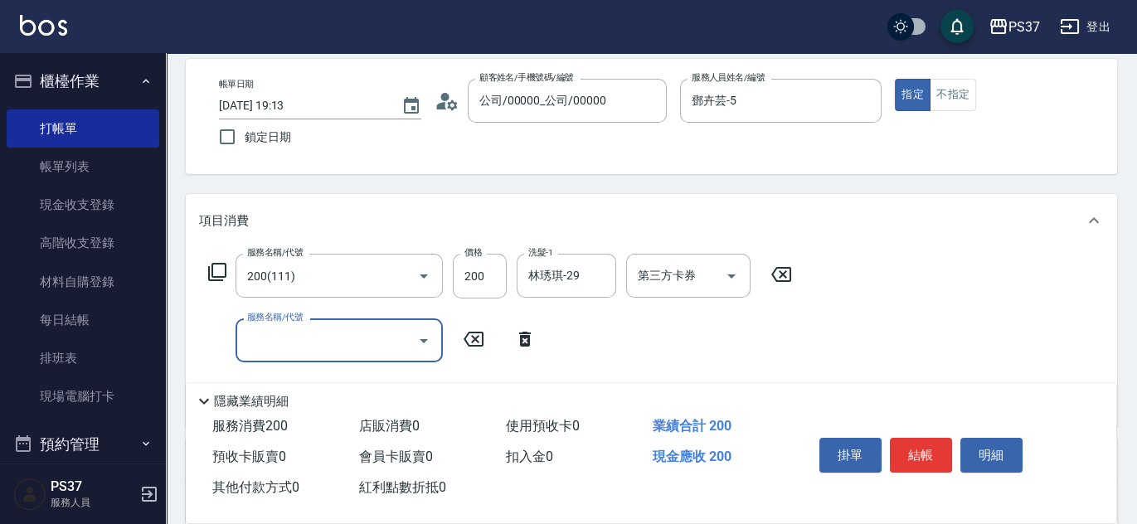
click at [255, 343] on input "服務名稱/代號" at bounding box center [327, 340] width 168 height 29
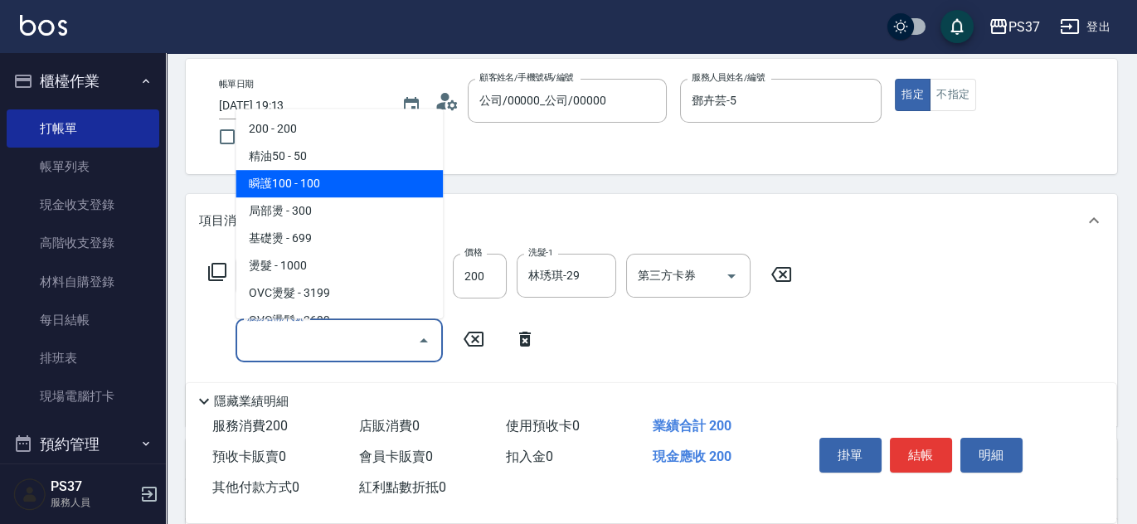
click at [325, 182] on span "瞬護100 - 100" at bounding box center [339, 183] width 207 height 27
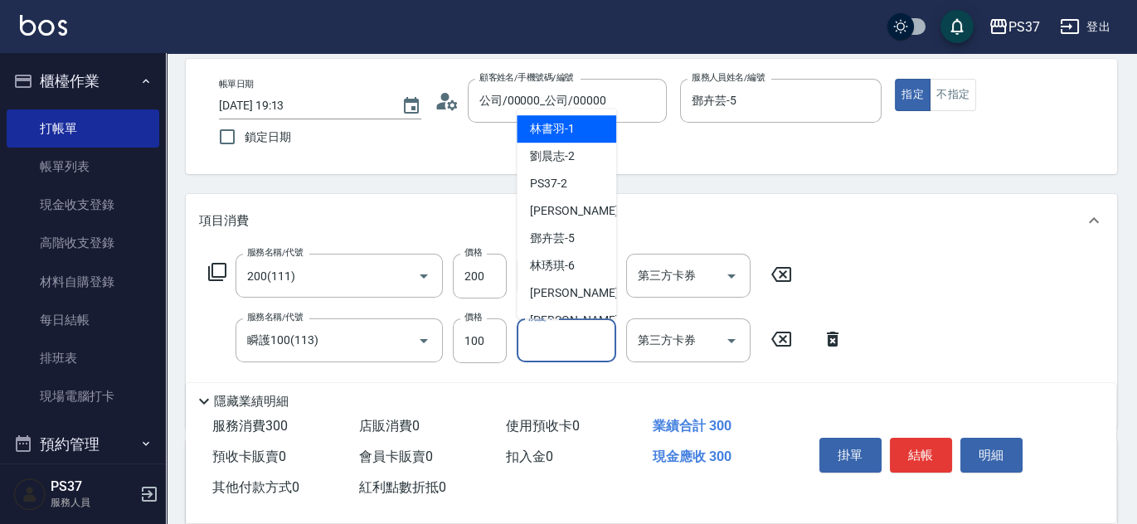
click at [559, 348] on input "洗髮-1" at bounding box center [566, 340] width 85 height 29
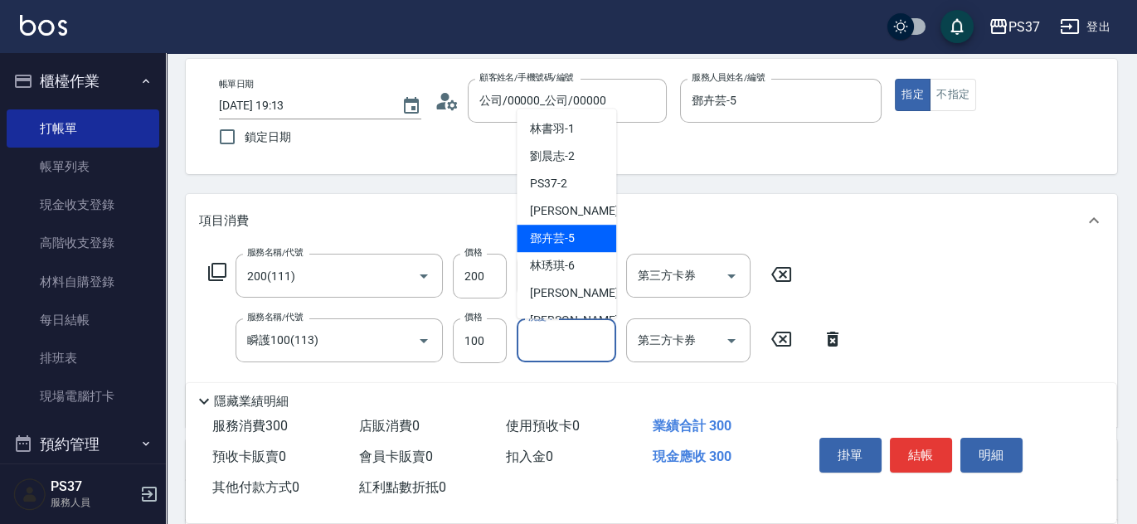
click at [557, 244] on span "[PERSON_NAME]-5" at bounding box center [552, 238] width 45 height 17
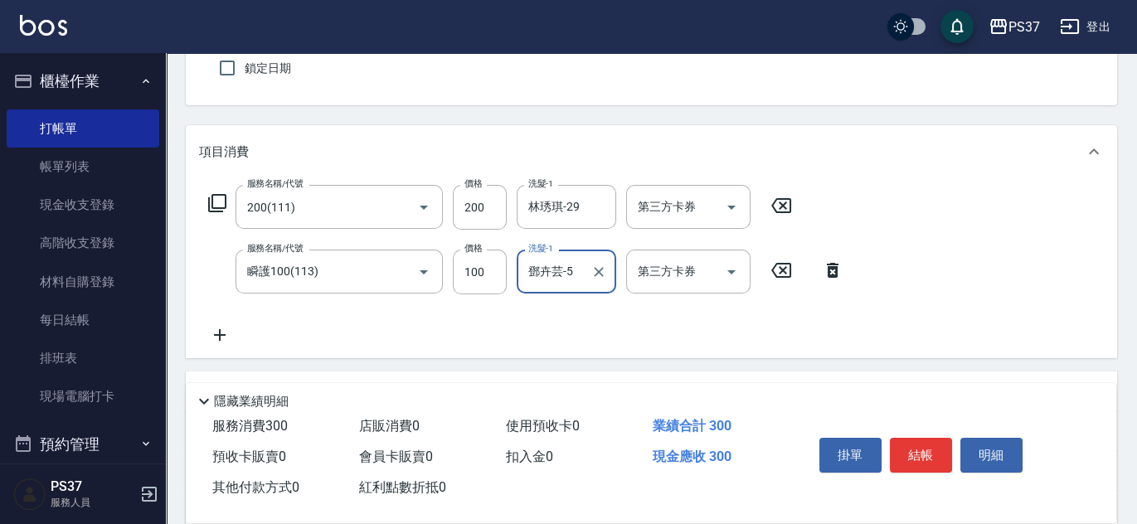
scroll to position [226, 0]
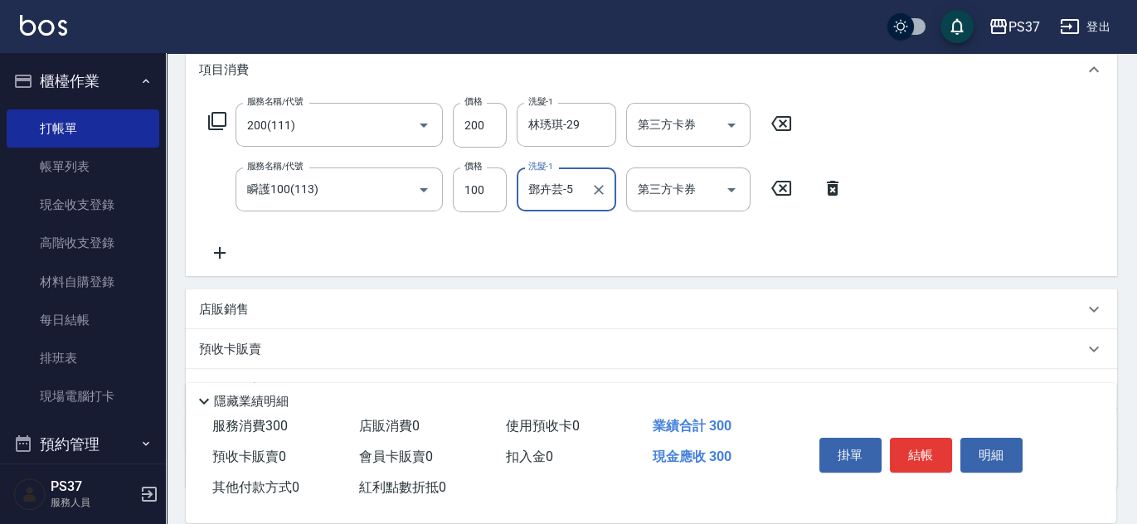
click at [219, 248] on icon at bounding box center [220, 253] width 12 height 12
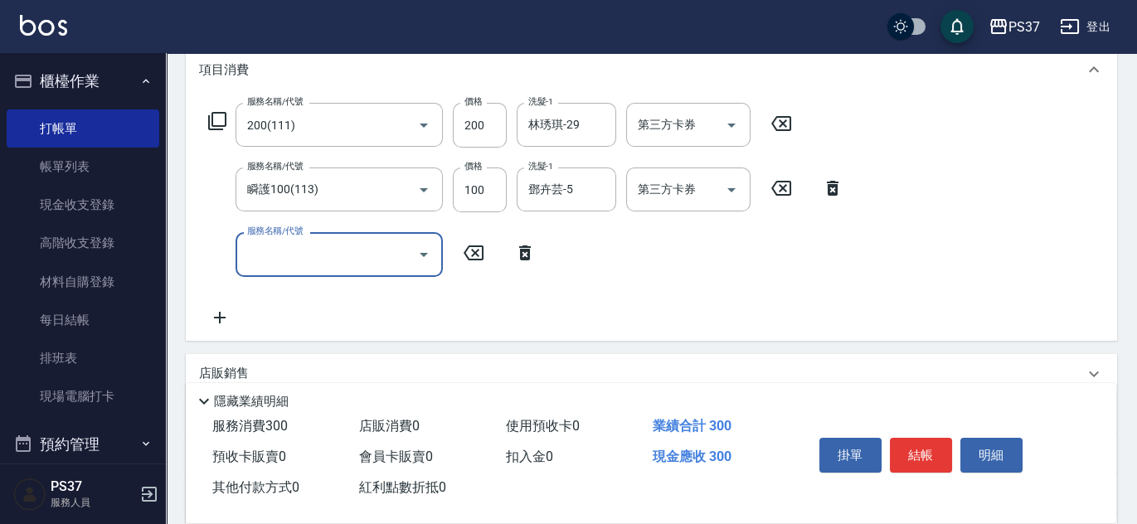
click at [260, 247] on input "服務名稱/代號" at bounding box center [327, 254] width 168 height 29
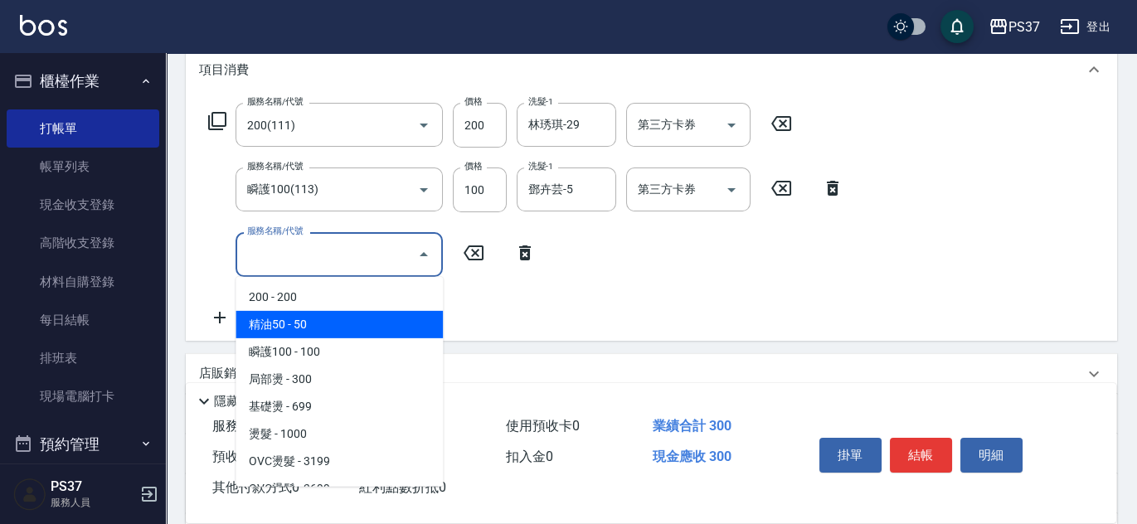
click at [322, 333] on span "精油50 - 50" at bounding box center [339, 324] width 207 height 27
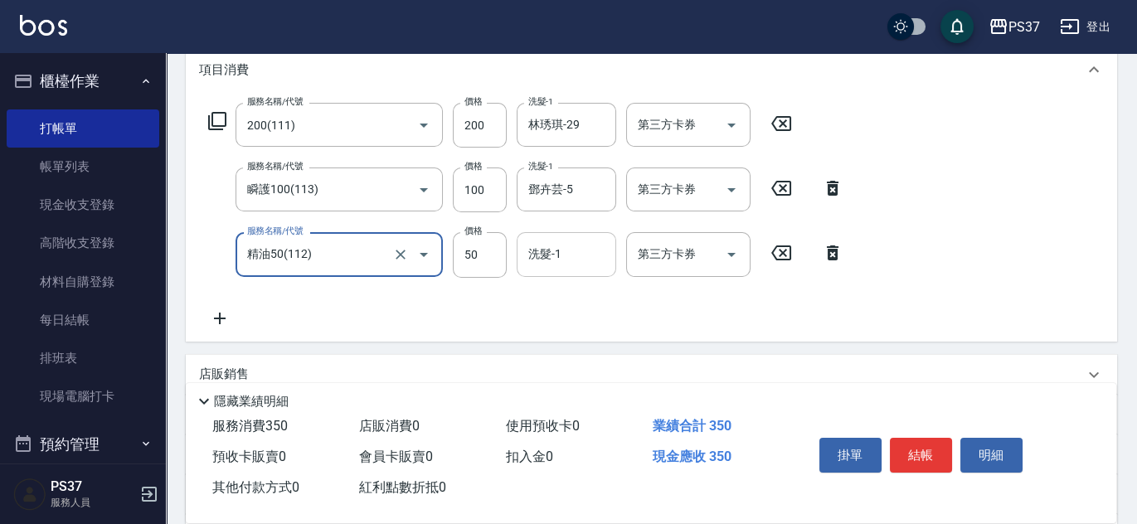
click at [566, 258] on input "洗髮-1" at bounding box center [566, 254] width 85 height 29
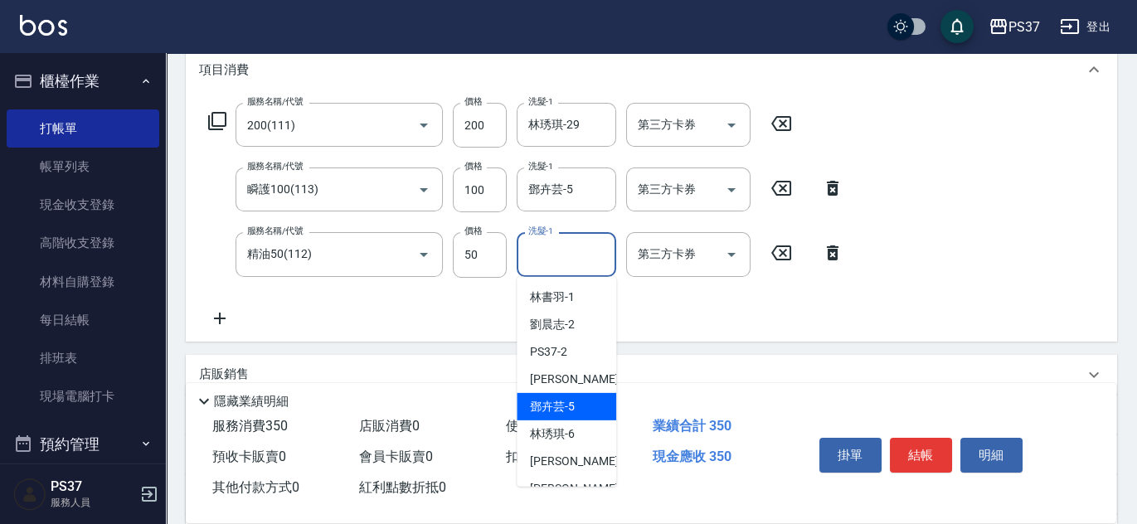
click at [575, 401] on div "[PERSON_NAME]-5" at bounding box center [567, 406] width 100 height 27
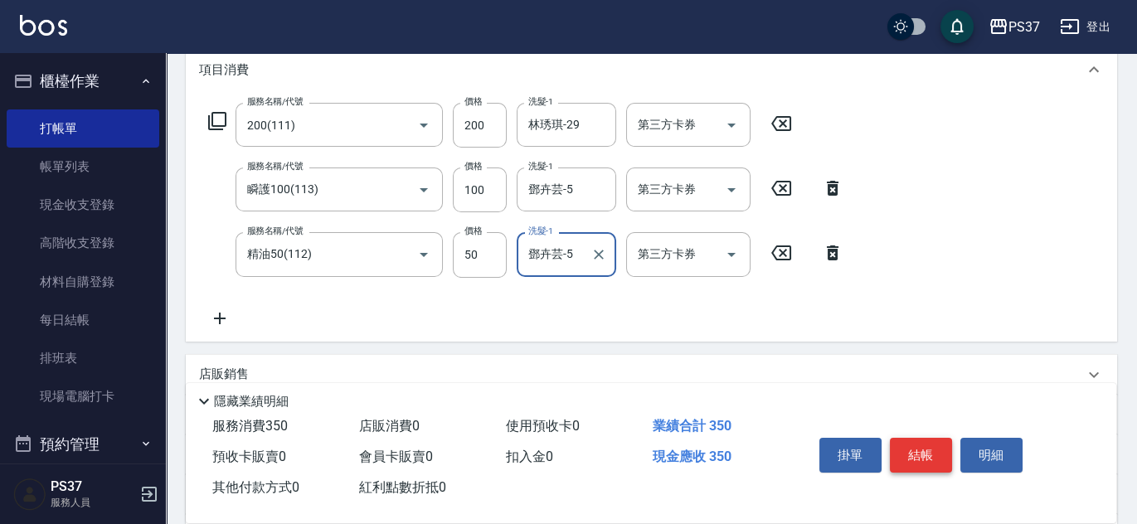
click at [907, 459] on button "結帳" at bounding box center [921, 455] width 62 height 35
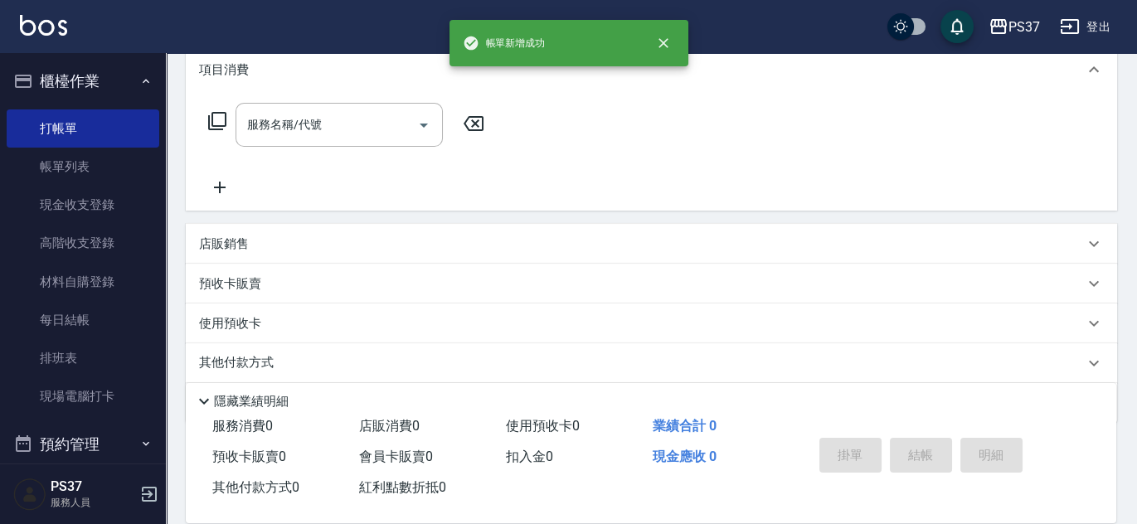
scroll to position [0, 0]
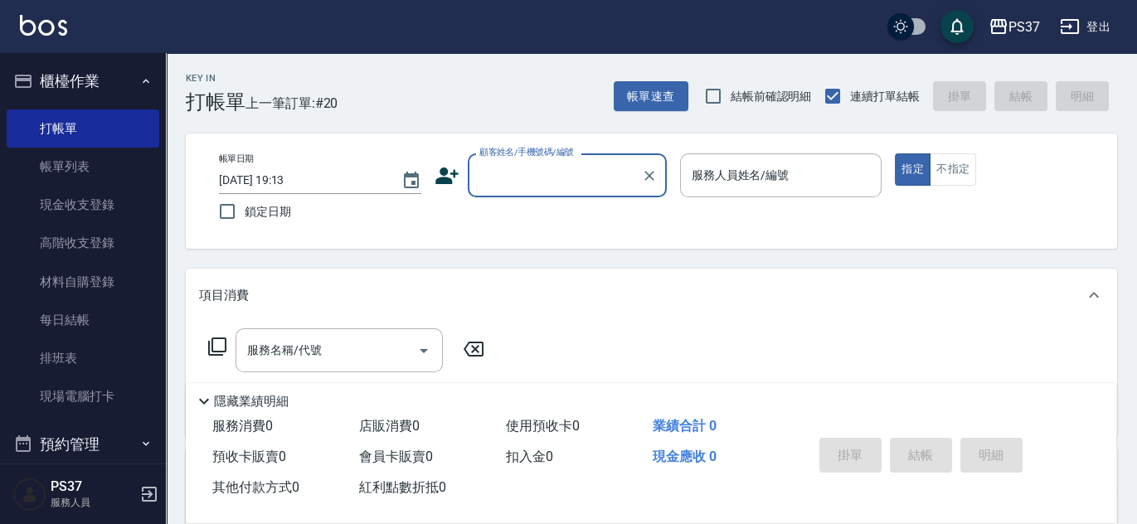
click at [570, 188] on input "顧客姓名/手機號碼/編號" at bounding box center [554, 175] width 159 height 29
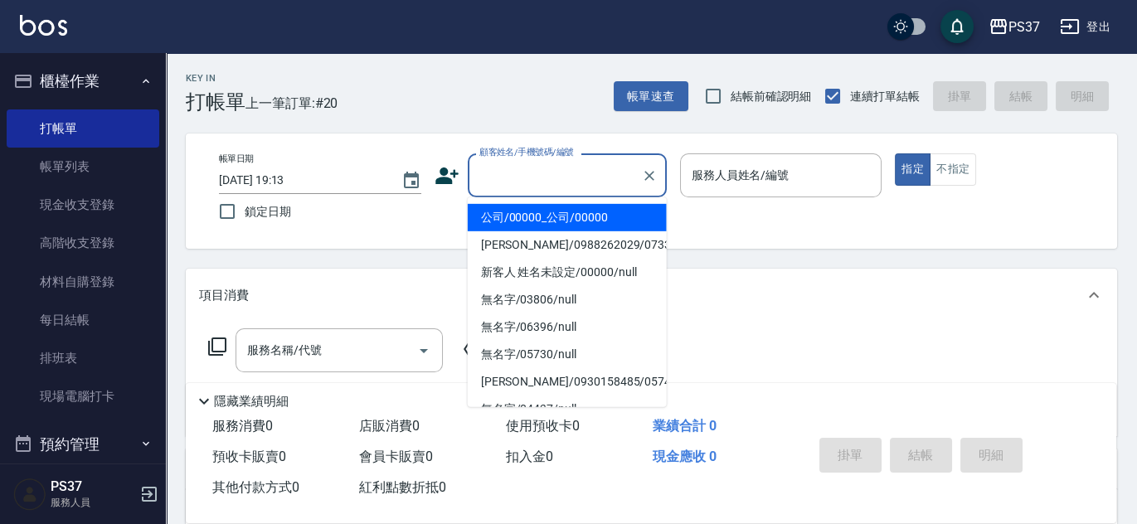
click at [572, 216] on li "公司/00000_公司/00000" at bounding box center [567, 217] width 199 height 27
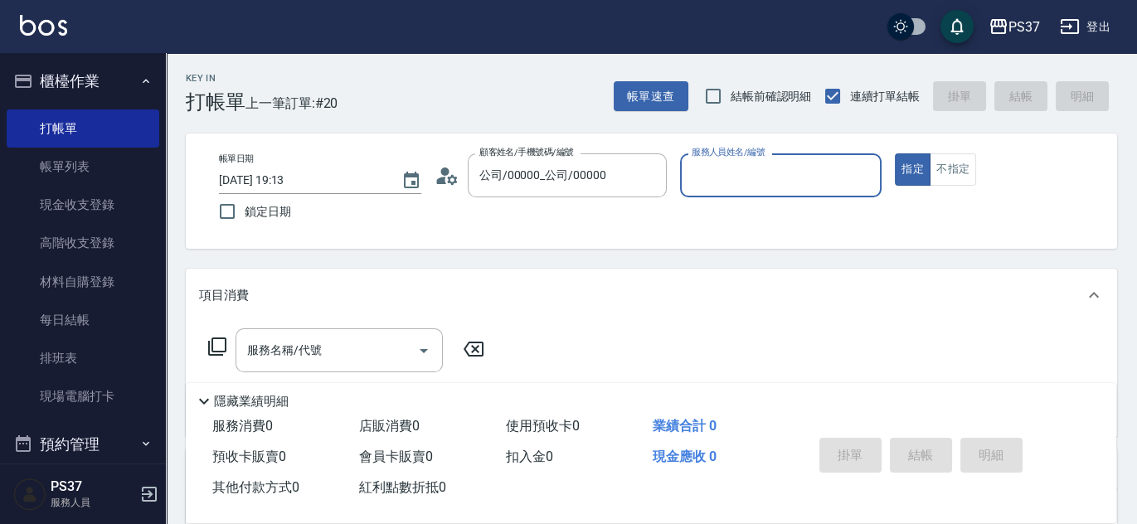
click at [721, 176] on input "服務人員姓名/編號" at bounding box center [781, 175] width 187 height 29
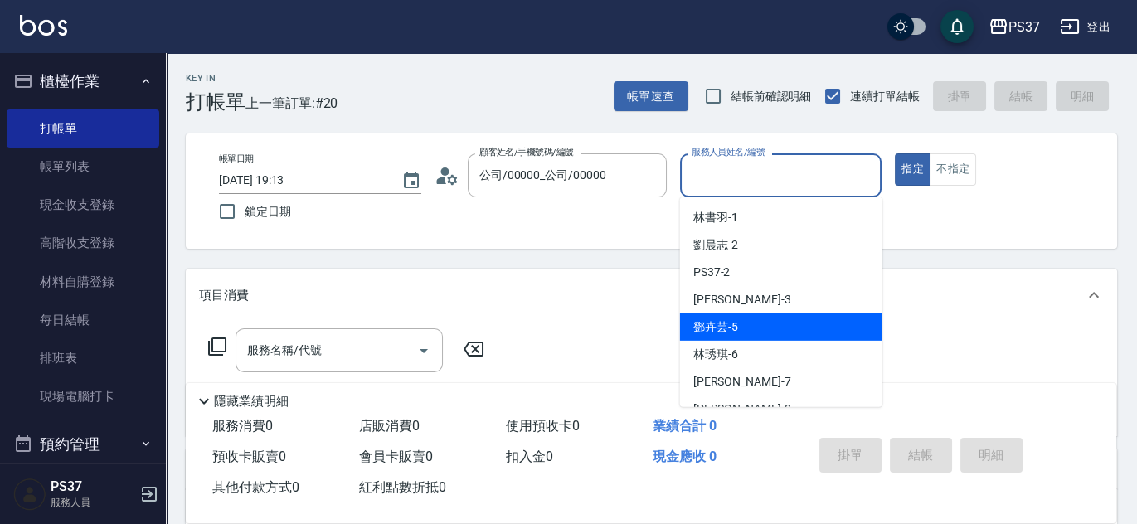
click at [771, 338] on div "[PERSON_NAME]-5" at bounding box center [781, 327] width 202 height 27
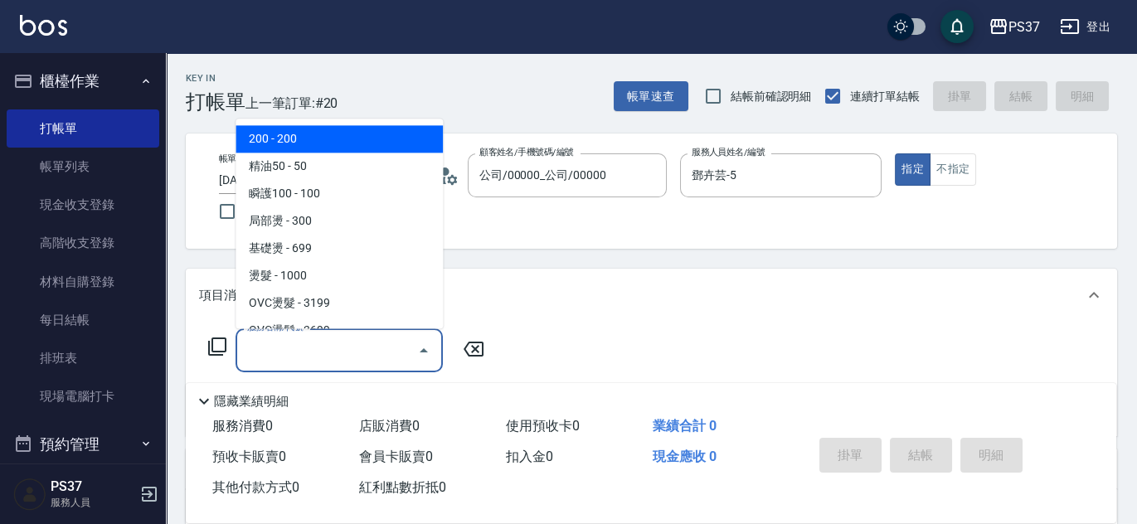
drag, startPoint x: 333, startPoint y: 362, endPoint x: 338, endPoint y: 271, distance: 90.5
click at [334, 362] on input "服務名稱/代號" at bounding box center [327, 350] width 168 height 29
click at [333, 128] on span "200 - 200" at bounding box center [339, 139] width 207 height 27
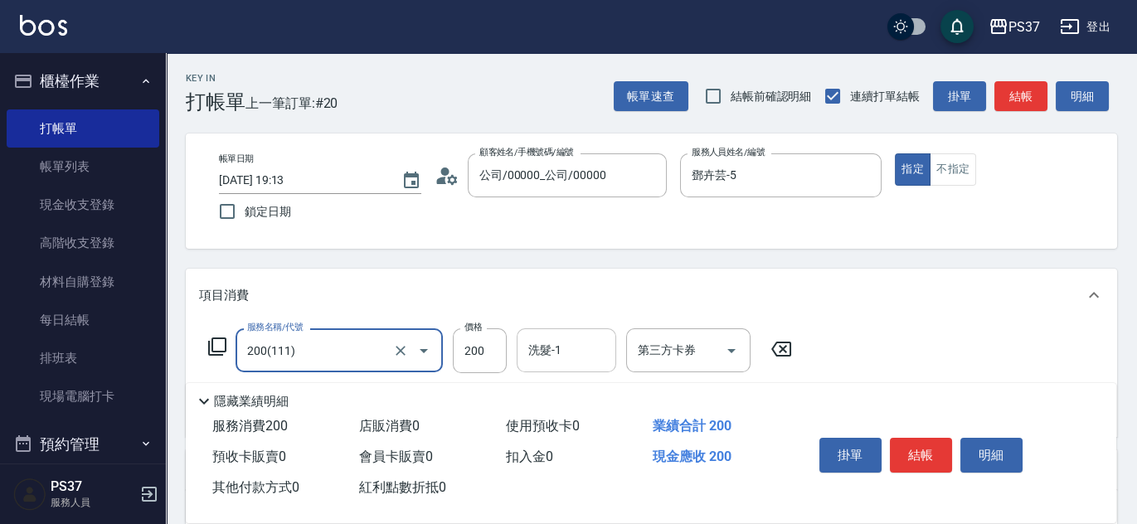
click at [559, 357] on input "洗髮-1" at bounding box center [566, 350] width 85 height 29
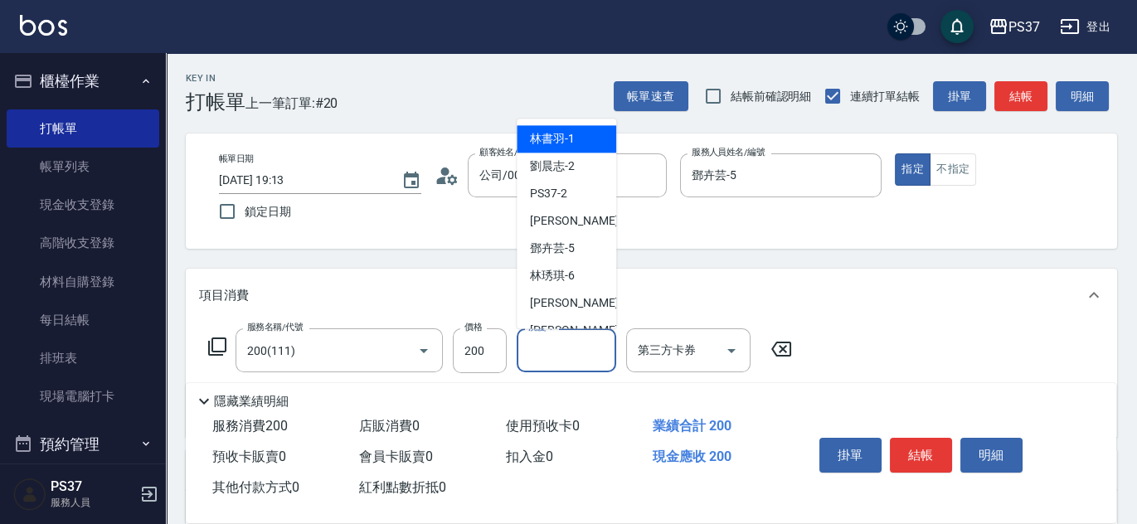
click at [566, 148] on div "[PERSON_NAME]-1" at bounding box center [567, 139] width 100 height 27
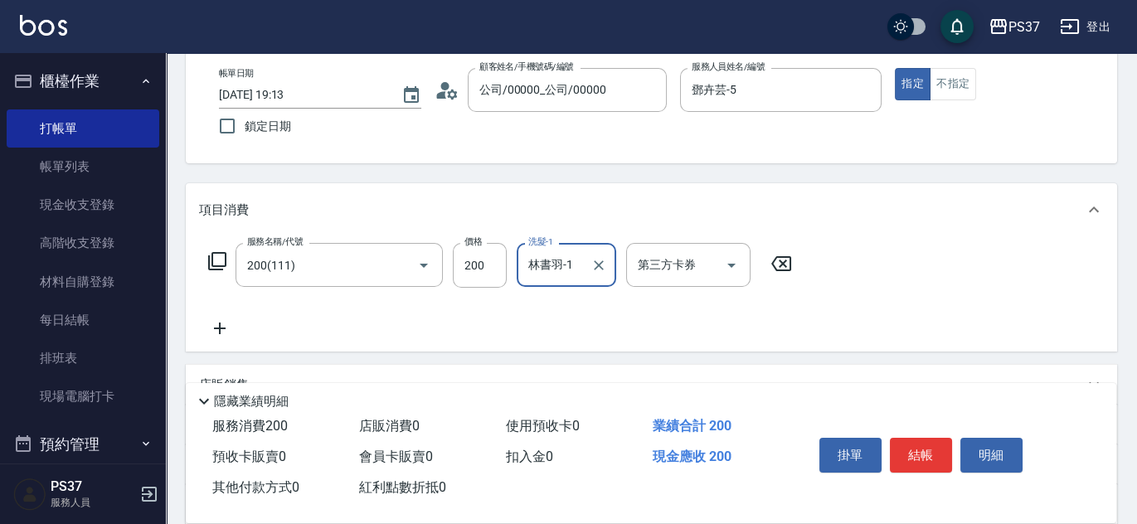
scroll to position [150, 0]
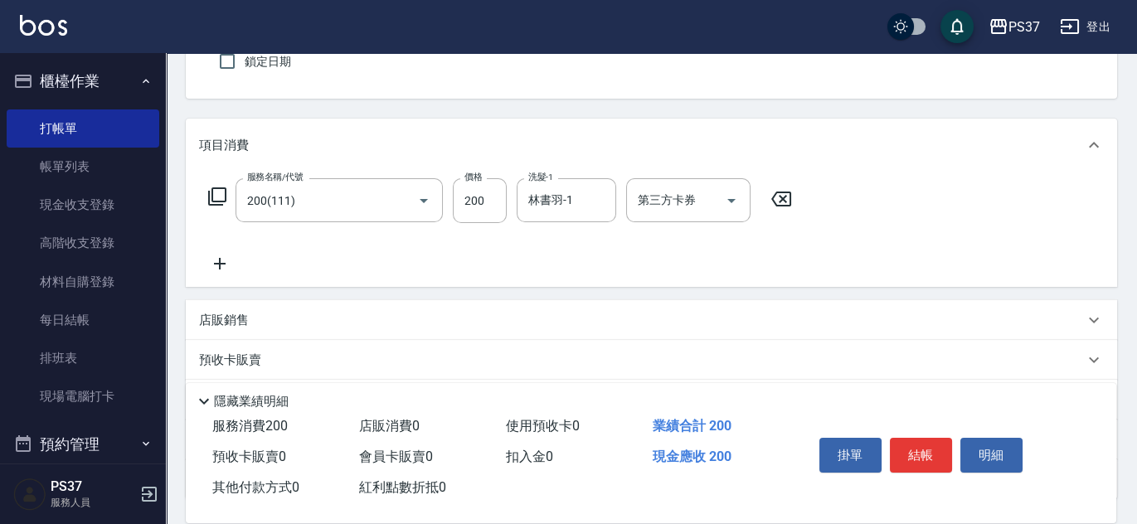
click at [224, 262] on icon at bounding box center [220, 264] width 12 height 12
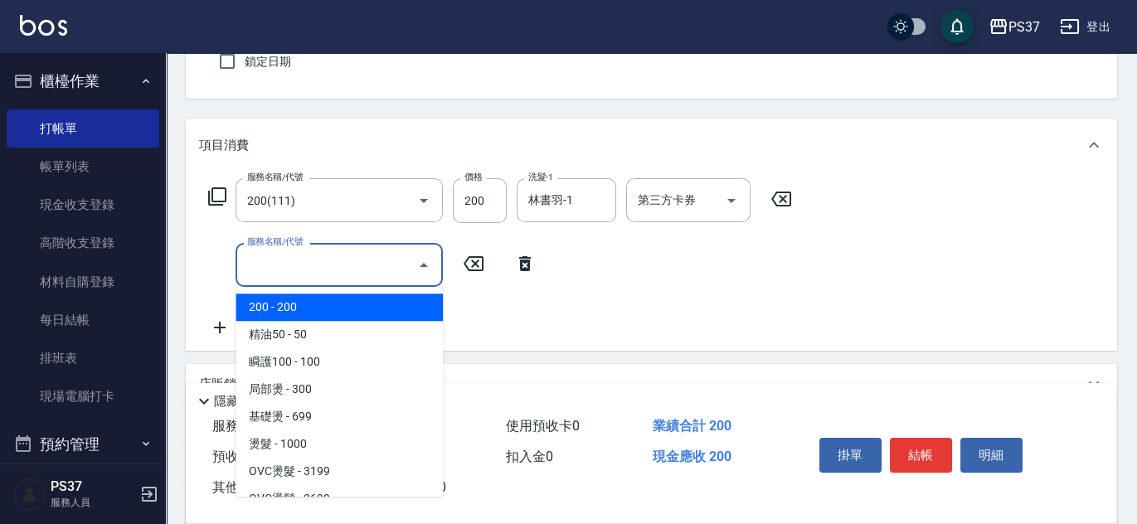
click at [280, 261] on input "服務名稱/代號" at bounding box center [327, 264] width 168 height 29
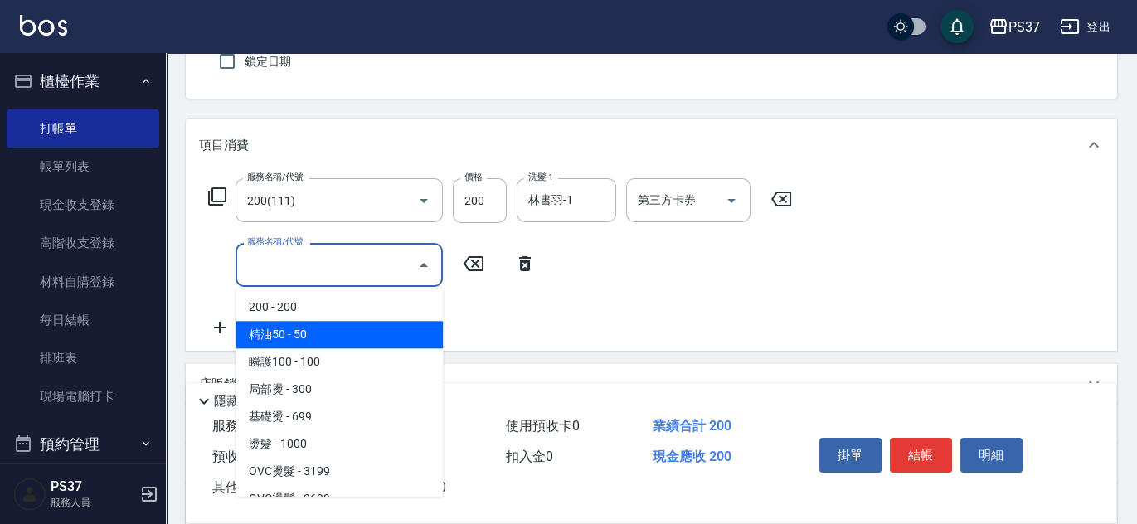
click at [335, 323] on span "精油50 - 50" at bounding box center [339, 334] width 207 height 27
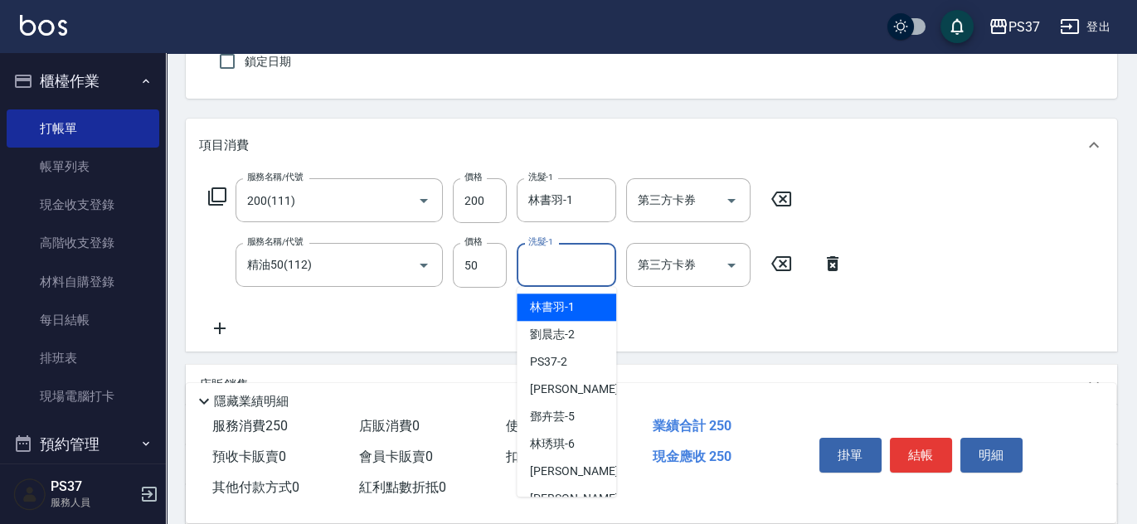
click at [566, 269] on input "洗髮-1" at bounding box center [566, 264] width 85 height 29
click at [556, 299] on span "[PERSON_NAME]-1" at bounding box center [552, 307] width 45 height 17
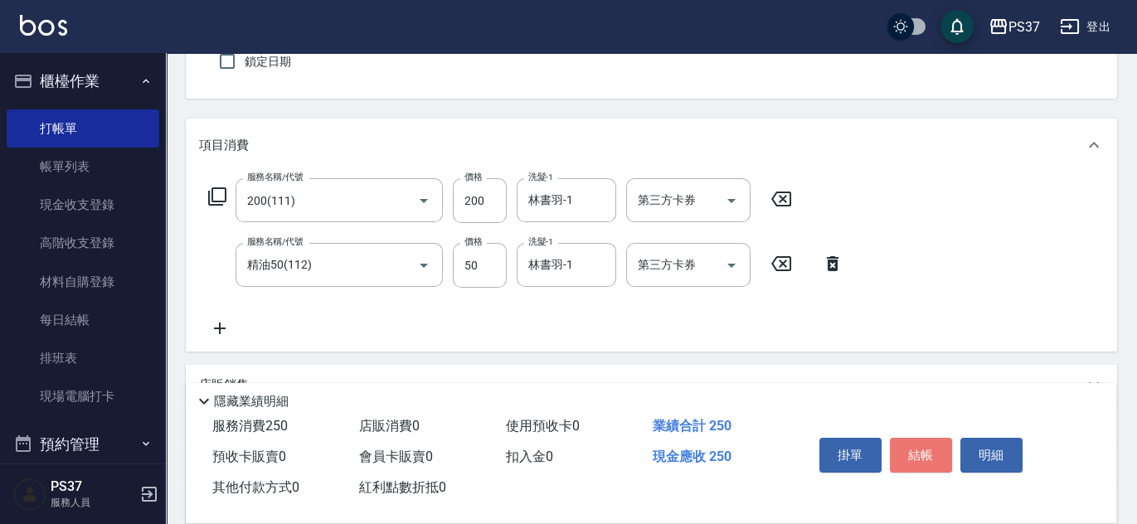
drag, startPoint x: 918, startPoint y: 448, endPoint x: 907, endPoint y: 446, distance: 11.7
click at [919, 450] on button "結帳" at bounding box center [921, 455] width 62 height 35
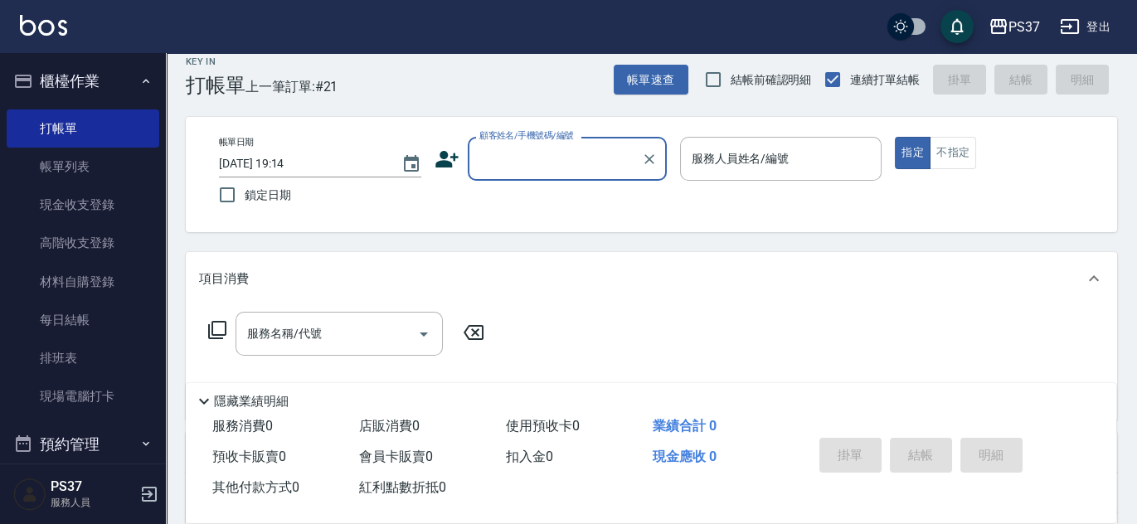
scroll to position [0, 0]
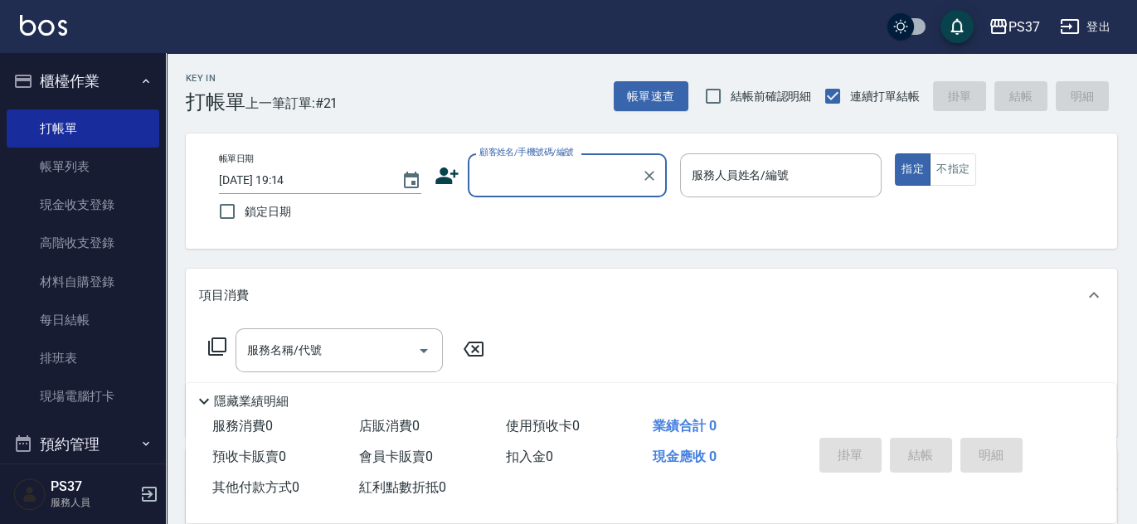
click at [581, 172] on input "顧客姓名/手機號碼/編號" at bounding box center [554, 175] width 159 height 29
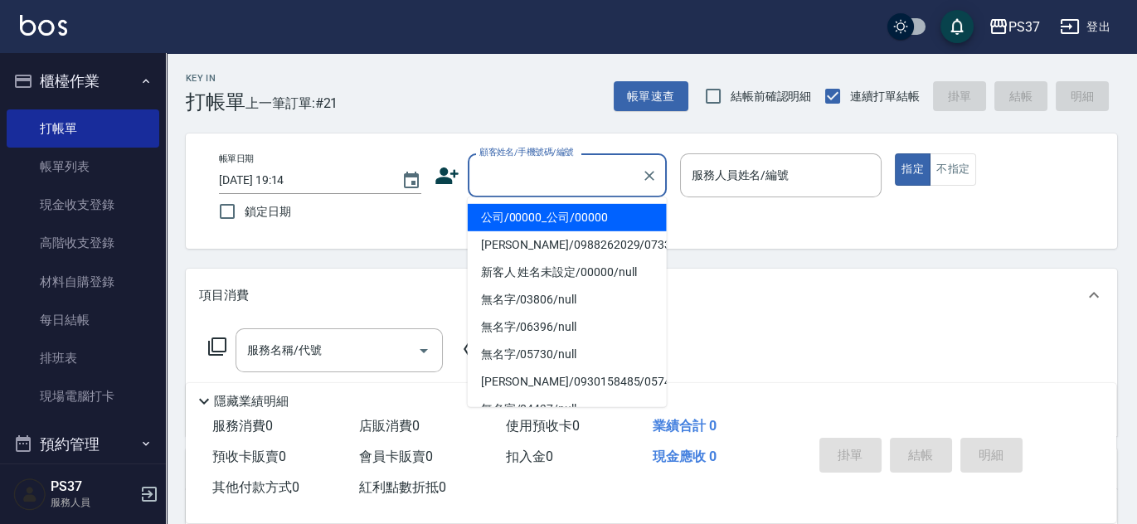
click at [591, 212] on li "公司/00000_公司/00000" at bounding box center [567, 217] width 199 height 27
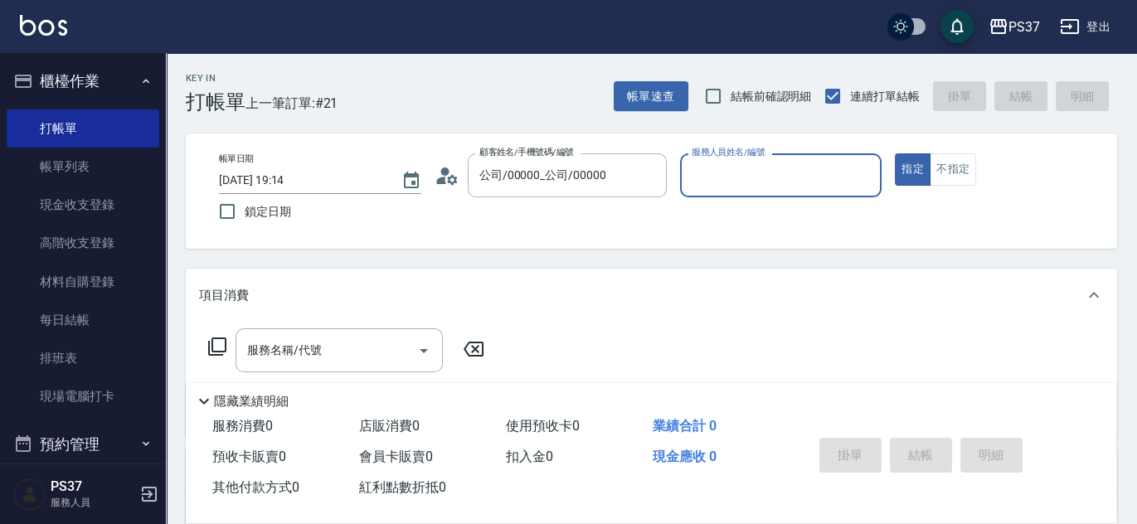
click at [717, 177] on input "服務人員姓名/編號" at bounding box center [781, 175] width 187 height 29
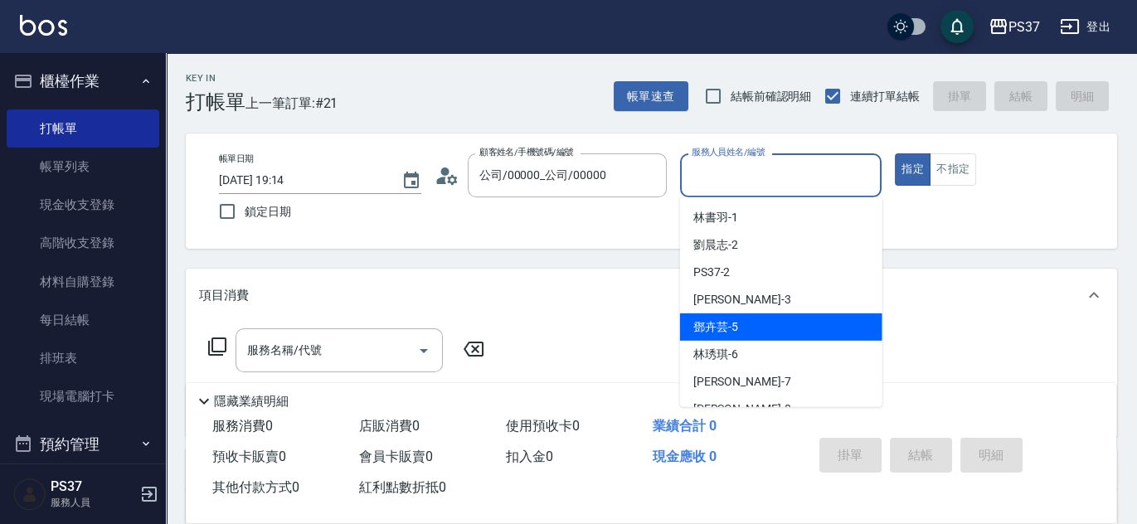
click at [738, 331] on div "[PERSON_NAME]-5" at bounding box center [781, 327] width 202 height 27
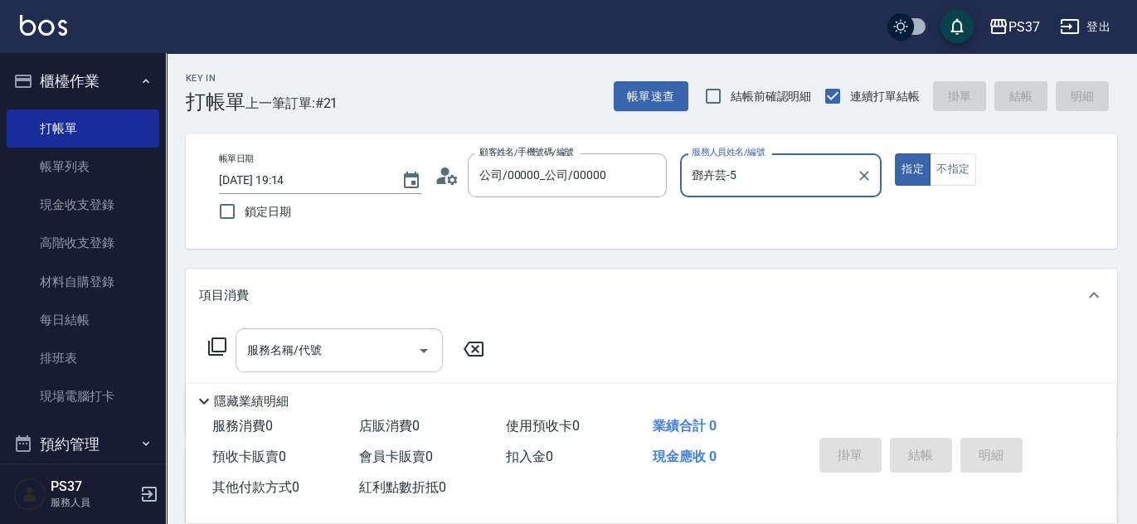
click at [352, 362] on input "服務名稱/代號" at bounding box center [327, 350] width 168 height 29
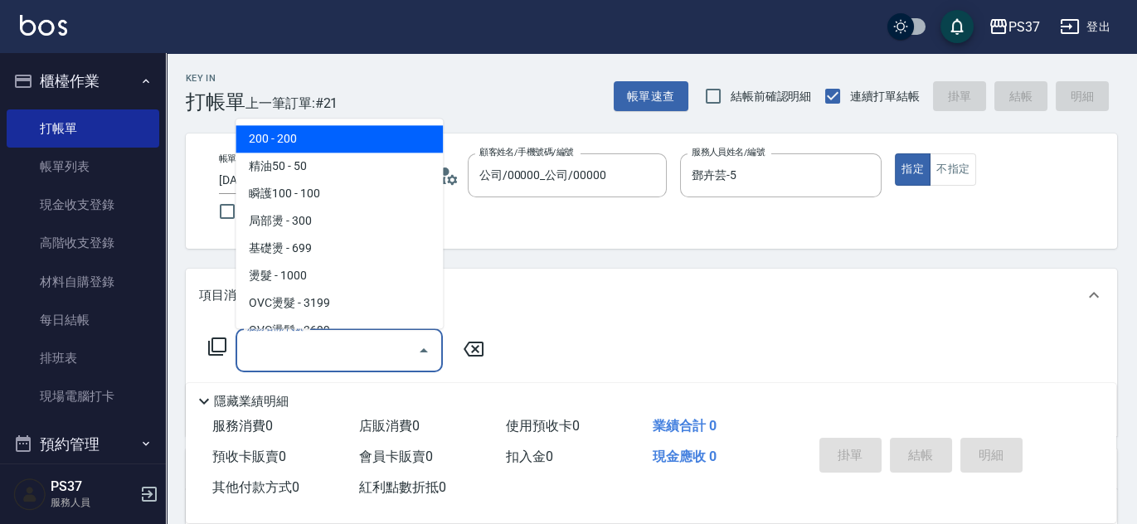
click at [324, 139] on span "200 - 200" at bounding box center [339, 139] width 207 height 27
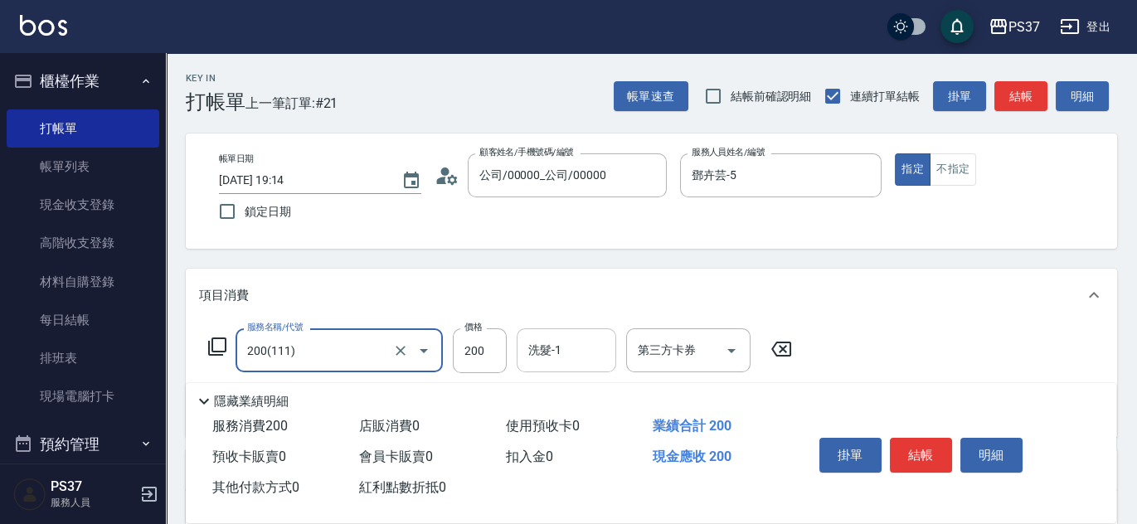
click at [574, 349] on input "洗髮-1" at bounding box center [566, 350] width 85 height 29
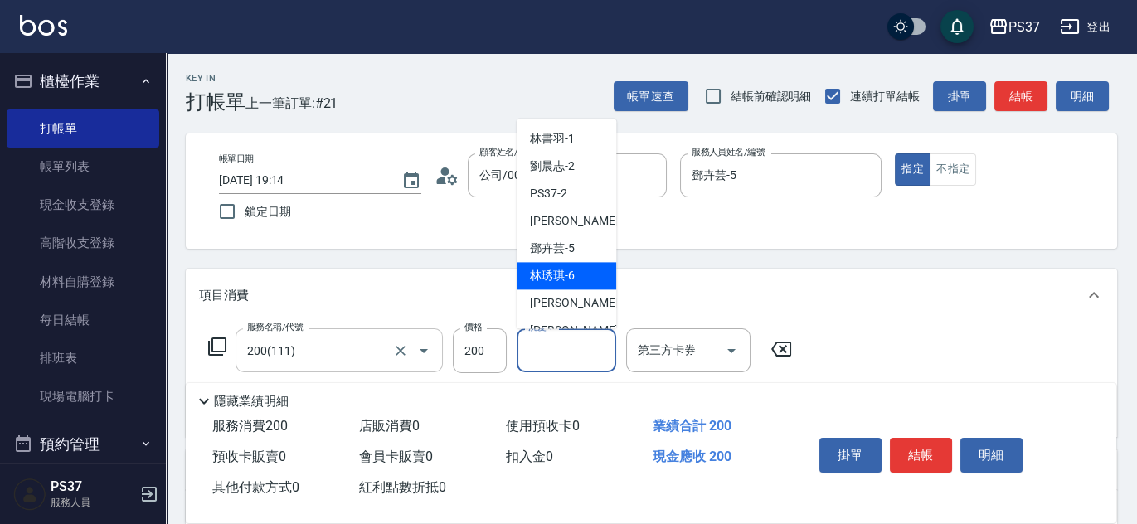
click at [310, 350] on input "200(111)" at bounding box center [316, 350] width 146 height 29
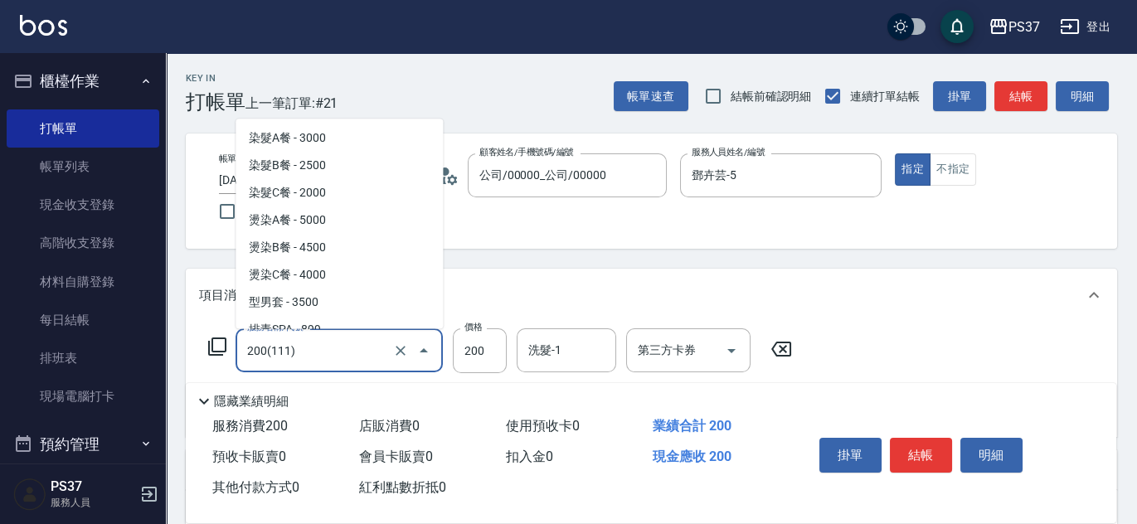
scroll to position [1733, 0]
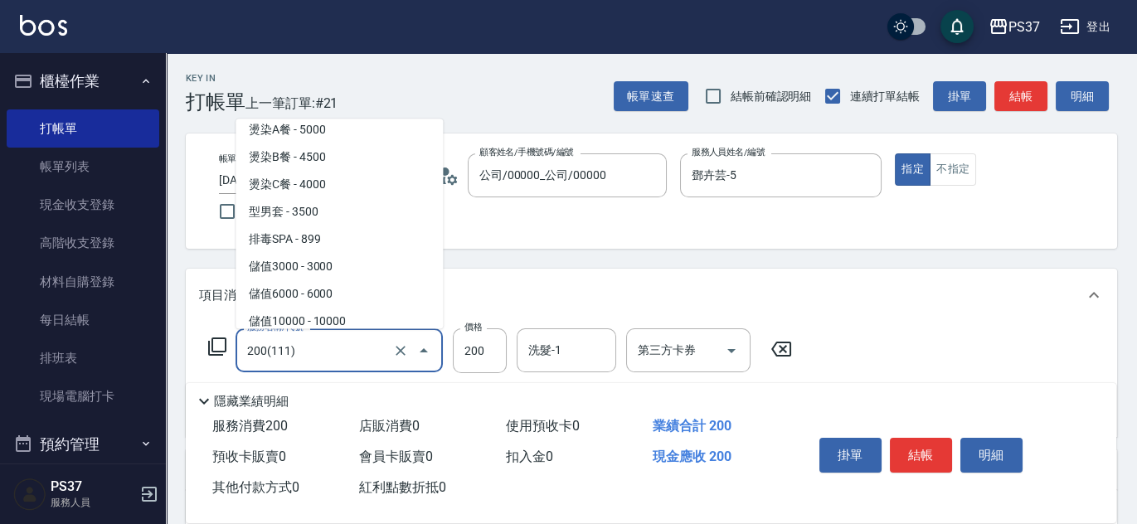
click at [330, 242] on span "排毒SPA - 899" at bounding box center [339, 239] width 207 height 27
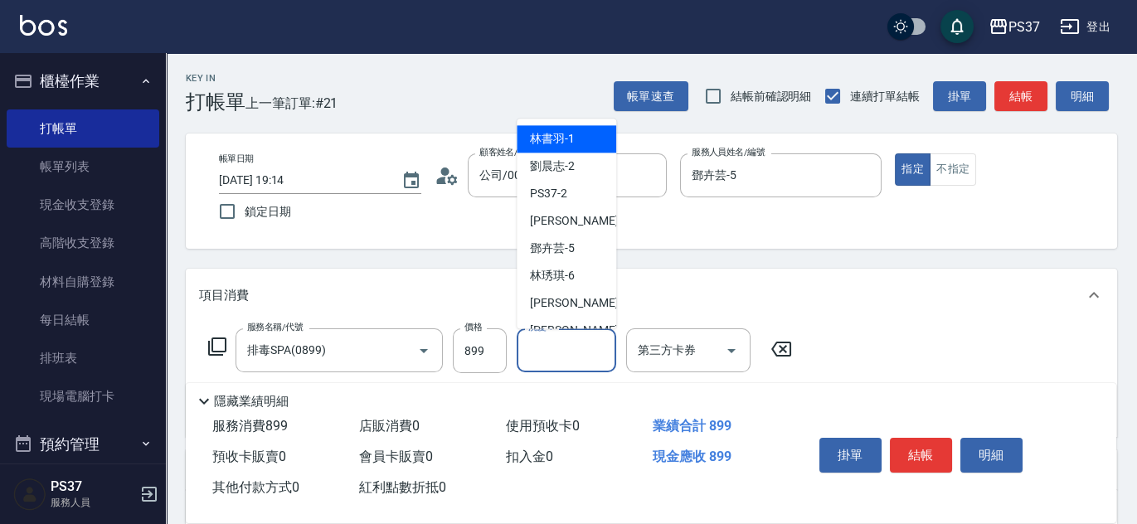
click at [566, 357] on input "洗髮-1" at bounding box center [566, 350] width 85 height 29
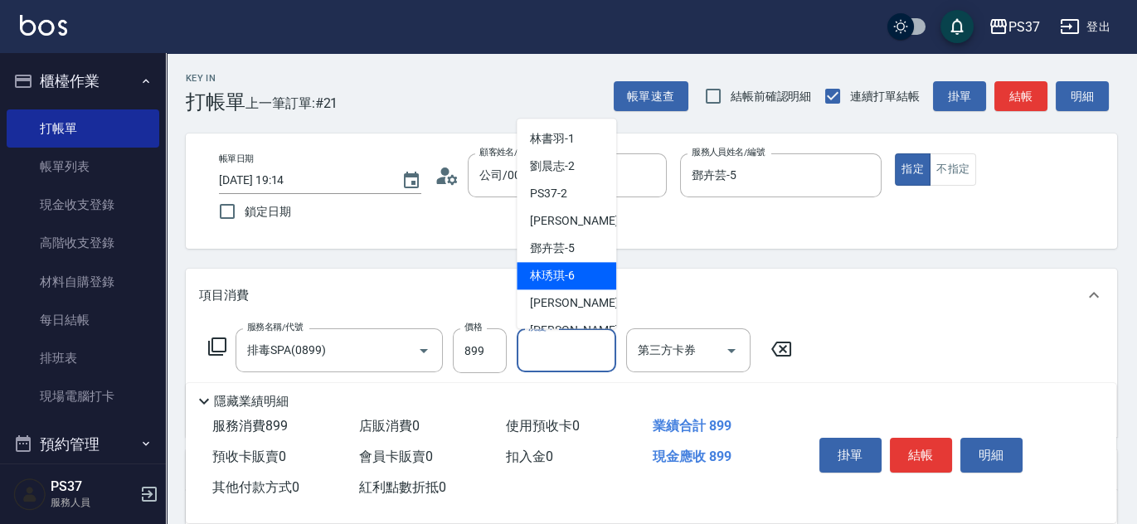
scroll to position [268, 0]
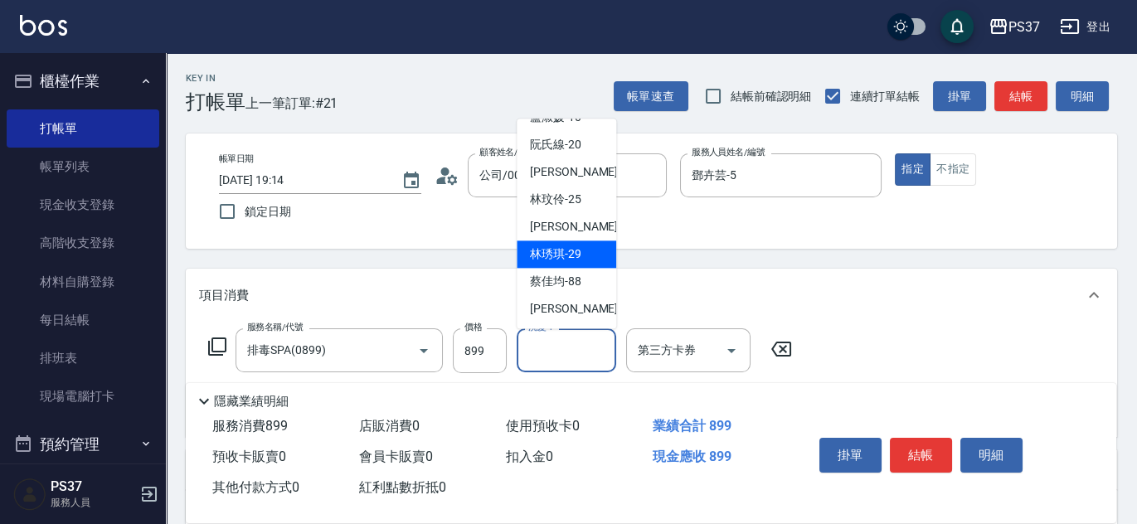
click at [551, 255] on span "[PERSON_NAME]-29" at bounding box center [555, 254] width 51 height 17
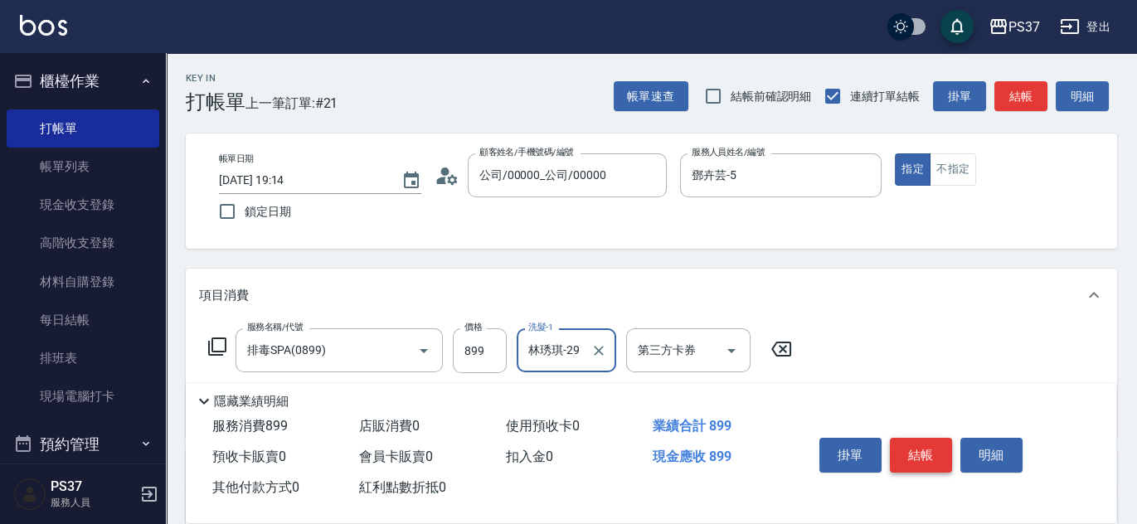
click at [936, 457] on button "結帳" at bounding box center [921, 455] width 62 height 35
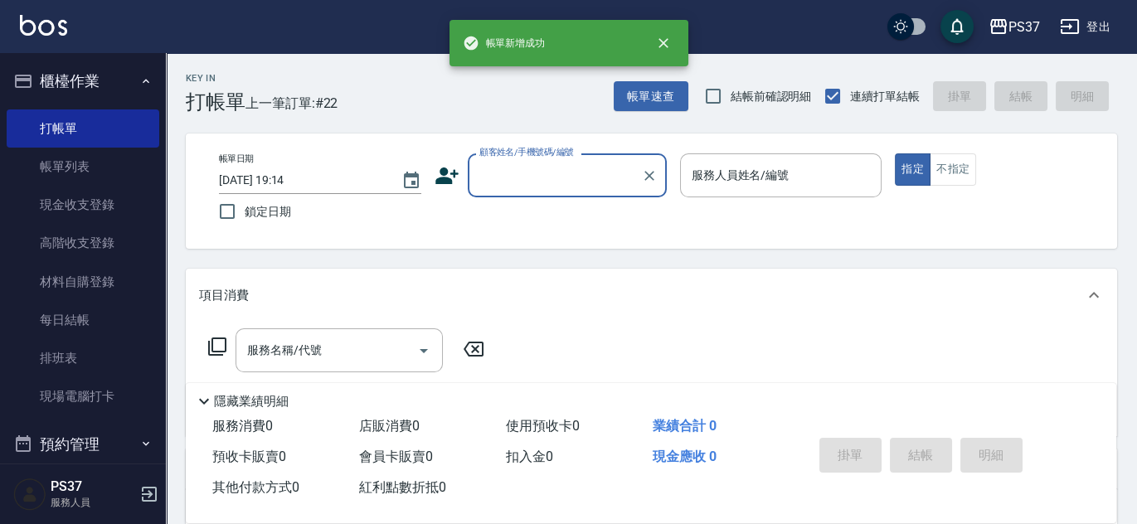
click at [568, 186] on input "顧客姓名/手機號碼/編號" at bounding box center [554, 175] width 159 height 29
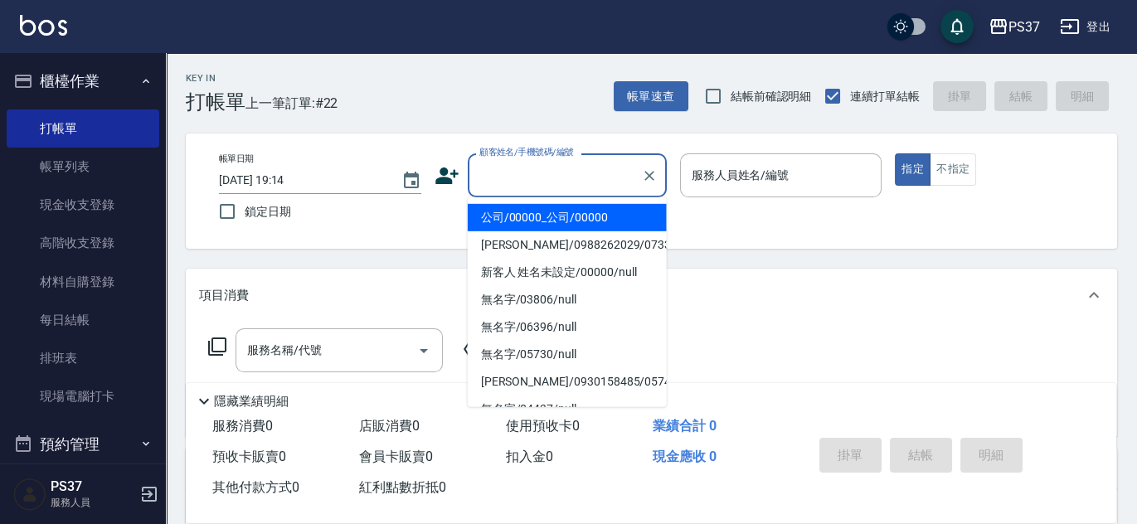
click at [557, 216] on li "公司/00000_公司/00000" at bounding box center [567, 217] width 199 height 27
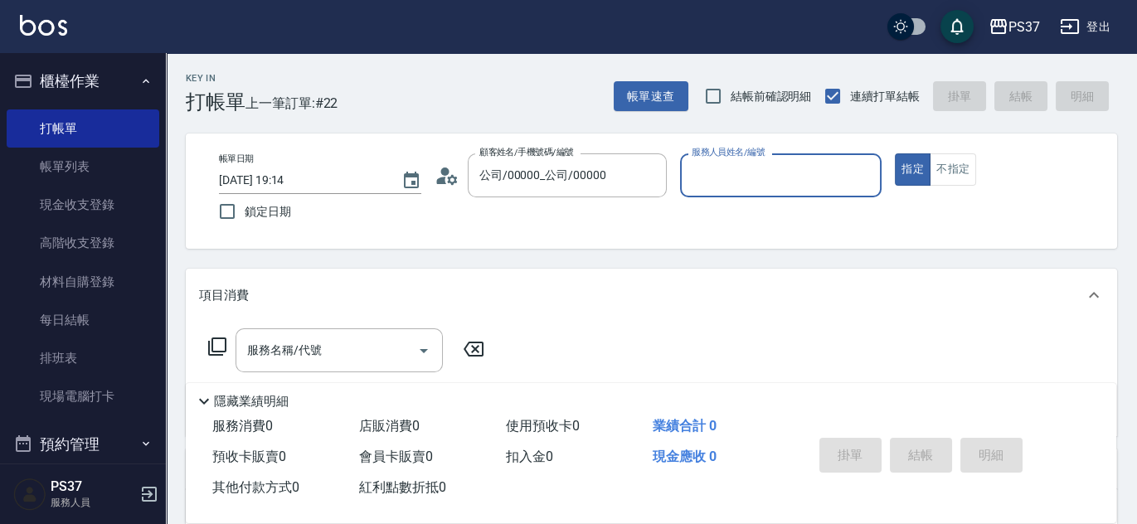
click at [717, 182] on input "服務人員姓名/編號" at bounding box center [781, 175] width 187 height 29
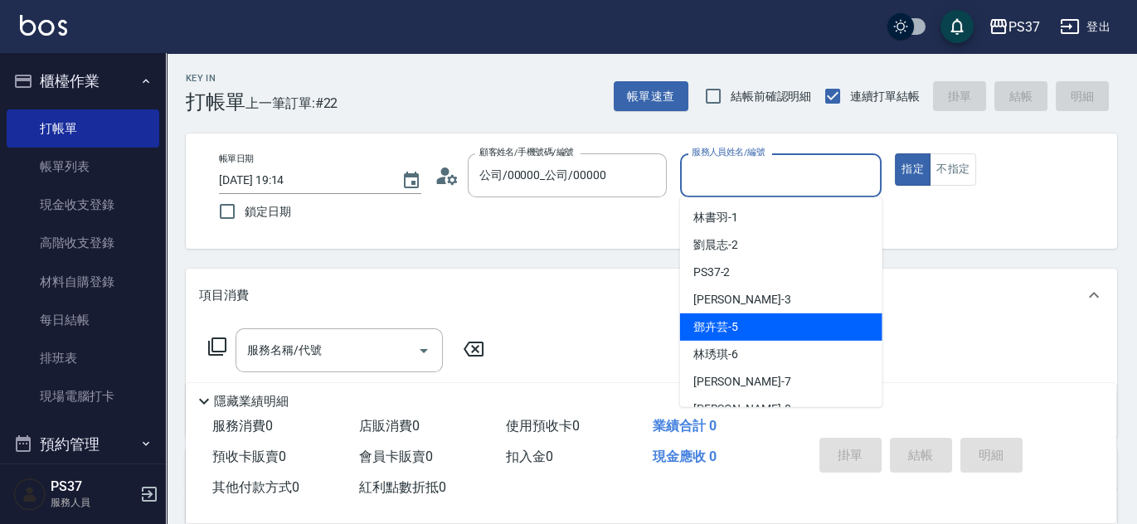
click at [761, 333] on div "[PERSON_NAME]-5" at bounding box center [781, 327] width 202 height 27
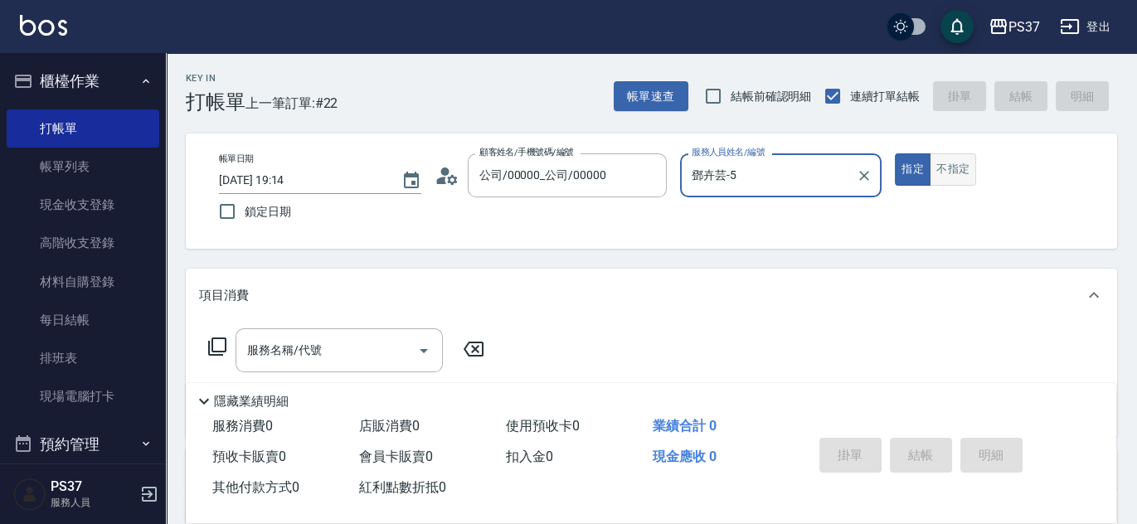
click at [945, 176] on button "不指定" at bounding box center [953, 169] width 46 height 32
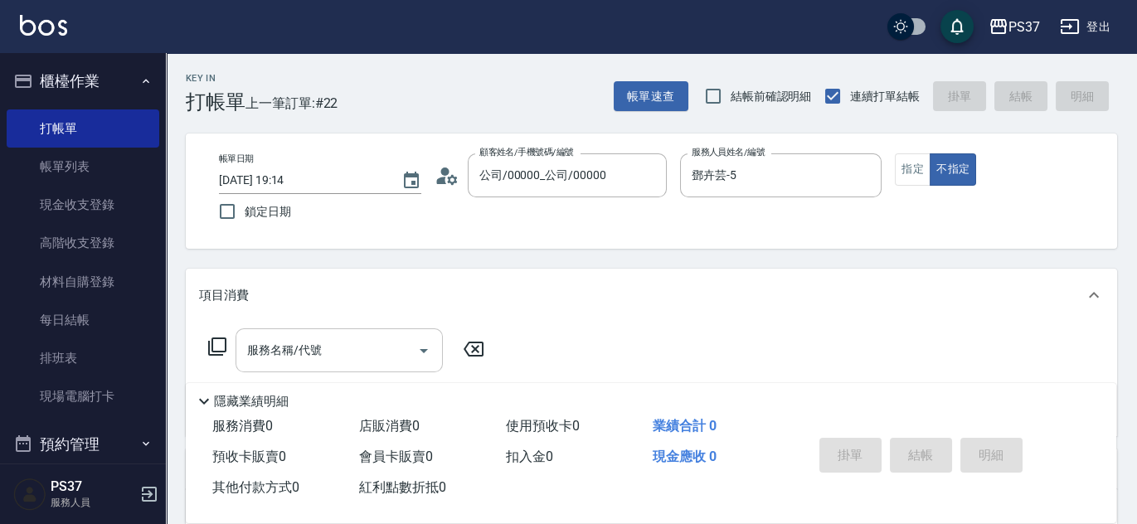
click at [362, 353] on input "服務名稱/代號" at bounding box center [327, 350] width 168 height 29
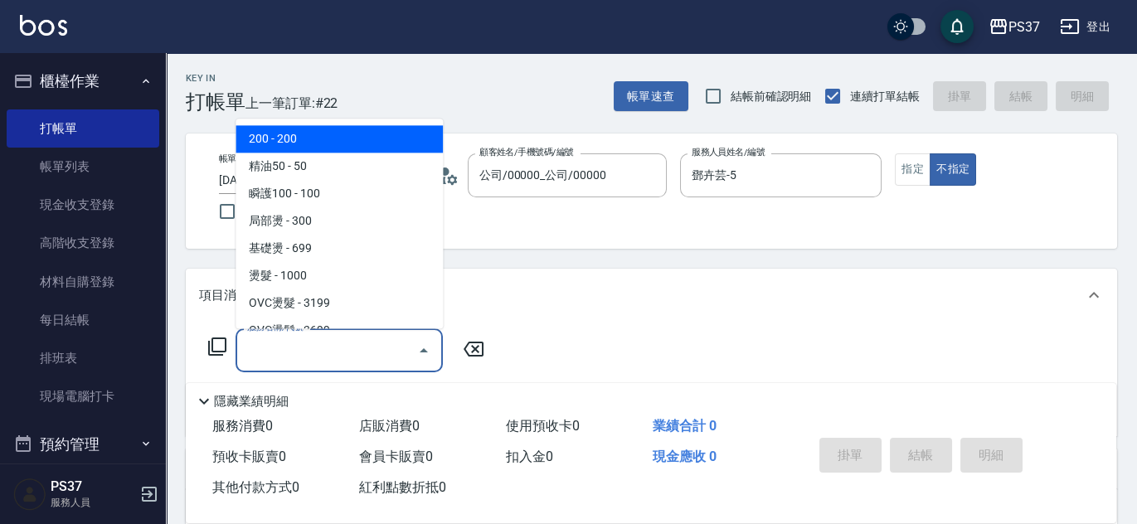
click at [320, 139] on span "200 - 200" at bounding box center [339, 139] width 207 height 27
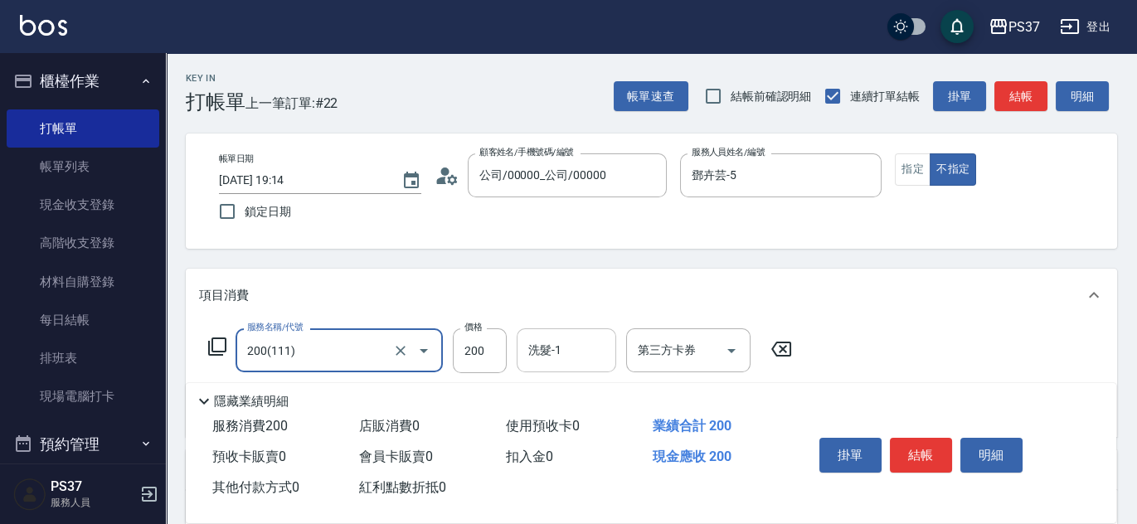
click at [567, 355] on input "洗髮-1" at bounding box center [566, 350] width 85 height 29
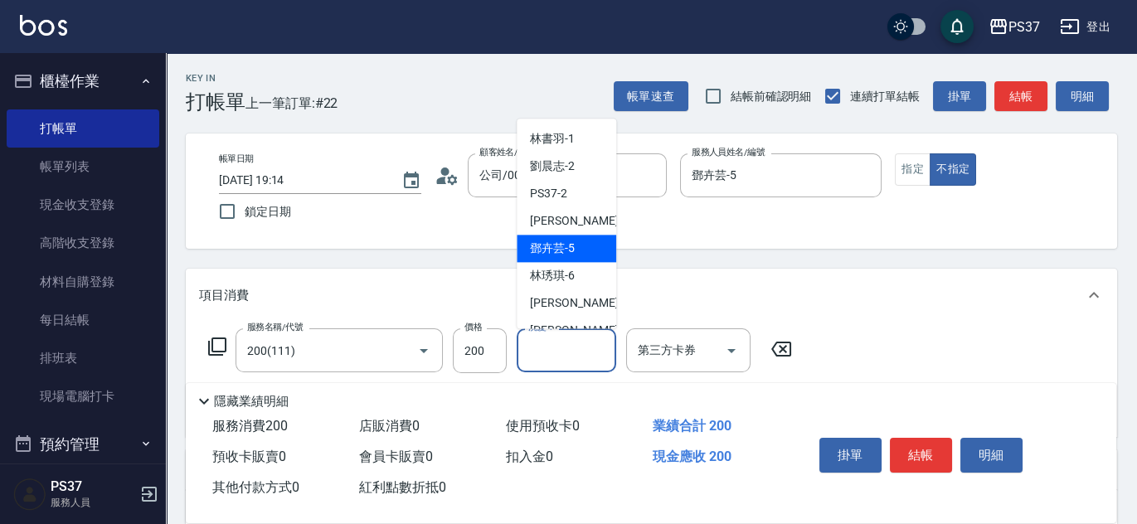
click at [566, 238] on div "[PERSON_NAME]-5" at bounding box center [567, 249] width 100 height 27
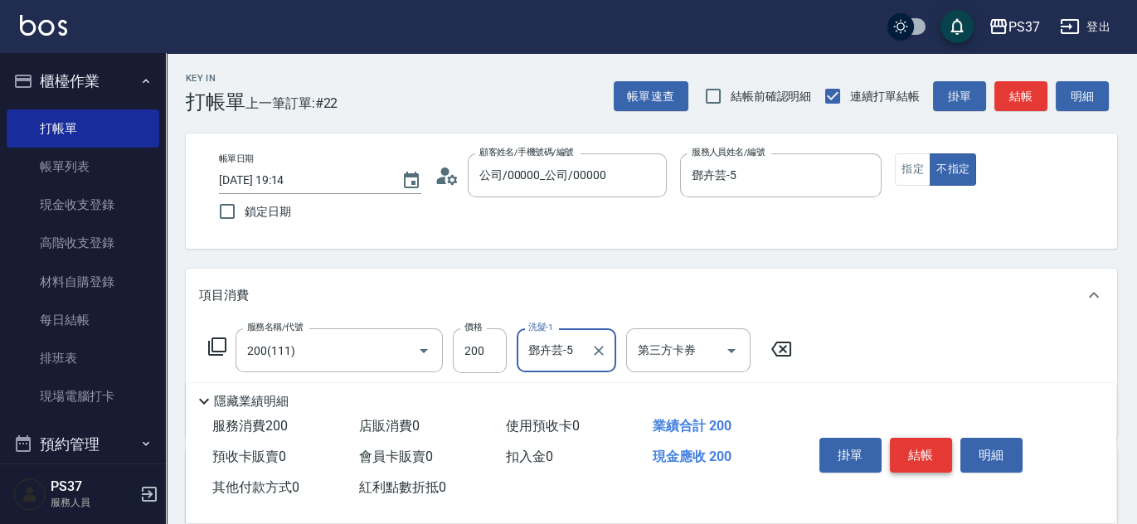
click at [922, 450] on button "結帳" at bounding box center [921, 455] width 62 height 35
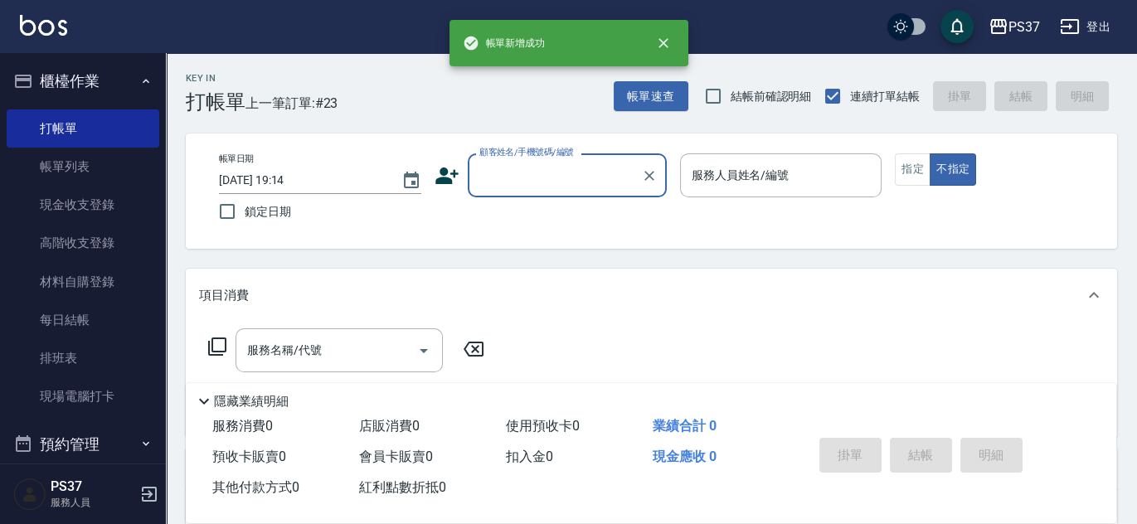
click at [592, 174] on input "顧客姓名/手機號碼/編號" at bounding box center [554, 175] width 159 height 29
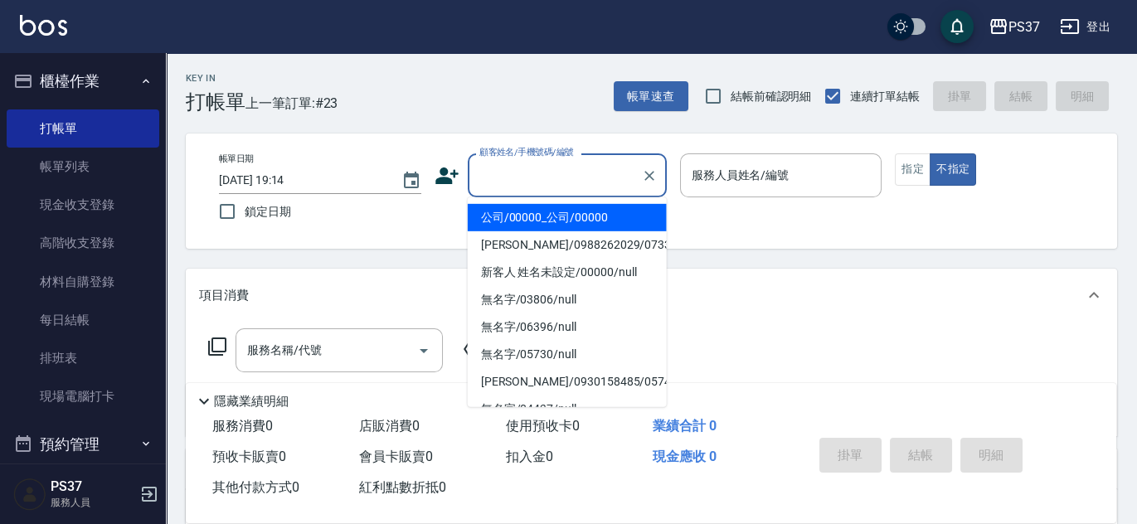
click at [577, 212] on li "公司/00000_公司/00000" at bounding box center [567, 217] width 199 height 27
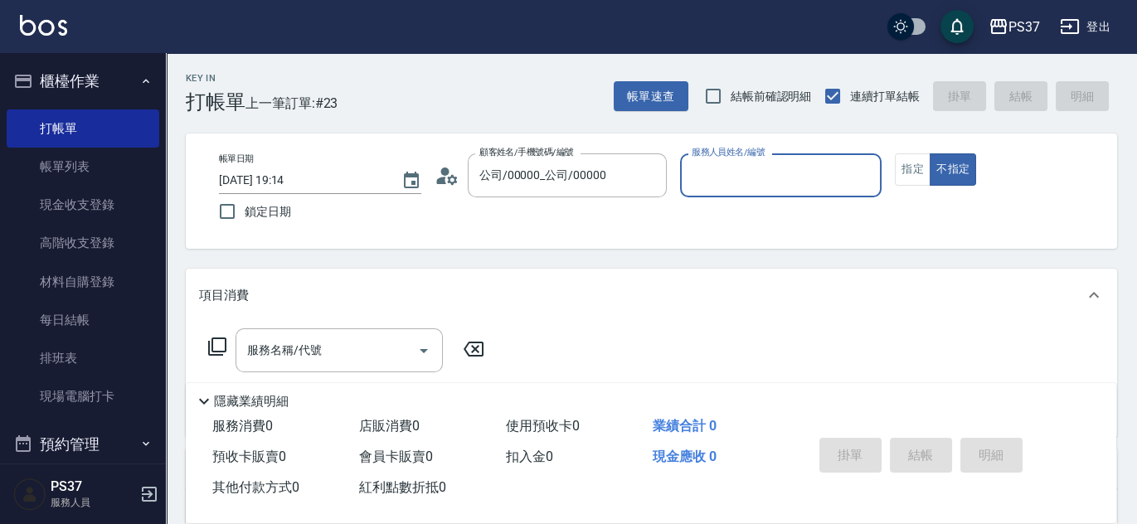
click at [699, 187] on input "服務人員姓名/編號" at bounding box center [781, 175] width 187 height 29
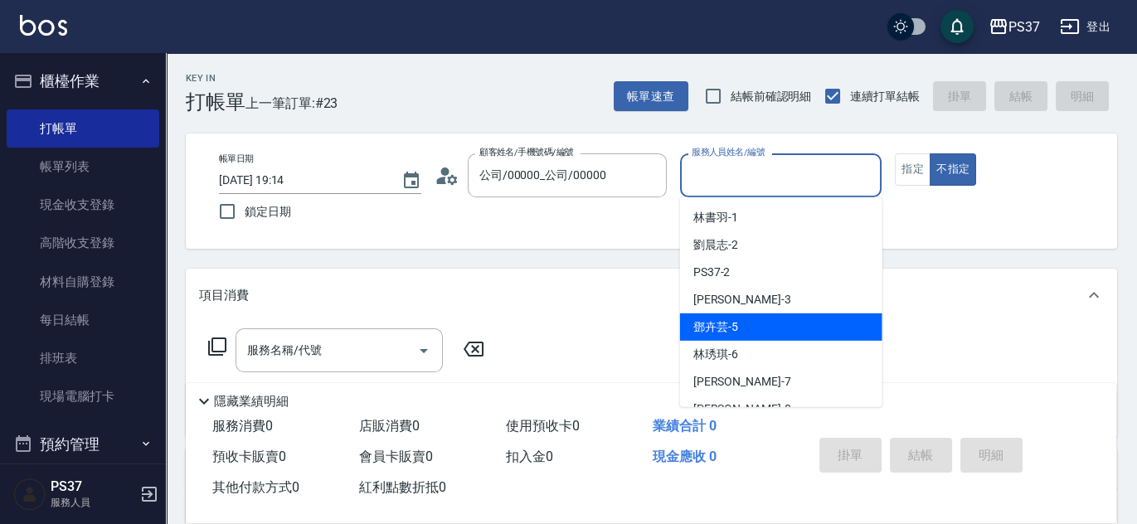
click at [745, 321] on div "[PERSON_NAME]-5" at bounding box center [781, 327] width 202 height 27
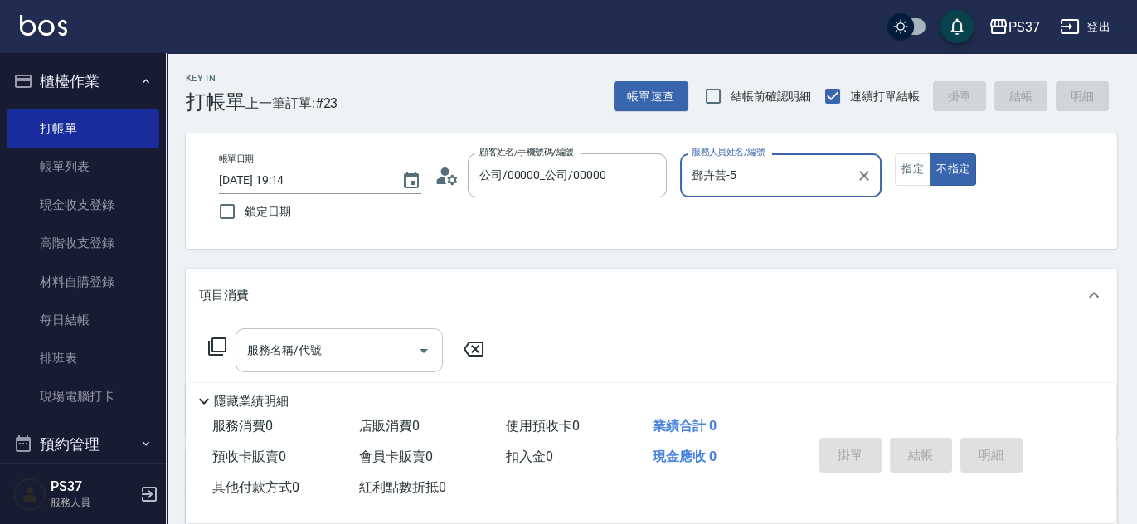
click at [333, 349] on input "服務名稱/代號" at bounding box center [327, 350] width 168 height 29
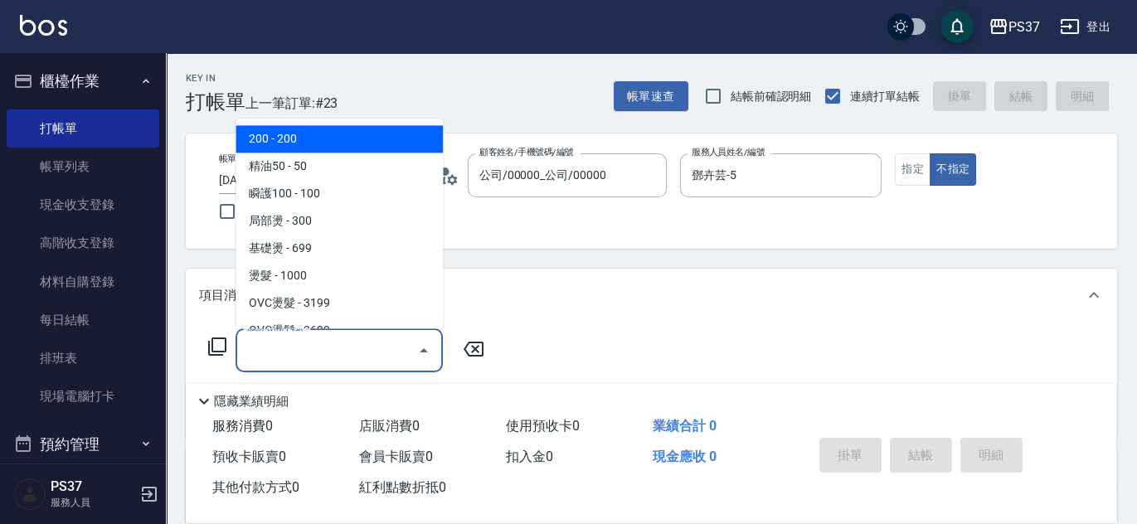
click at [312, 149] on span "200 - 200" at bounding box center [339, 139] width 207 height 27
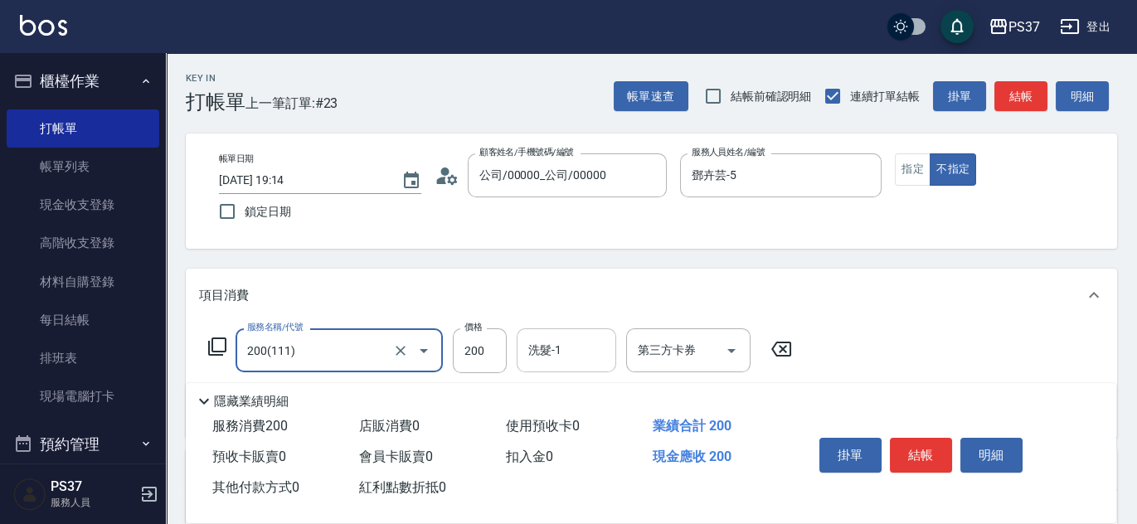
click at [559, 367] on div "洗髮-1" at bounding box center [567, 350] width 100 height 44
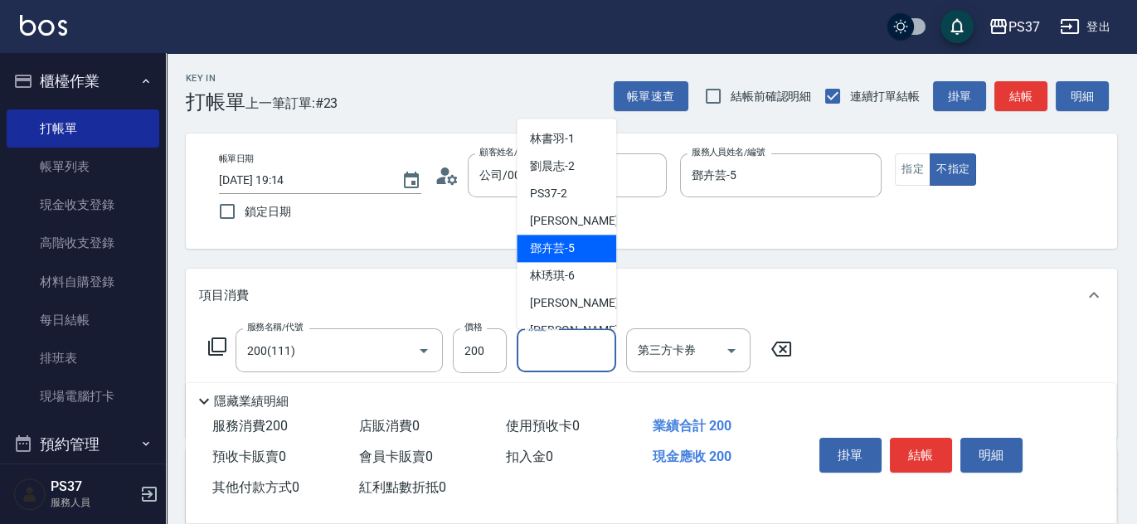
click at [562, 254] on span "[PERSON_NAME]-5" at bounding box center [552, 249] width 45 height 17
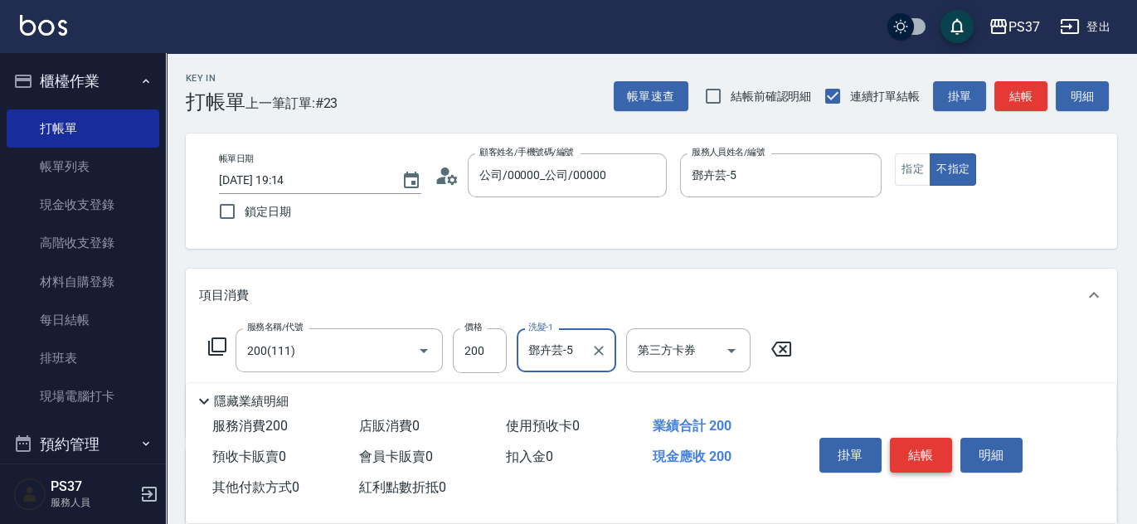
click at [917, 447] on button "結帳" at bounding box center [921, 455] width 62 height 35
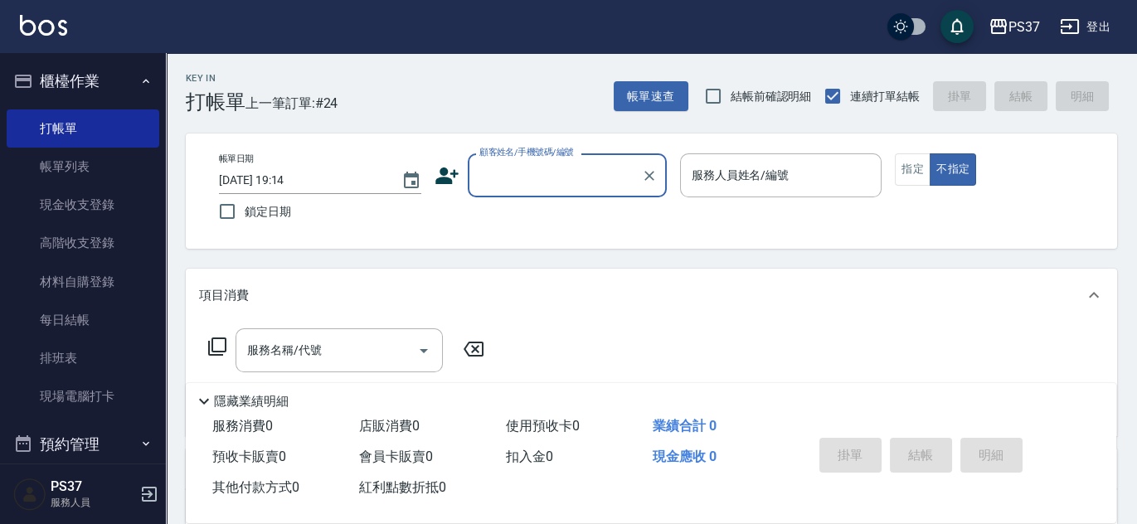
click at [574, 179] on input "顧客姓名/手機號碼/編號" at bounding box center [554, 175] width 159 height 29
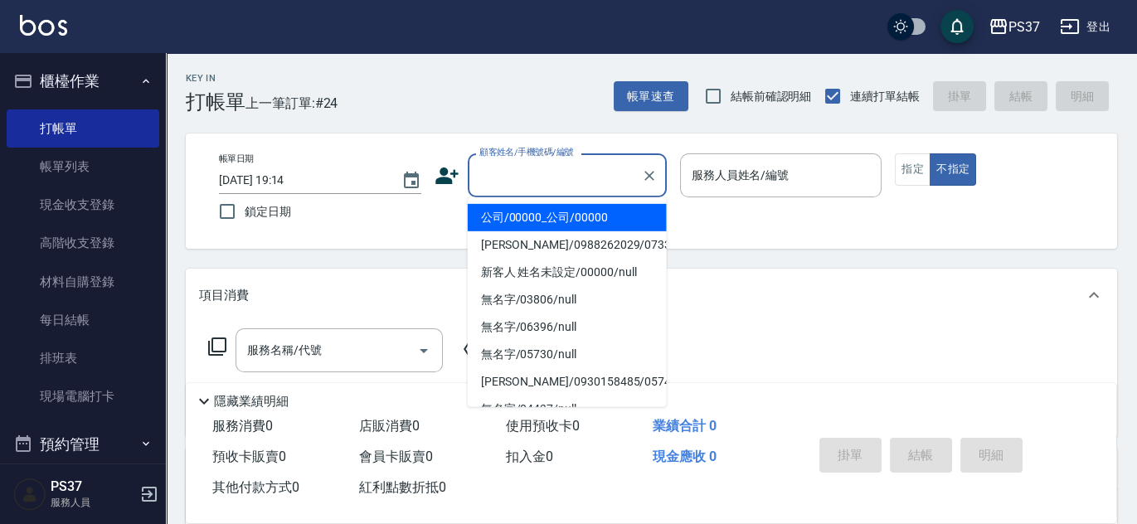
click at [571, 212] on li "公司/00000_公司/00000" at bounding box center [567, 217] width 199 height 27
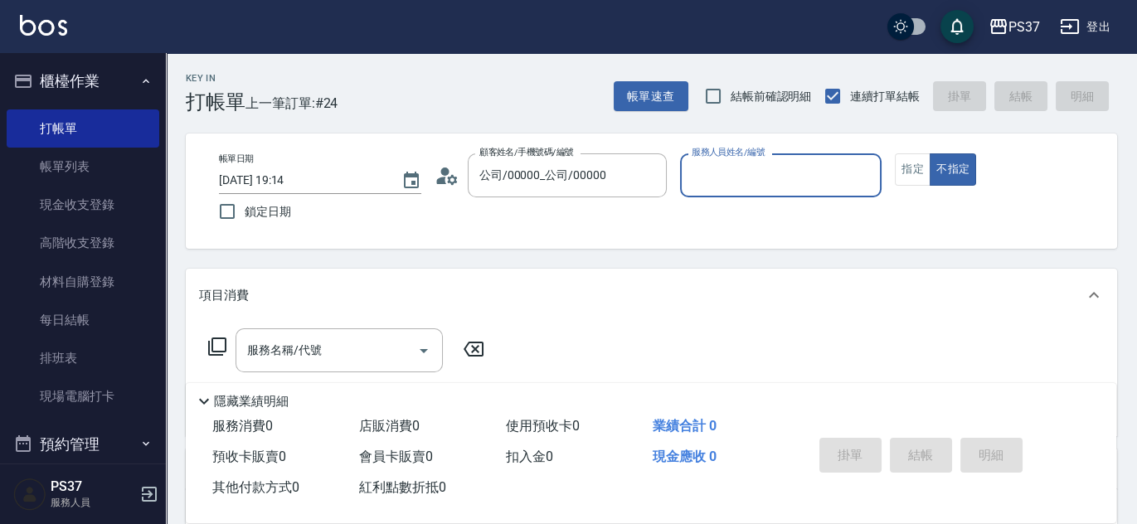
click at [721, 189] on input "服務人員姓名/編號" at bounding box center [781, 175] width 187 height 29
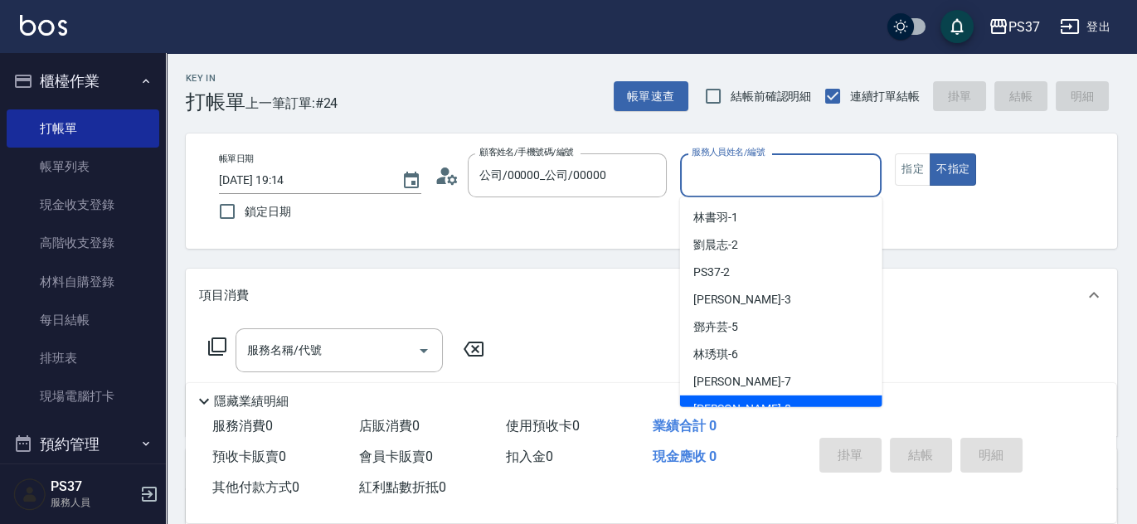
click at [774, 403] on div "[PERSON_NAME]-8" at bounding box center [781, 409] width 202 height 27
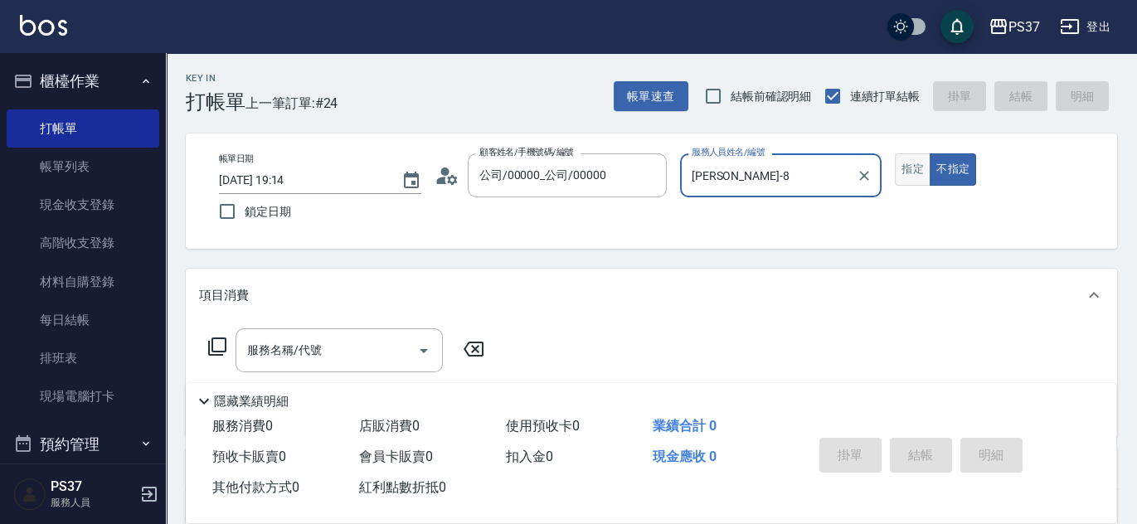
click at [912, 163] on button "指定" at bounding box center [913, 169] width 36 height 32
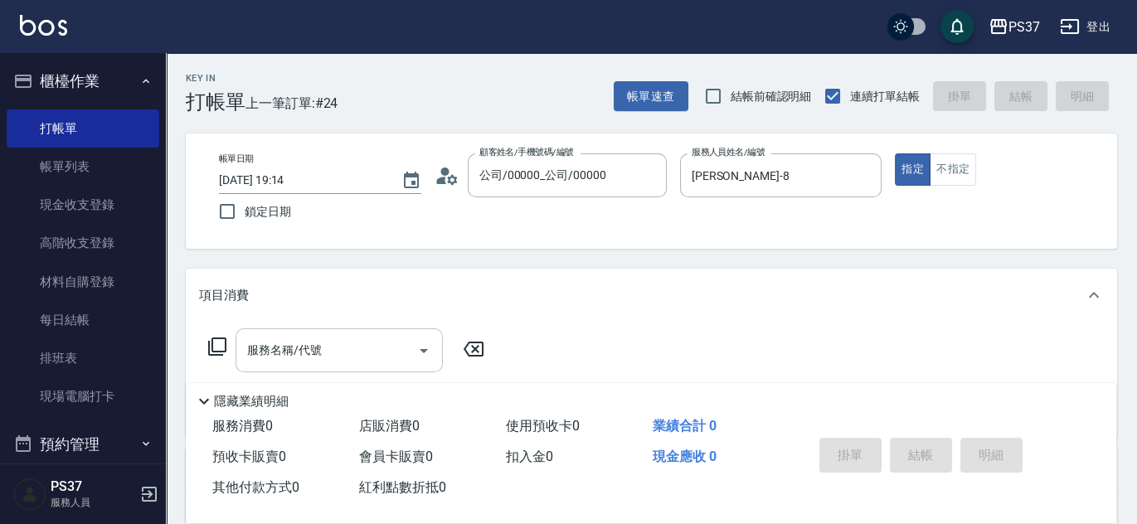
click at [403, 340] on input "服務名稱/代號" at bounding box center [327, 350] width 168 height 29
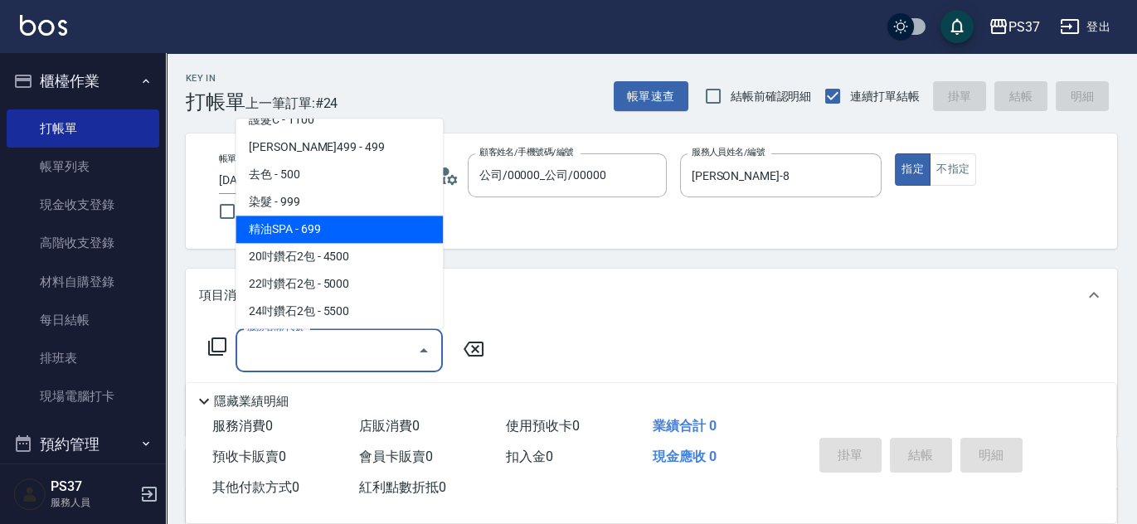
scroll to position [904, 0]
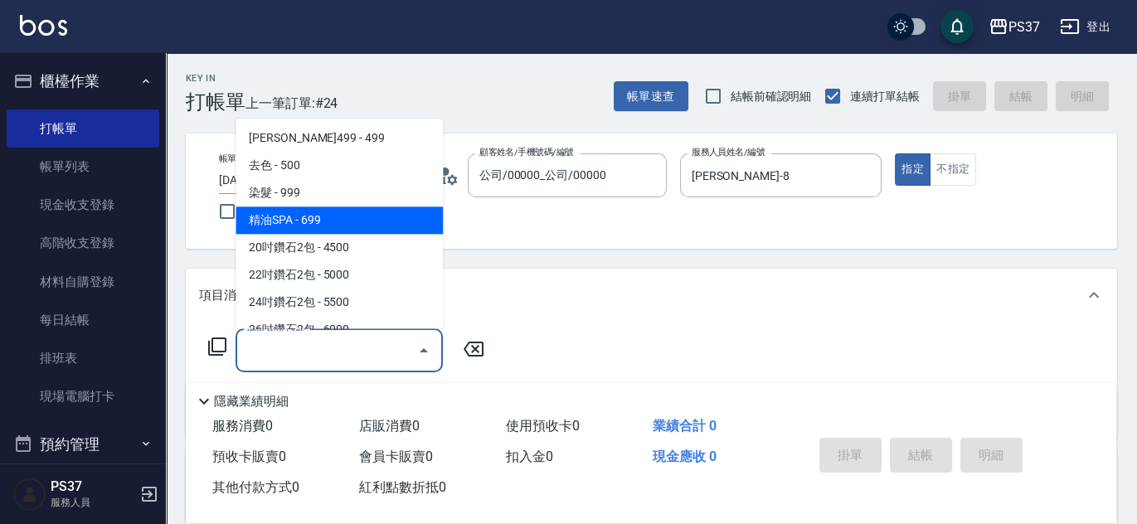
click at [359, 222] on span "精油SPA - 699" at bounding box center [339, 220] width 207 height 27
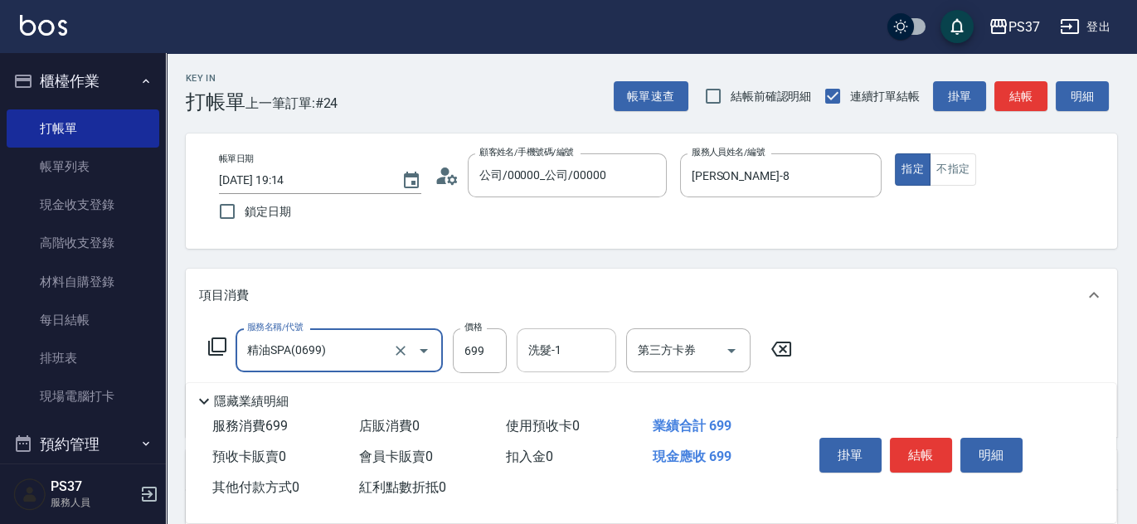
click at [564, 342] on input "洗髮-1" at bounding box center [566, 350] width 85 height 29
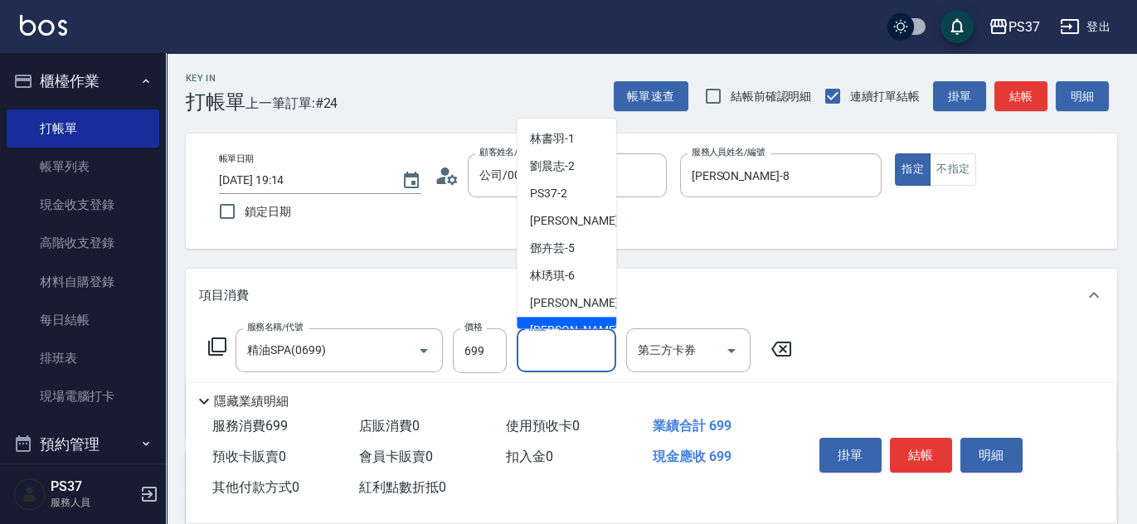
click at [566, 321] on div "[PERSON_NAME]-8" at bounding box center [567, 331] width 100 height 27
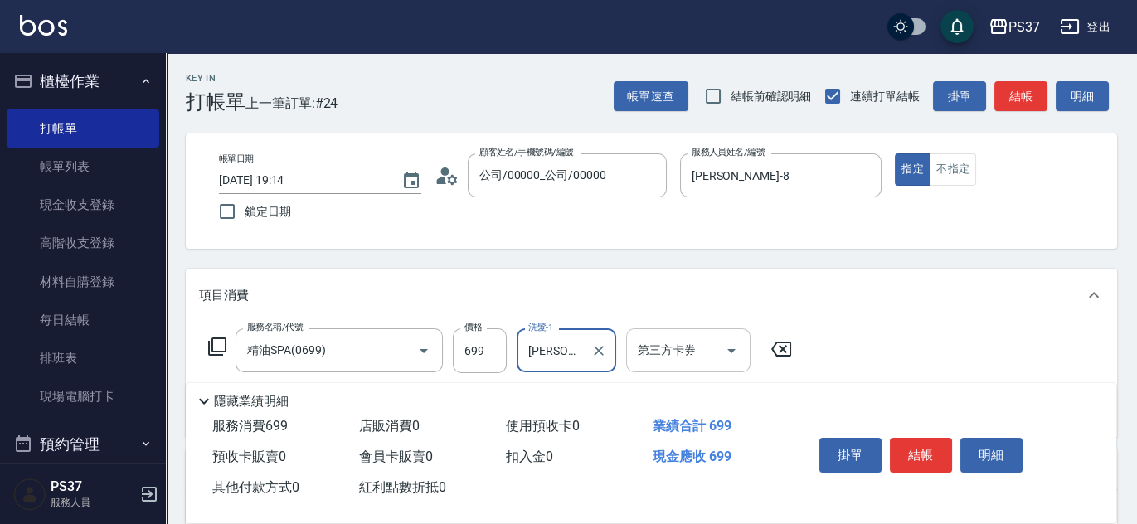
click at [731, 346] on icon "Open" at bounding box center [732, 351] width 20 height 20
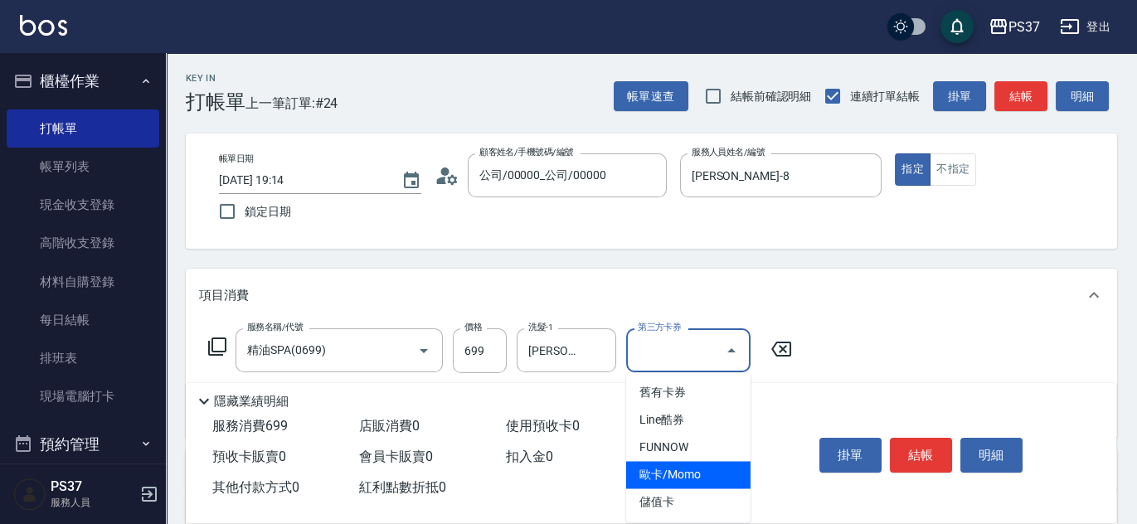
click at [712, 495] on span "儲值卡" at bounding box center [688, 502] width 124 height 27
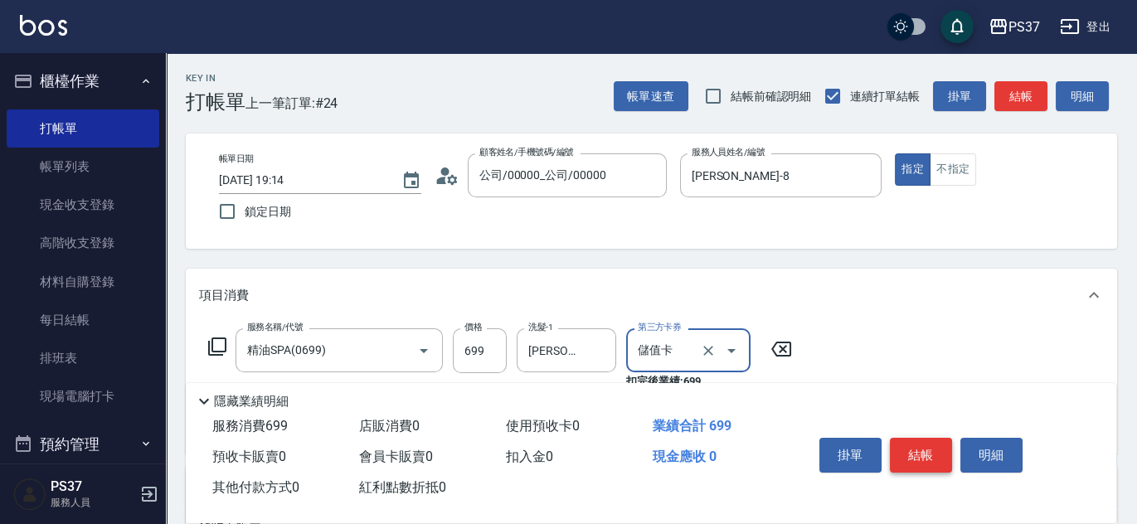
click at [926, 455] on button "結帳" at bounding box center [921, 455] width 62 height 35
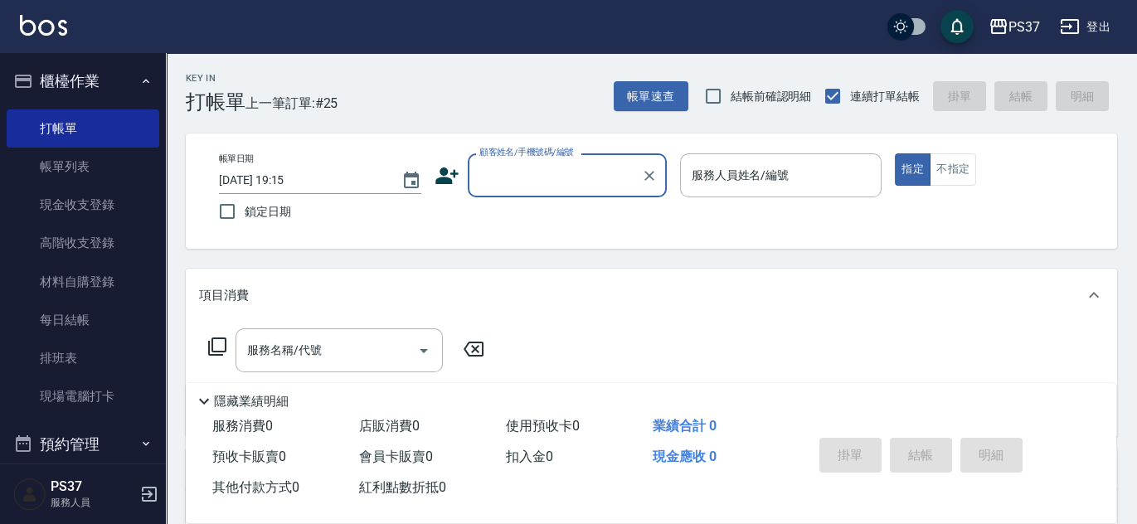
drag, startPoint x: 37, startPoint y: 173, endPoint x: 368, endPoint y: 273, distance: 345.8
click at [37, 173] on link "帳單列表" at bounding box center [83, 167] width 153 height 38
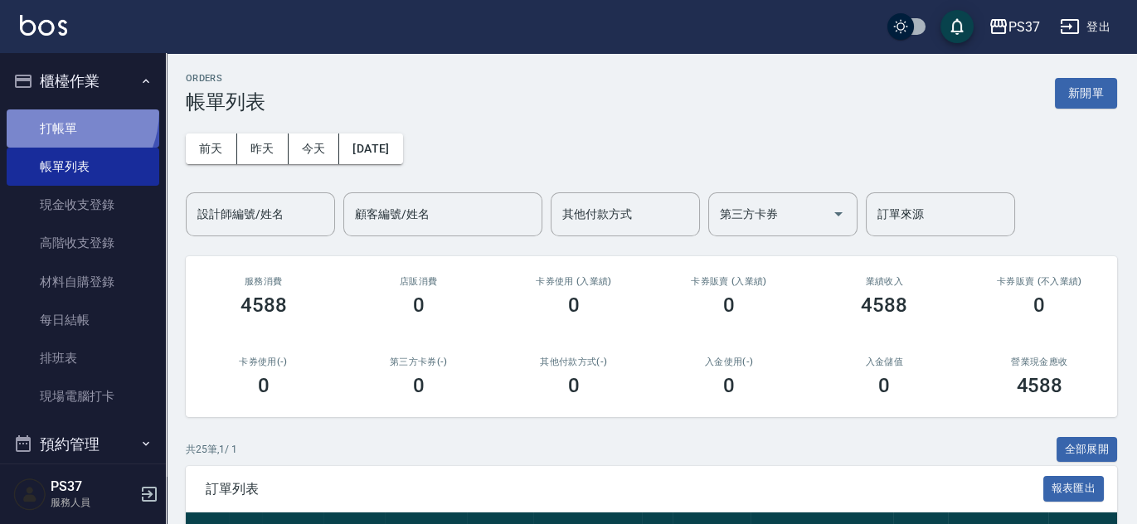
click at [56, 109] on link "打帳單" at bounding box center [83, 128] width 153 height 38
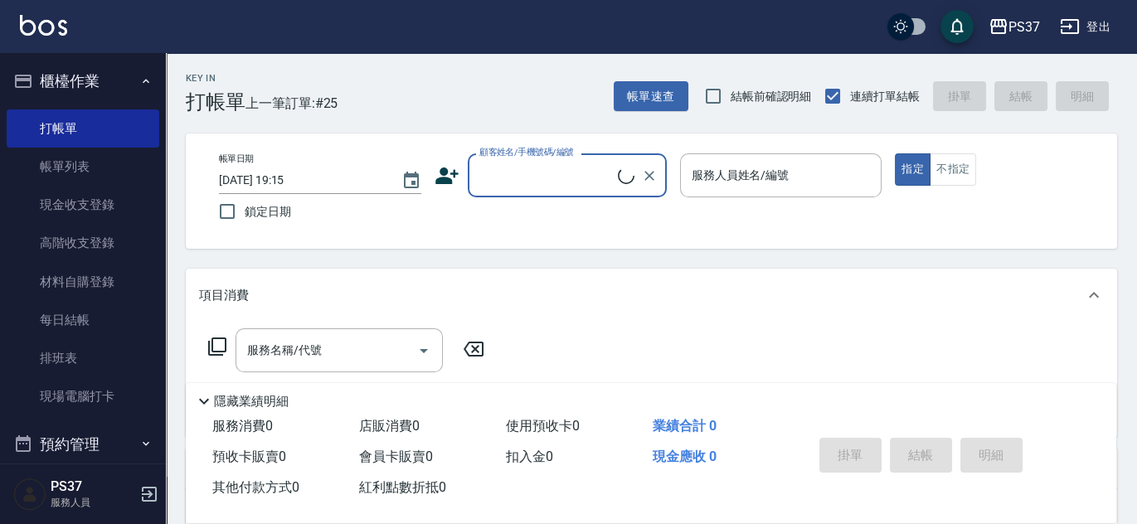
click at [501, 176] on input "顧客姓名/手機號碼/編號" at bounding box center [546, 175] width 143 height 29
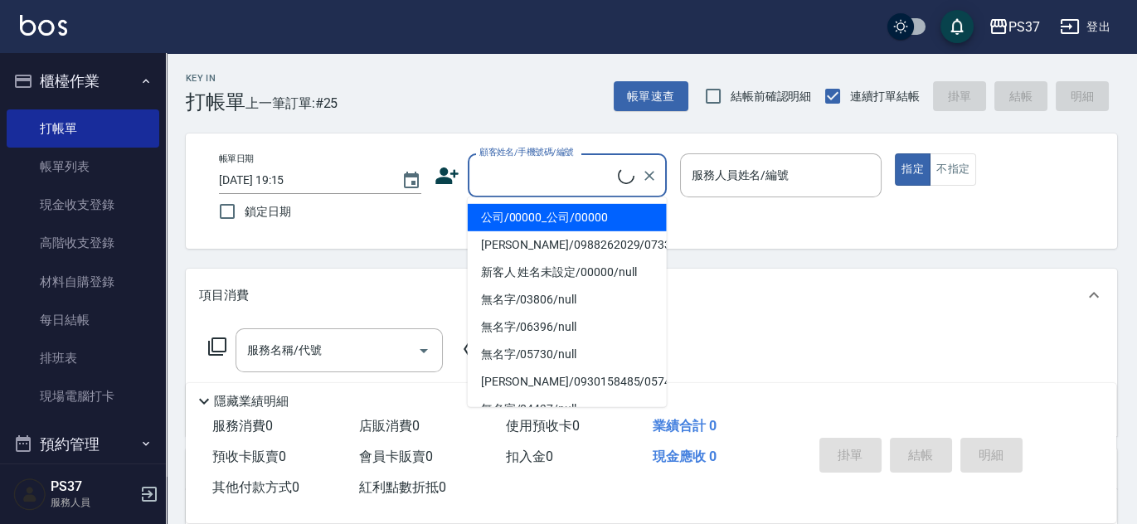
click at [527, 218] on li "公司/00000_公司/00000" at bounding box center [567, 217] width 199 height 27
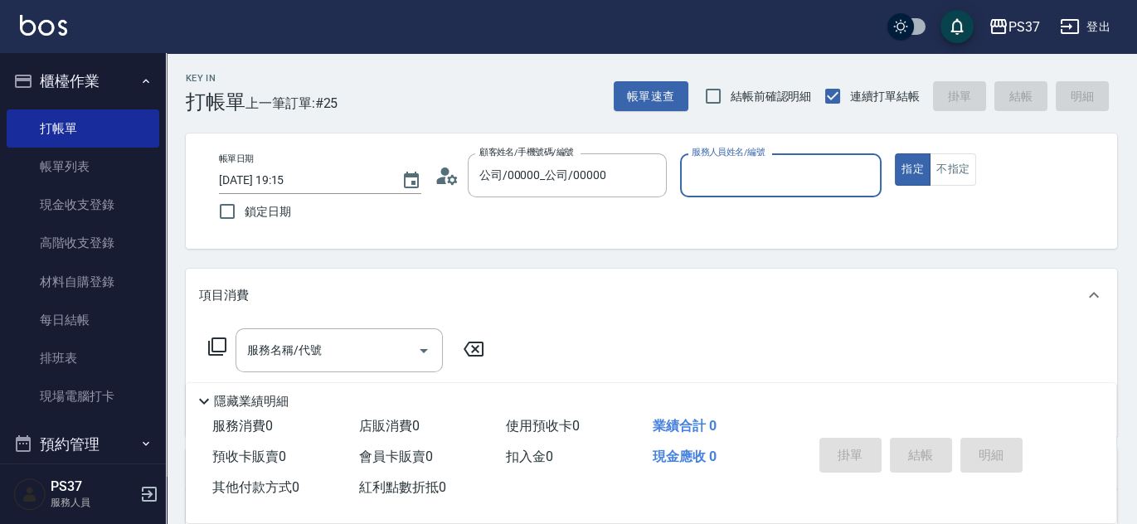
click at [761, 189] on input "服務人員姓名/編號" at bounding box center [781, 175] width 187 height 29
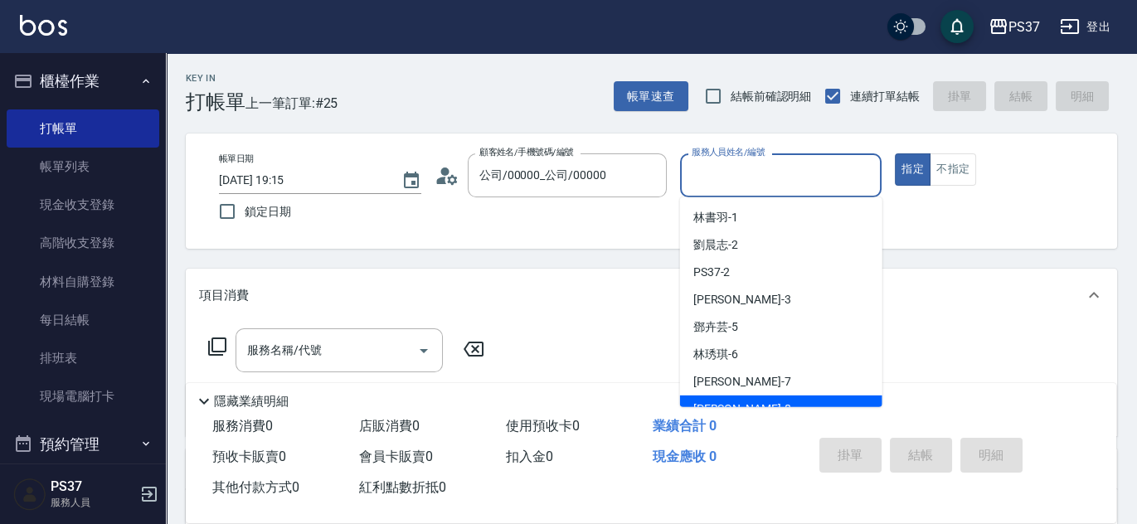
drag, startPoint x: 763, startPoint y: 400, endPoint x: 806, endPoint y: 371, distance: 52.0
click at [763, 399] on div "[PERSON_NAME]-8" at bounding box center [781, 409] width 202 height 27
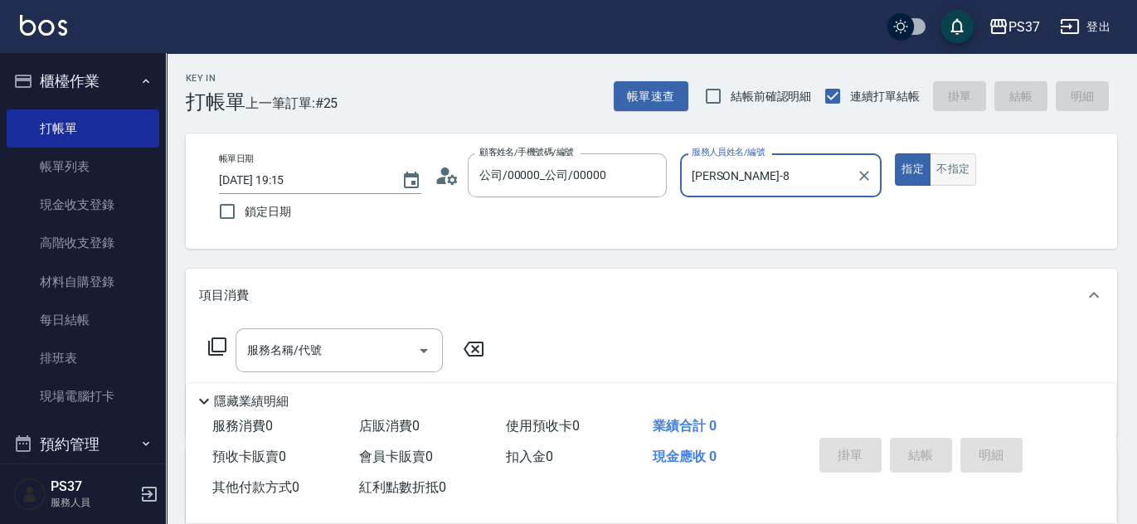
click at [950, 173] on button "不指定" at bounding box center [953, 169] width 46 height 32
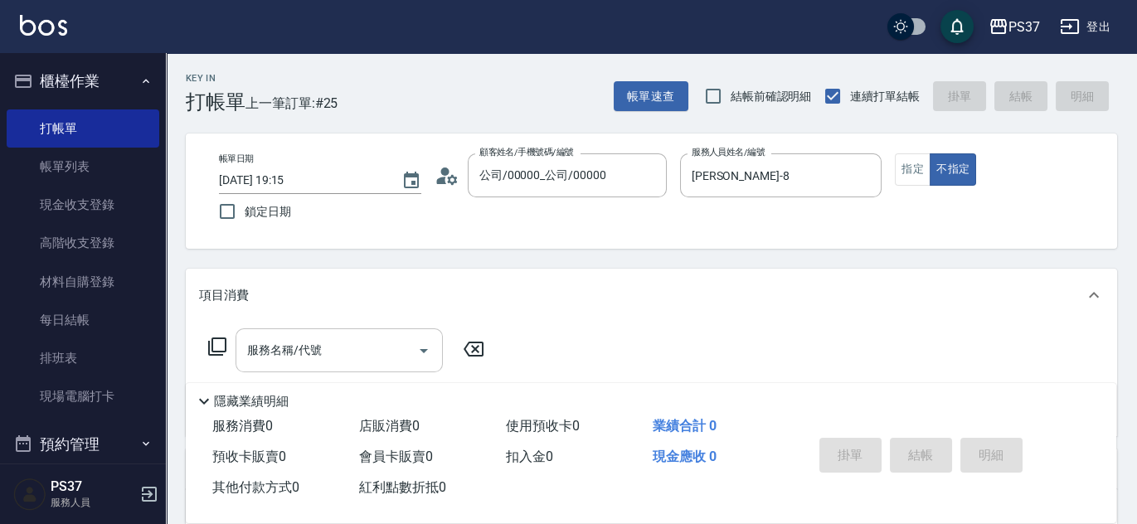
click at [350, 342] on input "服務名稱/代號" at bounding box center [327, 350] width 168 height 29
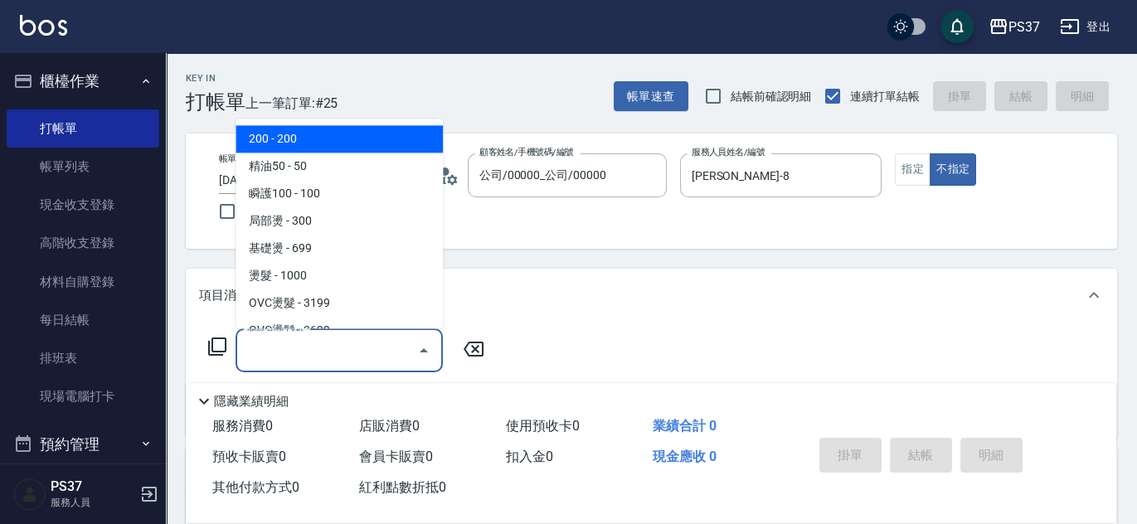
click at [348, 139] on span "200 - 200" at bounding box center [339, 139] width 207 height 27
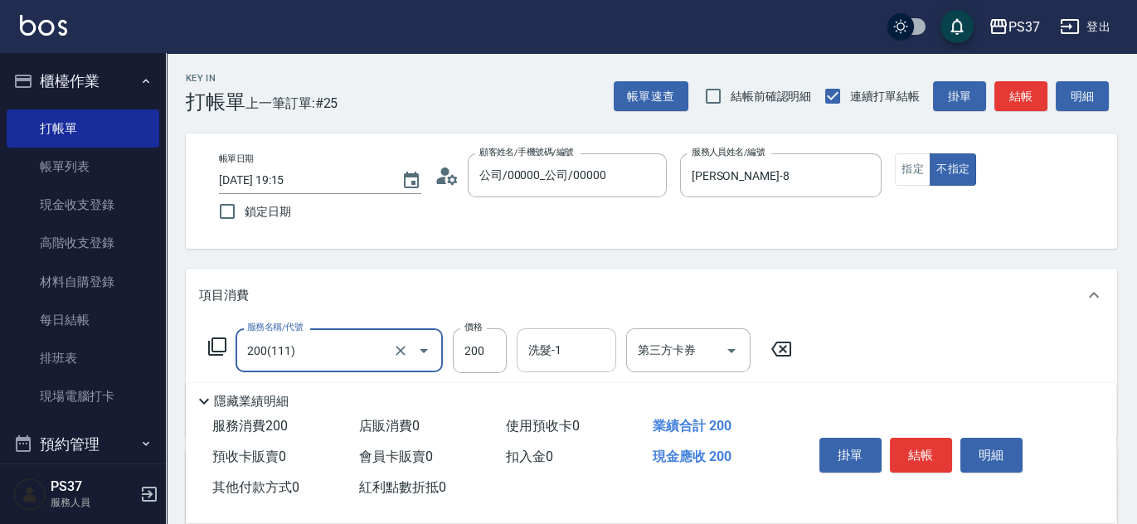
click at [579, 362] on input "洗髮-1" at bounding box center [566, 350] width 85 height 29
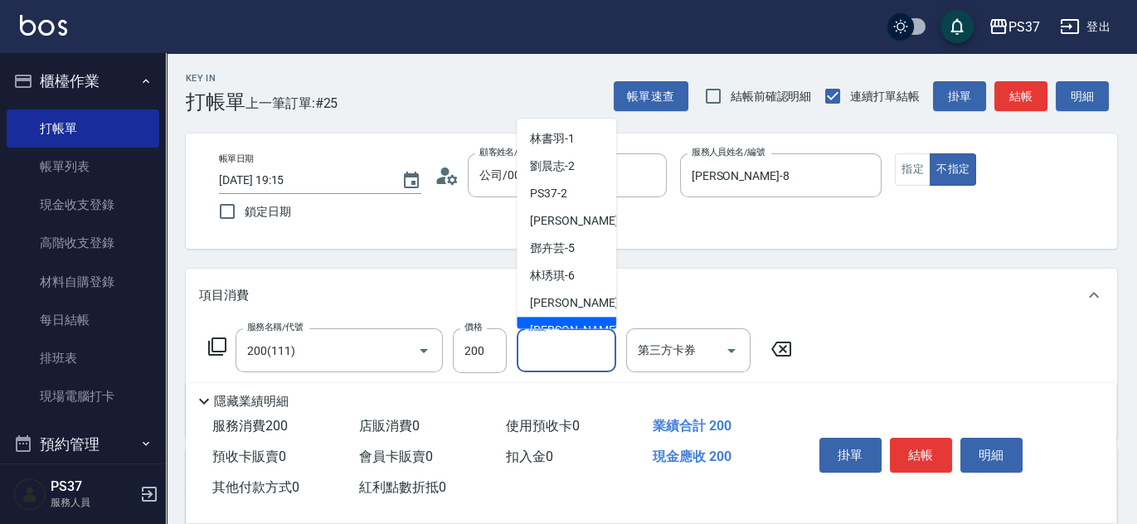
click at [577, 319] on div "[PERSON_NAME]-8" at bounding box center [567, 331] width 100 height 27
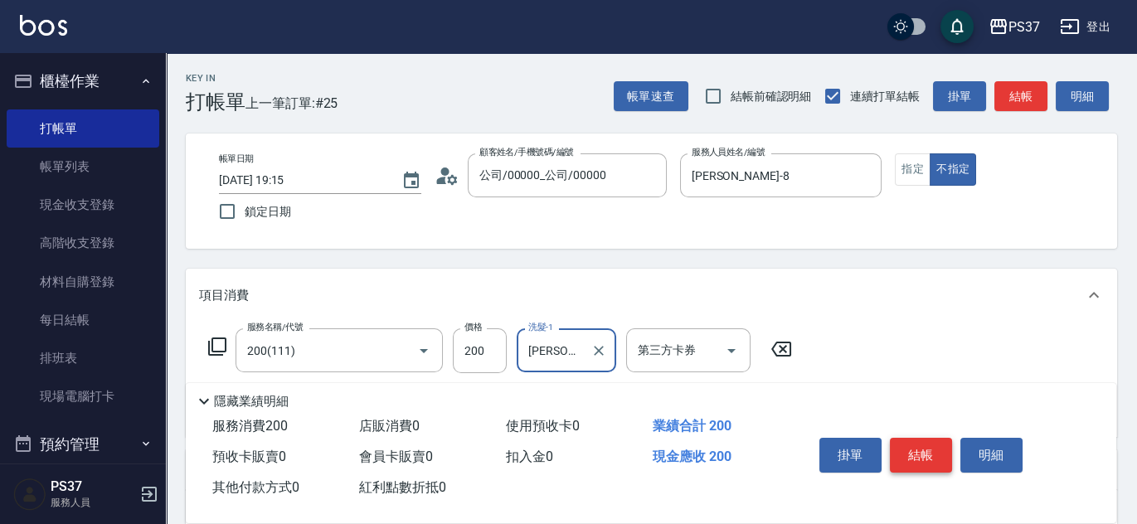
click at [922, 446] on button "結帳" at bounding box center [921, 455] width 62 height 35
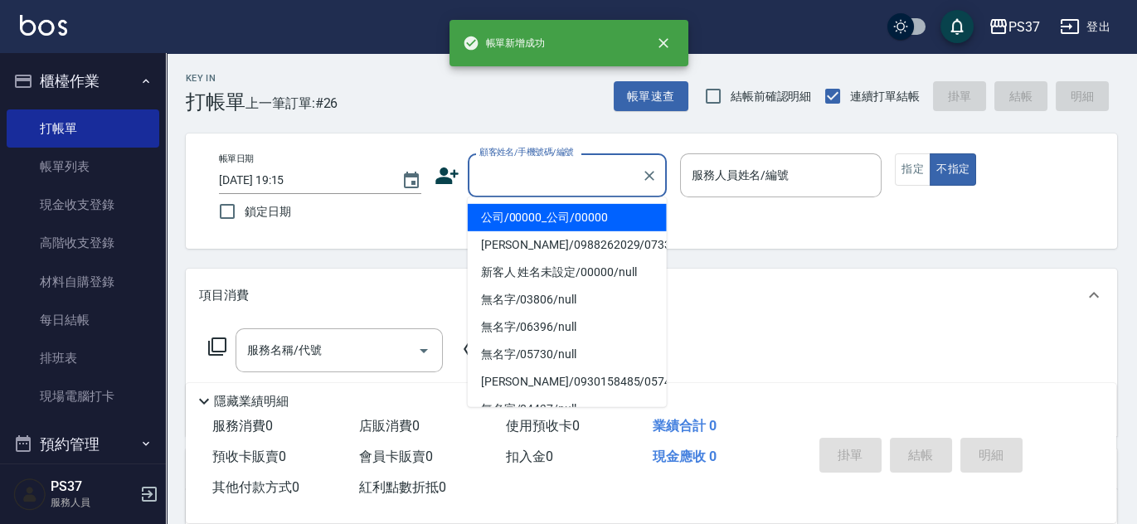
click at [572, 178] on input "顧客姓名/手機號碼/編號" at bounding box center [554, 175] width 159 height 29
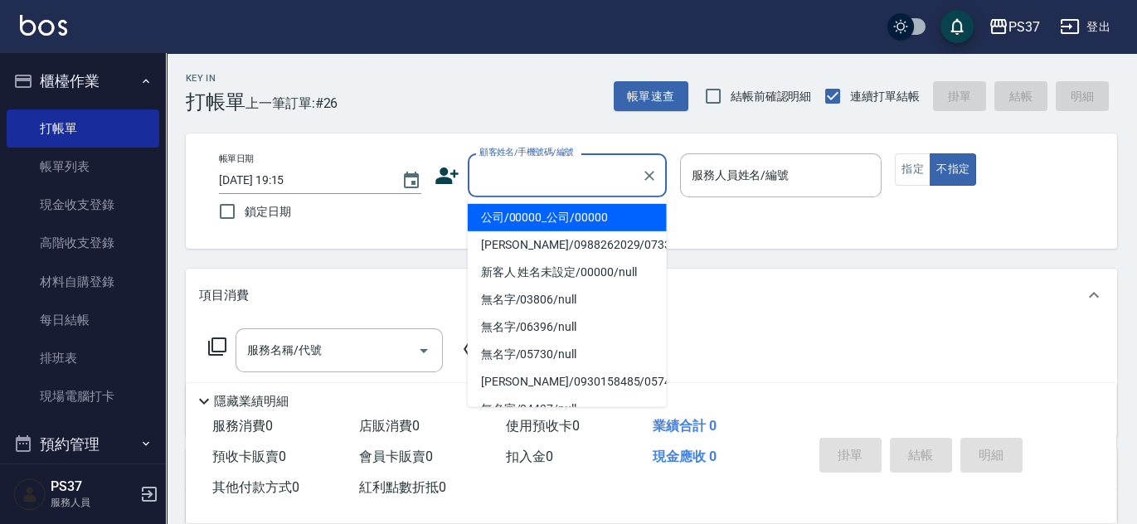
click at [573, 214] on li "公司/00000_公司/00000" at bounding box center [567, 217] width 199 height 27
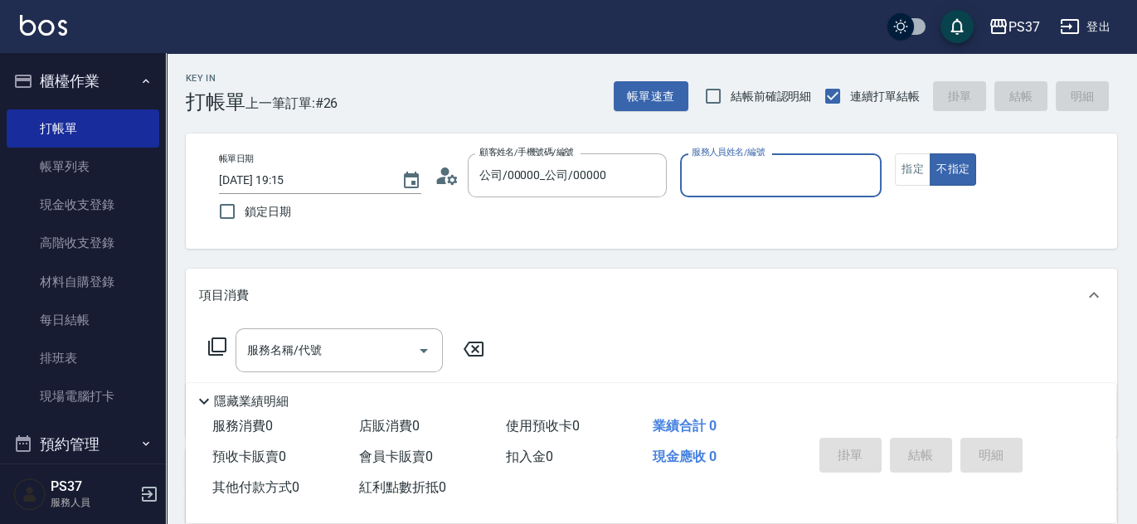
click at [719, 182] on input "服務人員姓名/編號" at bounding box center [781, 175] width 187 height 29
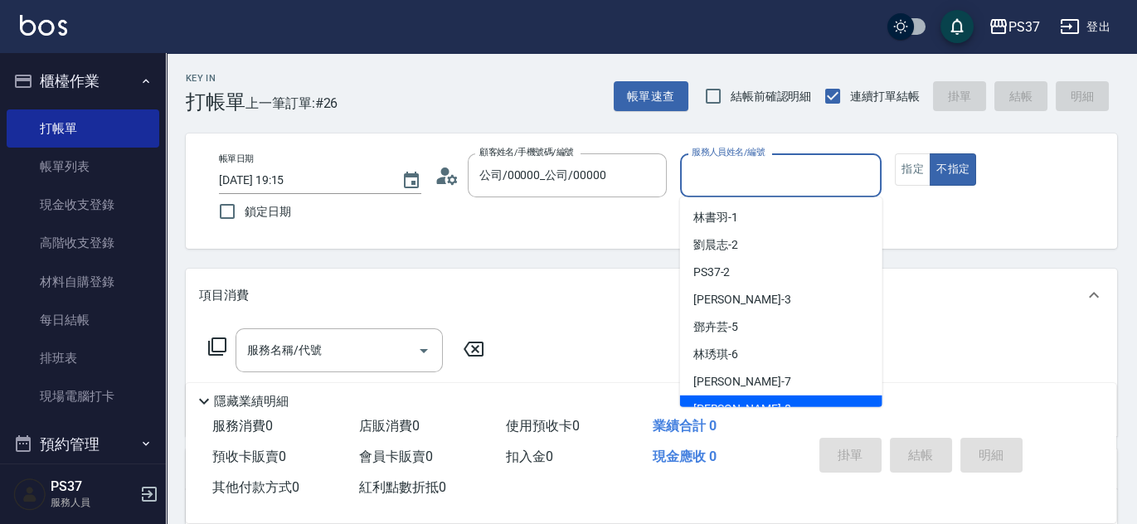
click at [758, 397] on div "[PERSON_NAME]-8" at bounding box center [781, 409] width 202 height 27
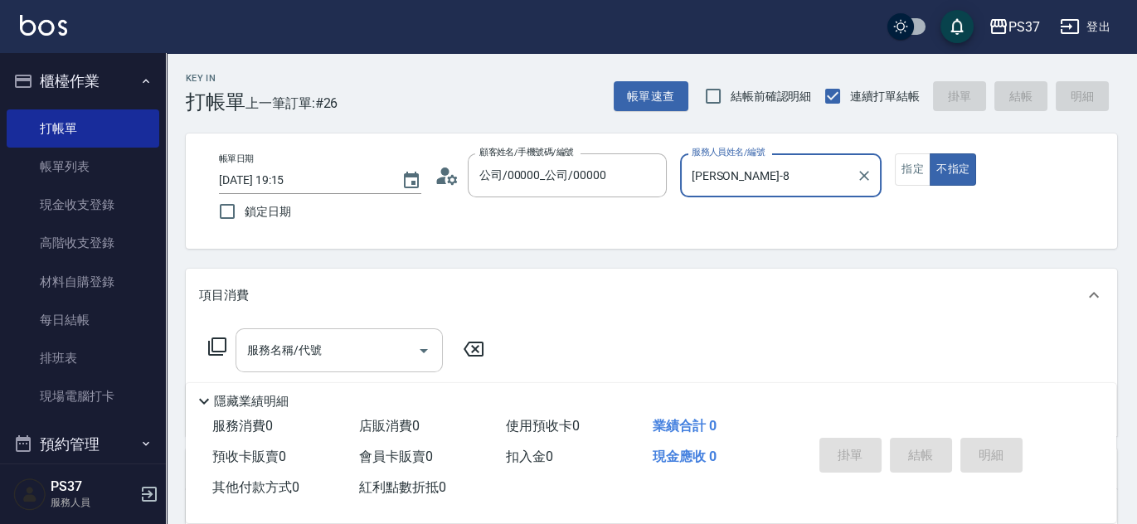
click at [307, 353] on input "服務名稱/代號" at bounding box center [327, 350] width 168 height 29
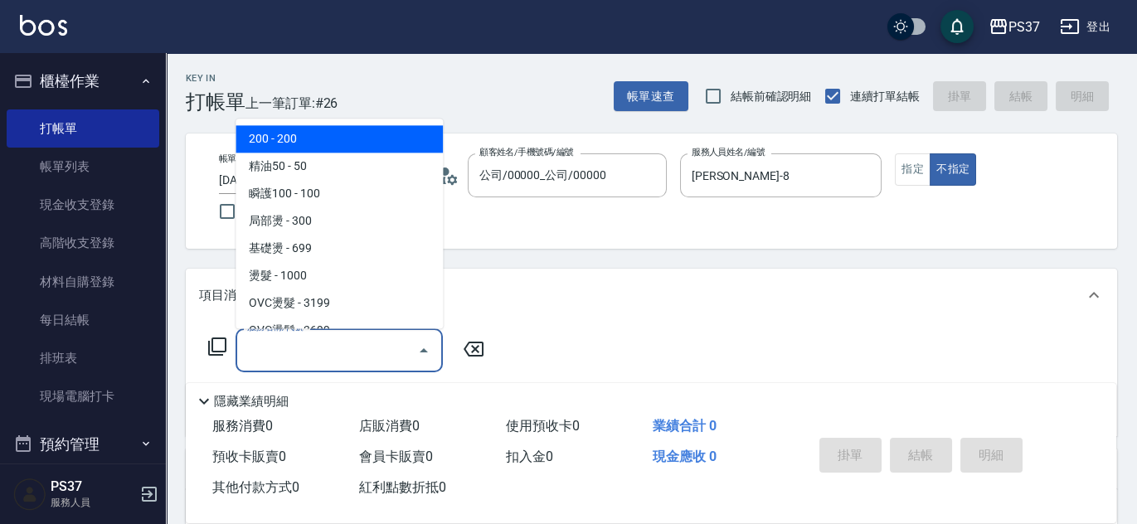
click at [316, 139] on span "200 - 200" at bounding box center [339, 139] width 207 height 27
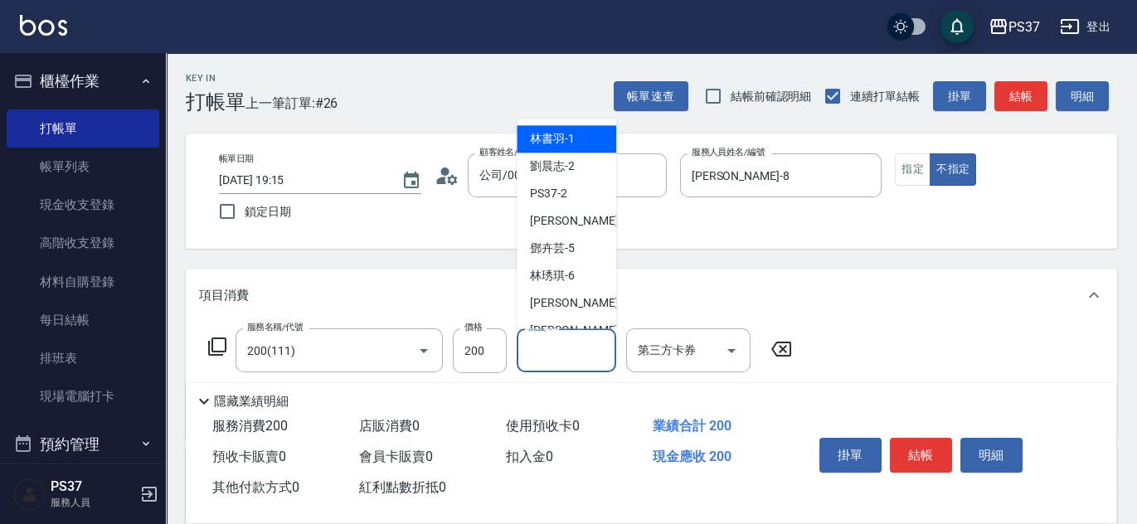
click at [571, 351] on input "洗髮-1" at bounding box center [566, 350] width 85 height 29
click at [581, 322] on div "[PERSON_NAME]-8" at bounding box center [567, 331] width 100 height 27
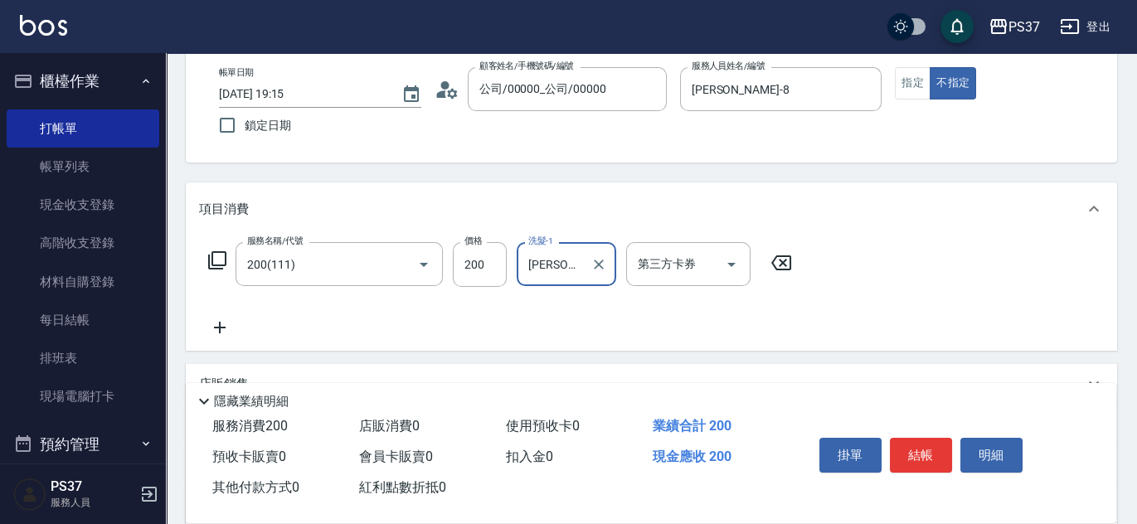
scroll to position [150, 0]
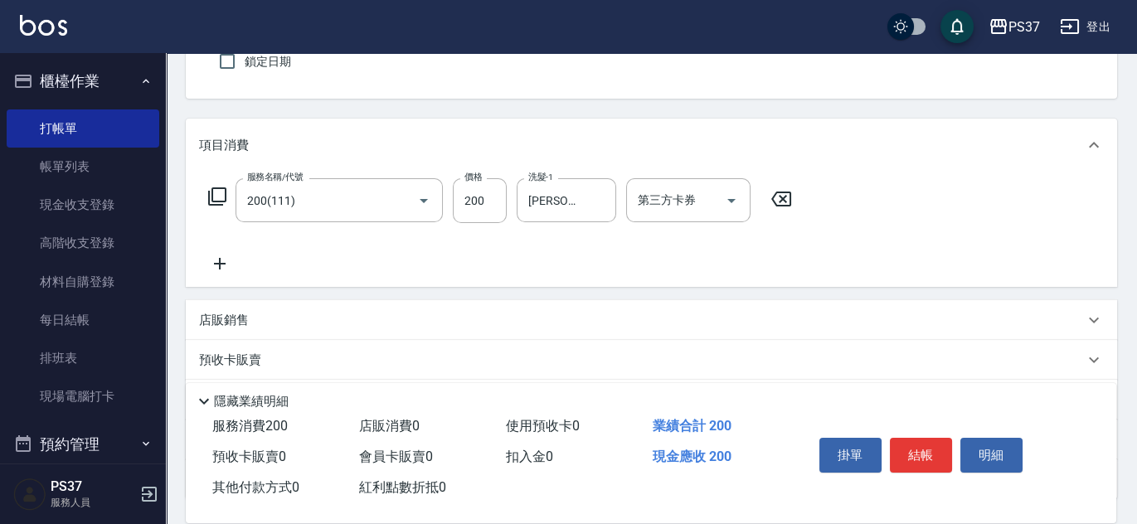
click at [226, 269] on icon at bounding box center [219, 264] width 41 height 20
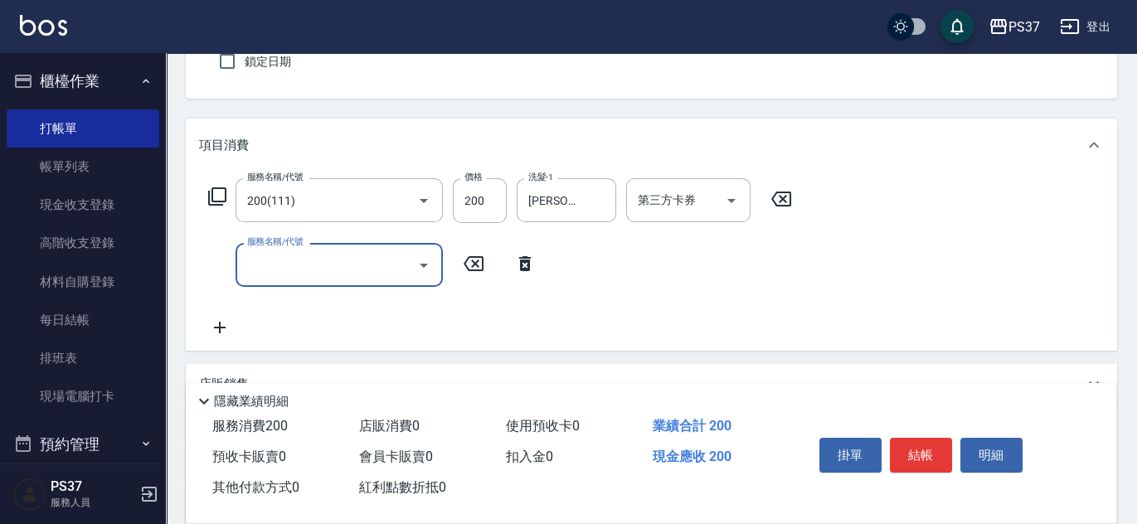
click at [279, 271] on input "服務名稱/代號" at bounding box center [327, 264] width 168 height 29
click at [524, 259] on icon at bounding box center [525, 263] width 12 height 15
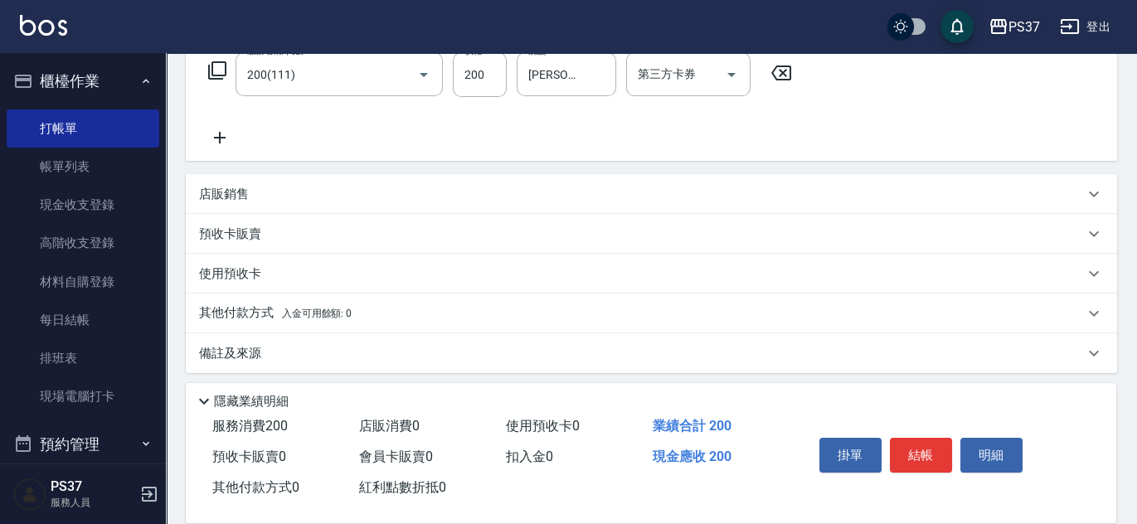
scroll to position [283, 0]
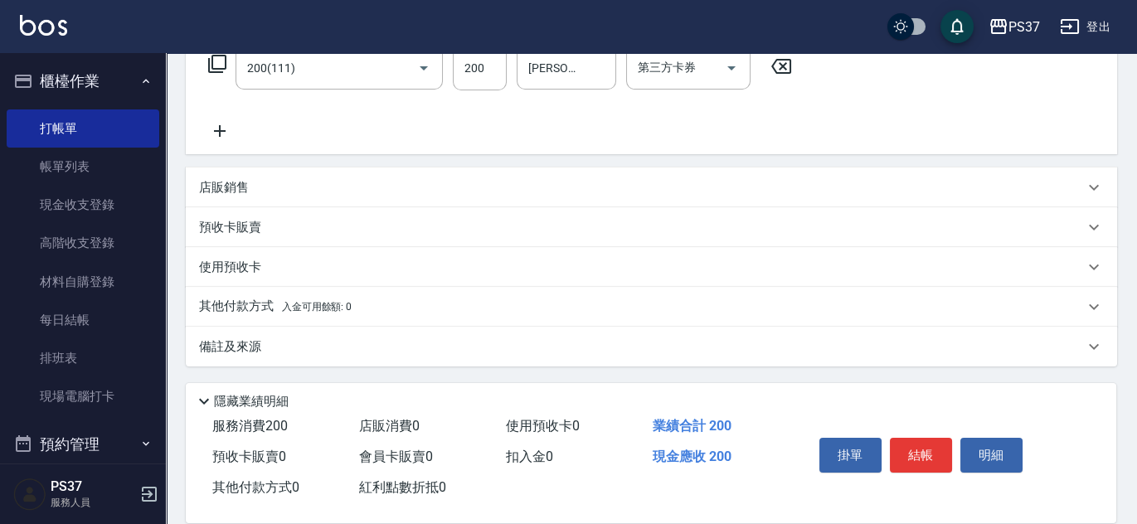
click at [234, 192] on p "店販銷售" at bounding box center [224, 187] width 50 height 17
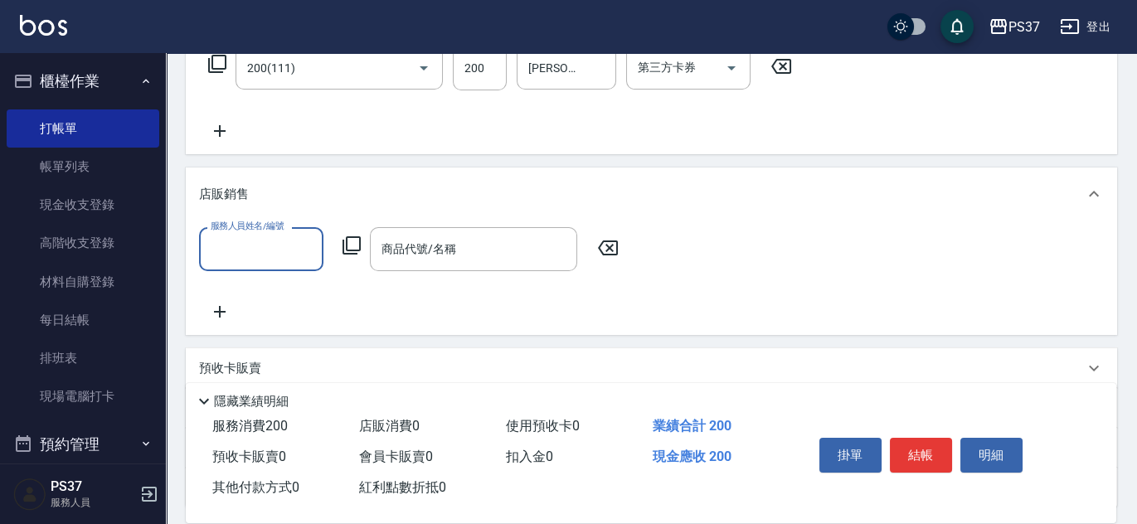
scroll to position [0, 0]
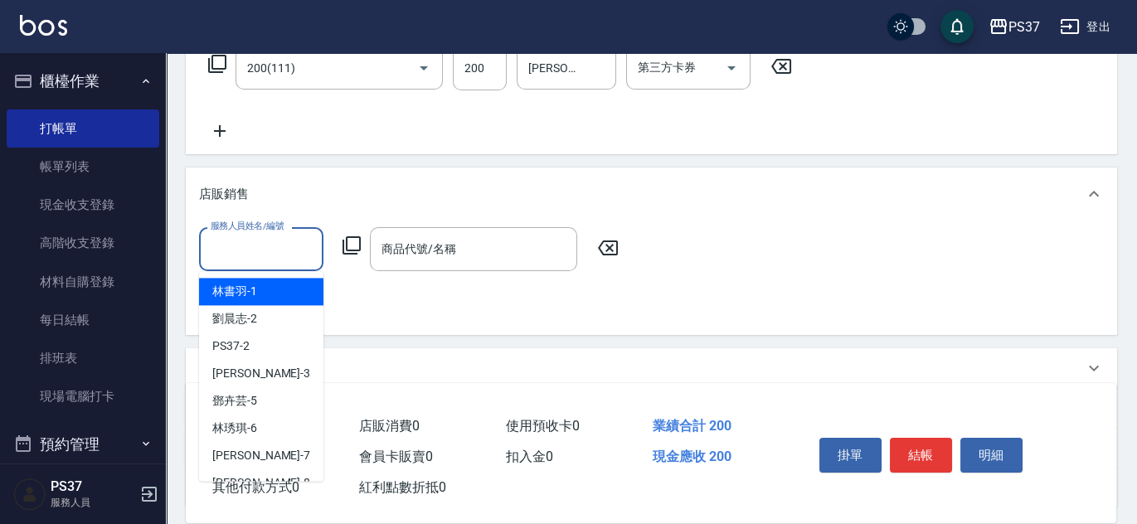
click at [246, 252] on input "服務人員姓名/編號" at bounding box center [261, 249] width 109 height 29
click at [260, 470] on div "[PERSON_NAME]-8" at bounding box center [261, 482] width 124 height 27
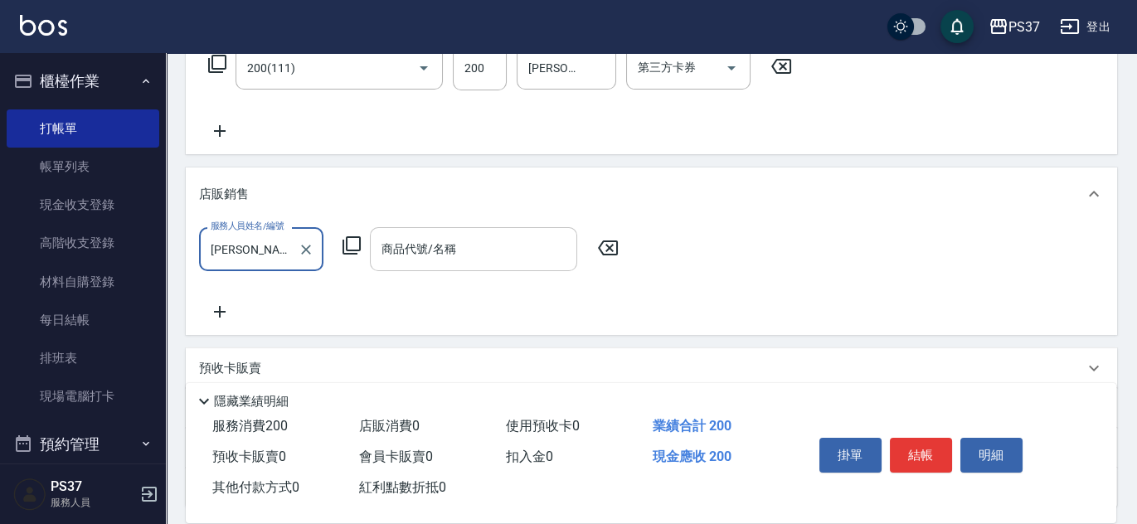
click at [477, 258] on input "商品代號/名稱" at bounding box center [473, 249] width 192 height 29
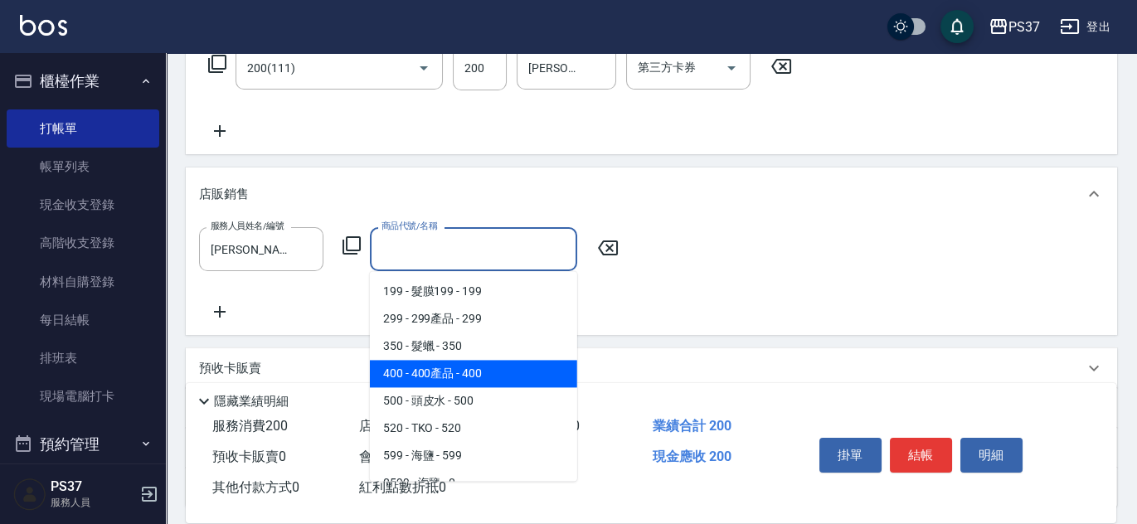
click at [503, 377] on span "400 - 400產品 - 400" at bounding box center [473, 373] width 207 height 27
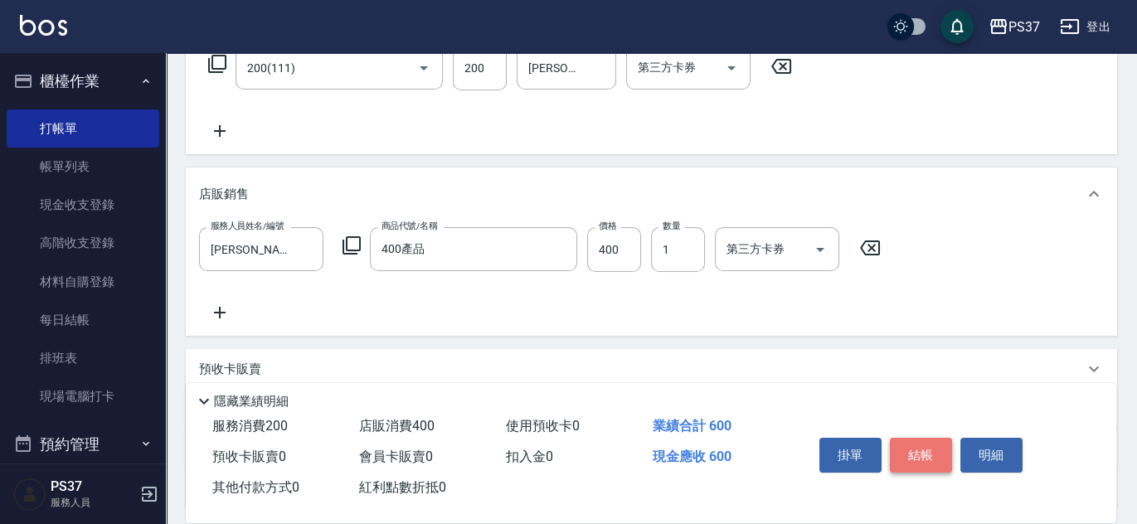
click at [919, 448] on button "結帳" at bounding box center [921, 455] width 62 height 35
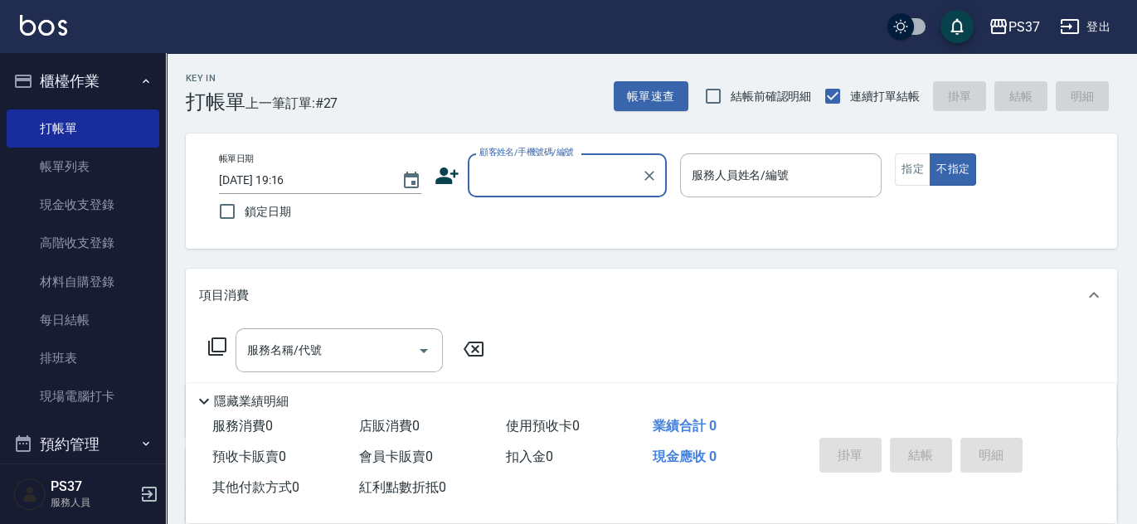
click at [564, 194] on div "顧客姓名/手機號碼/編號" at bounding box center [567, 175] width 199 height 44
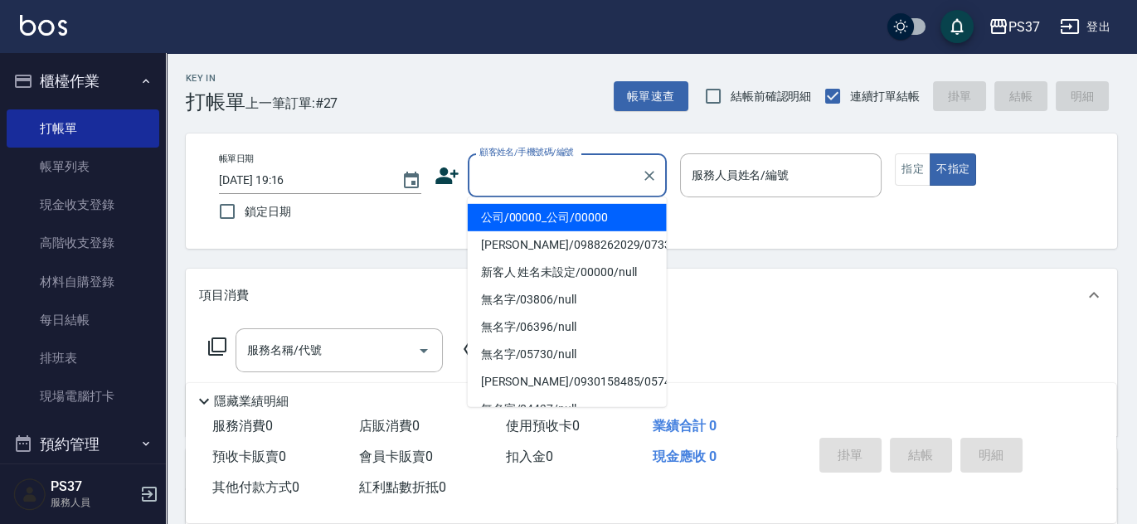
click at [566, 218] on li "公司/00000_公司/00000" at bounding box center [567, 217] width 199 height 27
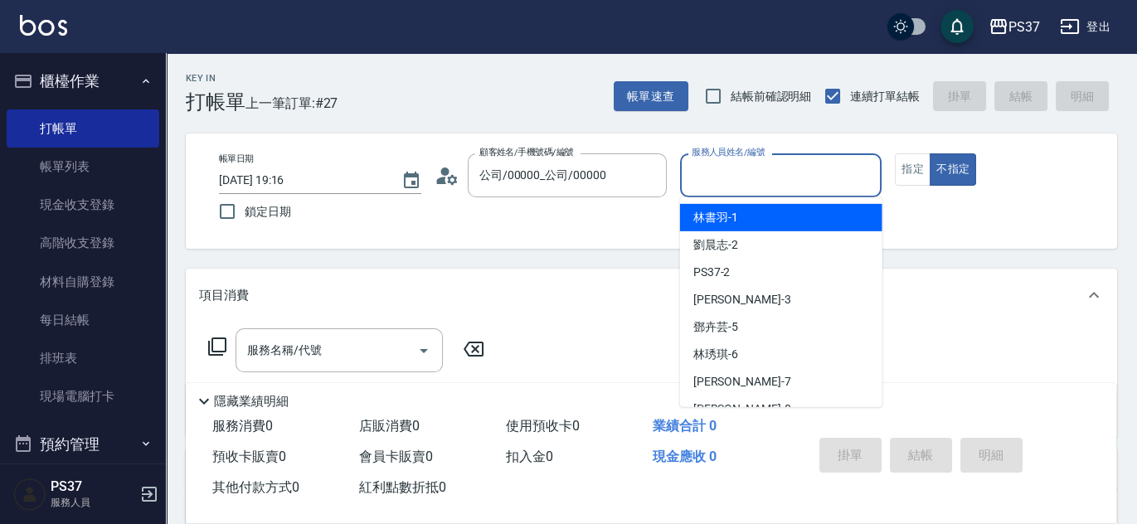
click at [697, 185] on input "服務人員姓名/編號" at bounding box center [781, 175] width 187 height 29
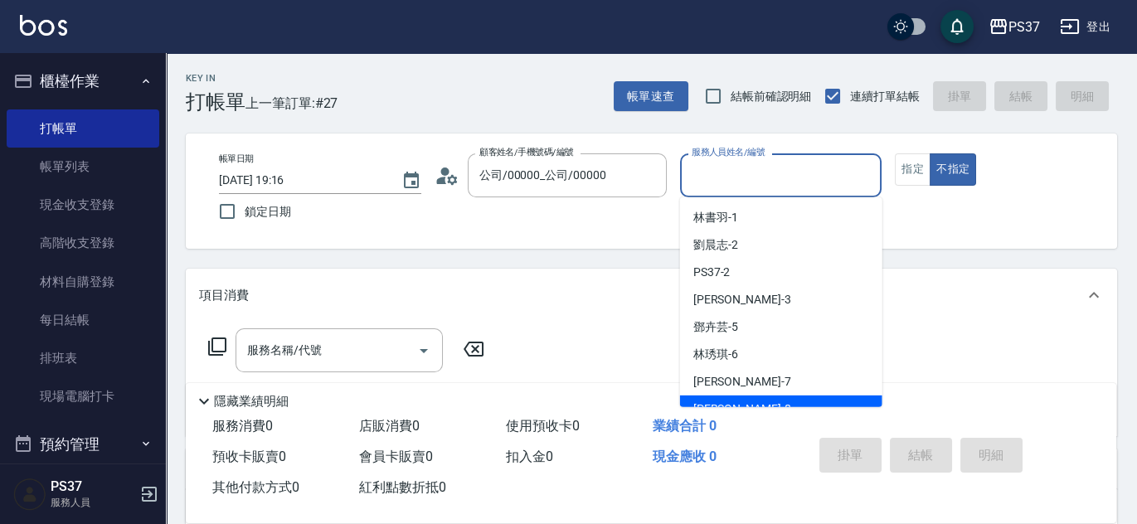
click at [767, 396] on div "[PERSON_NAME]-8" at bounding box center [781, 409] width 202 height 27
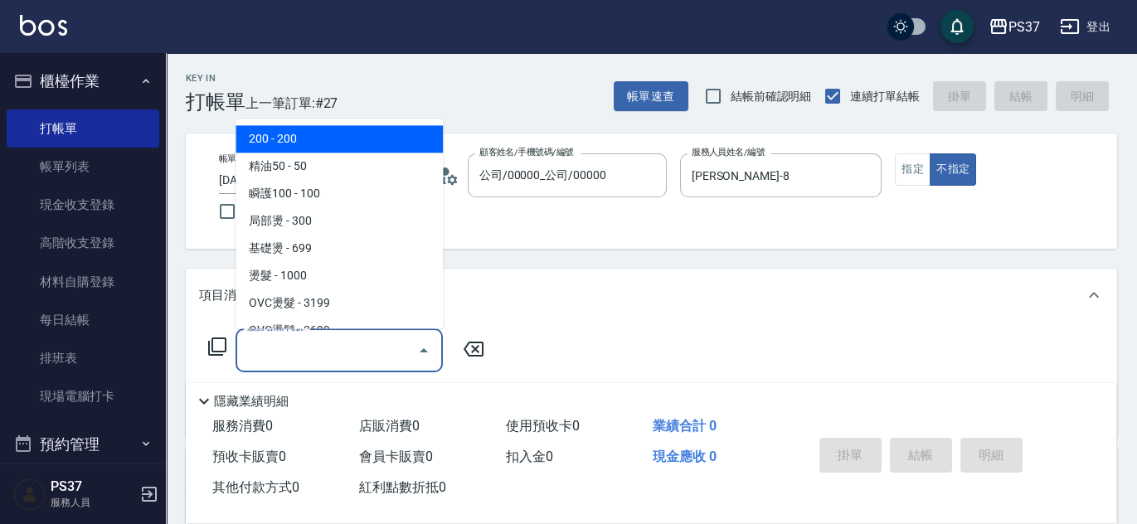
drag, startPoint x: 314, startPoint y: 358, endPoint x: 329, endPoint y: 214, distance: 145.2
click at [314, 358] on input "服務名稱/代號" at bounding box center [327, 350] width 168 height 29
click at [331, 149] on span "200 - 200" at bounding box center [339, 139] width 207 height 27
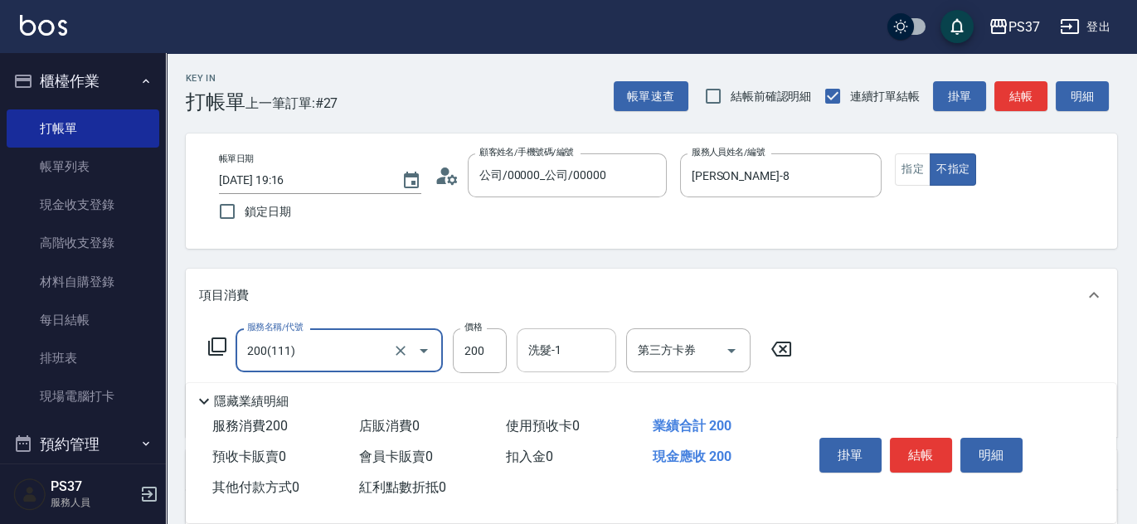
click at [532, 349] on input "洗髮-1" at bounding box center [566, 350] width 85 height 29
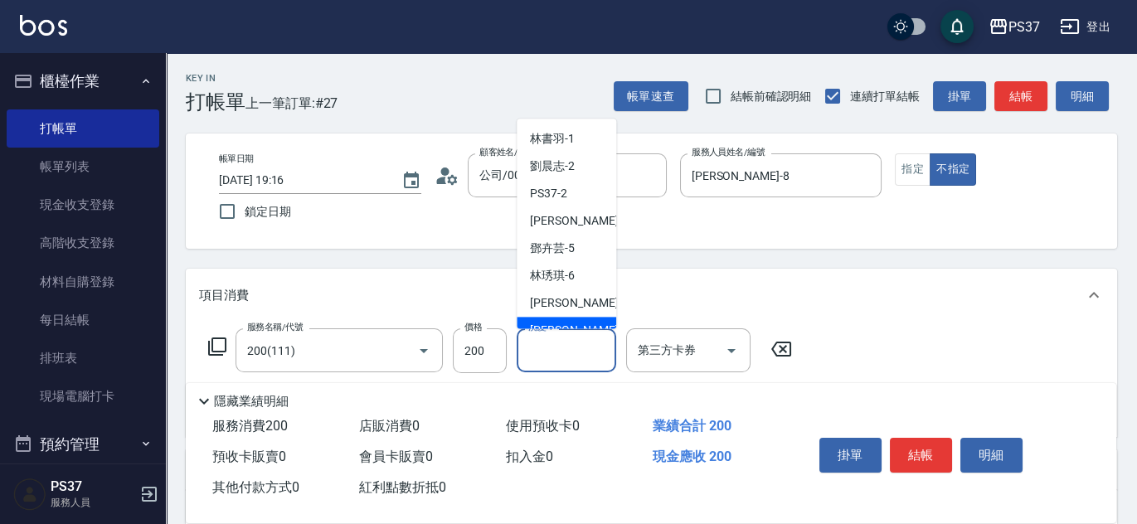
click at [566, 325] on span "[PERSON_NAME]-8" at bounding box center [579, 331] width 98 height 17
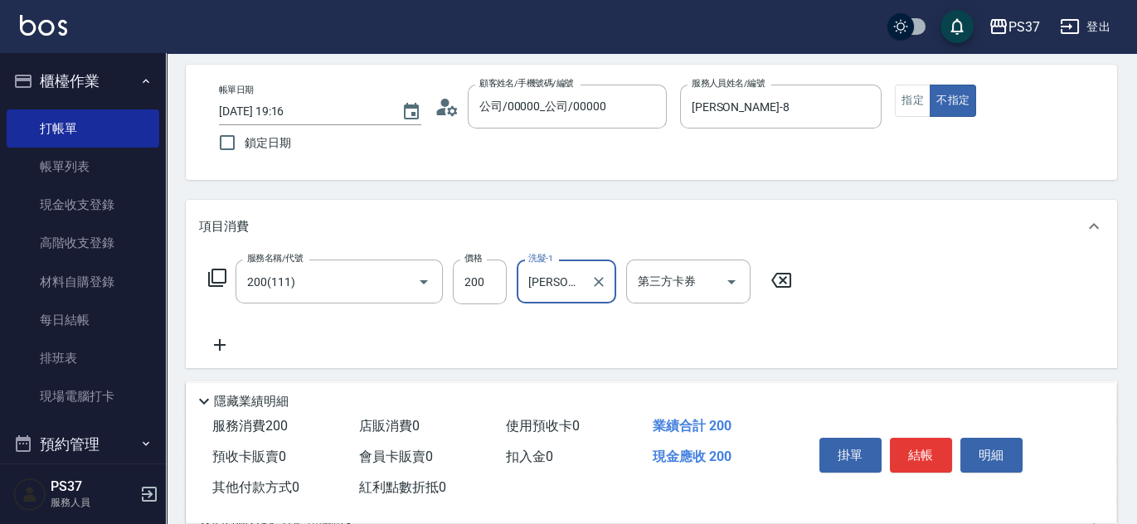
scroll to position [150, 0]
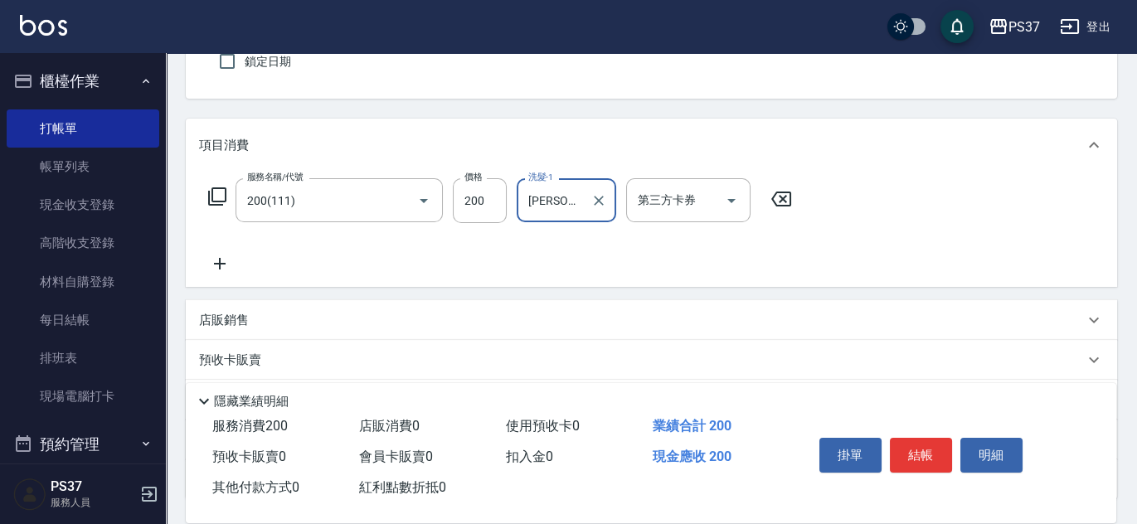
click at [209, 257] on icon at bounding box center [219, 264] width 41 height 20
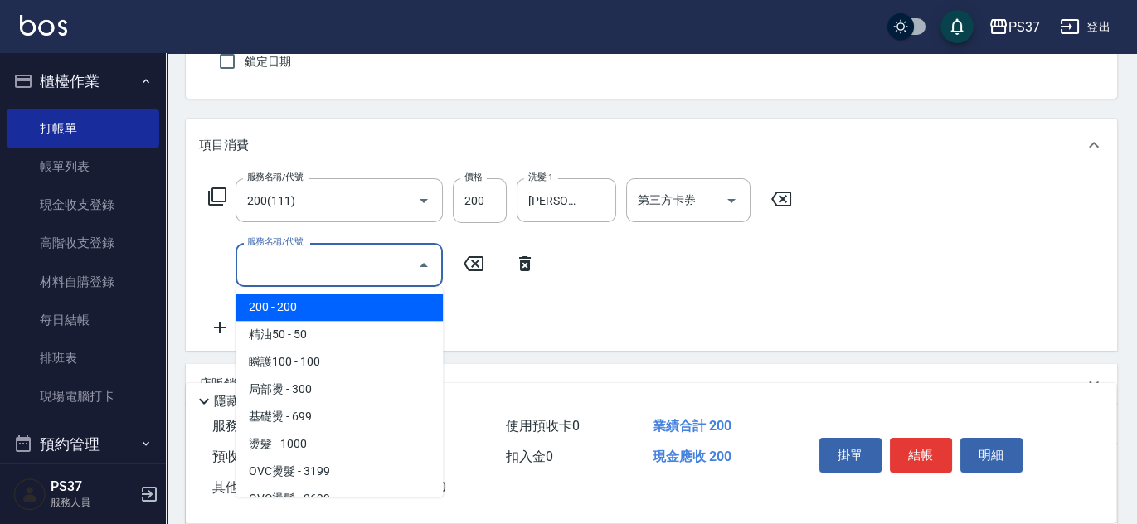
click at [284, 266] on input "服務名稱/代號" at bounding box center [327, 264] width 168 height 29
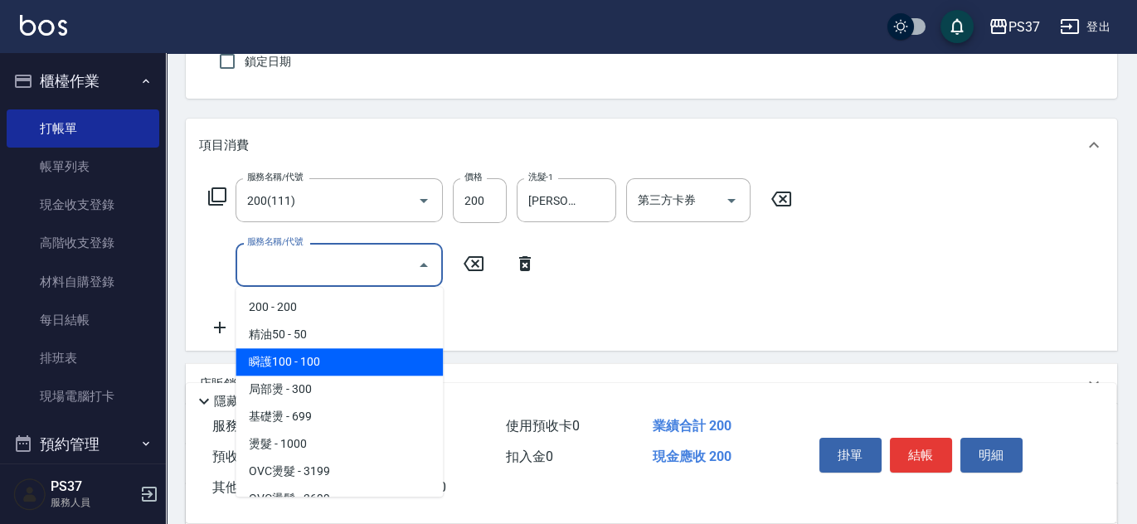
click at [350, 362] on span "瞬護100 - 100" at bounding box center [339, 361] width 207 height 27
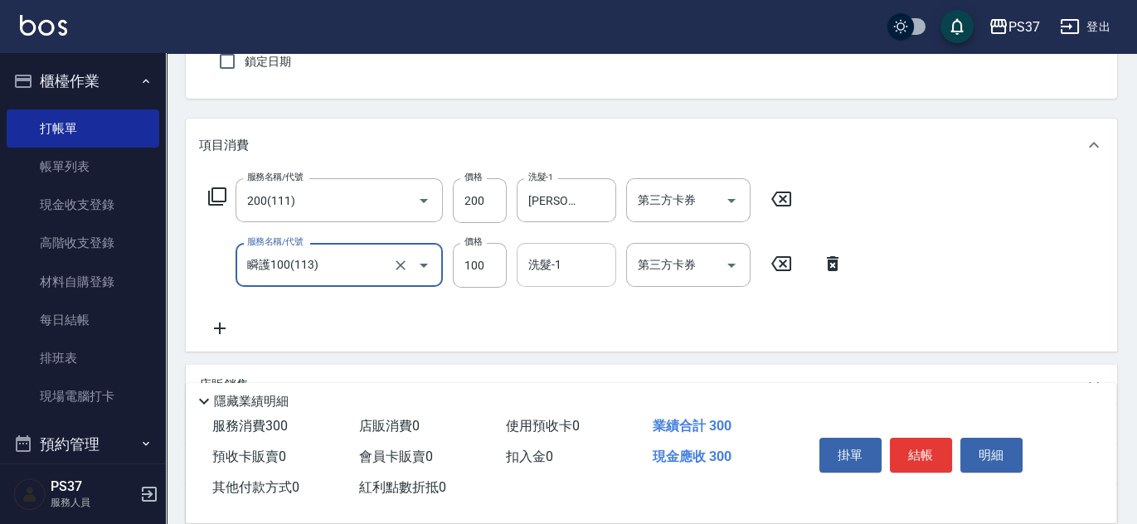
click at [583, 265] on input "洗髮-1" at bounding box center [566, 264] width 85 height 29
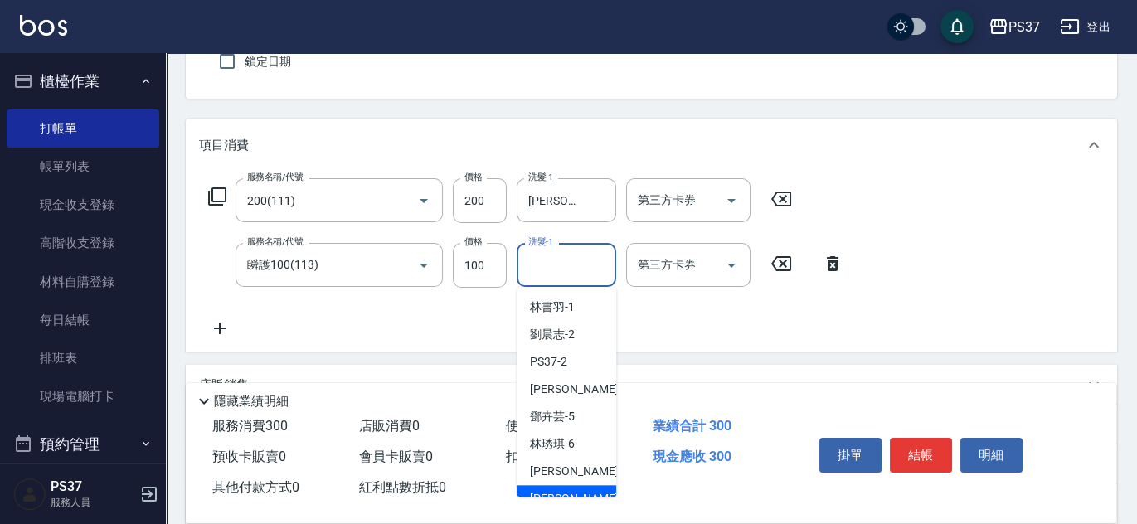
drag, startPoint x: 575, startPoint y: 489, endPoint x: 571, endPoint y: 481, distance: 9.3
click at [574, 488] on div "[PERSON_NAME]-8" at bounding box center [567, 498] width 100 height 27
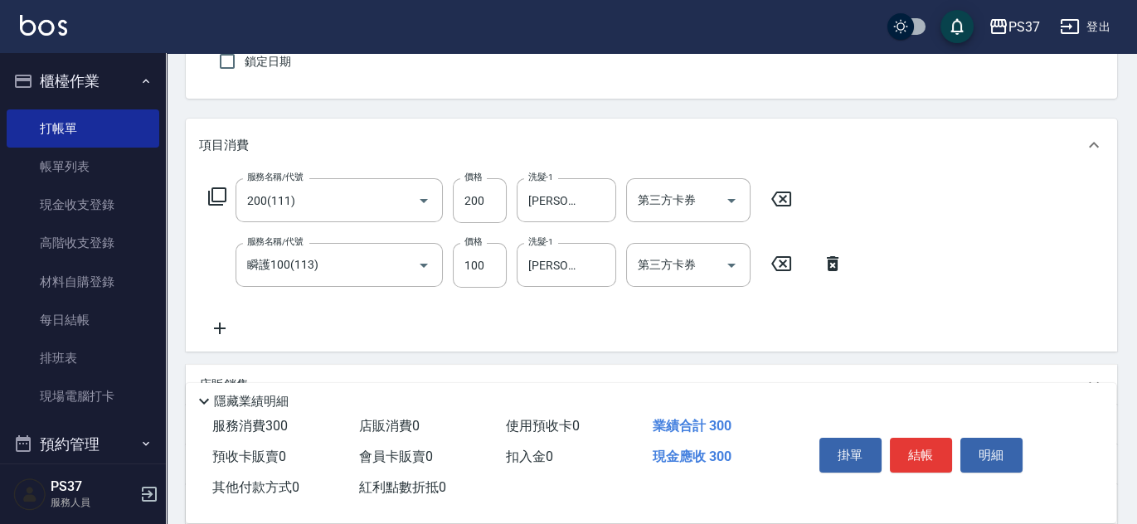
click at [231, 322] on icon at bounding box center [219, 328] width 41 height 20
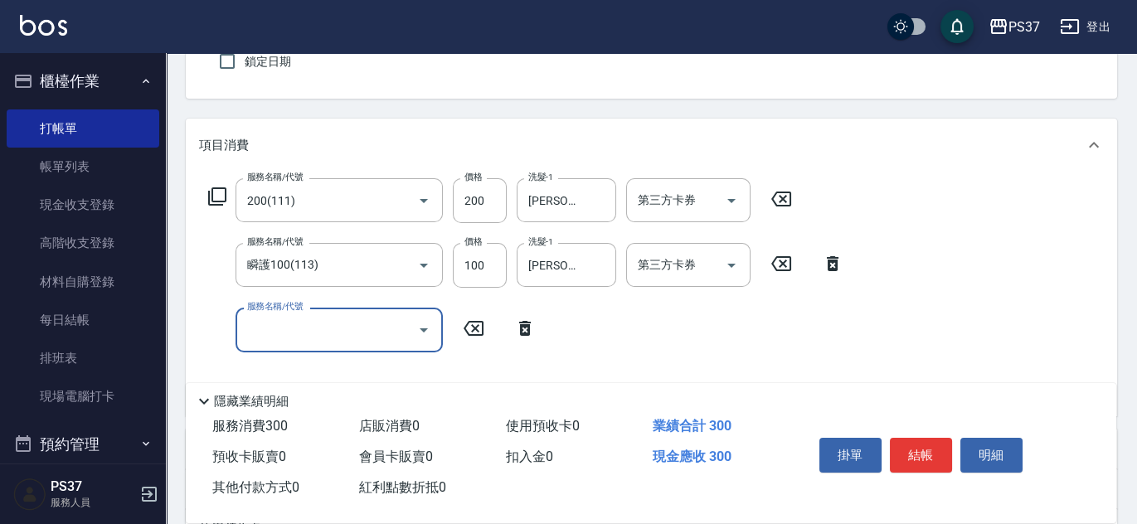
click at [312, 333] on input "服務名稱/代號" at bounding box center [327, 329] width 168 height 29
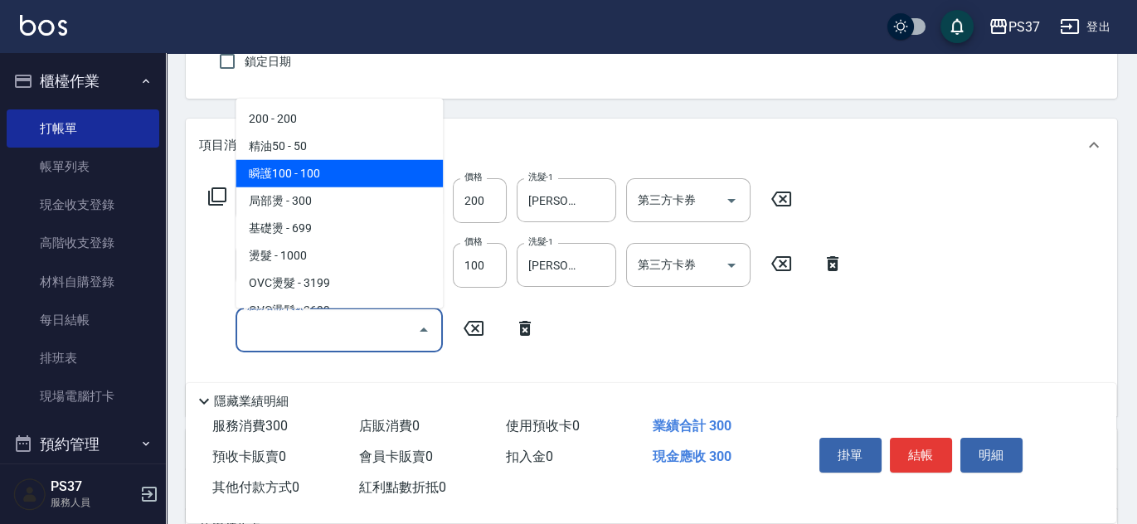
click at [356, 160] on span "瞬護100 - 100" at bounding box center [339, 173] width 207 height 27
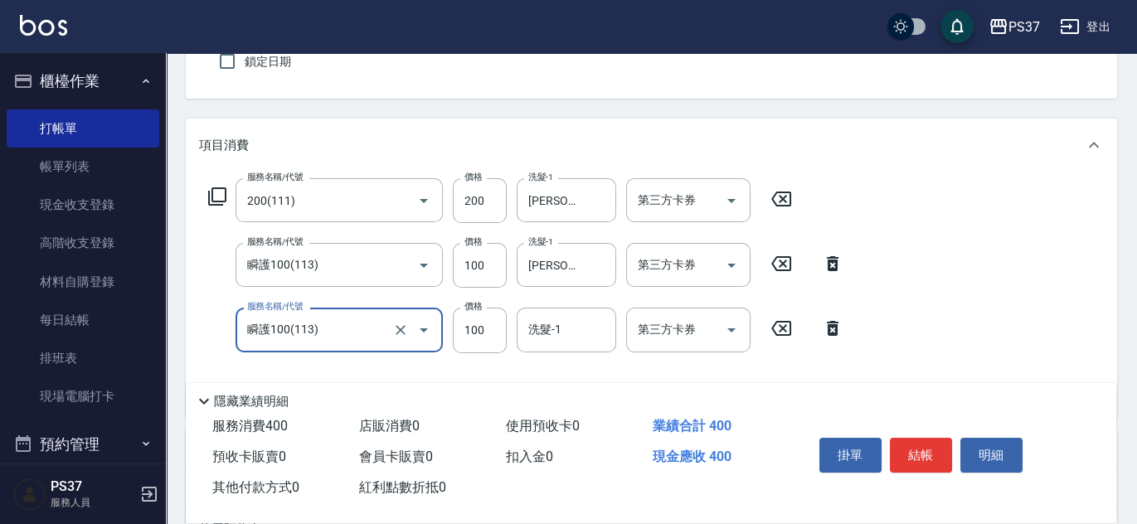
click at [341, 327] on input "瞬護100(113)" at bounding box center [316, 329] width 146 height 29
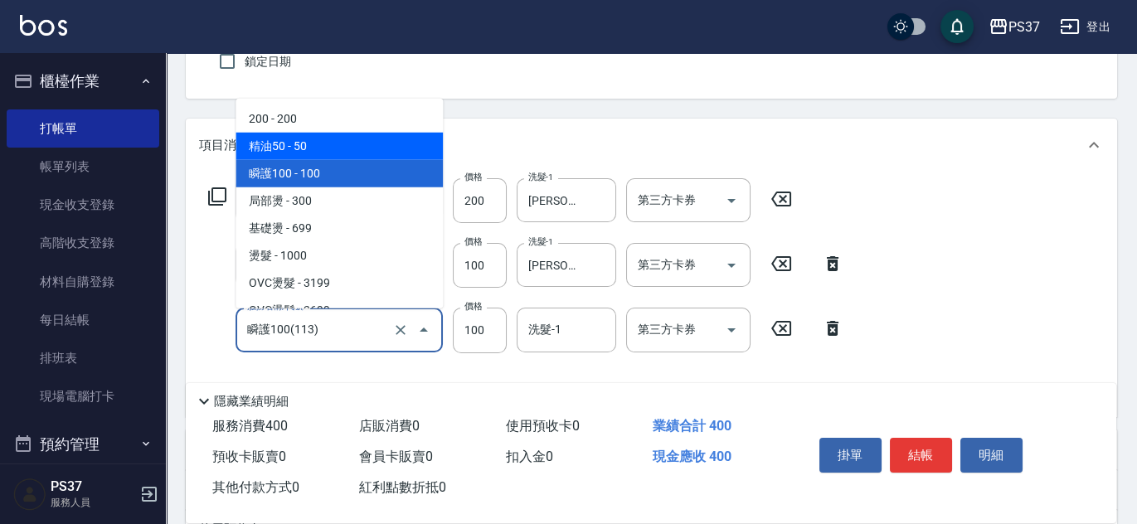
click at [353, 142] on span "精油50 - 50" at bounding box center [339, 146] width 207 height 27
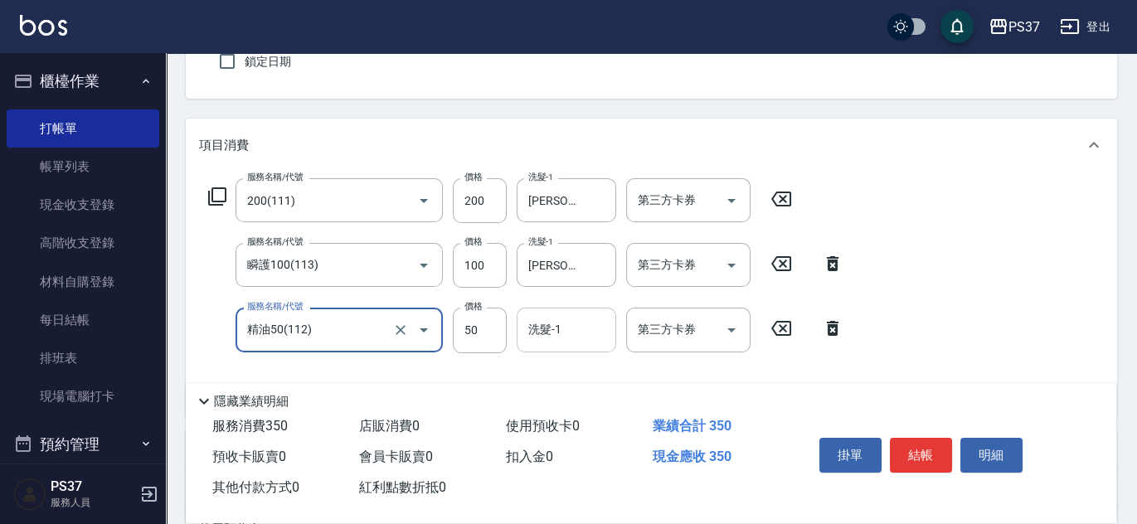
click at [541, 322] on div "洗髮-1 洗髮-1" at bounding box center [567, 330] width 100 height 44
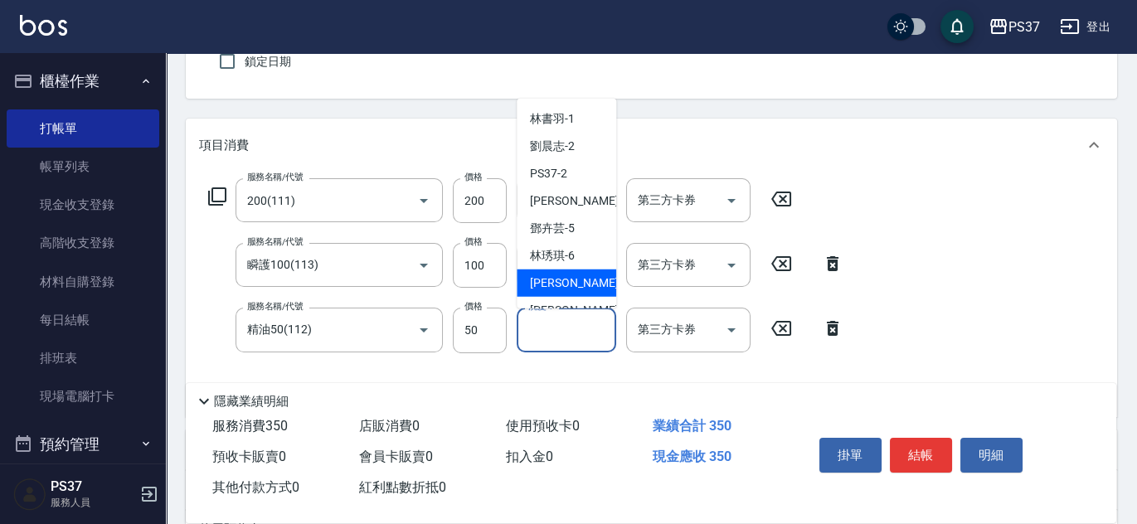
click at [557, 295] on div "[PERSON_NAME] -7" at bounding box center [567, 283] width 100 height 27
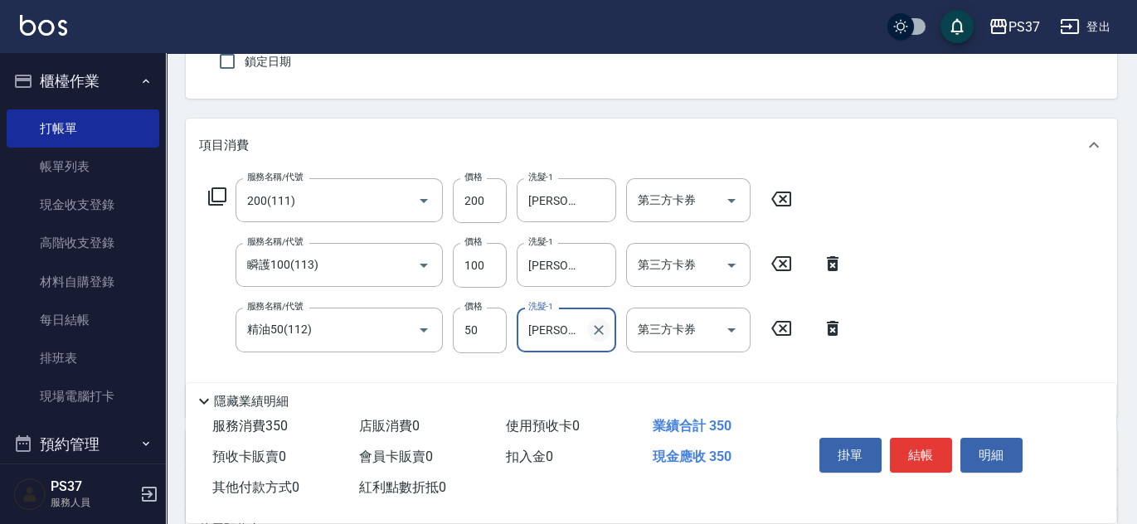
click at [599, 324] on icon "Clear" at bounding box center [599, 330] width 17 height 17
click at [581, 326] on input "洗髮-1" at bounding box center [566, 329] width 85 height 29
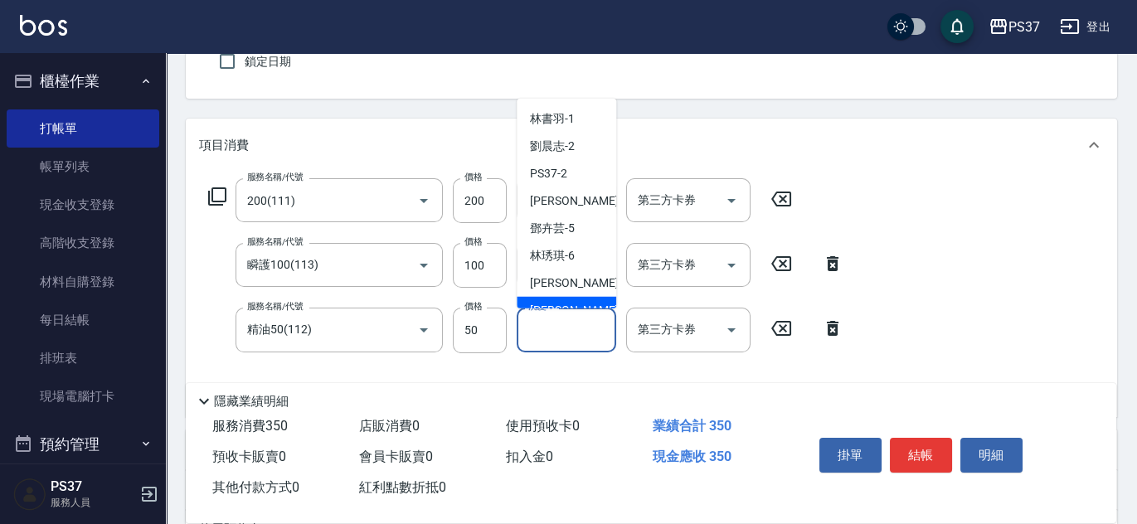
click at [574, 300] on div "[PERSON_NAME]-8" at bounding box center [567, 310] width 100 height 27
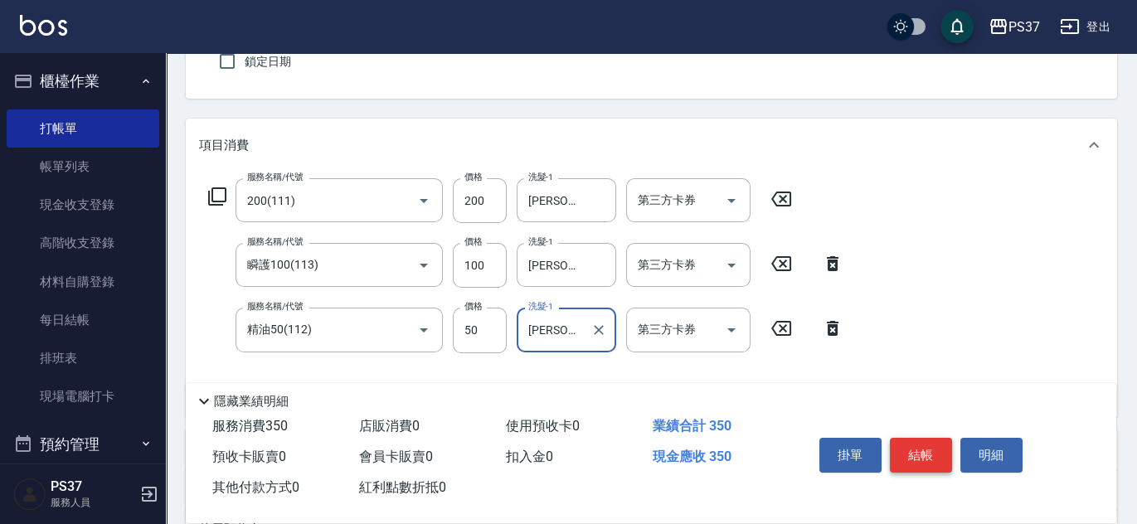
click at [911, 450] on button "結帳" at bounding box center [921, 455] width 62 height 35
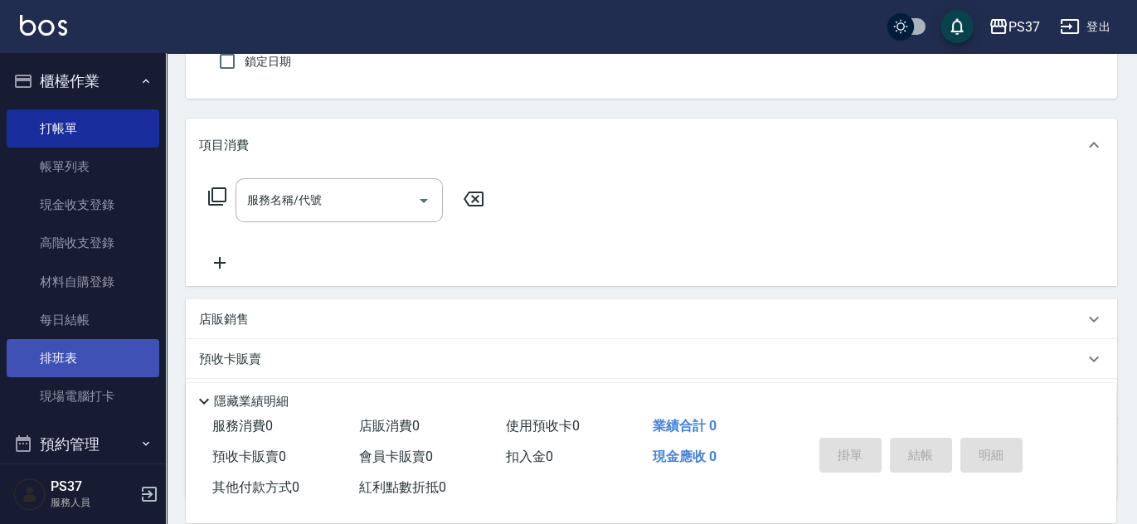
scroll to position [278, 0]
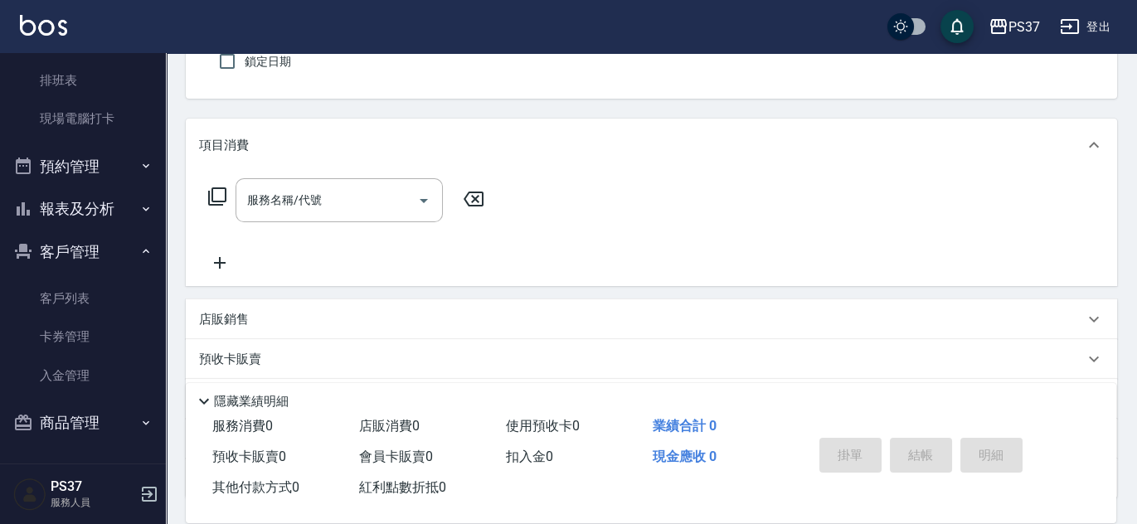
click at [77, 220] on button "報表及分析" at bounding box center [83, 208] width 153 height 43
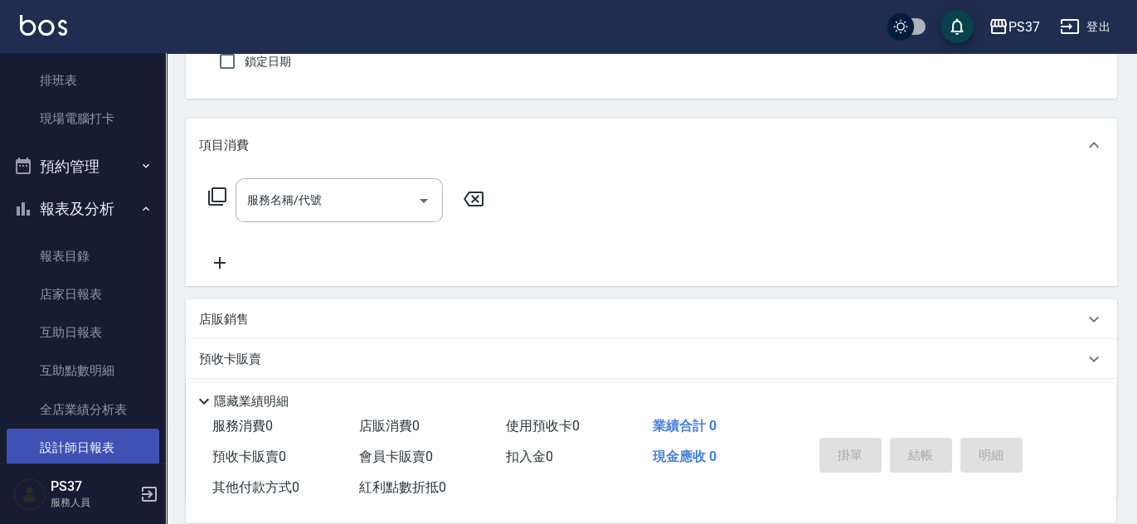
click at [85, 435] on link "設計師日報表" at bounding box center [83, 448] width 153 height 38
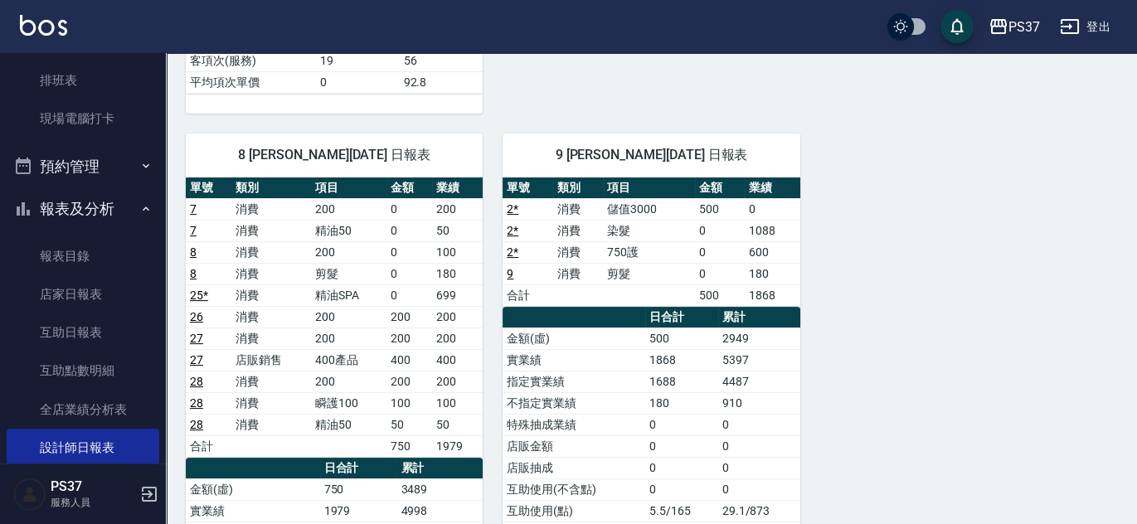
scroll to position [980, 0]
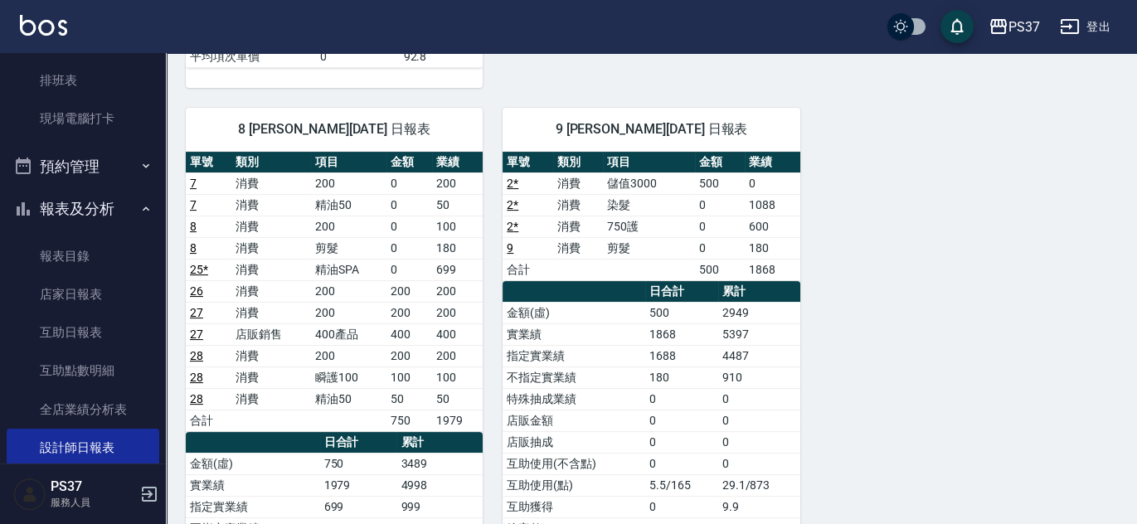
click at [75, 212] on button "報表及分析" at bounding box center [83, 208] width 153 height 43
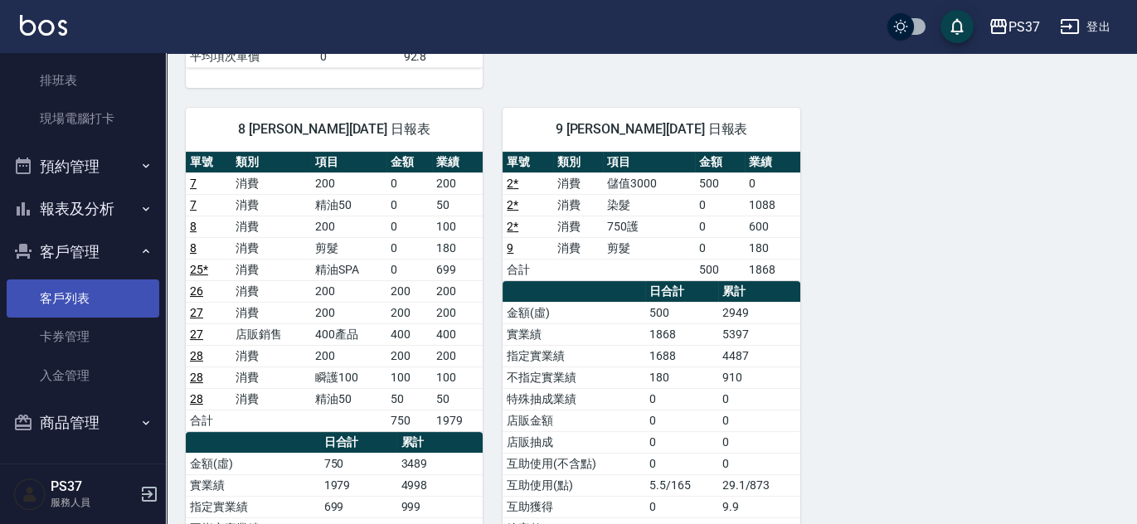
click at [76, 298] on link "客戶列表" at bounding box center [83, 299] width 153 height 38
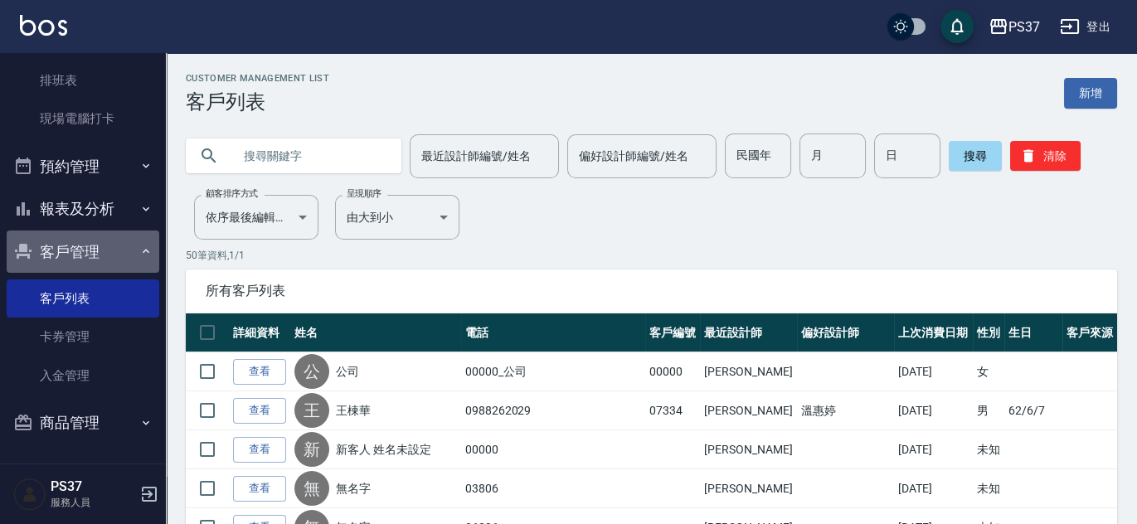
click at [142, 255] on icon "button" at bounding box center [145, 251] width 13 height 13
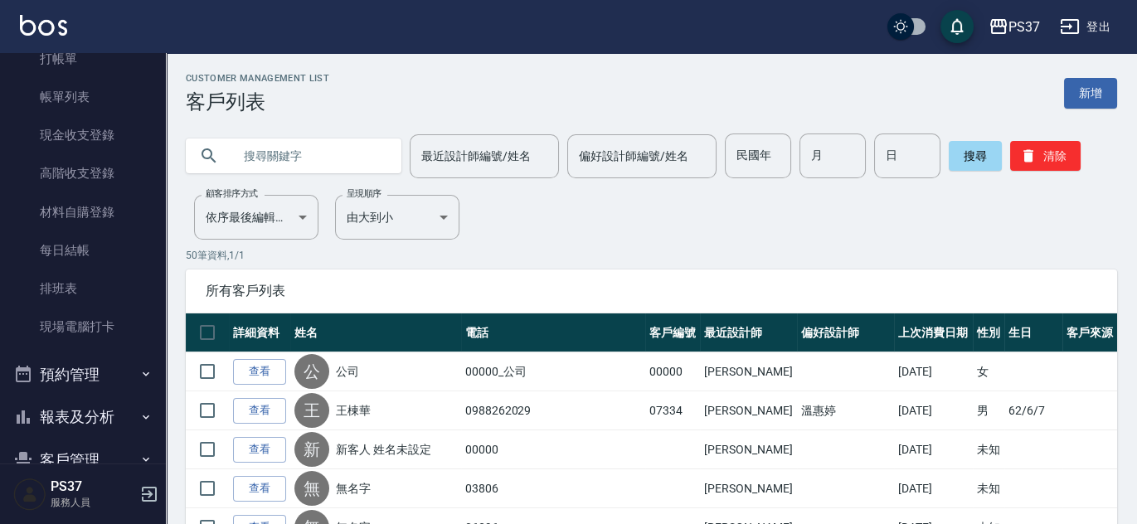
scroll to position [149, 0]
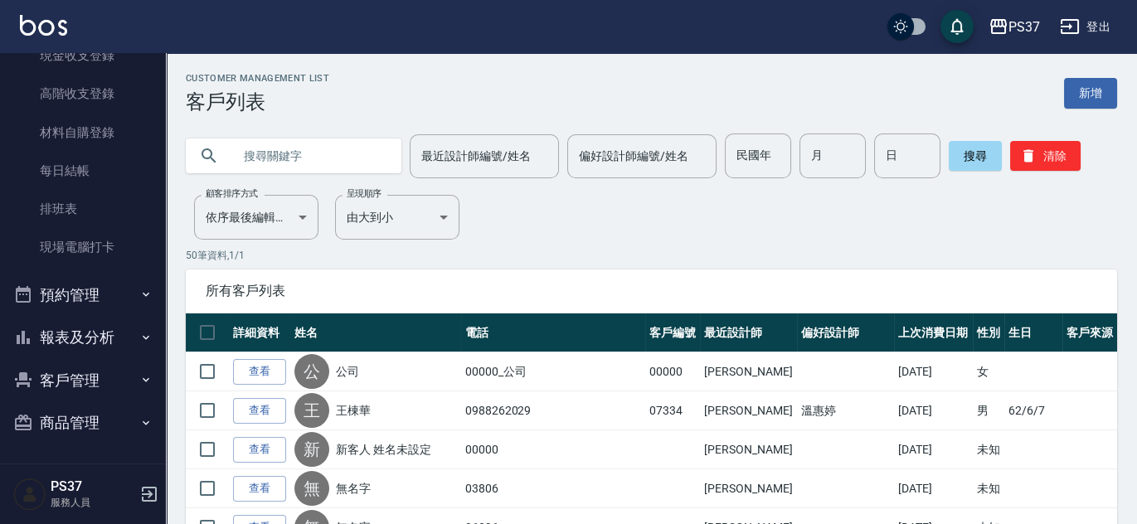
click at [100, 330] on button "報表及分析" at bounding box center [83, 337] width 153 height 43
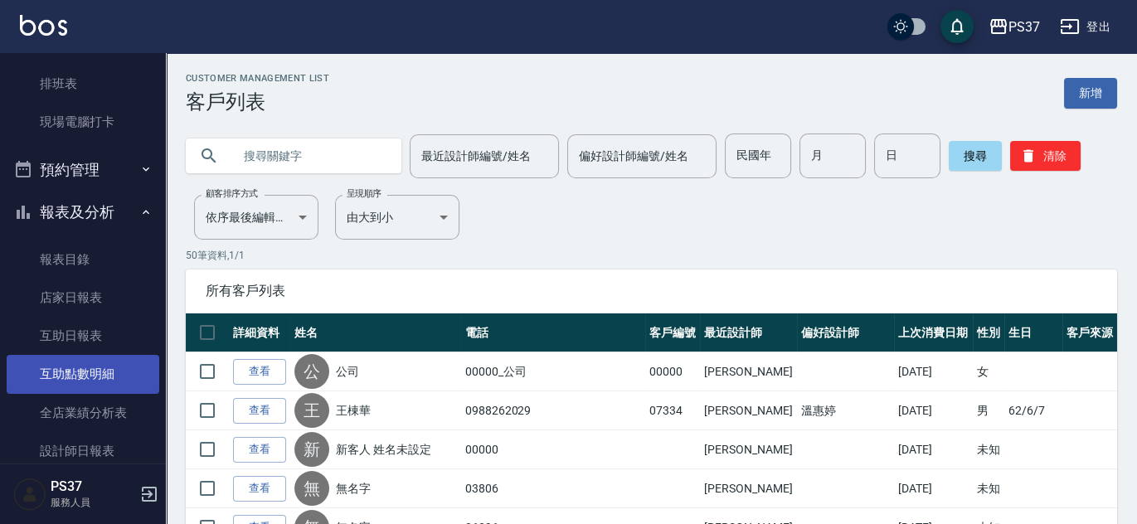
scroll to position [300, 0]
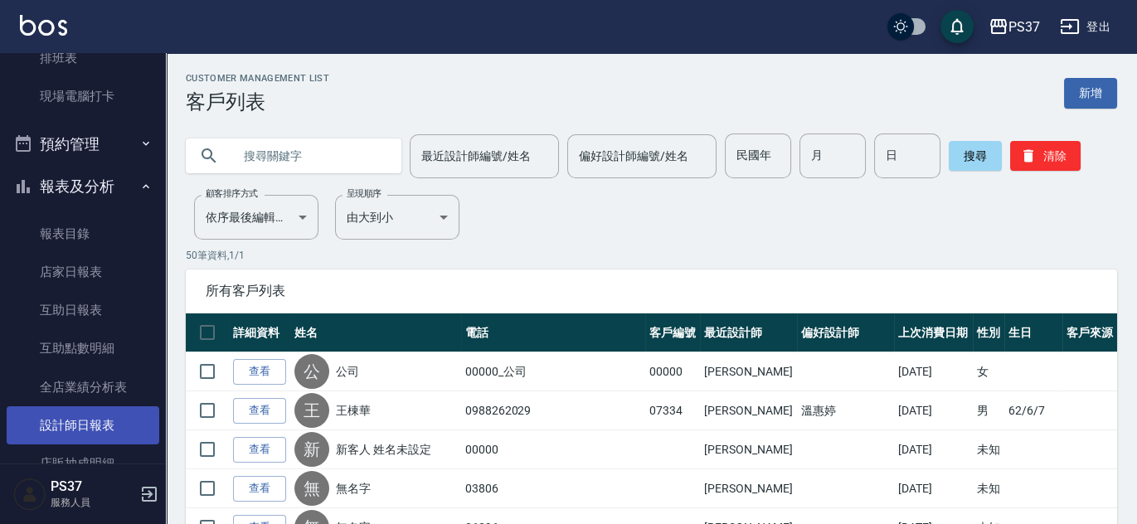
click at [84, 421] on link "設計師日報表" at bounding box center [83, 425] width 153 height 38
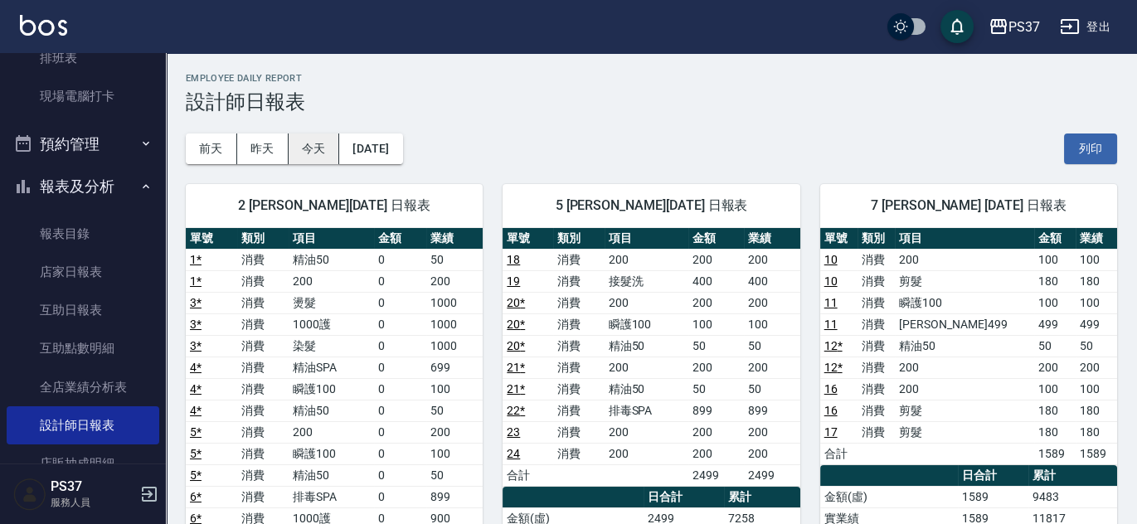
click at [308, 148] on button "今天" at bounding box center [314, 149] width 51 height 31
drag, startPoint x: 310, startPoint y: 156, endPoint x: 300, endPoint y: 168, distance: 15.3
click at [312, 156] on button "今天" at bounding box center [314, 149] width 51 height 31
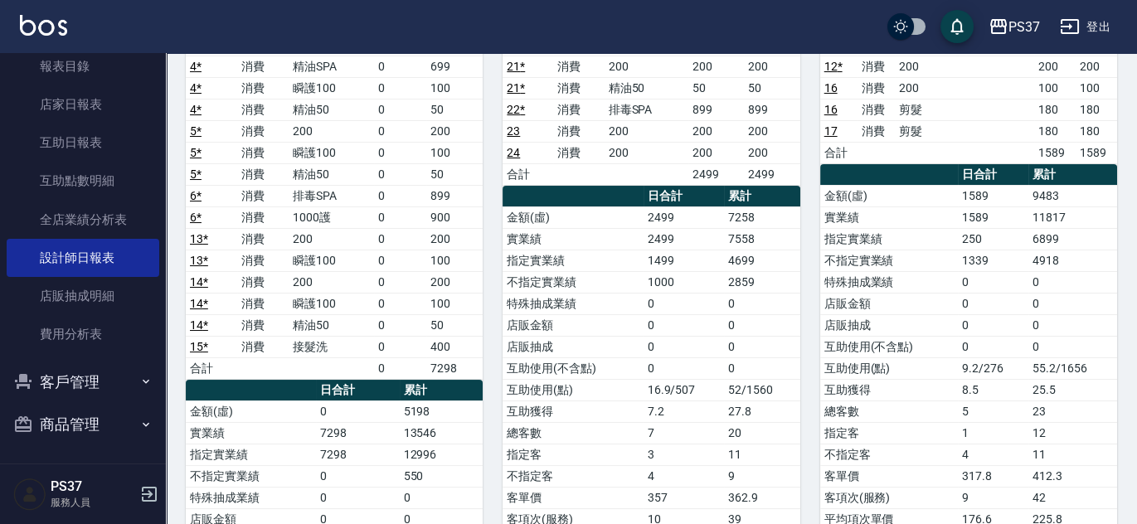
scroll to position [469, 0]
click at [53, 375] on button "客戶管理" at bounding box center [83, 380] width 153 height 43
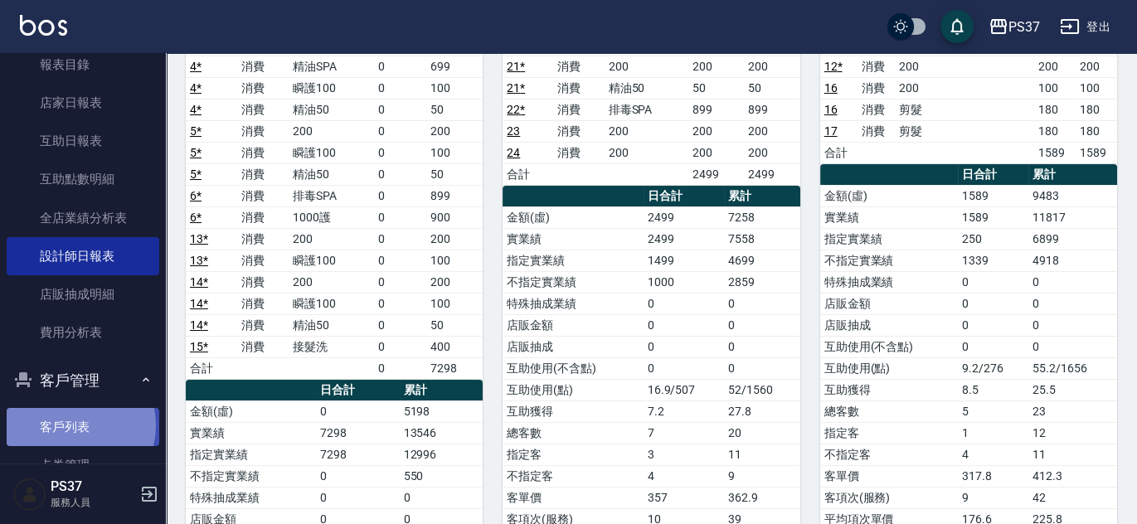
click at [76, 425] on link "客戶列表" at bounding box center [83, 427] width 153 height 38
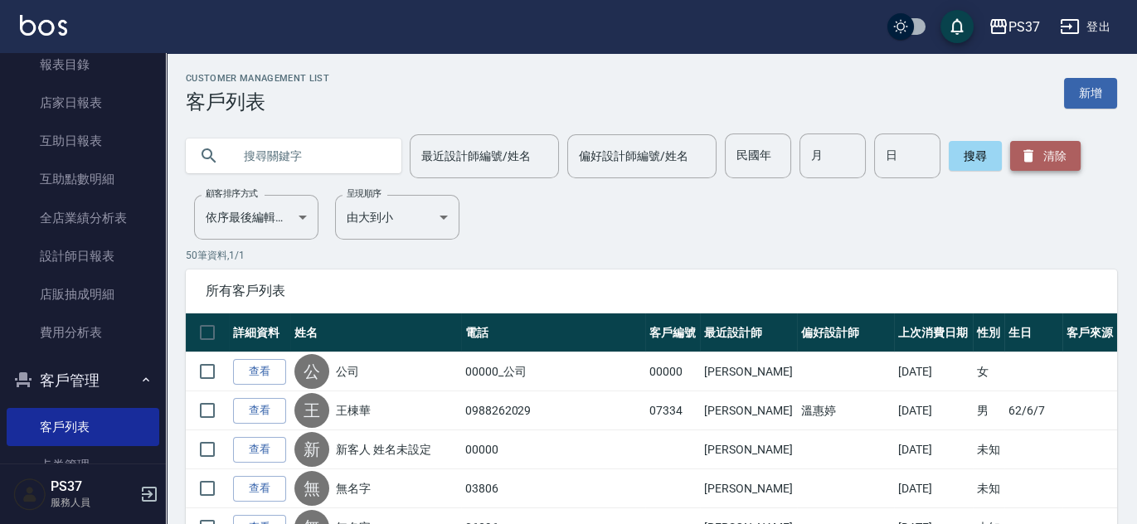
click at [1053, 166] on button "清除" at bounding box center [1045, 156] width 71 height 30
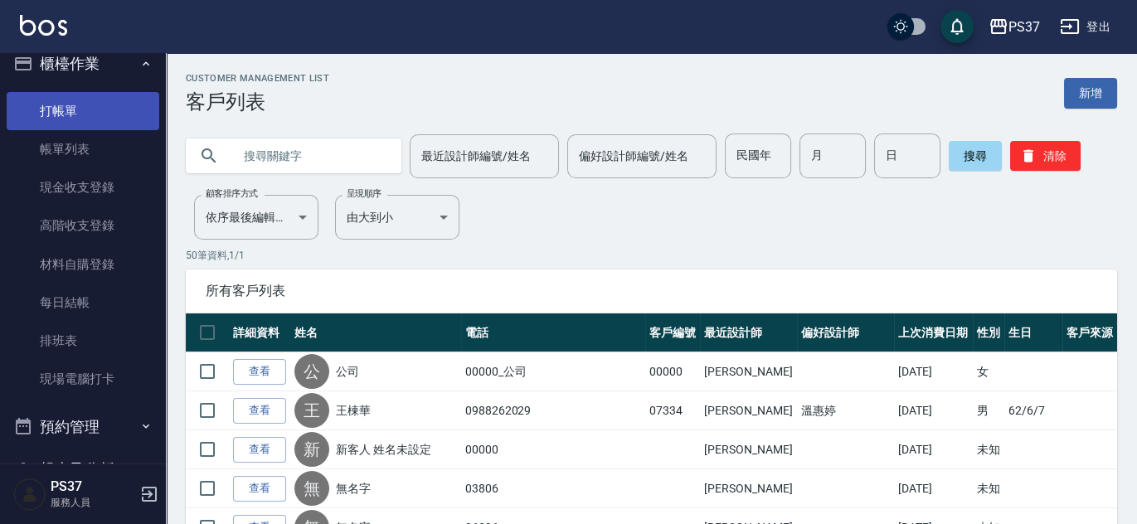
click at [80, 117] on link "打帳單" at bounding box center [83, 111] width 153 height 38
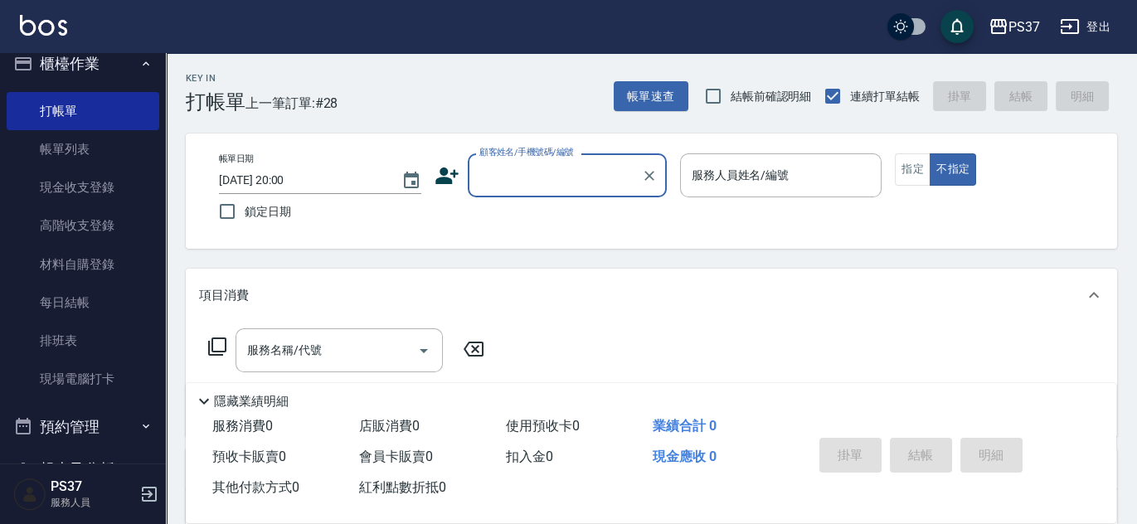
click at [596, 177] on input "顧客姓名/手機號碼/編號" at bounding box center [554, 175] width 159 height 29
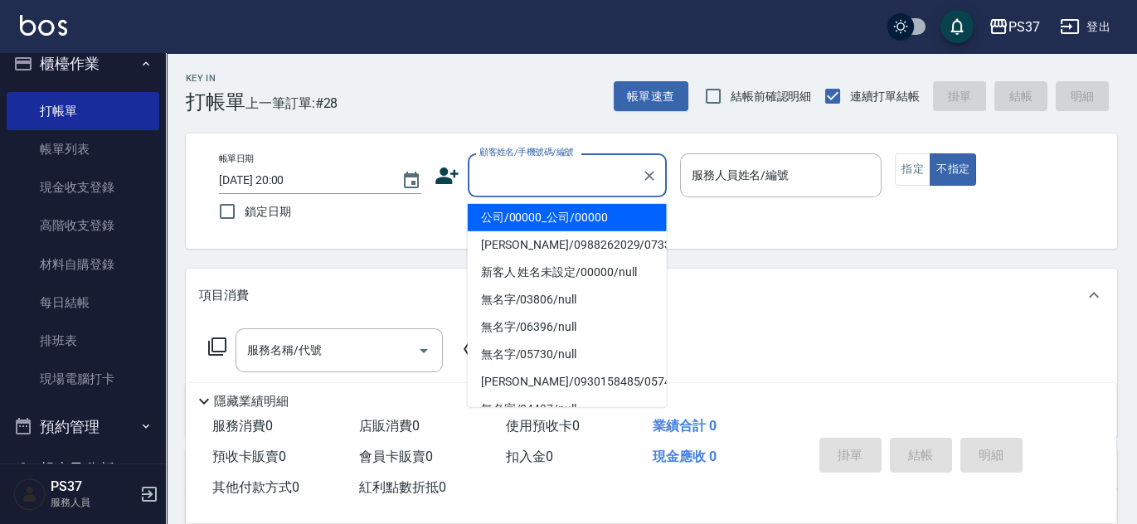
click at [581, 211] on li "公司/00000_公司/00000" at bounding box center [567, 217] width 199 height 27
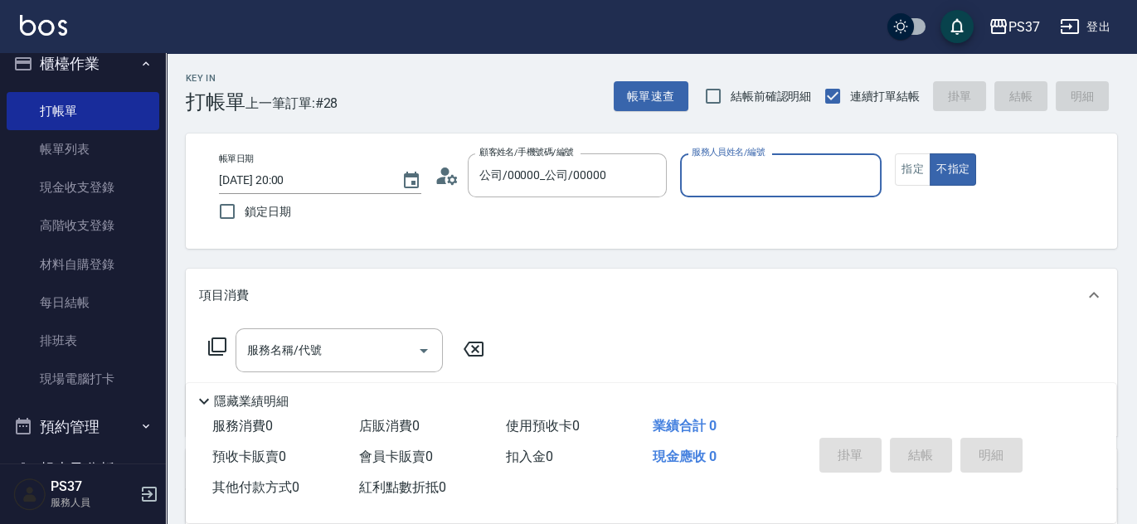
click at [740, 187] on input "服務人員姓名/編號" at bounding box center [781, 175] width 187 height 29
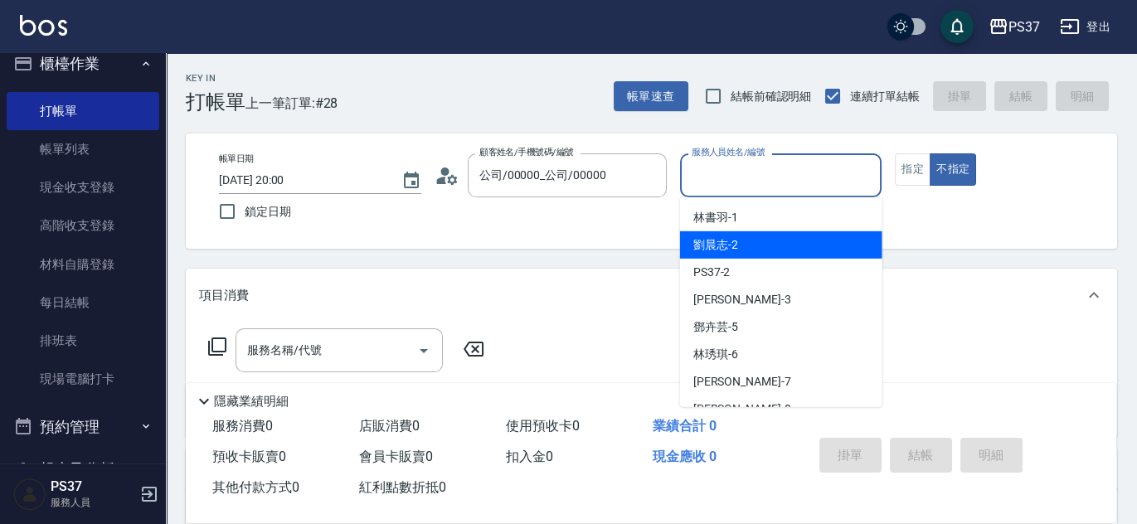
click at [762, 242] on div "[PERSON_NAME]-2" at bounding box center [781, 244] width 202 height 27
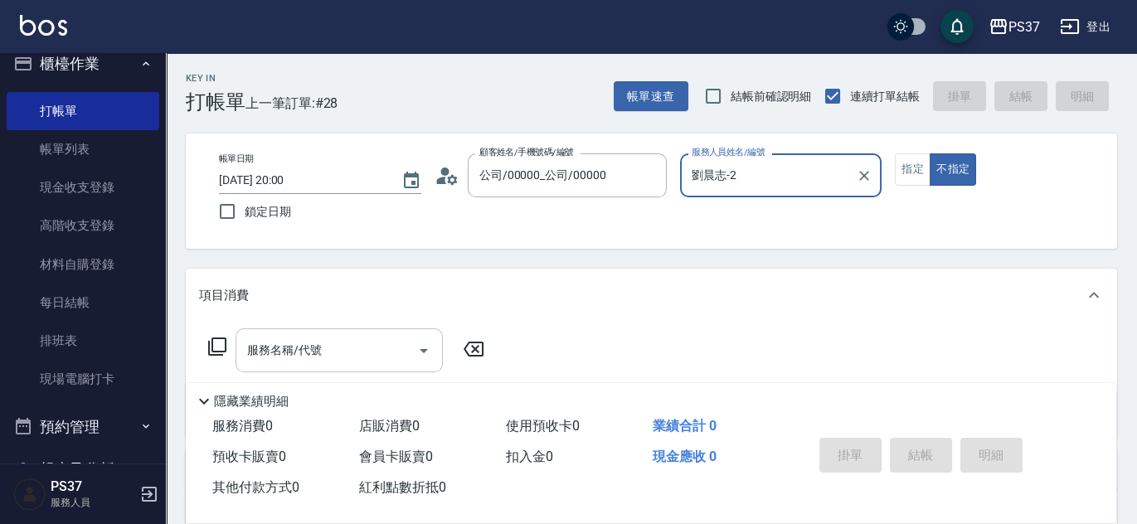
click at [325, 353] on input "服務名稱/代號" at bounding box center [327, 350] width 168 height 29
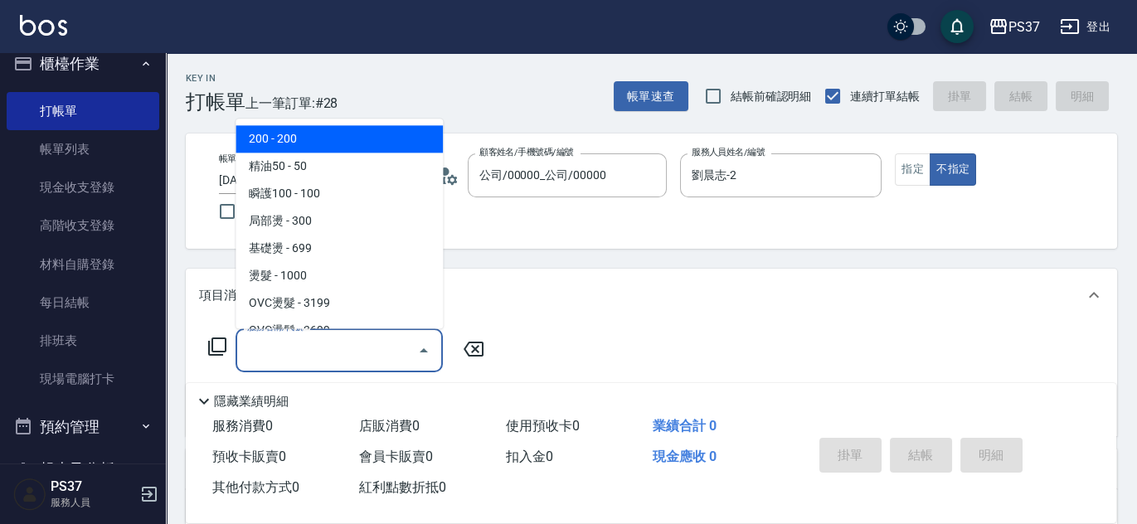
click at [332, 130] on span "200 - 200" at bounding box center [339, 139] width 207 height 27
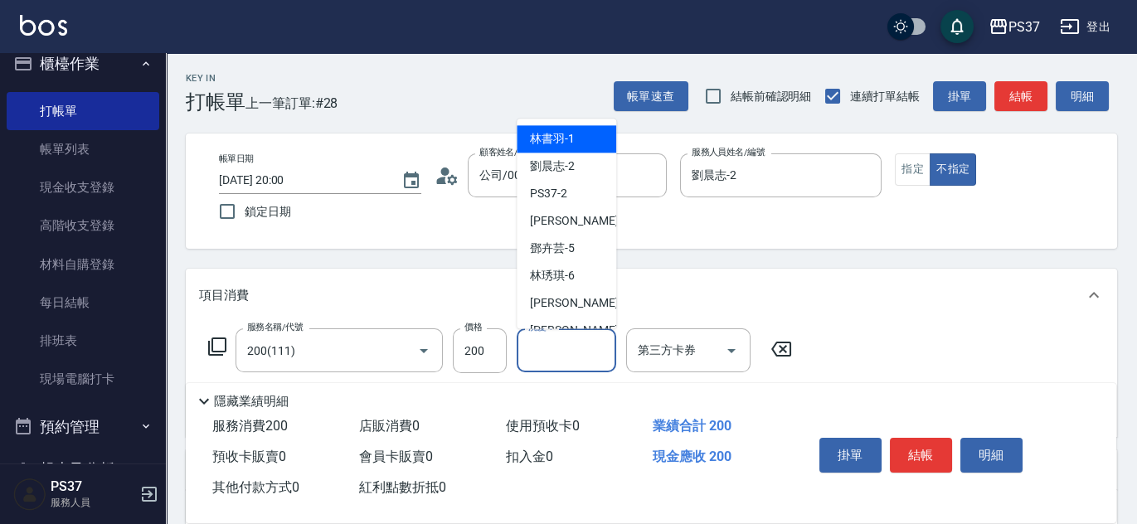
click at [582, 355] on input "洗髮-1" at bounding box center [566, 350] width 85 height 29
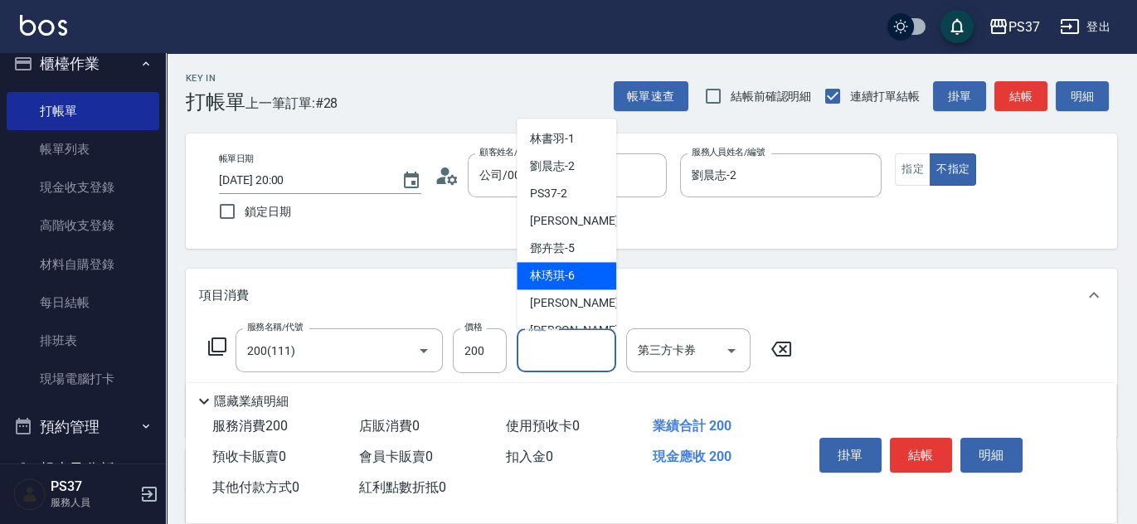
click at [588, 280] on div "[PERSON_NAME]-6" at bounding box center [567, 276] width 100 height 27
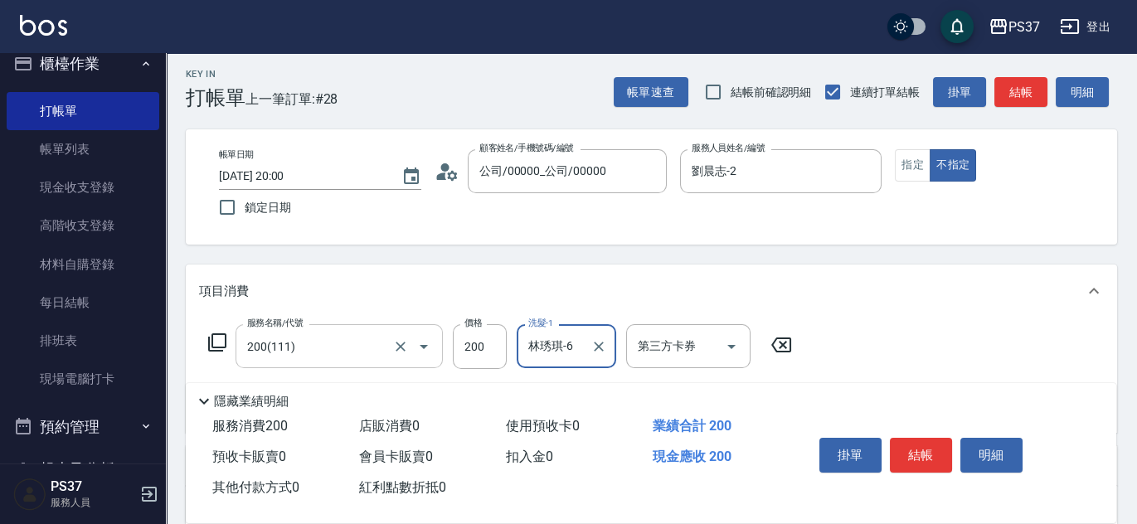
scroll to position [75, 0]
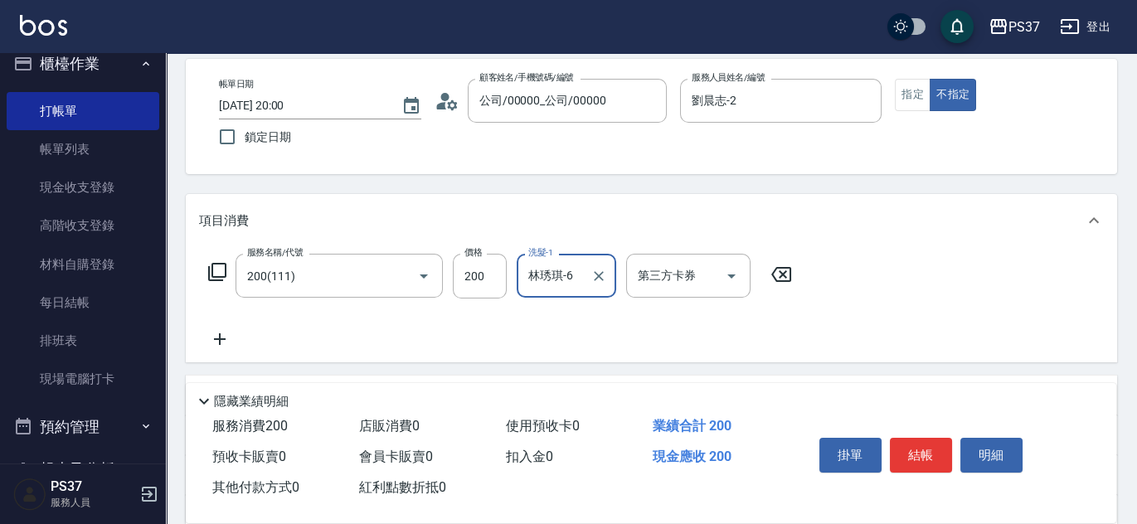
click at [216, 331] on icon at bounding box center [219, 339] width 41 height 20
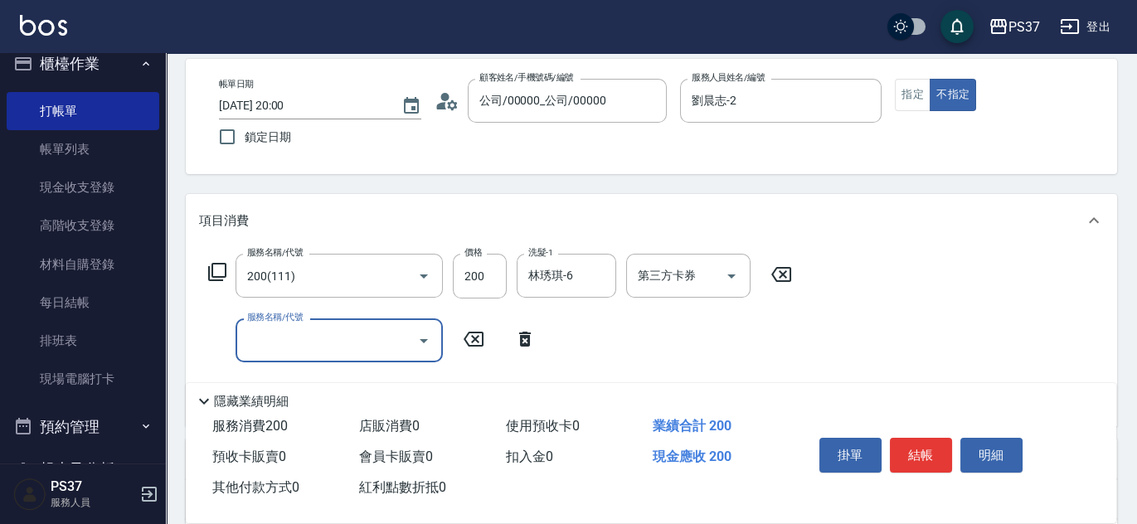
click at [282, 337] on input "服務名稱/代號" at bounding box center [327, 340] width 168 height 29
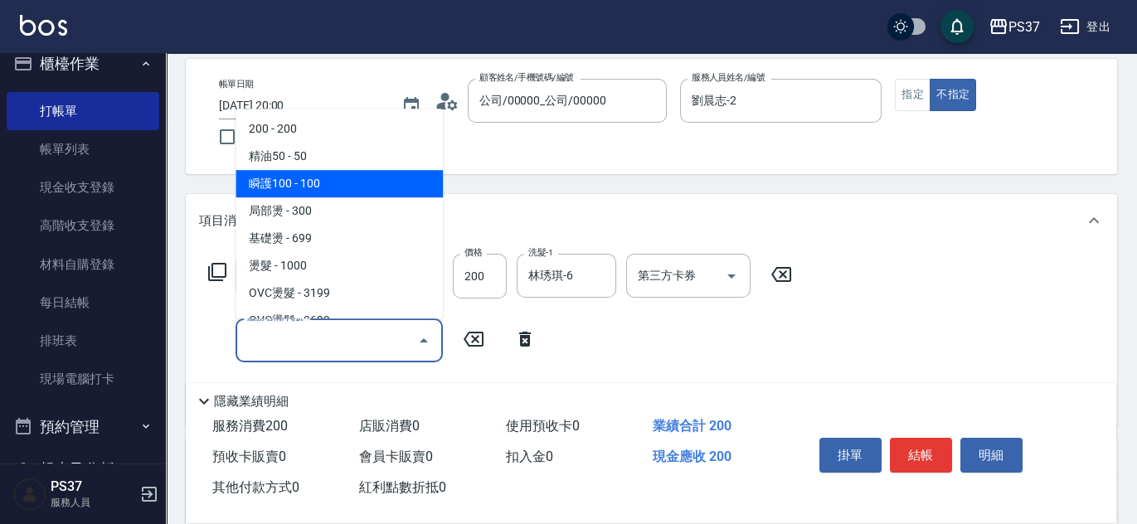
click at [372, 196] on span "瞬護100 - 100" at bounding box center [339, 183] width 207 height 27
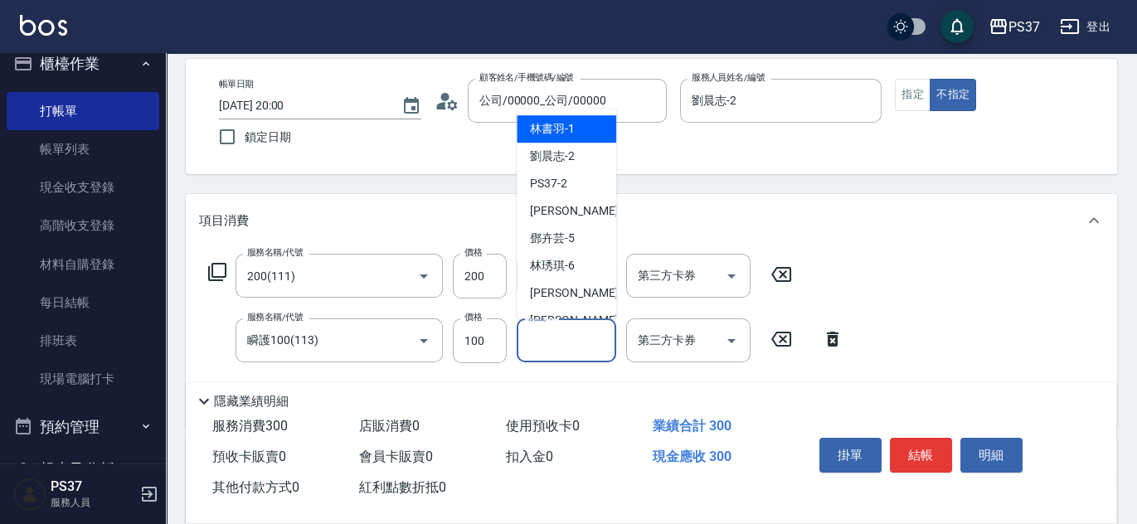
click at [552, 348] on input "洗髮-1" at bounding box center [566, 340] width 85 height 29
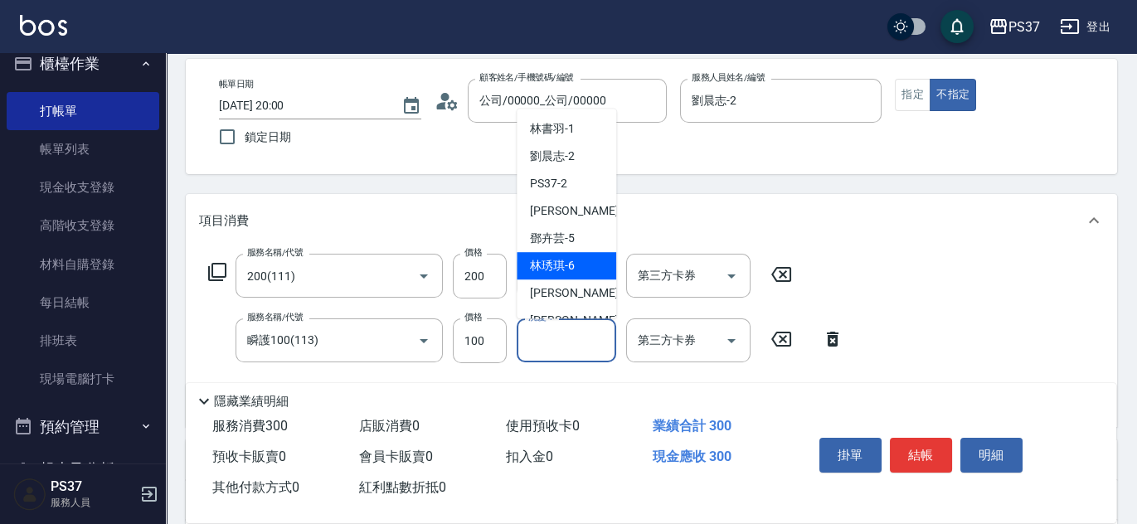
click at [567, 267] on span "[PERSON_NAME]-6" at bounding box center [552, 265] width 45 height 17
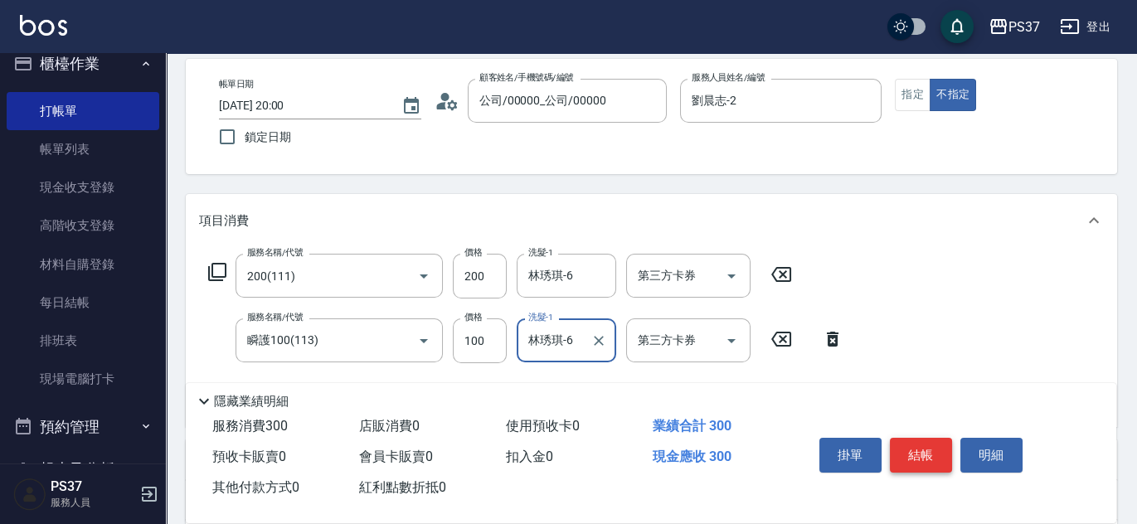
click at [931, 457] on button "結帳" at bounding box center [921, 455] width 62 height 35
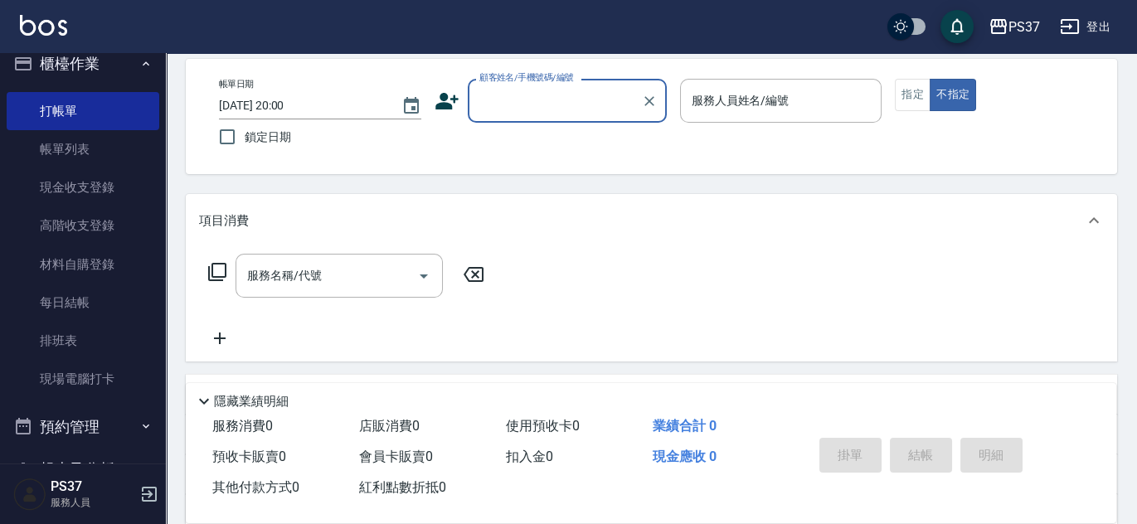
click at [572, 109] on input "顧客姓名/手機號碼/編號" at bounding box center [554, 100] width 159 height 29
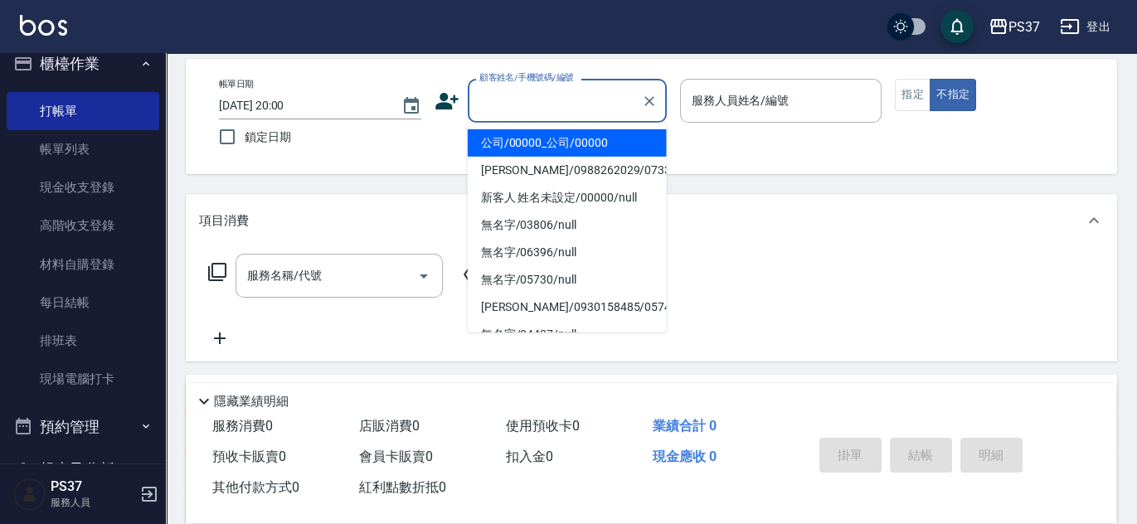
drag, startPoint x: 567, startPoint y: 139, endPoint x: 634, endPoint y: 140, distance: 66.4
click at [567, 139] on li "公司/00000_公司/00000" at bounding box center [567, 142] width 199 height 27
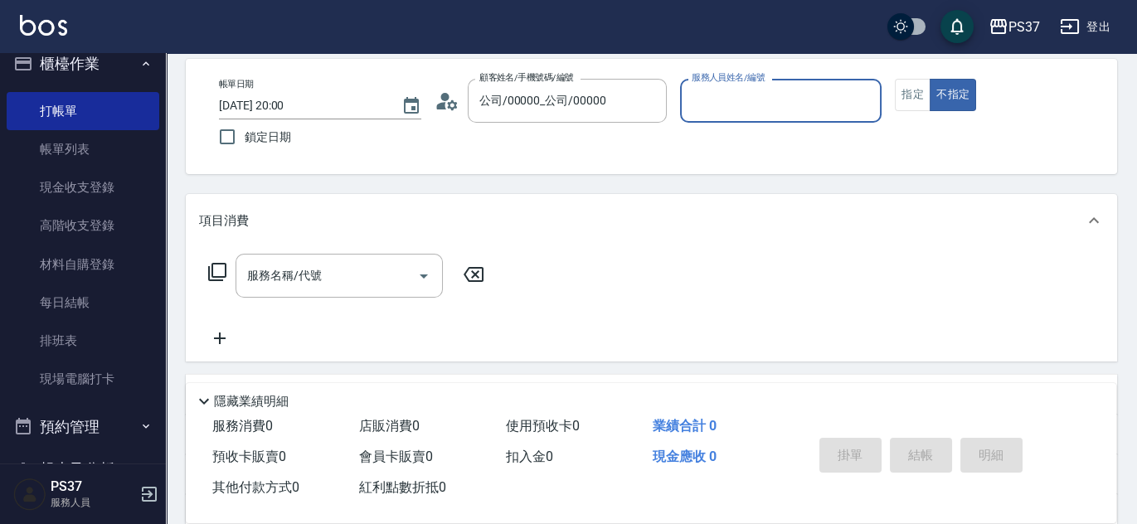
click at [753, 114] on input "服務人員姓名/編號" at bounding box center [781, 100] width 187 height 29
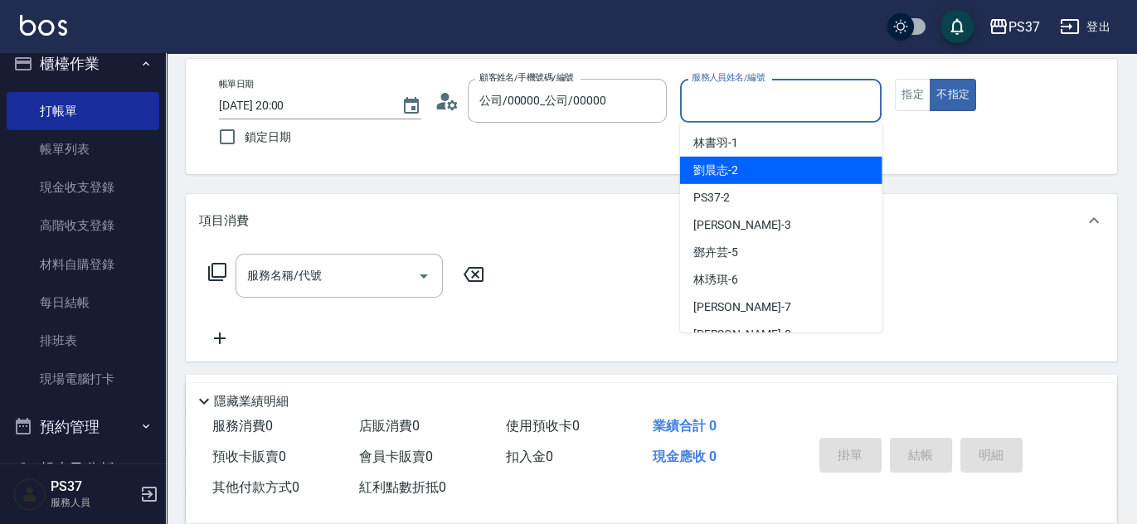
click at [760, 163] on div "[PERSON_NAME]-2" at bounding box center [781, 170] width 202 height 27
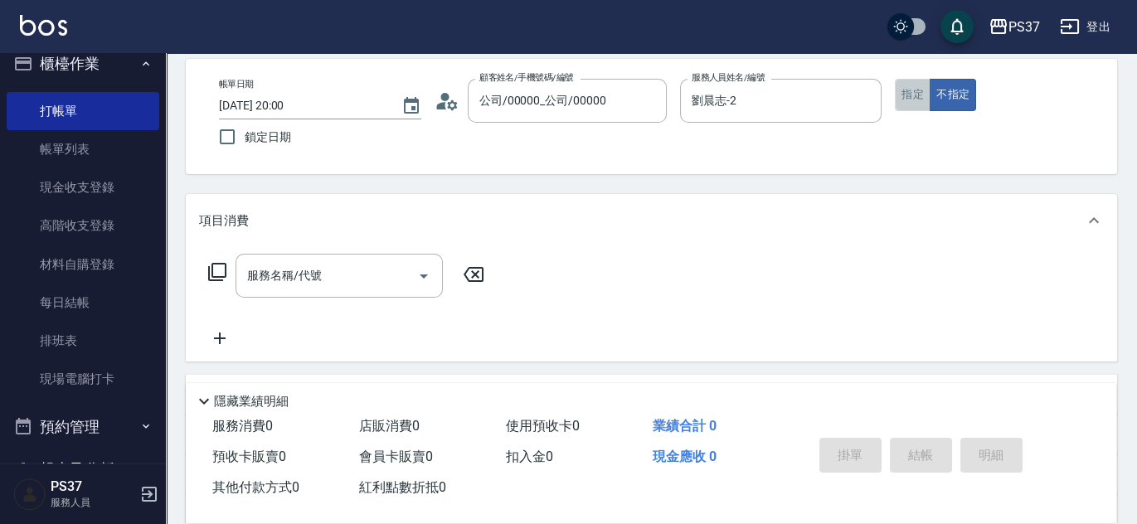
click at [913, 95] on button "指定" at bounding box center [913, 95] width 36 height 32
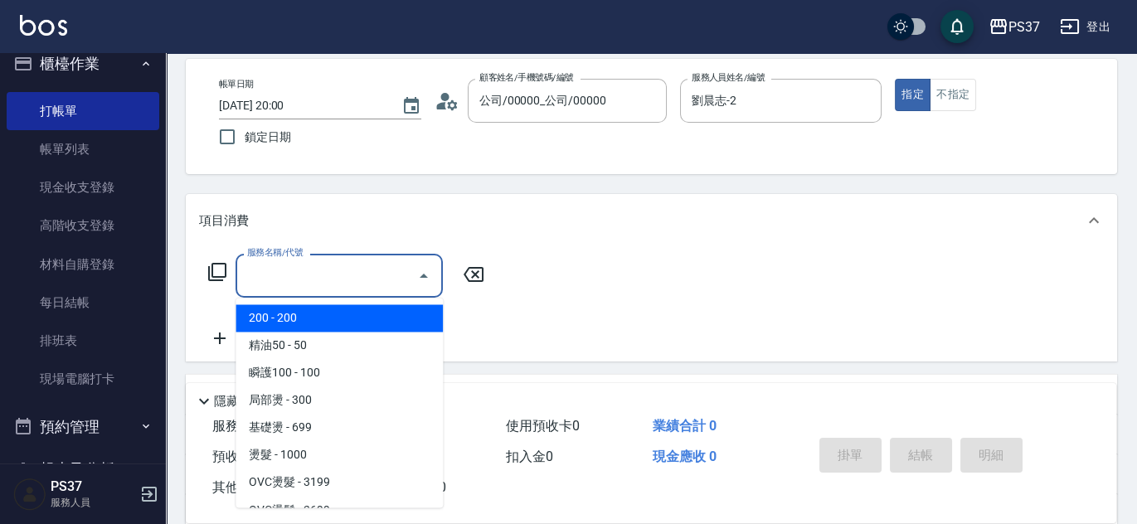
click at [332, 271] on input "服務名稱/代號" at bounding box center [327, 275] width 168 height 29
click at [314, 315] on span "200 - 200" at bounding box center [339, 317] width 207 height 27
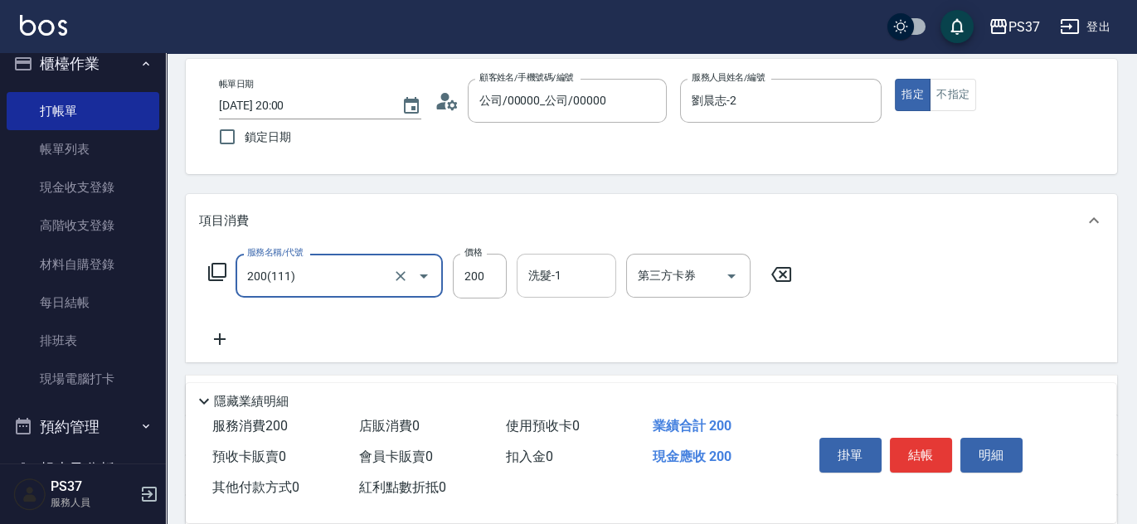
click at [570, 286] on input "洗髮-1" at bounding box center [566, 275] width 85 height 29
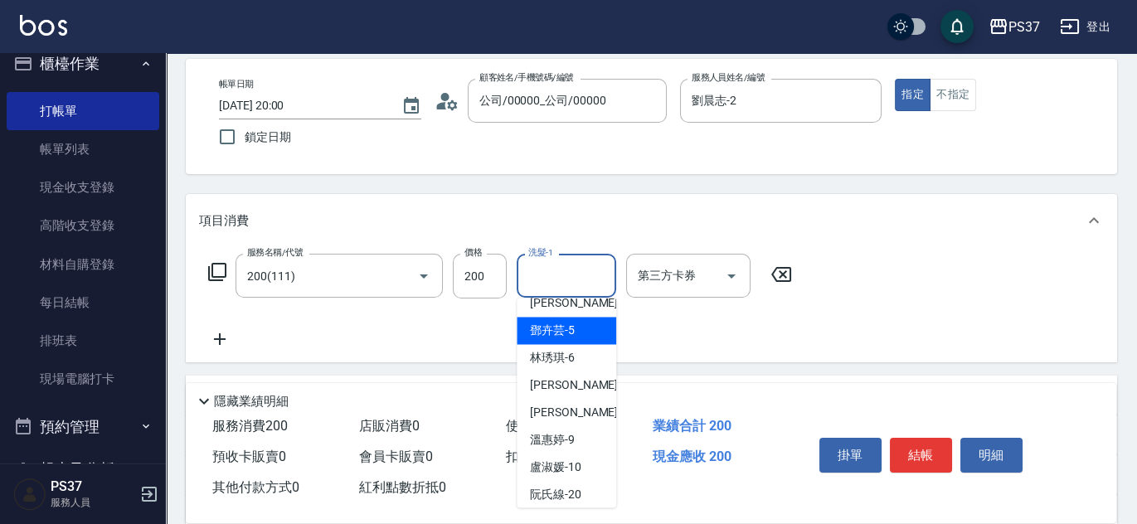
scroll to position [268, 0]
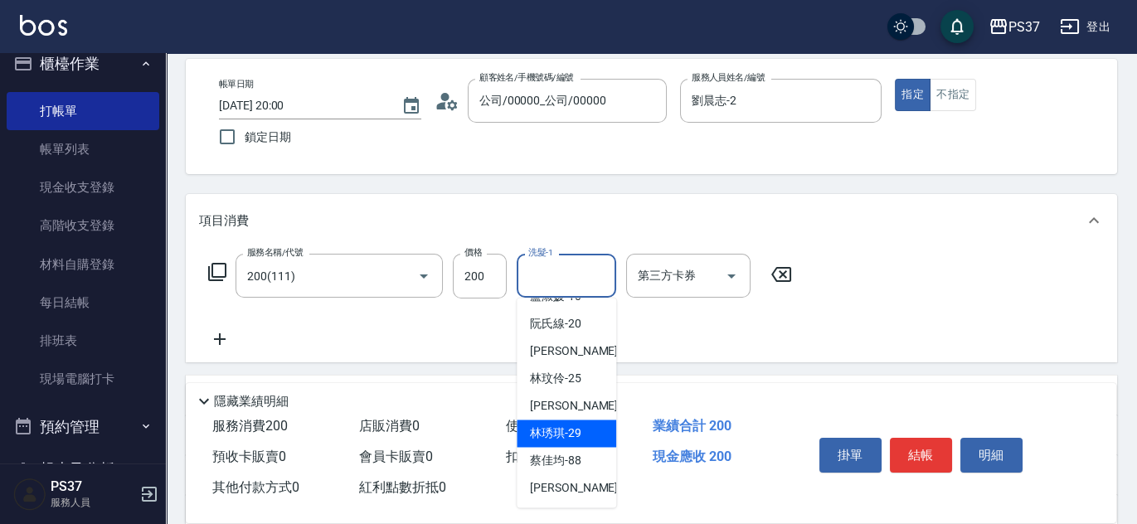
click at [557, 432] on span "[PERSON_NAME]-29" at bounding box center [555, 433] width 51 height 17
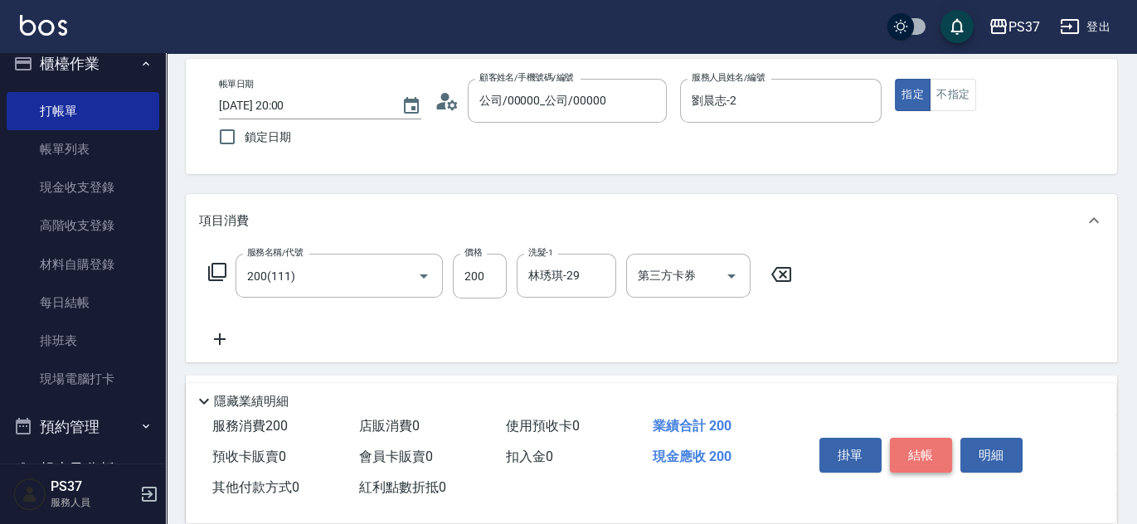
click at [922, 443] on button "結帳" at bounding box center [921, 455] width 62 height 35
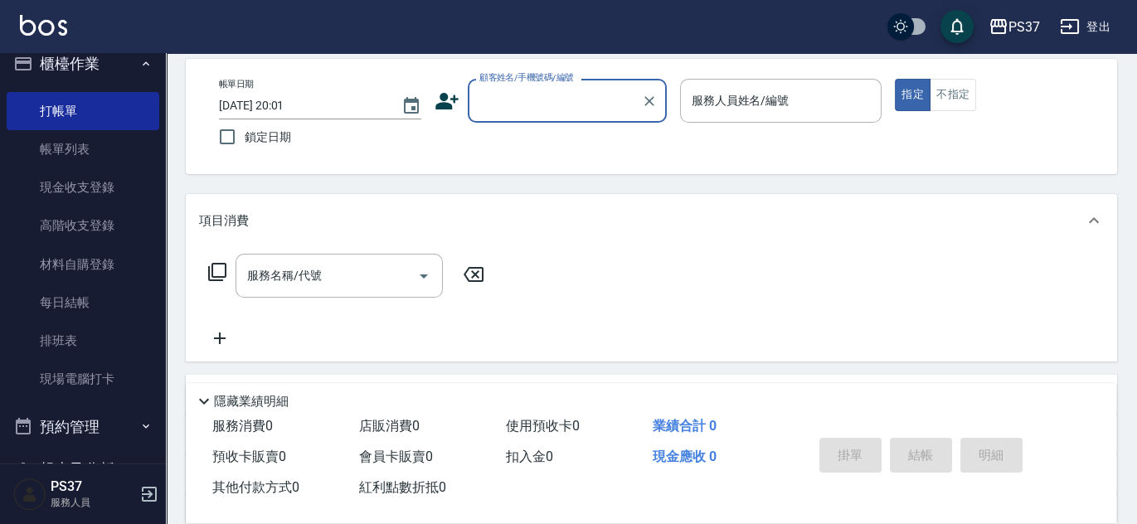
click at [566, 105] on input "顧客姓名/手機號碼/編號" at bounding box center [554, 100] width 159 height 29
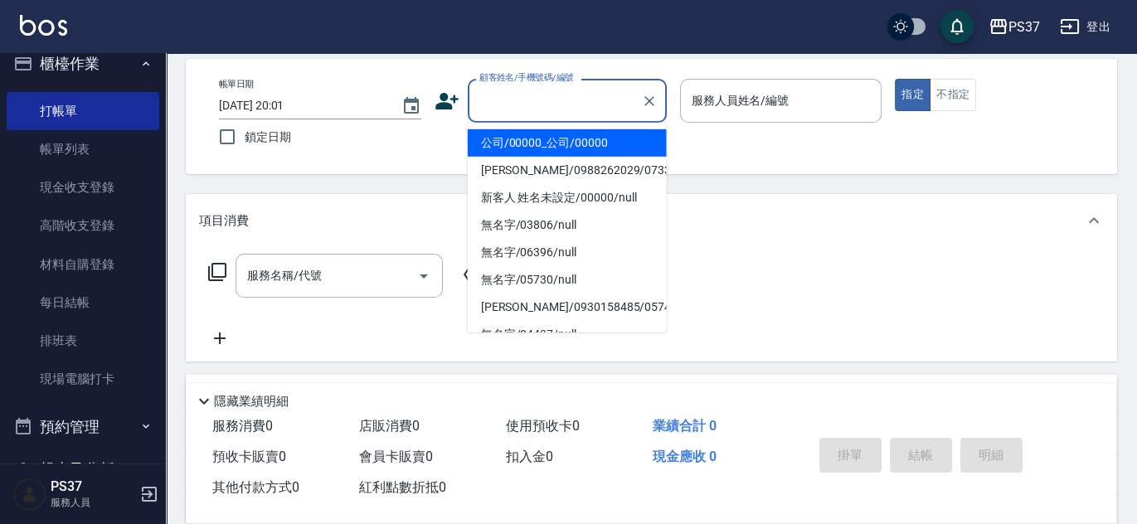
click at [559, 138] on li "公司/00000_公司/00000" at bounding box center [567, 142] width 199 height 27
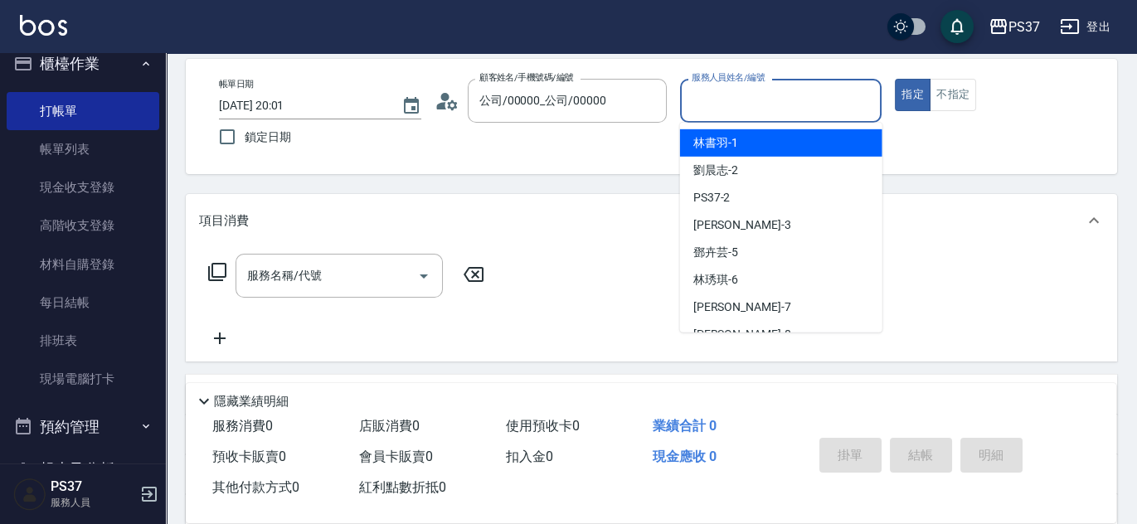
click at [774, 105] on input "服務人員姓名/編號" at bounding box center [781, 100] width 187 height 29
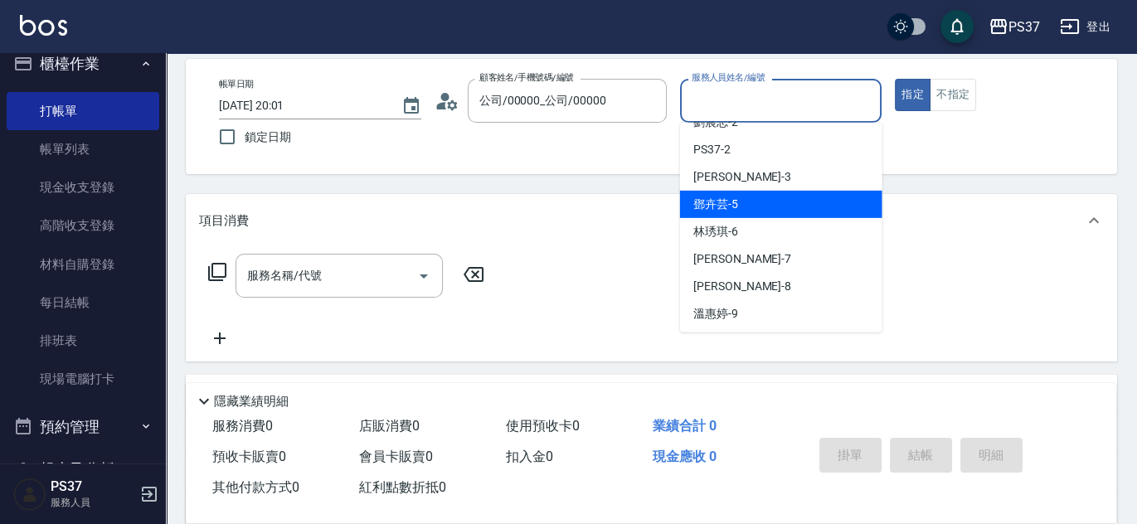
scroll to position [150, 0]
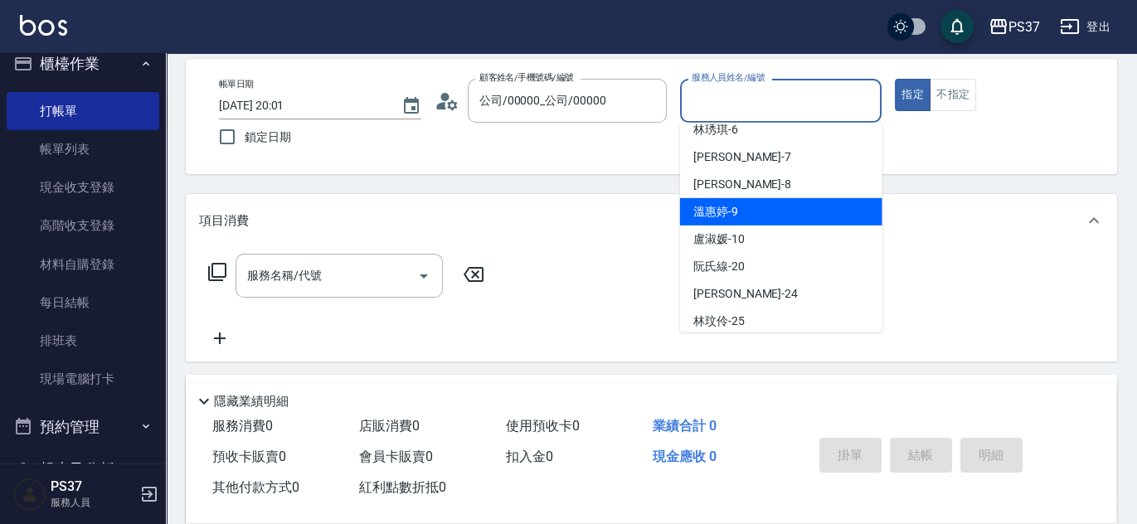
click at [749, 221] on div "[PERSON_NAME]-9" at bounding box center [781, 211] width 202 height 27
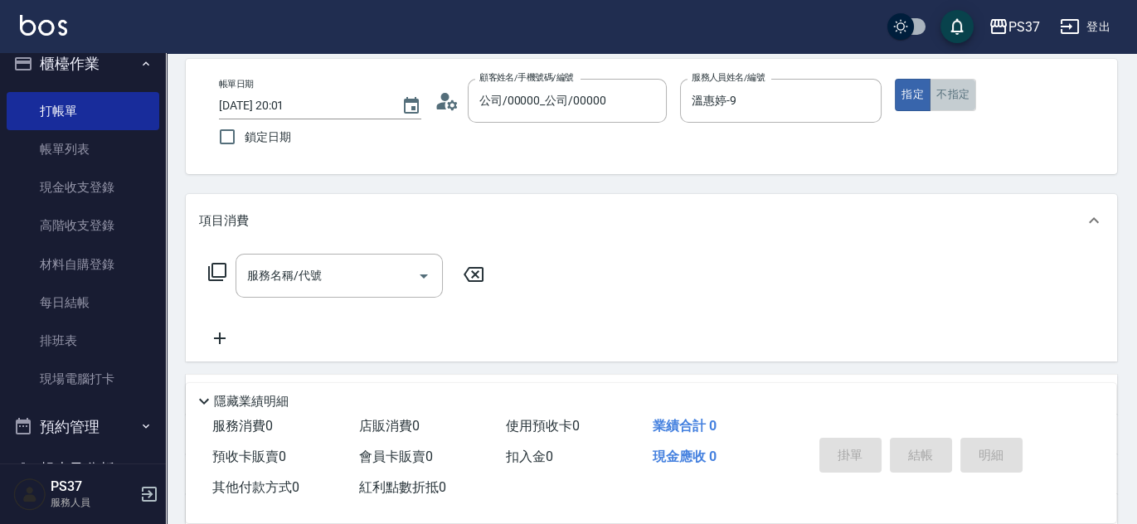
click at [971, 87] on button "不指定" at bounding box center [953, 95] width 46 height 32
click at [345, 292] on div "服務名稱/代號" at bounding box center [339, 276] width 207 height 44
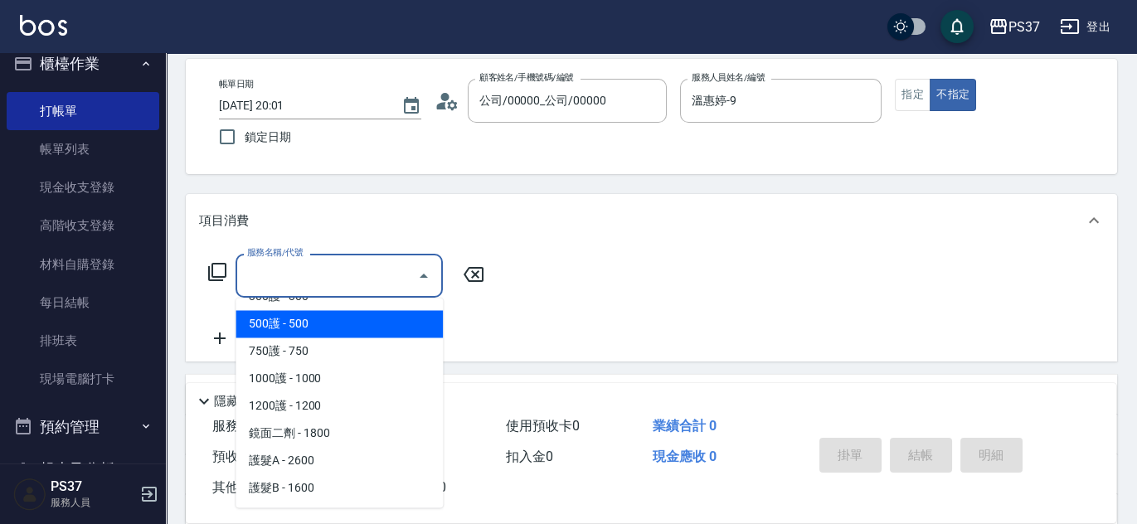
scroll to position [829, 0]
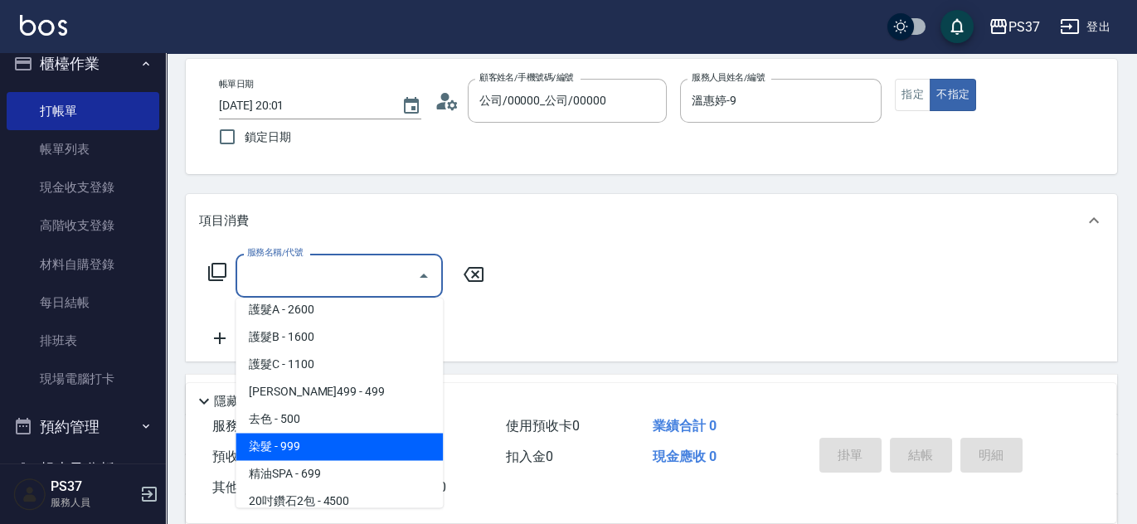
click at [333, 450] on span "染髮 - 999" at bounding box center [339, 446] width 207 height 27
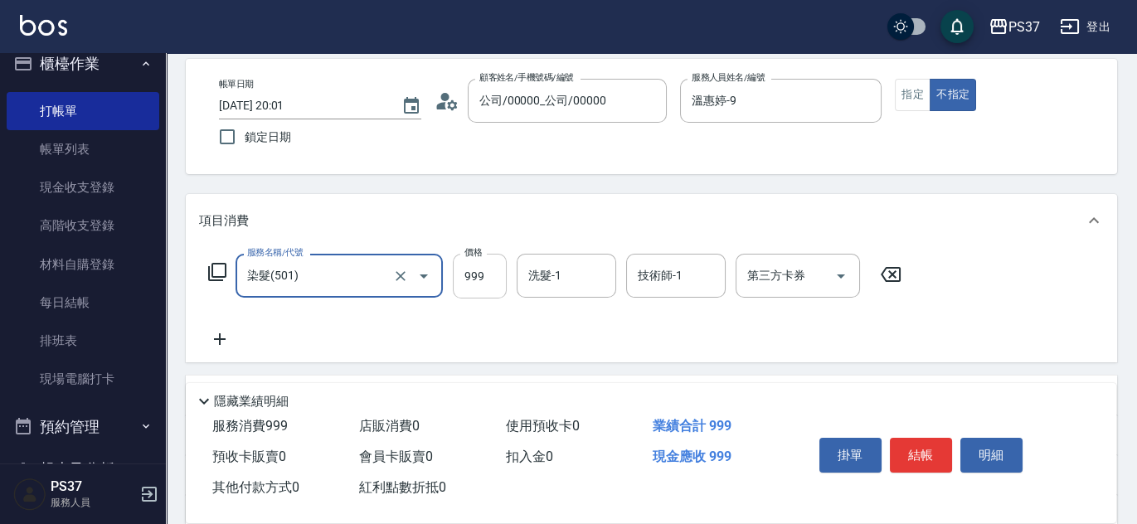
click at [478, 275] on input "999" at bounding box center [480, 276] width 54 height 45
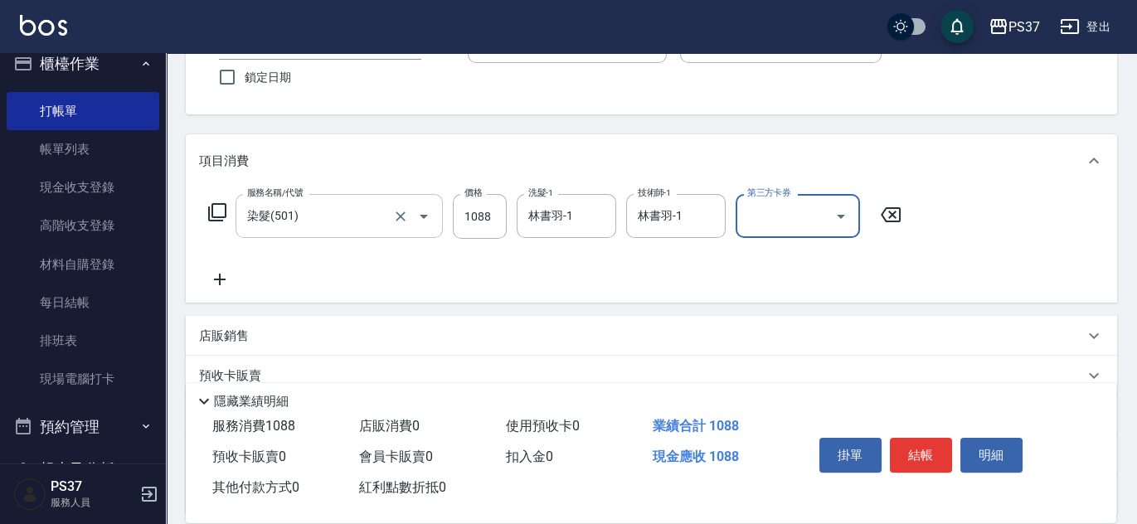
scroll to position [226, 0]
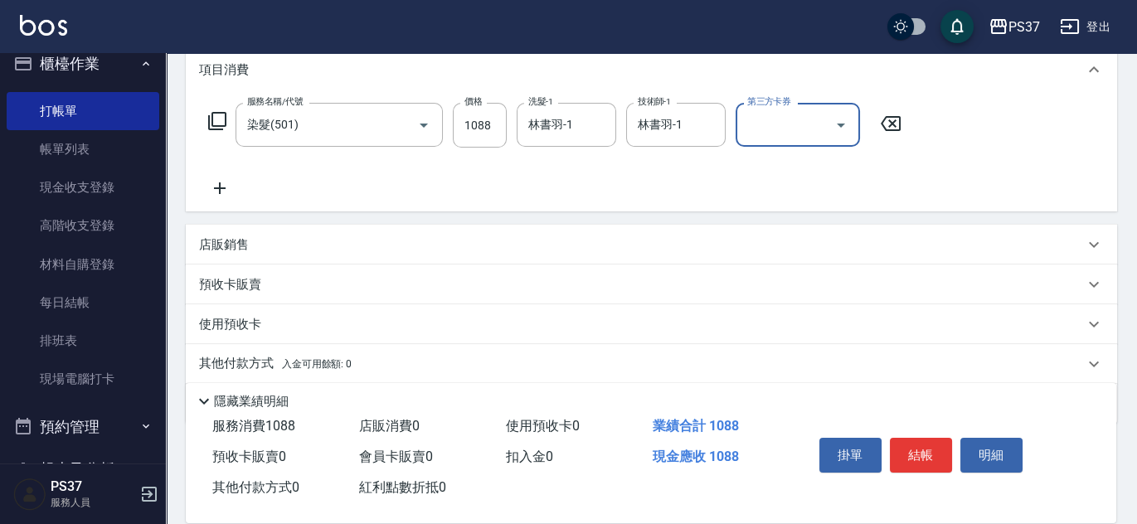
click at [212, 178] on icon at bounding box center [219, 188] width 41 height 20
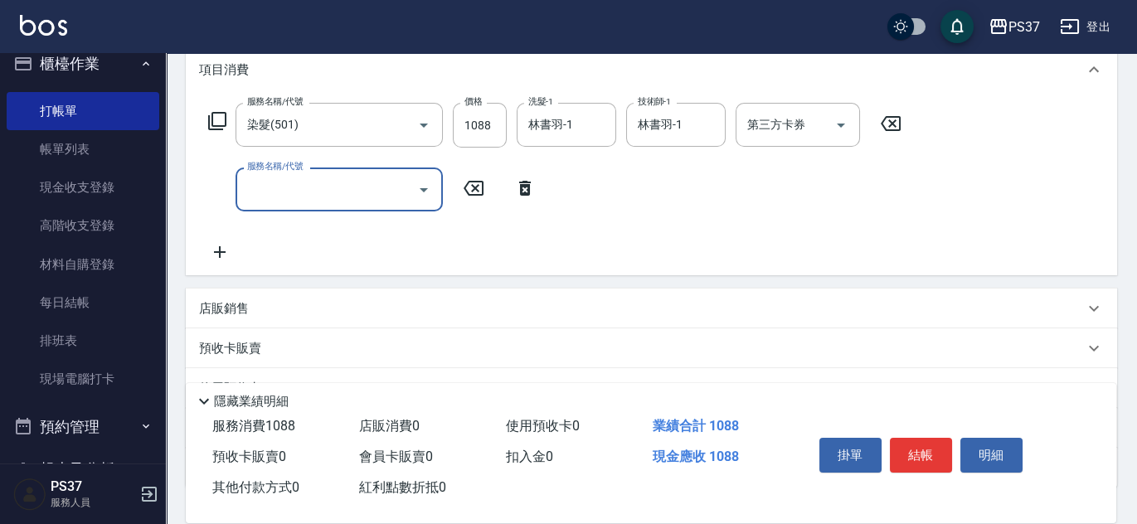
click at [272, 194] on input "服務名稱/代號" at bounding box center [327, 189] width 168 height 29
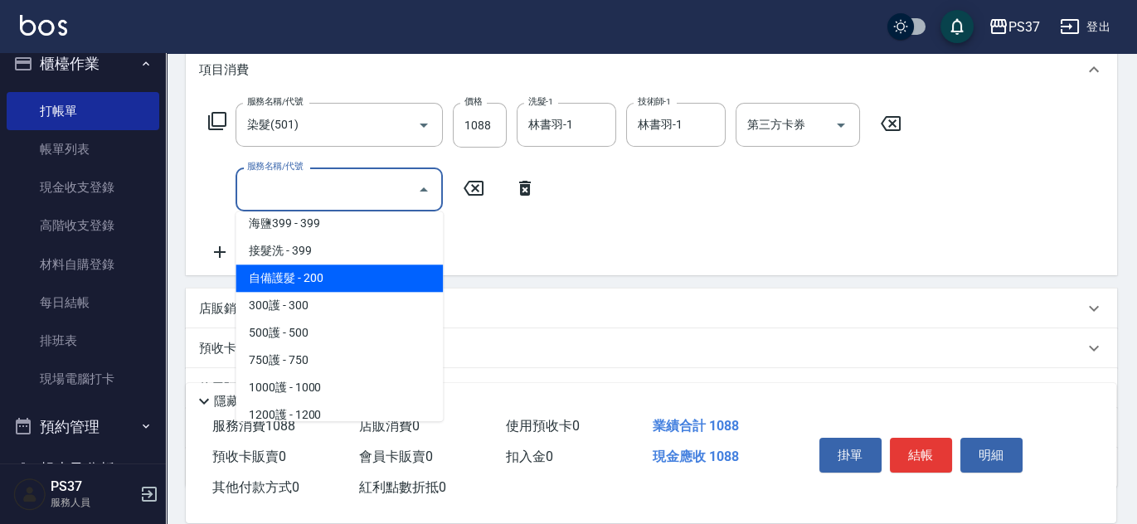
scroll to position [678, 0]
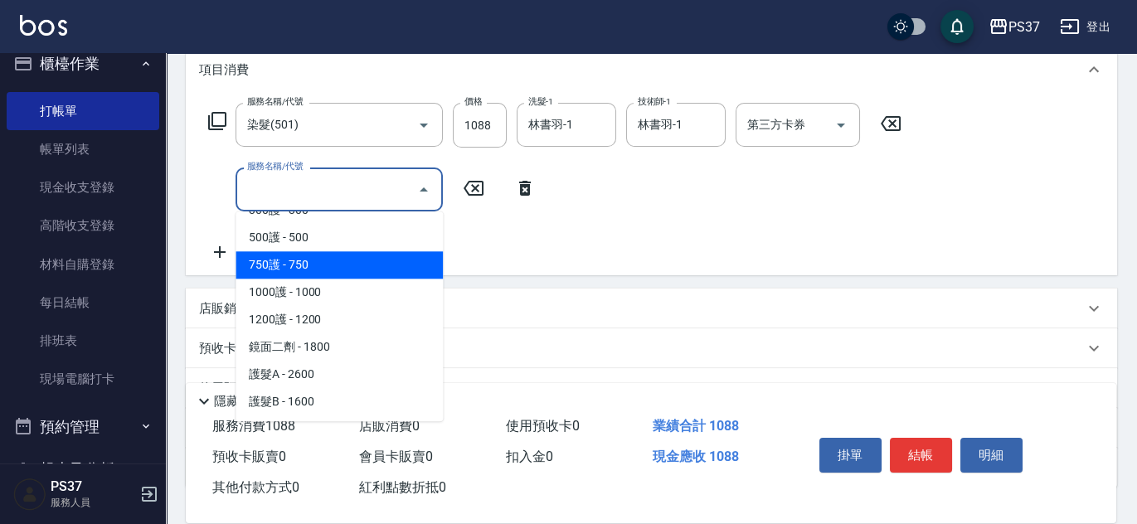
click at [333, 257] on span "750護 - 750" at bounding box center [339, 264] width 207 height 27
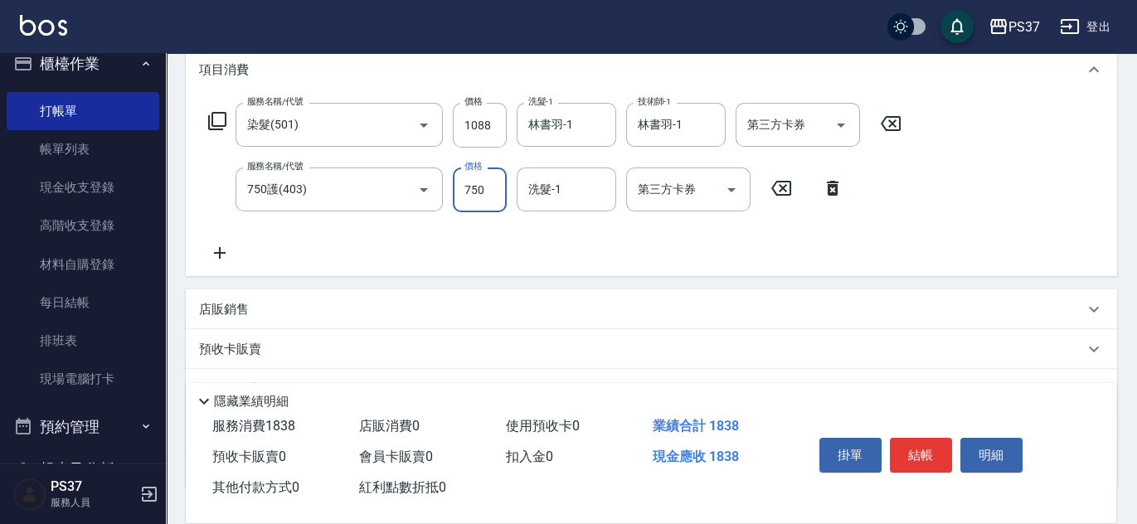
click at [482, 204] on input "750" at bounding box center [480, 190] width 54 height 45
click at [537, 198] on input "洗髮-1" at bounding box center [566, 189] width 85 height 29
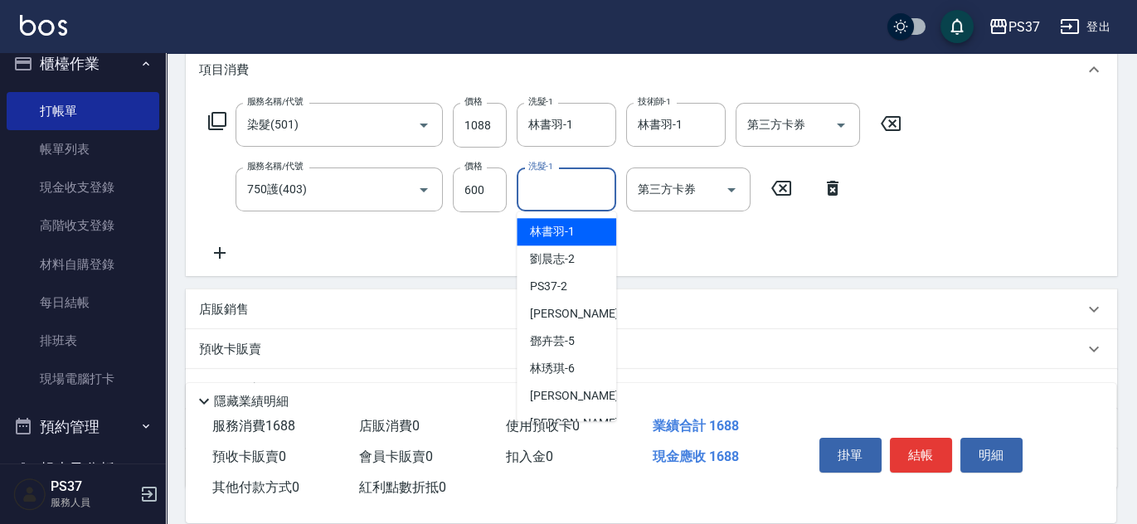
click at [558, 235] on span "[PERSON_NAME]-1" at bounding box center [552, 231] width 45 height 17
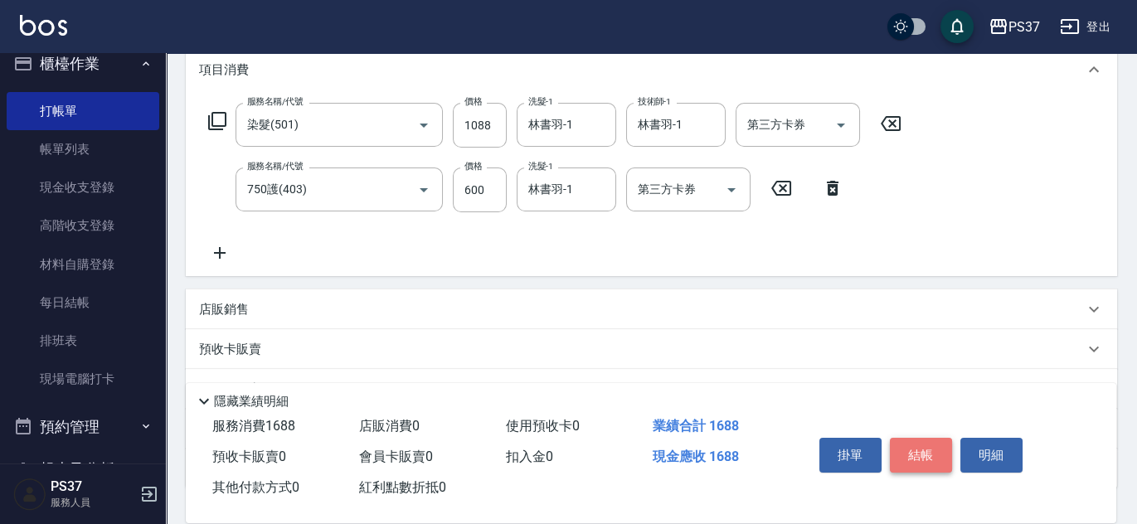
click at [918, 447] on button "結帳" at bounding box center [921, 455] width 62 height 35
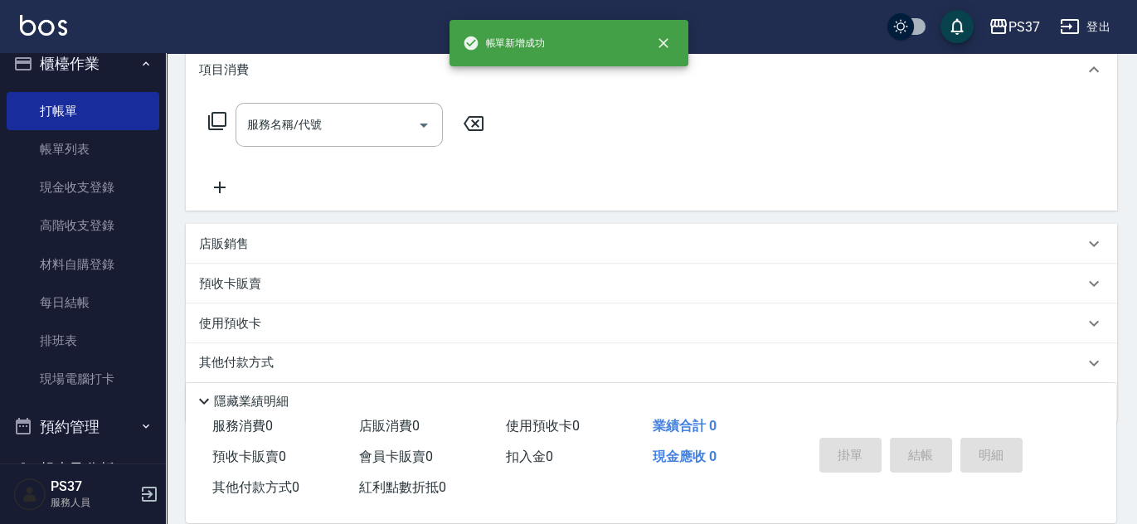
scroll to position [0, 0]
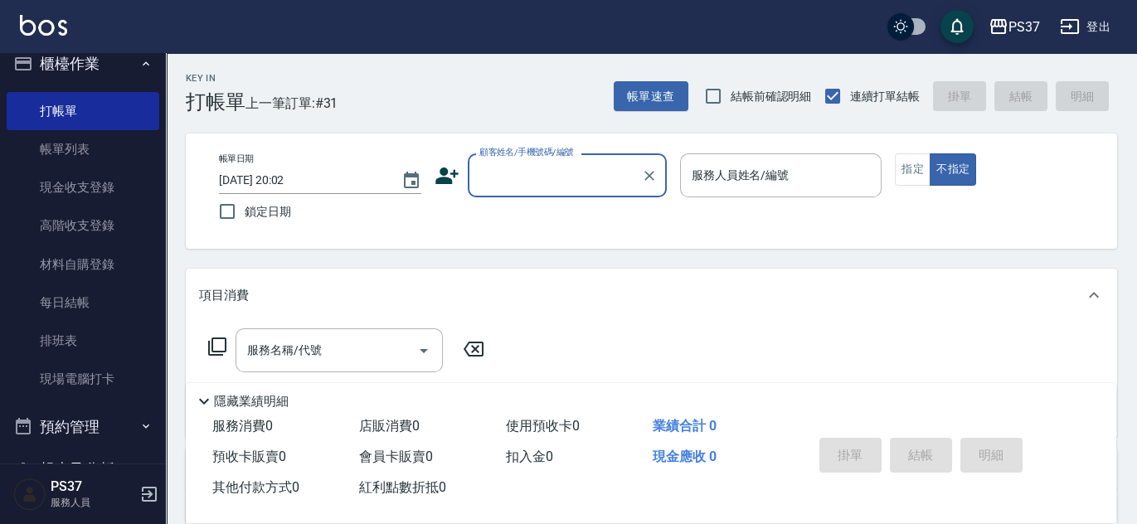
click at [576, 184] on input "顧客姓名/手機號碼/編號" at bounding box center [554, 175] width 159 height 29
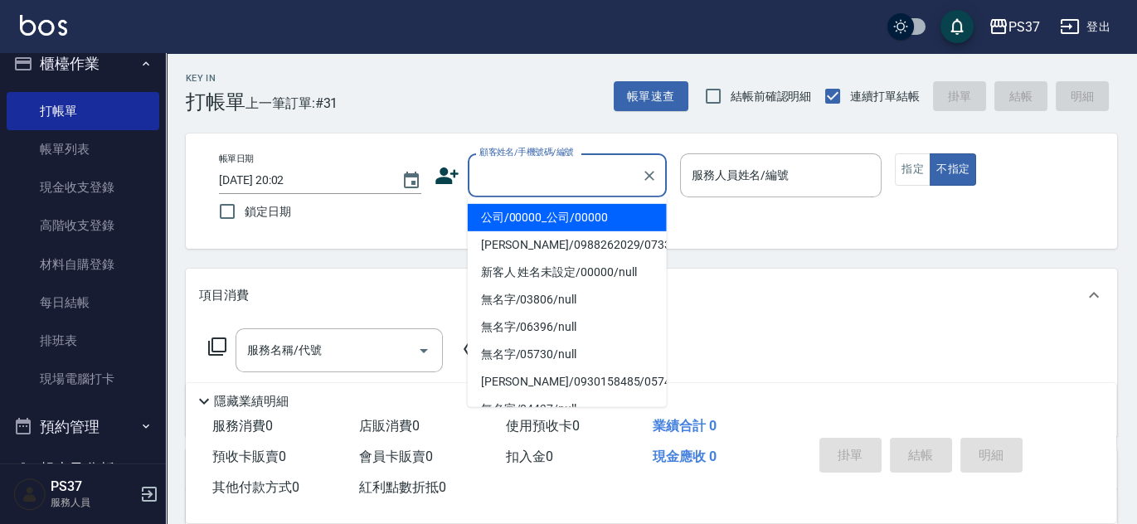
click at [574, 210] on li "公司/00000_公司/00000" at bounding box center [567, 217] width 199 height 27
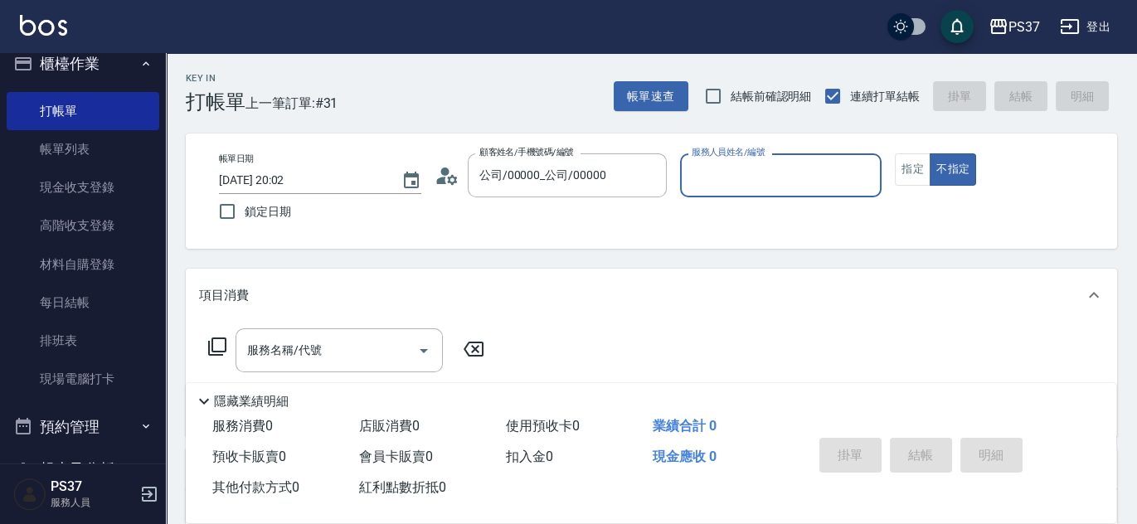
click at [711, 179] on input "服務人員姓名/編號" at bounding box center [781, 175] width 187 height 29
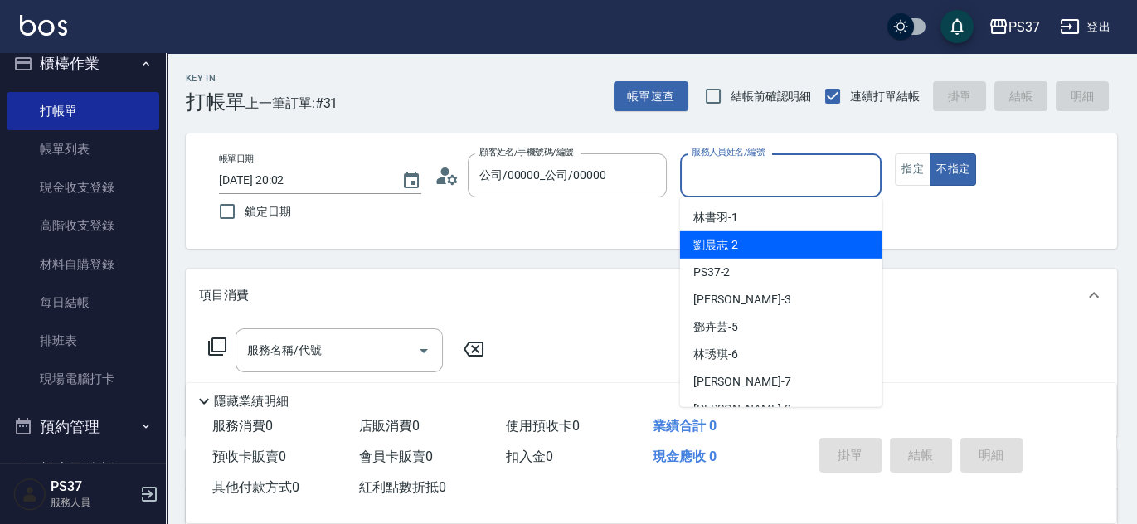
click at [751, 255] on div "[PERSON_NAME]-2" at bounding box center [781, 244] width 202 height 27
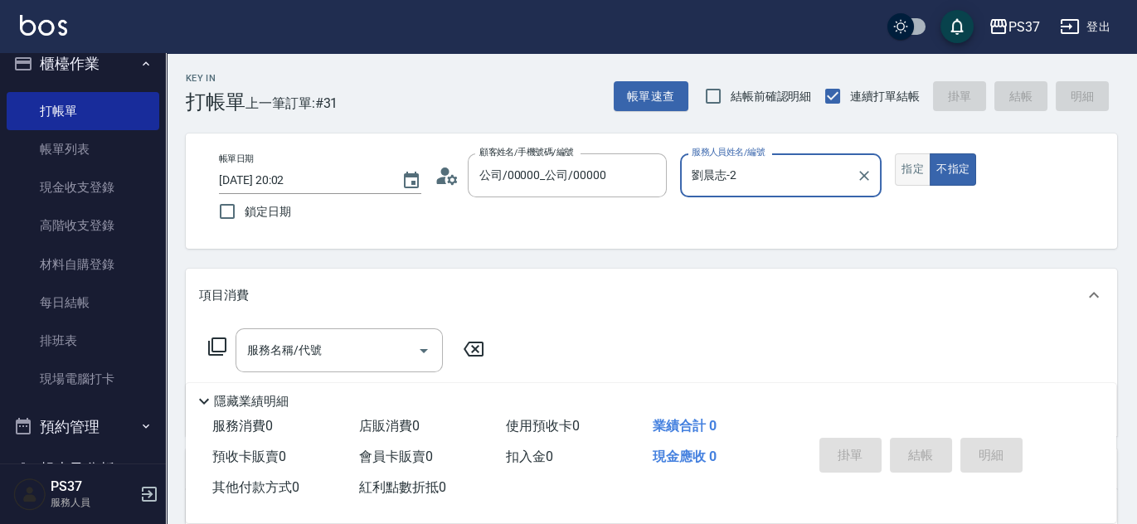
click at [903, 178] on button "指定" at bounding box center [913, 169] width 36 height 32
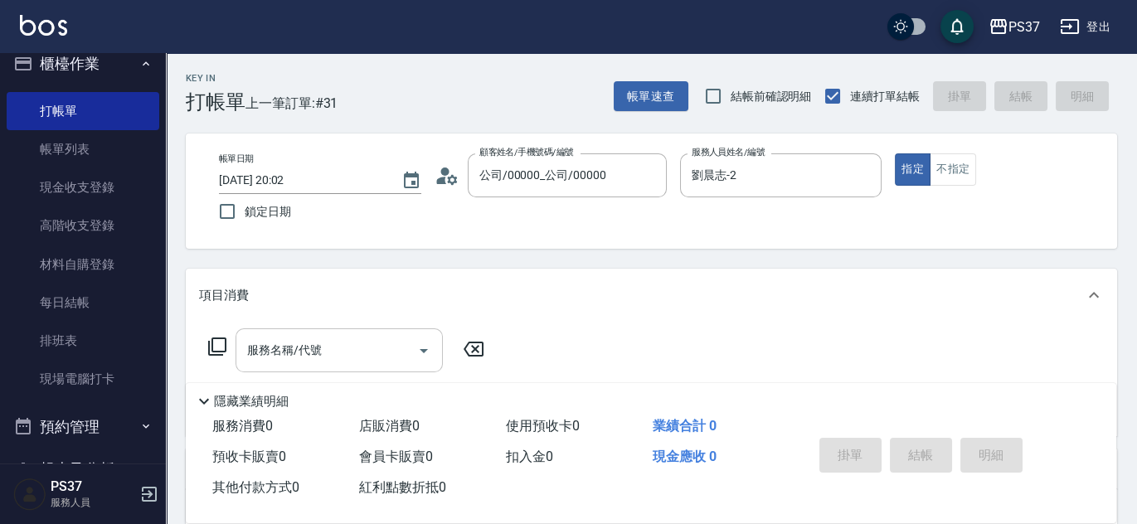
click at [345, 355] on input "服務名稱/代號" at bounding box center [327, 350] width 168 height 29
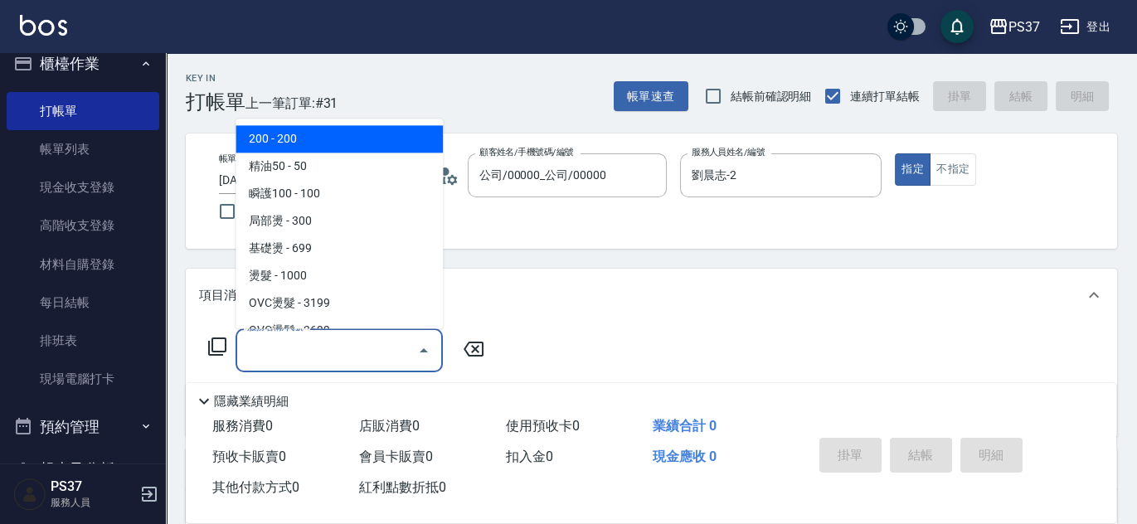
click at [329, 143] on span "200 - 200" at bounding box center [339, 139] width 207 height 27
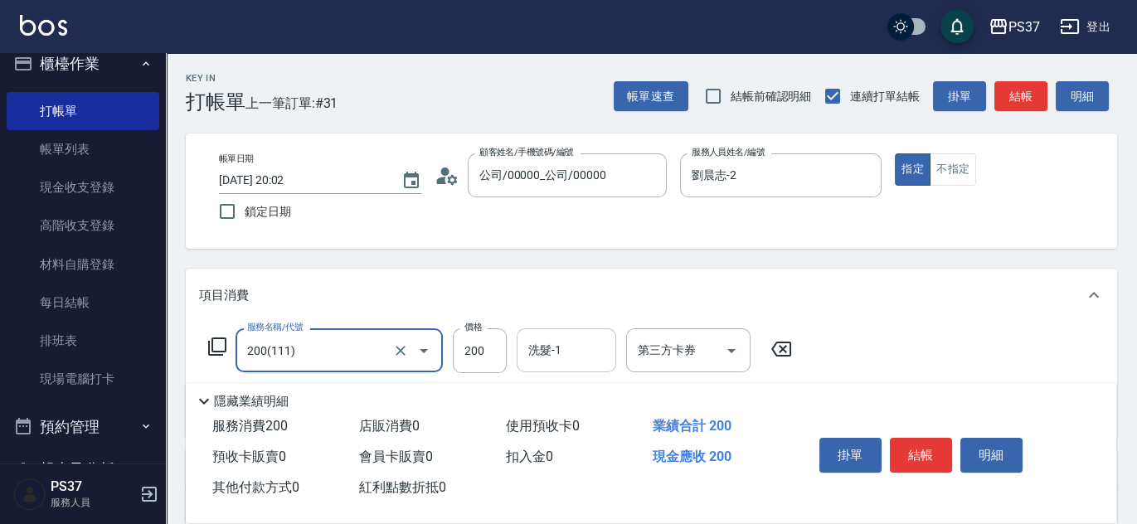
click at [568, 355] on input "洗髮-1" at bounding box center [566, 350] width 85 height 29
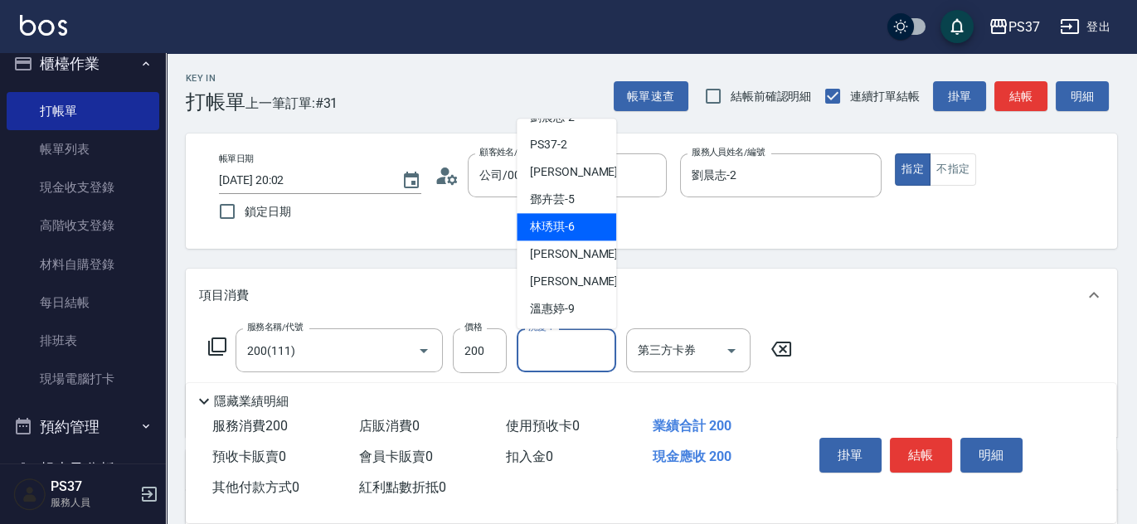
scroll to position [150, 0]
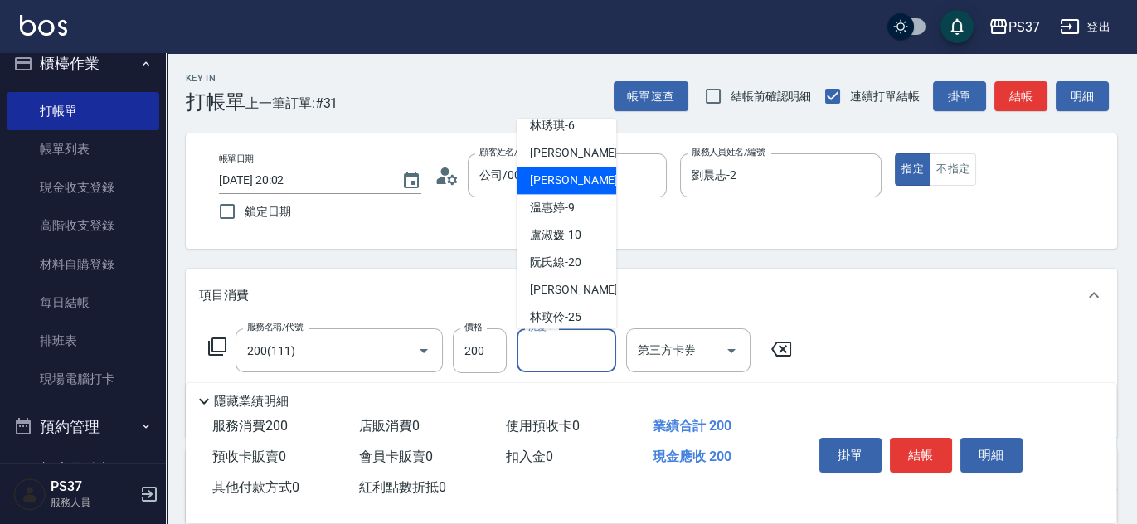
click at [576, 182] on div "[PERSON_NAME]-8" at bounding box center [567, 181] width 100 height 27
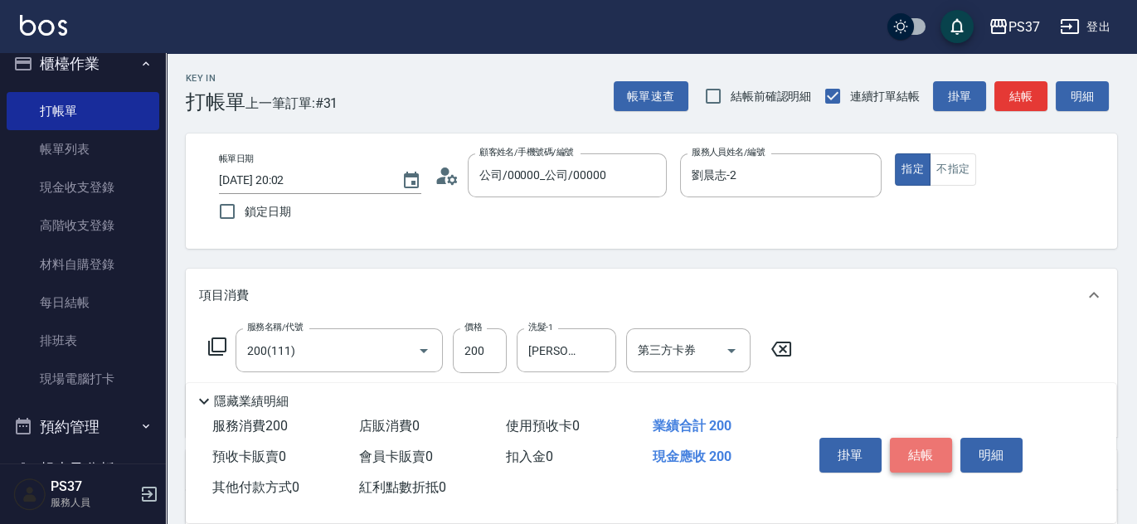
click at [924, 441] on button "結帳" at bounding box center [921, 455] width 62 height 35
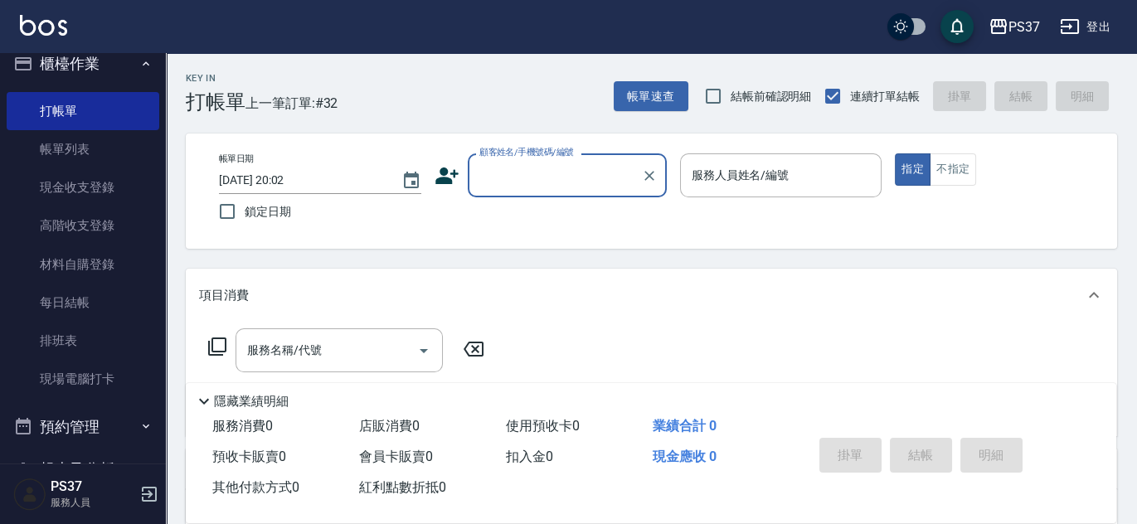
click at [559, 191] on div "顧客姓名/手機號碼/編號" at bounding box center [567, 175] width 199 height 44
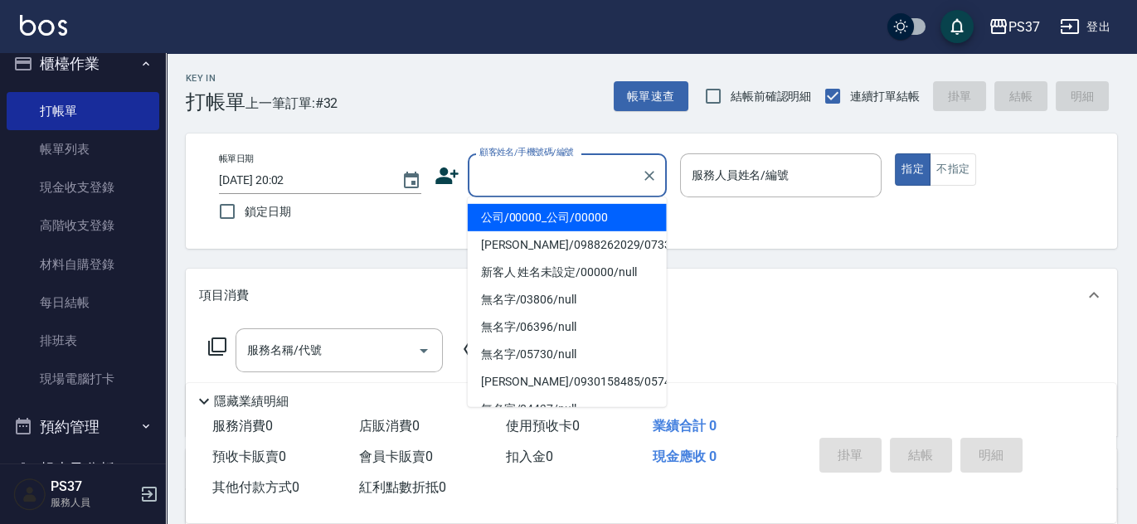
click at [566, 212] on li "公司/00000_公司/00000" at bounding box center [567, 217] width 199 height 27
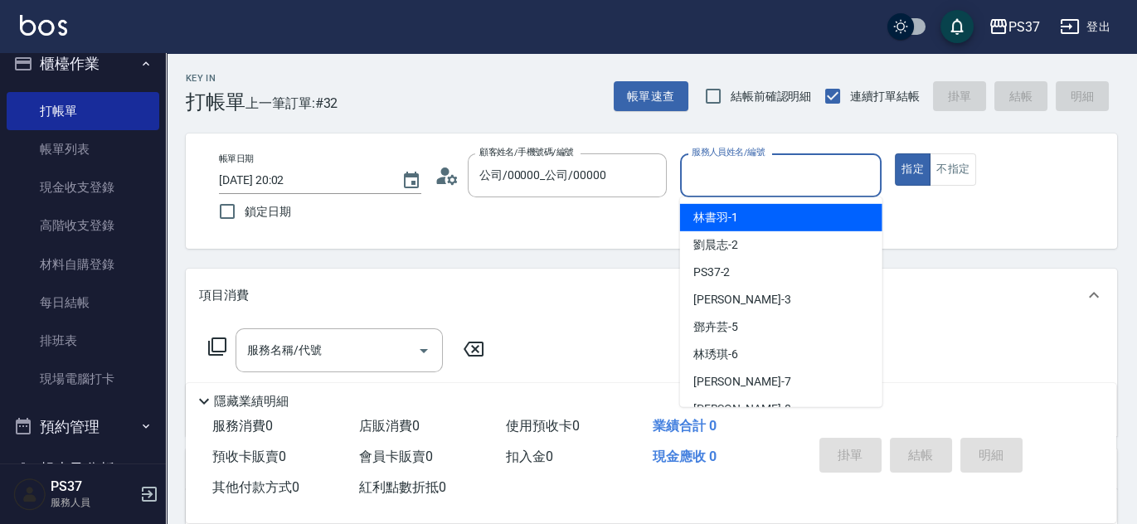
click at [756, 172] on input "服務人員姓名/編號" at bounding box center [781, 175] width 187 height 29
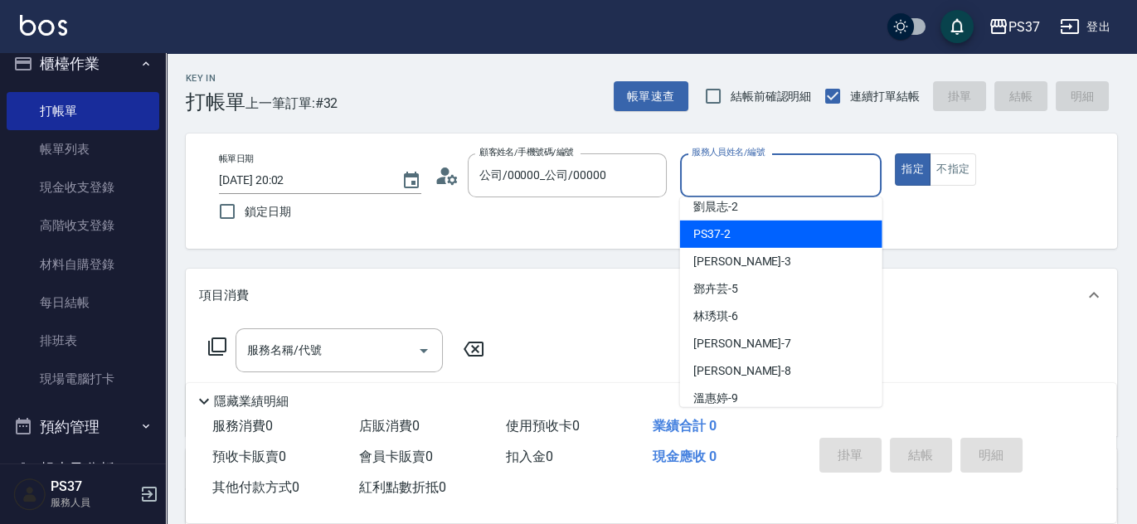
scroll to position [75, 0]
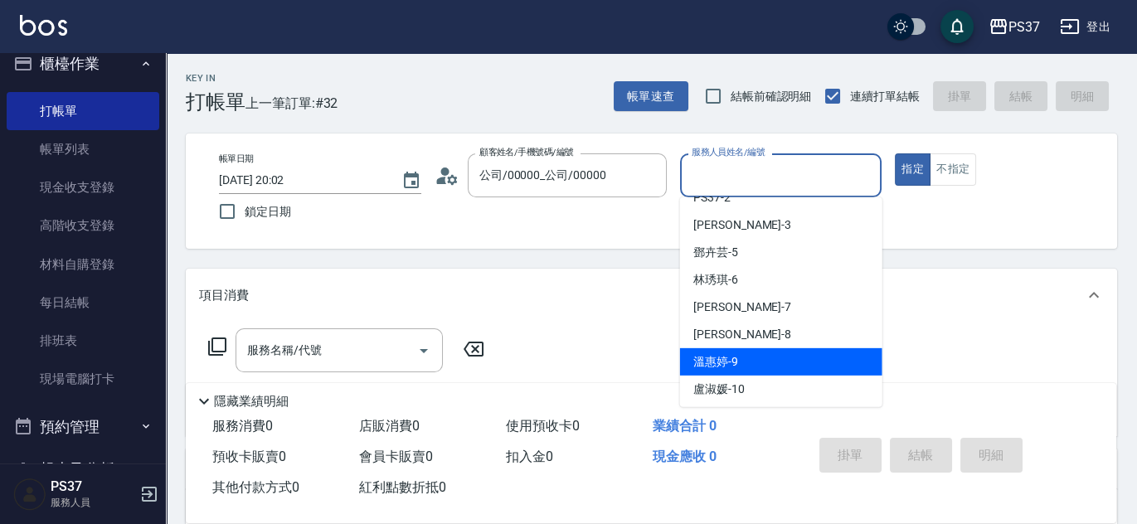
drag, startPoint x: 750, startPoint y: 354, endPoint x: 469, endPoint y: 353, distance: 281.2
click at [749, 355] on div "[PERSON_NAME]-9" at bounding box center [781, 361] width 202 height 27
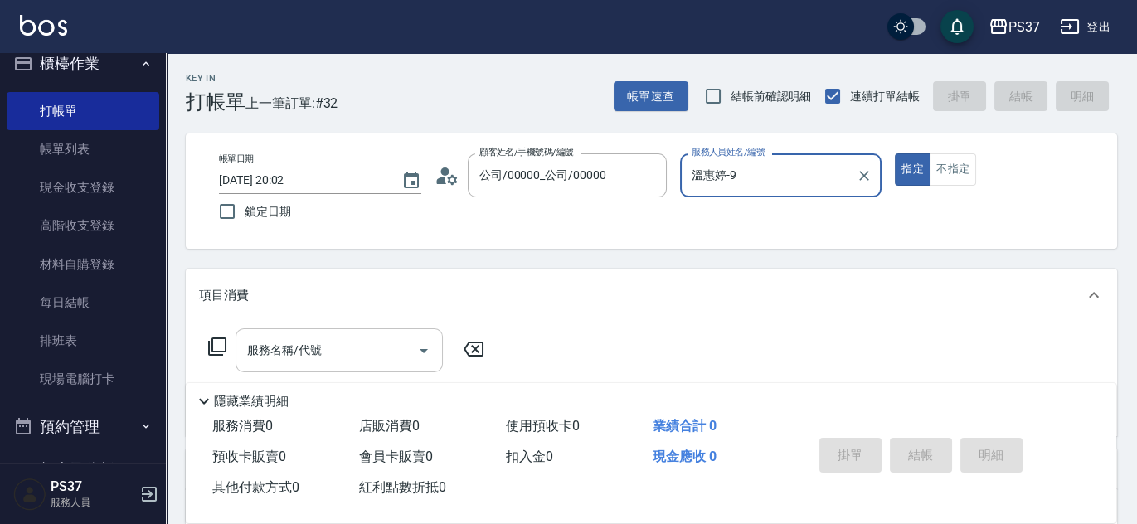
click at [317, 353] on input "服務名稱/代號" at bounding box center [327, 350] width 168 height 29
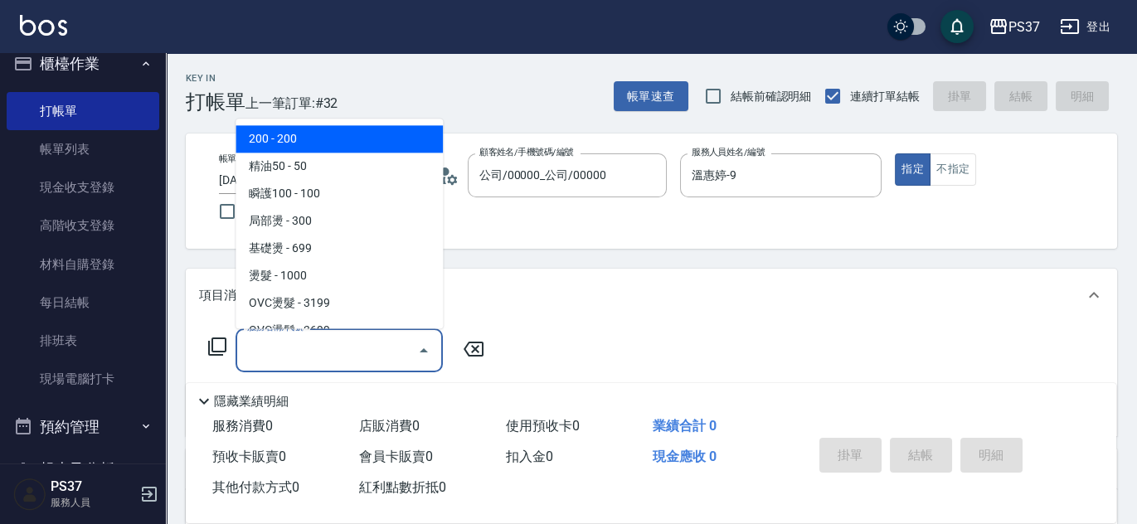
click at [338, 140] on span "200 - 200" at bounding box center [339, 139] width 207 height 27
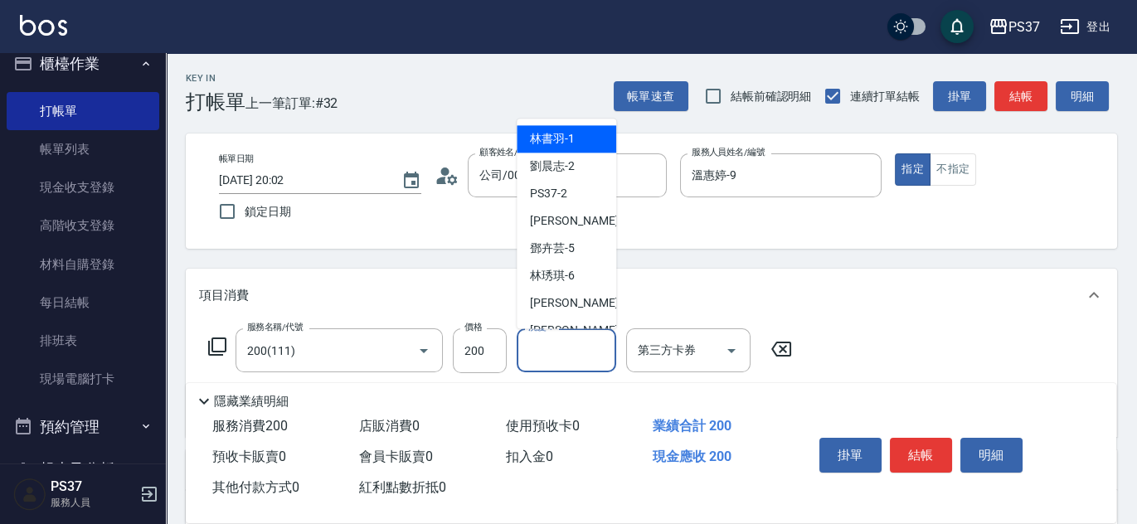
click at [566, 347] on input "洗髮-1" at bounding box center [566, 350] width 85 height 29
click at [564, 135] on span "[PERSON_NAME]-1" at bounding box center [552, 139] width 45 height 17
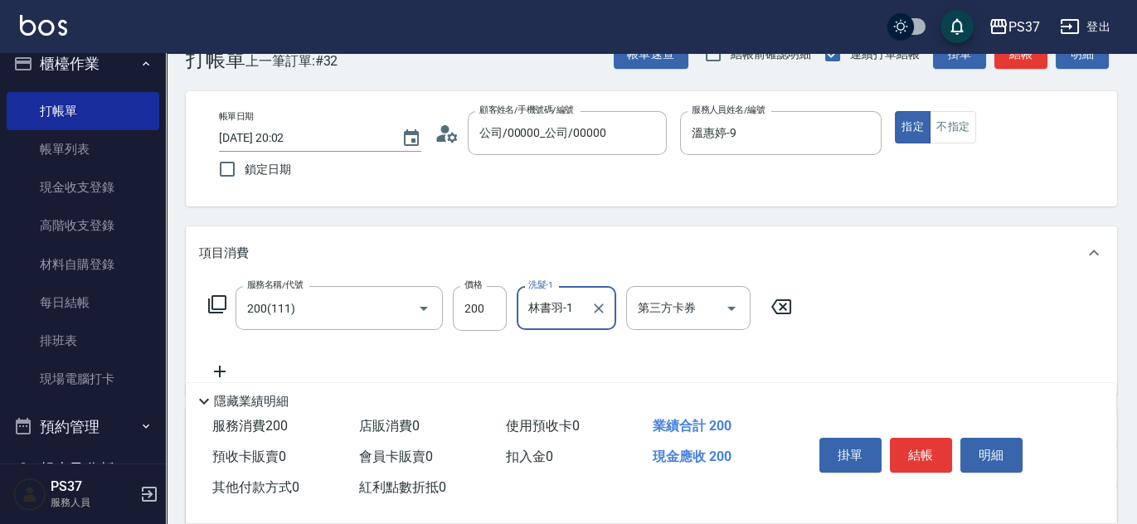
scroll to position [150, 0]
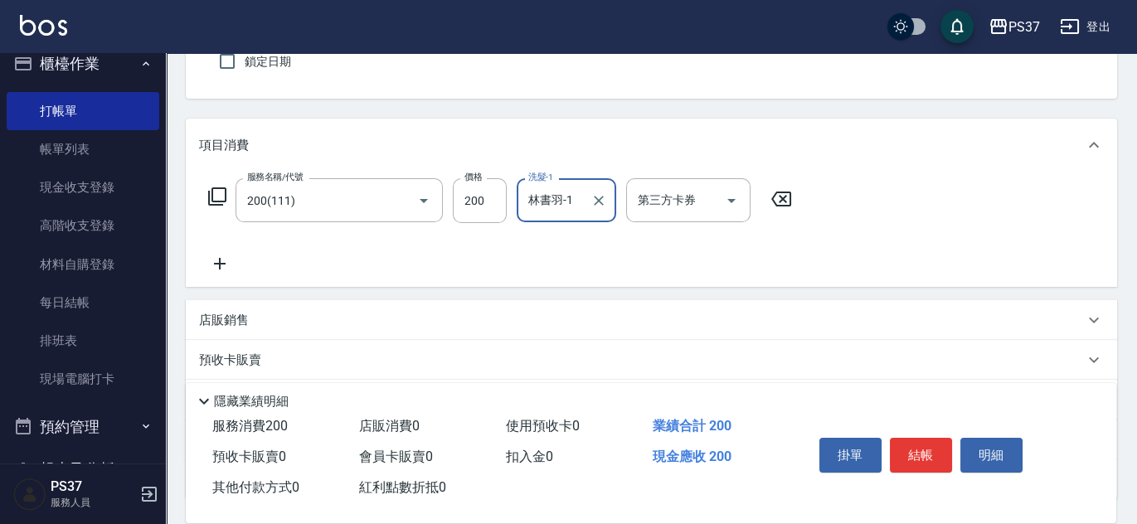
click at [221, 258] on icon at bounding box center [219, 264] width 41 height 20
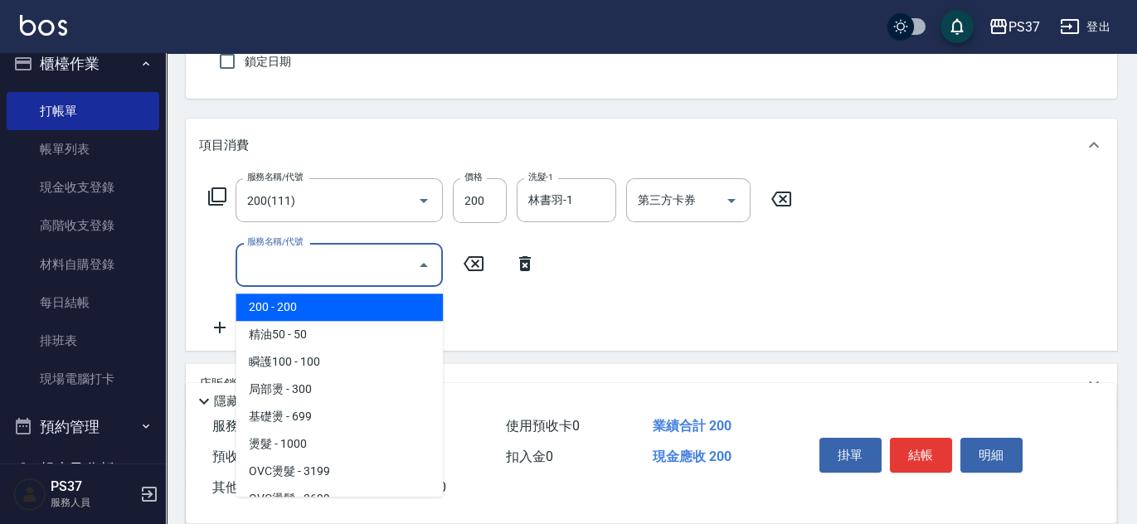
click at [270, 265] on input "服務名稱/代號" at bounding box center [327, 264] width 168 height 29
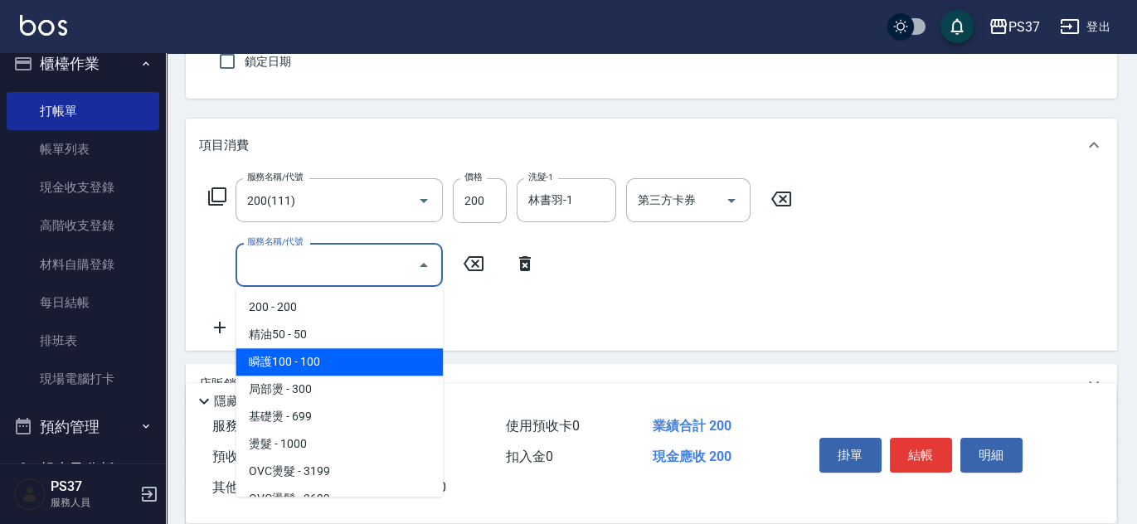
click at [347, 362] on span "瞬護100 - 100" at bounding box center [339, 361] width 207 height 27
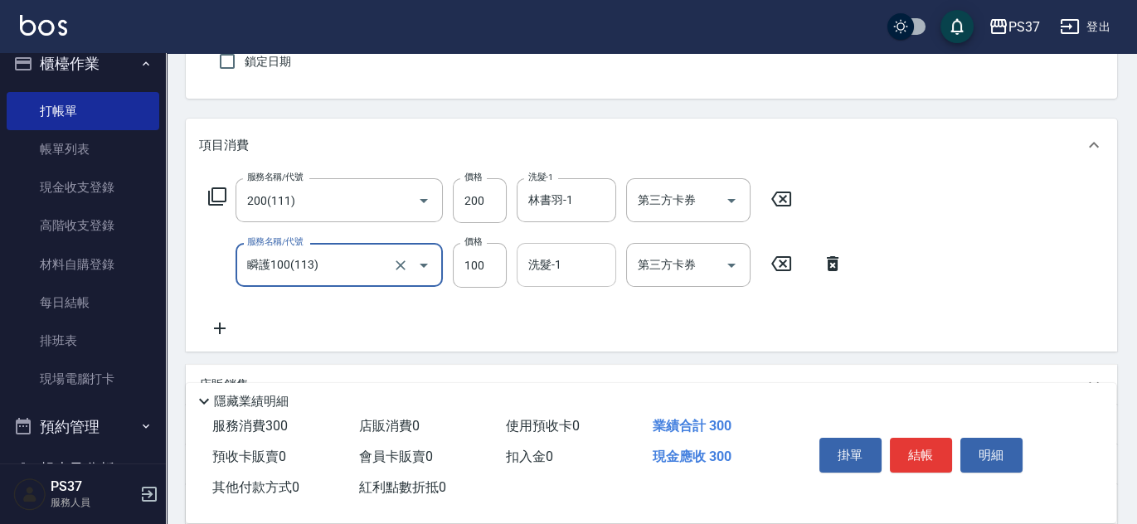
click at [552, 268] on input "洗髮-1" at bounding box center [566, 264] width 85 height 29
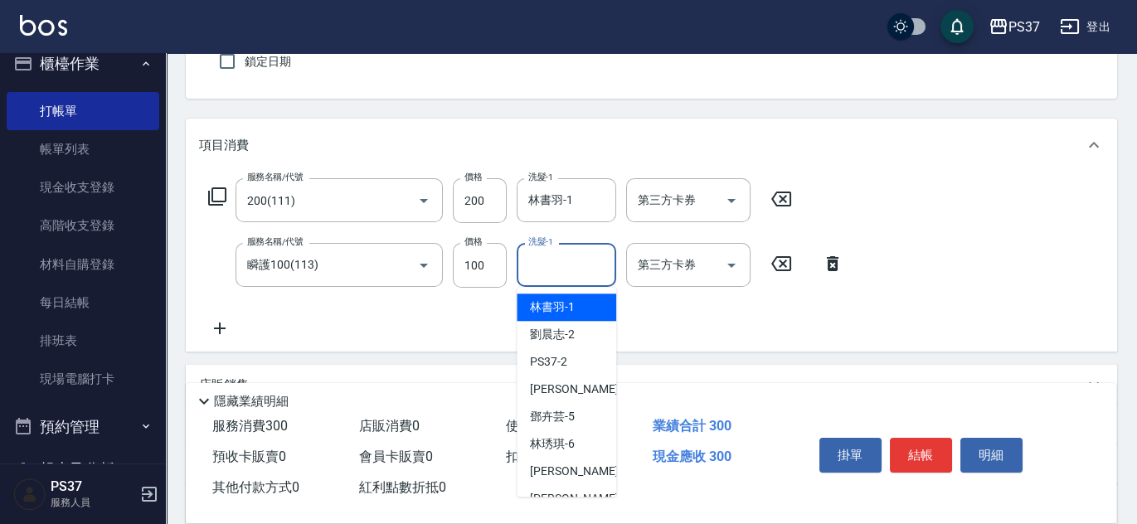
click at [561, 306] on span "[PERSON_NAME]-1" at bounding box center [552, 307] width 45 height 17
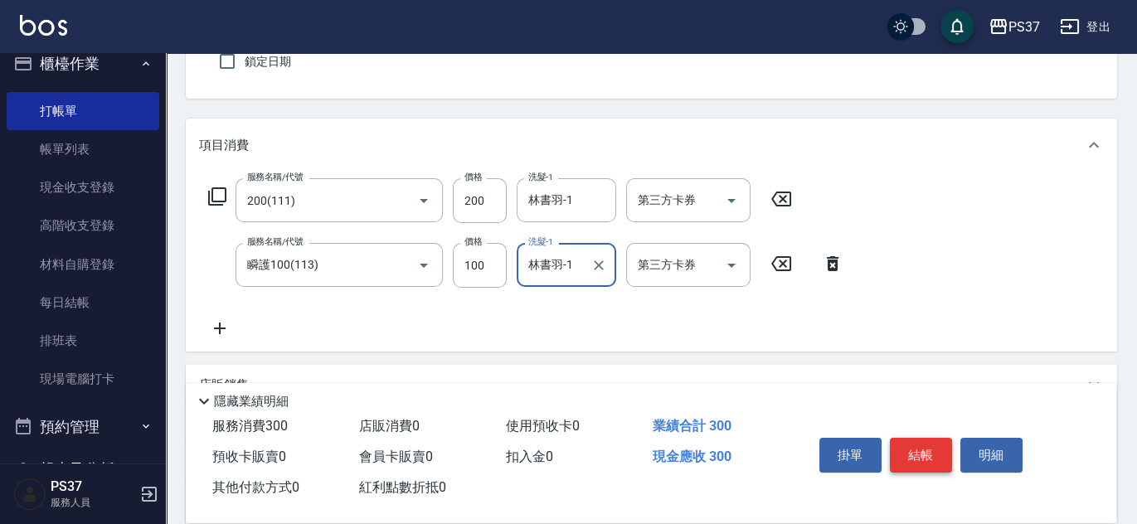
click at [922, 444] on button "結帳" at bounding box center [921, 455] width 62 height 35
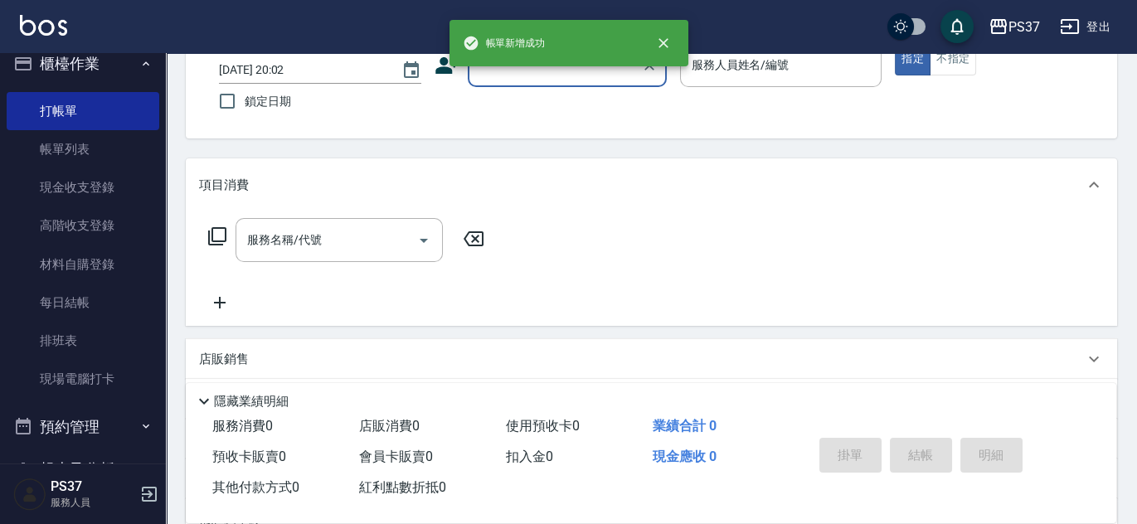
scroll to position [75, 0]
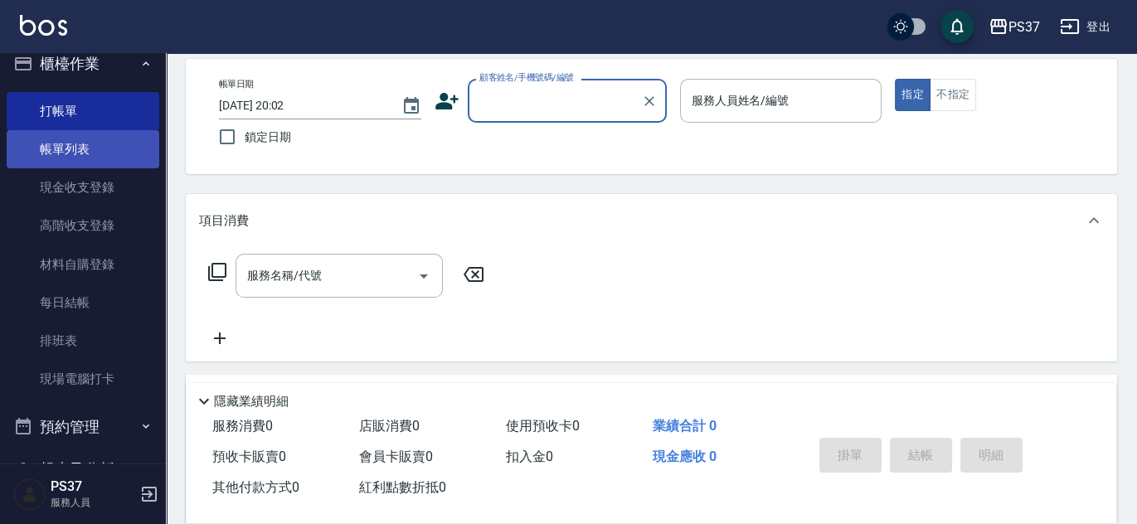
click at [52, 165] on link "帳單列表" at bounding box center [83, 149] width 153 height 38
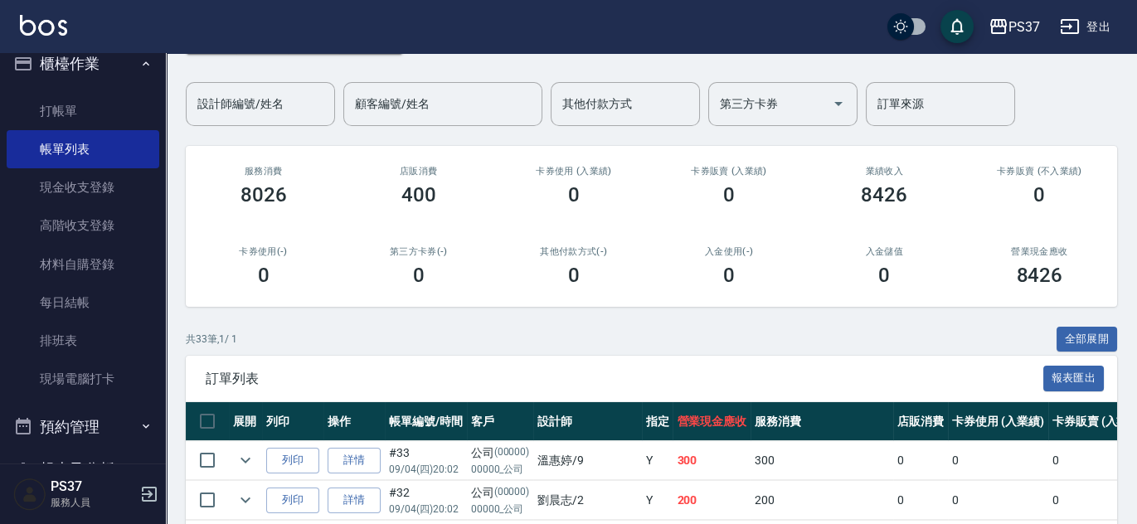
scroll to position [226, 0]
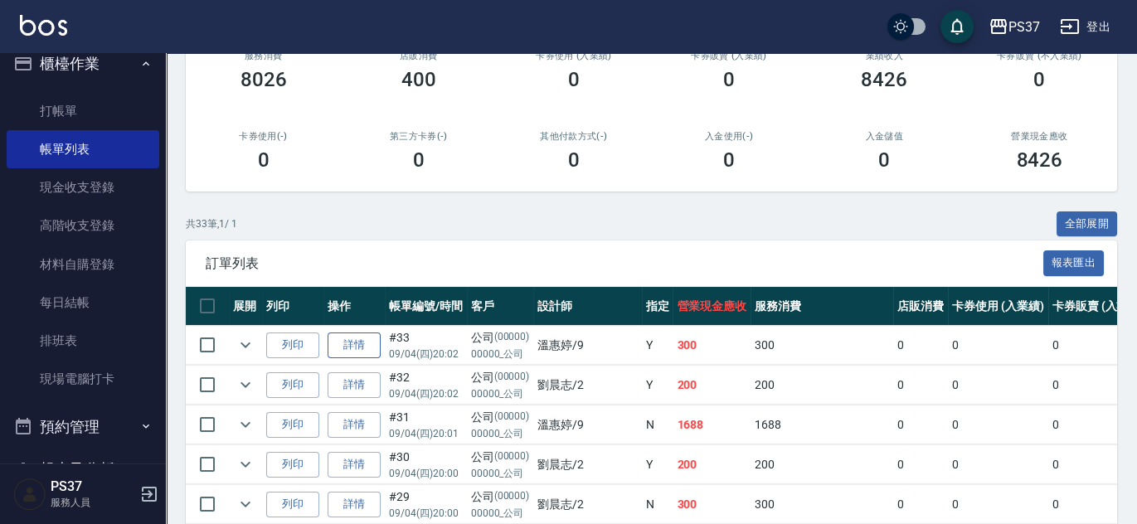
click at [347, 348] on link "詳情" at bounding box center [354, 346] width 53 height 26
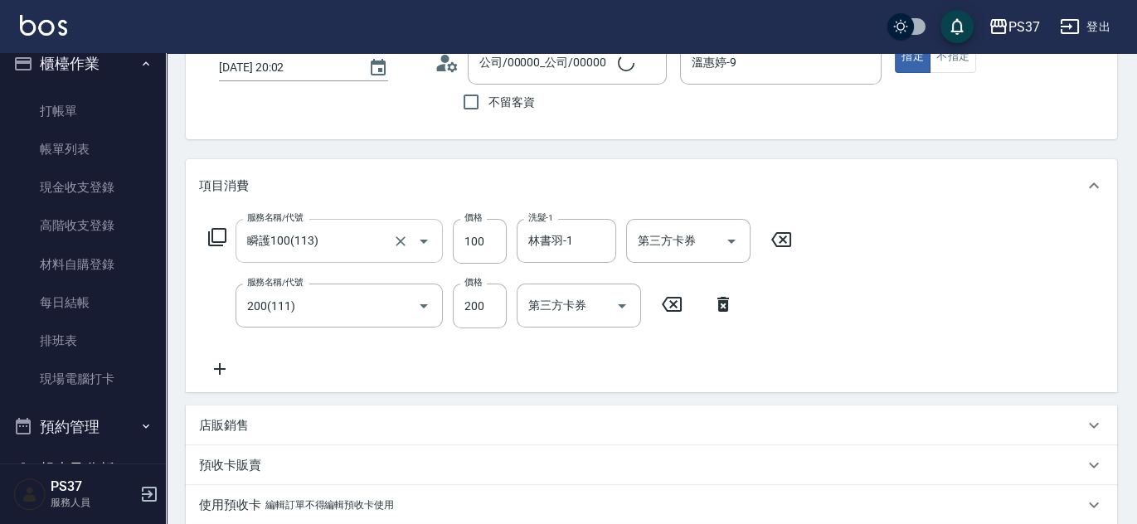
scroll to position [150, 0]
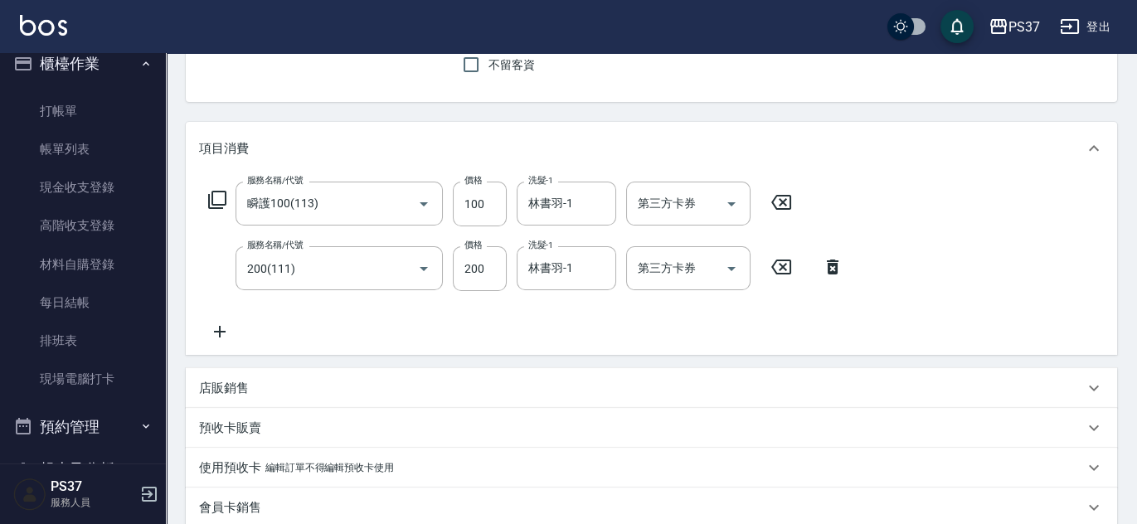
click at [218, 322] on icon at bounding box center [219, 332] width 41 height 20
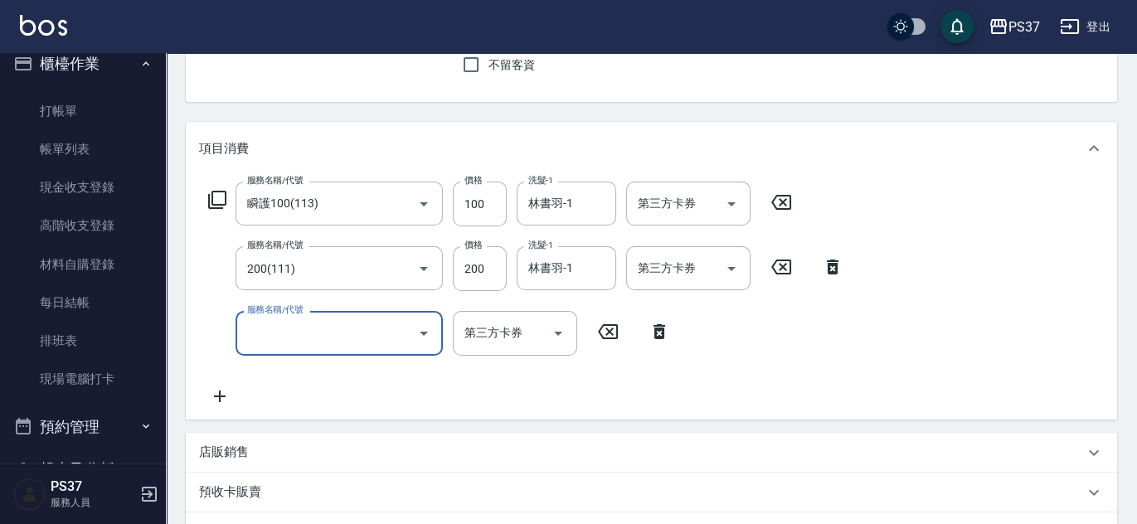
click at [291, 327] on input "服務名稱/代號" at bounding box center [327, 332] width 168 height 29
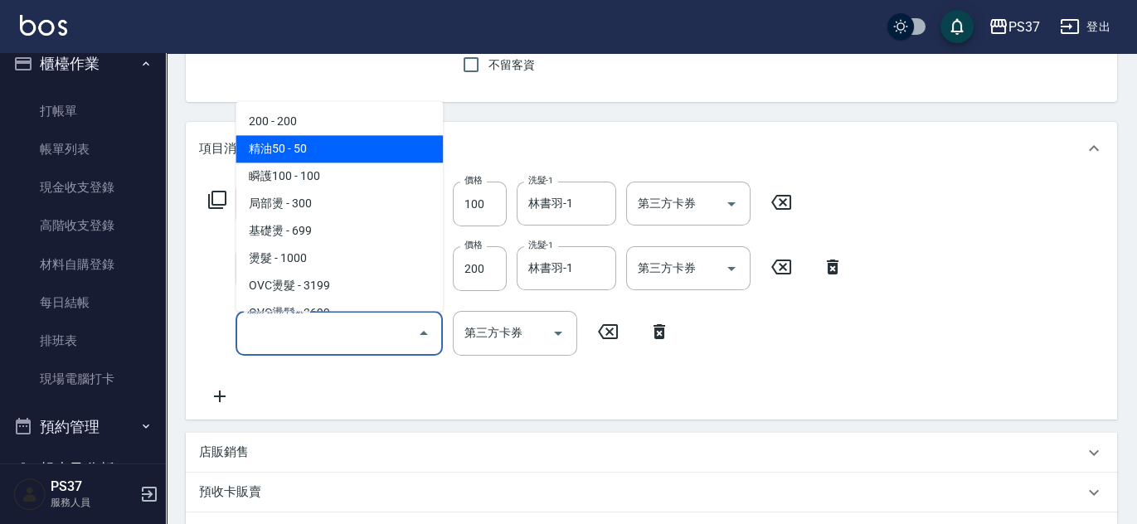
click at [320, 148] on span "精油50 - 50" at bounding box center [339, 149] width 207 height 27
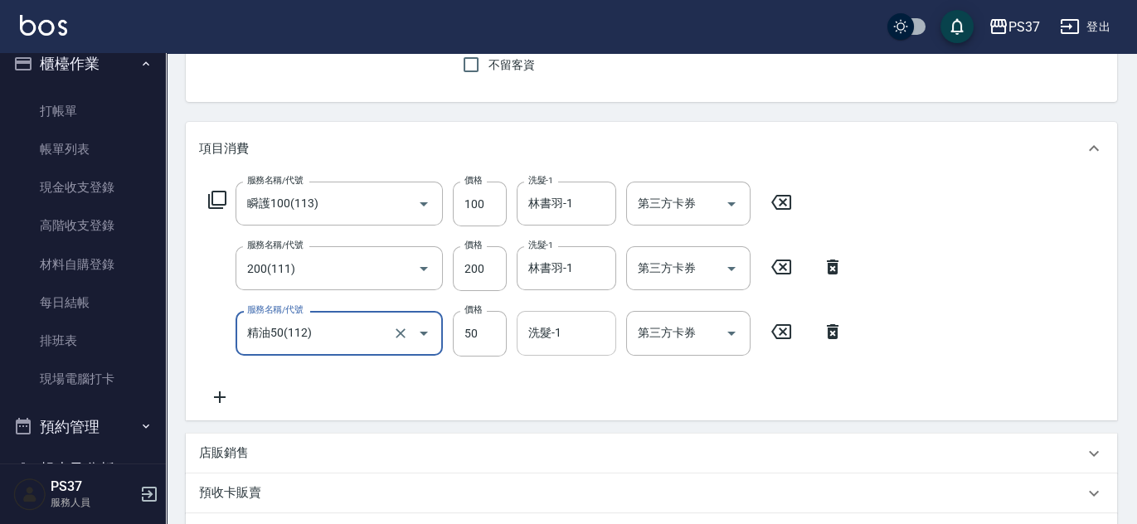
click at [582, 327] on input "洗髮-1" at bounding box center [566, 332] width 85 height 29
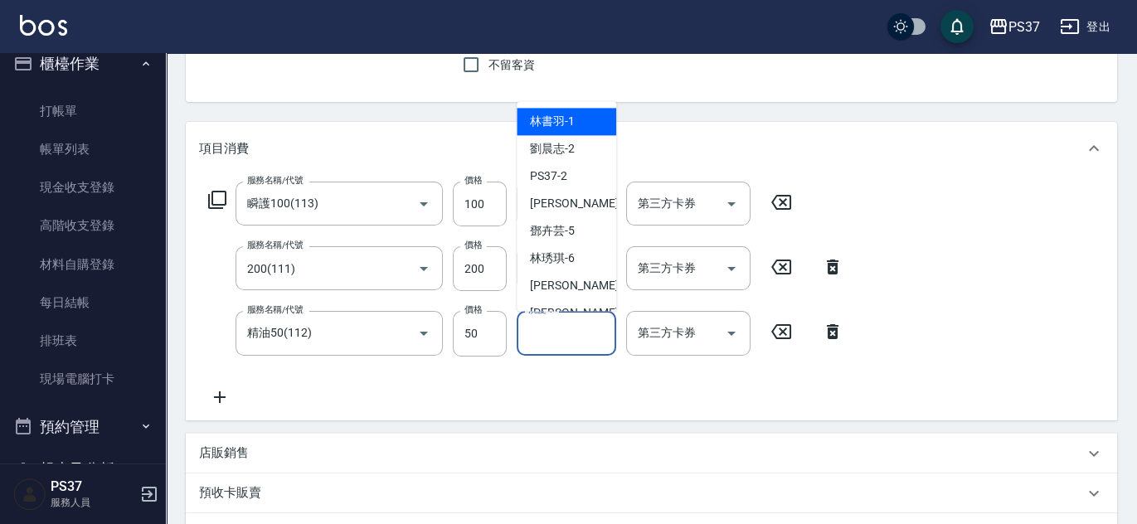
click at [571, 111] on div "[PERSON_NAME]-1" at bounding box center [567, 122] width 100 height 27
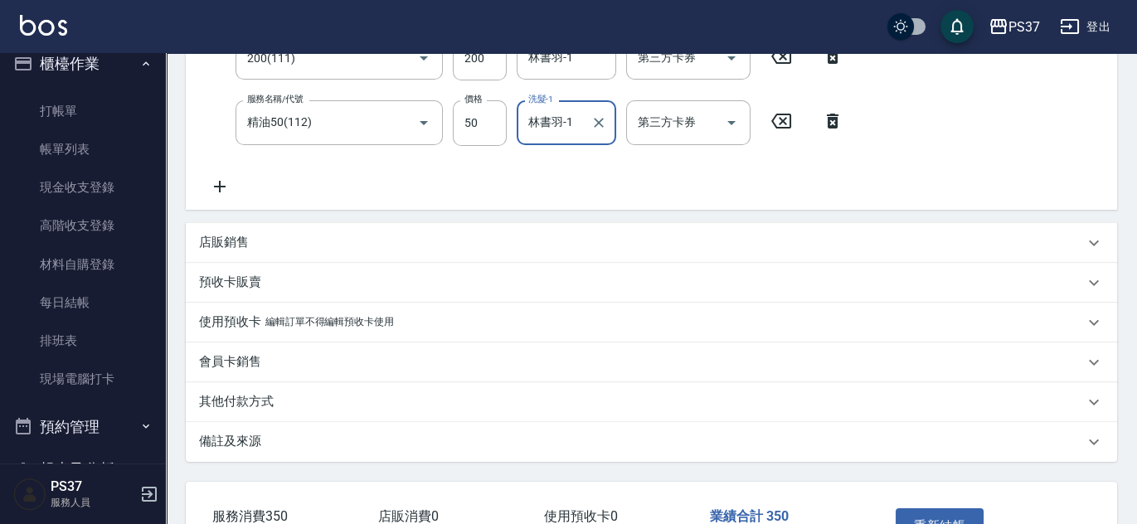
scroll to position [475, 0]
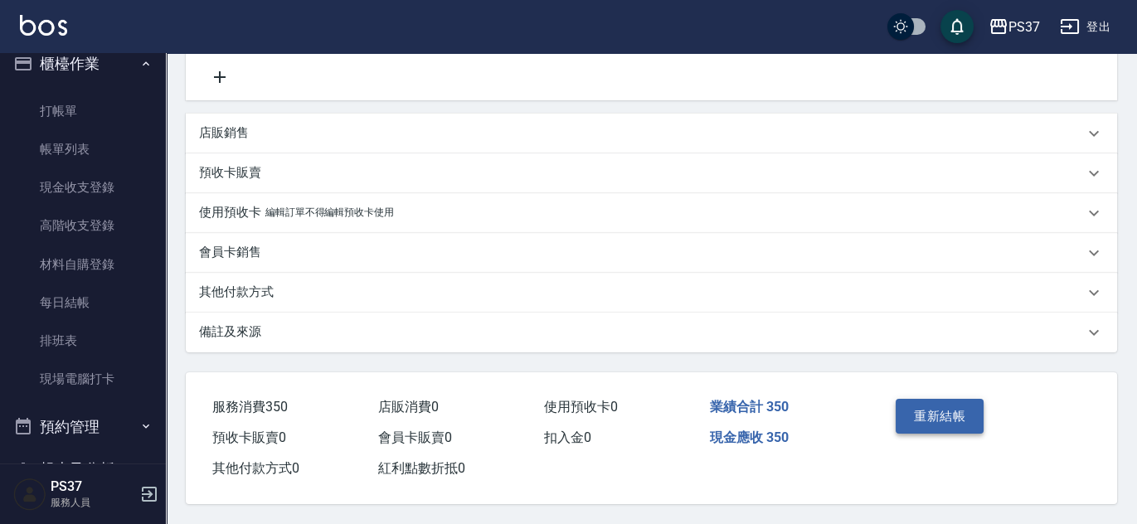
click at [953, 412] on button "重新結帳" at bounding box center [940, 416] width 88 height 35
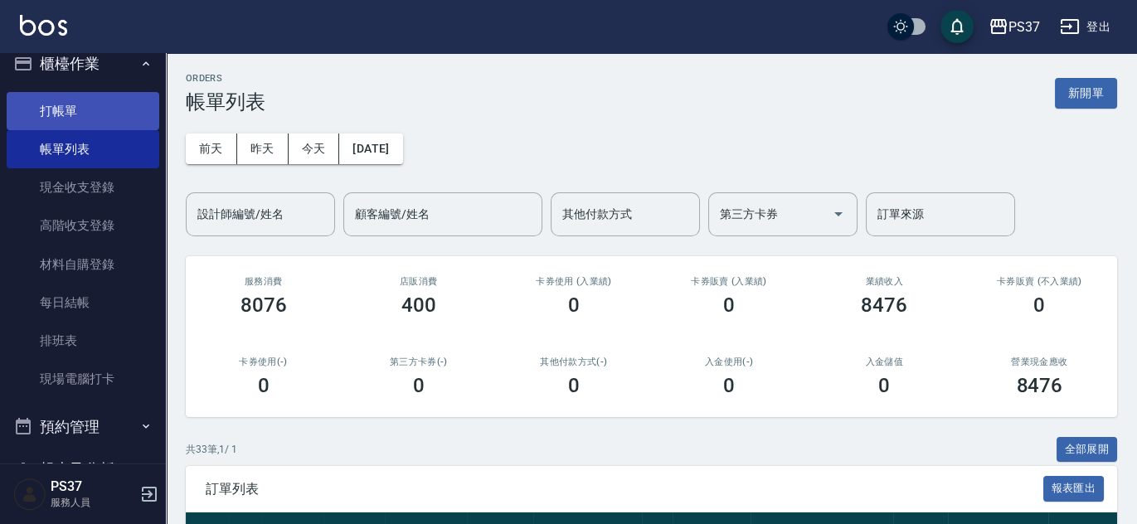
click at [80, 108] on link "打帳單" at bounding box center [83, 111] width 153 height 38
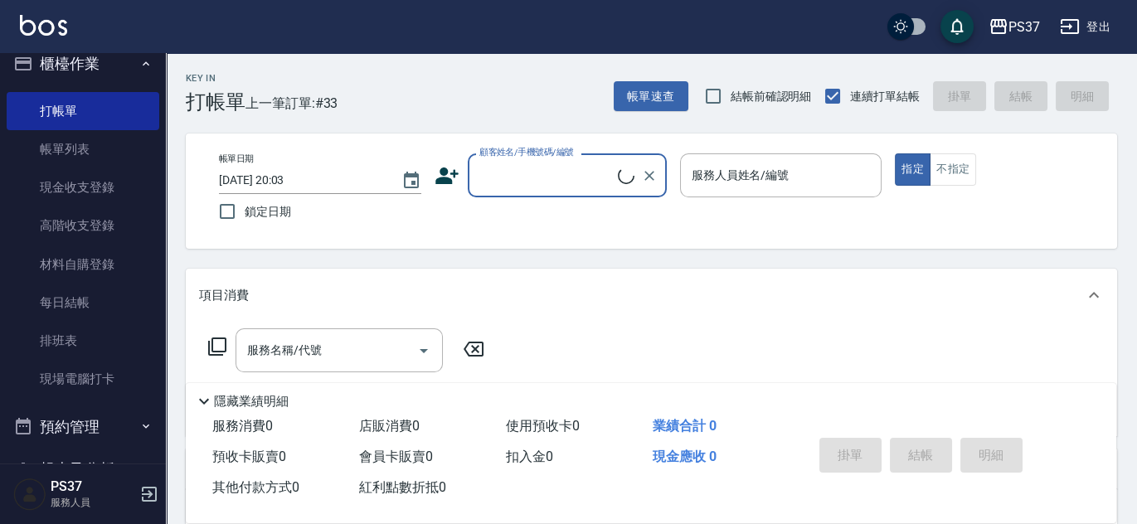
click at [566, 190] on div "顧客姓名/手機號碼/編號" at bounding box center [567, 175] width 199 height 44
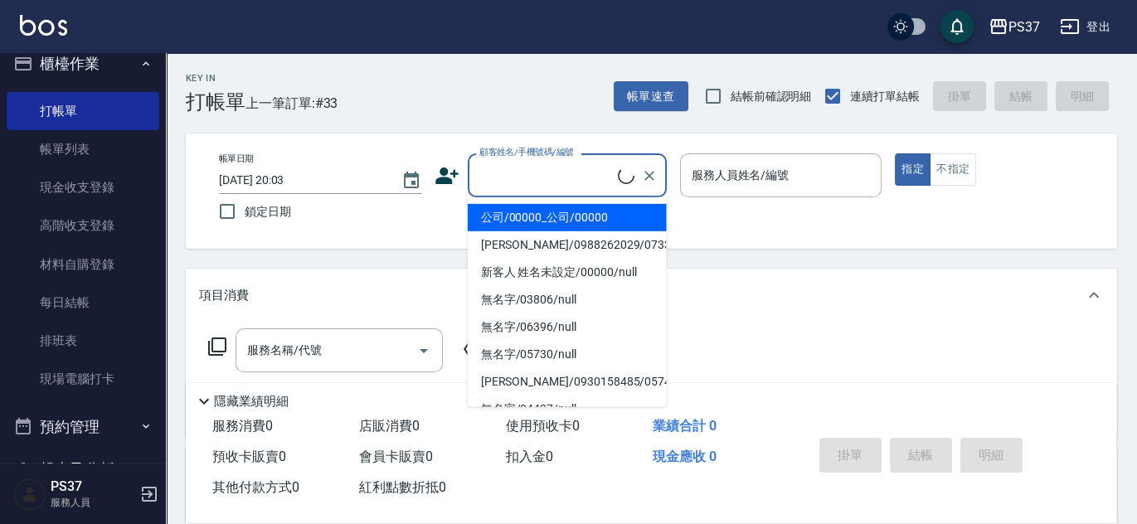
click at [558, 217] on li "公司/00000_公司/00000" at bounding box center [567, 217] width 199 height 27
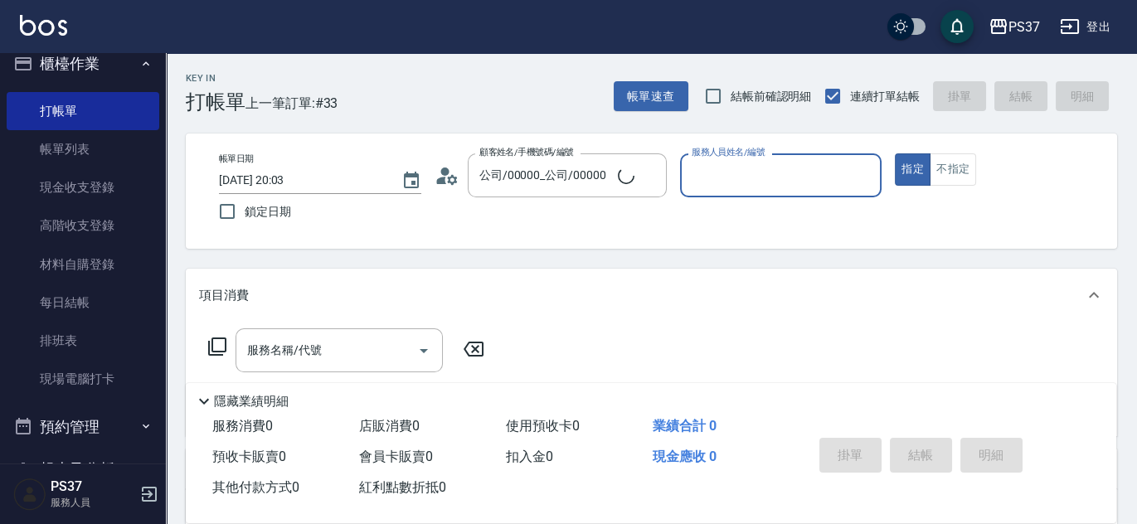
click at [724, 186] on input "服務人員姓名/編號" at bounding box center [781, 175] width 187 height 29
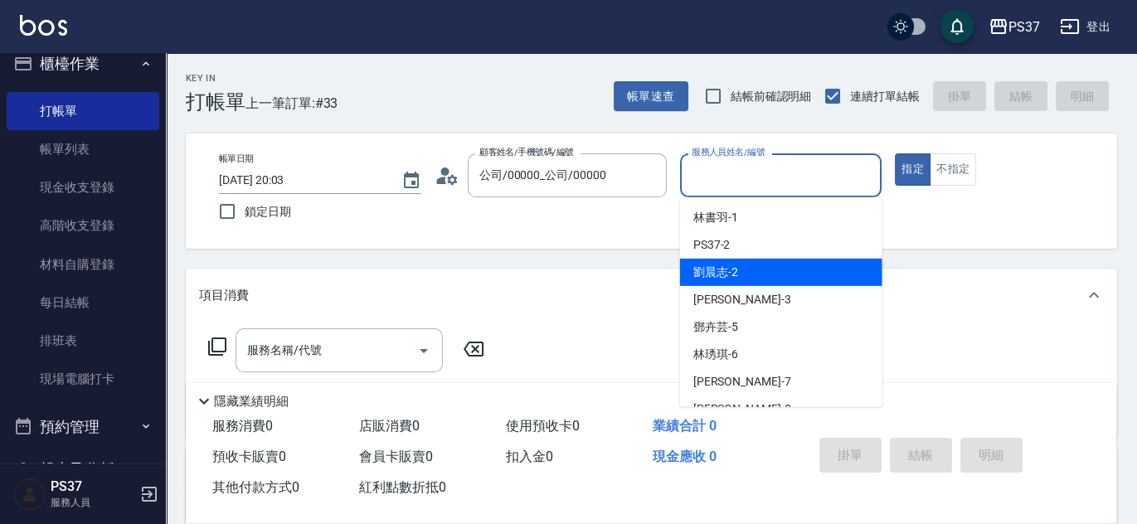
scroll to position [75, 0]
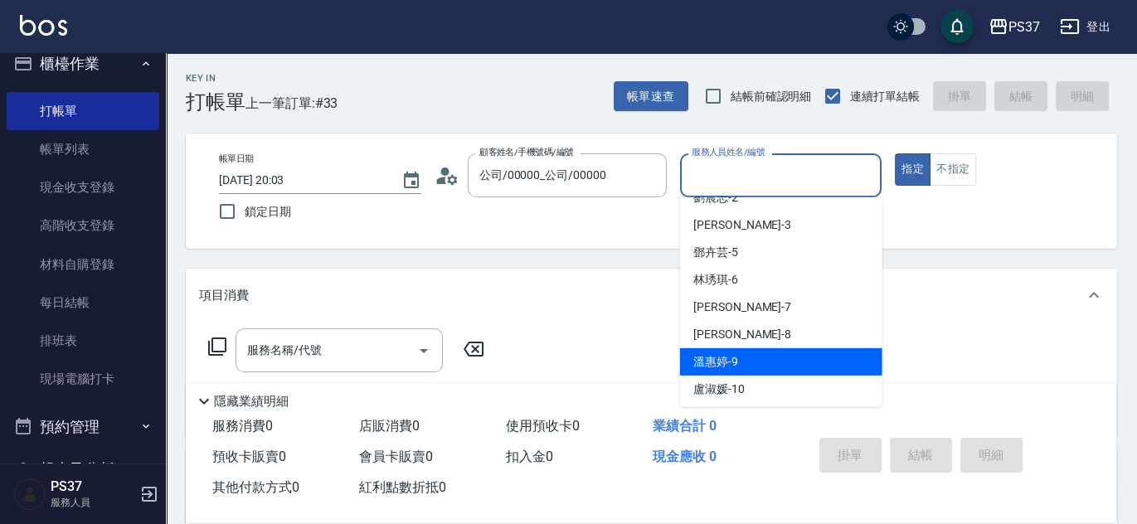
click at [751, 355] on div "[PERSON_NAME]-9" at bounding box center [781, 361] width 202 height 27
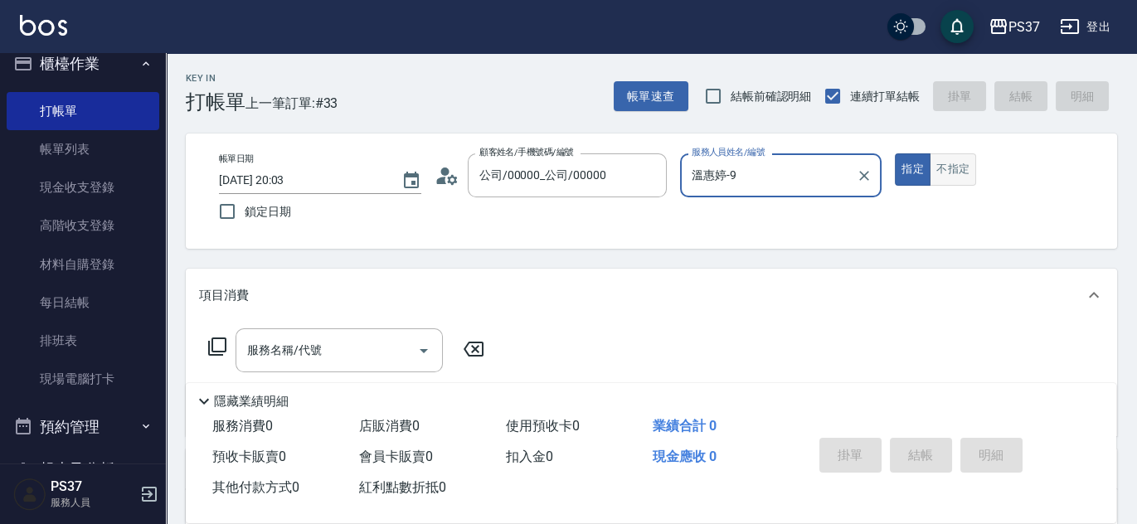
click at [960, 176] on button "不指定" at bounding box center [953, 169] width 46 height 32
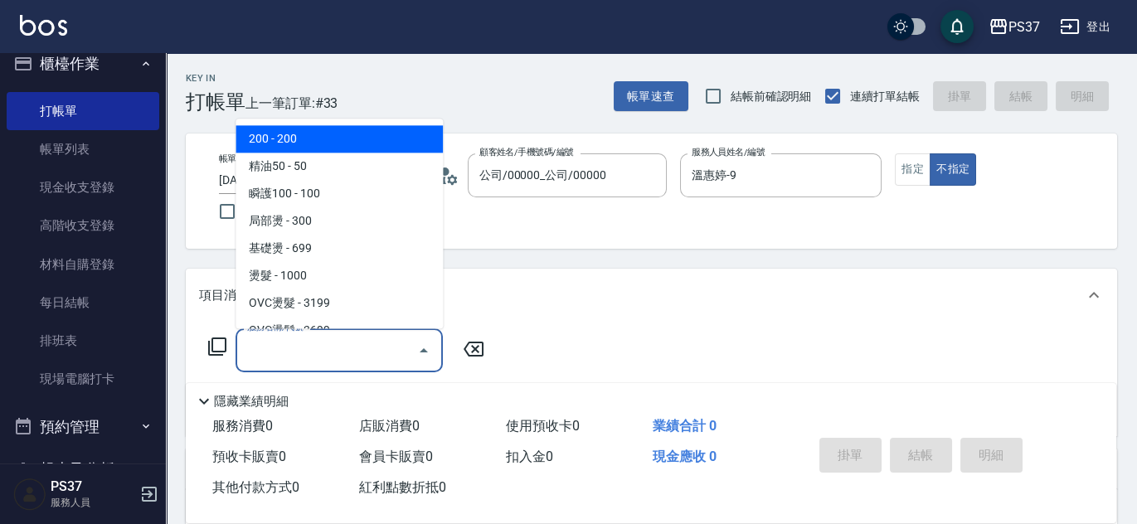
click at [323, 357] on input "服務名稱/代號" at bounding box center [327, 350] width 168 height 29
click at [333, 140] on span "200 - 200" at bounding box center [339, 139] width 207 height 27
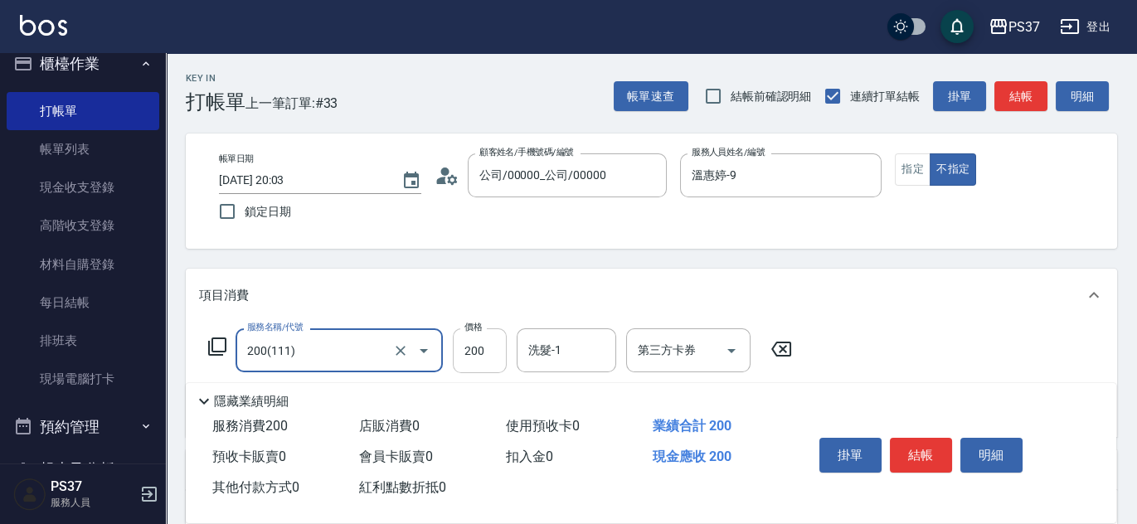
click at [486, 340] on input "200" at bounding box center [480, 350] width 54 height 45
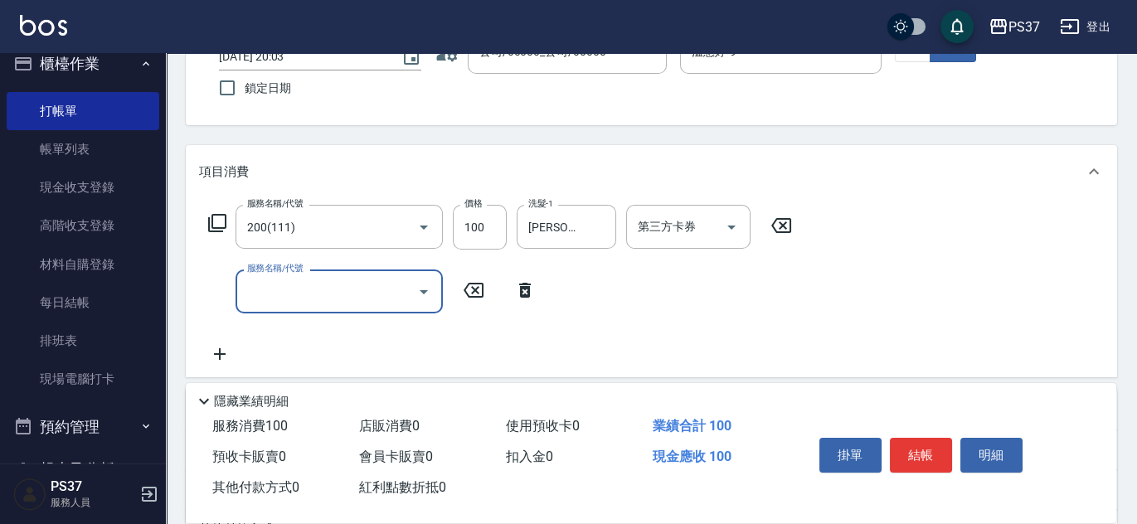
scroll to position [150, 0]
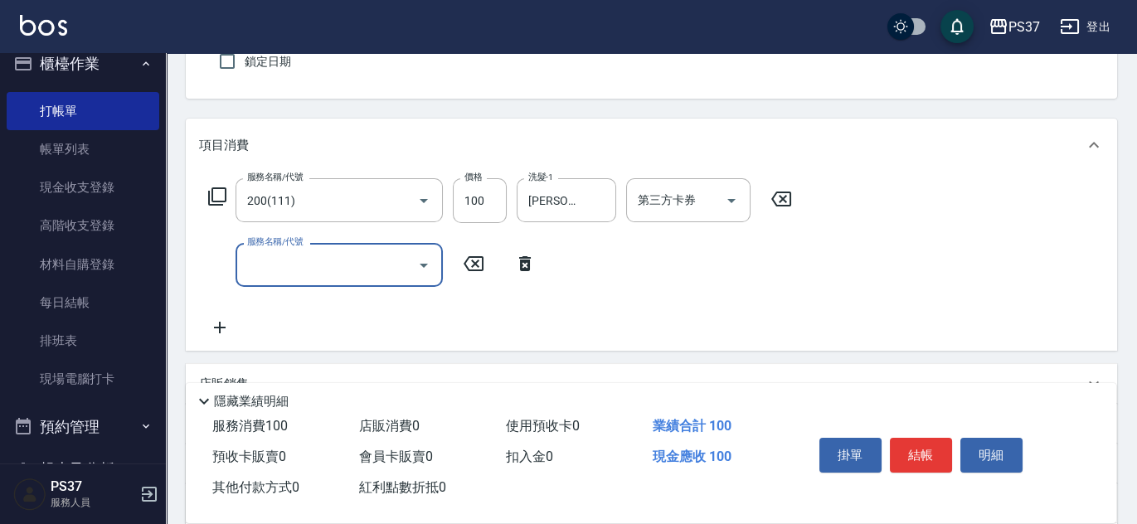
click at [336, 267] on input "服務名稱/代號" at bounding box center [327, 264] width 168 height 29
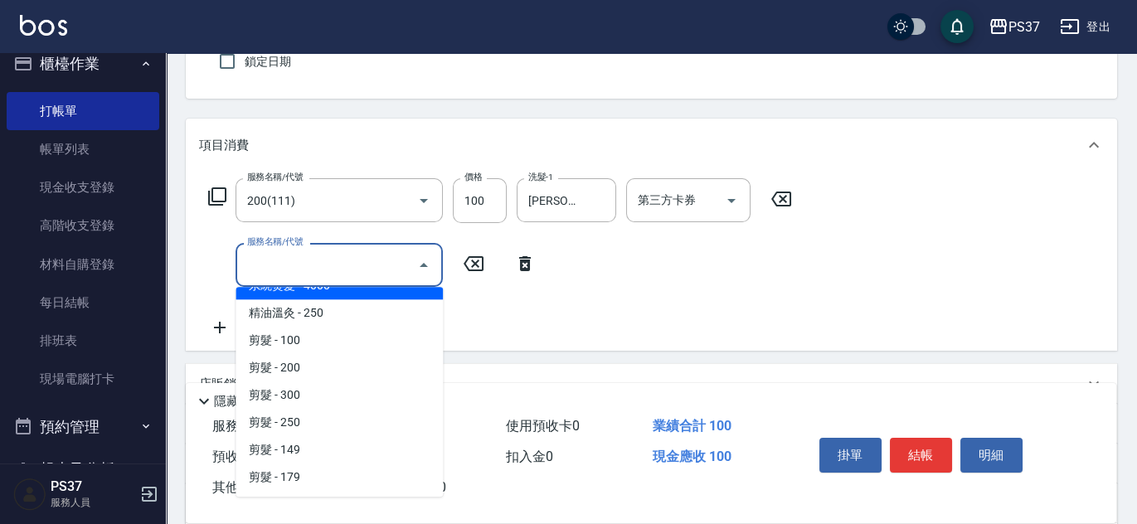
scroll to position [377, 0]
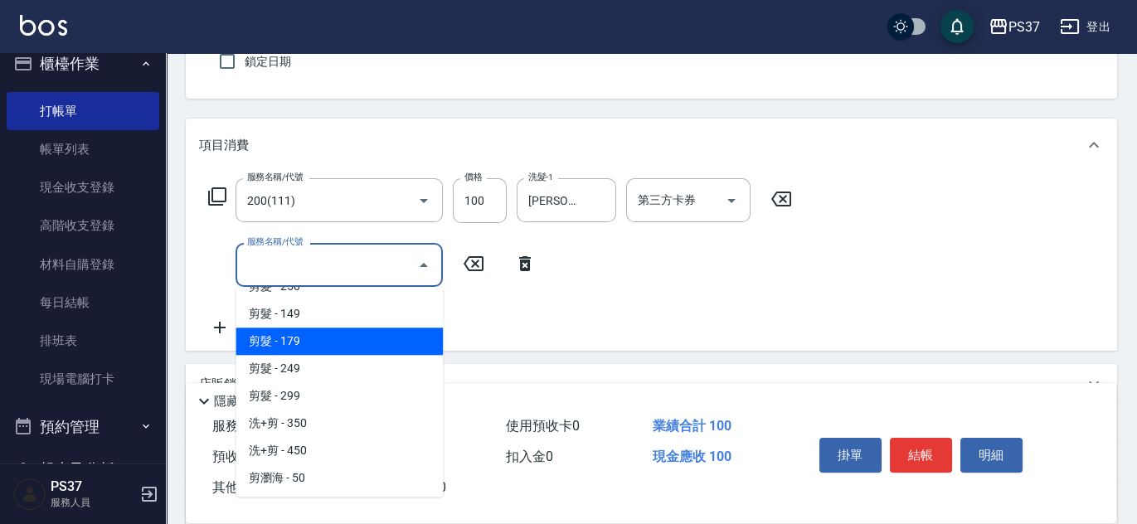
click at [345, 349] on span "剪髮 - 179" at bounding box center [339, 341] width 207 height 27
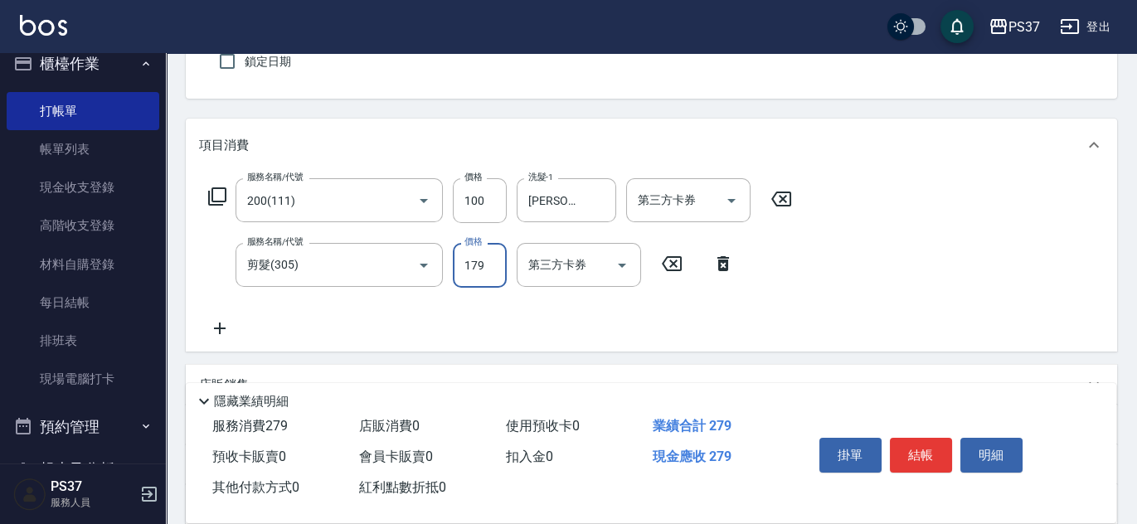
click at [473, 271] on input "179" at bounding box center [480, 265] width 54 height 45
click at [936, 461] on button "結帳" at bounding box center [921, 455] width 62 height 35
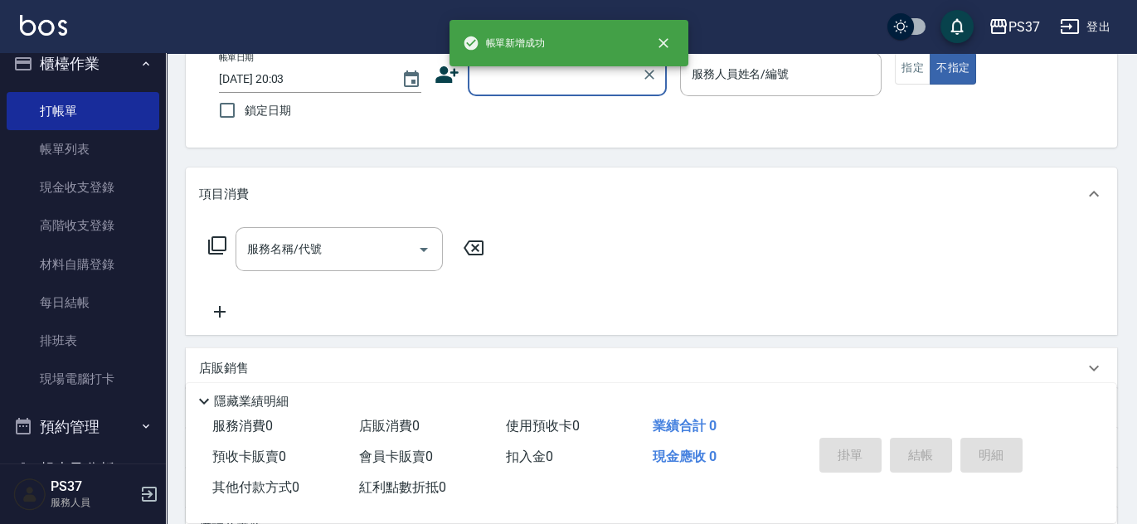
scroll to position [75, 0]
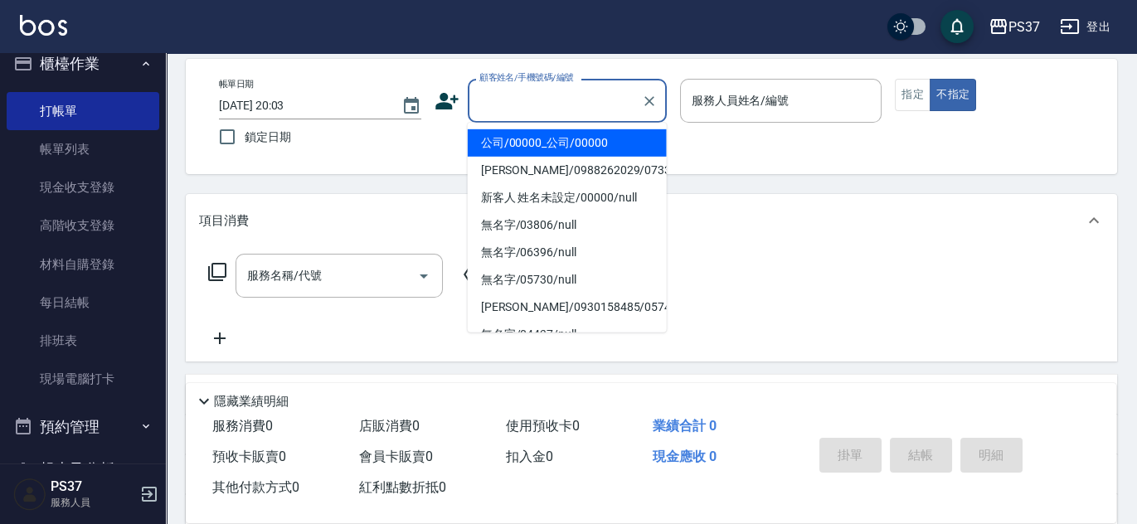
click at [560, 113] on input "顧客姓名/手機號碼/編號" at bounding box center [554, 100] width 159 height 29
click at [571, 152] on li "公司/00000_公司/00000" at bounding box center [567, 142] width 199 height 27
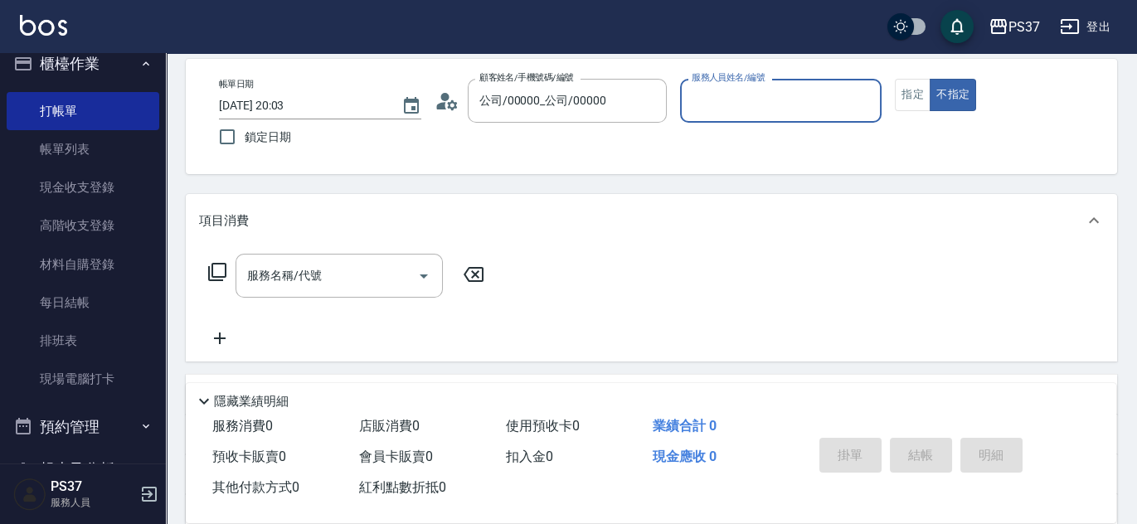
click at [766, 113] on input "服務人員姓名/編號" at bounding box center [781, 100] width 187 height 29
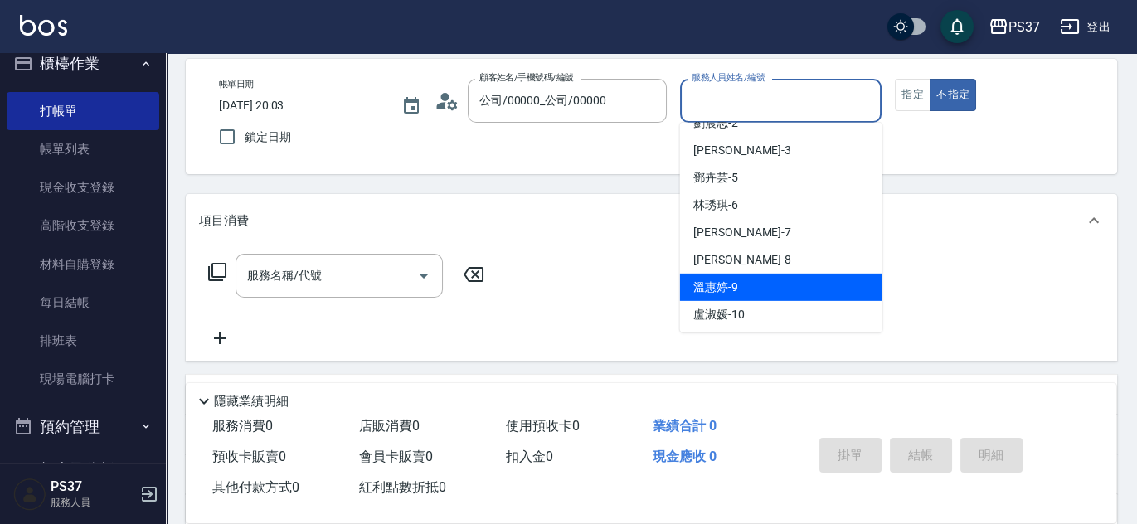
click at [765, 287] on div "[PERSON_NAME]-9" at bounding box center [781, 287] width 202 height 27
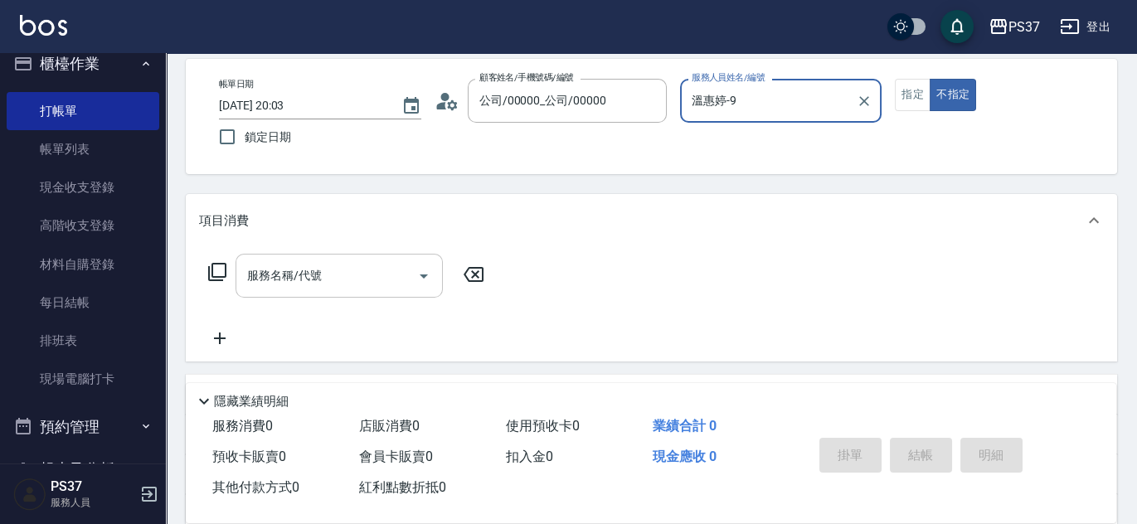
drag, startPoint x: 365, startPoint y: 287, endPoint x: 367, endPoint y: 295, distance: 8.5
click at [365, 286] on input "服務名稱/代號" at bounding box center [327, 275] width 168 height 29
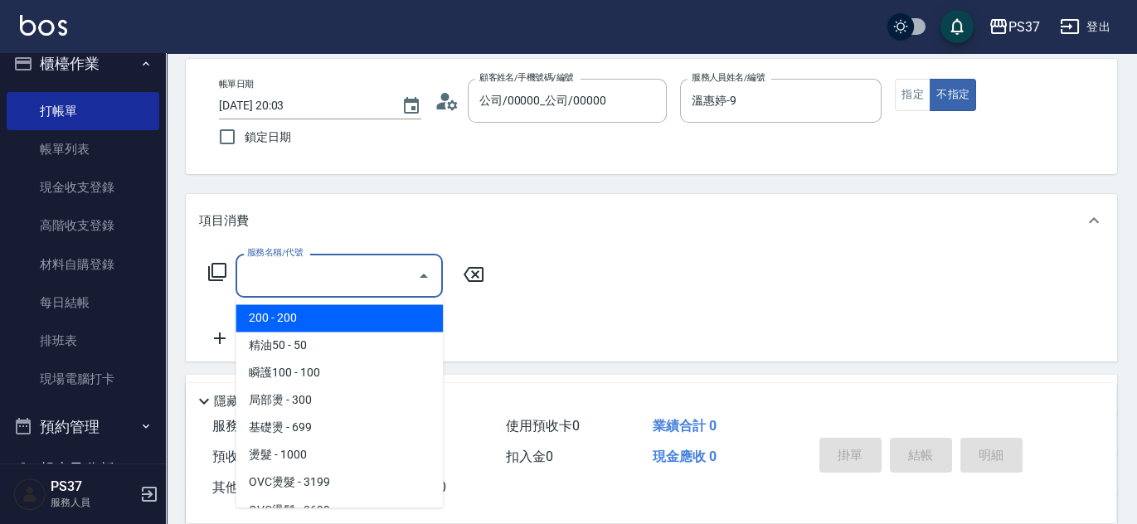
click at [367, 314] on span "200 - 200" at bounding box center [339, 317] width 207 height 27
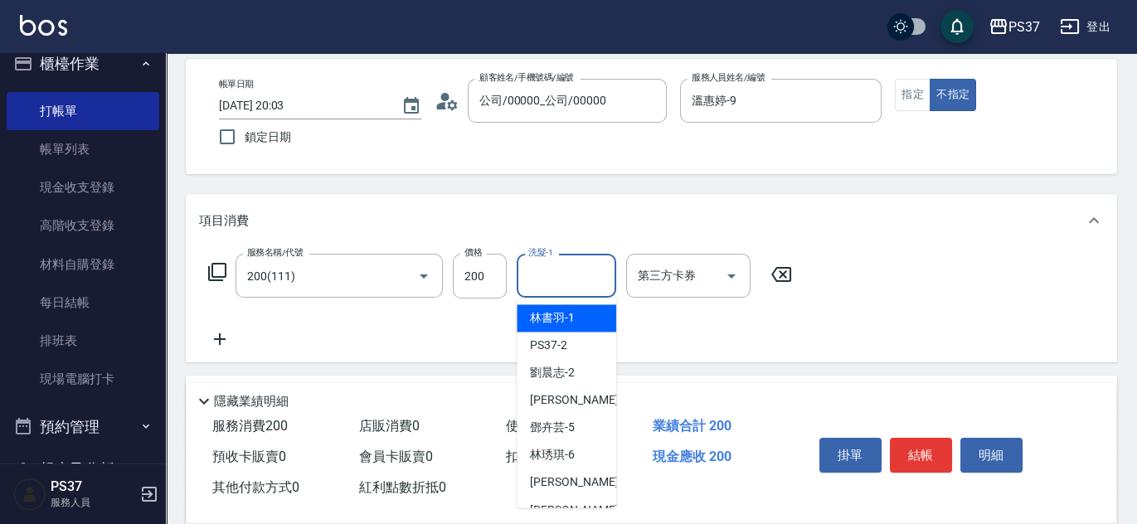
click at [573, 275] on input "洗髮-1" at bounding box center [566, 275] width 85 height 29
drag, startPoint x: 571, startPoint y: 315, endPoint x: 529, endPoint y: 314, distance: 41.5
click at [571, 317] on span "[PERSON_NAME]-1" at bounding box center [552, 317] width 45 height 17
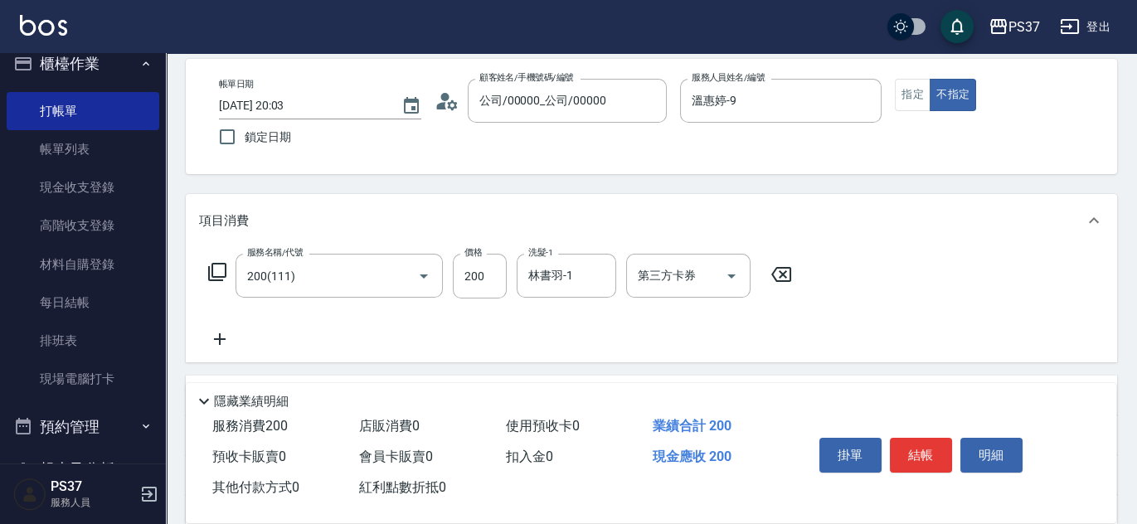
click at [226, 348] on icon at bounding box center [219, 339] width 41 height 20
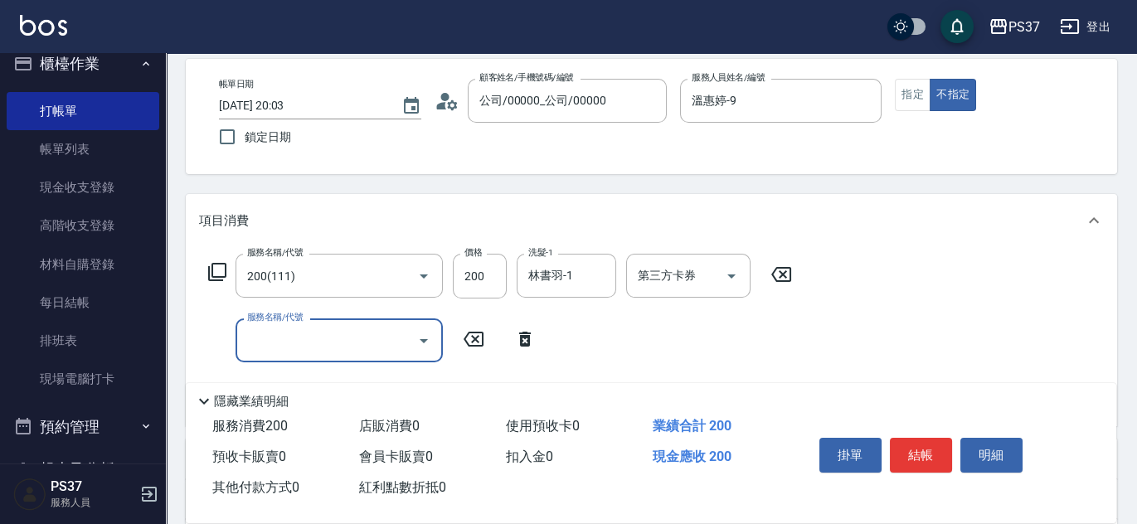
click at [287, 340] on input "服務名稱/代號" at bounding box center [327, 340] width 168 height 29
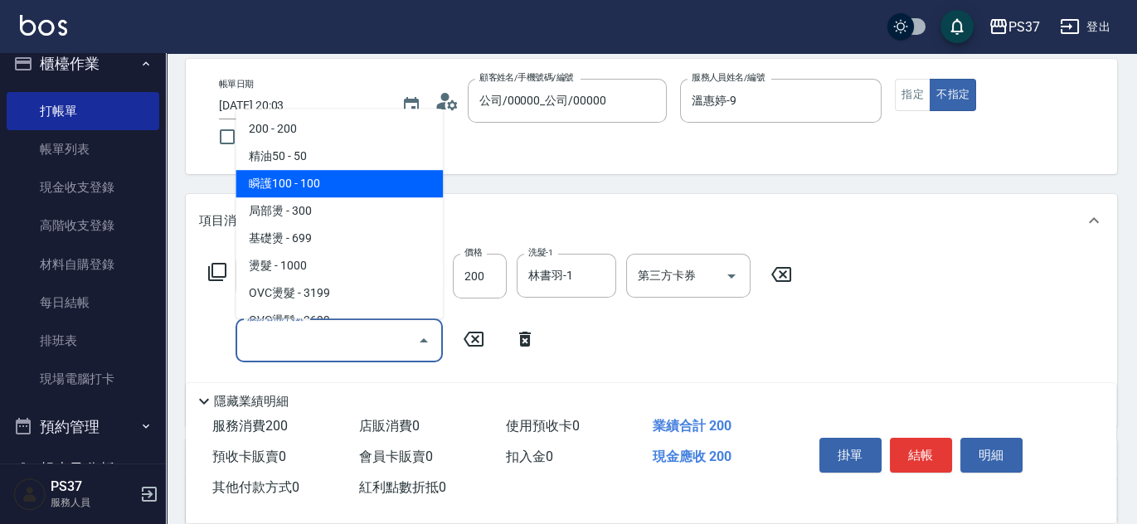
click at [390, 190] on span "瞬護100 - 100" at bounding box center [339, 183] width 207 height 27
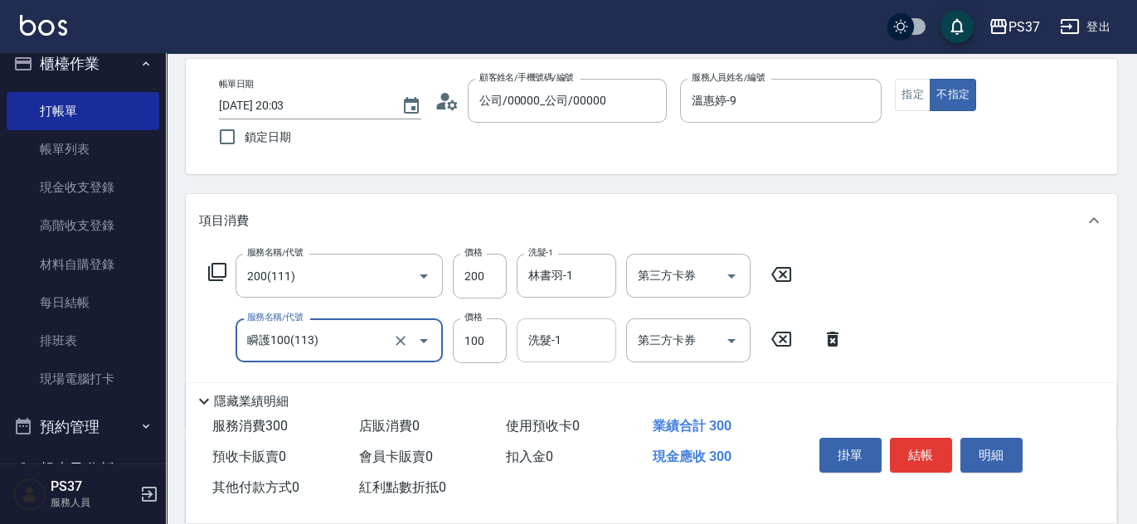
click at [560, 348] on input "洗髮-1" at bounding box center [566, 340] width 85 height 29
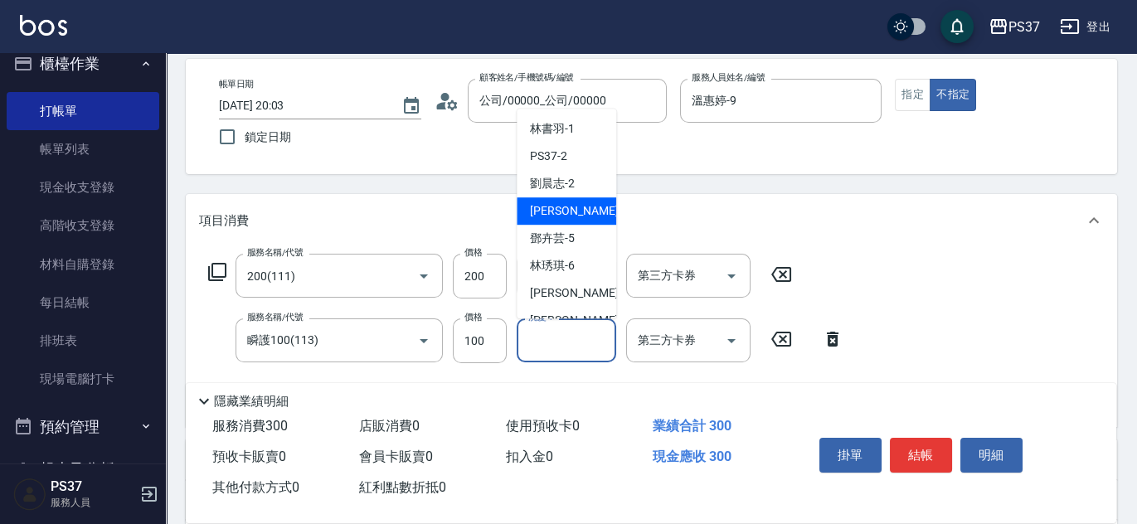
scroll to position [150, 0]
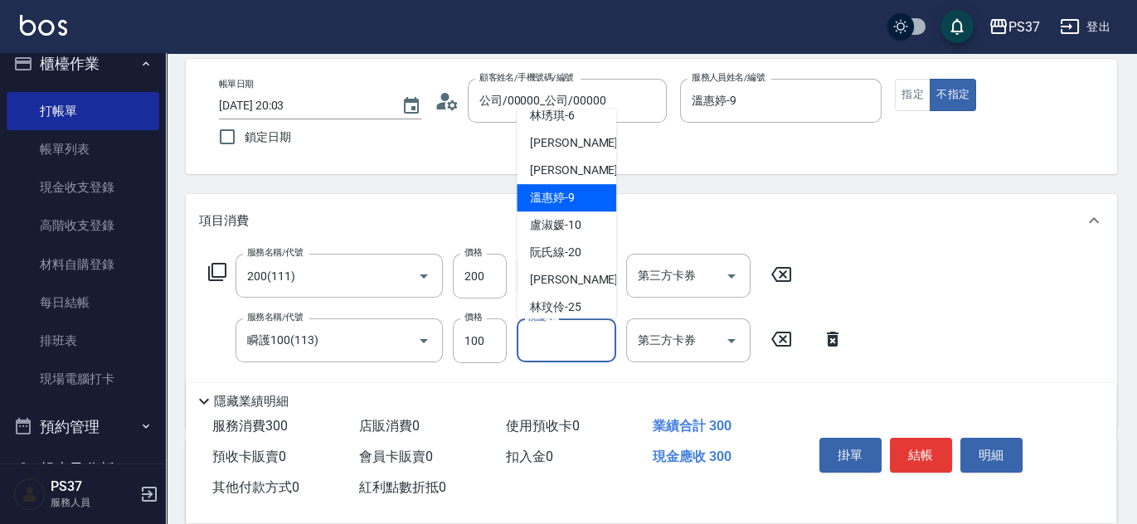
click at [557, 207] on div "[PERSON_NAME]-9" at bounding box center [567, 197] width 100 height 27
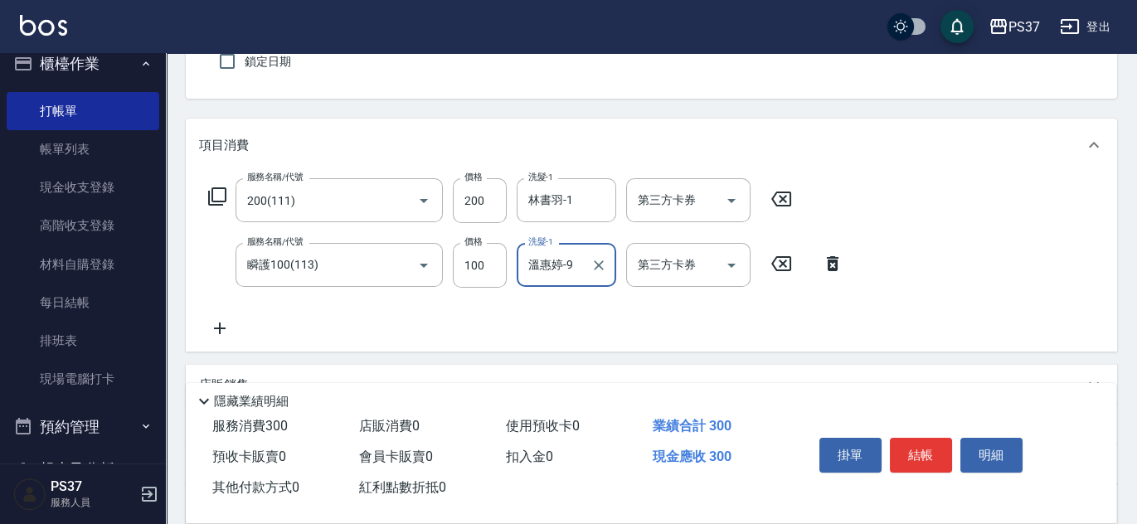
scroll to position [226, 0]
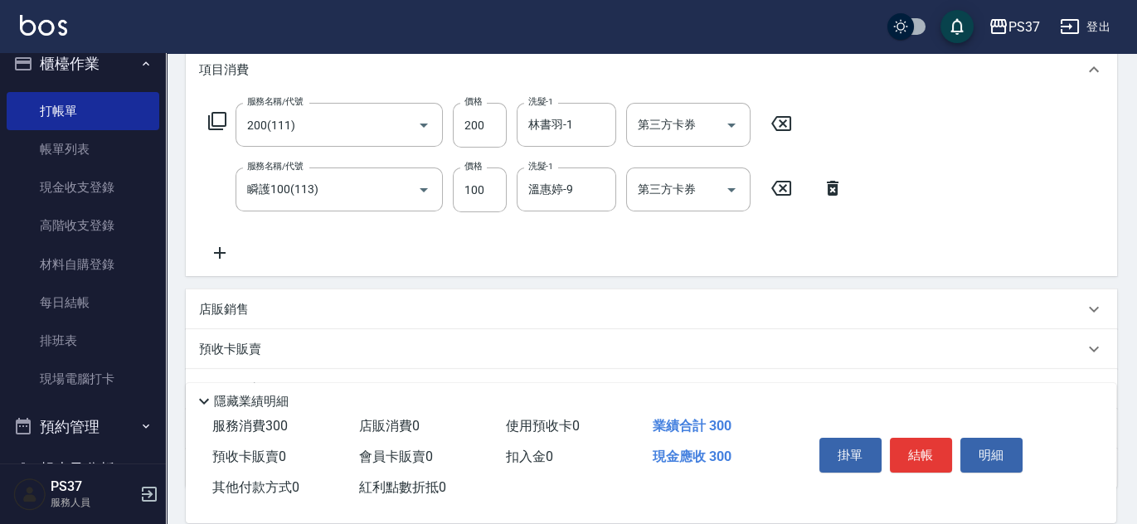
click at [219, 250] on icon at bounding box center [220, 253] width 12 height 12
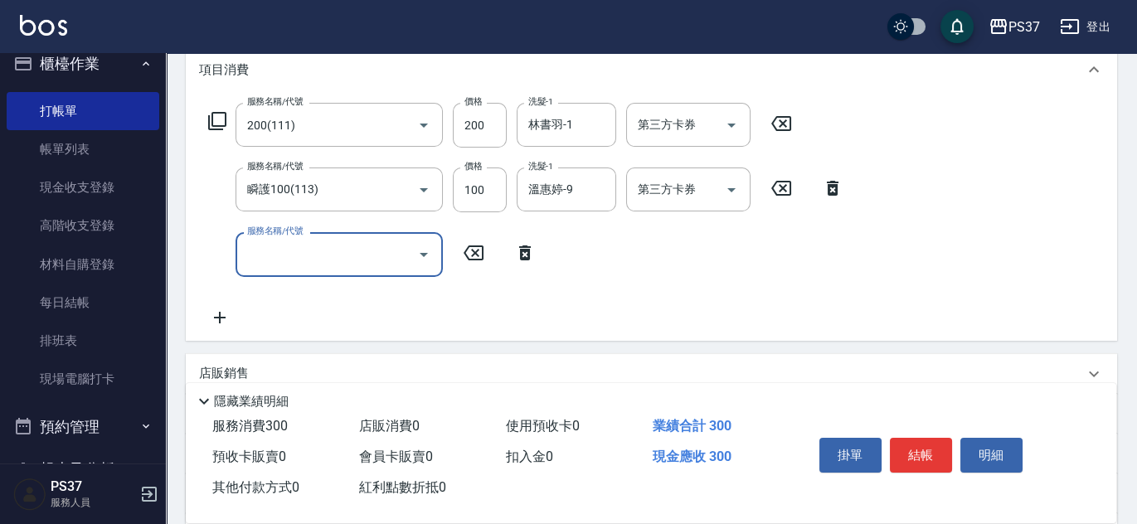
click at [303, 255] on input "服務名稱/代號" at bounding box center [327, 254] width 168 height 29
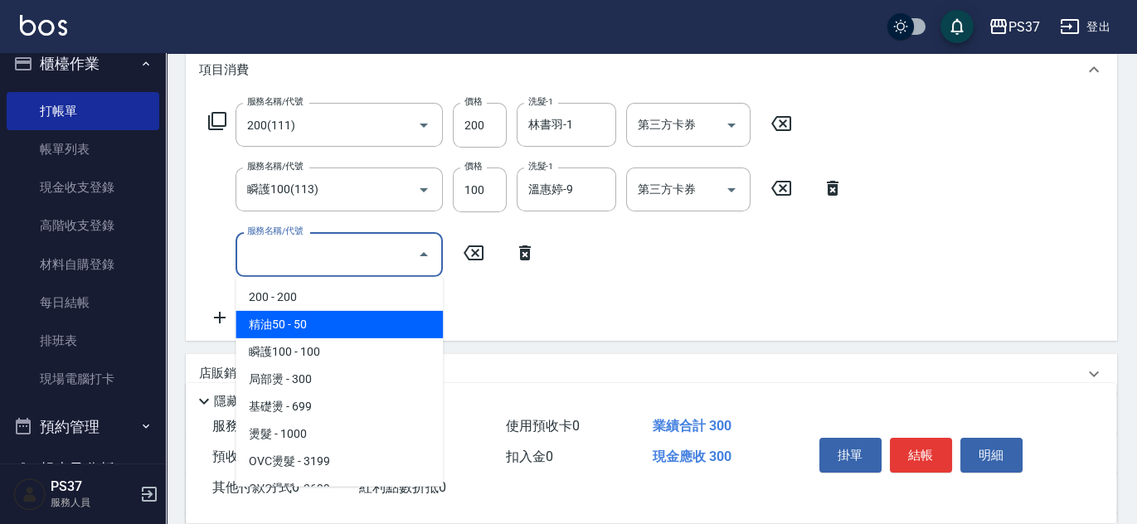
click at [335, 328] on span "精油50 - 50" at bounding box center [339, 324] width 207 height 27
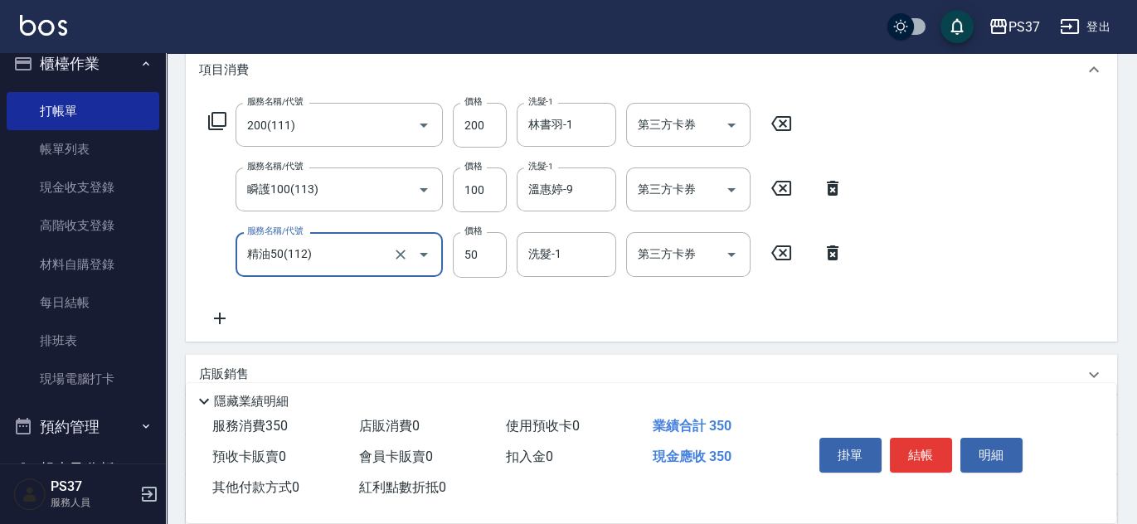
click at [581, 265] on input "洗髮-1" at bounding box center [566, 254] width 85 height 29
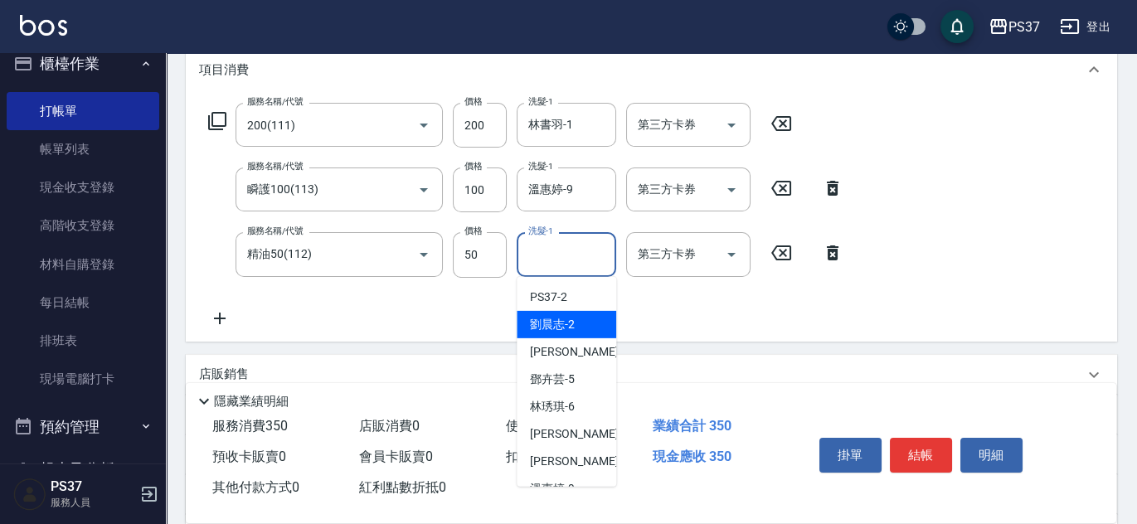
scroll to position [75, 0]
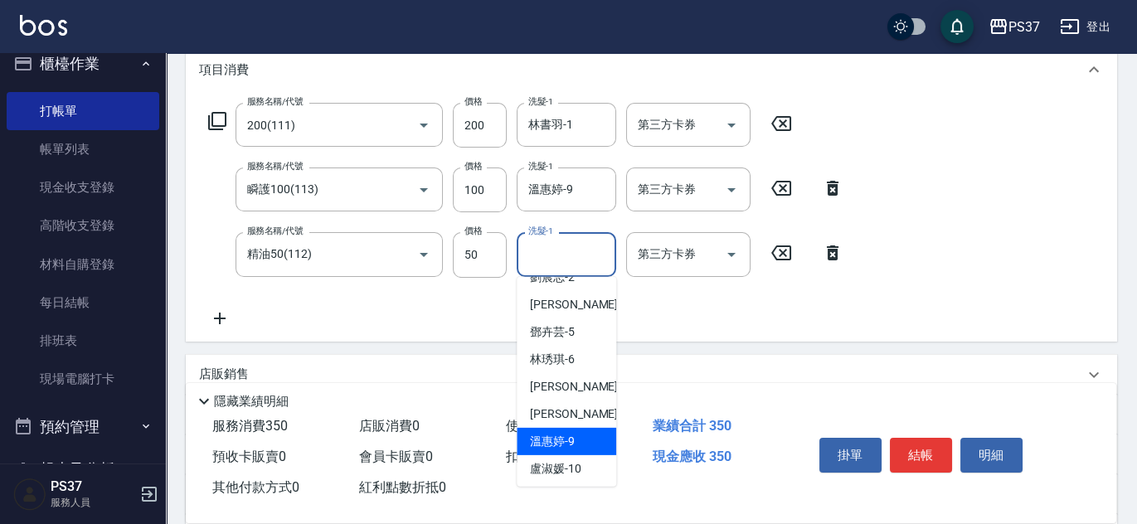
click at [576, 428] on div "[PERSON_NAME]-9" at bounding box center [567, 441] width 100 height 27
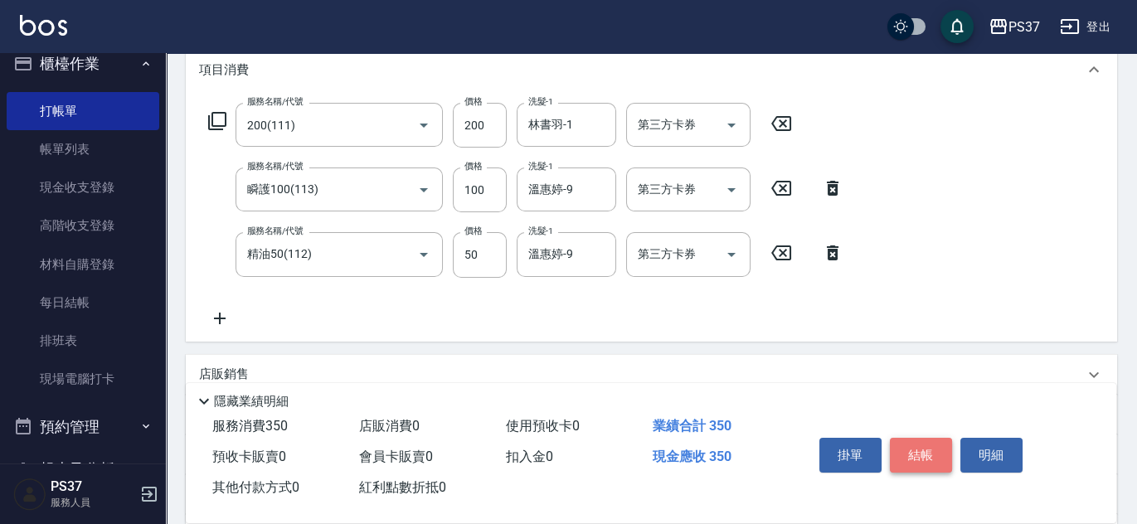
click at [926, 457] on button "結帳" at bounding box center [921, 455] width 62 height 35
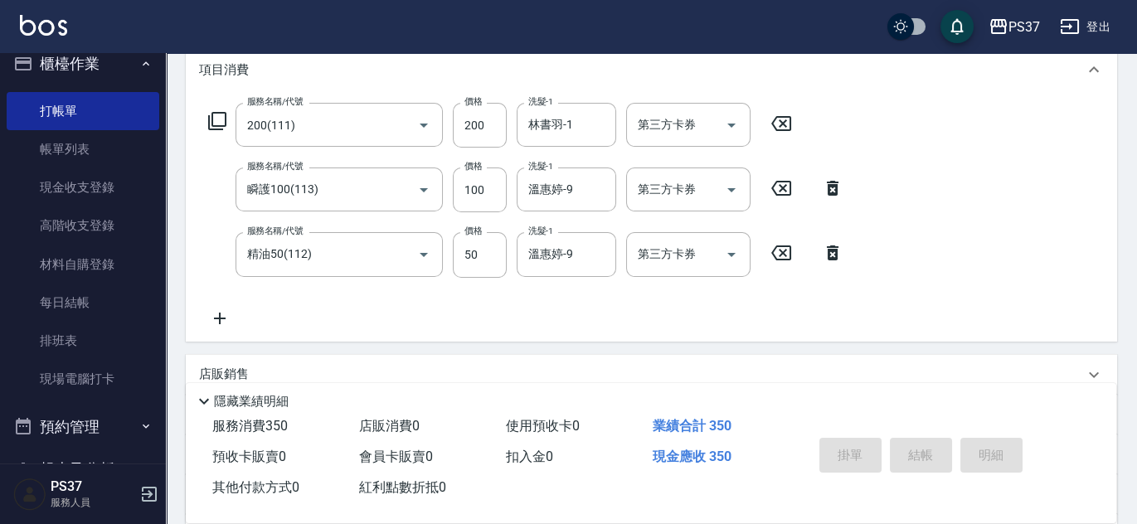
scroll to position [0, 0]
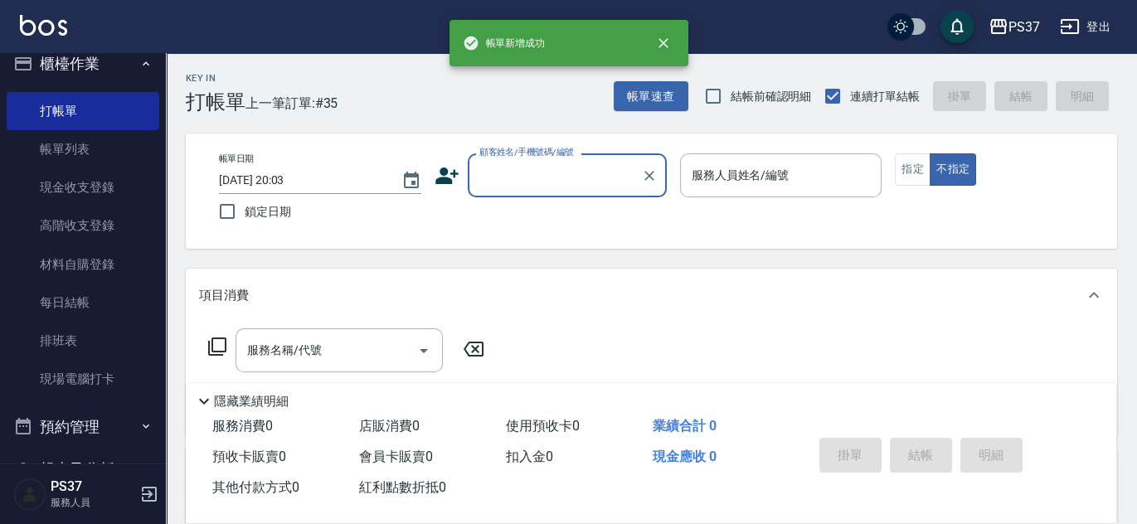
click at [568, 178] on input "顧客姓名/手機號碼/編號" at bounding box center [554, 175] width 159 height 29
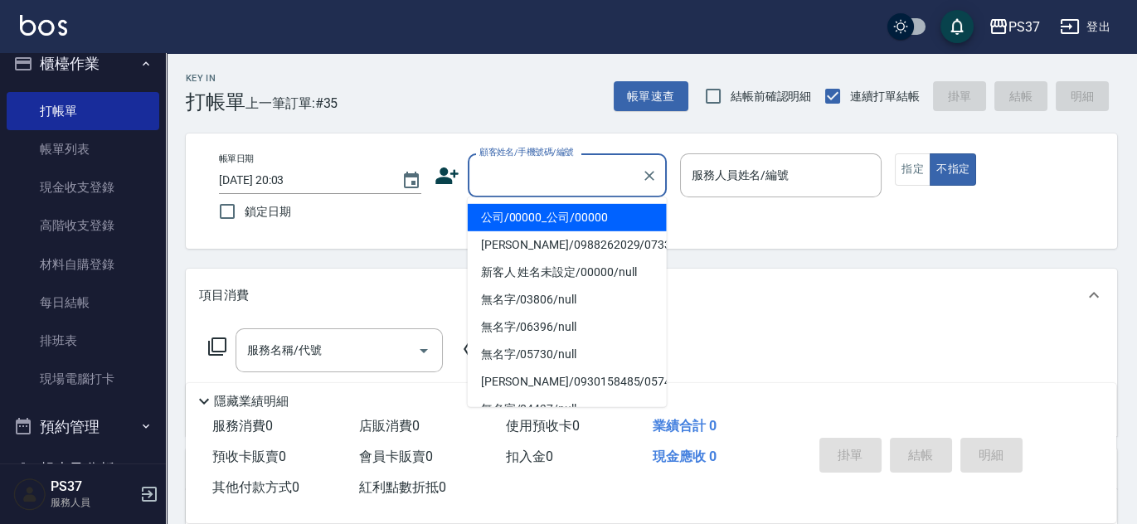
click at [563, 211] on li "公司/00000_公司/00000" at bounding box center [567, 217] width 199 height 27
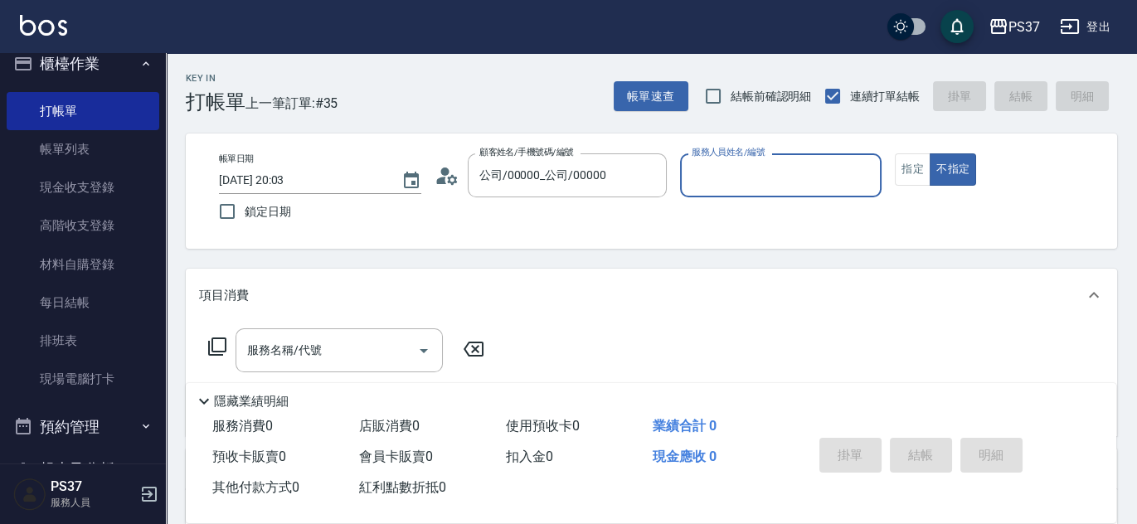
click at [722, 187] on input "服務人員姓名/編號" at bounding box center [781, 175] width 187 height 29
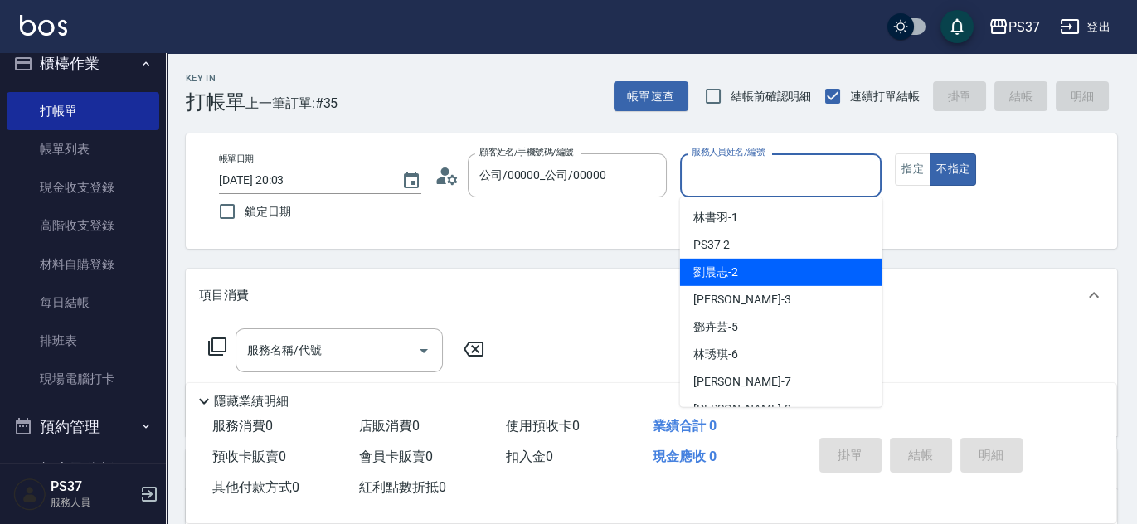
click at [747, 268] on div "[PERSON_NAME]-2" at bounding box center [781, 272] width 202 height 27
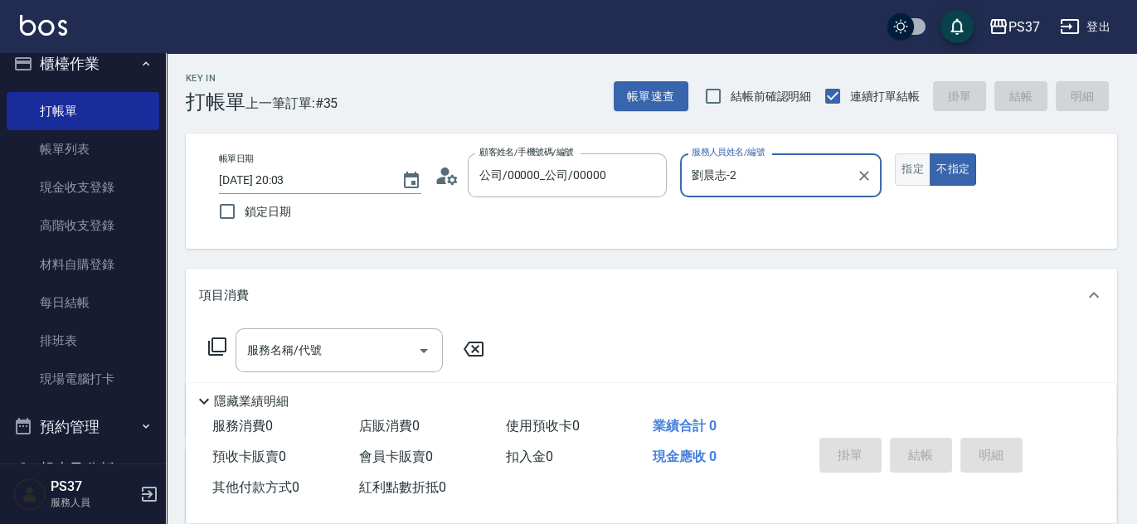
click at [913, 173] on button "指定" at bounding box center [913, 169] width 36 height 32
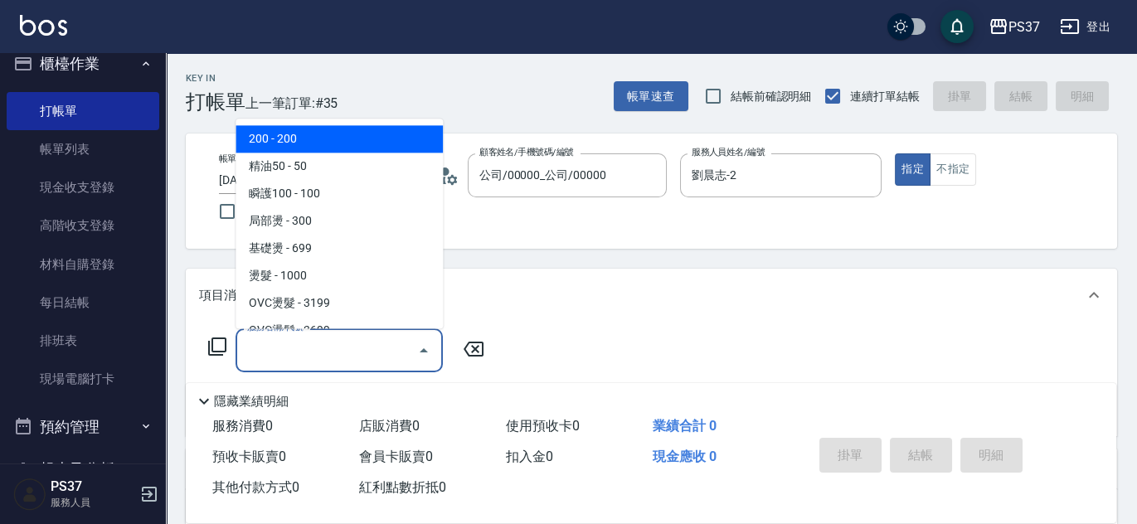
click at [378, 351] on input "服務名稱/代號" at bounding box center [327, 350] width 168 height 29
click at [314, 136] on span "200 - 200" at bounding box center [339, 139] width 207 height 27
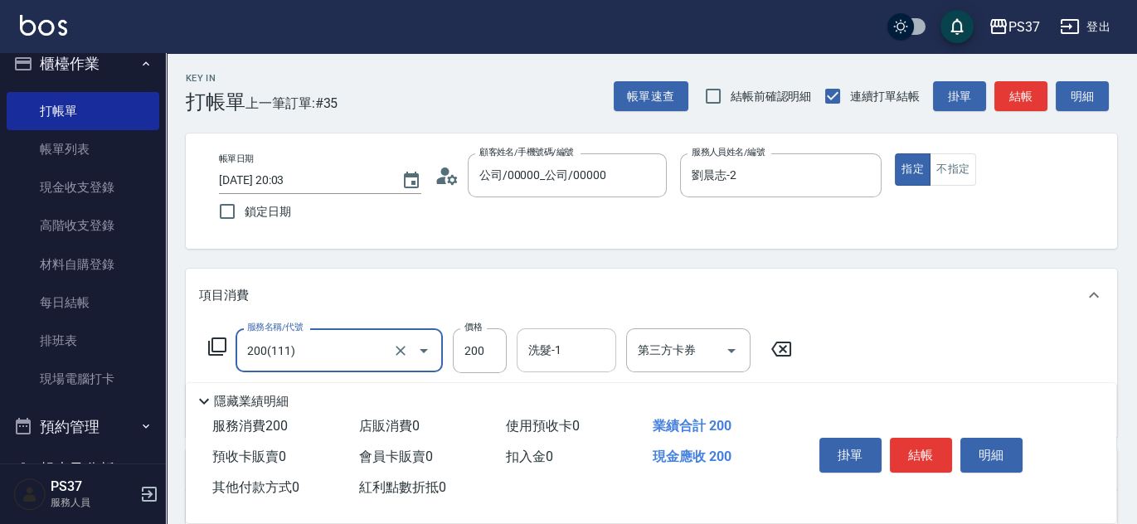
click at [565, 351] on input "洗髮-1" at bounding box center [566, 350] width 85 height 29
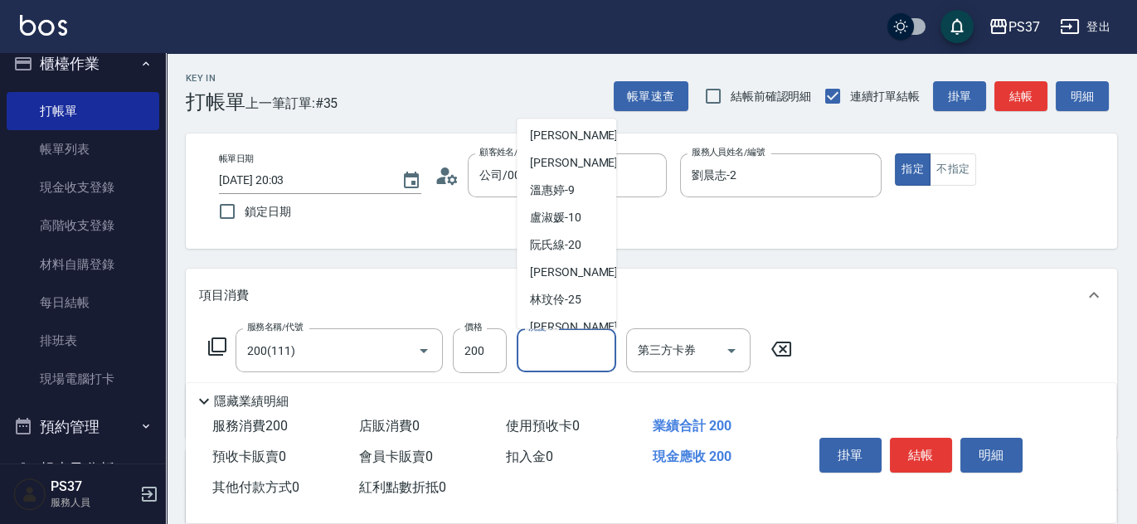
scroll to position [268, 0]
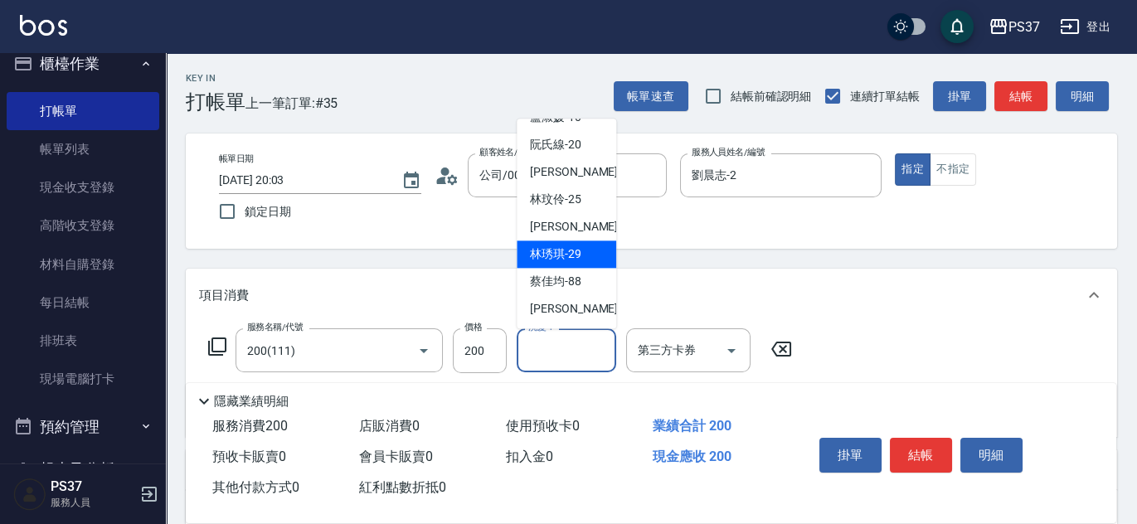
click at [562, 260] on span "[PERSON_NAME]-29" at bounding box center [555, 254] width 51 height 17
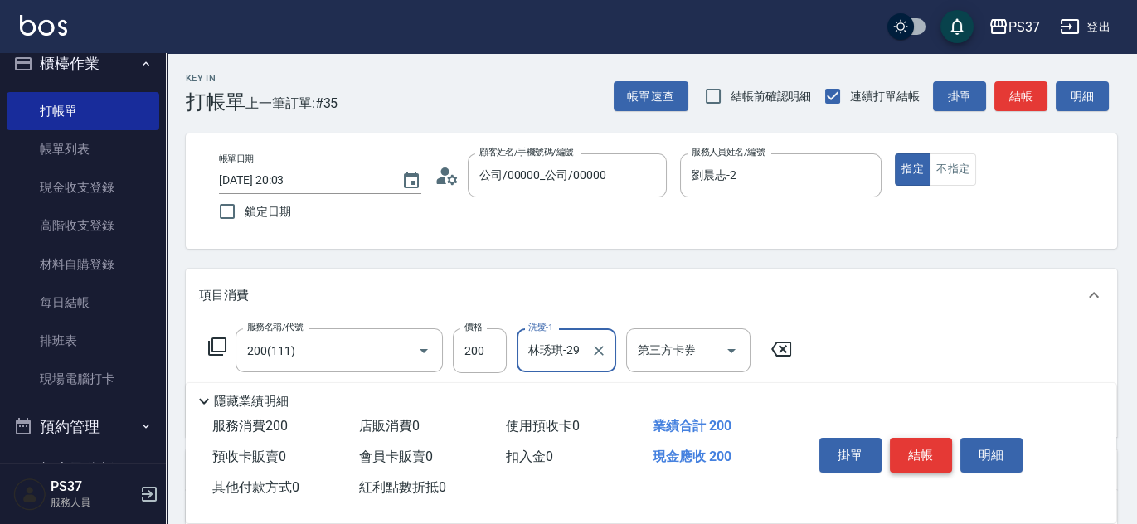
click at [931, 459] on button "結帳" at bounding box center [921, 455] width 62 height 35
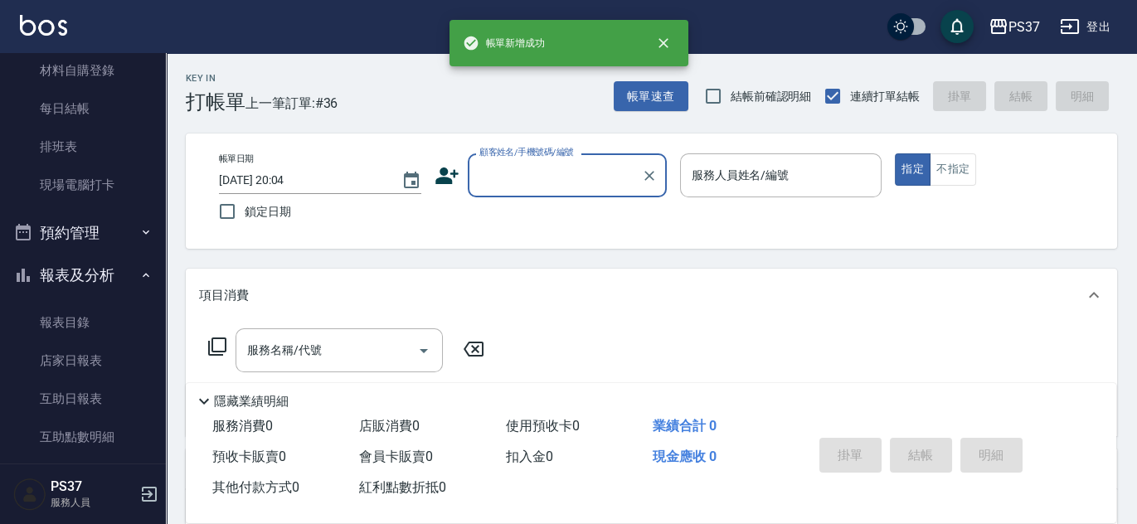
scroll to position [597, 0]
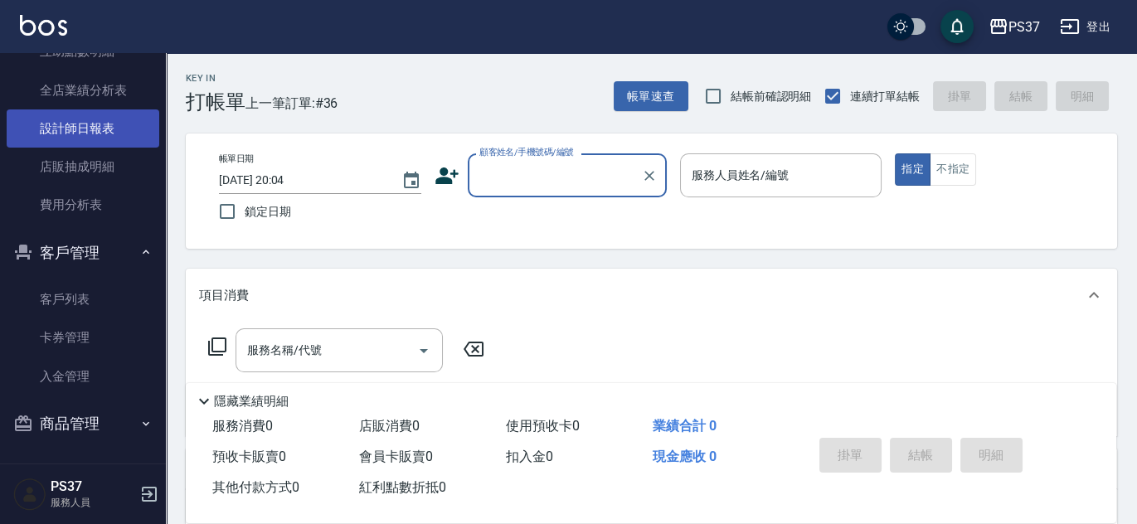
click at [73, 136] on link "設計師日報表" at bounding box center [83, 128] width 153 height 38
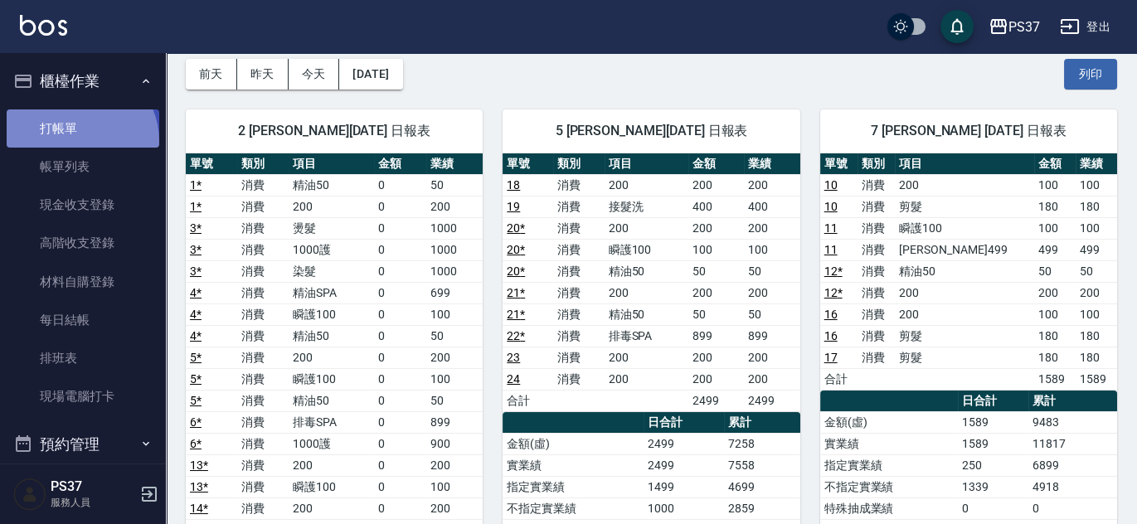
click at [77, 140] on link "打帳單" at bounding box center [83, 128] width 153 height 38
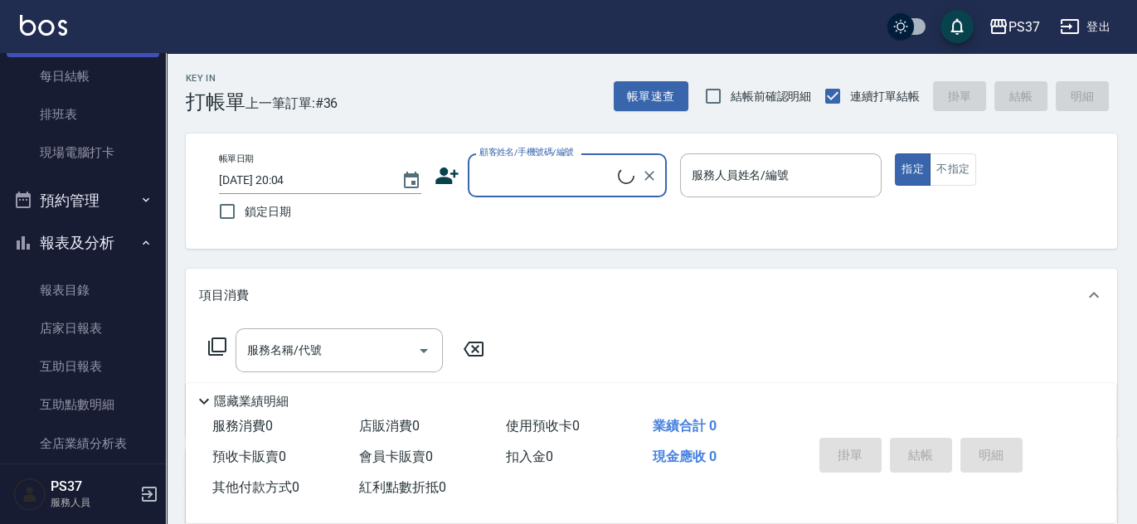
scroll to position [377, 0]
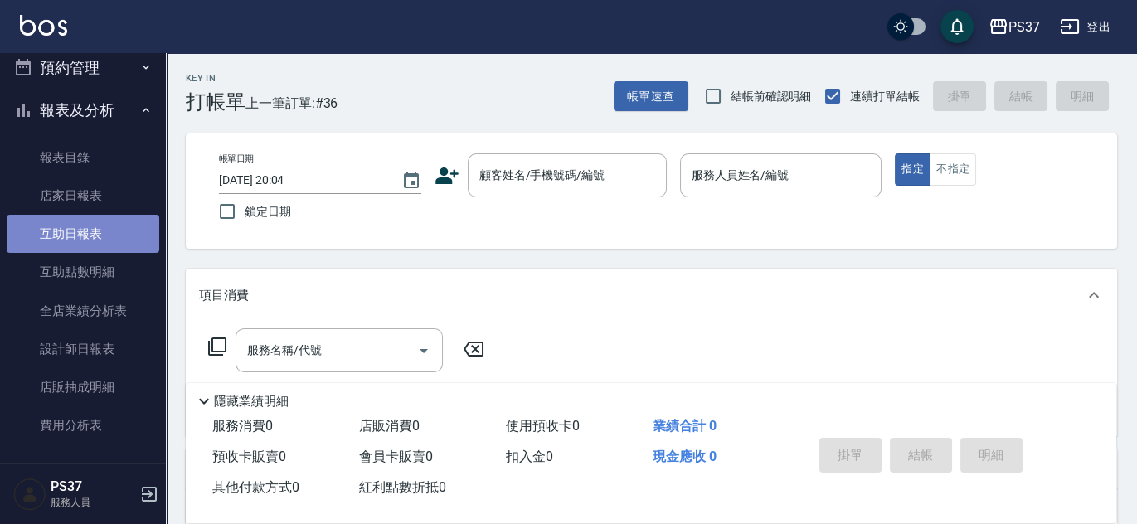
click at [82, 222] on link "互助日報表" at bounding box center [83, 234] width 153 height 38
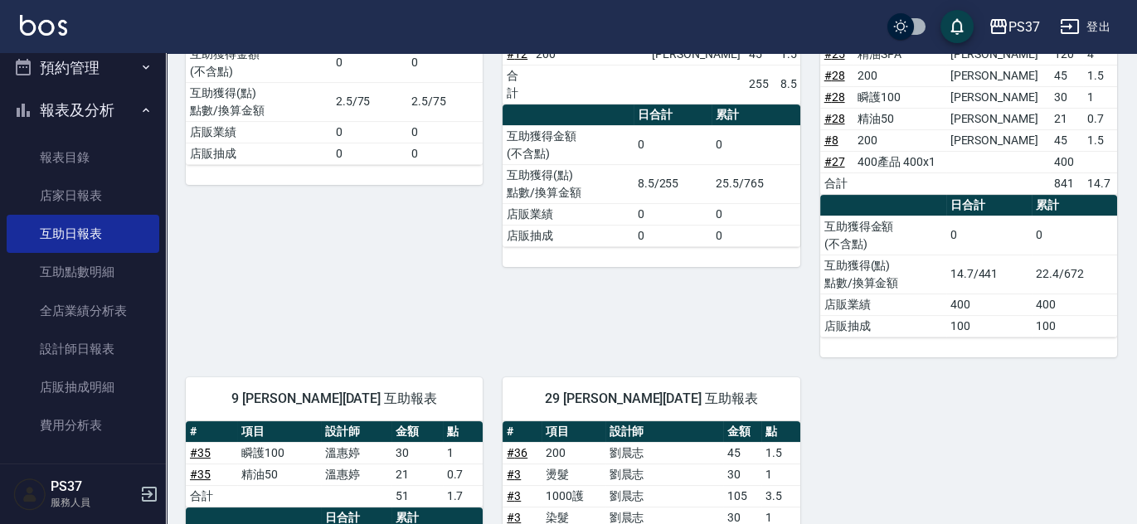
scroll to position [1355, 0]
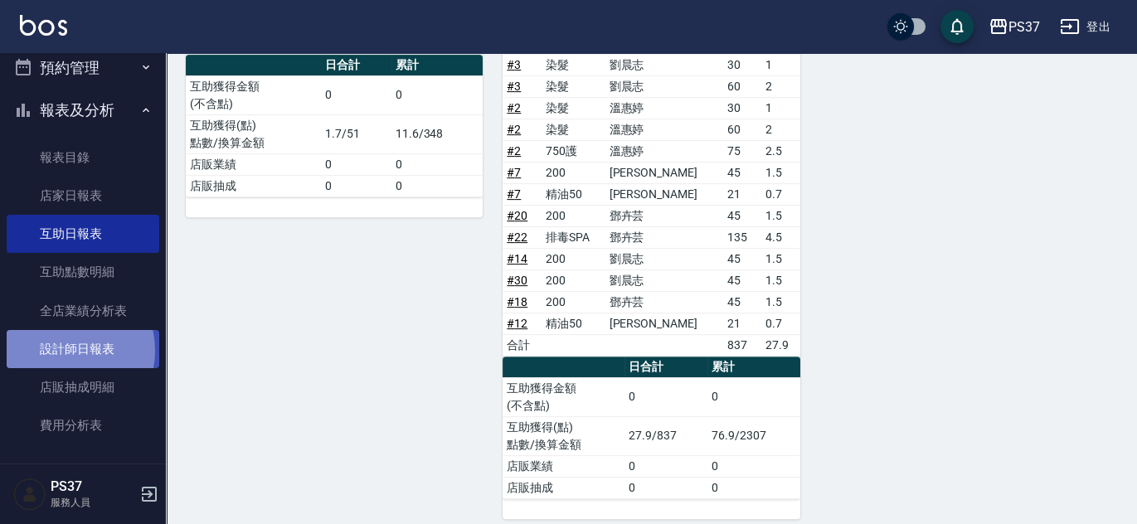
click at [60, 350] on link "設計師日報表" at bounding box center [83, 349] width 153 height 38
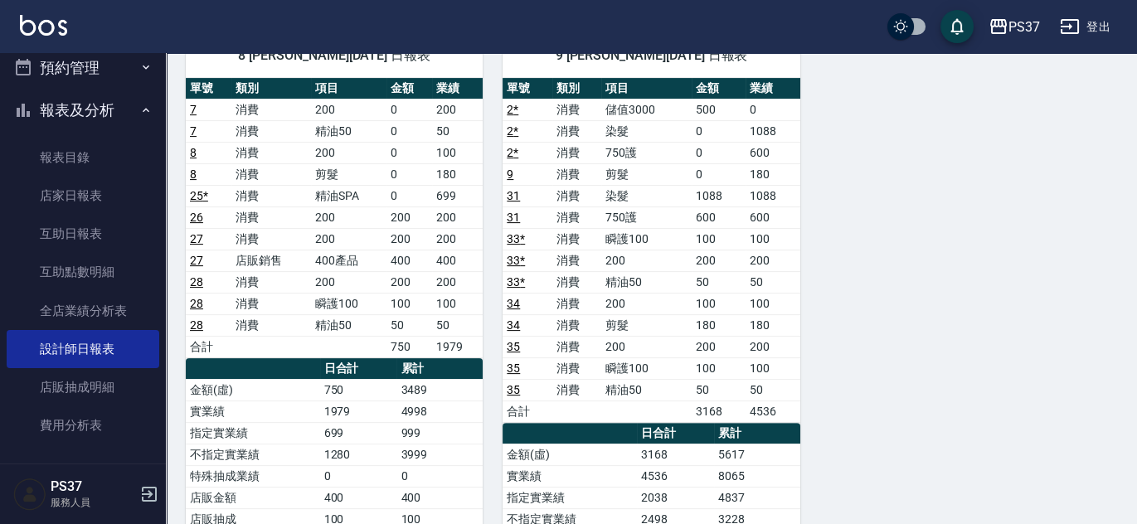
scroll to position [1206, 0]
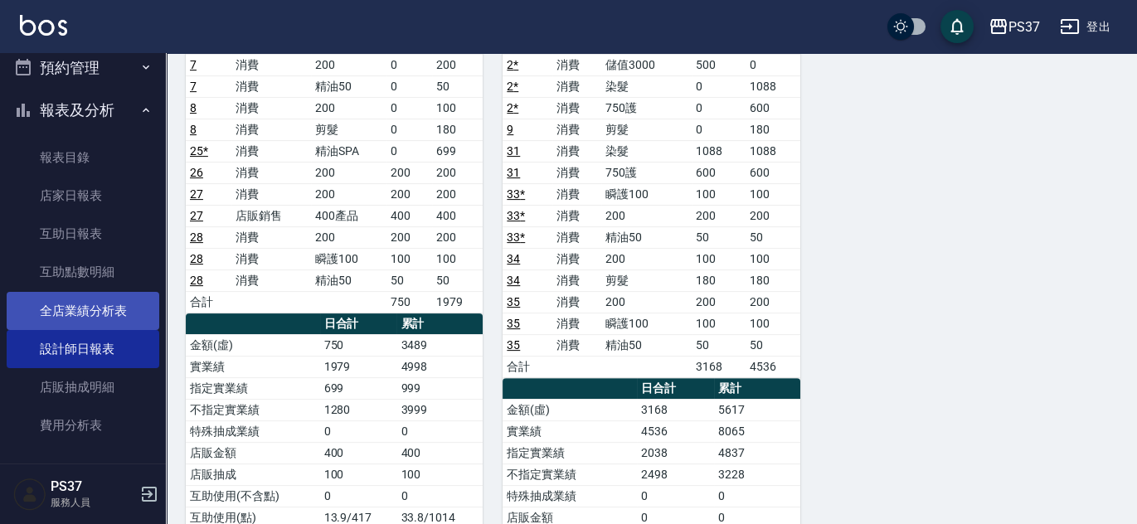
click at [90, 306] on link "全店業績分析表" at bounding box center [83, 311] width 153 height 38
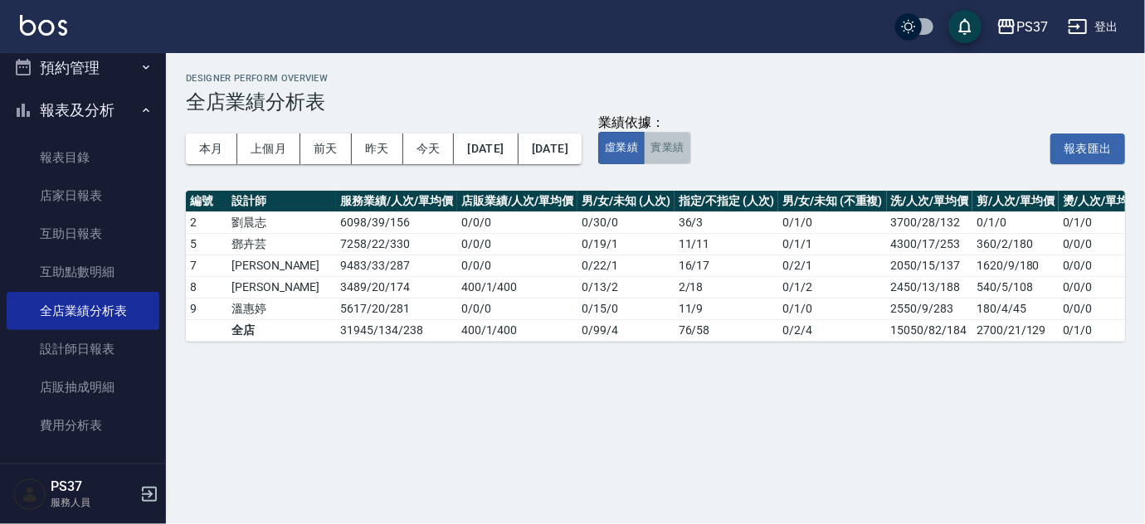
click at [690, 146] on button "實業績" at bounding box center [667, 148] width 46 height 32
click at [394, 182] on div "本月 上個月 [DATE] [DATE] [DATE] [DATE] [DATE]" at bounding box center [384, 149] width 396 height 71
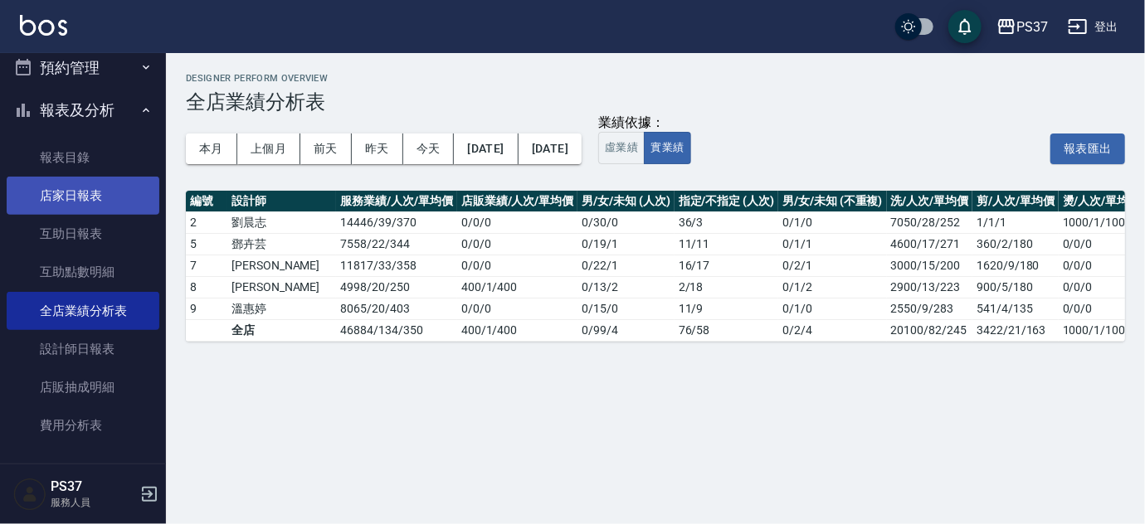
click at [86, 212] on link "店家日報表" at bounding box center [83, 196] width 153 height 38
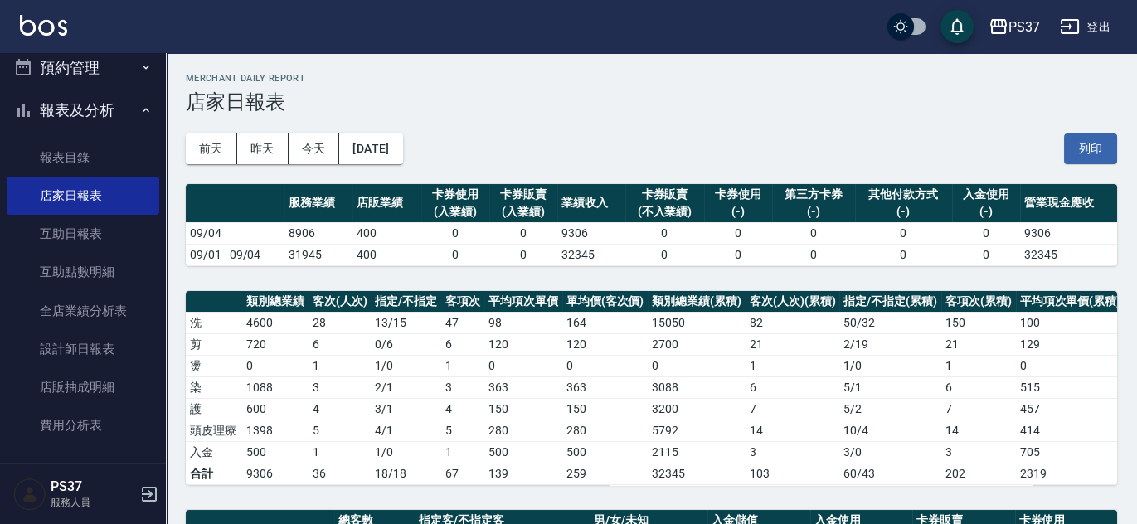
click at [500, 109] on h3 "店家日報表" at bounding box center [651, 101] width 931 height 23
click at [276, 158] on button "昨天" at bounding box center [262, 149] width 51 height 31
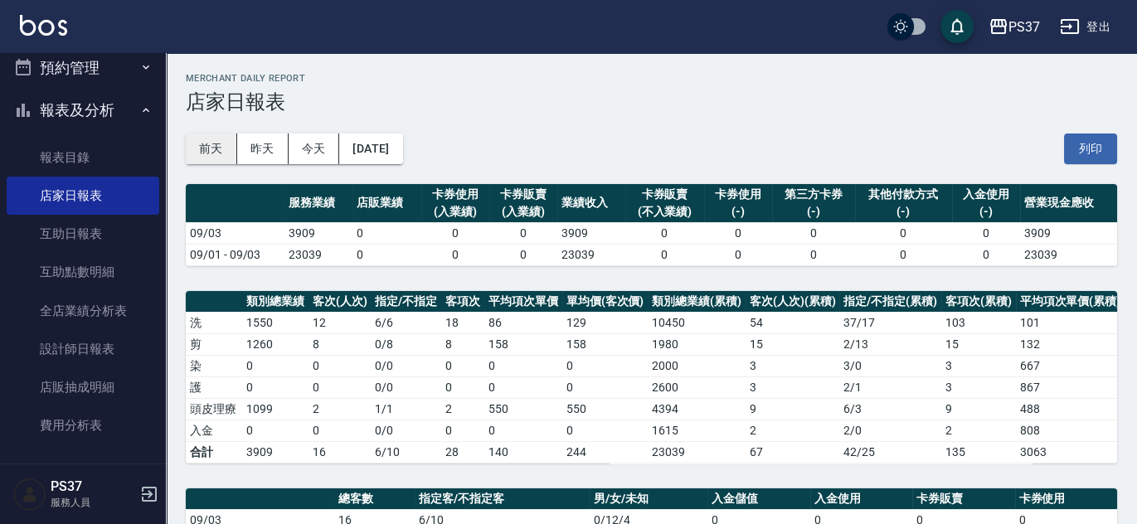
click at [216, 154] on button "前天" at bounding box center [211, 149] width 51 height 31
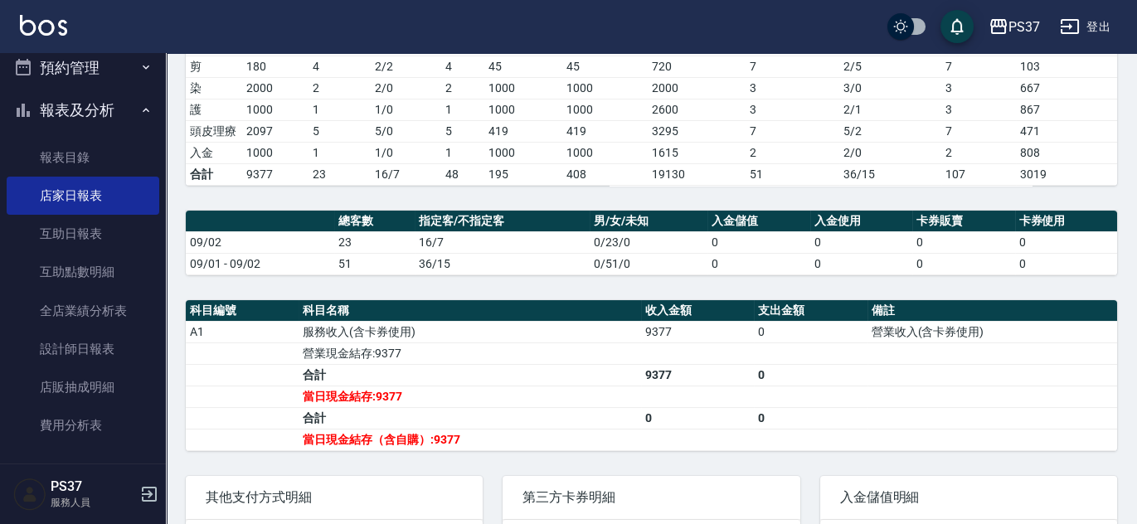
scroll to position [426, 0]
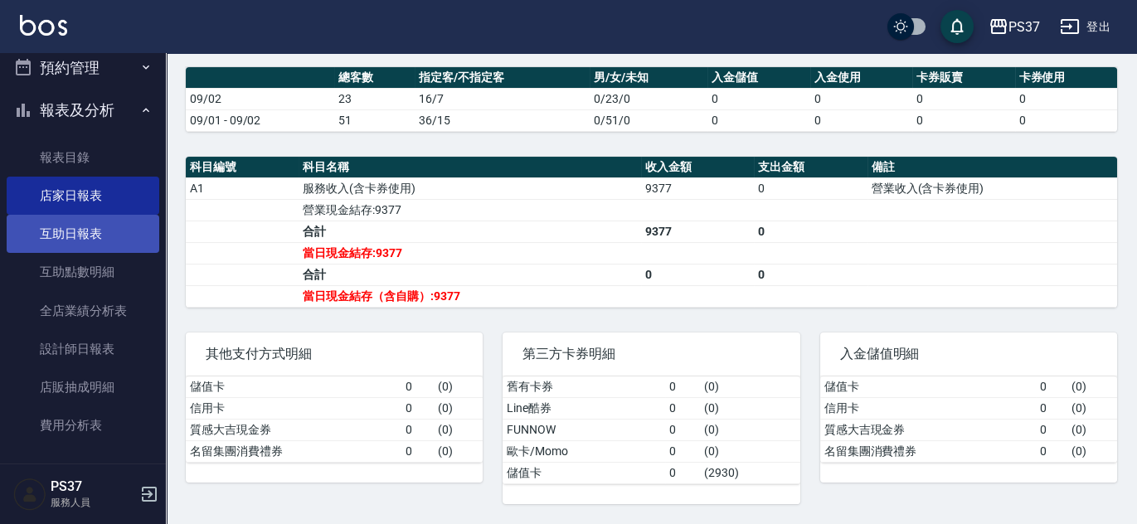
click at [98, 245] on link "互助日報表" at bounding box center [83, 234] width 153 height 38
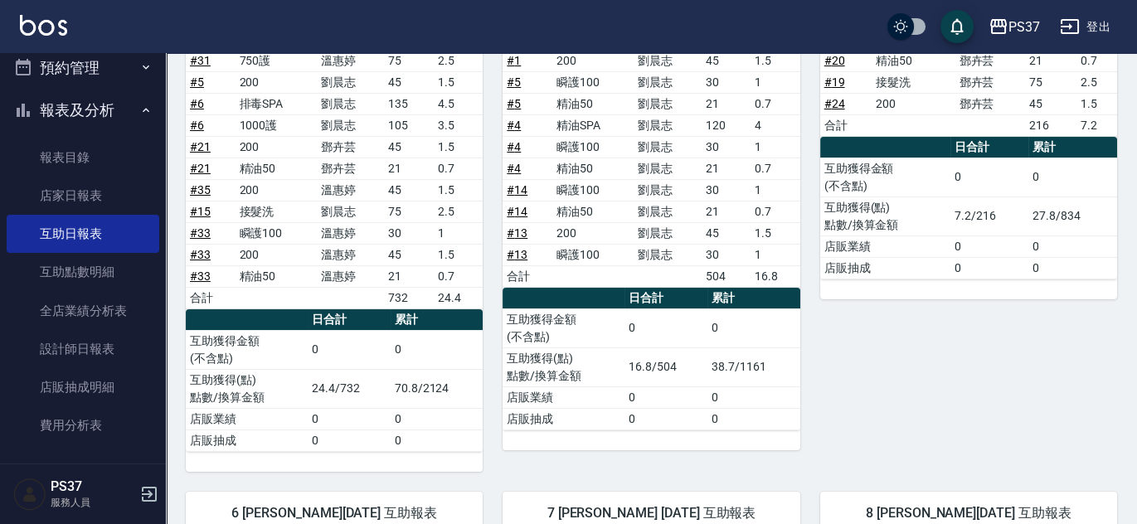
scroll to position [301, 0]
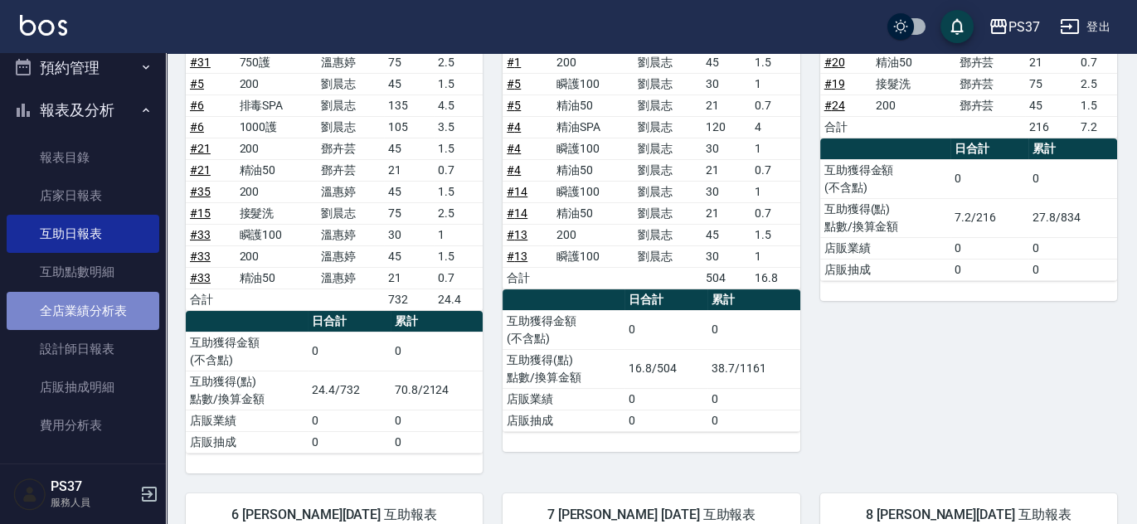
click at [113, 317] on link "全店業績分析表" at bounding box center [83, 311] width 153 height 38
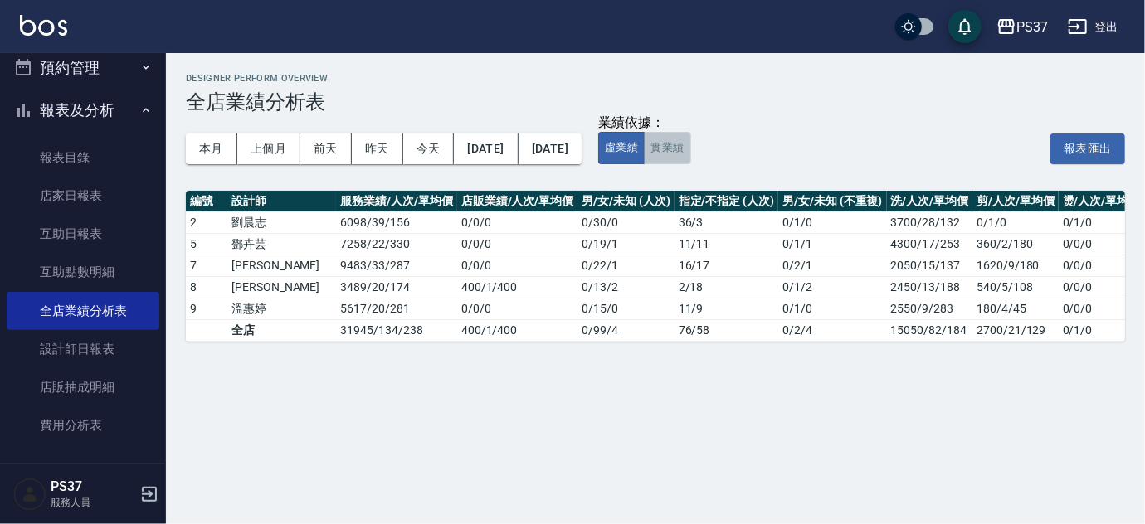
click at [690, 155] on button "實業績" at bounding box center [667, 148] width 46 height 32
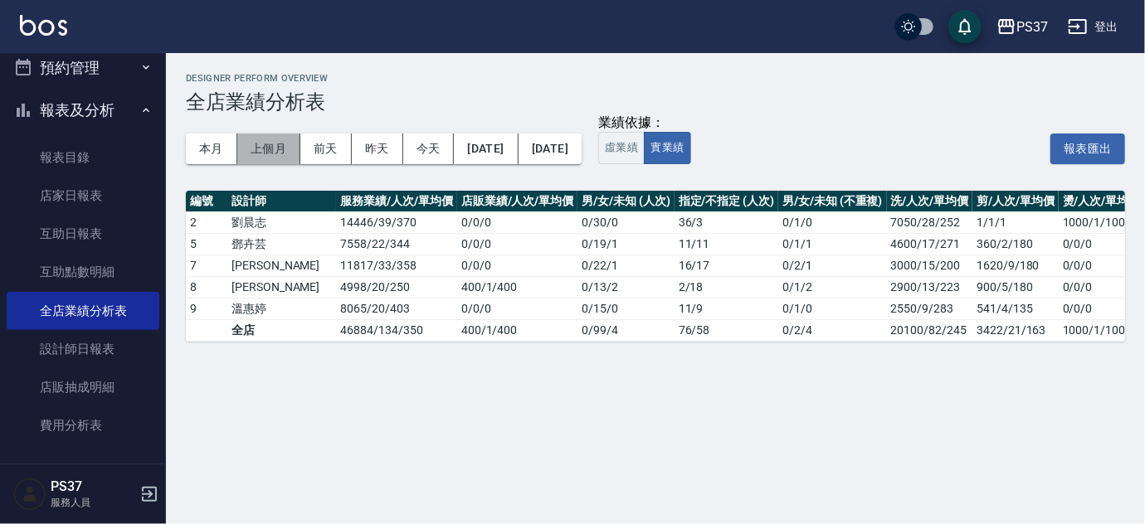
click at [254, 152] on button "上個月" at bounding box center [268, 149] width 63 height 31
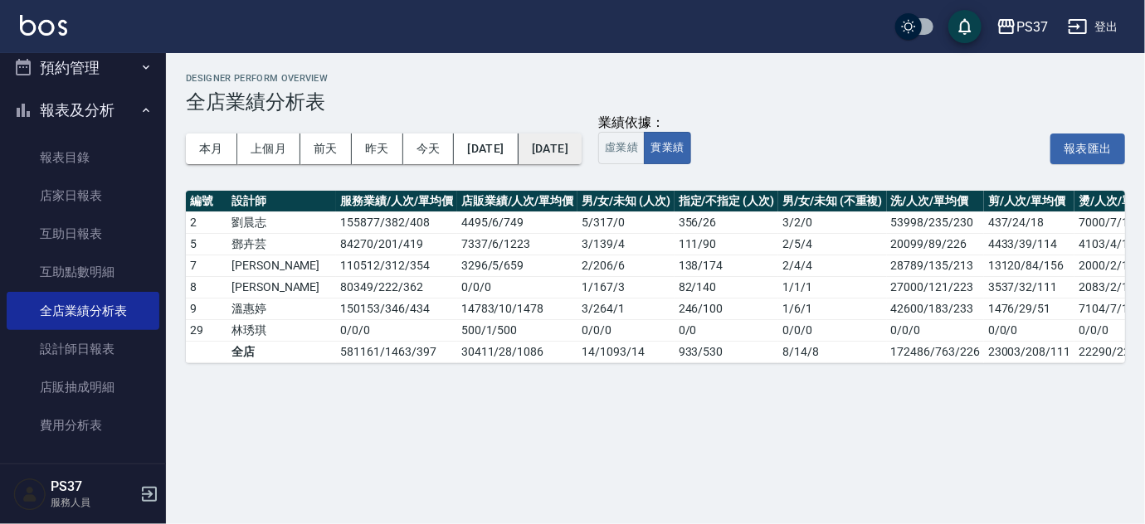
click at [581, 161] on button "[DATE]" at bounding box center [549, 149] width 63 height 31
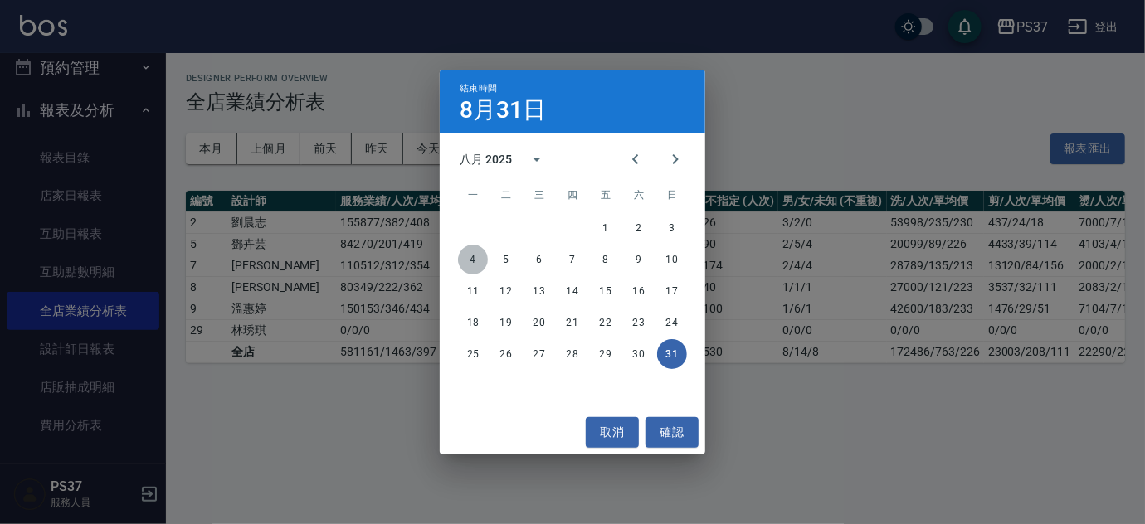
click at [473, 256] on button "4" at bounding box center [473, 260] width 30 height 30
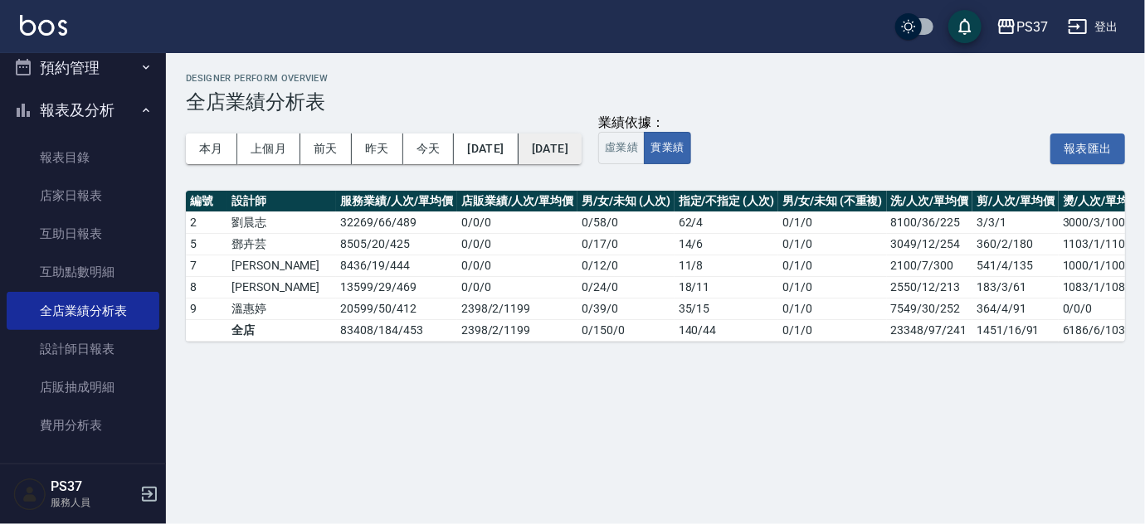
click at [581, 152] on button "[DATE]" at bounding box center [549, 149] width 63 height 31
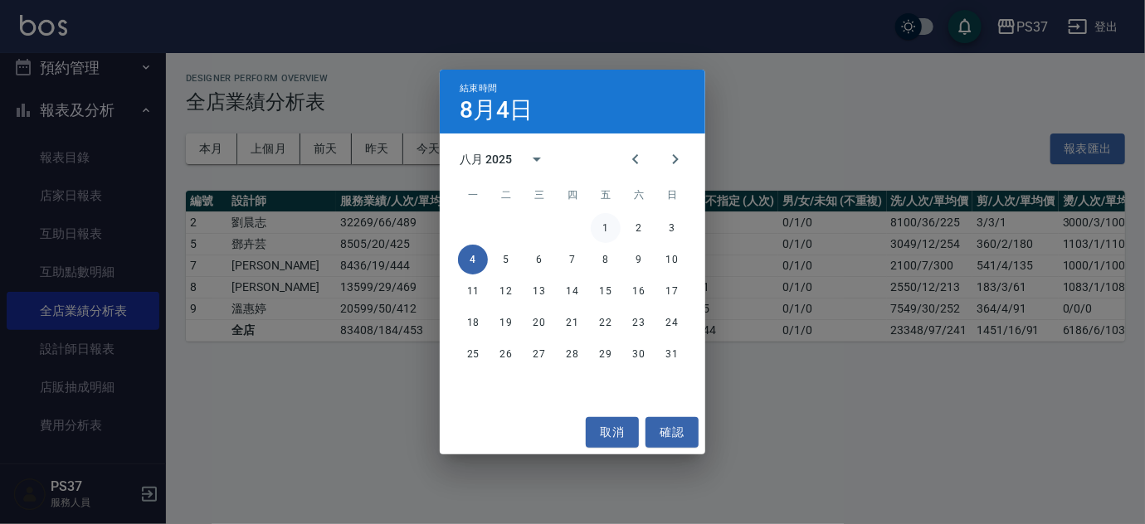
click at [612, 227] on button "1" at bounding box center [606, 228] width 30 height 30
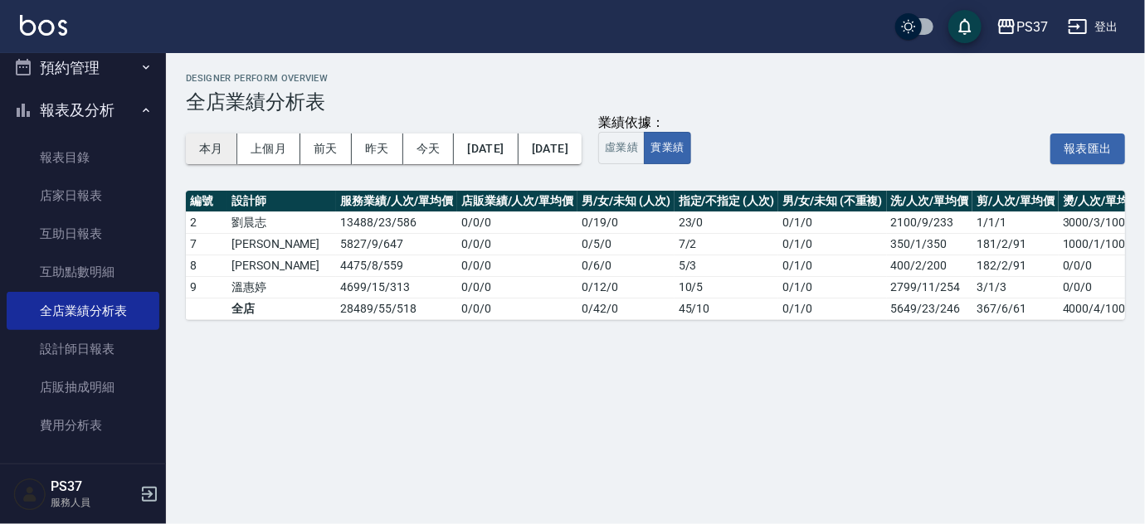
click at [203, 158] on button "本月" at bounding box center [211, 149] width 51 height 31
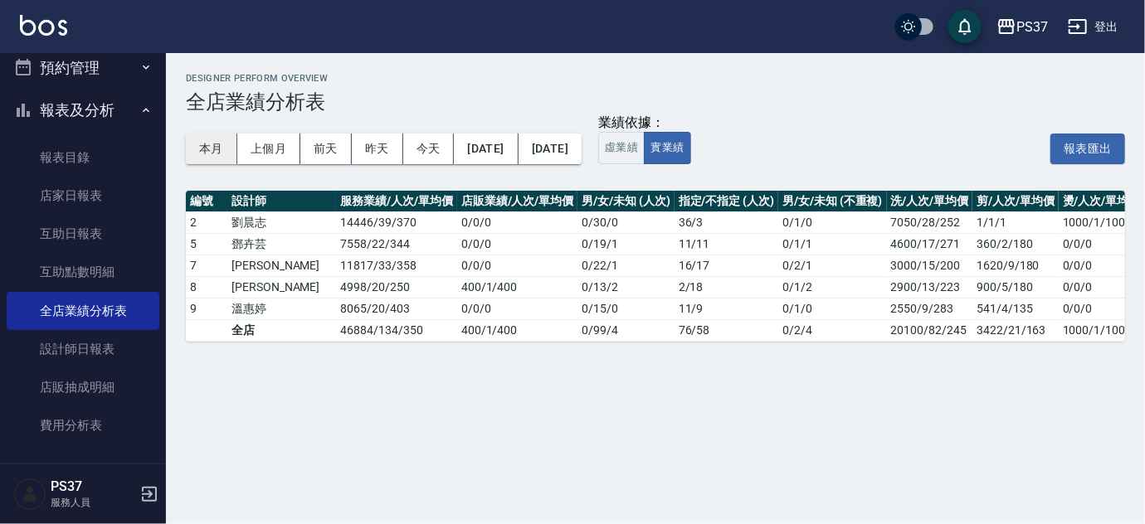
click at [221, 152] on button "本月" at bounding box center [211, 149] width 51 height 31
click at [300, 156] on button "前天" at bounding box center [325, 149] width 51 height 31
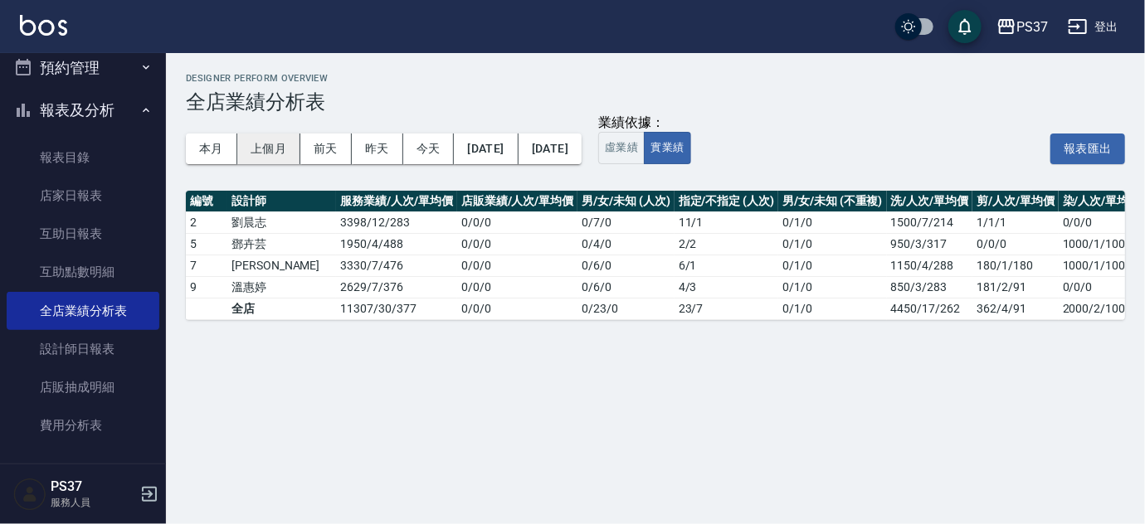
click at [283, 156] on button "上個月" at bounding box center [268, 149] width 63 height 31
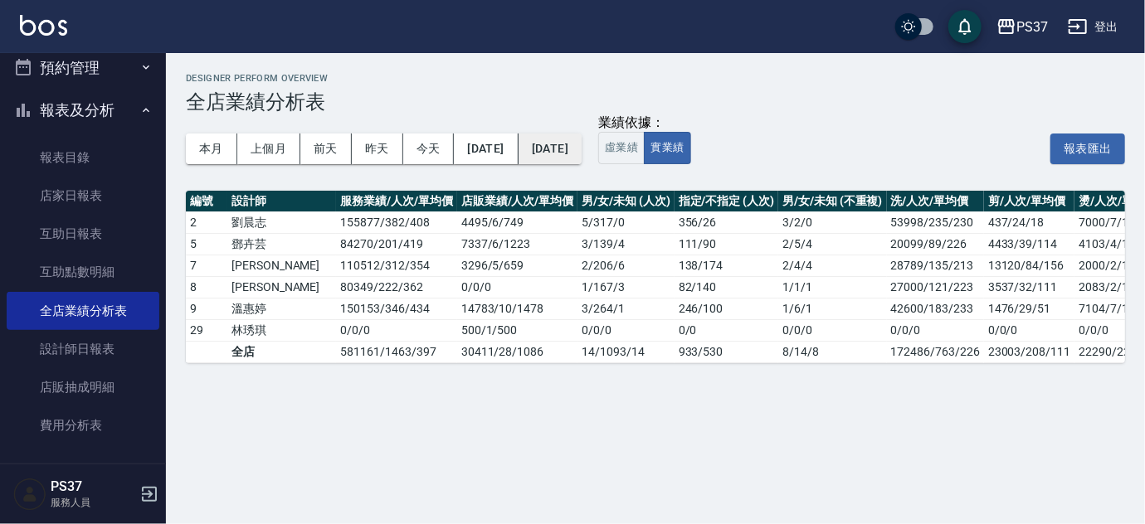
click at [581, 156] on button "[DATE]" at bounding box center [549, 149] width 63 height 31
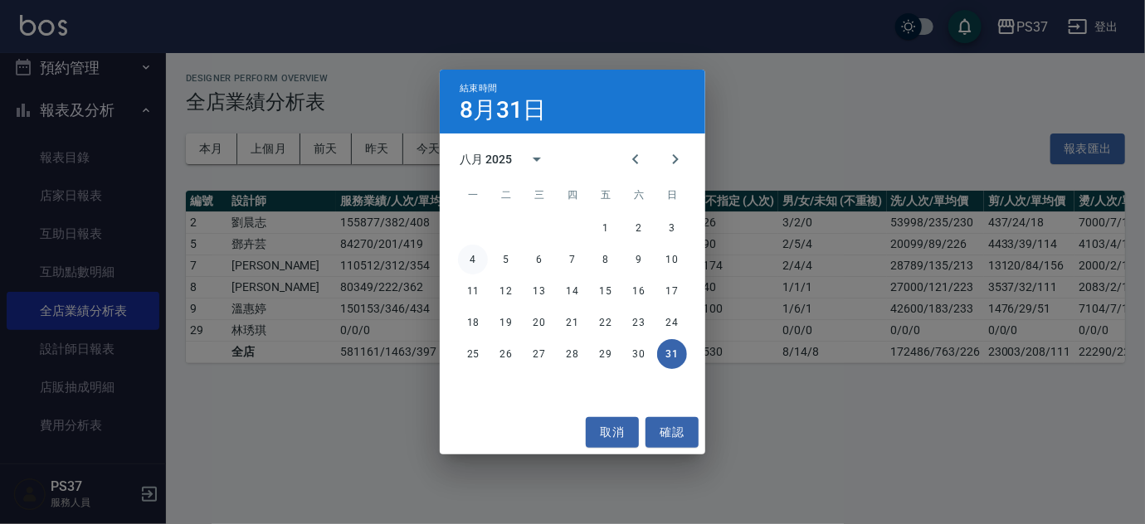
click at [473, 260] on button "4" at bounding box center [473, 260] width 30 height 30
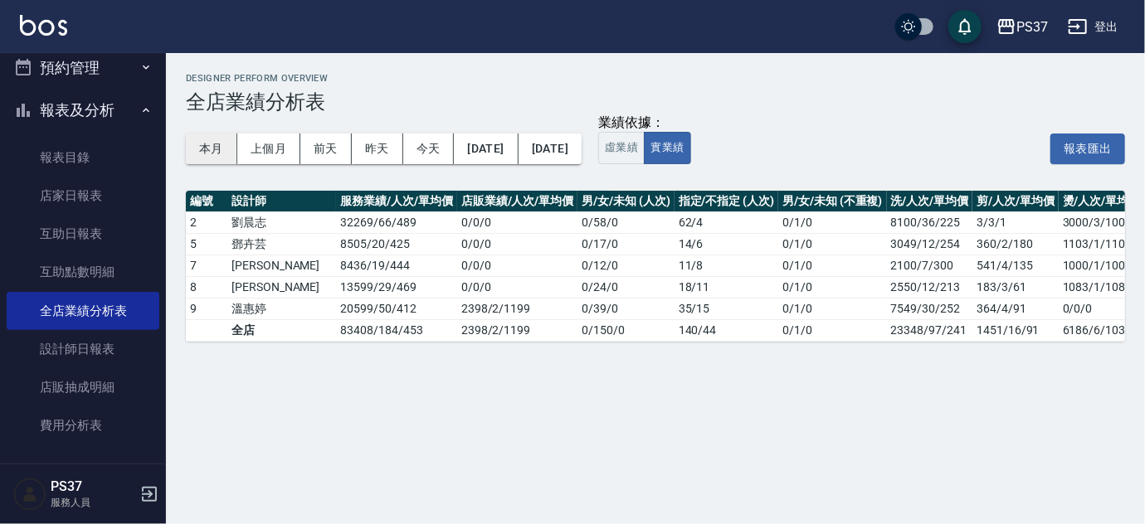
click at [219, 149] on button "本月" at bounding box center [211, 149] width 51 height 31
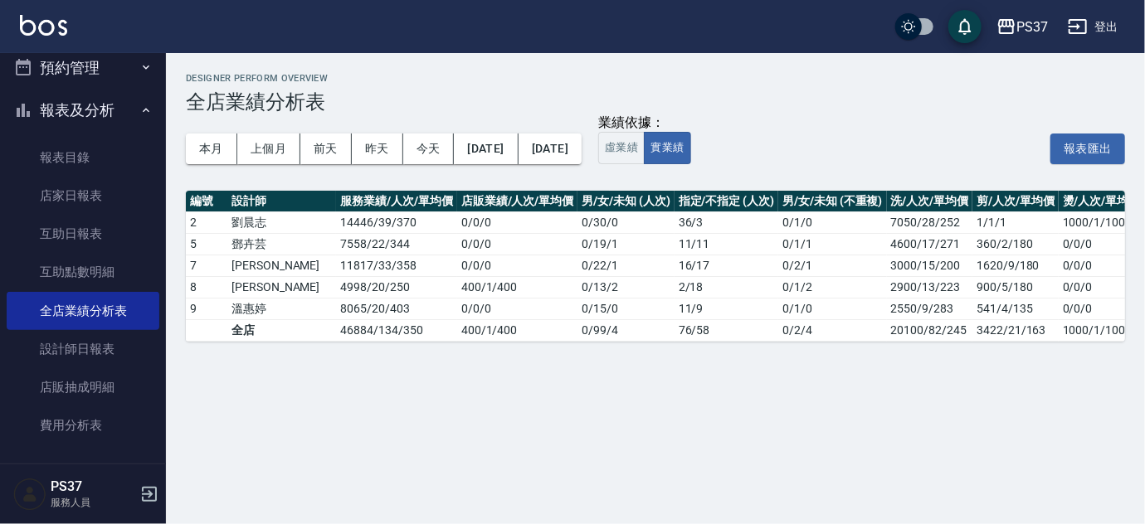
click at [911, 149] on div "業績依據： 虛業績 實業績 報表匯出" at bounding box center [861, 149] width 527 height 32
click at [763, 127] on div "本月 上個月 [DATE] [DATE] [DATE] [DATE] [DATE] 業績依據： 虛業績 實業績 報表匯出" at bounding box center [655, 149] width 939 height 71
click at [747, 184] on div "Designer Perform Overview 全店業績分析表 本月 上個月 [DATE] [DATE] [DATE] [DATE] [DATE] 業績依…" at bounding box center [655, 207] width 979 height 309
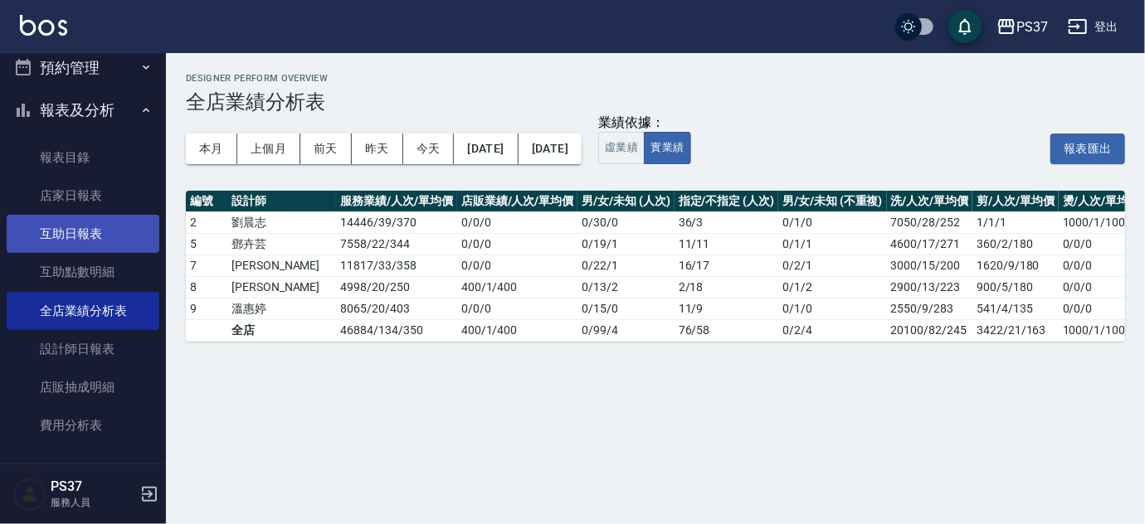
click at [36, 232] on link "互助日報表" at bounding box center [83, 234] width 153 height 38
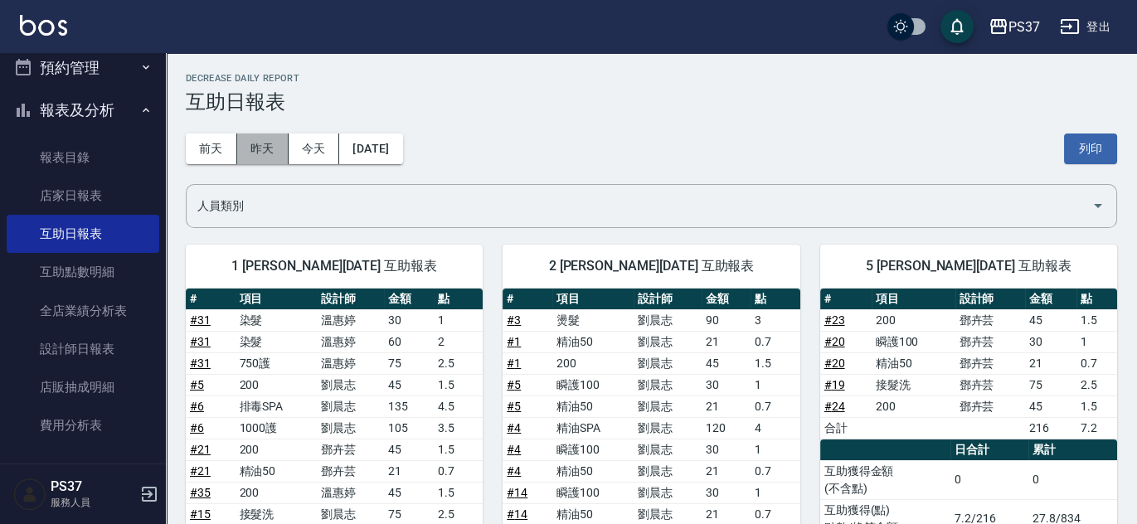
click at [267, 157] on button "昨天" at bounding box center [262, 149] width 51 height 31
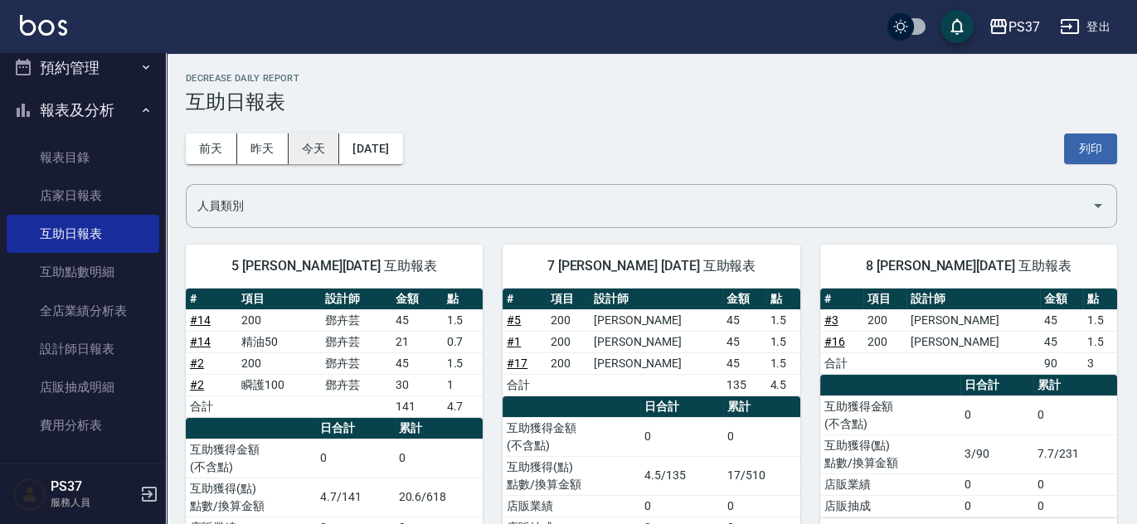
click at [310, 144] on button "今天" at bounding box center [314, 149] width 51 height 31
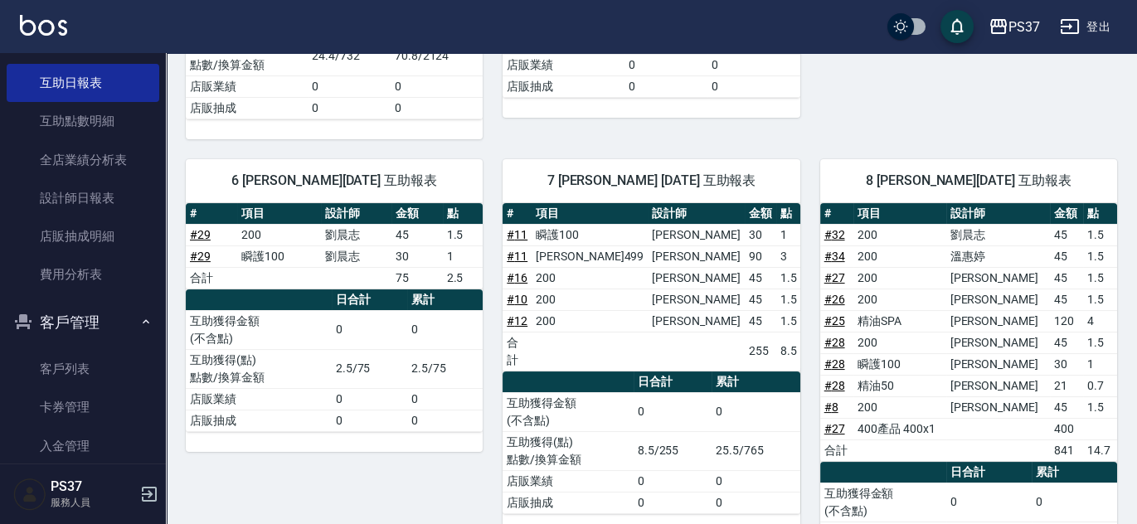
scroll to position [526, 0]
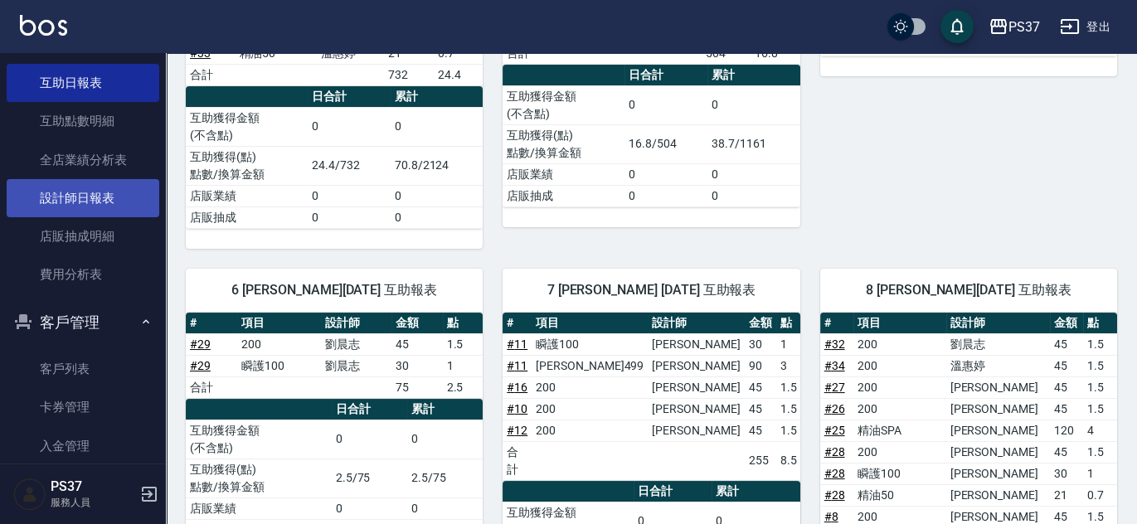
click at [84, 194] on link "設計師日報表" at bounding box center [83, 198] width 153 height 38
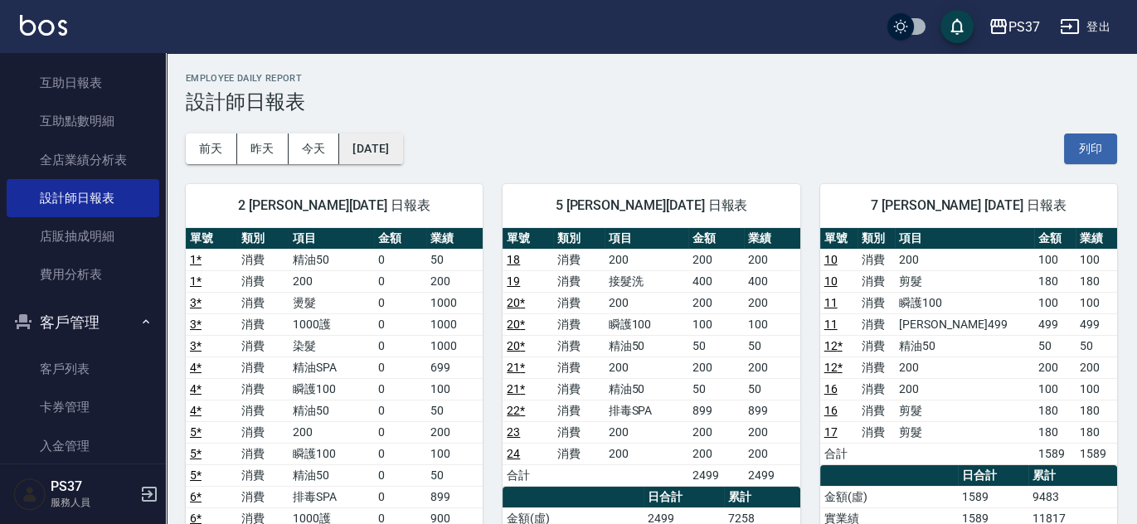
click at [402, 149] on button "[DATE]" at bounding box center [370, 149] width 63 height 31
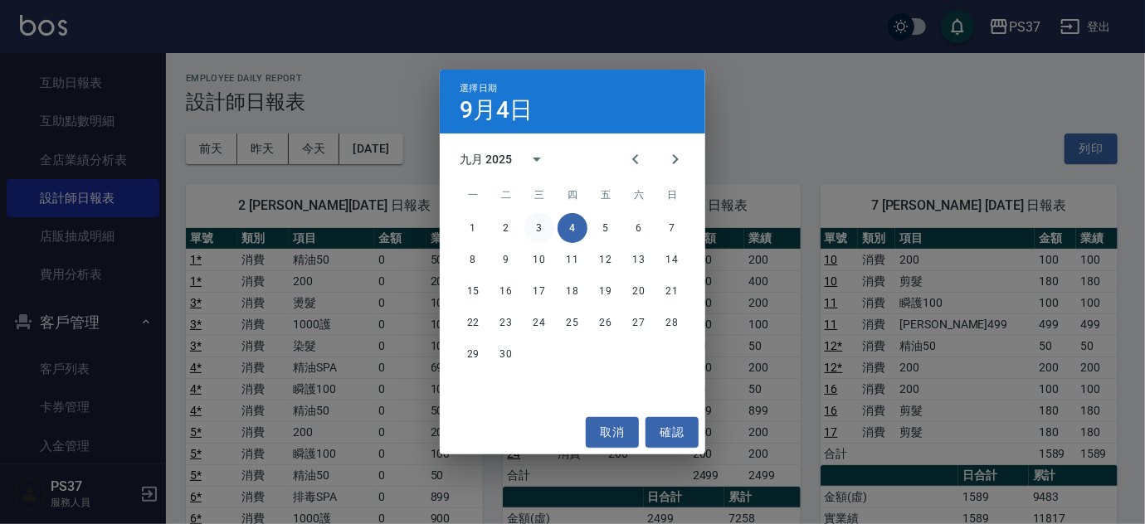
click at [543, 222] on button "3" at bounding box center [539, 228] width 30 height 30
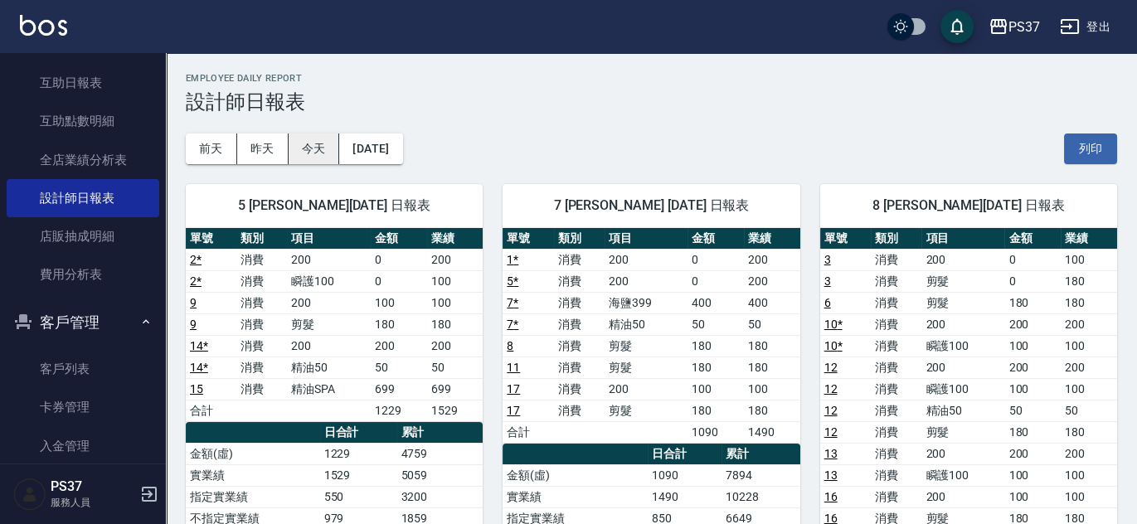
click at [318, 152] on button "今天" at bounding box center [314, 149] width 51 height 31
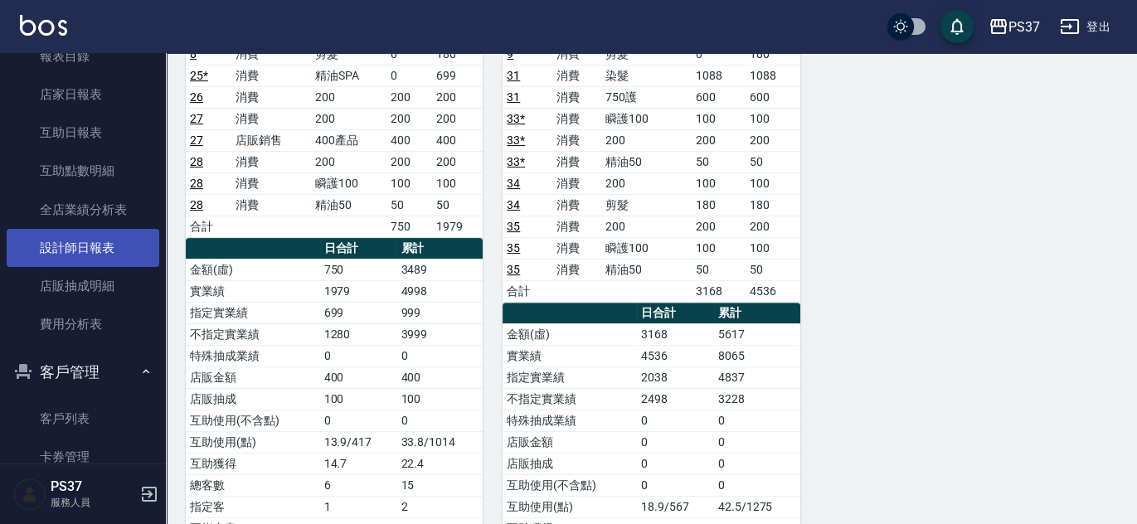
scroll to position [452, 0]
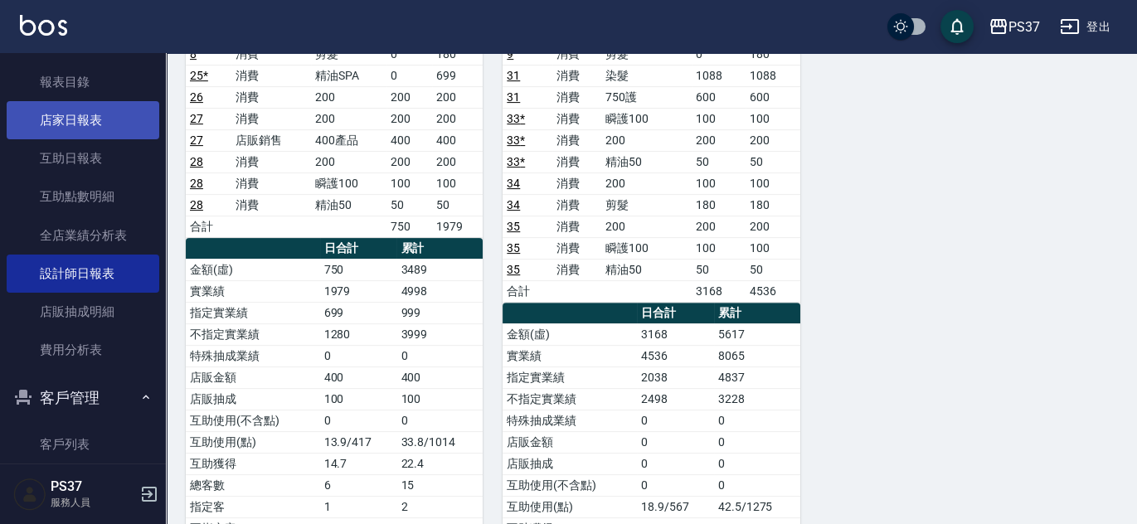
click at [115, 119] on link "店家日報表" at bounding box center [83, 120] width 153 height 38
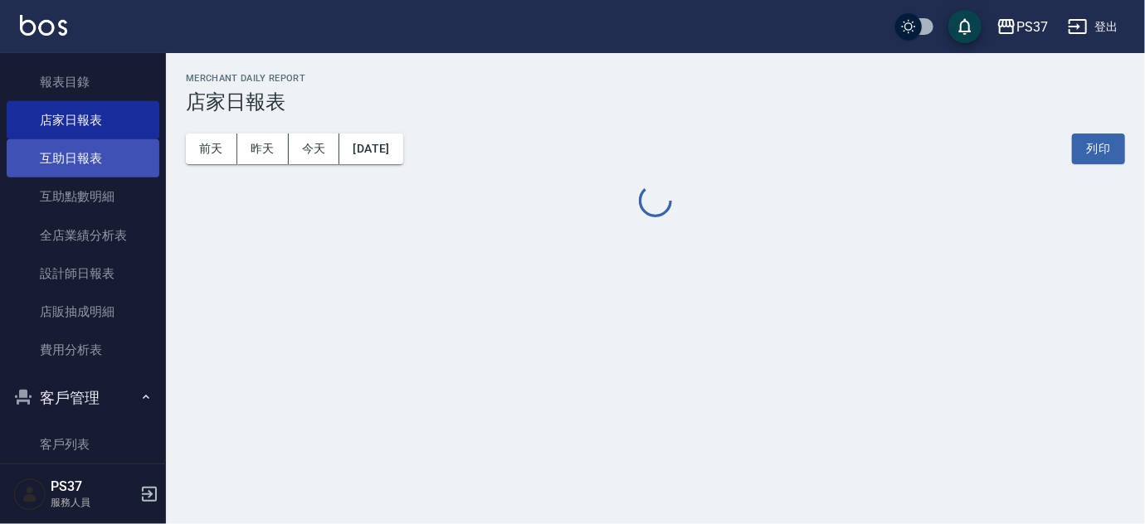
click at [107, 169] on link "互助日報表" at bounding box center [83, 158] width 153 height 38
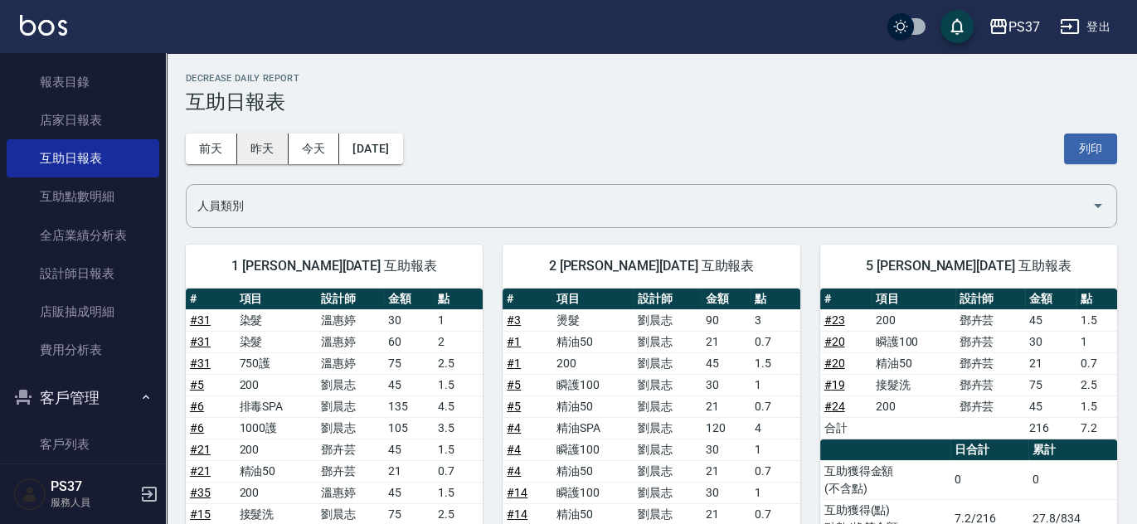
click at [263, 149] on button "昨天" at bounding box center [262, 149] width 51 height 31
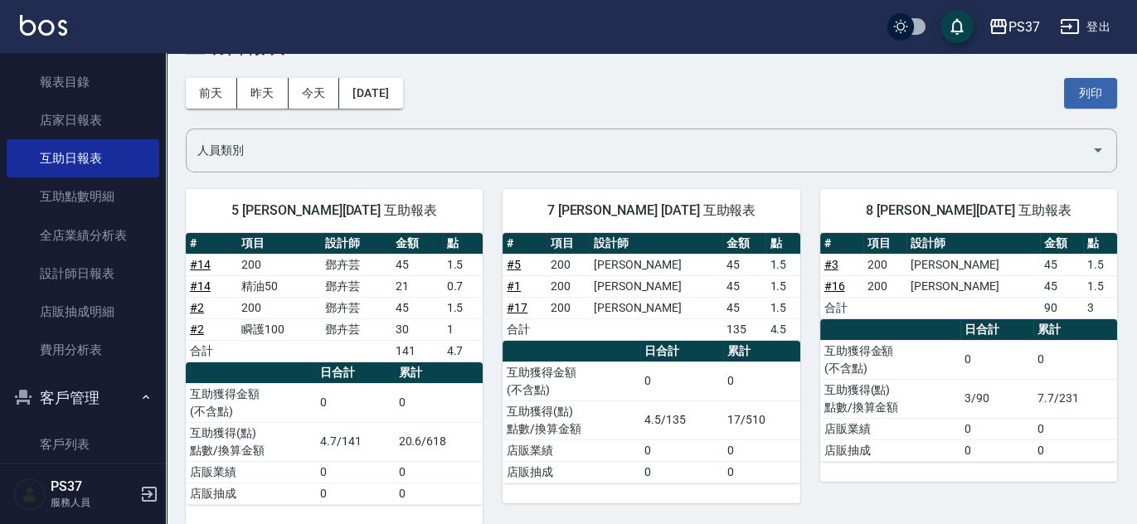
scroll to position [47, 0]
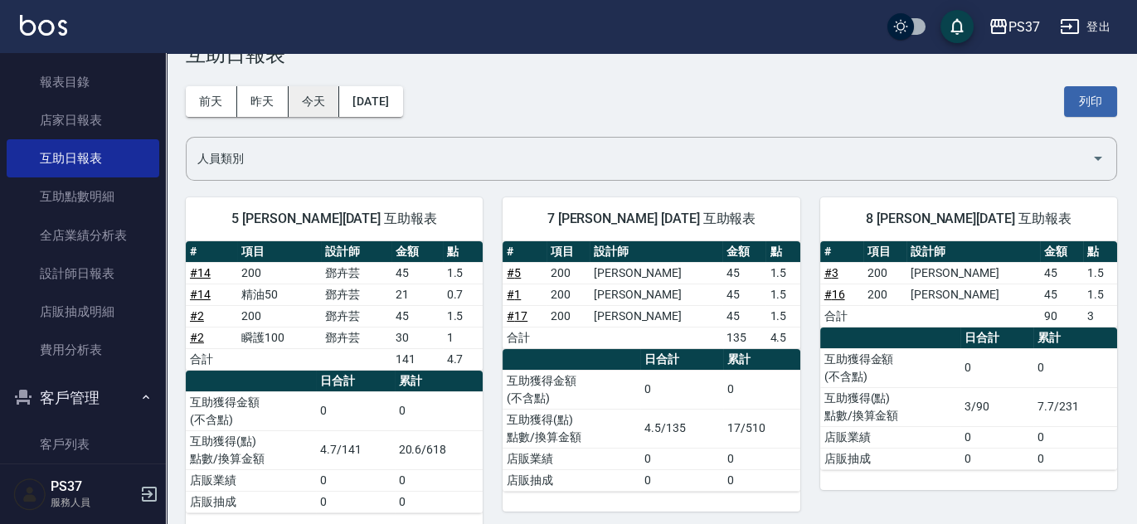
click at [305, 105] on button "今天" at bounding box center [314, 101] width 51 height 31
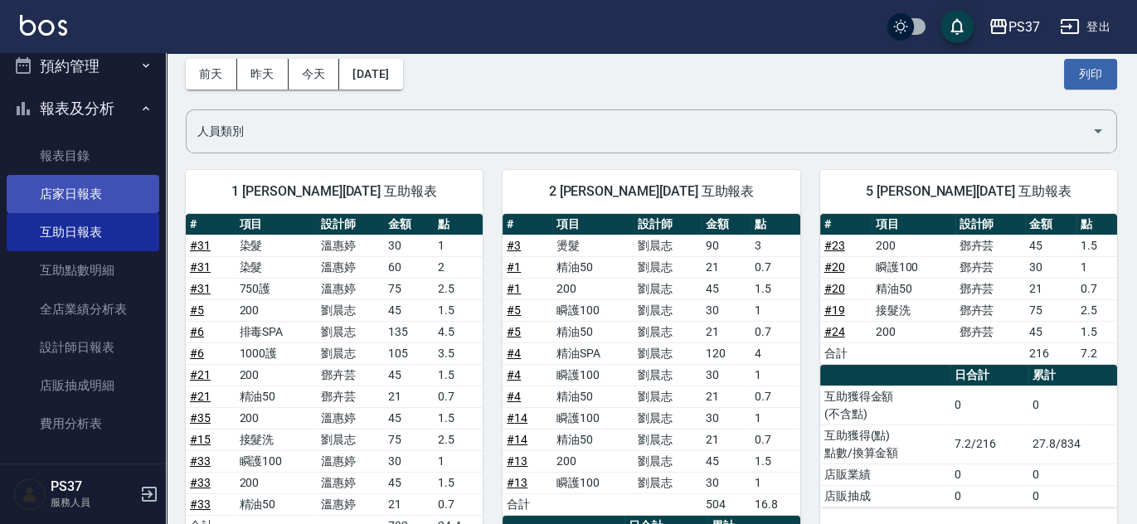
scroll to position [377, 0]
click at [139, 206] on link "店家日報表" at bounding box center [83, 196] width 153 height 38
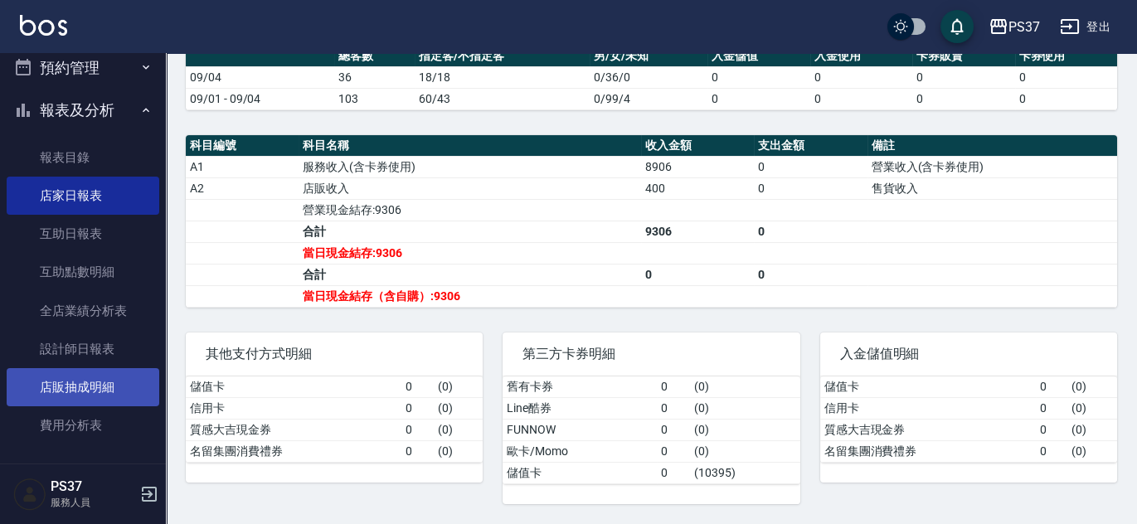
scroll to position [452, 0]
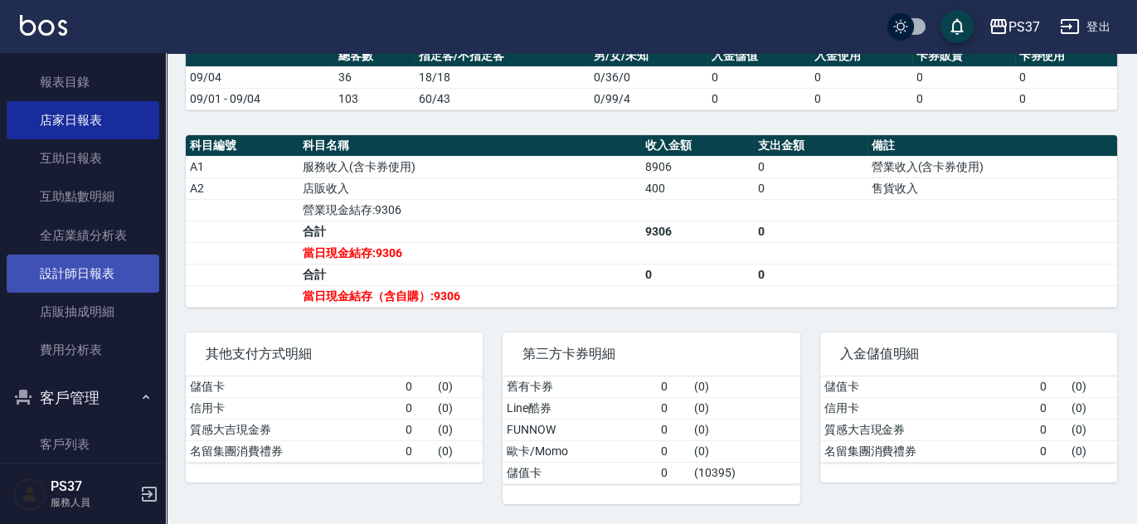
click at [97, 270] on link "設計師日報表" at bounding box center [83, 274] width 153 height 38
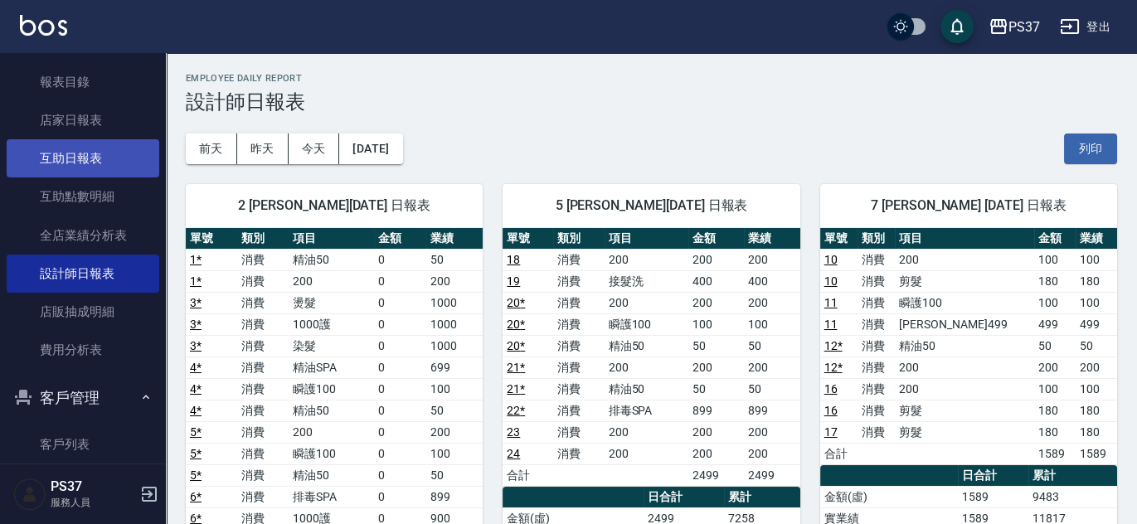
click at [91, 173] on link "互助日報表" at bounding box center [83, 158] width 153 height 38
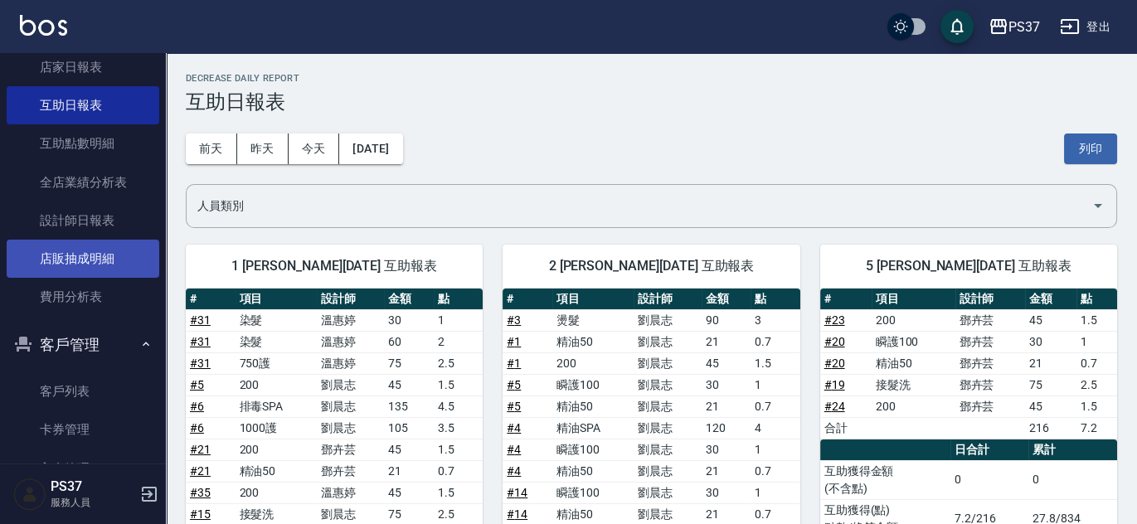
scroll to position [528, 0]
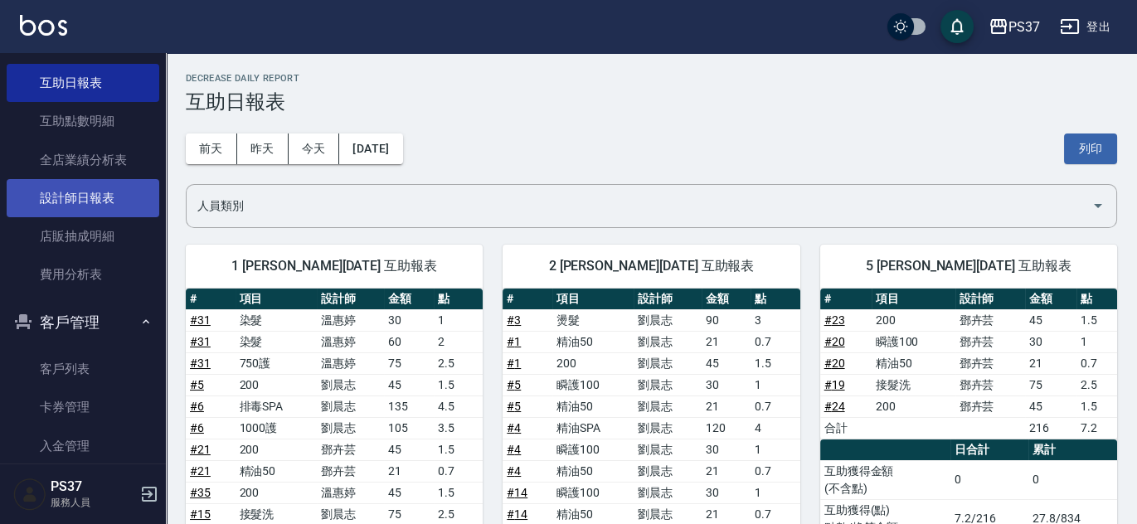
click at [107, 189] on link "設計師日報表" at bounding box center [83, 198] width 153 height 38
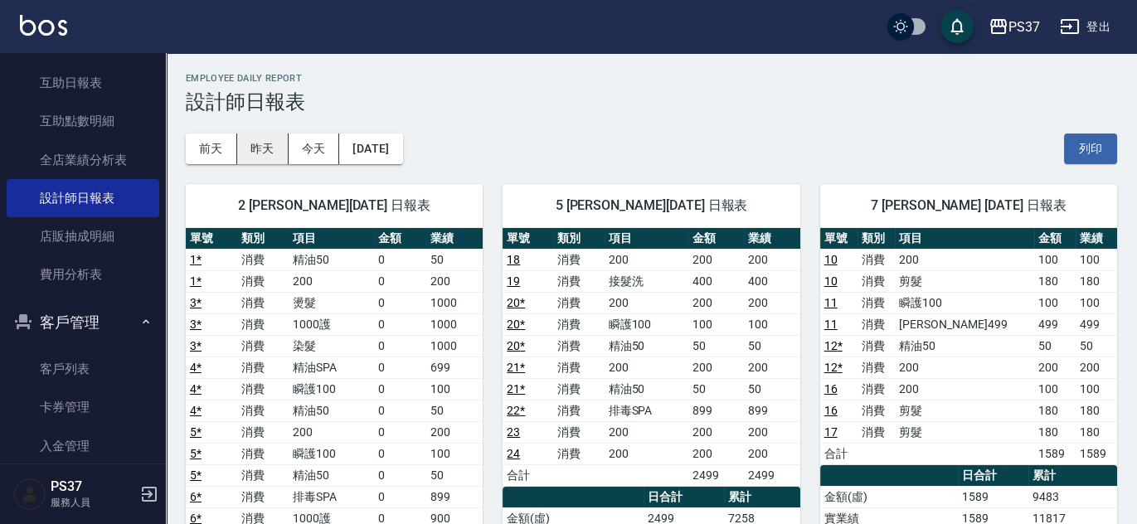
click at [258, 143] on button "昨天" at bounding box center [262, 149] width 51 height 31
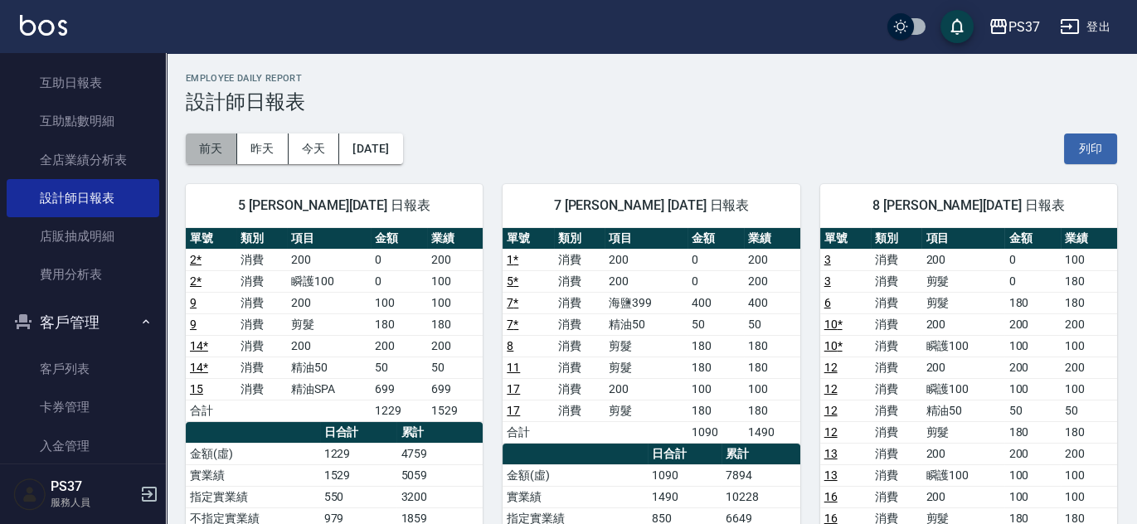
click at [197, 153] on button "前天" at bounding box center [211, 149] width 51 height 31
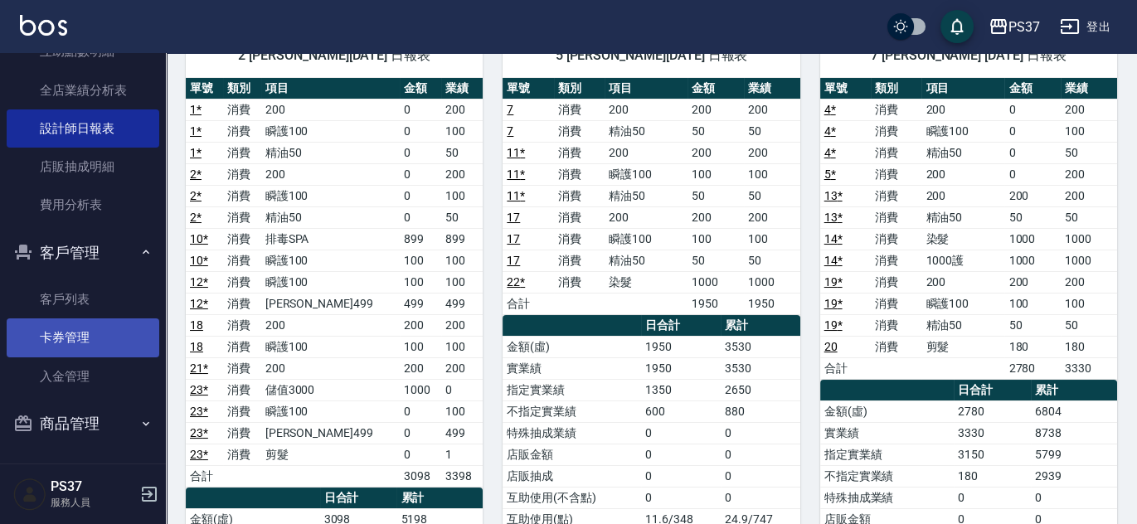
scroll to position [597, 0]
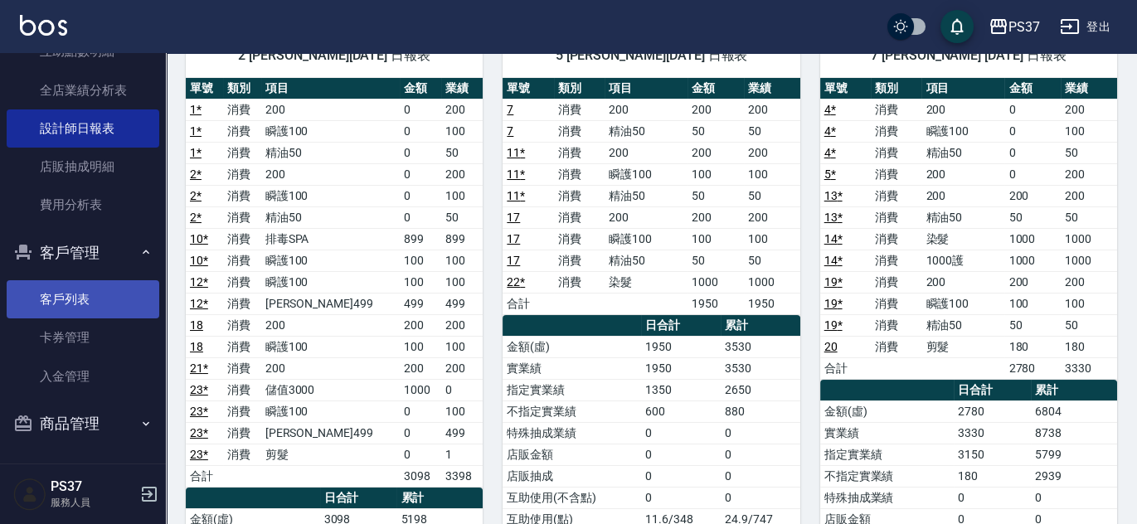
click at [68, 302] on link "客戶列表" at bounding box center [83, 299] width 153 height 38
